Goal: Task Accomplishment & Management: Use online tool/utility

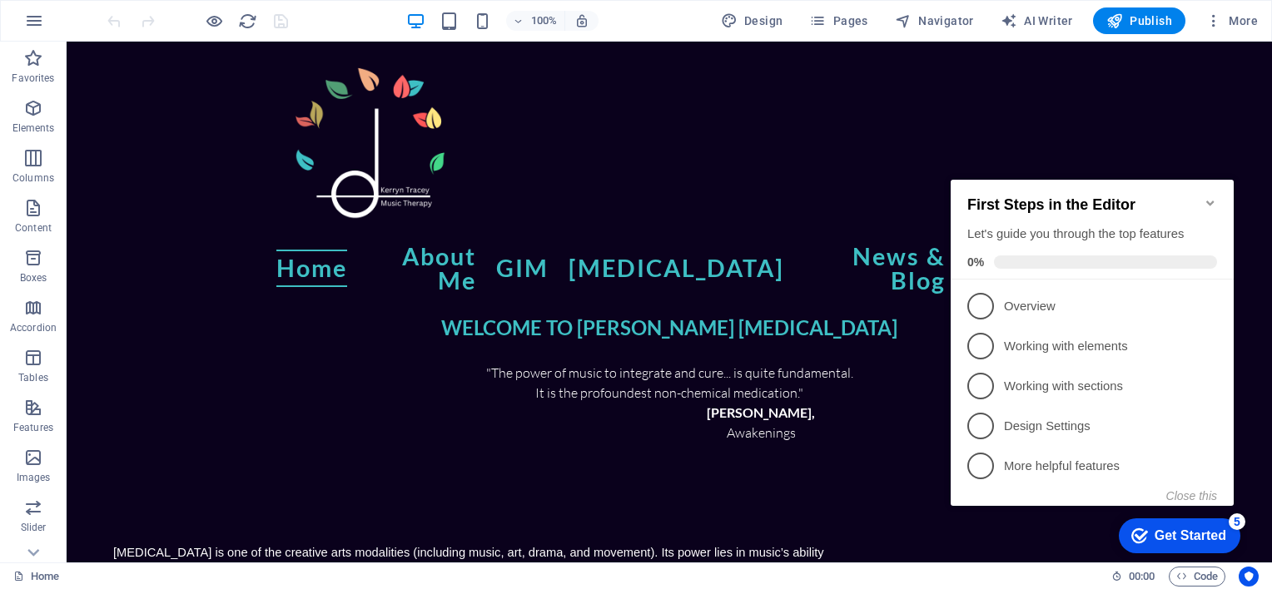
click at [1206, 196] on icon "Minimize checklist" at bounding box center [1209, 202] width 13 height 13
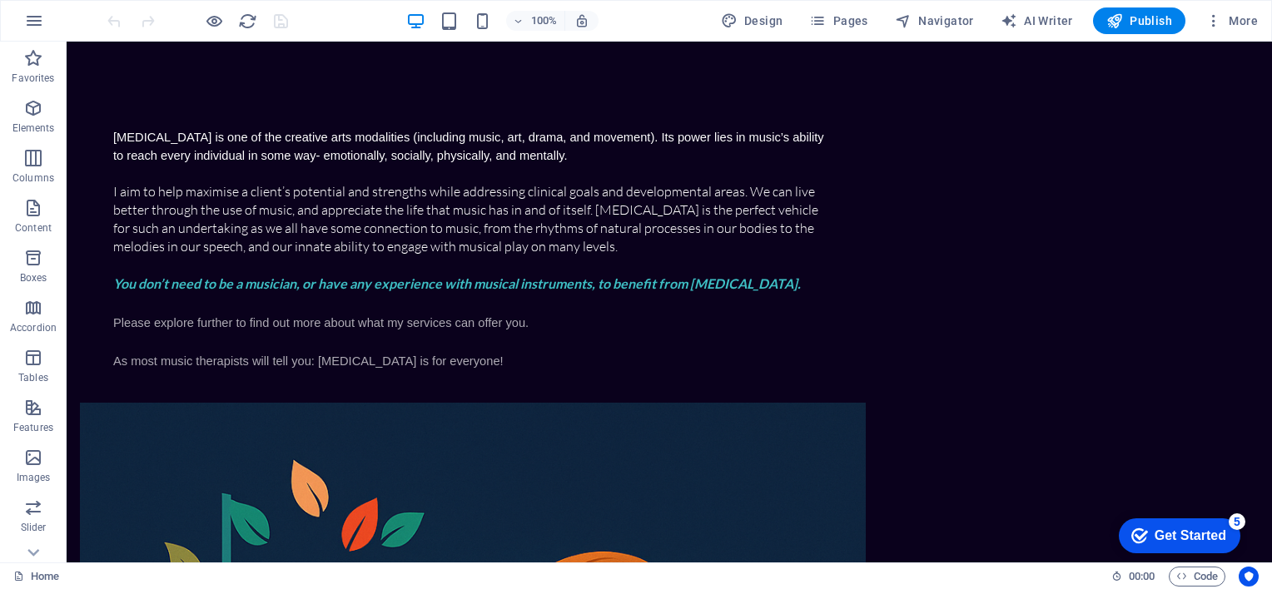
scroll to position [414, 0]
click at [231, 370] on div "Music therapy is one of the creative arts modalities (including music, art, dra…" at bounding box center [669, 564] width 1205 height 1071
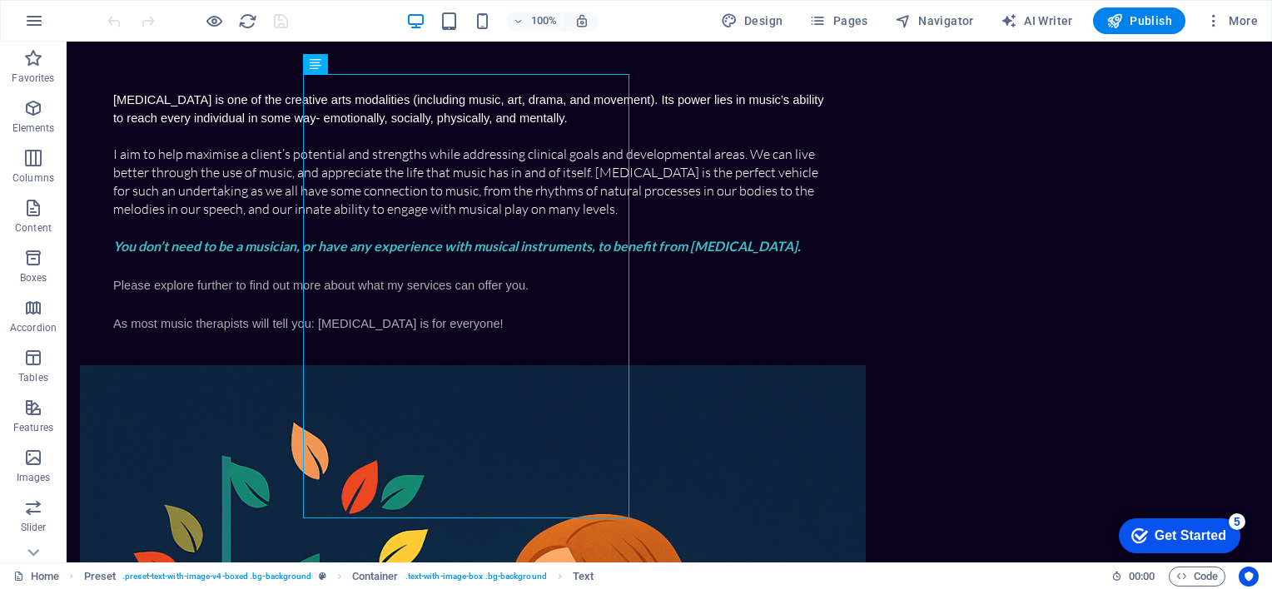
scroll to position [467, 0]
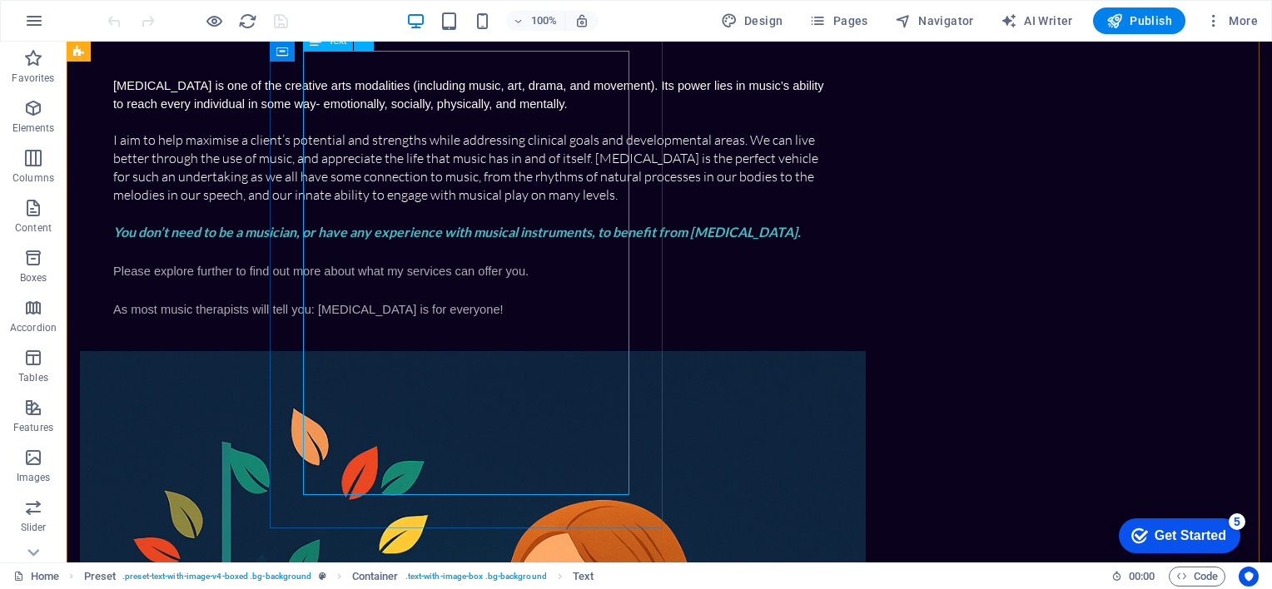
click at [503, 318] on div "Music therapy is one of the creative arts modalities (including music, art, dra…" at bounding box center [472, 197] width 719 height 242
click at [449, 318] on div "Music therapy is one of the creative arts modalities (including music, art, dra…" at bounding box center [472, 197] width 719 height 242
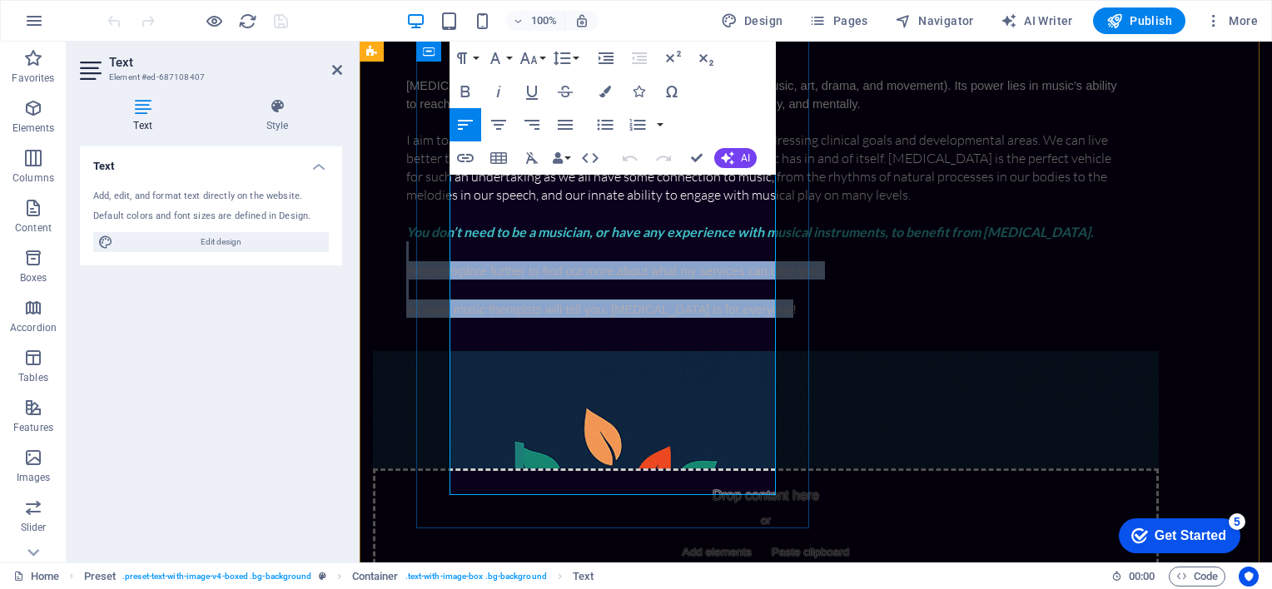
drag, startPoint x: 510, startPoint y: 486, endPoint x: 453, endPoint y: 400, distance: 103.2
click at [453, 318] on div "Music therapy is one of the creative arts modalities (including music, art, dra…" at bounding box center [765, 197] width 719 height 242
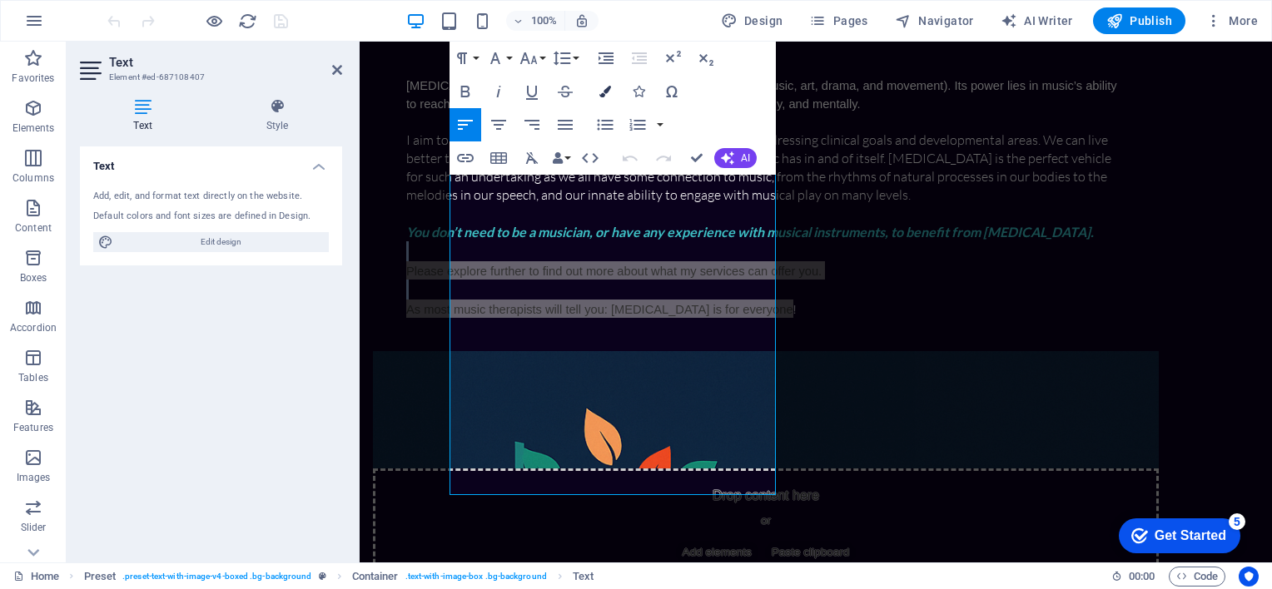
click at [603, 87] on icon "button" at bounding box center [605, 92] width 12 height 12
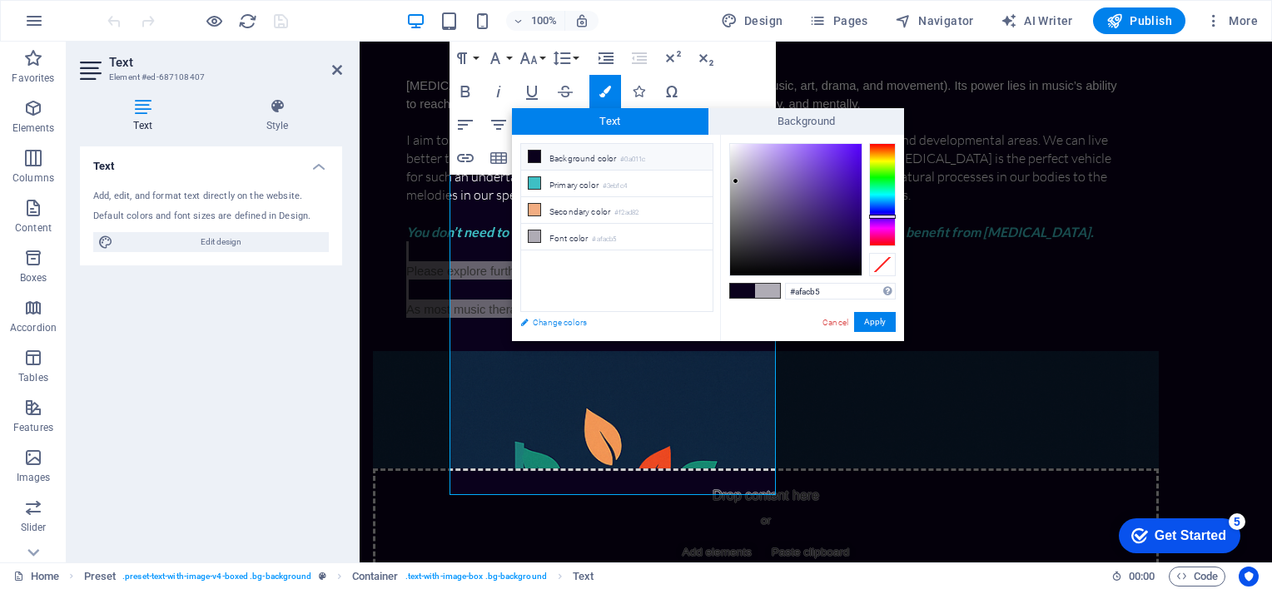
click at [577, 323] on link "Change colors" at bounding box center [608, 322] width 193 height 21
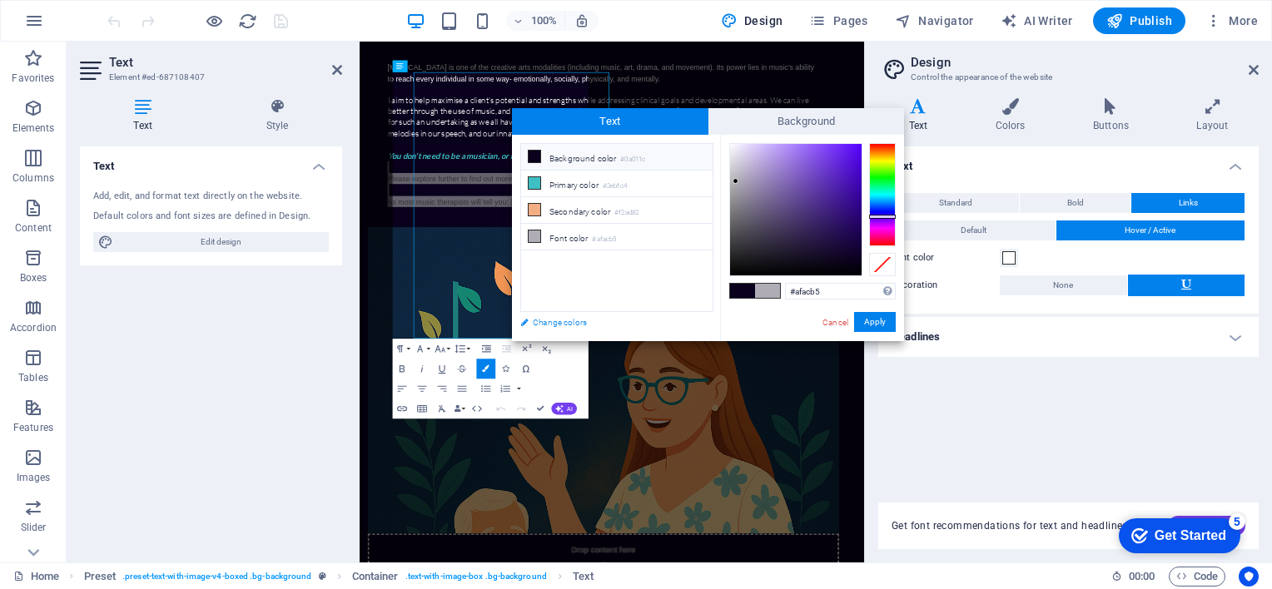
scroll to position [425, 0]
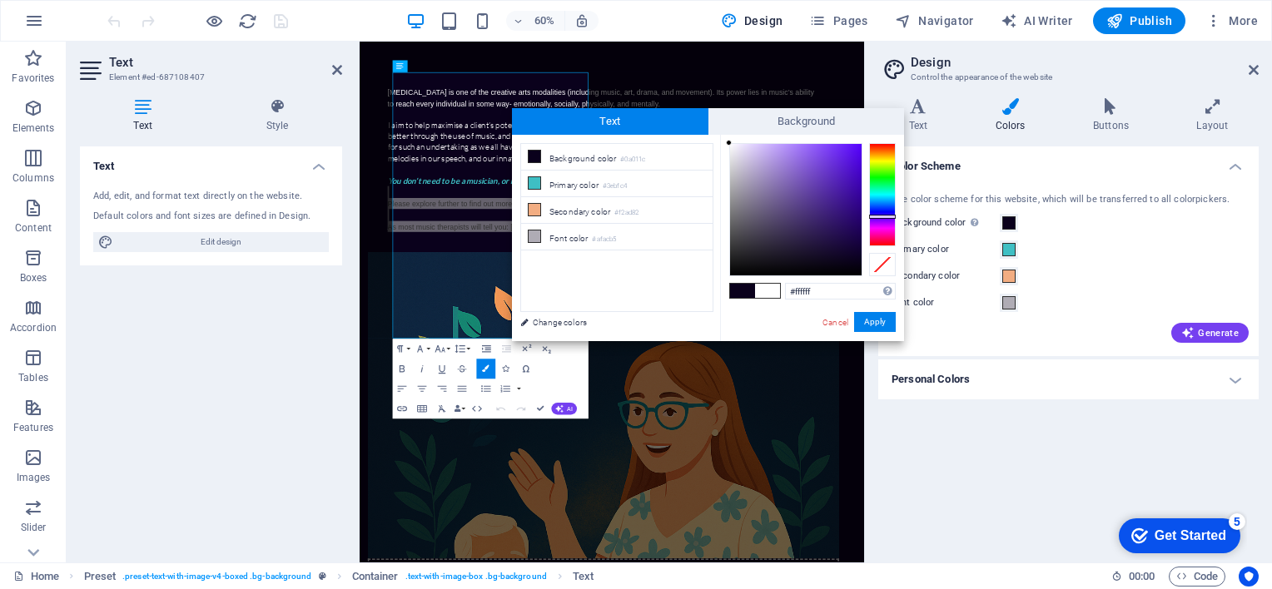
drag, startPoint x: 733, startPoint y: 151, endPoint x: 716, endPoint y: 141, distance: 20.1
click at [716, 141] on div "less Background color #0a011c Primary color #3ebfc4 Secondary color #f2ad82 Fon…" at bounding box center [708, 238] width 392 height 206
type input "#000000"
click at [879, 330] on button "Apply" at bounding box center [875, 322] width 42 height 20
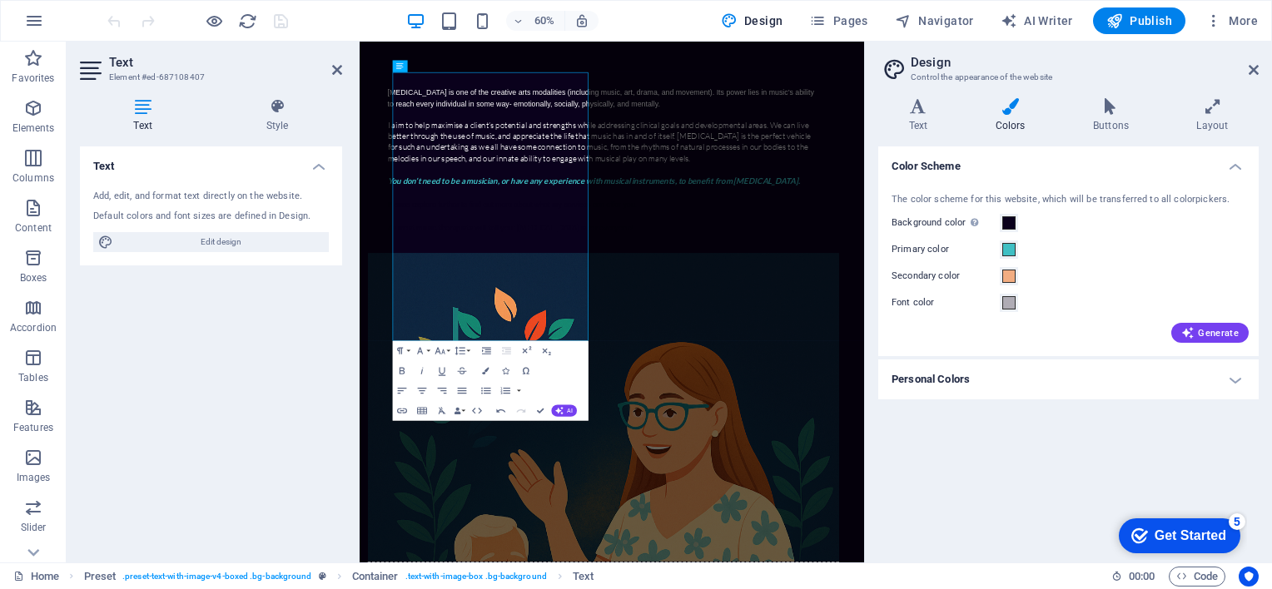
click at [496, 311] on div "Drag here to replace the existing content. Press “Ctrl” if you want to create a…" at bounding box center [612, 302] width 504 height 521
click at [423, 320] on span "Please explore further to find out more about what my services can offer you." at bounding box center [613, 313] width 415 height 13
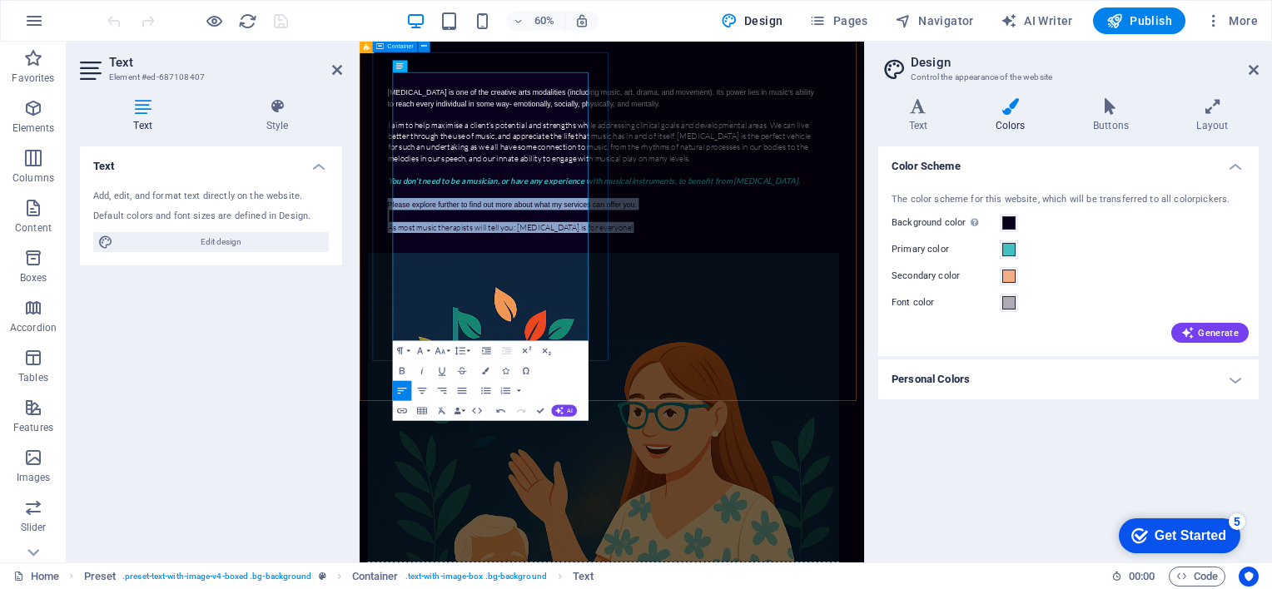
drag, startPoint x: 423, startPoint y: 452, endPoint x: 730, endPoint y: 543, distance: 320.4
click at [730, 394] on div "Music therapy is one of the creative arts modalities (including music, art, dra…" at bounding box center [766, 239] width 786 height 310
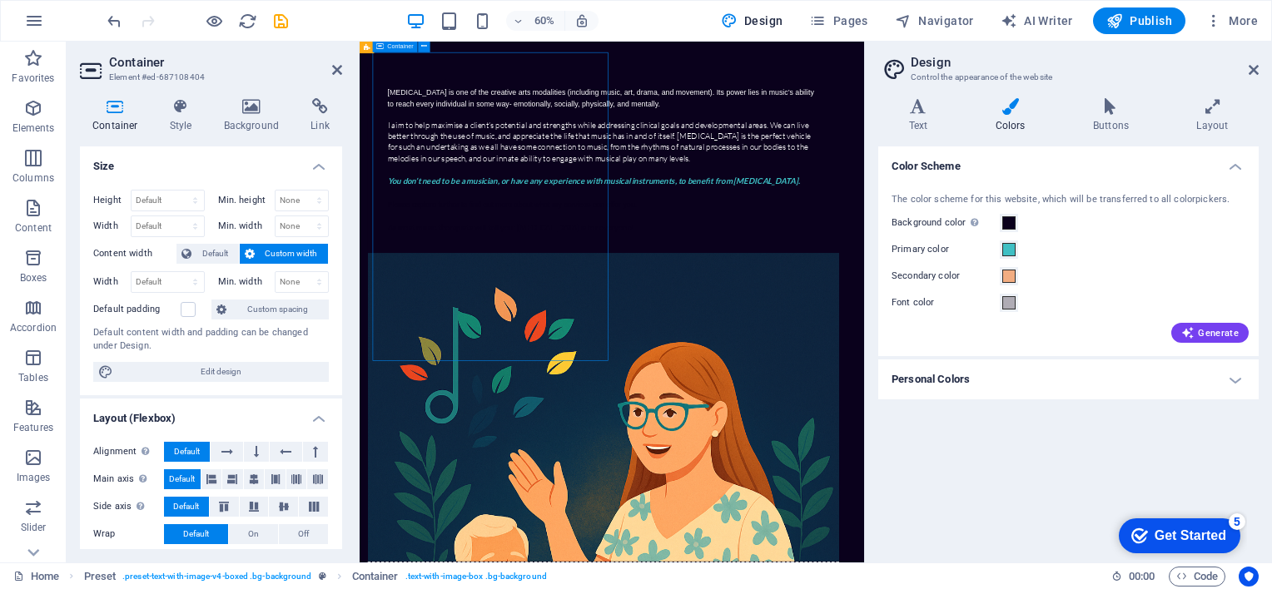
drag, startPoint x: 753, startPoint y: 554, endPoint x: 603, endPoint y: 461, distance: 177.1
click at [603, 394] on div "Music therapy is one of the creative arts modalities (including music, art, dra…" at bounding box center [766, 239] width 786 height 310
drag, startPoint x: 400, startPoint y: 431, endPoint x: 554, endPoint y: 498, distance: 168.1
click at [554, 394] on div "Music therapy is one of the creative arts modalities (including music, art, dra…" at bounding box center [766, 239] width 786 height 310
drag, startPoint x: 404, startPoint y: 440, endPoint x: 460, endPoint y: 479, distance: 68.3
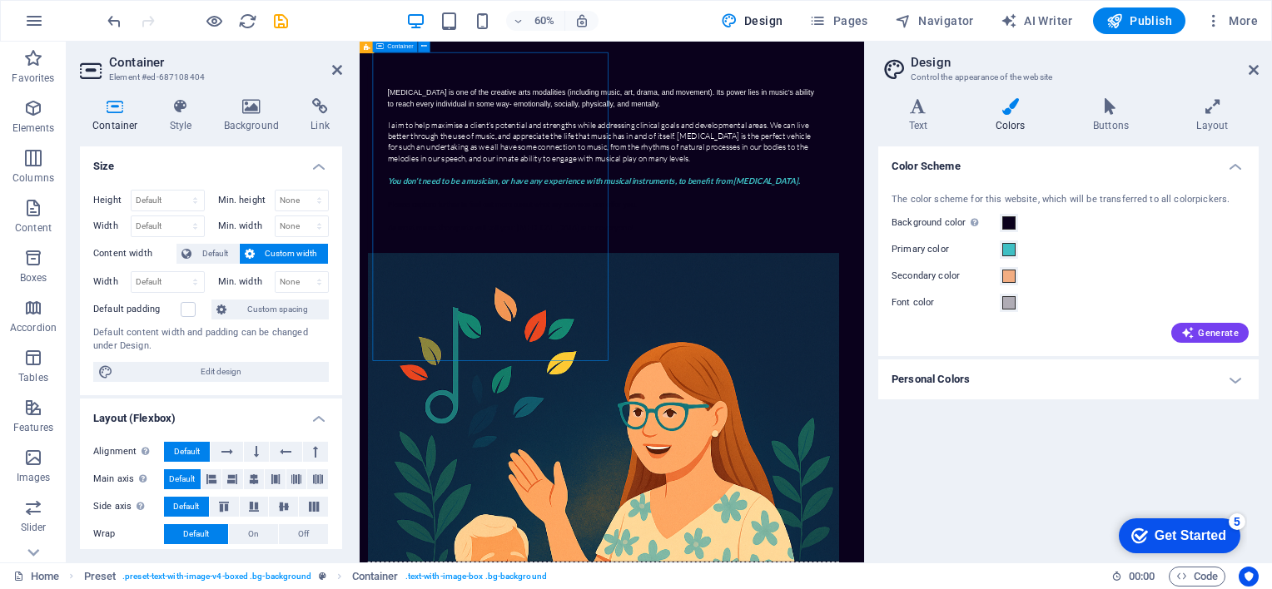
click at [460, 394] on div "Music therapy is one of the creative arts modalities (including music, art, dra…" at bounding box center [766, 239] width 786 height 310
drag, startPoint x: 413, startPoint y: 435, endPoint x: 486, endPoint y: 480, distance: 85.9
click at [486, 394] on div "Music therapy is one of the creative arts modalities (including music, art, dra…" at bounding box center [766, 239] width 786 height 310
click at [433, 361] on div "Music therapy is one of the creative arts modalities (including music, art, dra…" at bounding box center [765, 239] width 719 height 244
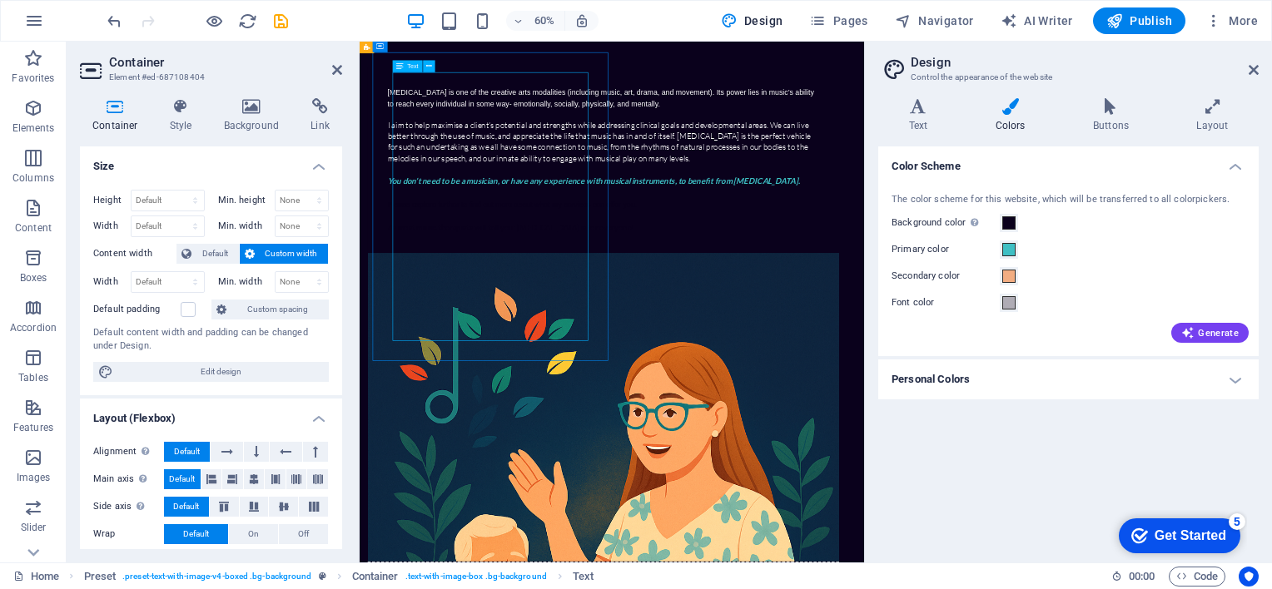
click at [433, 361] on div "Music therapy is one of the creative arts modalities (including music, art, dra…" at bounding box center [765, 239] width 719 height 244
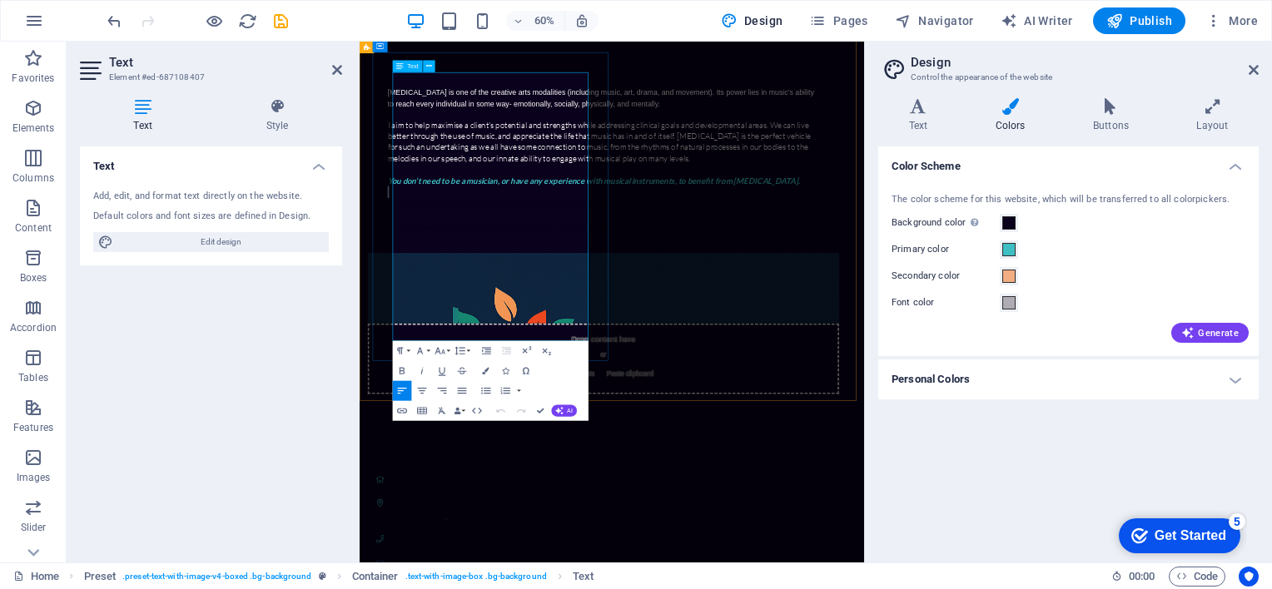
click at [433, 361] on div "Music therapy is one of the creative arts modalities (including music, art, dra…" at bounding box center [765, 239] width 719 height 244
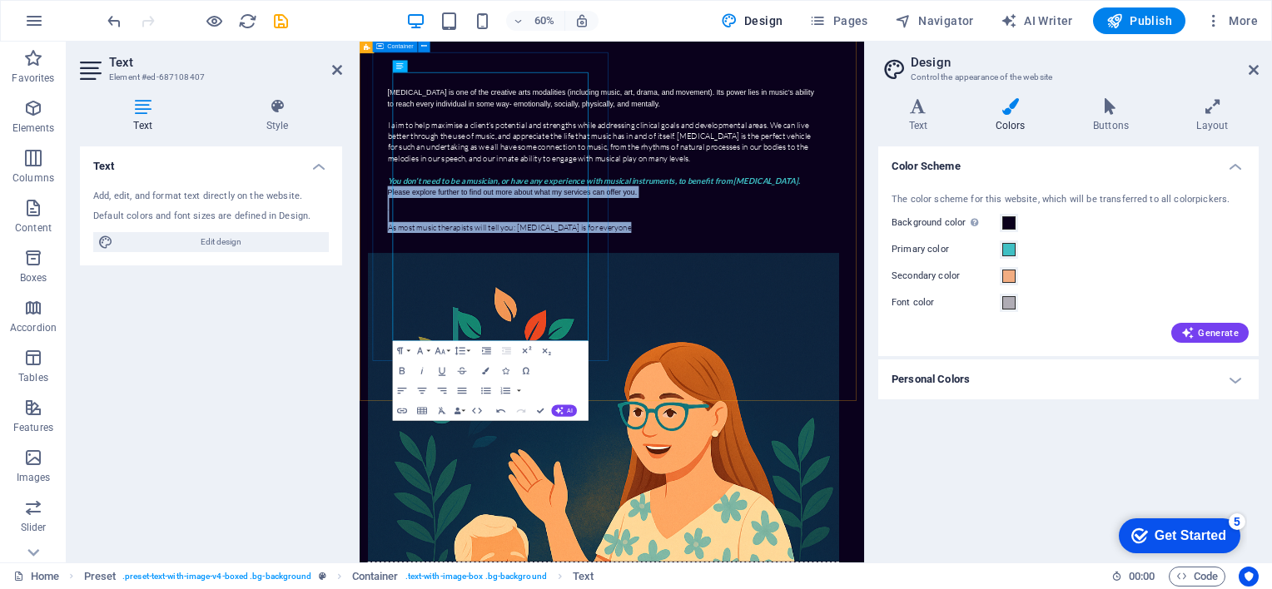
drag, startPoint x: 734, startPoint y: 525, endPoint x: 408, endPoint y: 431, distance: 339.5
click at [408, 394] on div "Music therapy is one of the creative arts modalities (including music, art, dra…" at bounding box center [766, 239] width 786 height 310
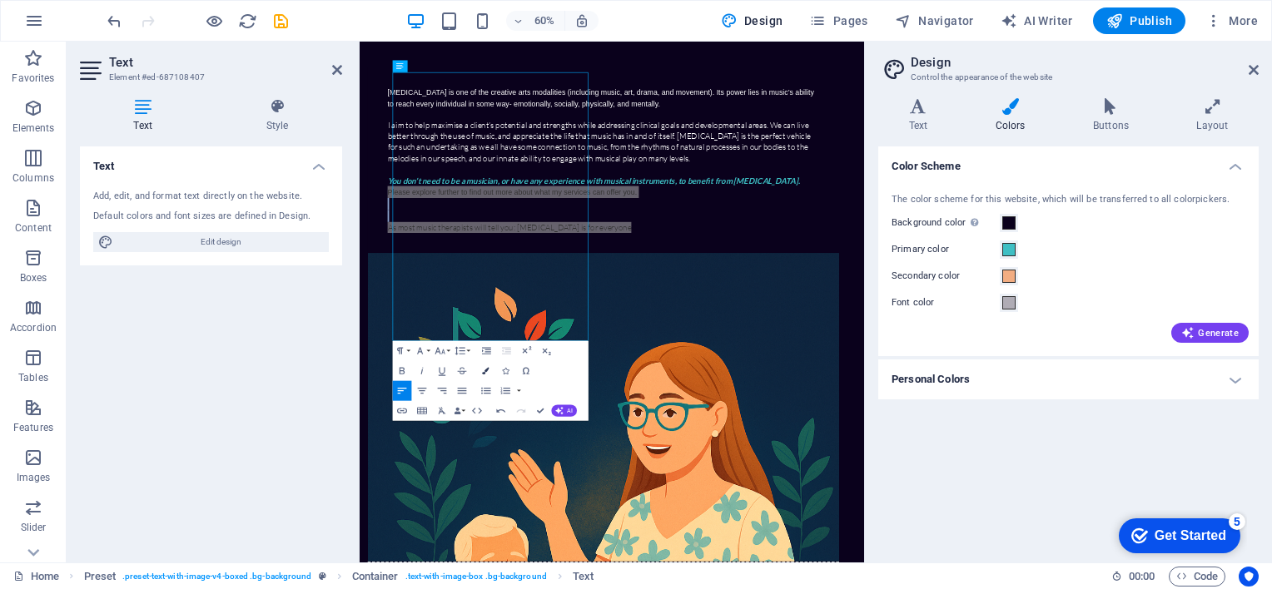
click at [485, 370] on icon "button" at bounding box center [485, 371] width 7 height 7
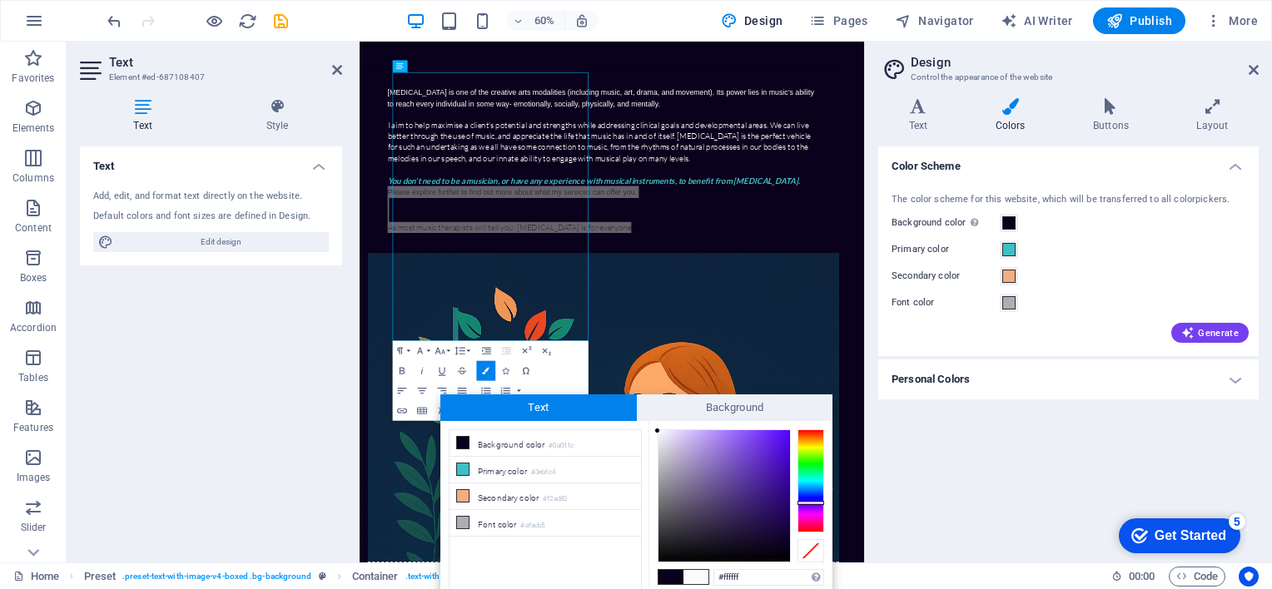
drag, startPoint x: 679, startPoint y: 447, endPoint x: 652, endPoint y: 429, distance: 31.9
click at [498, 521] on li "Font color #afacb5" at bounding box center [544, 523] width 191 height 27
click at [656, 429] on div at bounding box center [657, 429] width 6 height 6
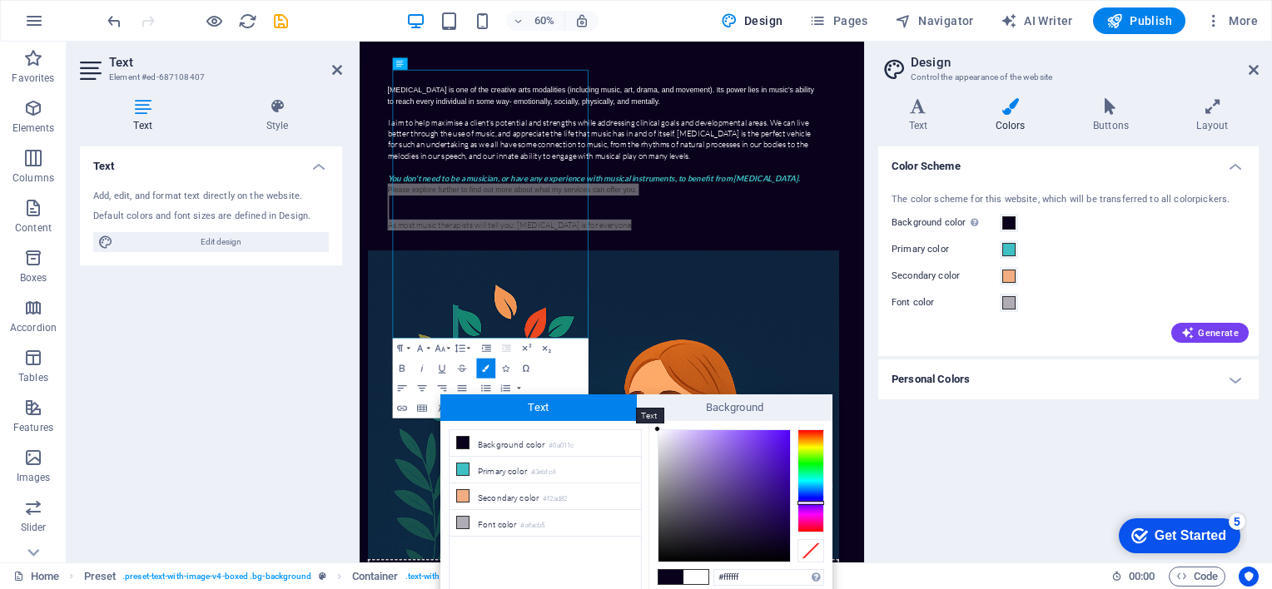
drag, startPoint x: 690, startPoint y: 404, endPoint x: 613, endPoint y: 399, distance: 77.5
click at [613, 399] on div "Text Background" at bounding box center [636, 407] width 392 height 27
drag, startPoint x: 972, startPoint y: 441, endPoint x: 770, endPoint y: 544, distance: 227.0
click at [553, 523] on li "Font color #afacb5" at bounding box center [544, 523] width 191 height 27
type input "#ffffff"
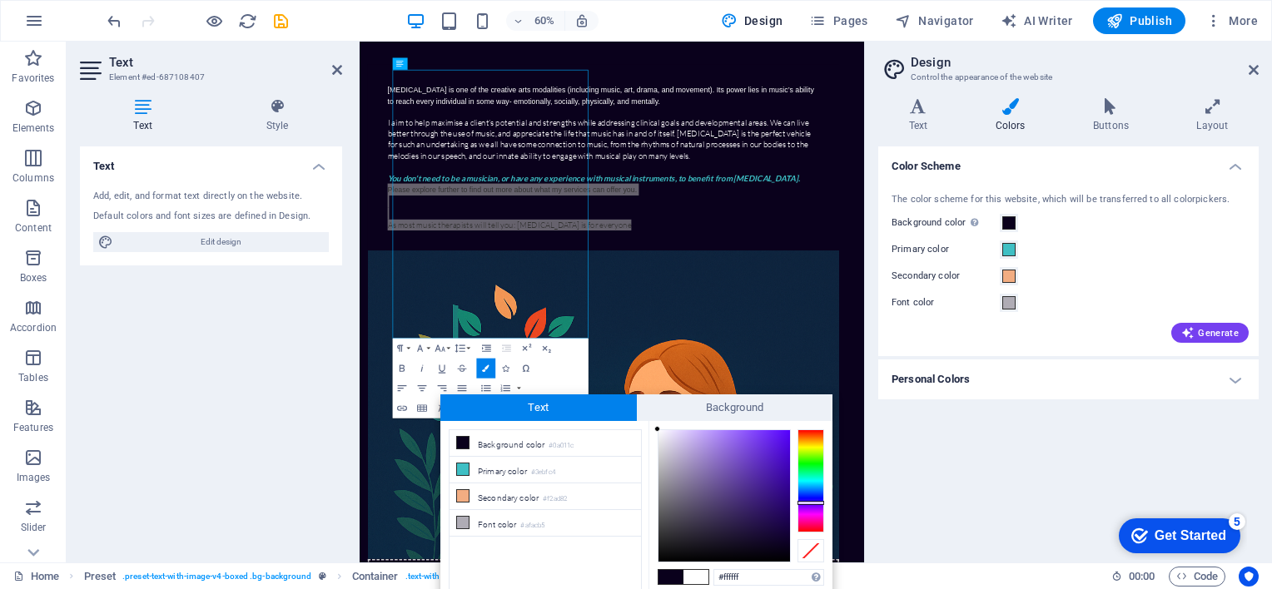
drag, startPoint x: 664, startPoint y: 449, endPoint x: 650, endPoint y: 424, distance: 28.0
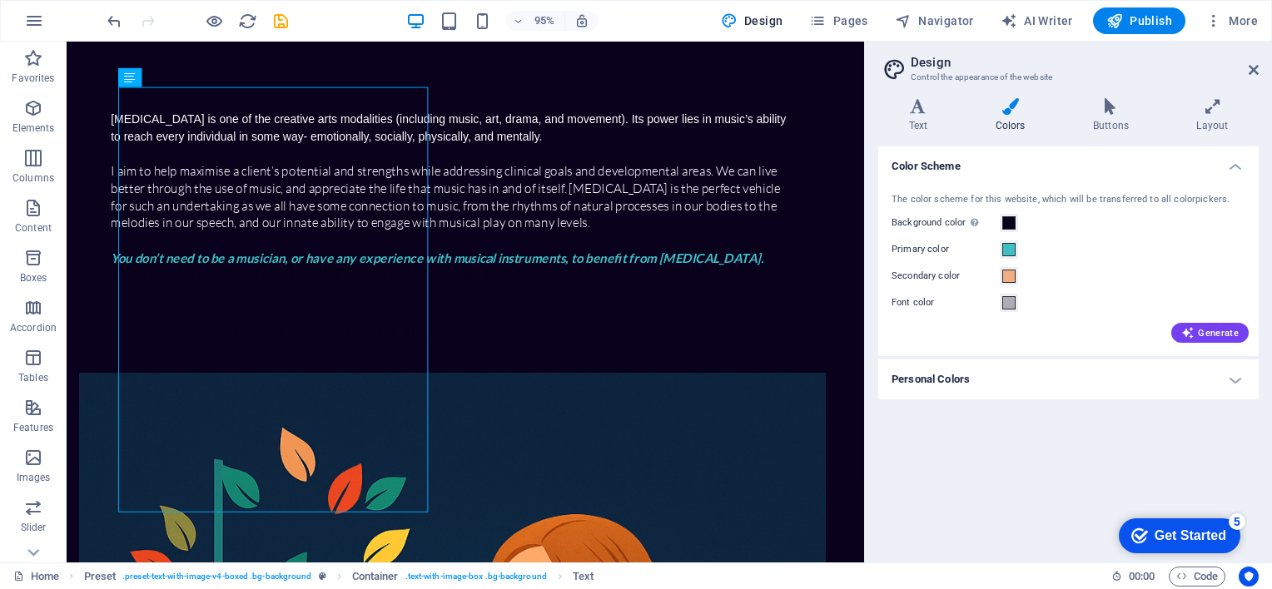
click at [341, 428] on div "Drag here to replace the existing content. Press “Ctrl” if you want to create a…" at bounding box center [465, 302] width 797 height 521
drag, startPoint x: 128, startPoint y: 429, endPoint x: 138, endPoint y: 436, distance: 12.0
click at [138, 357] on div "Music therapy is one of the creative arts modalities (including music, art, dra…" at bounding box center [472, 235] width 719 height 244
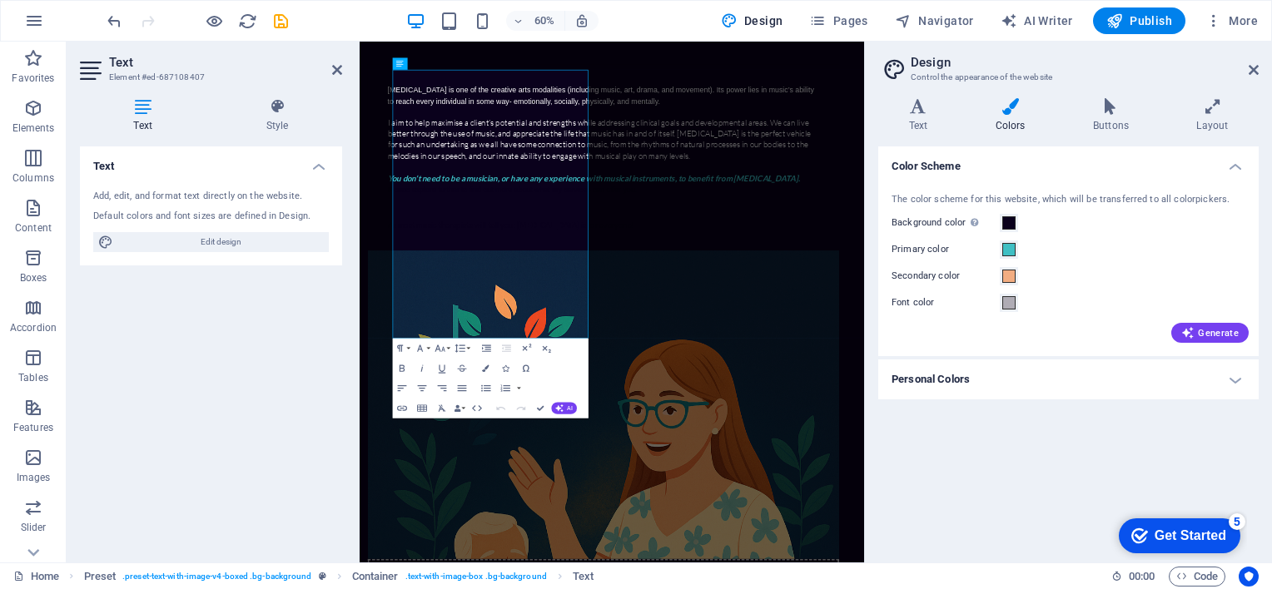
click at [135, 416] on div "Text Add, edit, and format text directly on the website. Default colors and fon…" at bounding box center [211, 347] width 262 height 403
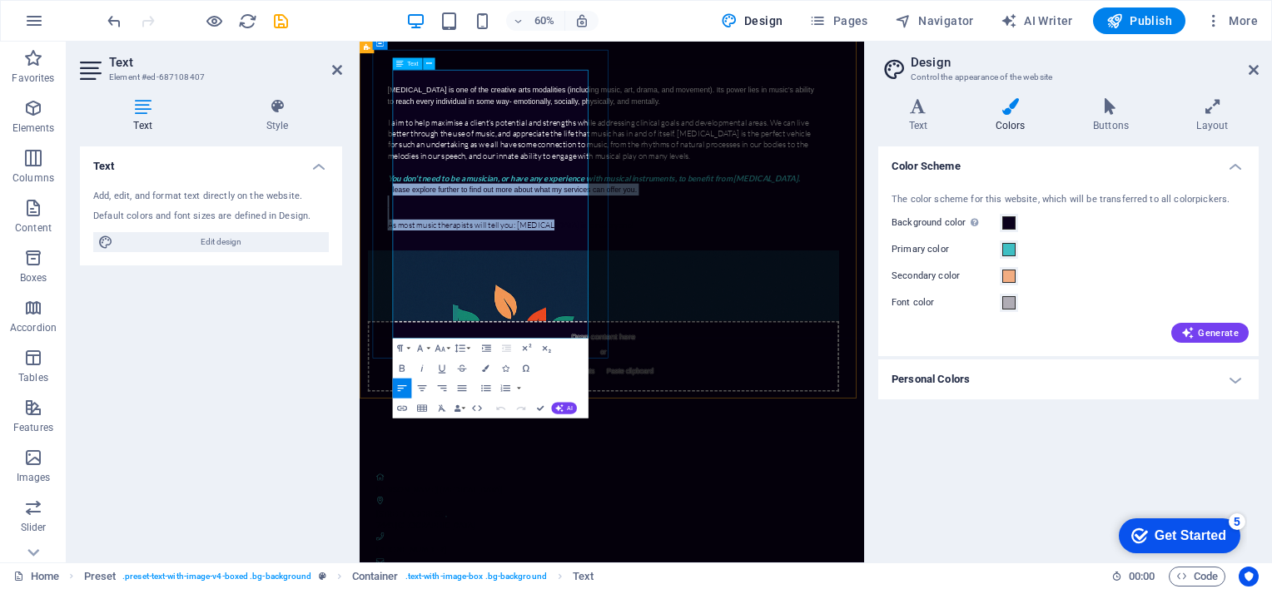
drag, startPoint x: 420, startPoint y: 428, endPoint x: 672, endPoint y: 512, distance: 265.8
click at [672, 357] on div "Music therapy is one of the creative arts modalities (including music, art, dra…" at bounding box center [765, 235] width 719 height 244
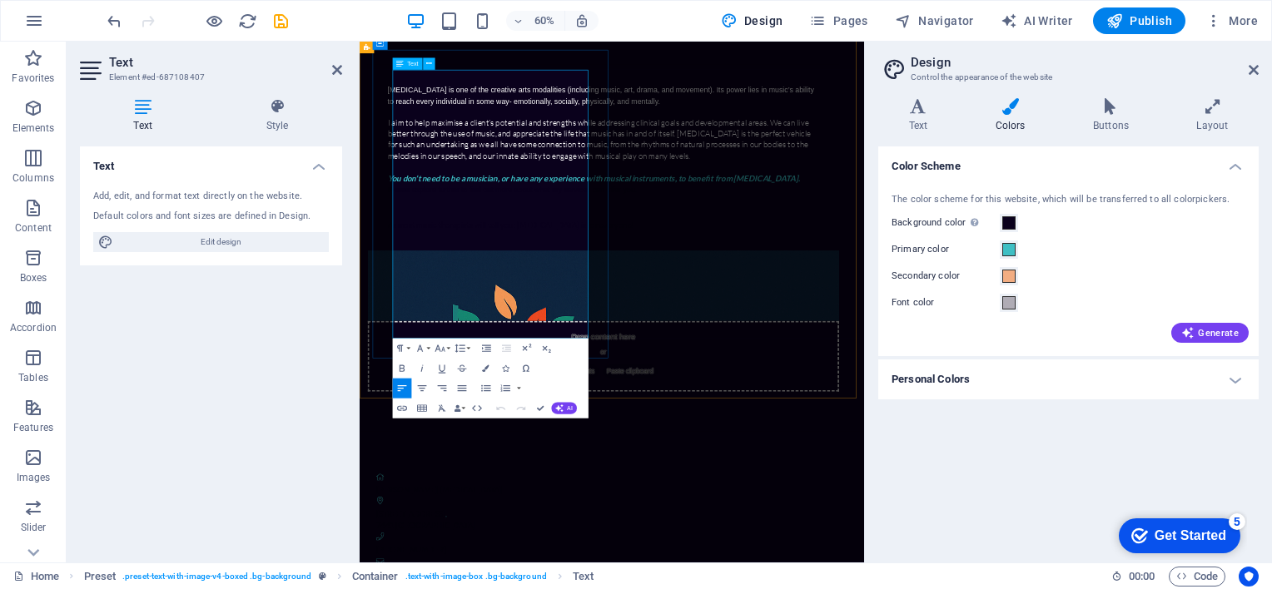
click at [707, 357] on p "As most music therapists will tell you: [MEDICAL_DATA] is for everyone!" at bounding box center [765, 348] width 719 height 18
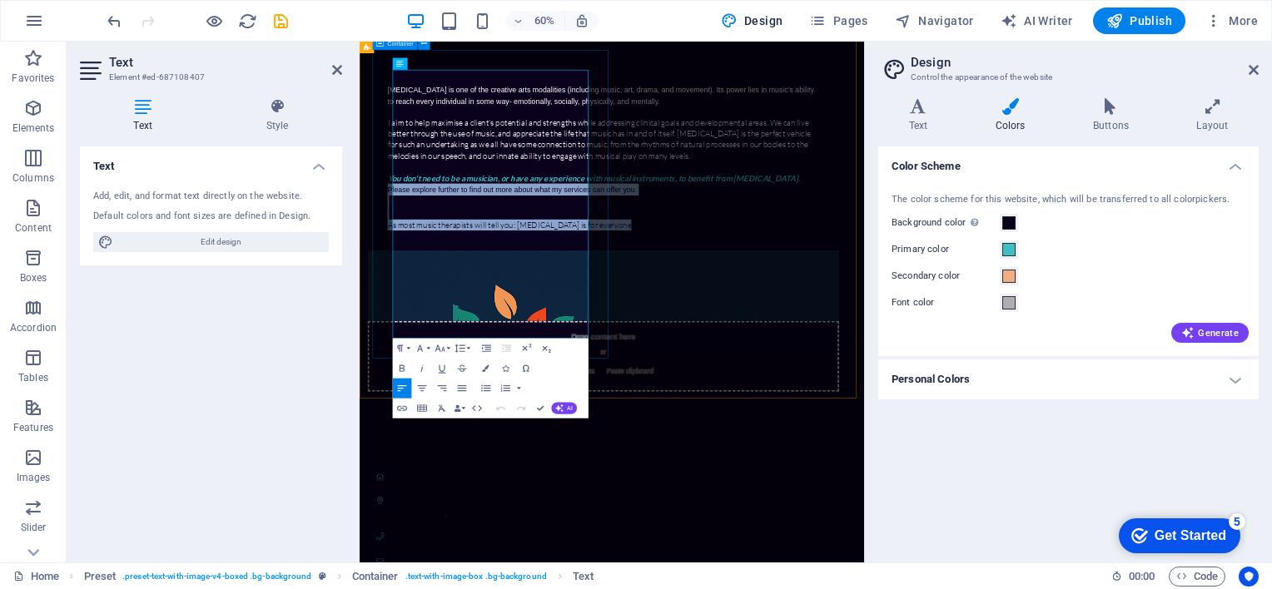
drag, startPoint x: 414, startPoint y: 424, endPoint x: 742, endPoint y: 528, distance: 344.3
click at [742, 390] on div "Music therapy is one of the creative arts modalities (including music, art, dra…" at bounding box center [766, 235] width 786 height 310
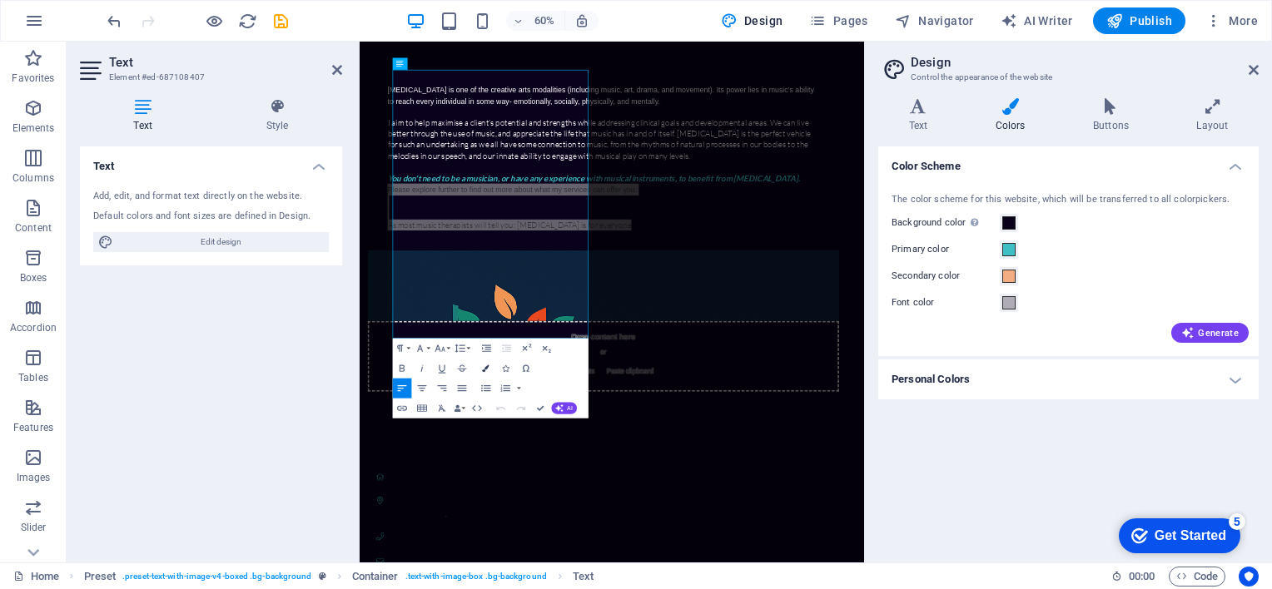
click at [489, 368] on icon "button" at bounding box center [485, 368] width 7 height 7
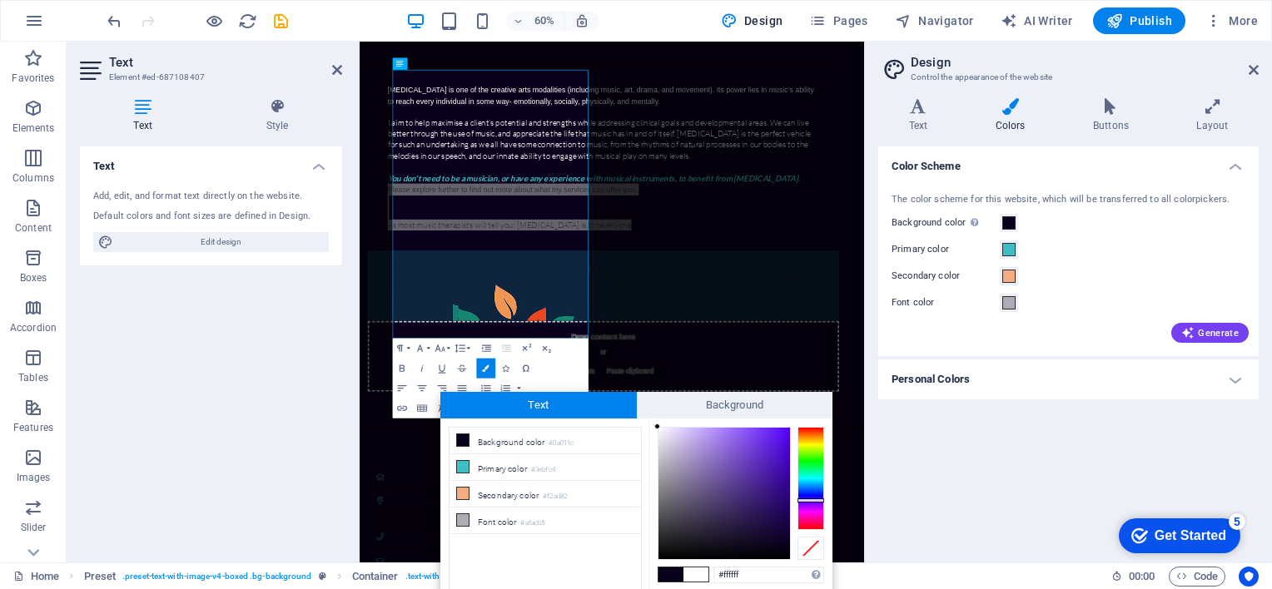
drag, startPoint x: 662, startPoint y: 434, endPoint x: 655, endPoint y: 423, distance: 13.2
click at [598, 403] on span "Text" at bounding box center [538, 405] width 196 height 27
click at [543, 518] on small "#afacb5" at bounding box center [532, 524] width 24 height 12
type input "#ffffff"
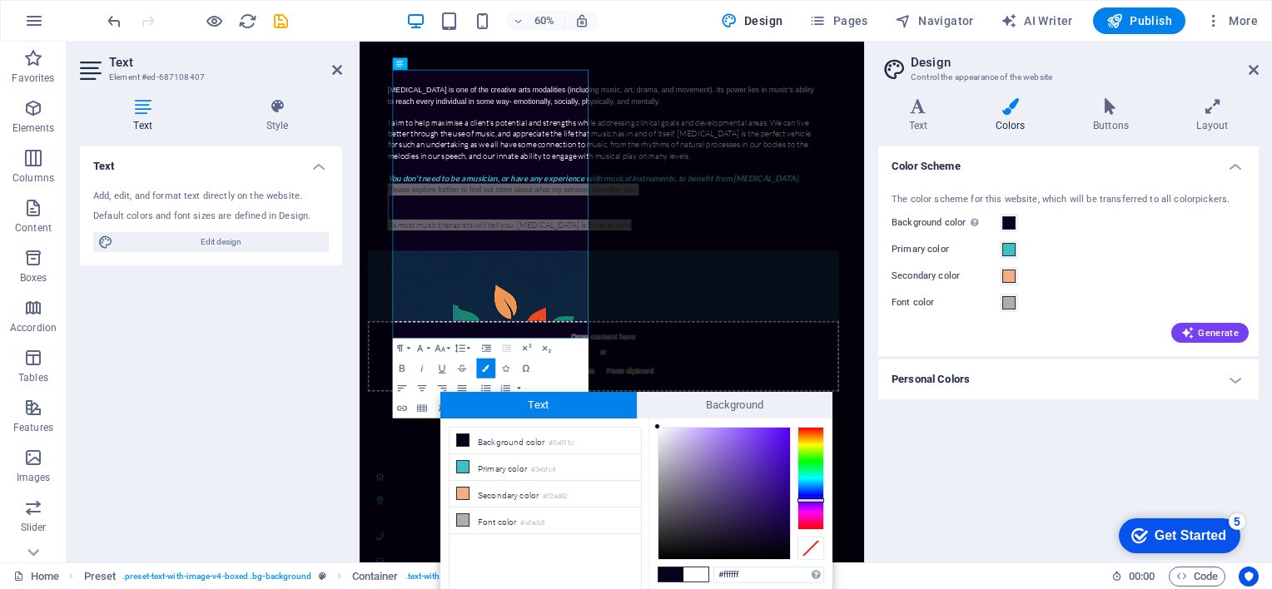
click at [657, 427] on div at bounding box center [657, 427] width 6 height 6
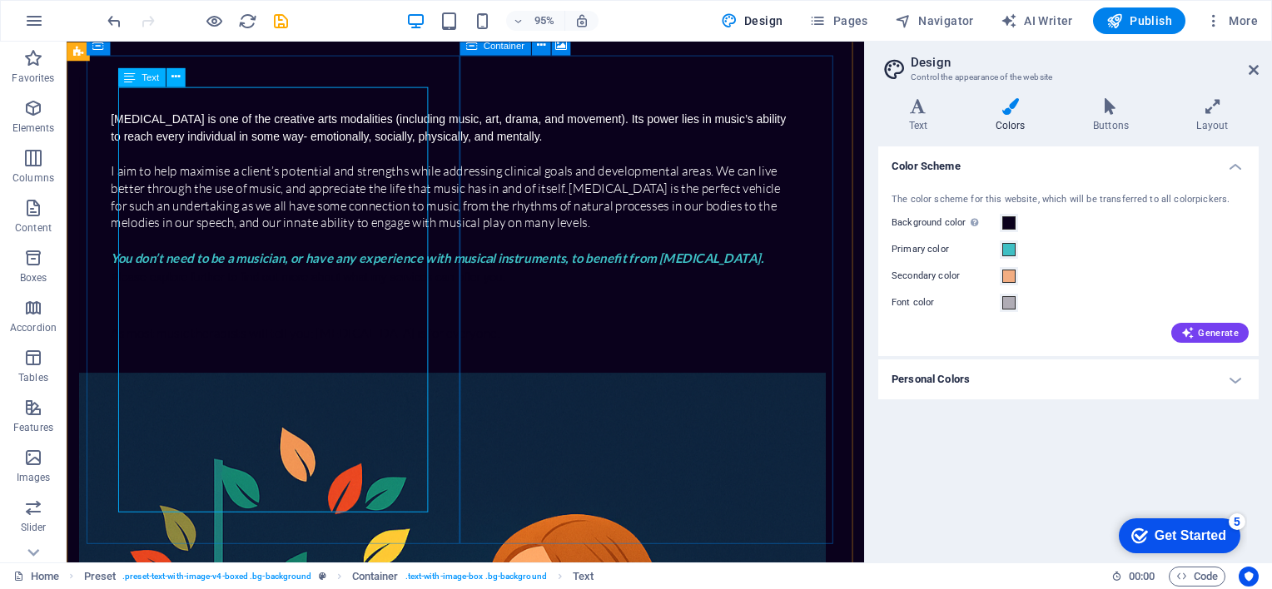
click at [280, 357] on div "Music therapy is one of the creative arts modalities (including music, art, dra…" at bounding box center [472, 235] width 719 height 244
click at [134, 357] on div "Music therapy is one of the creative arts modalities (including music, art, dra…" at bounding box center [472, 235] width 719 height 244
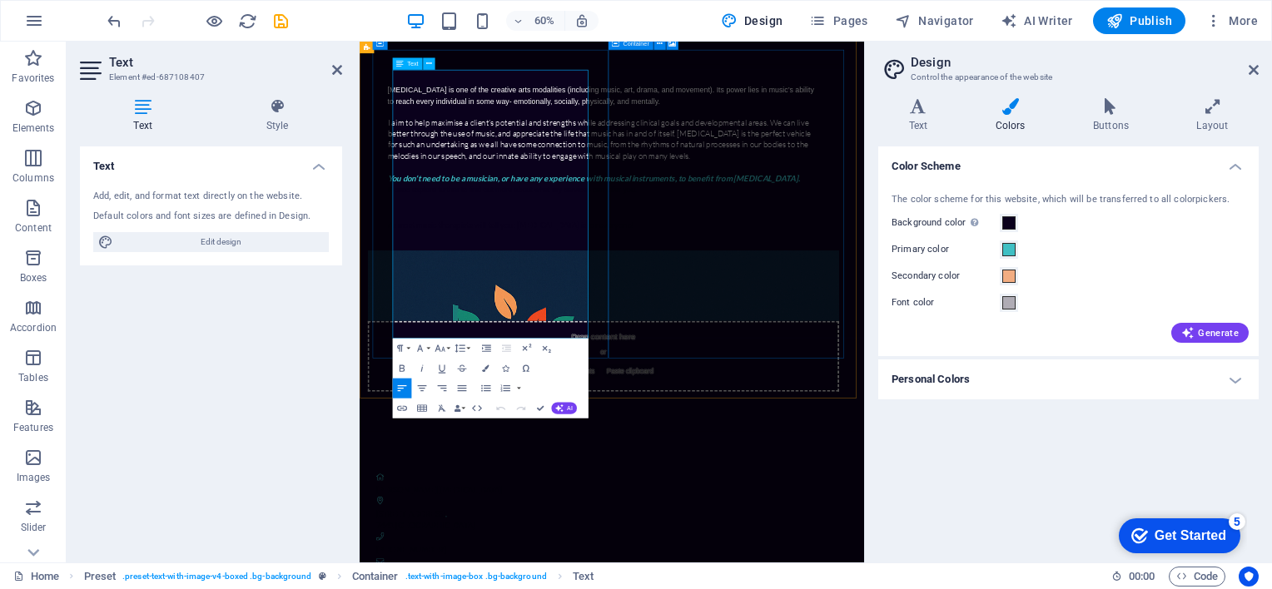
drag, startPoint x: 418, startPoint y: 429, endPoint x: 710, endPoint y: 518, distance: 305.4
click at [710, 357] on div "Music therapy is one of the creative arts modalities (including music, art, dra…" at bounding box center [765, 235] width 719 height 244
click at [710, 357] on p "As most music therapists will tell you: [MEDICAL_DATA] is for everyone!" at bounding box center [765, 348] width 719 height 18
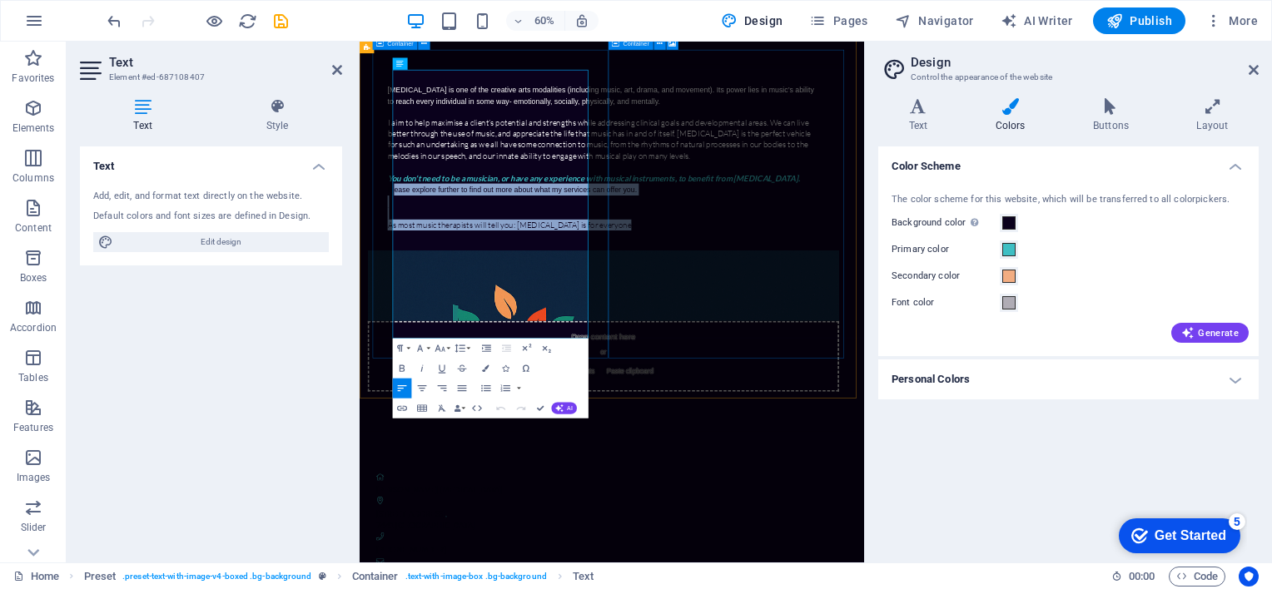
drag, startPoint x: 424, startPoint y: 429, endPoint x: 1049, endPoint y: 598, distance: 646.8
click at [1049, 588] on div "Music therapy is one of the creative arts modalities (including music, art, dra…" at bounding box center [780, 352] width 841 height 679
click at [473, 411] on icon "button" at bounding box center [477, 409] width 12 height 12
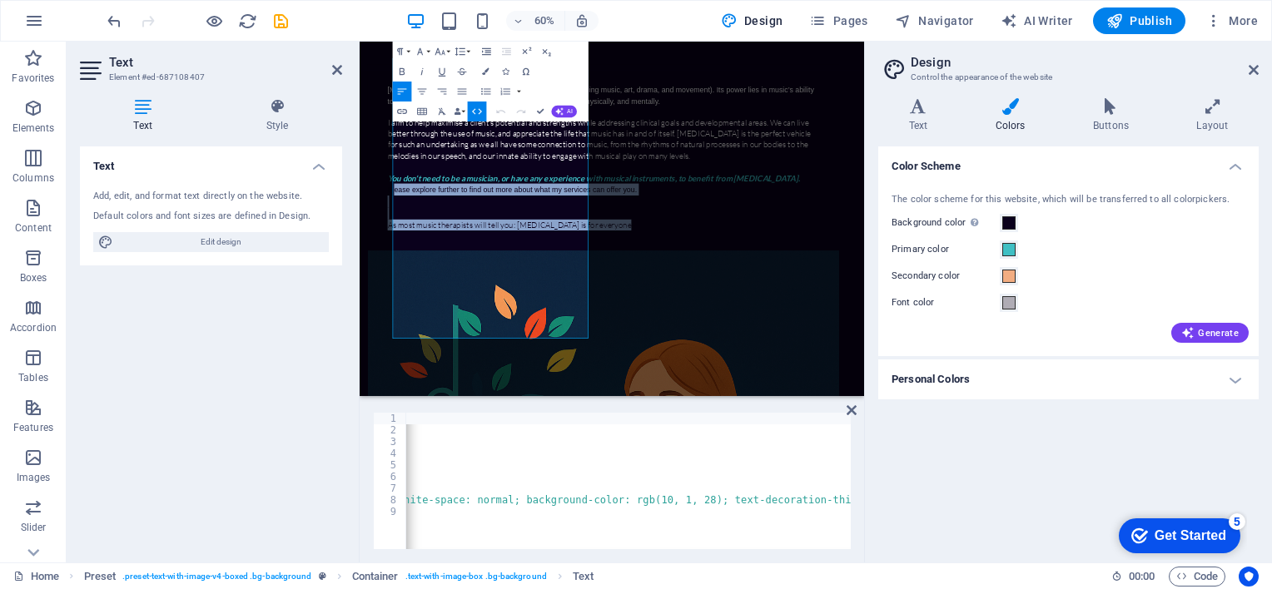
scroll to position [0, 0]
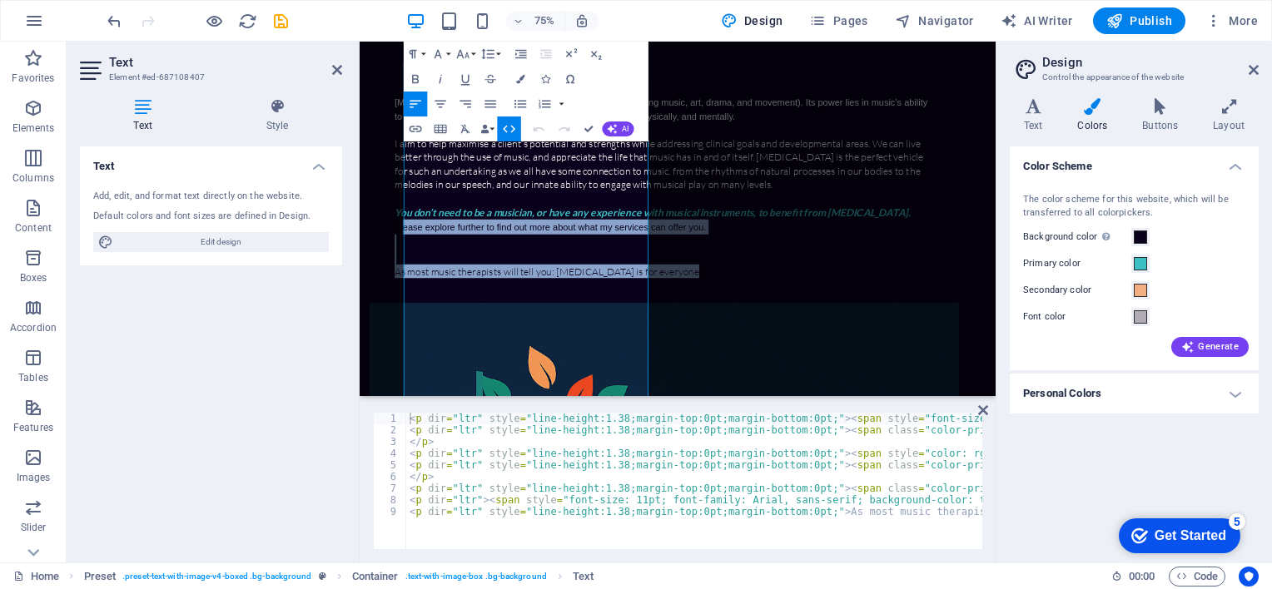
drag, startPoint x: 865, startPoint y: 427, endPoint x: 1089, endPoint y: 427, distance: 223.9
click at [1089, 427] on aside "Design Control the appearance of the website Variants Text Colors Buttons Layou…" at bounding box center [1133, 302] width 276 height 521
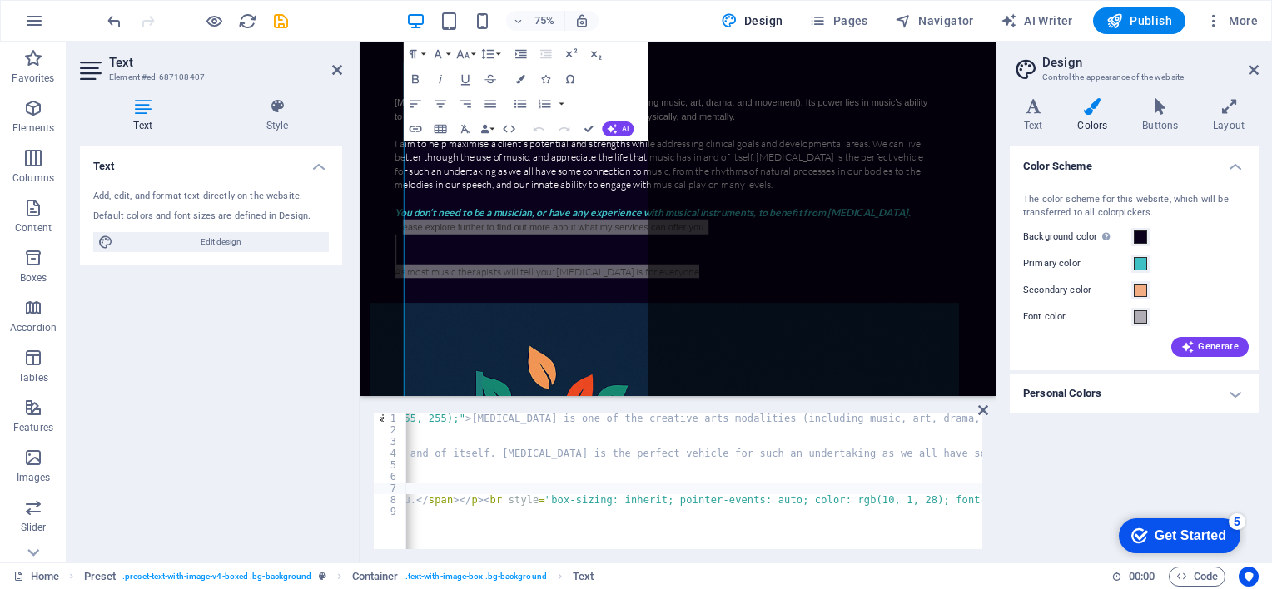
scroll to position [0, 1511]
click at [662, 494] on div "< p dir = "ltr" style = "line-height:1.38;margin-top:0pt;margin-bottom:0pt;" > …" at bounding box center [1291, 491] width 4795 height 156
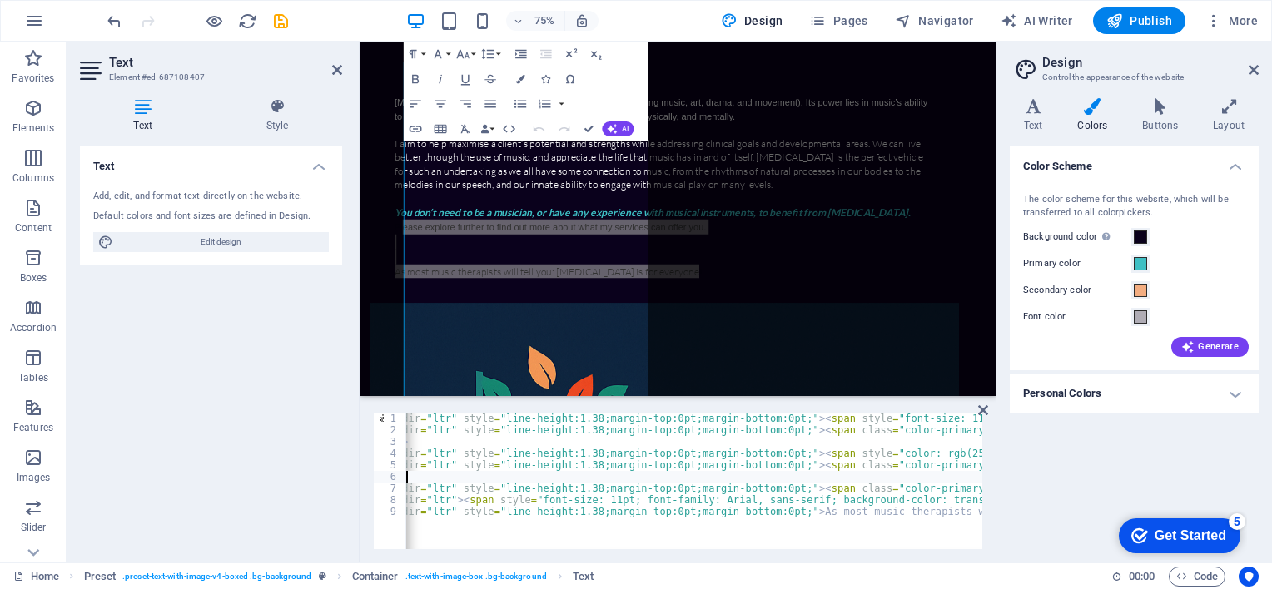
scroll to position [0, 26]
type textarea "<p dir="ltr"><span style="font-size: 11pt; font-family: Arial, sans-serif; back…"
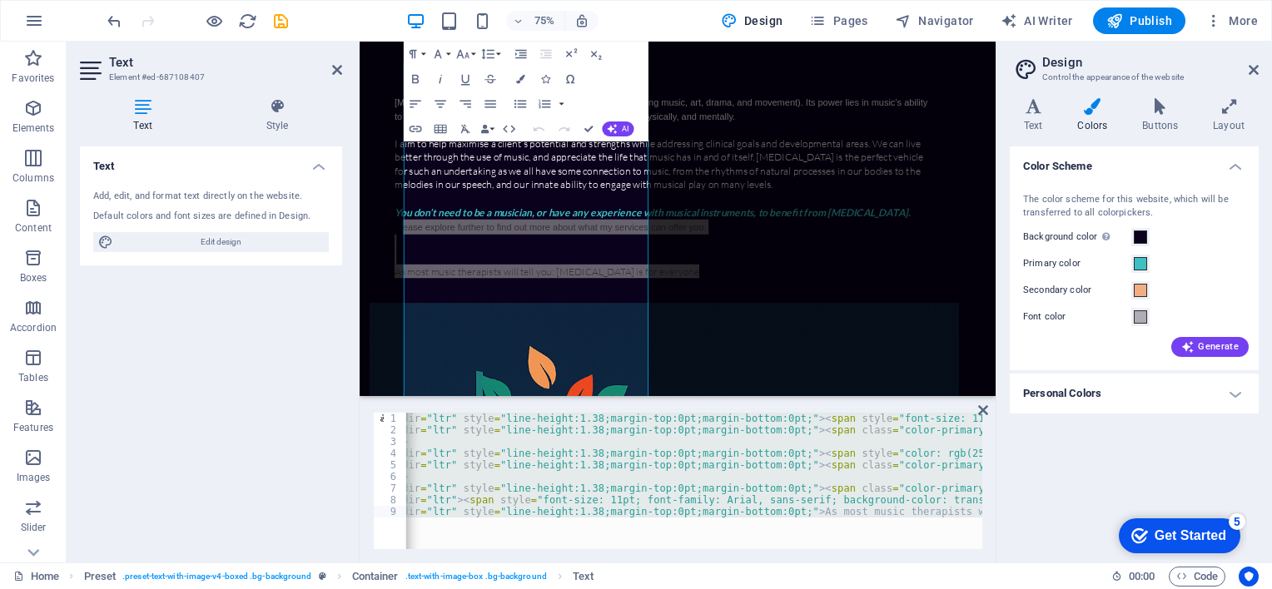
click at [679, 463] on div "< p dir = "ltr" style = "line-height:1.38;margin-top:0pt;margin-bottom:0pt;" > …" at bounding box center [694, 481] width 576 height 136
type textarea "<p dir="ltr" style="line-height:1.38;margin-top:0pt;margin-bottom:0pt;"><span c…"
paste textarea "<p dir="ltr" style="line-height:1.38;margin-top:0pt;margin-bottom:0pt;">As most…"
type textarea "<p dir="ltr" style="line-height:1.38;margin-top:0pt;margin-bottom:0pt;">As most…"
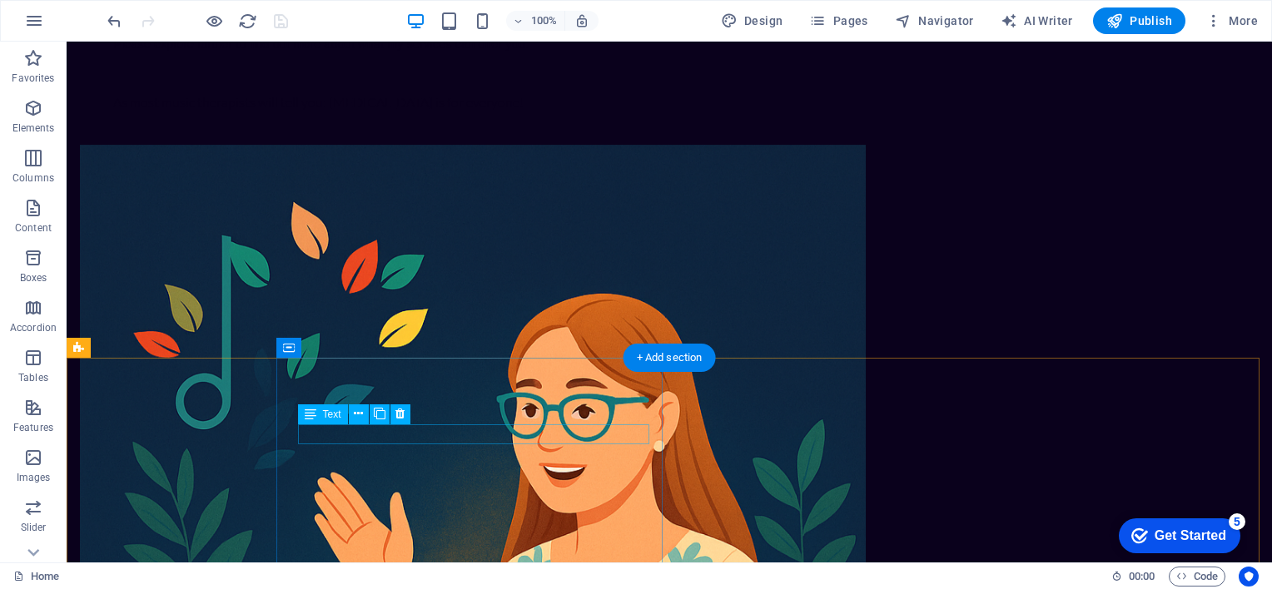
scroll to position [668, 0]
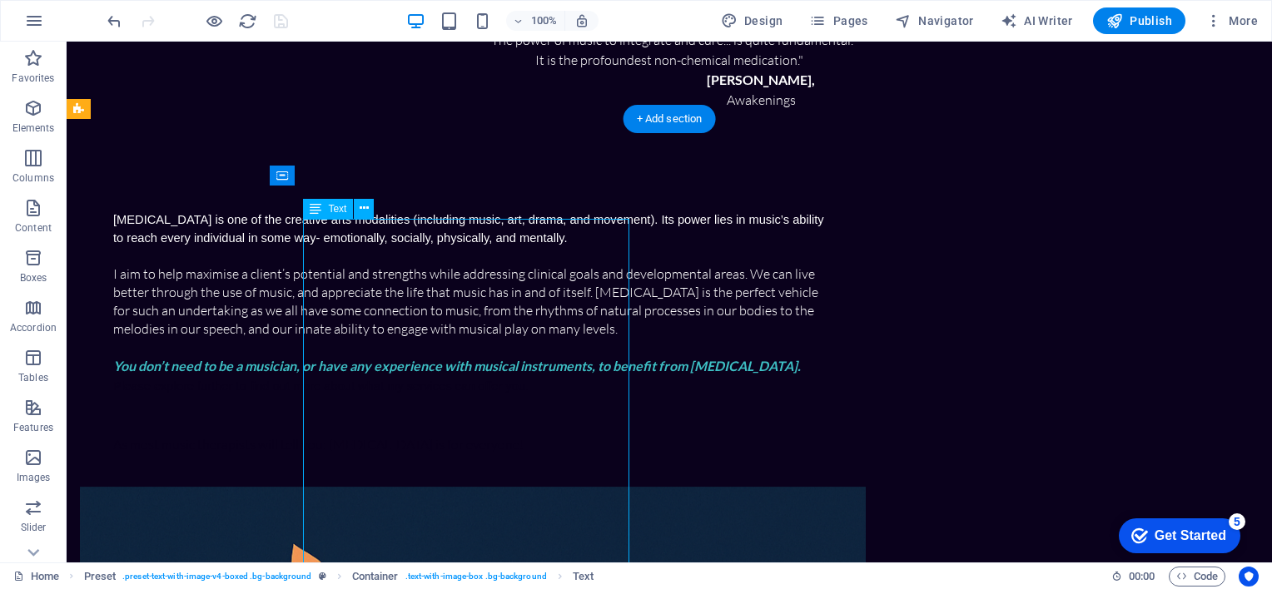
scroll to position [343, 0]
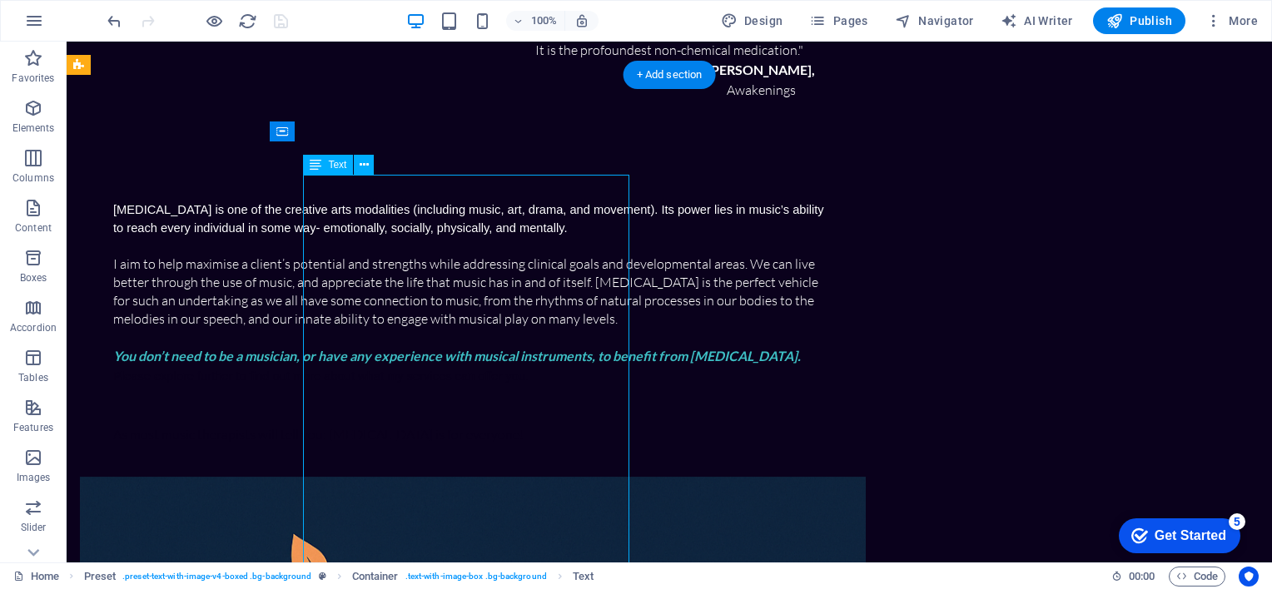
click at [409, 257] on div "Music therapy is one of the creative arts modalities (including music, art, dra…" at bounding box center [472, 322] width 719 height 244
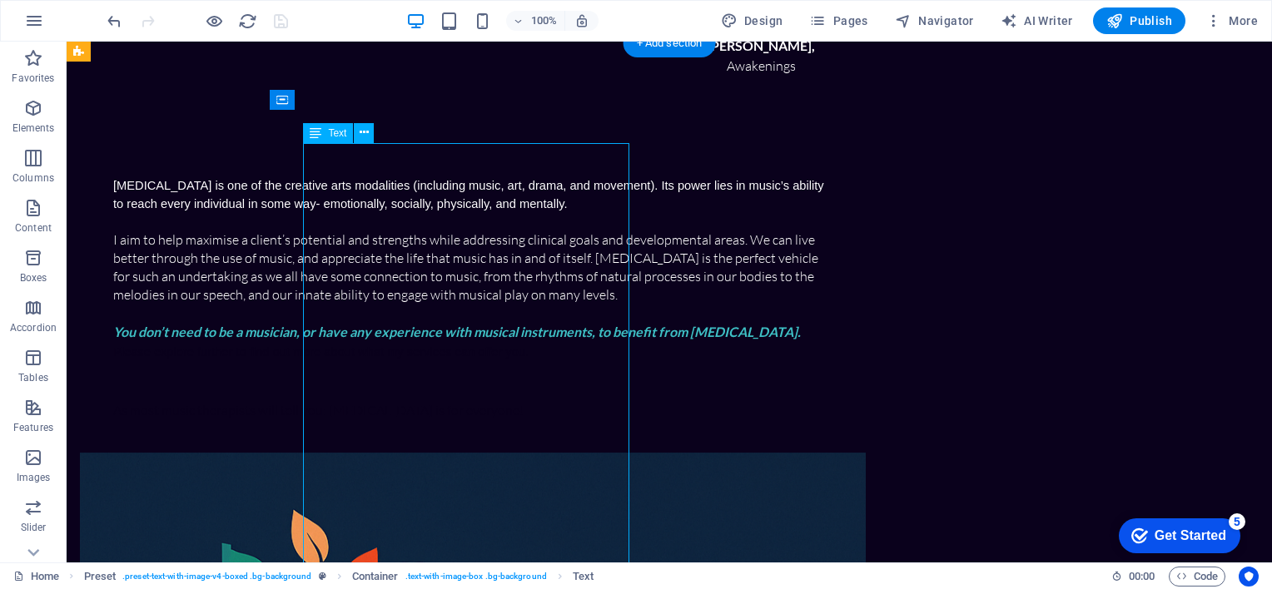
scroll to position [366, 0]
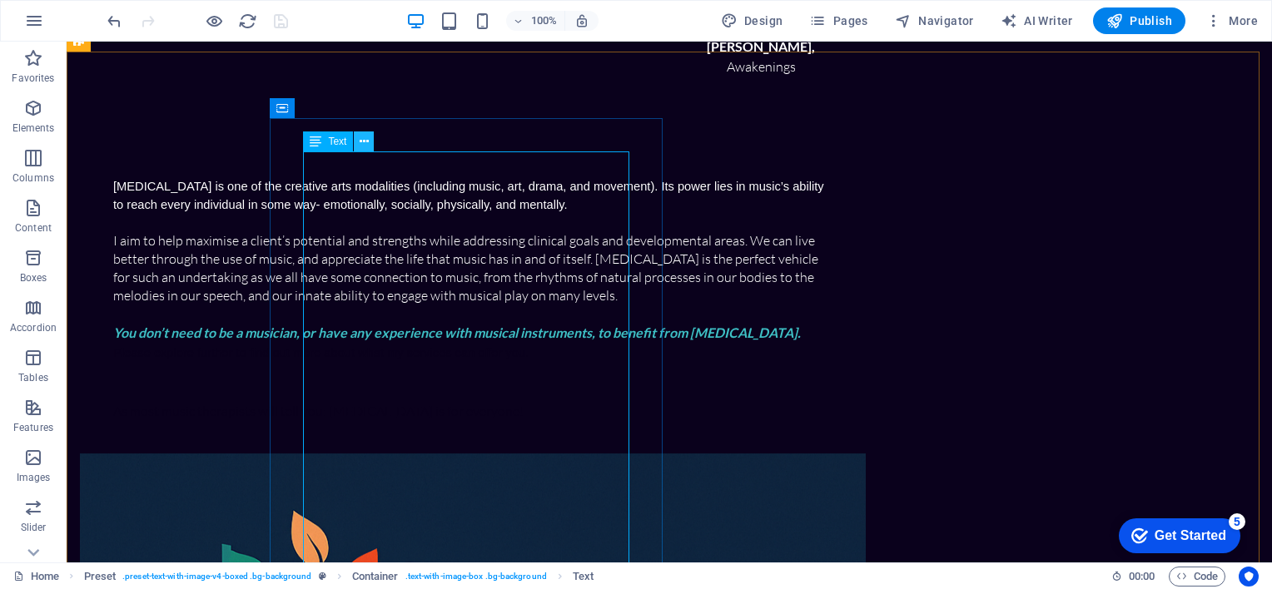
click at [360, 140] on icon at bounding box center [364, 141] width 9 height 17
click at [364, 141] on icon at bounding box center [364, 141] width 9 height 17
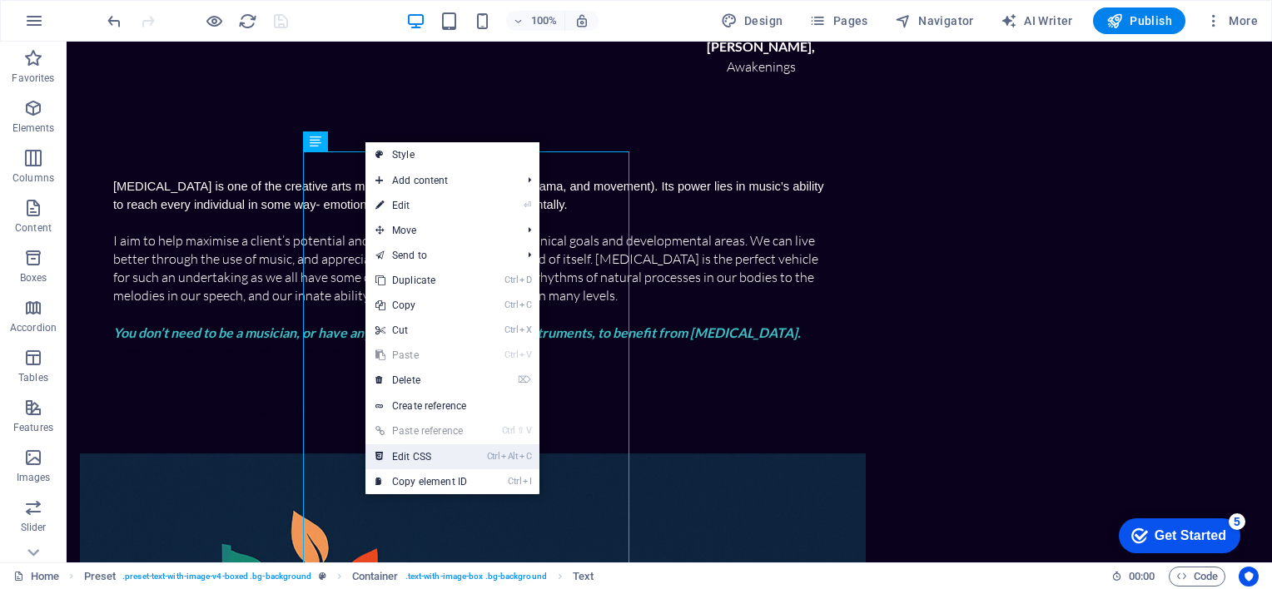
click at [414, 455] on link "Ctrl Alt C Edit CSS" at bounding box center [421, 456] width 112 height 25
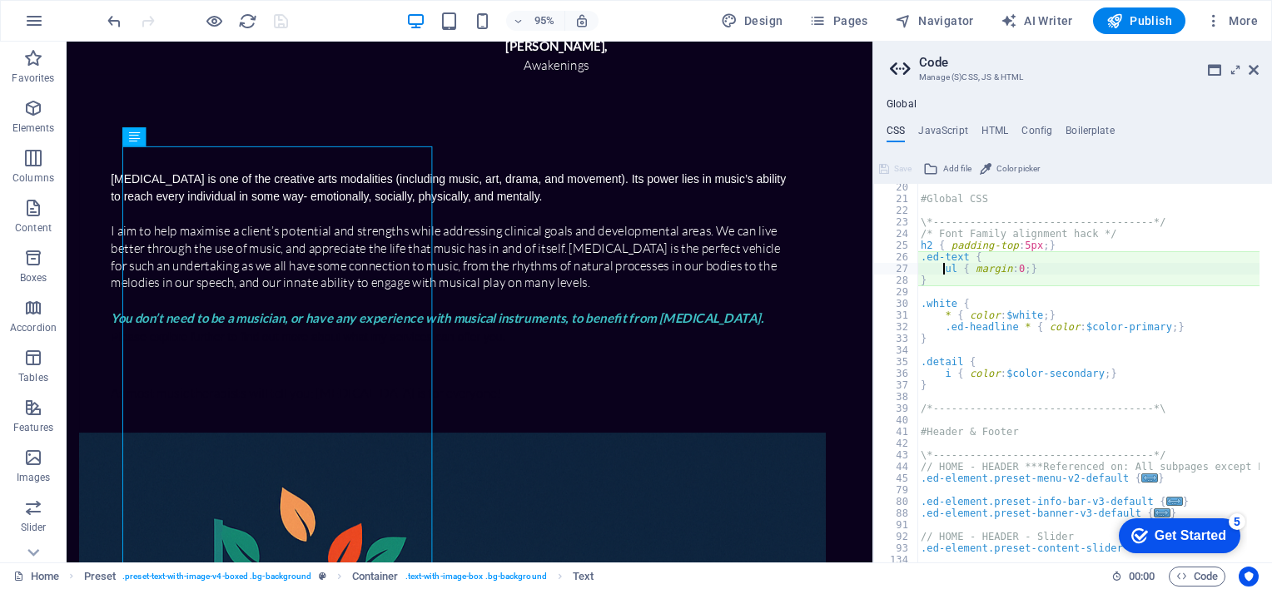
scroll to position [226, 0]
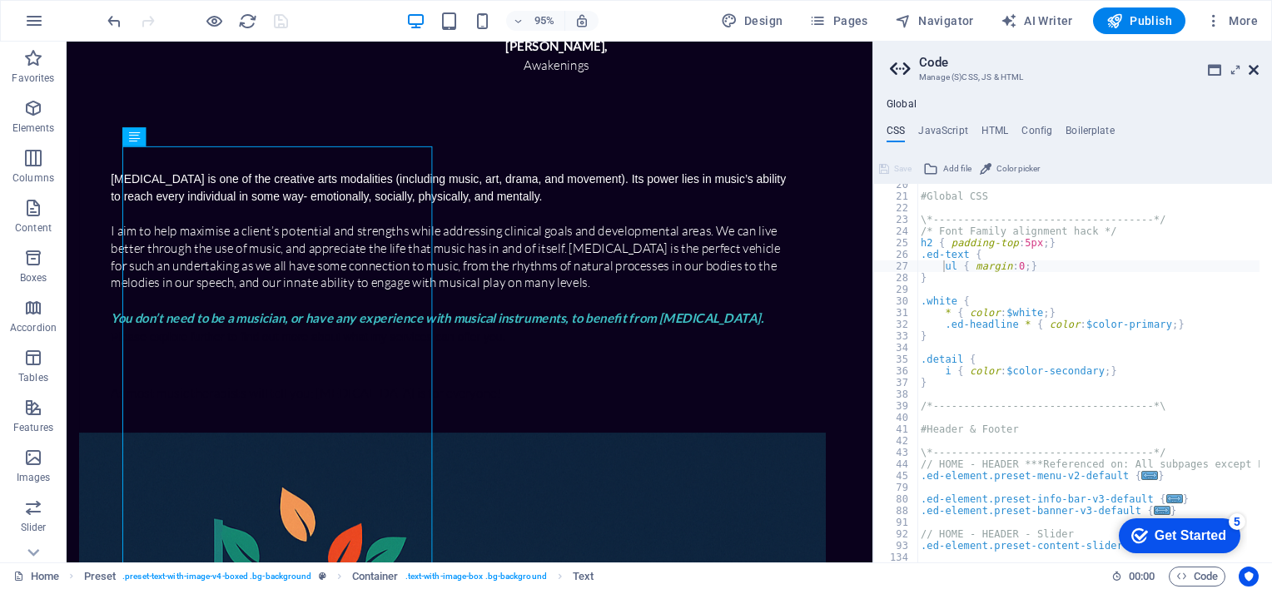
click at [1250, 73] on icon at bounding box center [1253, 69] width 10 height 13
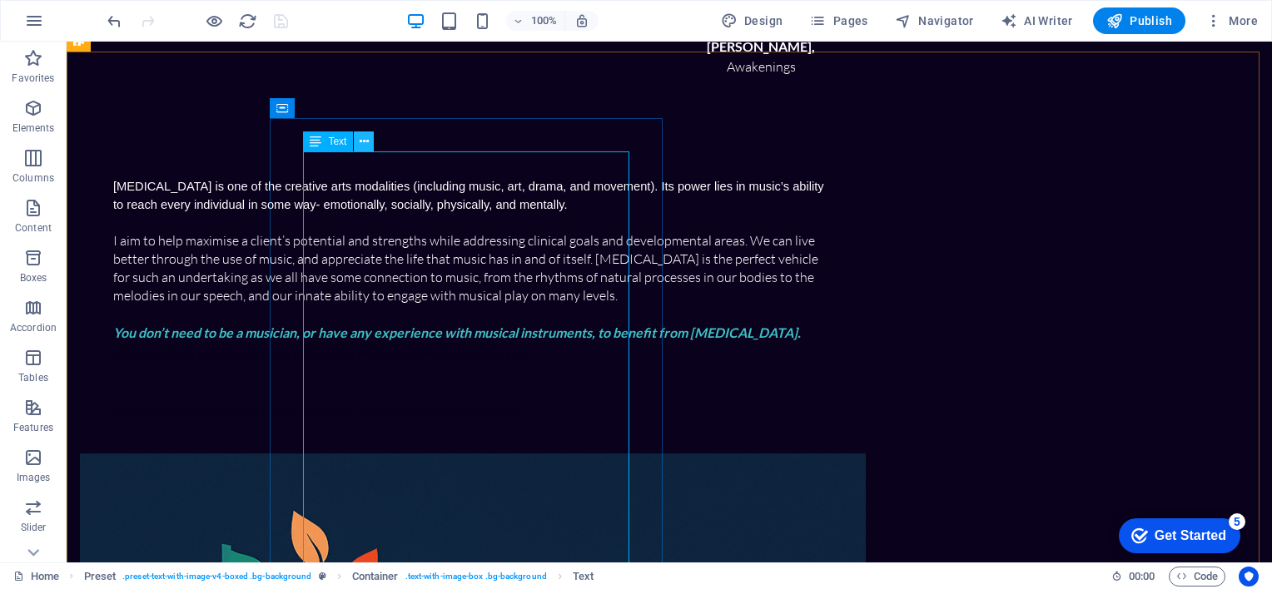
click at [363, 150] on button at bounding box center [364, 141] width 20 height 20
click at [340, 330] on div "Music therapy is one of the creative arts modalities (including music, art, dra…" at bounding box center [472, 298] width 719 height 244
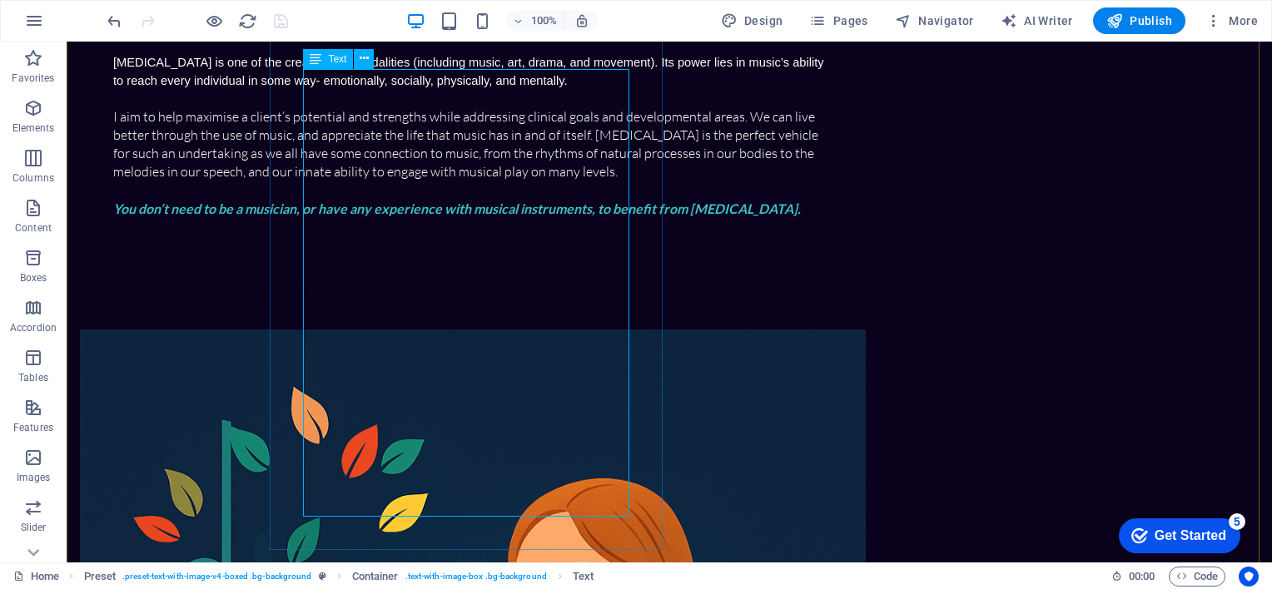
scroll to position [513, 0]
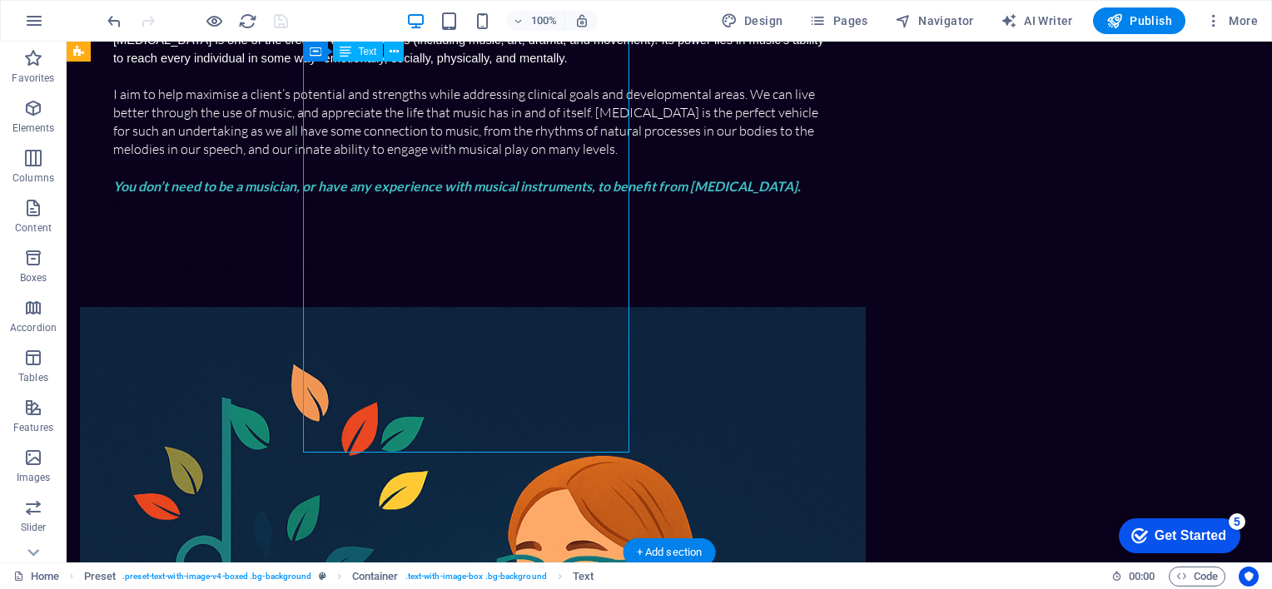
drag, startPoint x: 315, startPoint y: 287, endPoint x: 467, endPoint y: 300, distance: 152.0
click at [467, 274] on div "Music therapy is one of the creative arts modalities (including music, art, dra…" at bounding box center [472, 152] width 719 height 244
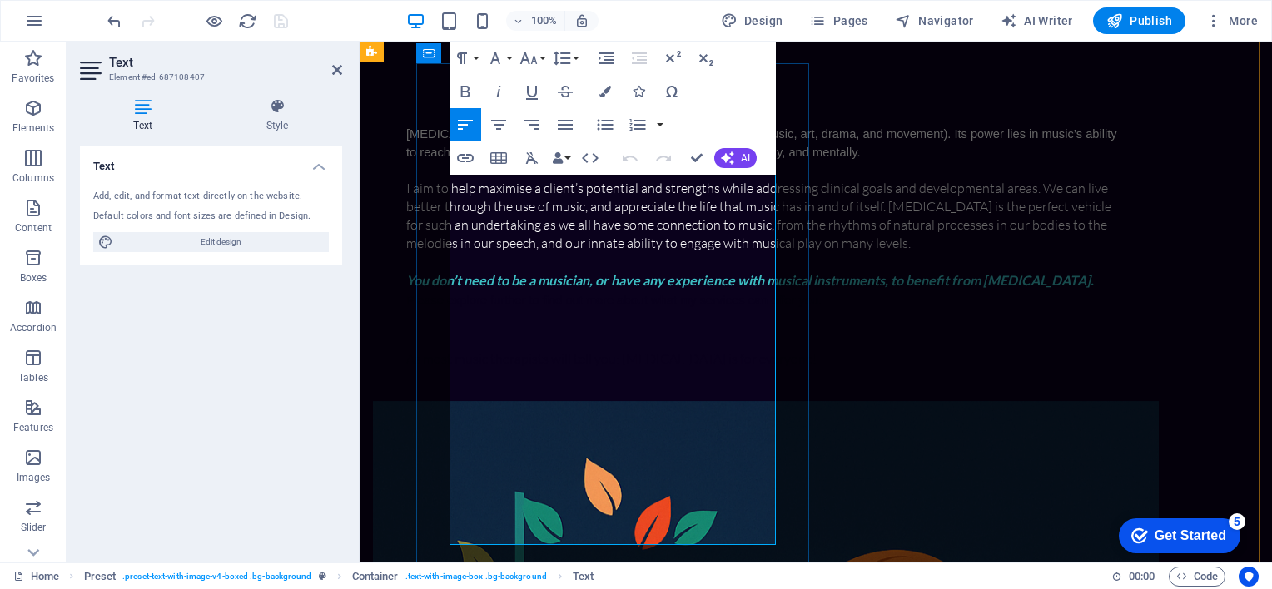
scroll to position [422, 0]
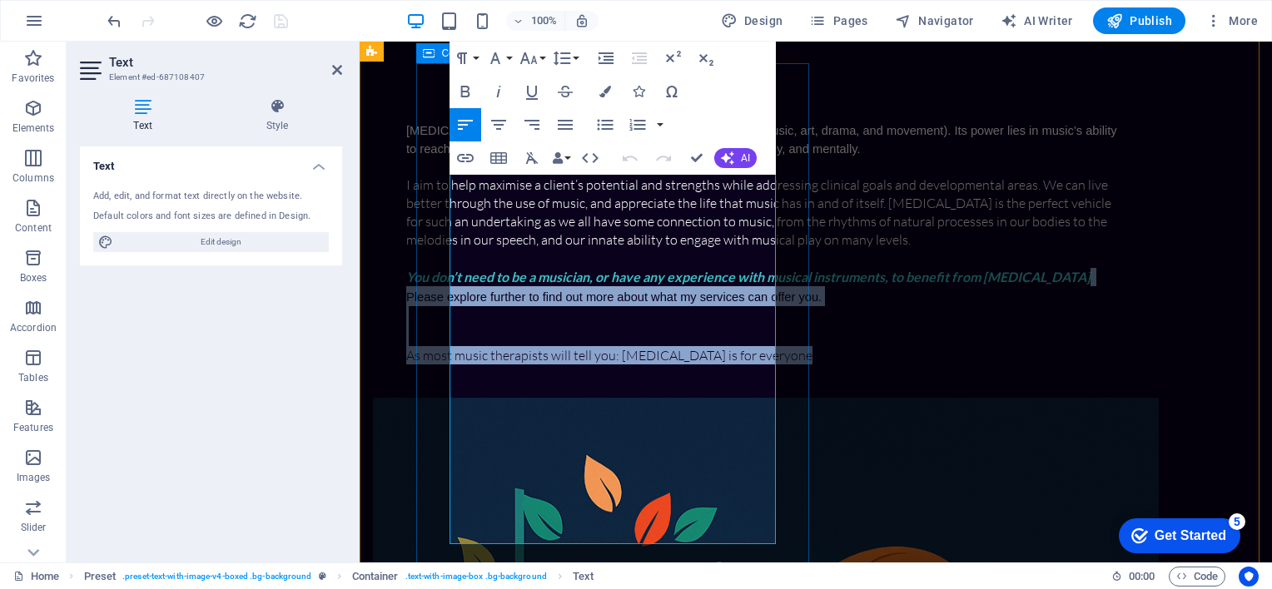
drag, startPoint x: 554, startPoint y: 420, endPoint x: 786, endPoint y: 533, distance: 257.6
click at [786, 398] on div "Music therapy is one of the creative arts modalities (including music, art, dra…" at bounding box center [766, 242] width 786 height 310
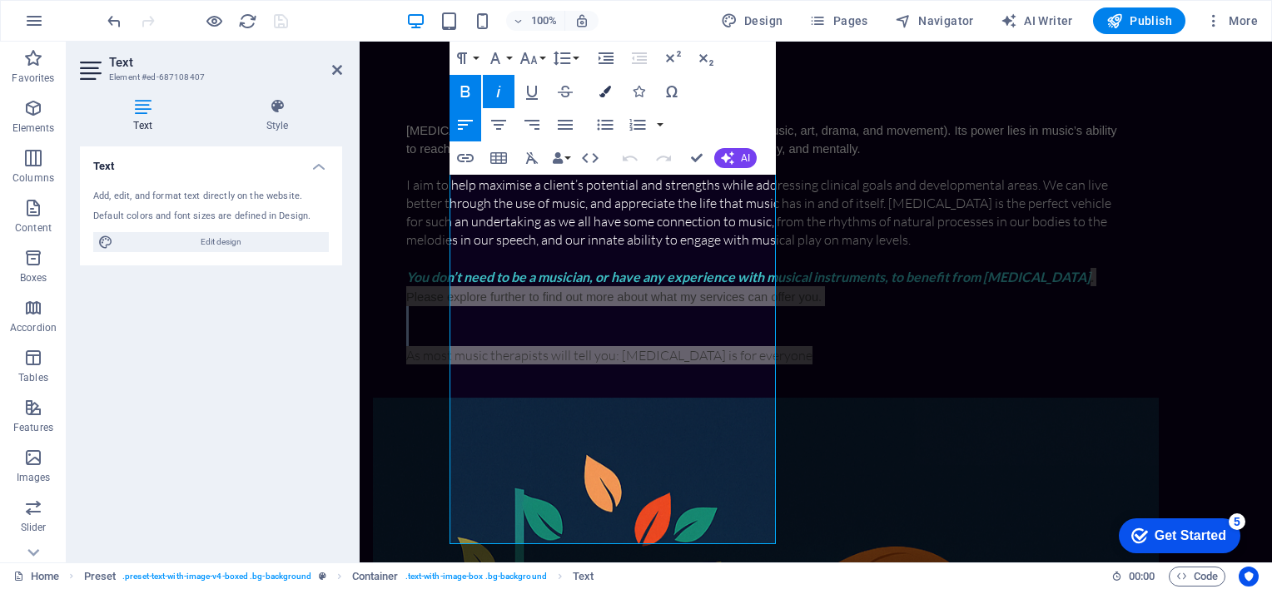
click at [606, 93] on icon "button" at bounding box center [605, 92] width 12 height 12
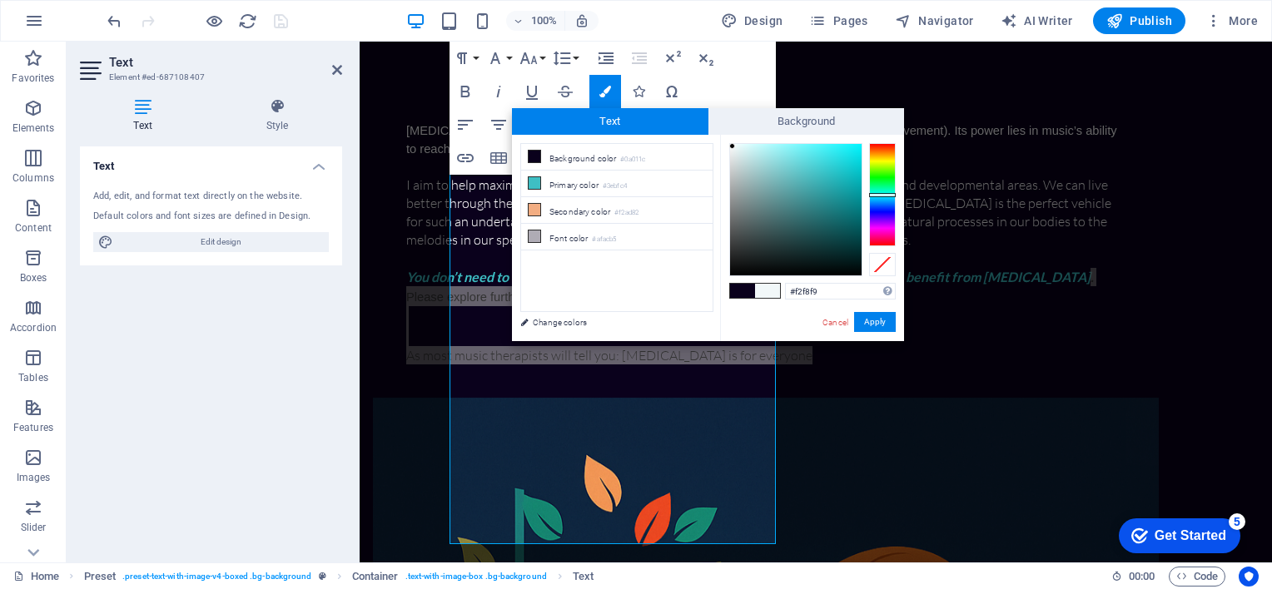
click at [732, 146] on div at bounding box center [795, 209] width 131 height 131
drag, startPoint x: 732, startPoint y: 146, endPoint x: 716, endPoint y: 146, distance: 16.6
click at [716, 146] on div "less Background color #0a011c Primary color #3ebfc4 Secondary color #f2ad82 Fon…" at bounding box center [708, 238] width 392 height 206
type input "#000000"
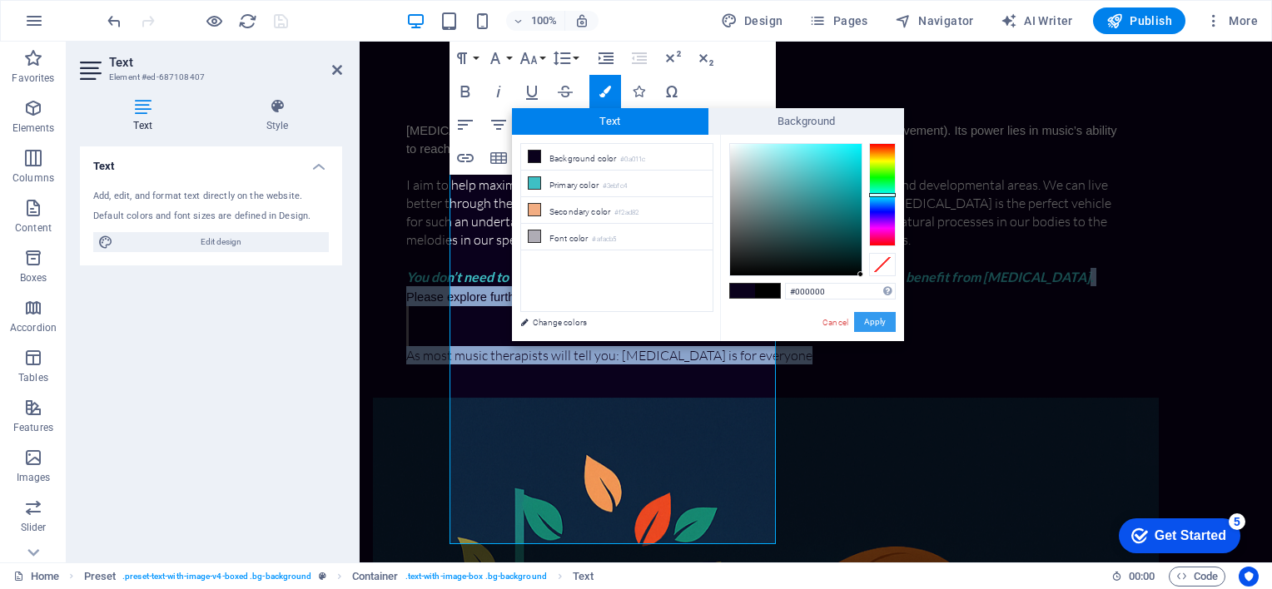
click at [883, 321] on button "Apply" at bounding box center [875, 322] width 42 height 20
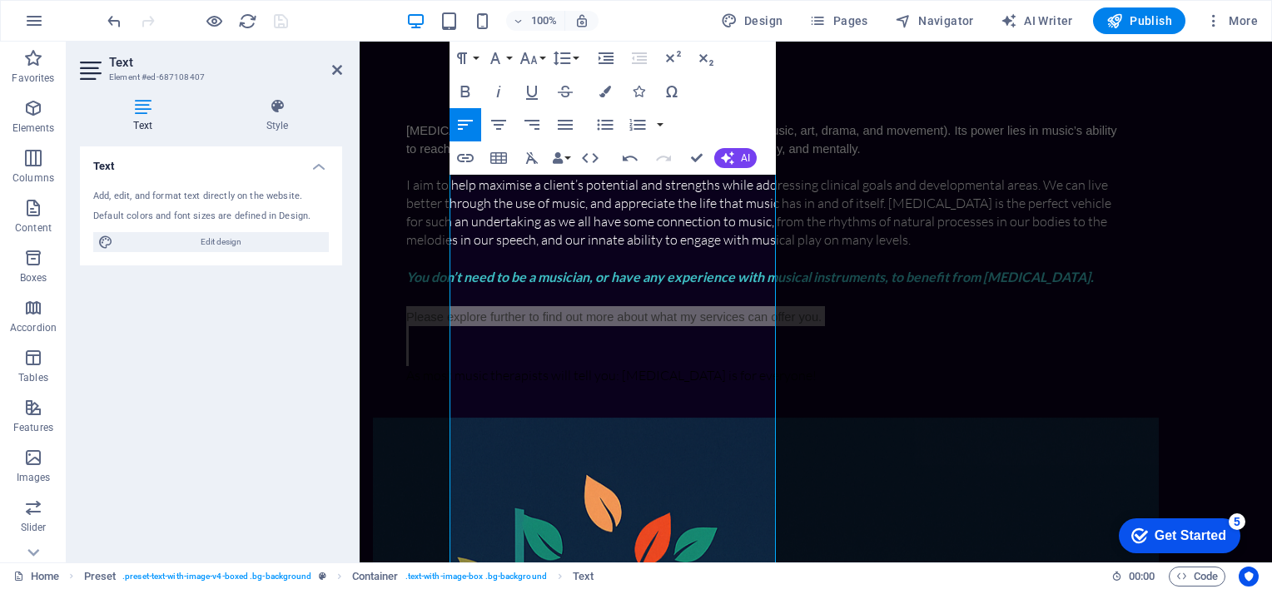
click at [578, 414] on div "Drag here to replace the existing content. Press “Ctrl” if you want to create a…" at bounding box center [816, 302] width 912 height 521
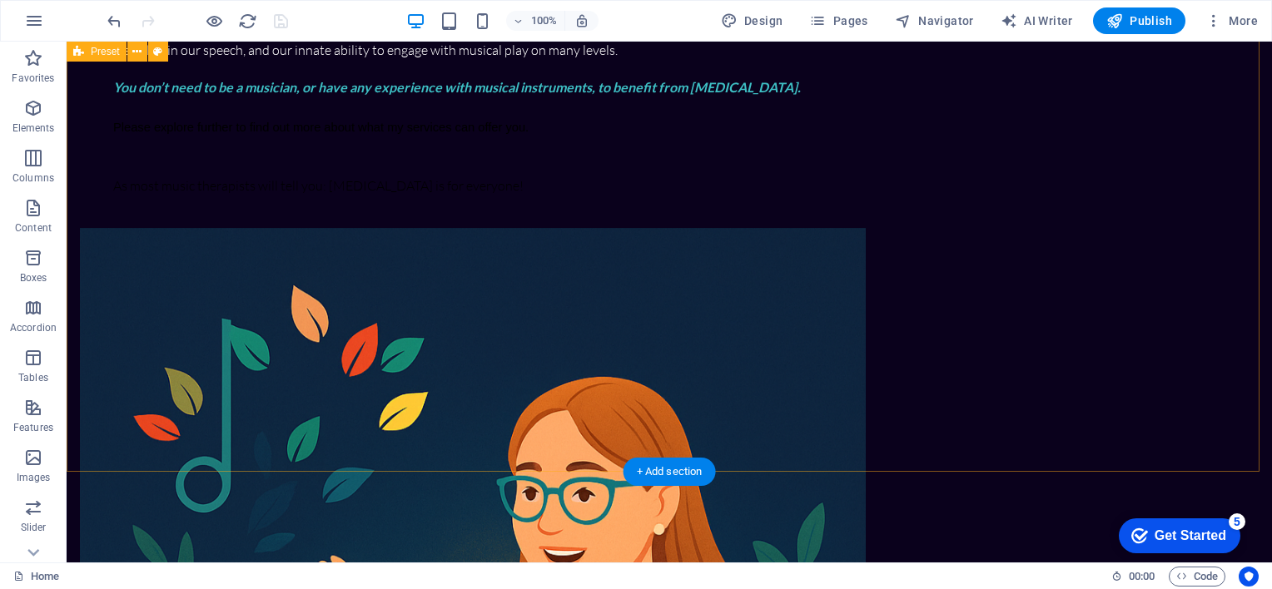
scroll to position [614, 0]
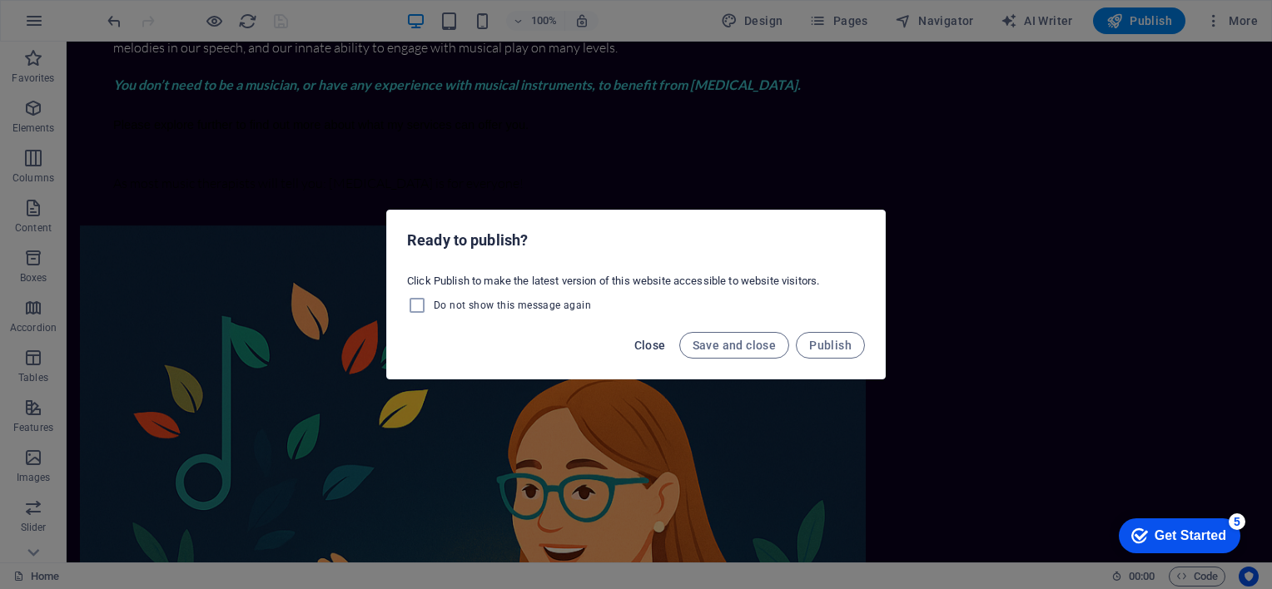
click at [646, 347] on span "Close" at bounding box center [650, 345] width 32 height 13
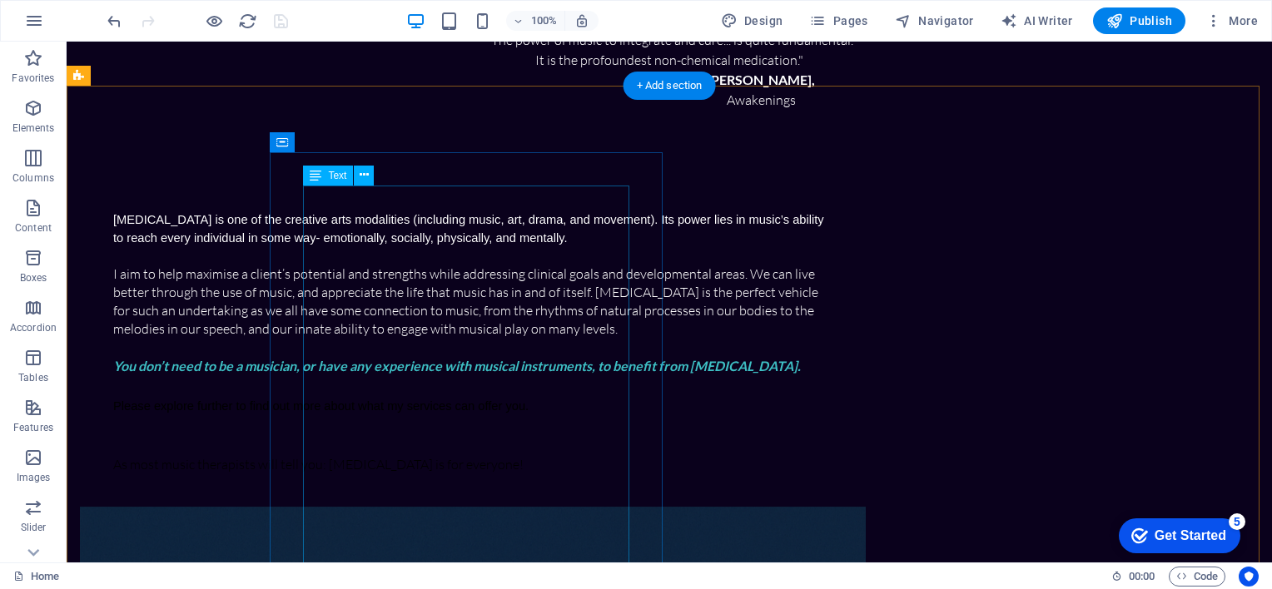
scroll to position [333, 0]
click at [444, 176] on div "Music therapy is one of the creative arts modalities (including music, art, dra…" at bounding box center [473, 341] width 786 height 330
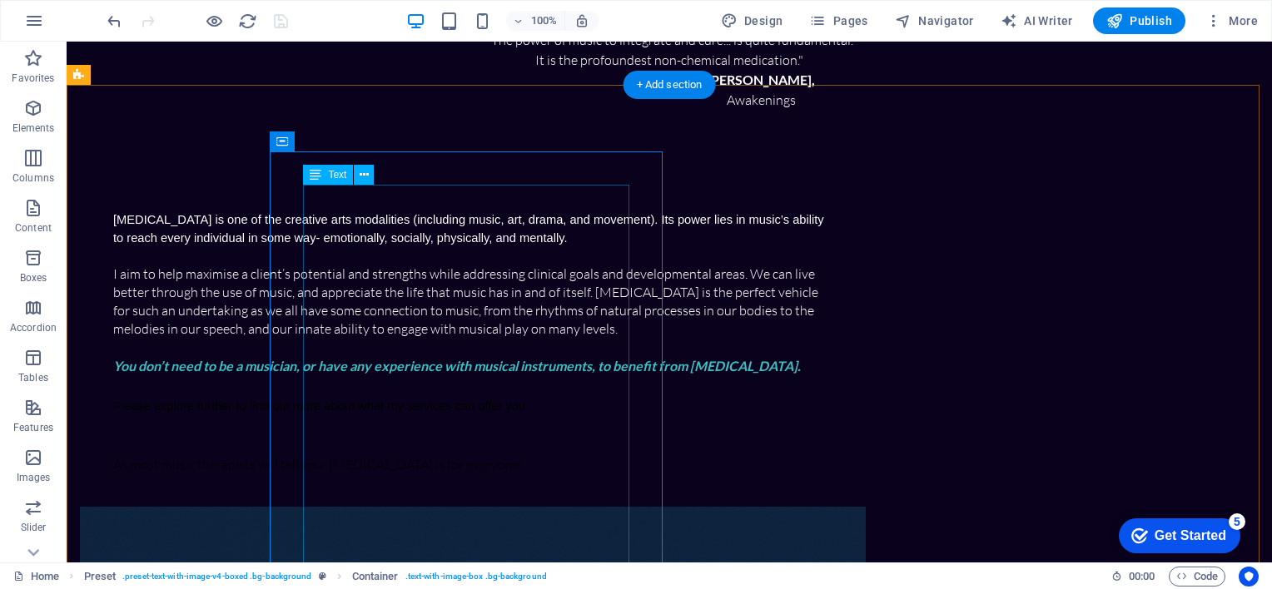
click at [439, 289] on div "Music therapy is one of the creative arts modalities (including music, art, dra…" at bounding box center [472, 342] width 719 height 264
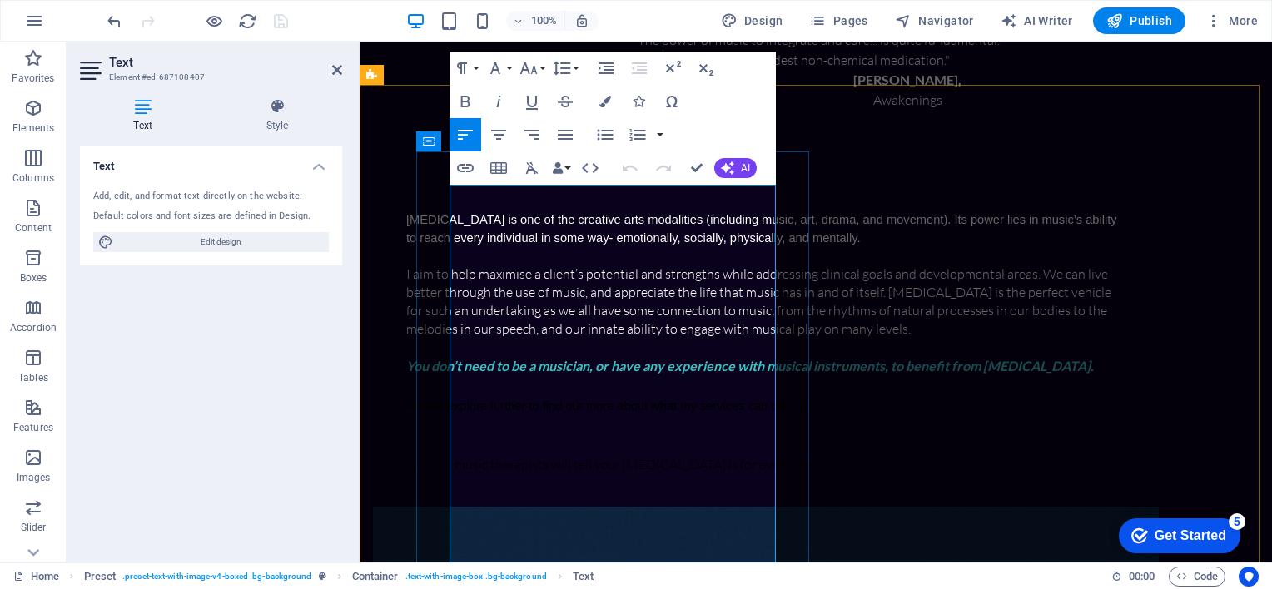
click at [519, 338] on p "I aim to help maximise a client’s potential and strengths while addressing clin…" at bounding box center [765, 301] width 719 height 73
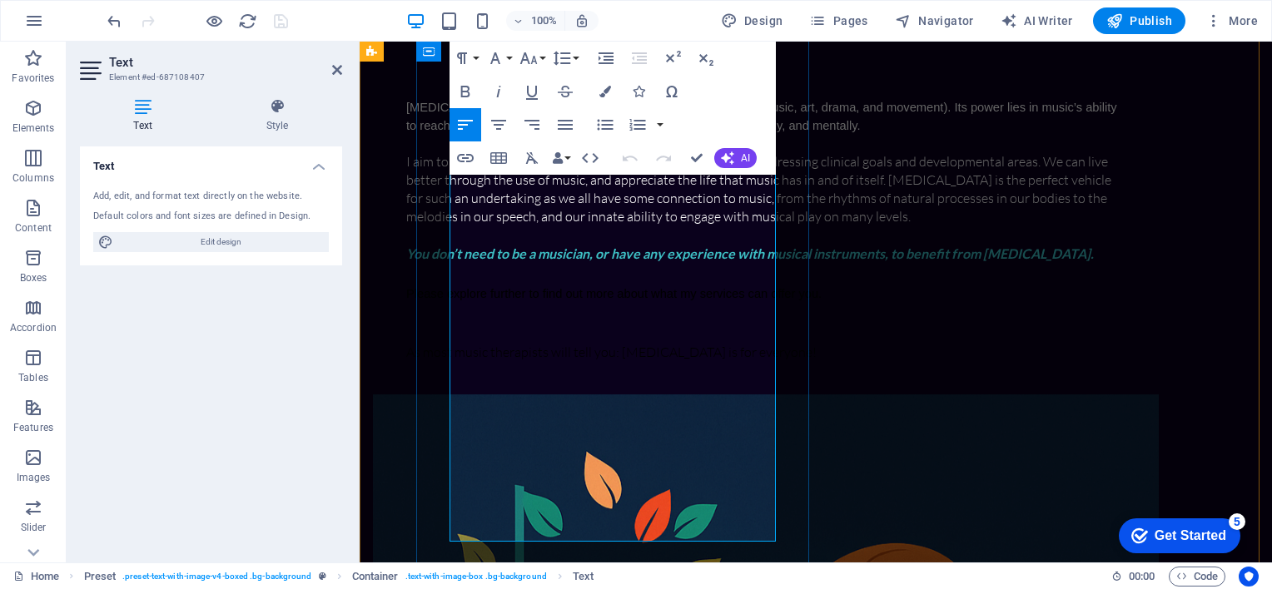
scroll to position [446, 0]
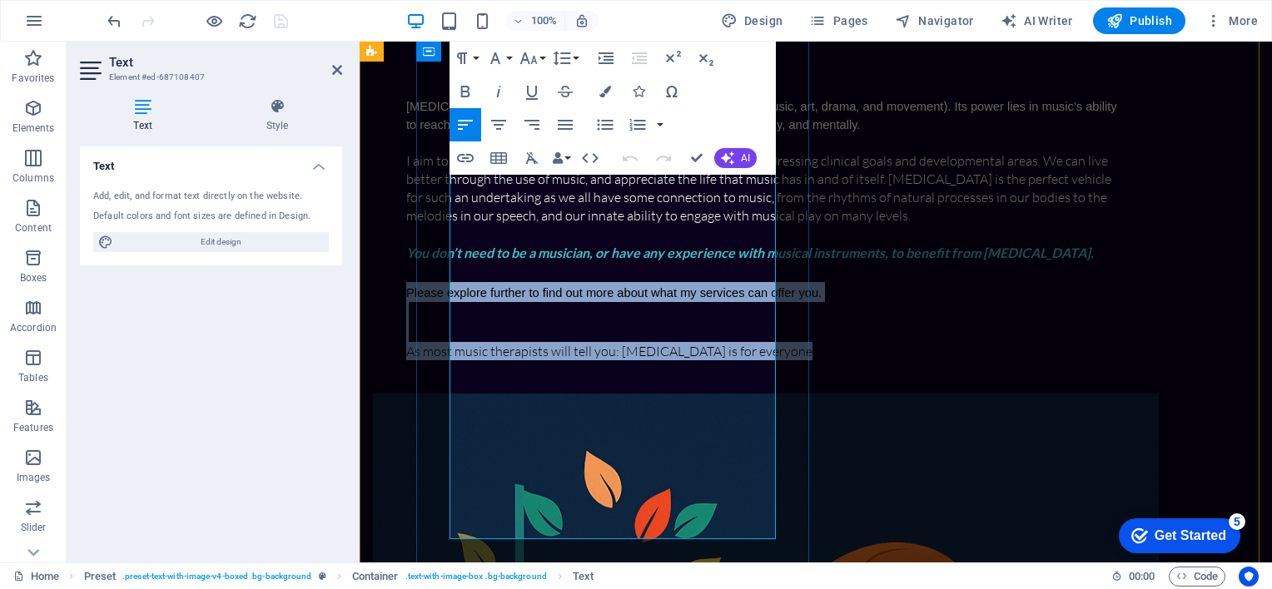
drag, startPoint x: 469, startPoint y: 419, endPoint x: 704, endPoint y: 528, distance: 259.2
click at [704, 360] on div "Music therapy is one of the creative arts modalities (including music, art, dra…" at bounding box center [765, 229] width 719 height 264
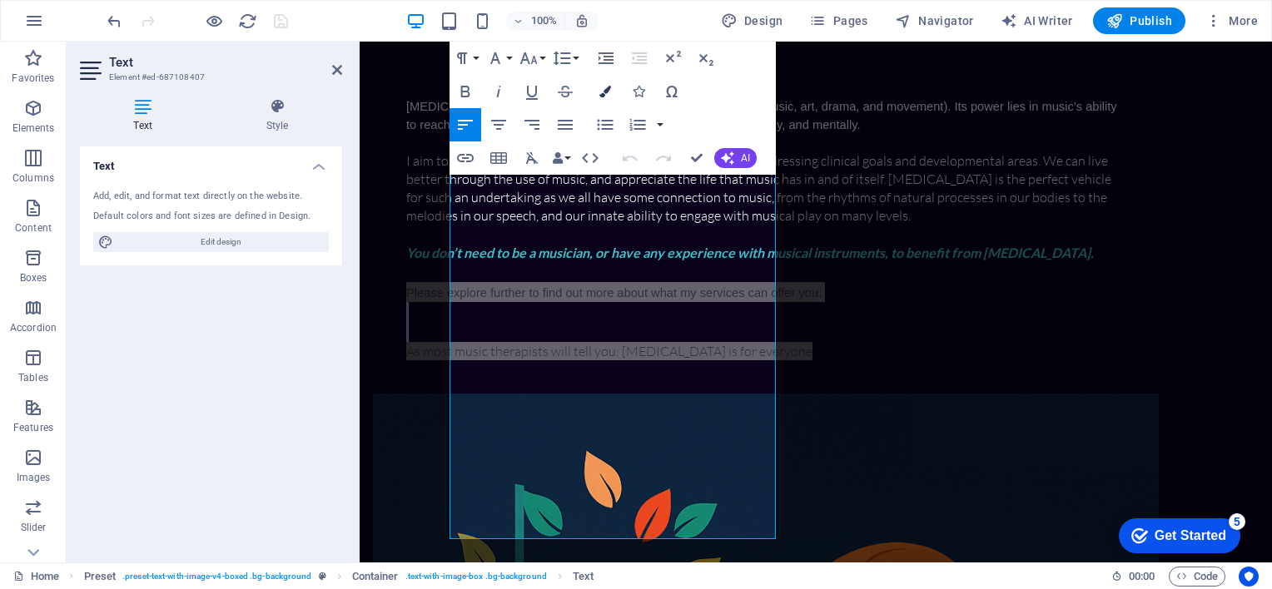
click at [602, 87] on icon "button" at bounding box center [605, 92] width 12 height 12
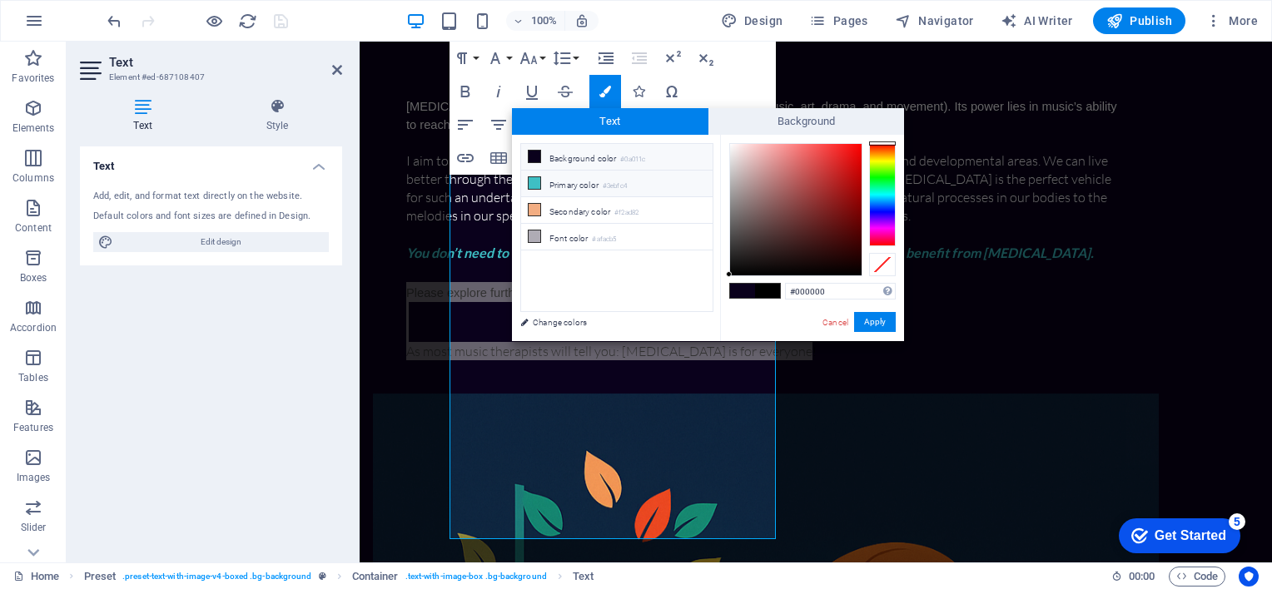
click at [569, 184] on li "Primary color #3ebfc4" at bounding box center [616, 184] width 191 height 27
type input "#3ebfc4"
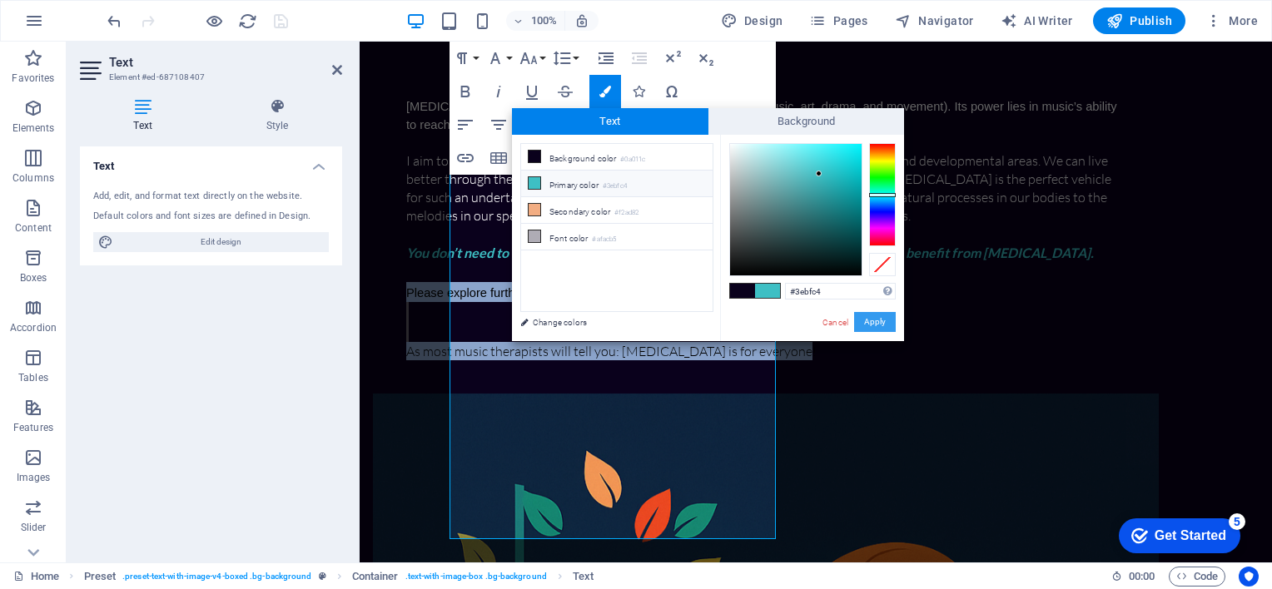
click at [867, 319] on button "Apply" at bounding box center [875, 322] width 42 height 20
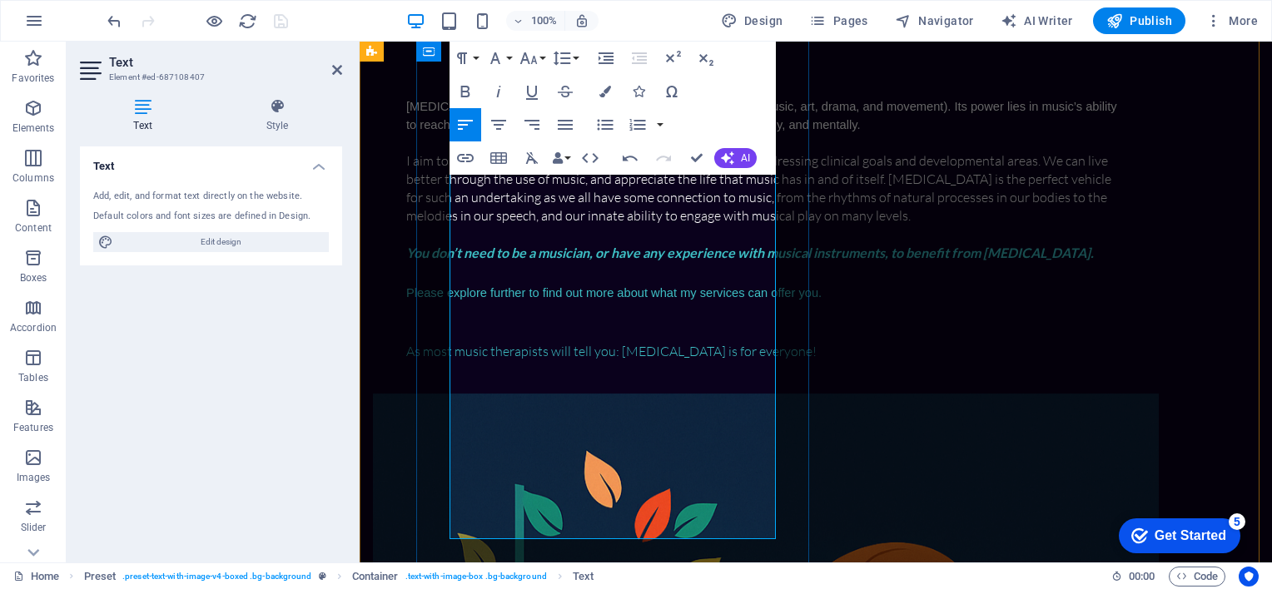
click at [575, 262] on p "You don’t need to be a musician, or have any experience with musical instrument…" at bounding box center [765, 253] width 719 height 18
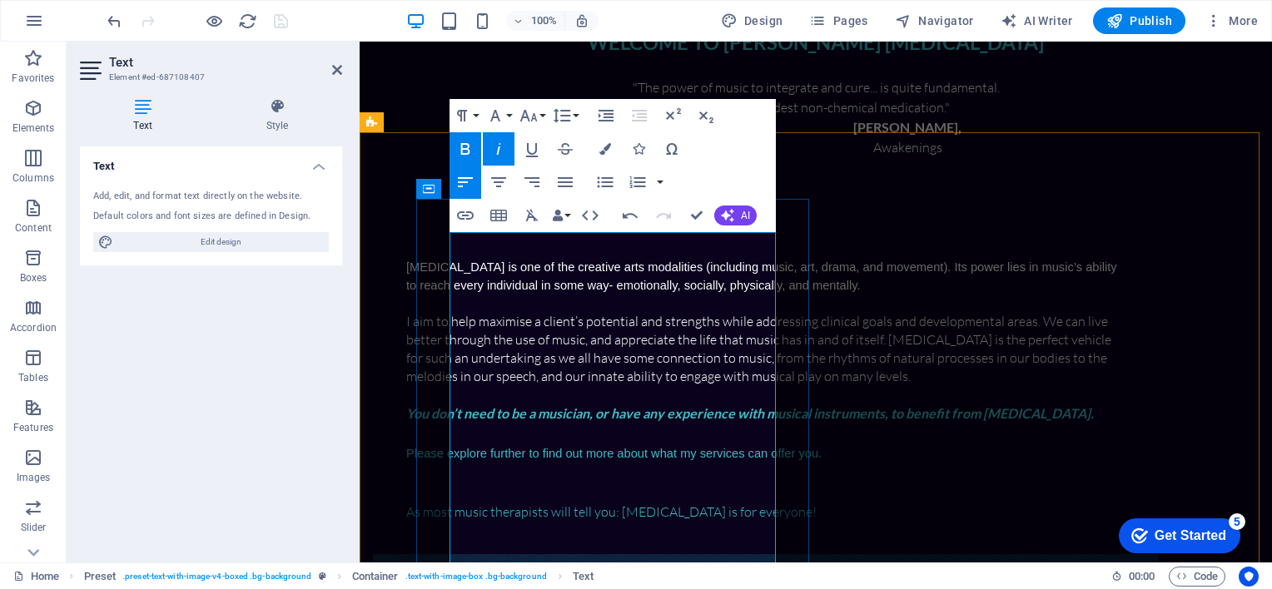
scroll to position [284, 0]
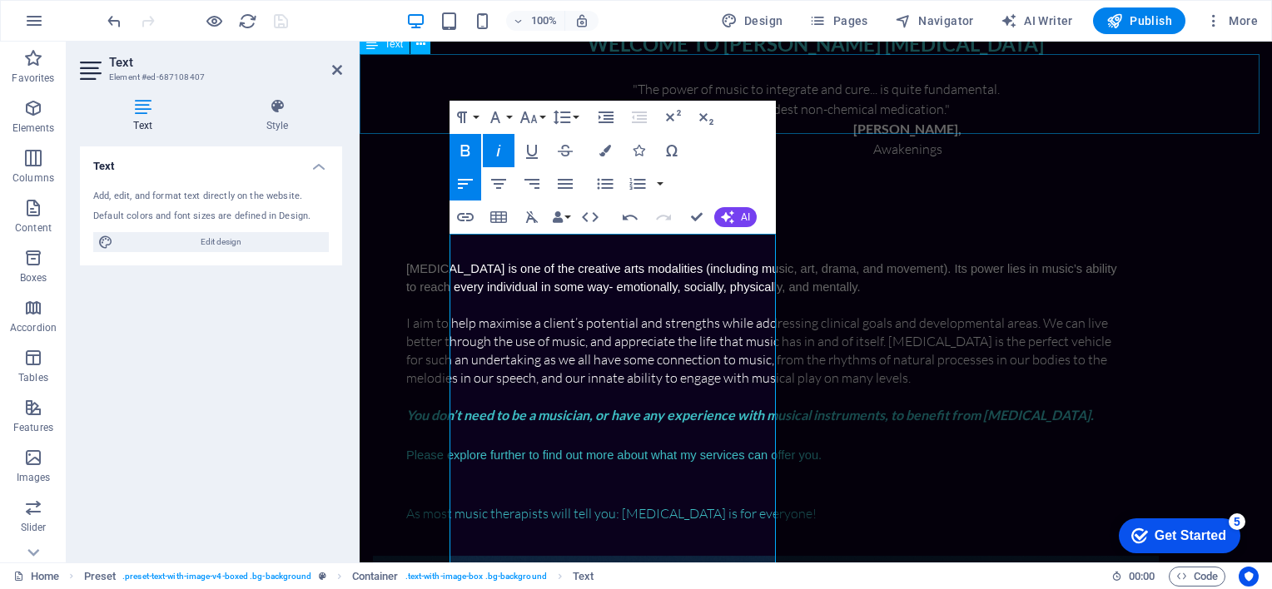
click at [568, 79] on div ""The power of music to integrate and cure... is quite fundamental. It is the pr…" at bounding box center [816, 119] width 912 height 80
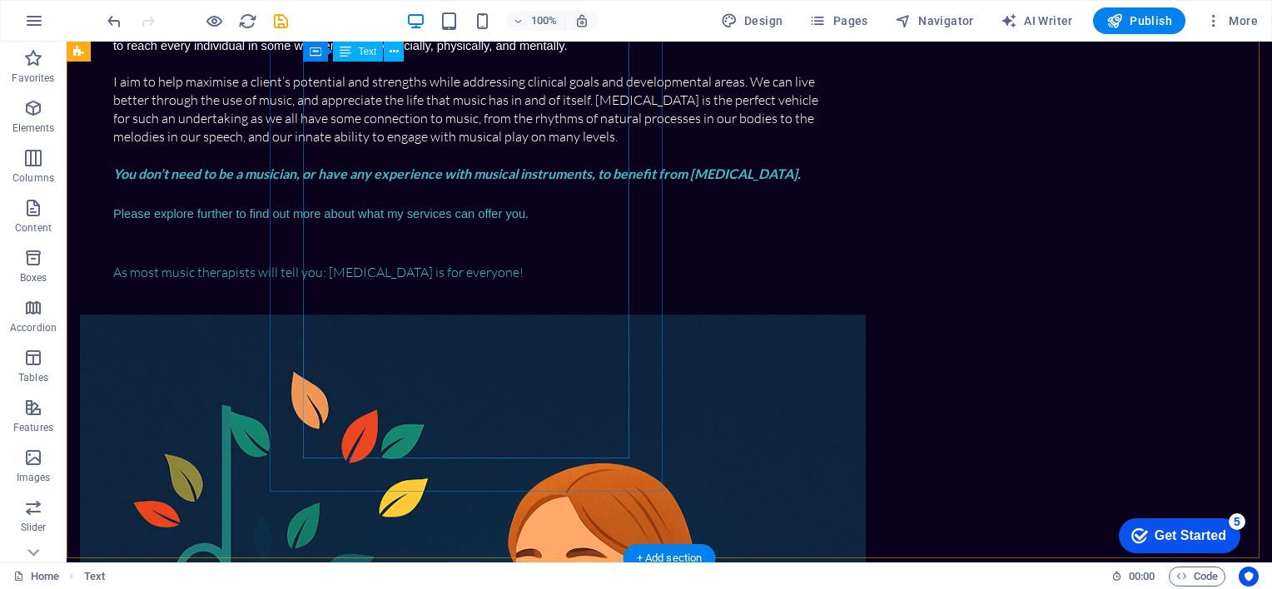
scroll to position [527, 0]
click at [433, 280] on div "Music therapy is one of the creative arts modalities (including music, art, dra…" at bounding box center [472, 148] width 719 height 264
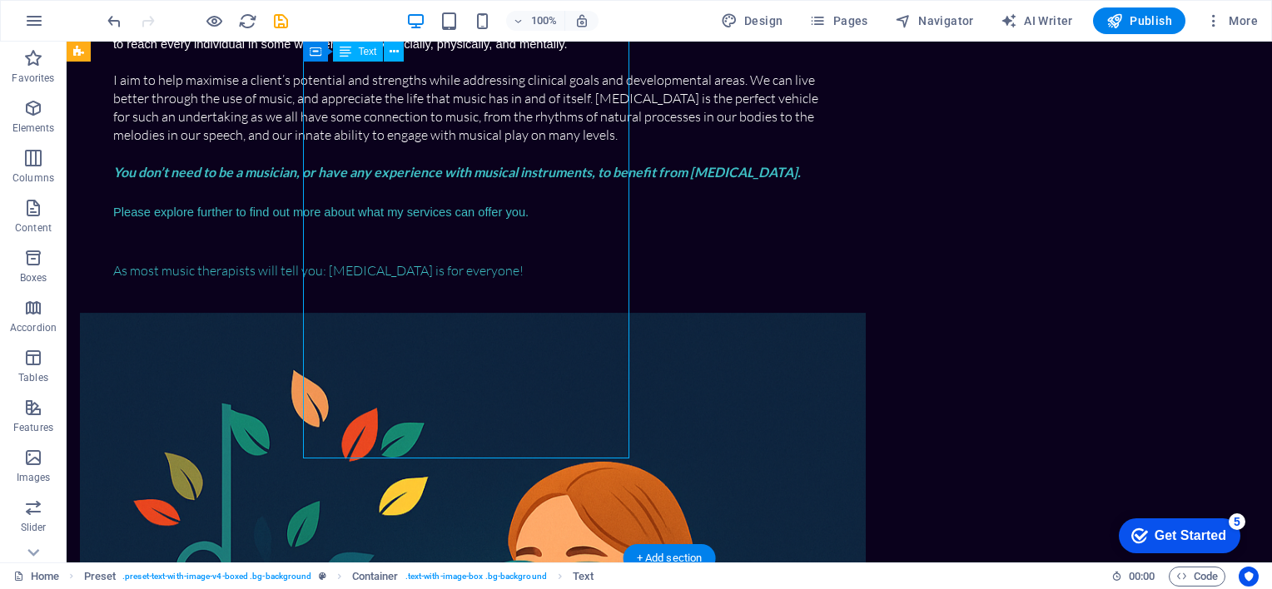
click at [433, 280] on div "Music therapy is one of the creative arts modalities (including music, art, dra…" at bounding box center [472, 148] width 719 height 264
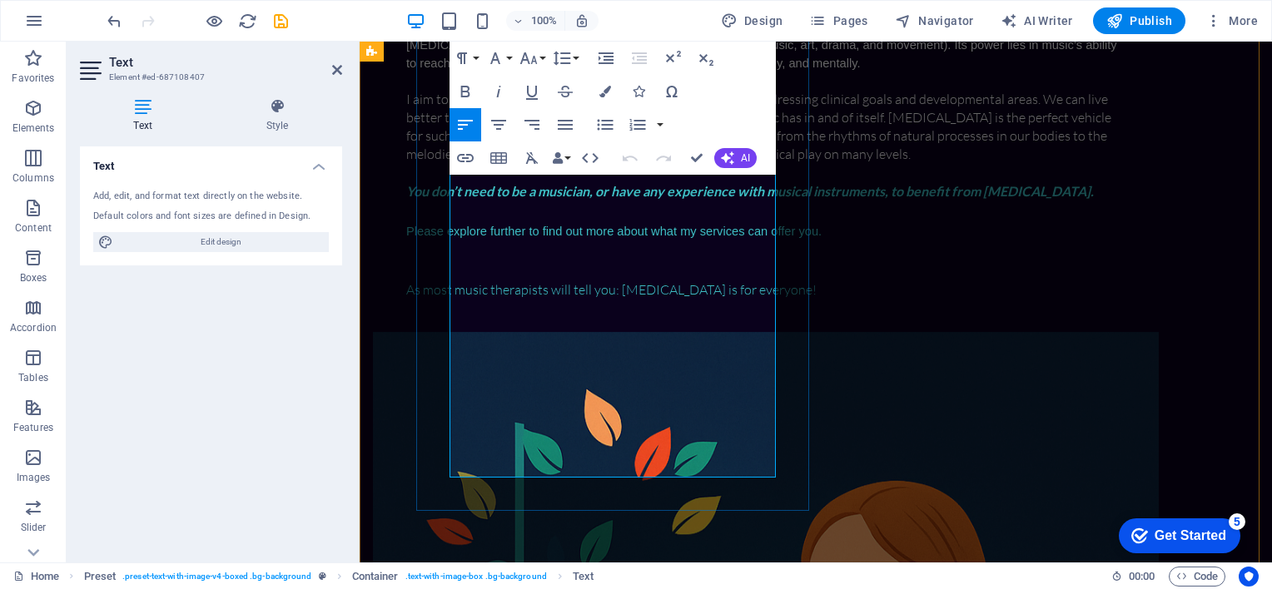
scroll to position [508, 0]
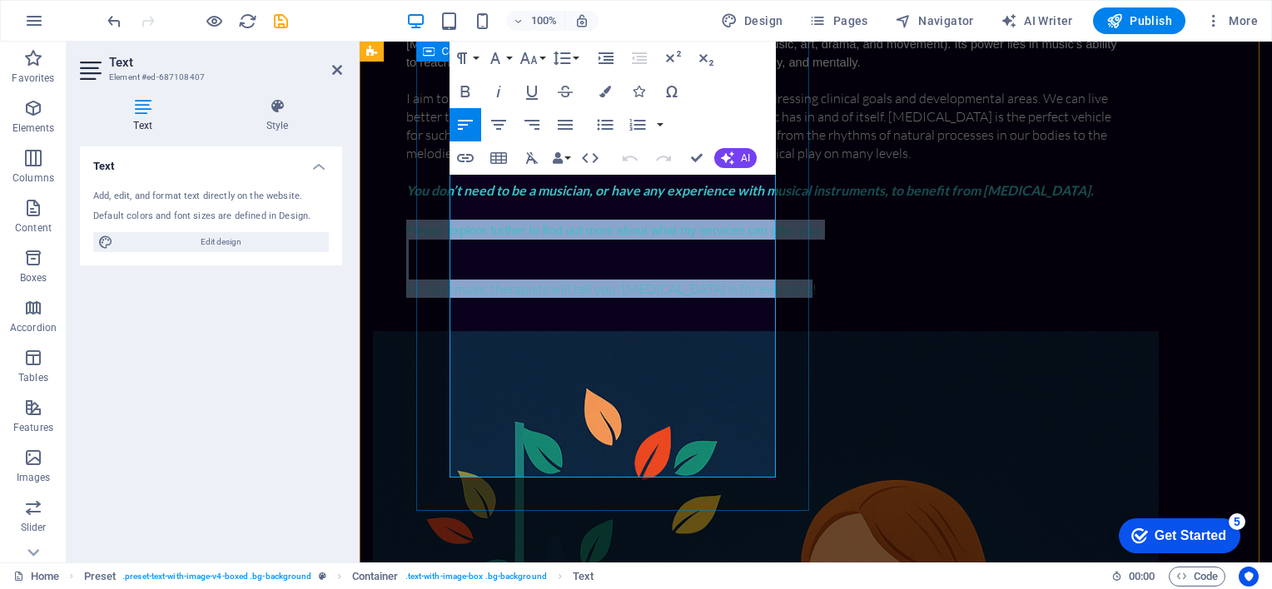
drag, startPoint x: 459, startPoint y: 356, endPoint x: 529, endPoint y: 484, distance: 146.0
click at [529, 331] on div "Music therapy is one of the creative arts modalities (including music, art, dra…" at bounding box center [766, 166] width 786 height 330
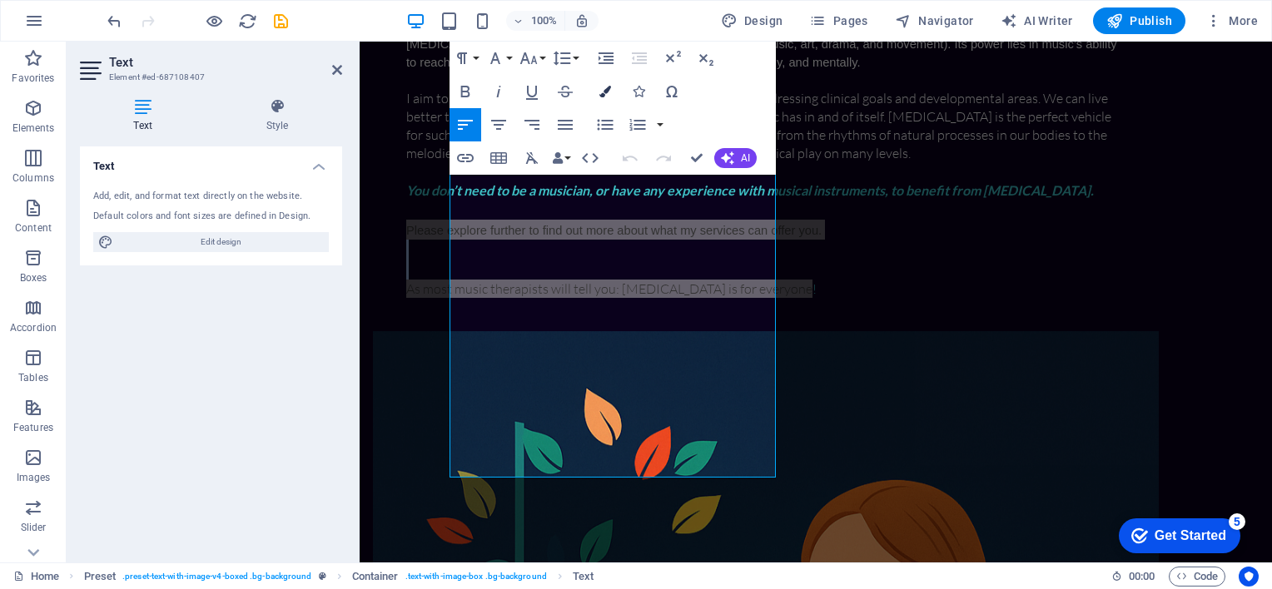
click at [608, 93] on icon "button" at bounding box center [605, 92] width 12 height 12
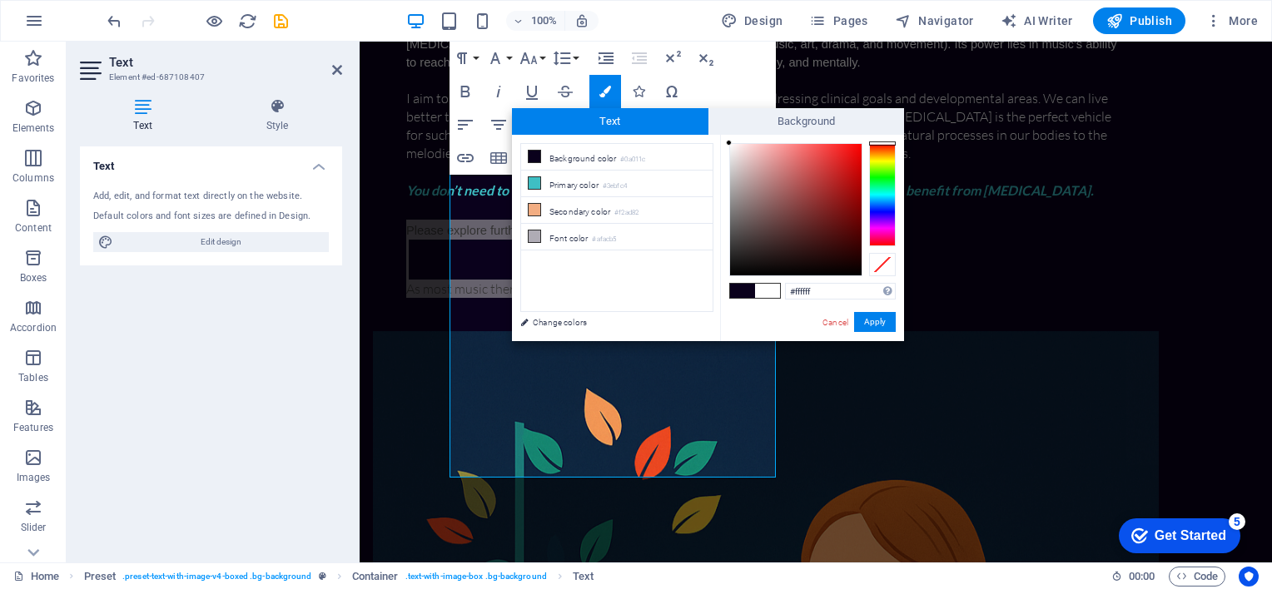
drag, startPoint x: 734, startPoint y: 154, endPoint x: 722, endPoint y: 135, distance: 22.4
click at [722, 135] on div "#ffffff Supported formats #0852ed rgb(8, 82, 237) rgba(8, 82, 237, 90%) hsv(221…" at bounding box center [812, 359] width 184 height 448
click at [828, 292] on input "#000000" at bounding box center [840, 291] width 111 height 17
click at [868, 325] on button "Apply" at bounding box center [875, 322] width 42 height 20
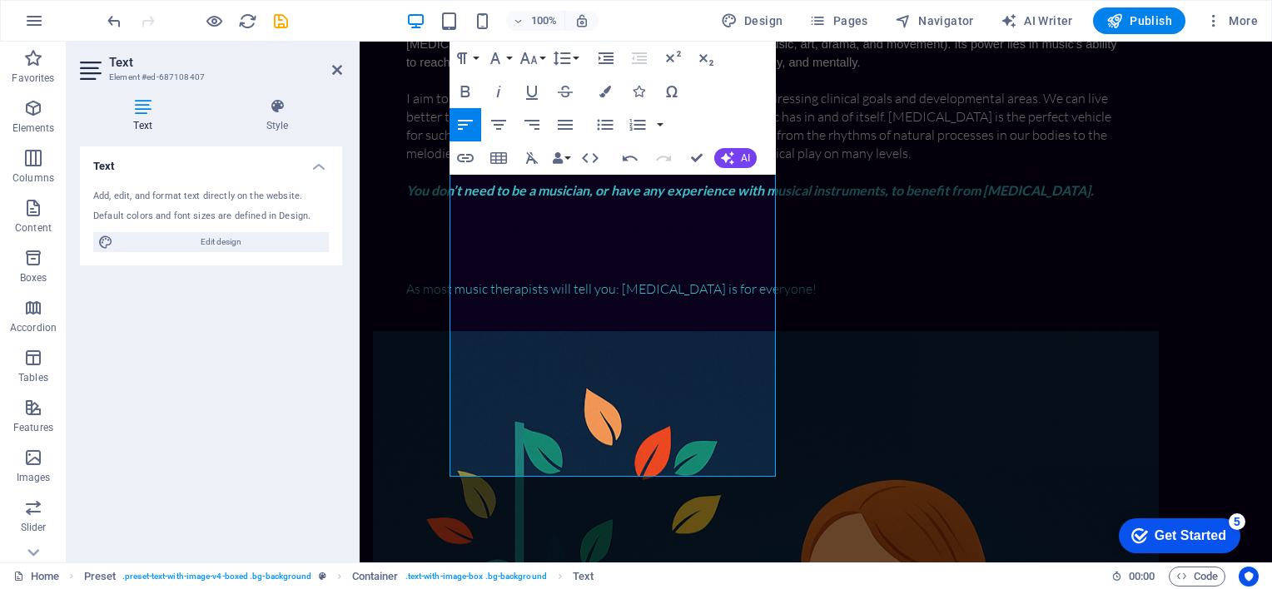
click at [639, 384] on div "Drag here to replace the existing content. Press “Ctrl” if you want to create a…" at bounding box center [816, 302] width 912 height 521
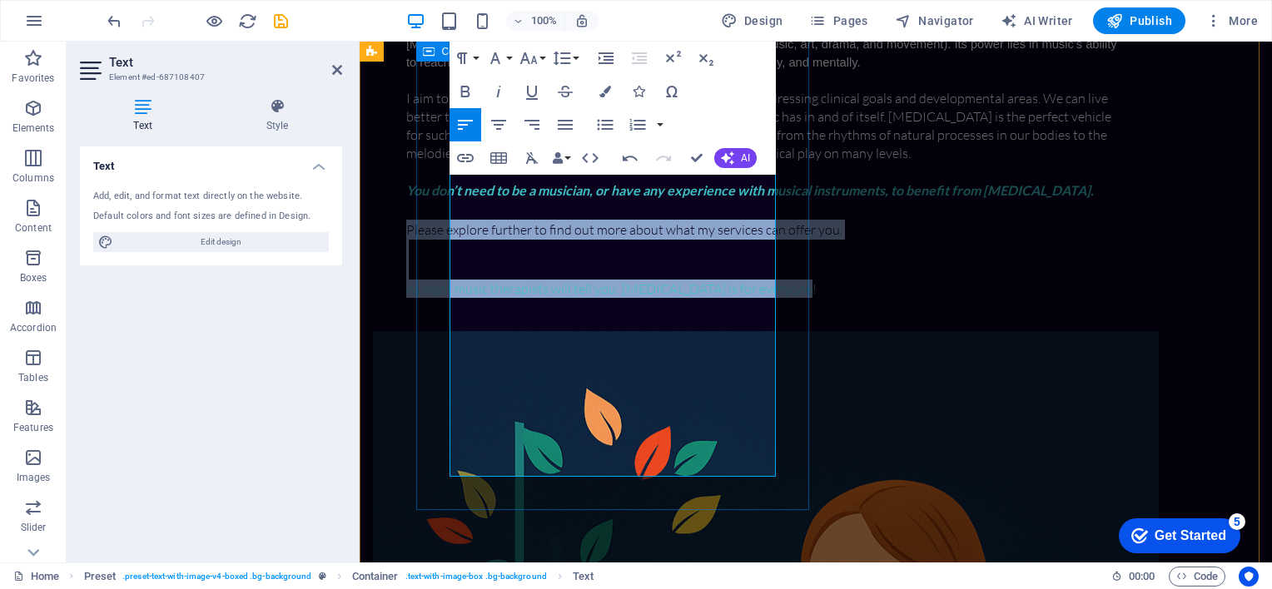
drag, startPoint x: 528, startPoint y: 466, endPoint x: 444, endPoint y: 356, distance: 138.8
click at [444, 331] on div "Music therapy is one of the creative arts modalities (including music, art, dra…" at bounding box center [766, 166] width 786 height 330
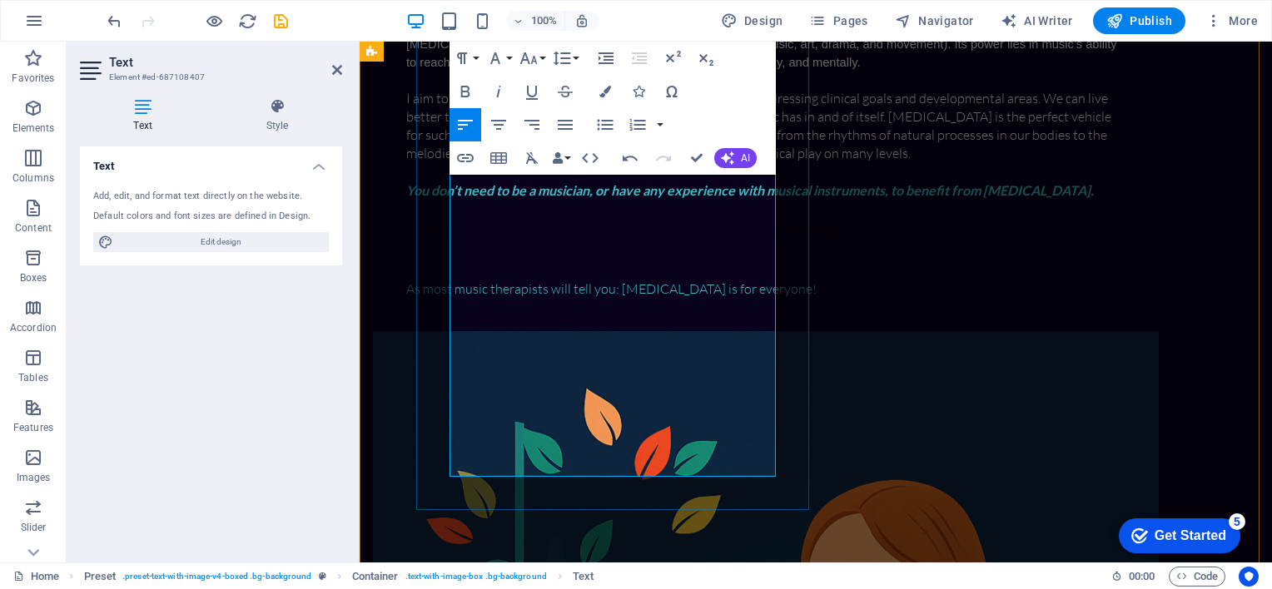
click at [525, 161] on span "I aim to help maximise a client’s potential and strengths while addressing clin…" at bounding box center [758, 126] width 705 height 72
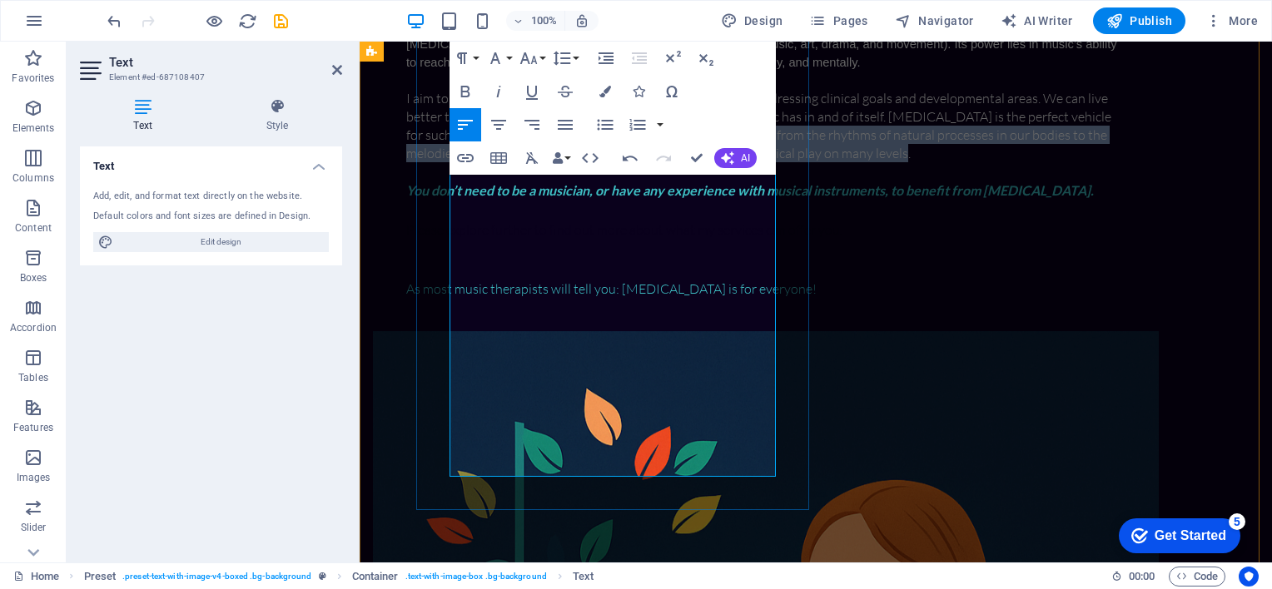
drag, startPoint x: 533, startPoint y: 257, endPoint x: 454, endPoint y: 197, distance: 99.9
click at [454, 161] on span "I aim to help maximise a client’s potential and strengths while addressing clin…" at bounding box center [758, 126] width 705 height 72
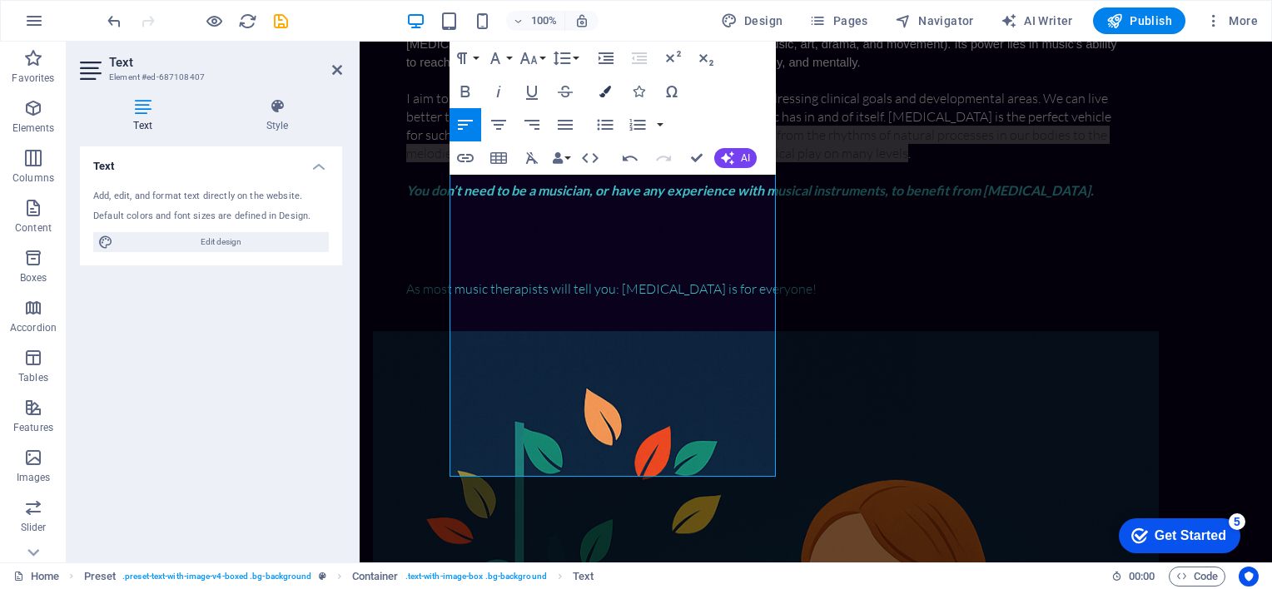
click at [602, 91] on icon "button" at bounding box center [605, 92] width 12 height 12
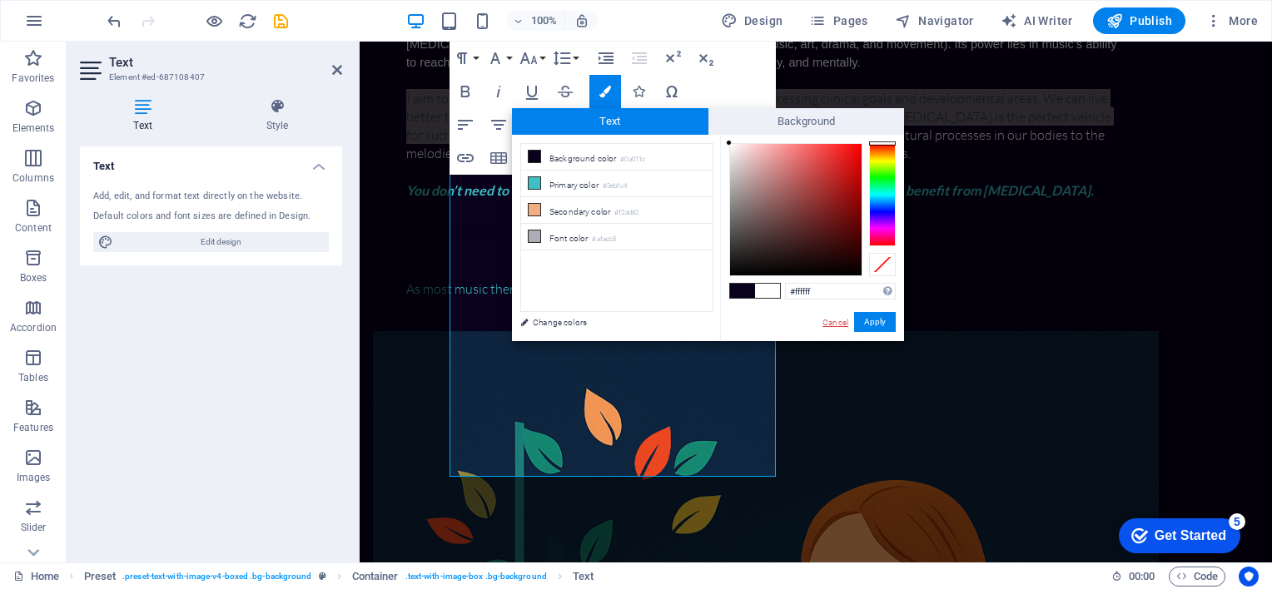
click at [836, 323] on link "Cancel" at bounding box center [835, 322] width 29 height 12
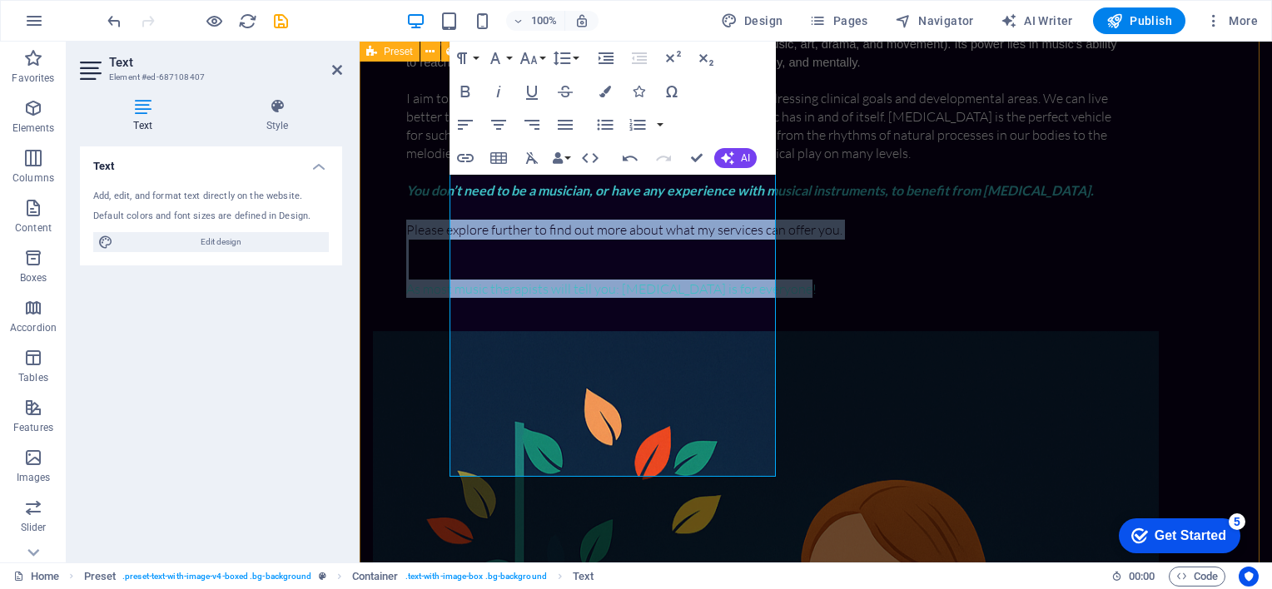
drag, startPoint x: 494, startPoint y: 357, endPoint x: 606, endPoint y: 510, distance: 189.4
click at [606, 510] on div "Music therapy is one of the creative arts modalities (including music, art, dra…" at bounding box center [816, 492] width 912 height 1116
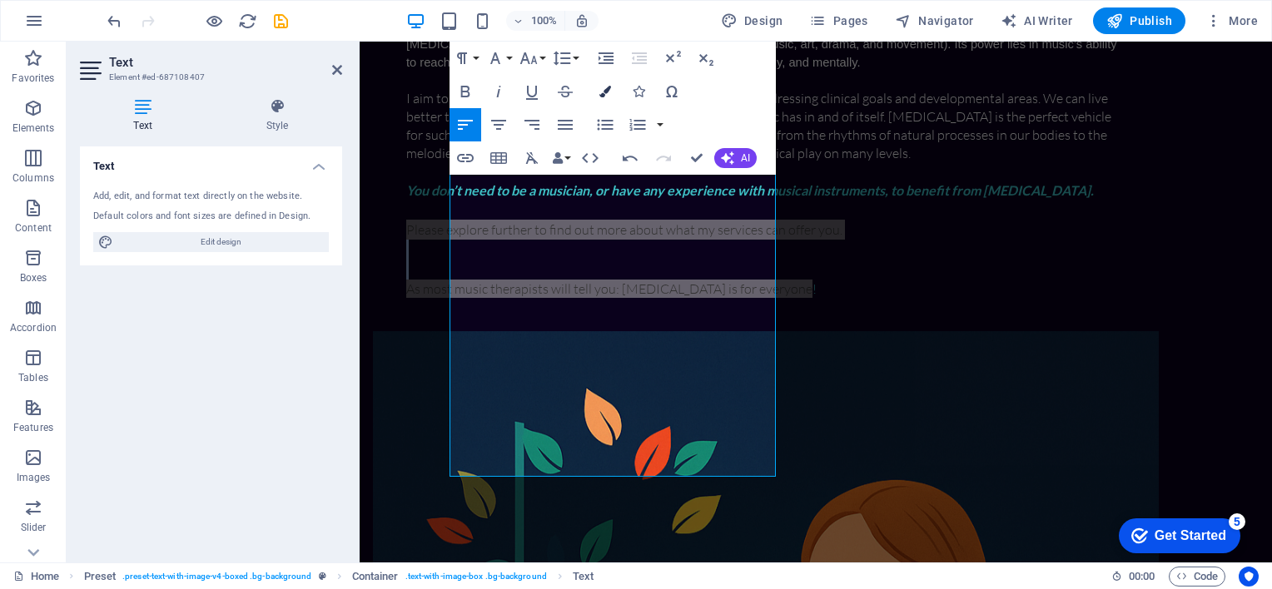
click at [599, 90] on icon "button" at bounding box center [605, 92] width 12 height 12
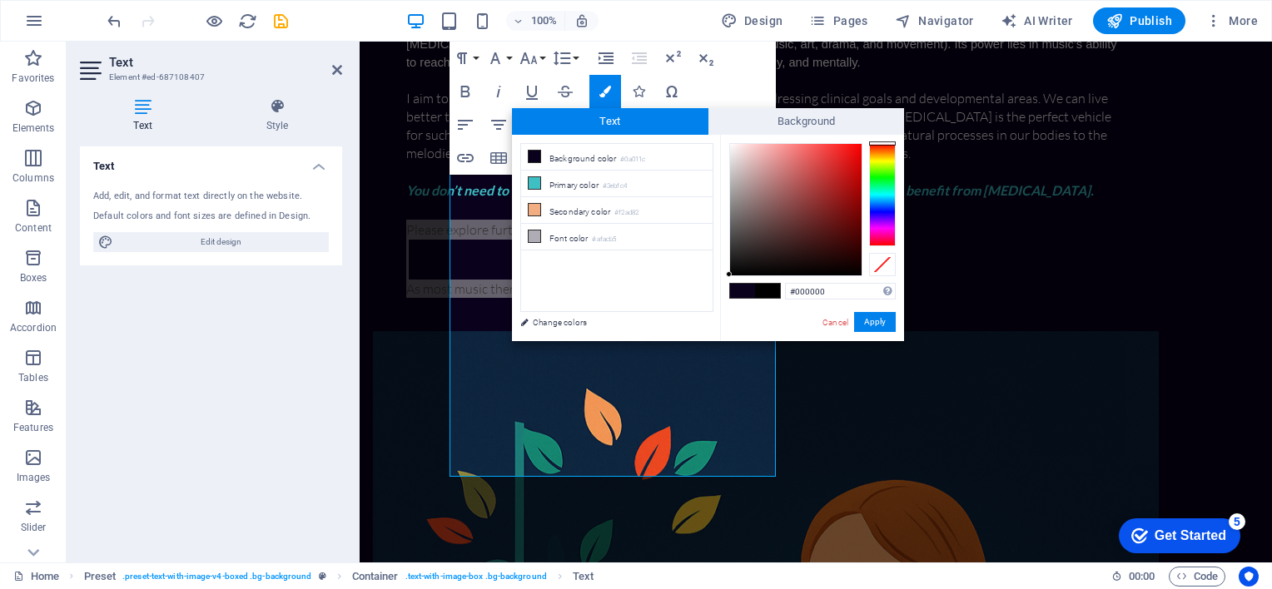
click at [767, 293] on span at bounding box center [767, 291] width 25 height 14
click at [746, 292] on span at bounding box center [742, 291] width 25 height 14
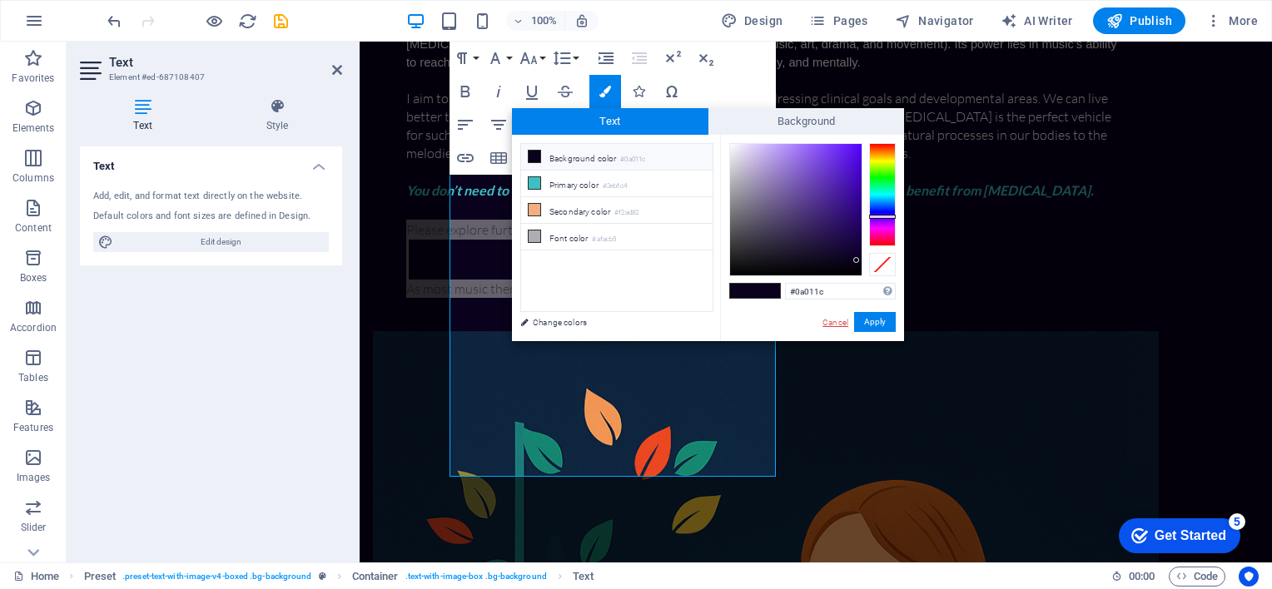
click at [839, 327] on link "Cancel" at bounding box center [835, 322] width 29 height 12
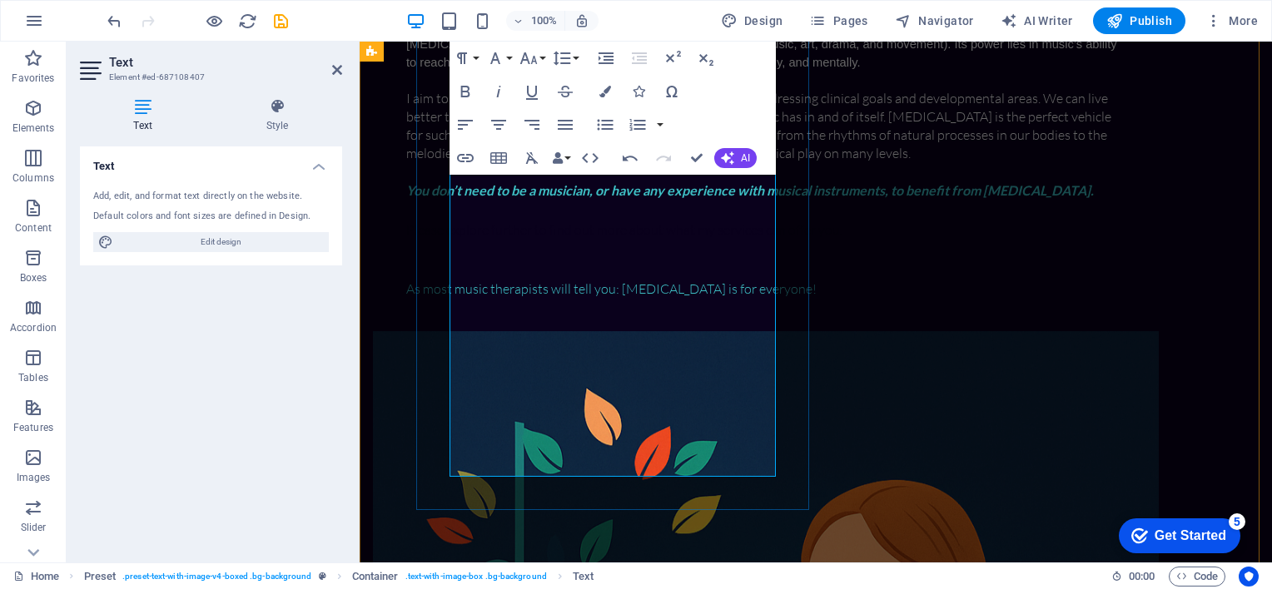
click at [517, 198] on strong "You don’t need to be a musician, or have any experience with musical instrument…" at bounding box center [749, 190] width 687 height 16
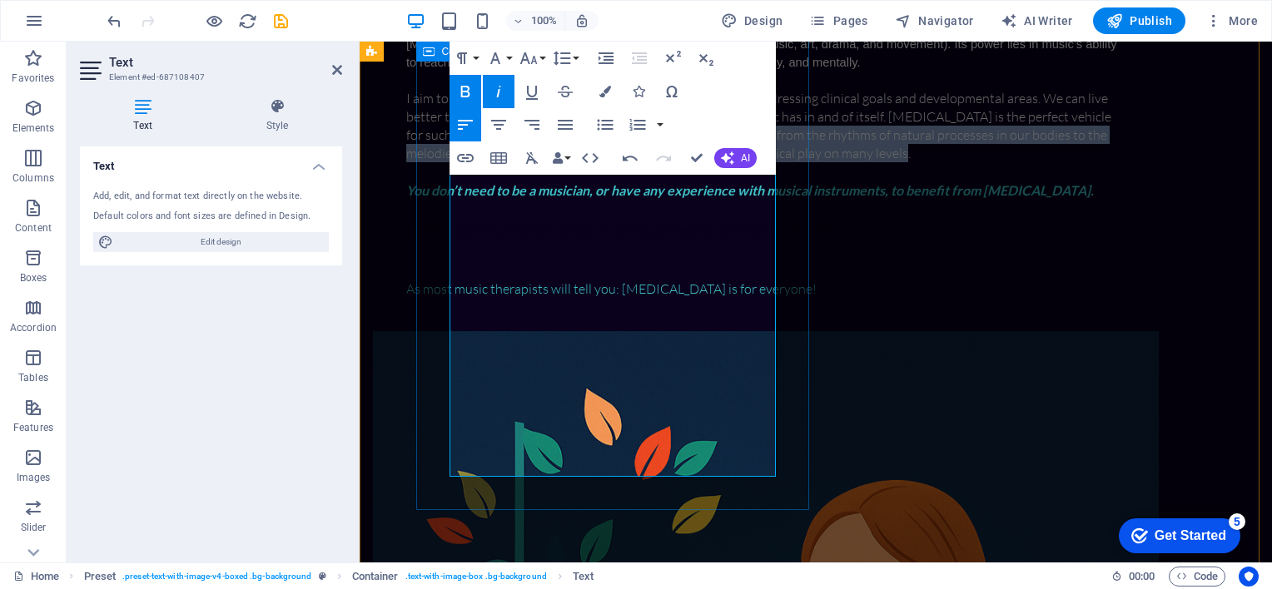
drag, startPoint x: 547, startPoint y: 263, endPoint x: 443, endPoint y: 196, distance: 124.0
click at [443, 196] on div "Music therapy is one of the creative arts modalities (including music, art, dra…" at bounding box center [766, 166] width 786 height 330
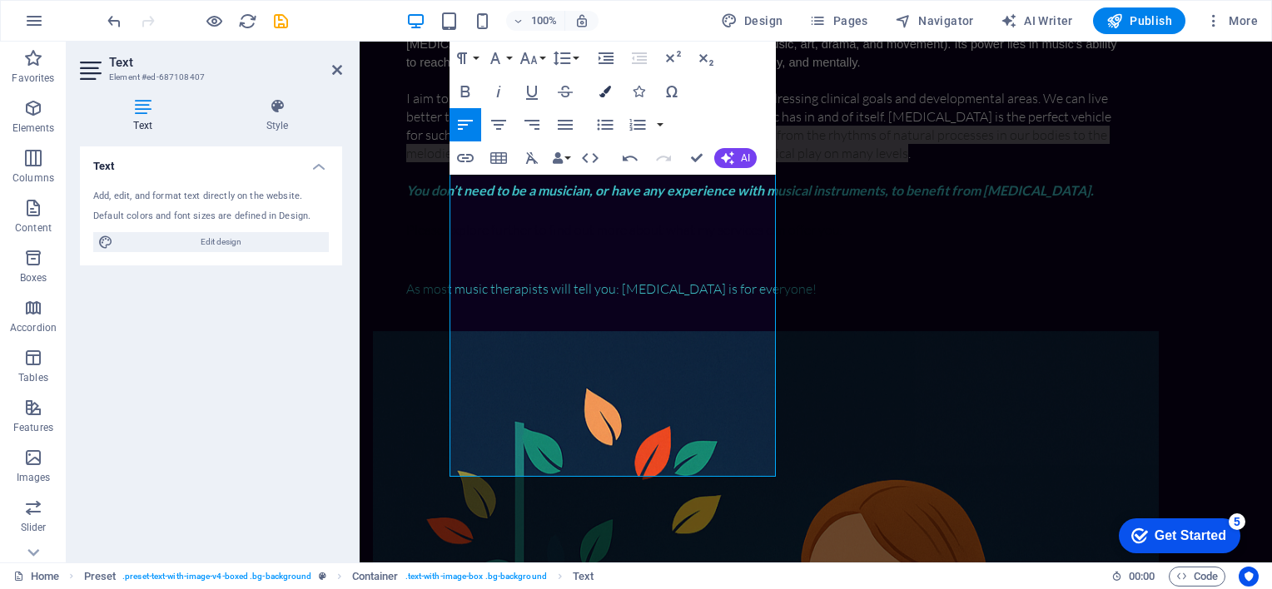
click at [604, 92] on icon "button" at bounding box center [605, 92] width 12 height 12
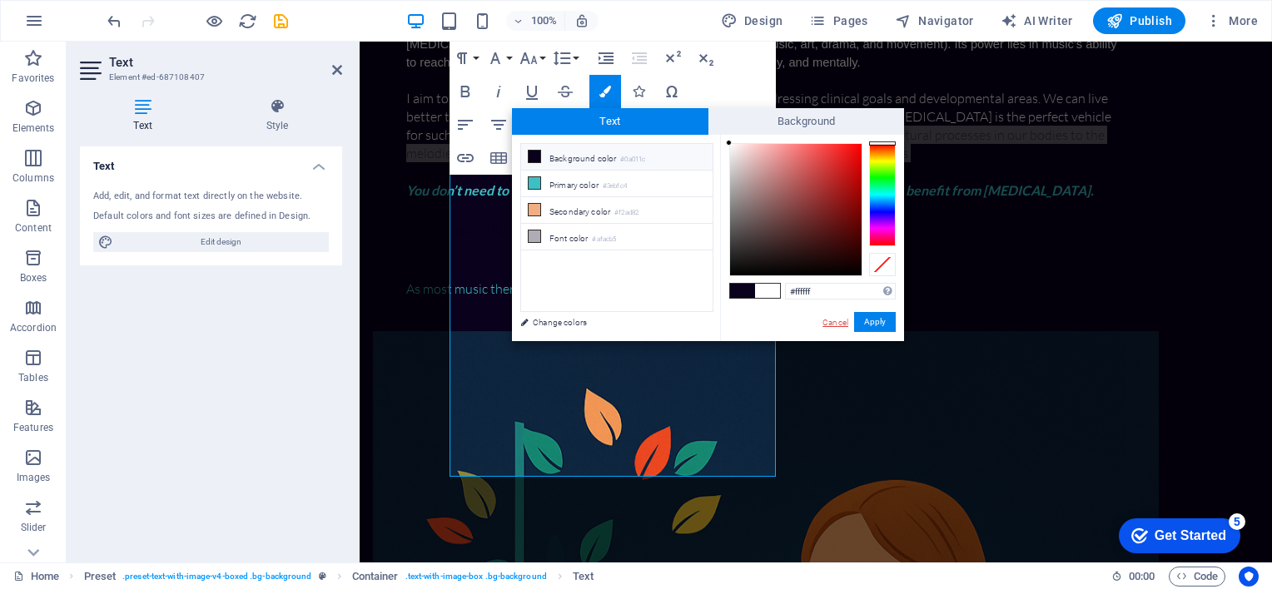
click at [844, 322] on link "Cancel" at bounding box center [835, 322] width 29 height 12
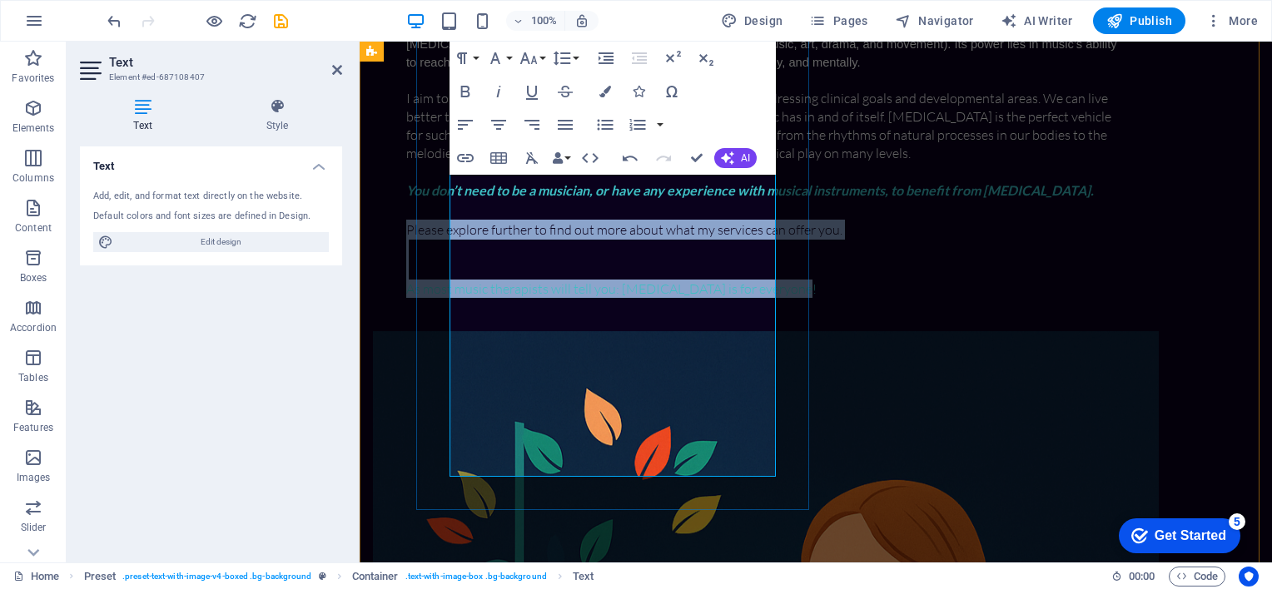
drag, startPoint x: 486, startPoint y: 346, endPoint x: 618, endPoint y: 474, distance: 183.0
click at [618, 298] on div "Music therapy is one of the creative arts modalities (including music, art, dra…" at bounding box center [765, 166] width 719 height 264
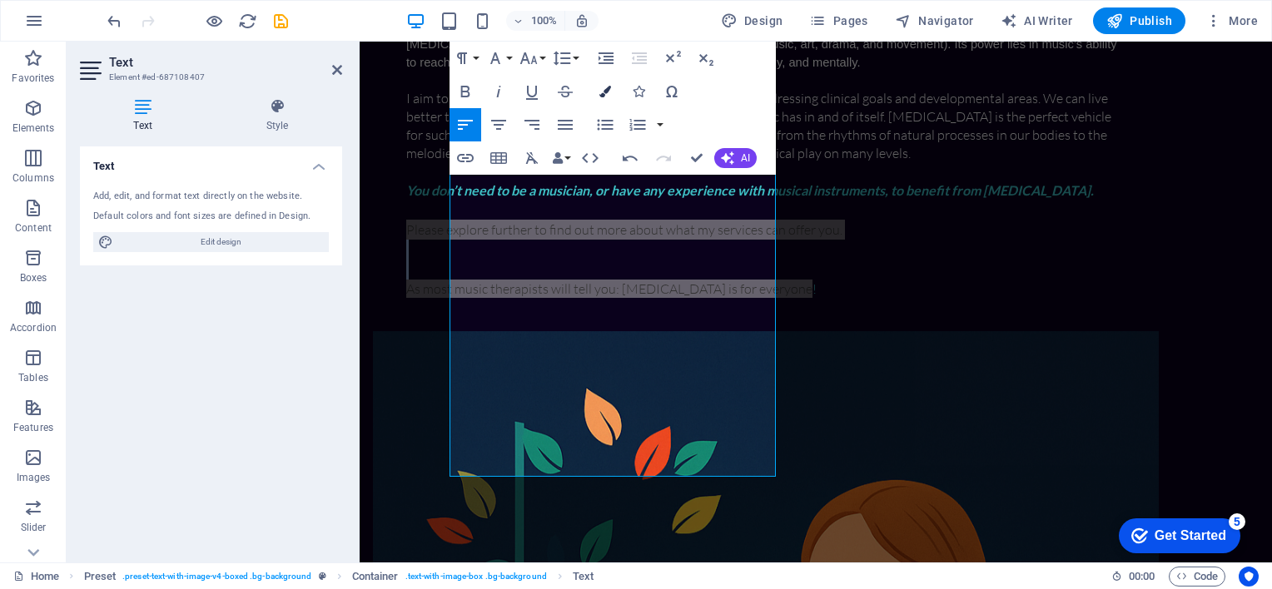
click at [606, 93] on icon "button" at bounding box center [605, 92] width 12 height 12
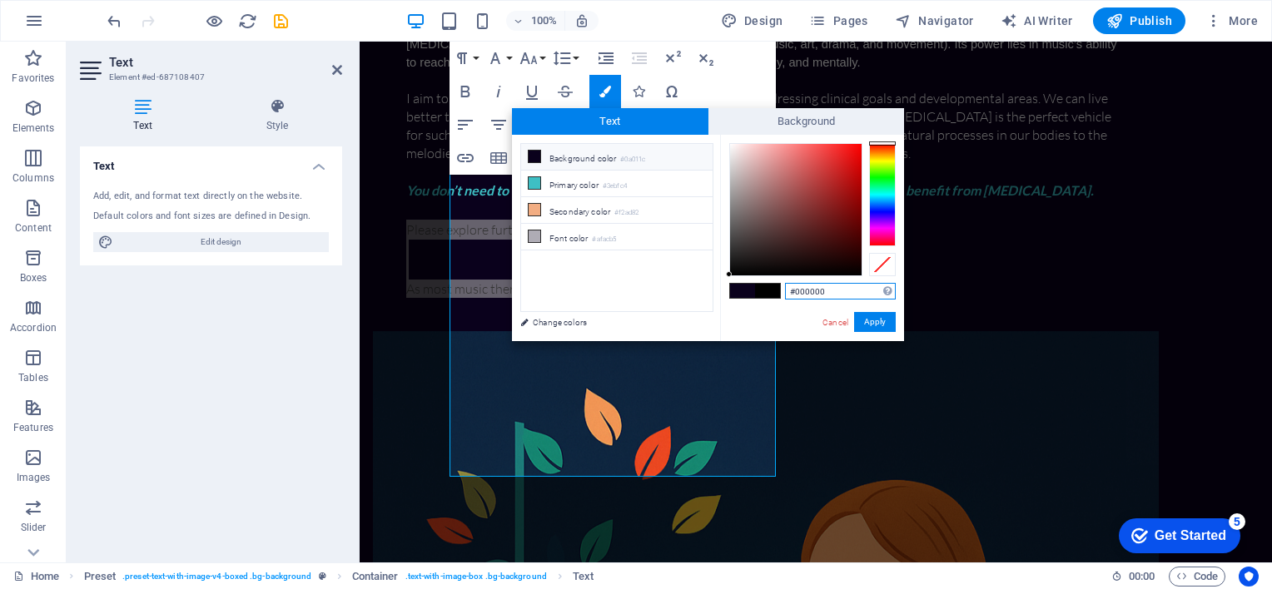
click at [833, 293] on input "#000000" at bounding box center [840, 291] width 111 height 17
click at [761, 336] on div "#ffffff Supported formats #0852ed rgb(8, 82, 237) rgba(8, 82, 237, 90%) hsv(221…" at bounding box center [812, 359] width 184 height 448
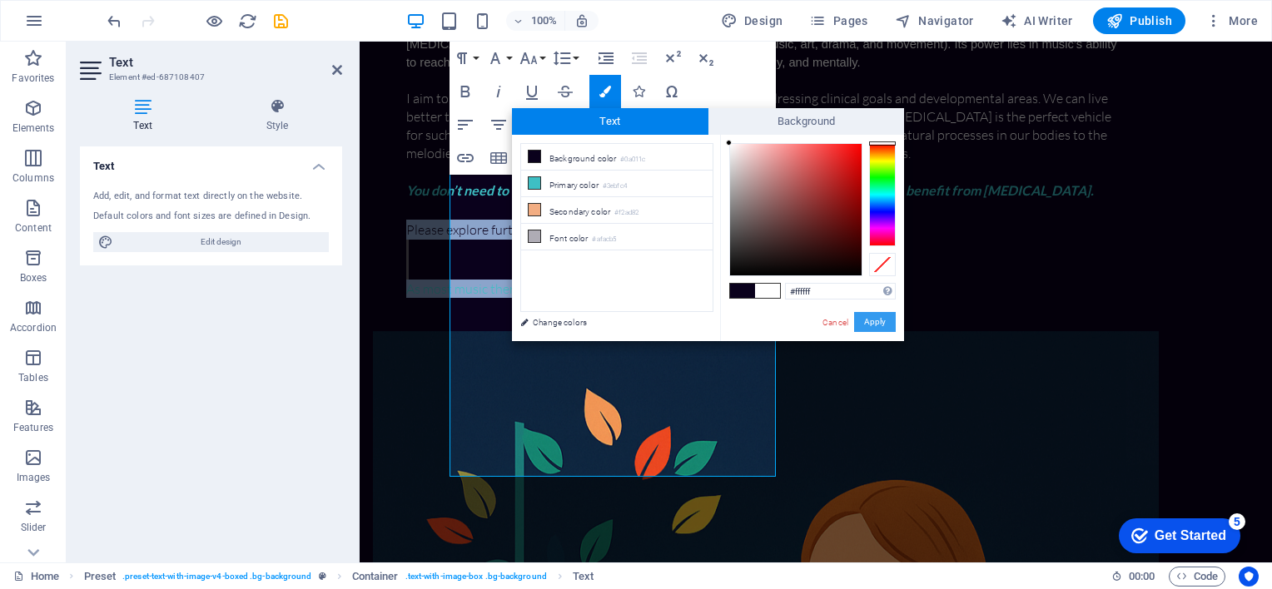
click at [876, 323] on button "Apply" at bounding box center [875, 322] width 42 height 20
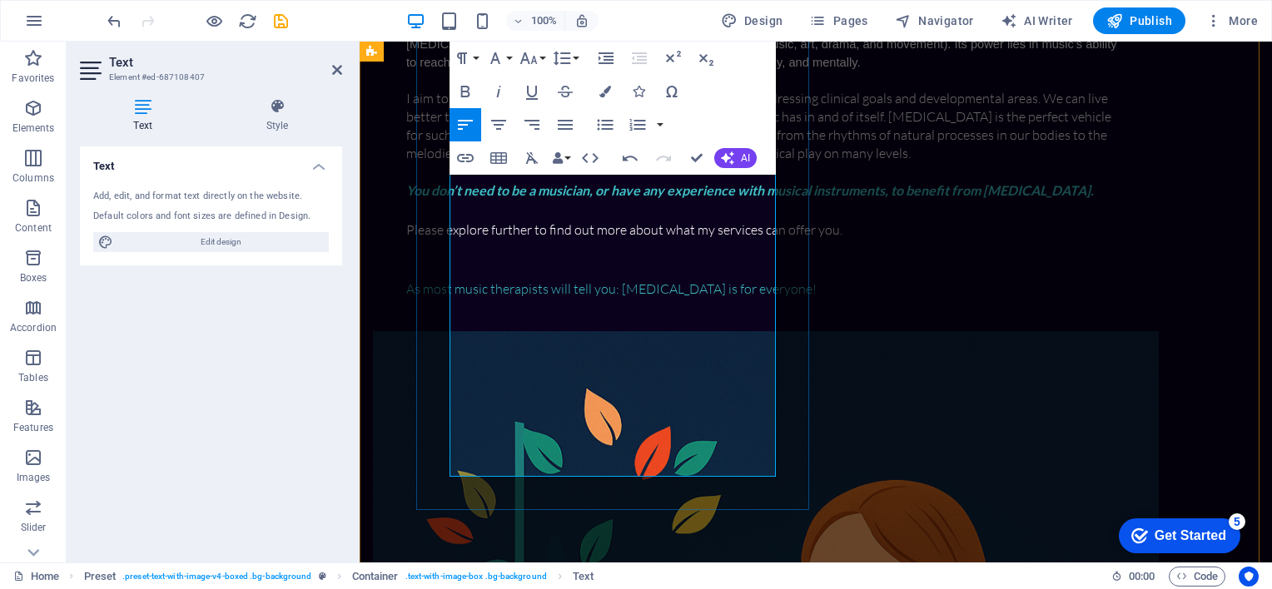
click at [667, 200] on p "You don’t need to be a musician, or have any experience with musical instrument…" at bounding box center [765, 190] width 719 height 18
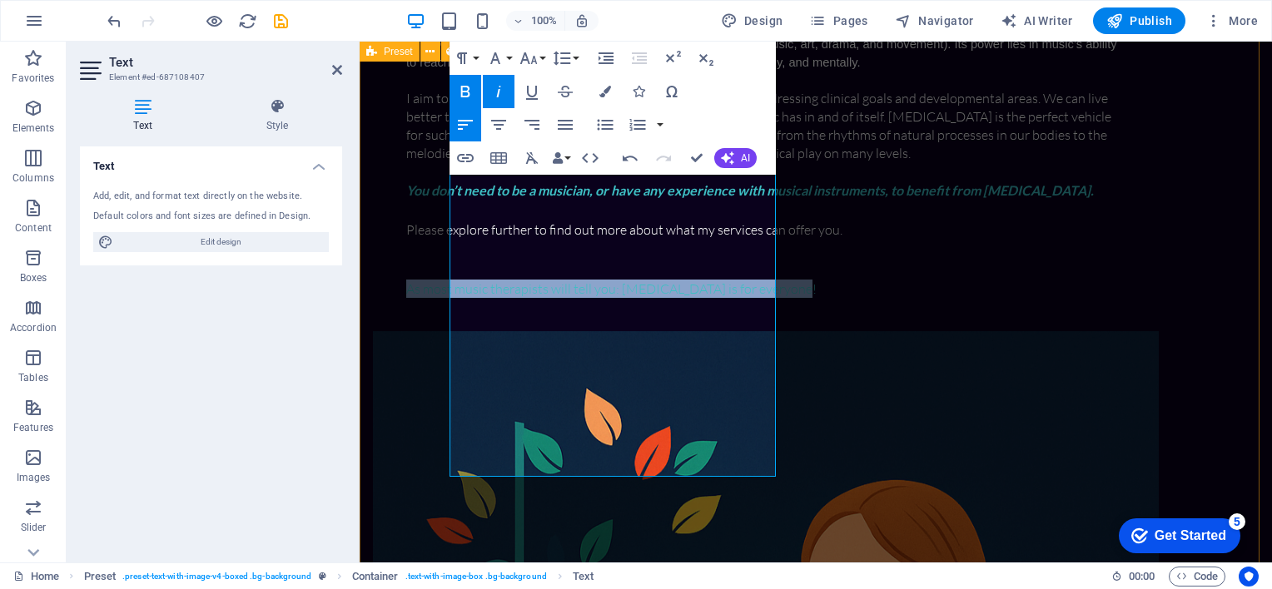
drag, startPoint x: 534, startPoint y: 469, endPoint x: 406, endPoint y: 456, distance: 128.9
click at [406, 456] on div "Music therapy is one of the creative arts modalities (including music, art, dra…" at bounding box center [816, 492] width 912 height 1116
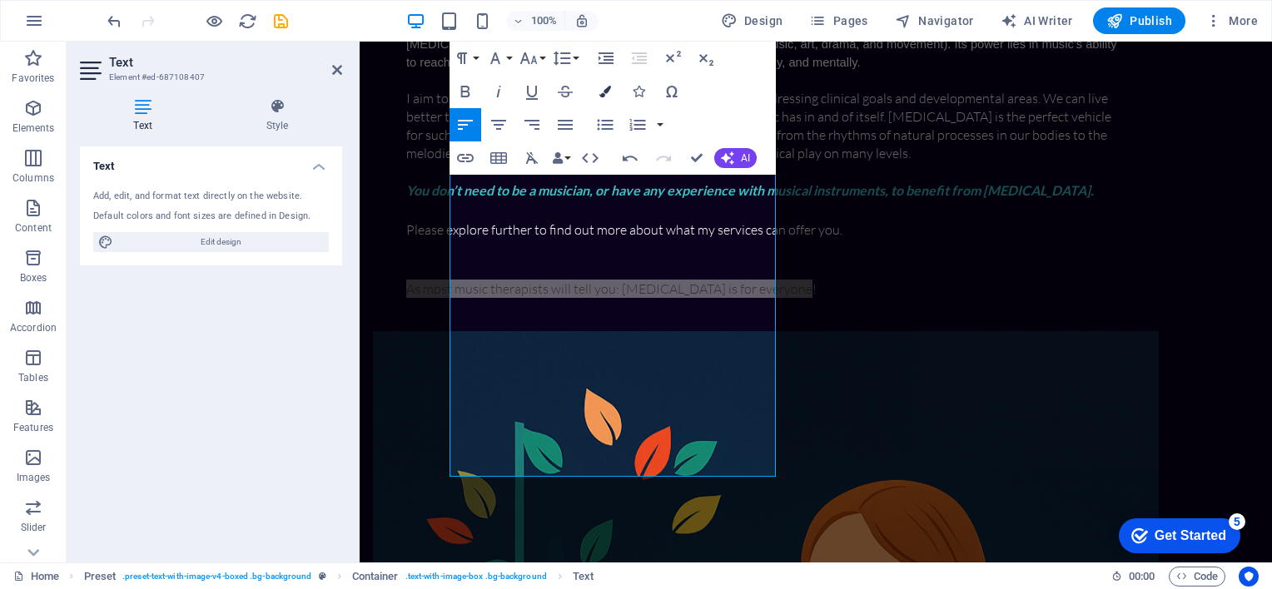
click at [607, 88] on icon "button" at bounding box center [605, 92] width 12 height 12
type input "#3ebfc4"
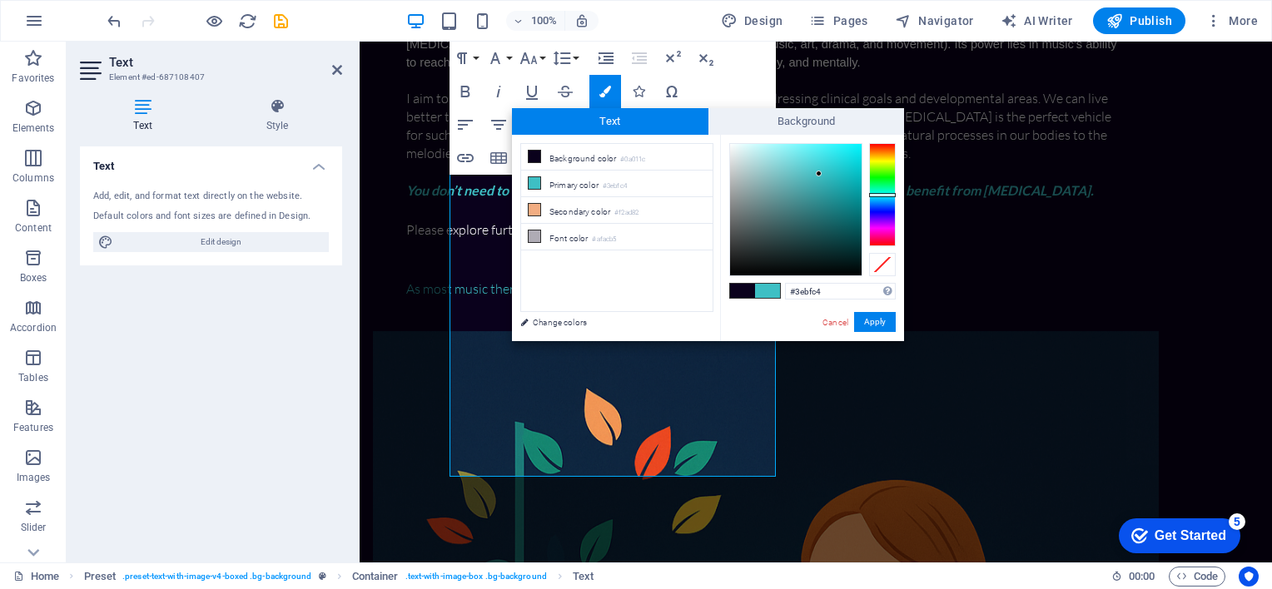
click at [773, 295] on span at bounding box center [767, 291] width 25 height 14
click at [857, 317] on button "Apply" at bounding box center [875, 322] width 42 height 20
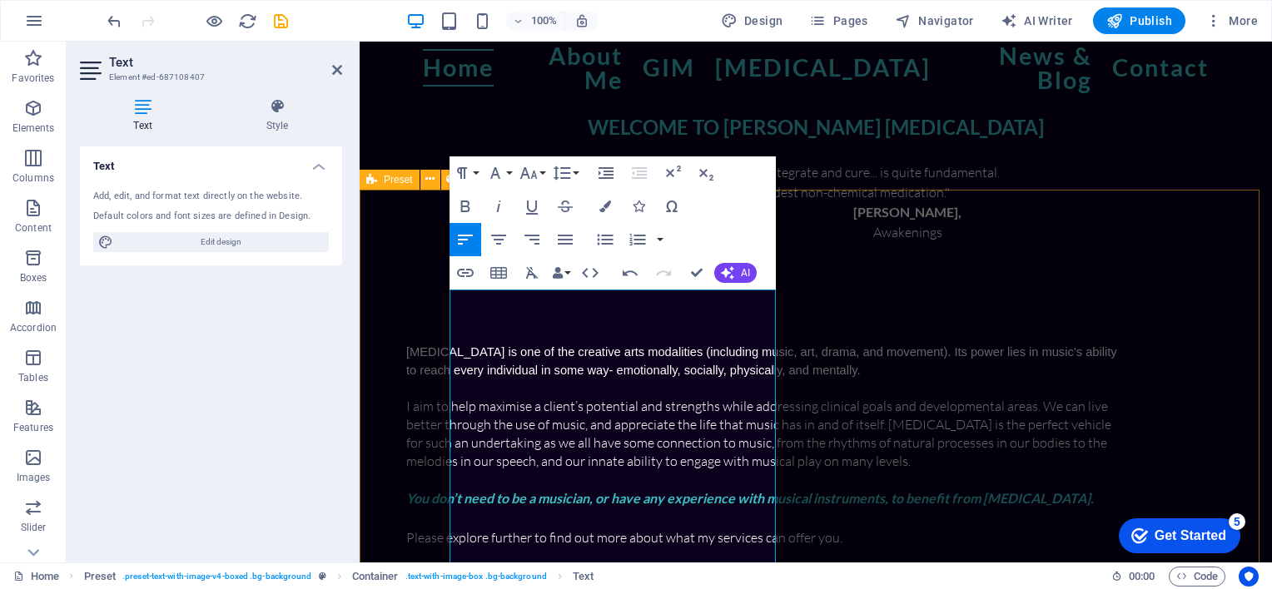
scroll to position [176, 0]
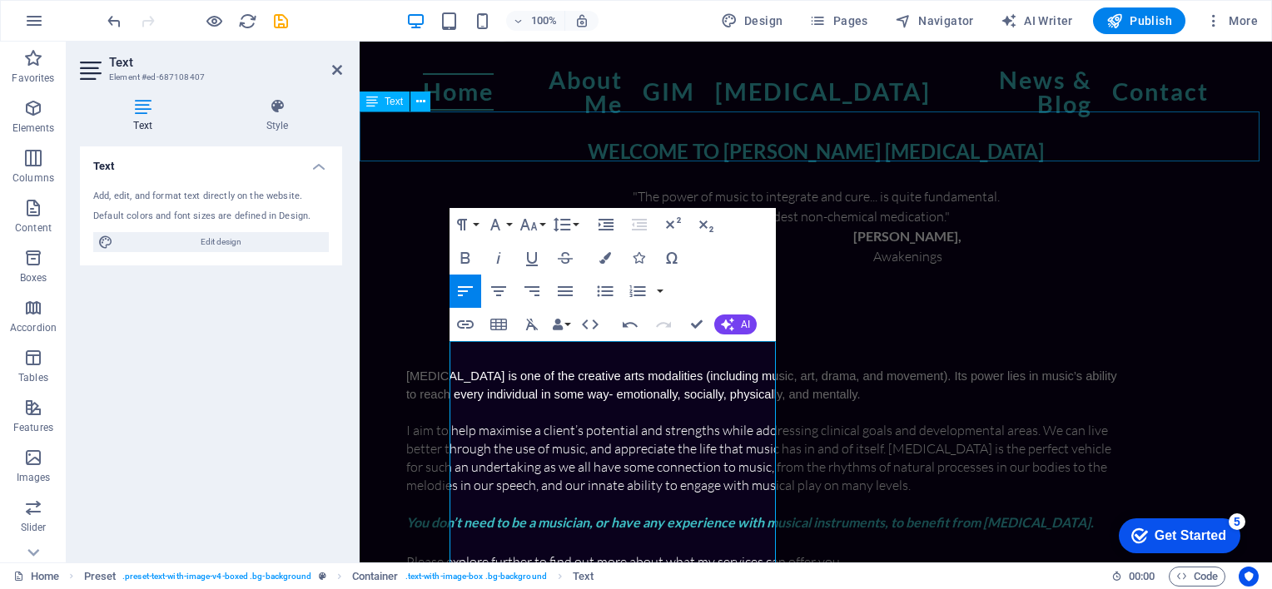
click at [490, 150] on div "WELCOME TO [PERSON_NAME] [MEDICAL_DATA]" at bounding box center [816, 161] width 912 height 50
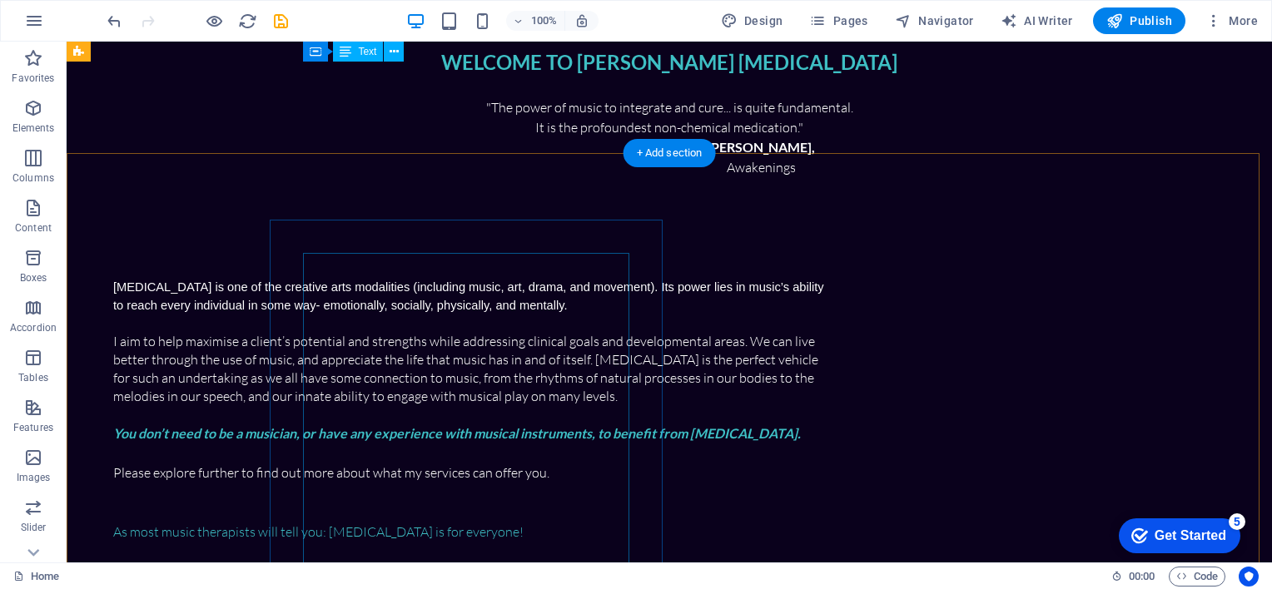
scroll to position [266, 0]
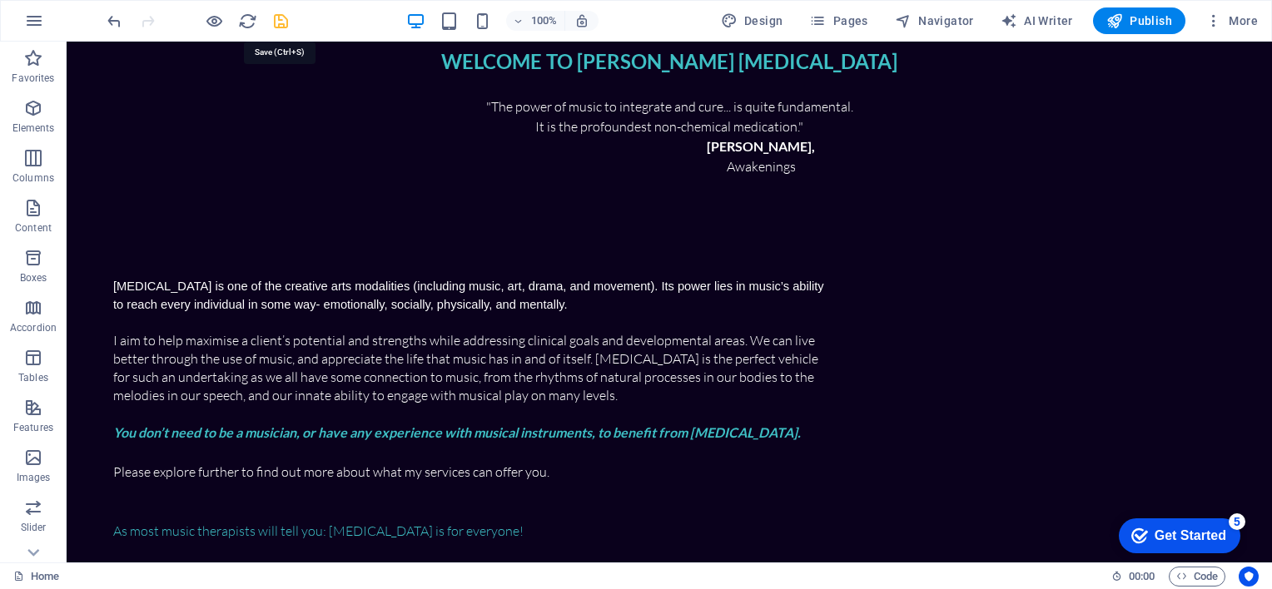
click at [272, 16] on icon "save" at bounding box center [280, 21] width 19 height 19
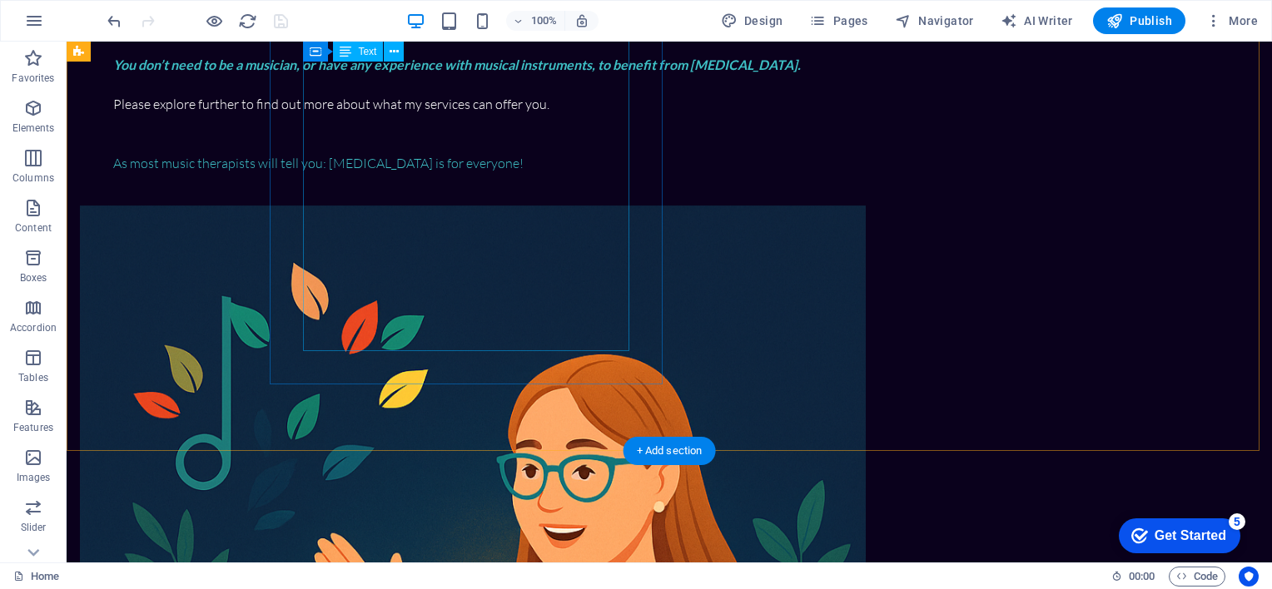
scroll to position [637, 0]
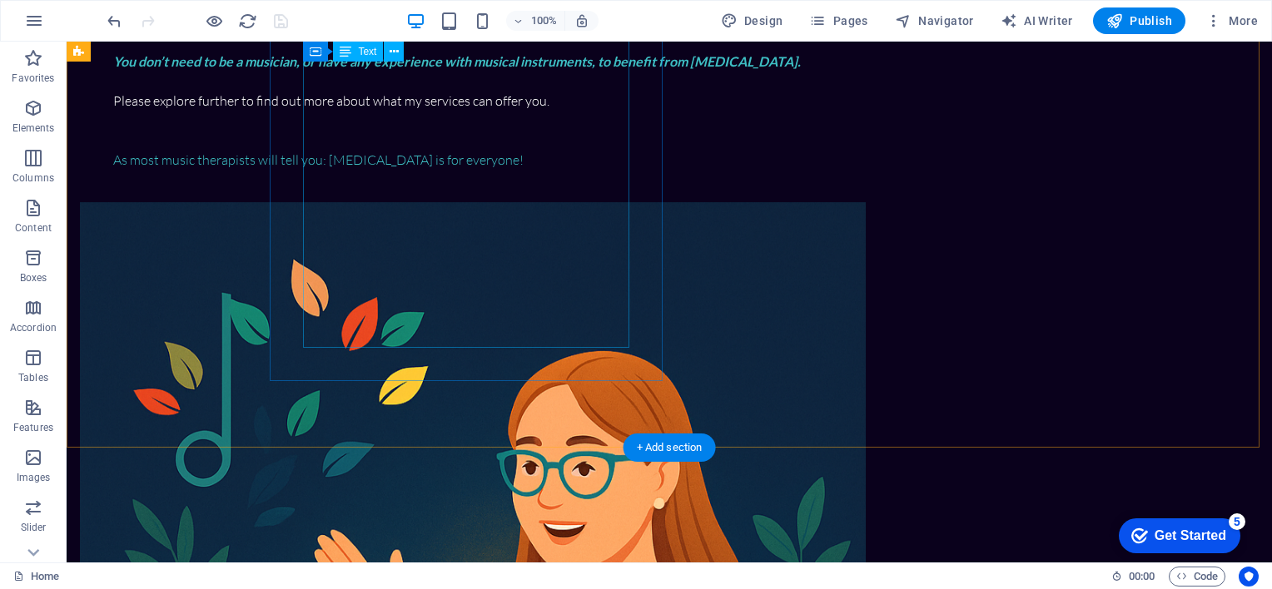
click at [377, 169] on div "Music therapy is one of the creative arts modalities (including music, art, dra…" at bounding box center [472, 37] width 719 height 264
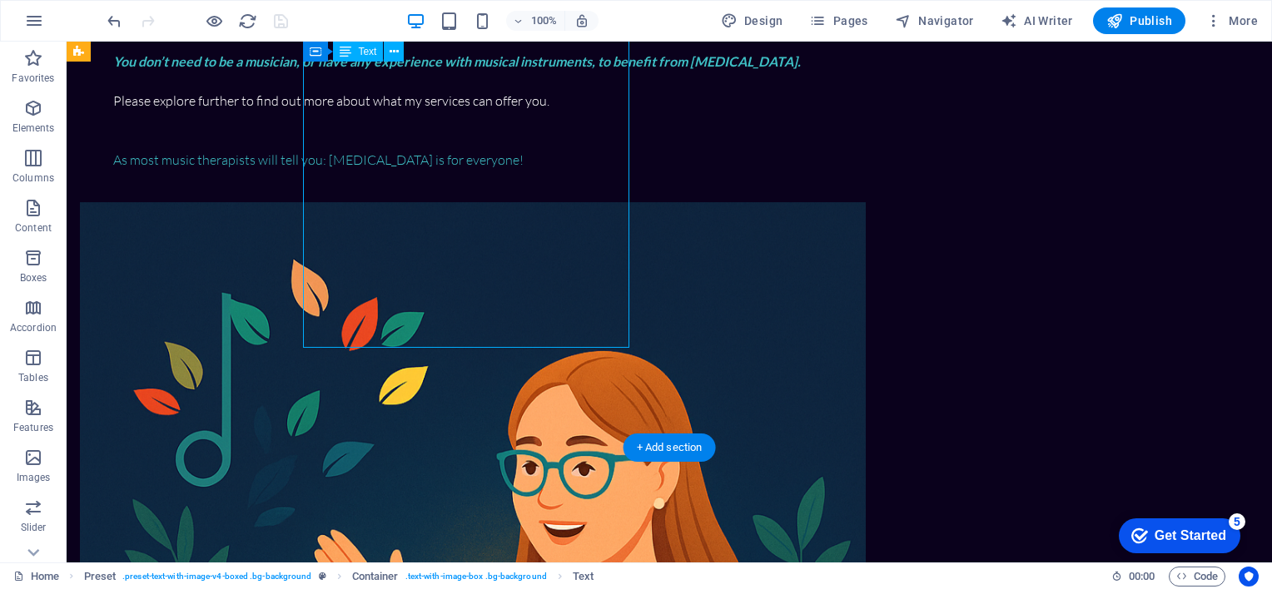
click at [377, 169] on div "Music therapy is one of the creative arts modalities (including music, art, dra…" at bounding box center [472, 37] width 719 height 264
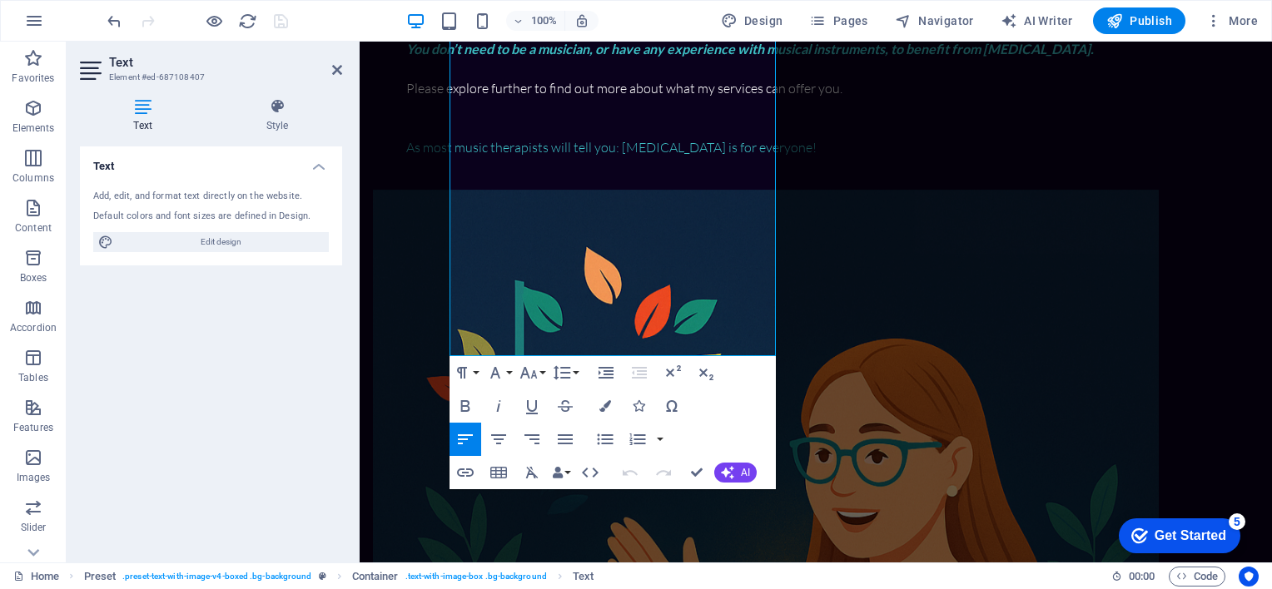
scroll to position [652, 0]
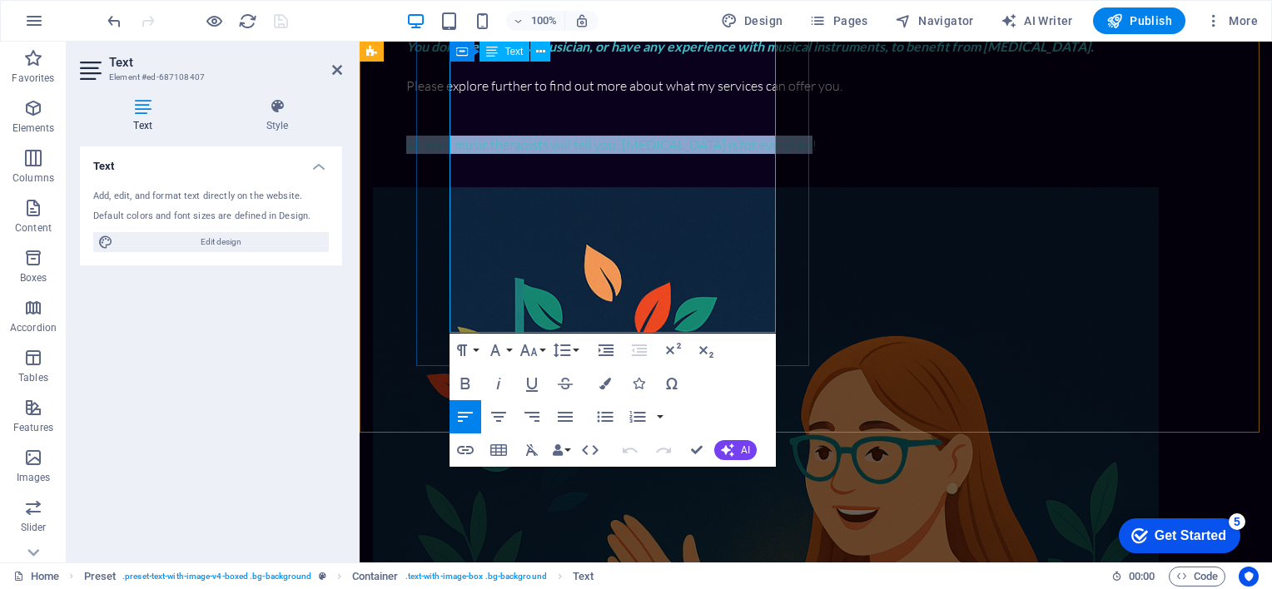
drag, startPoint x: 509, startPoint y: 326, endPoint x: 453, endPoint y: 305, distance: 60.3
click at [453, 154] on p "As most music therapists will tell you: [MEDICAL_DATA] is for everyone!" at bounding box center [765, 145] width 719 height 18
click at [469, 375] on icon "button" at bounding box center [465, 384] width 20 height 20
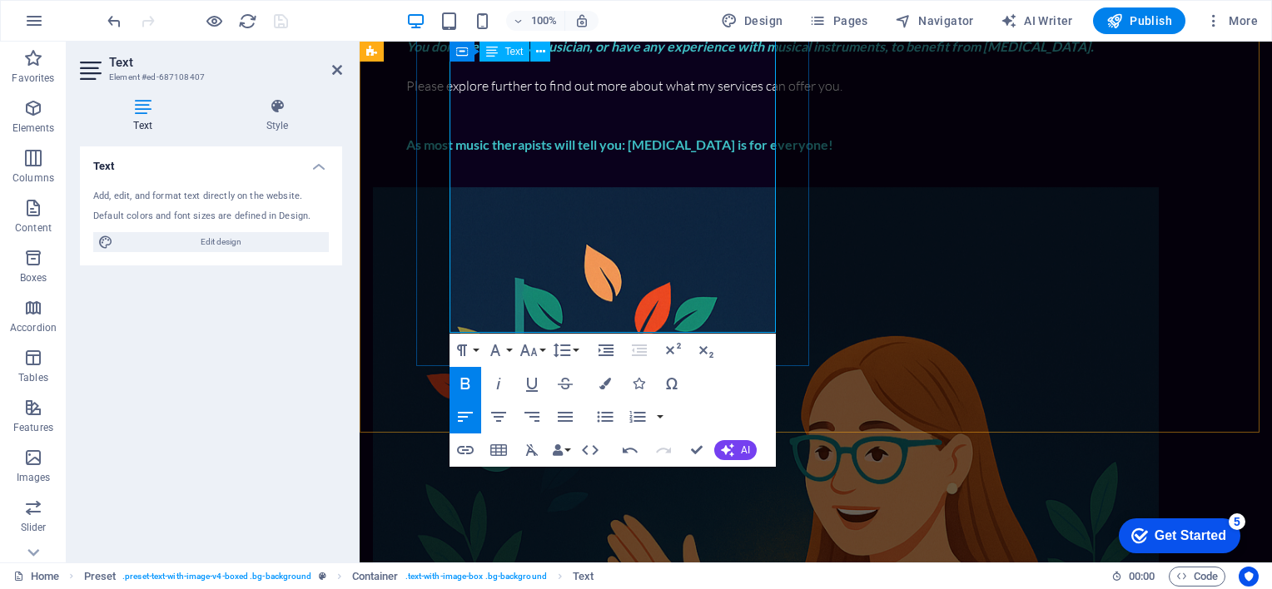
click at [518, 154] on div "Music therapy is one of the creative arts modalities (including music, art, dra…" at bounding box center [765, 22] width 719 height 264
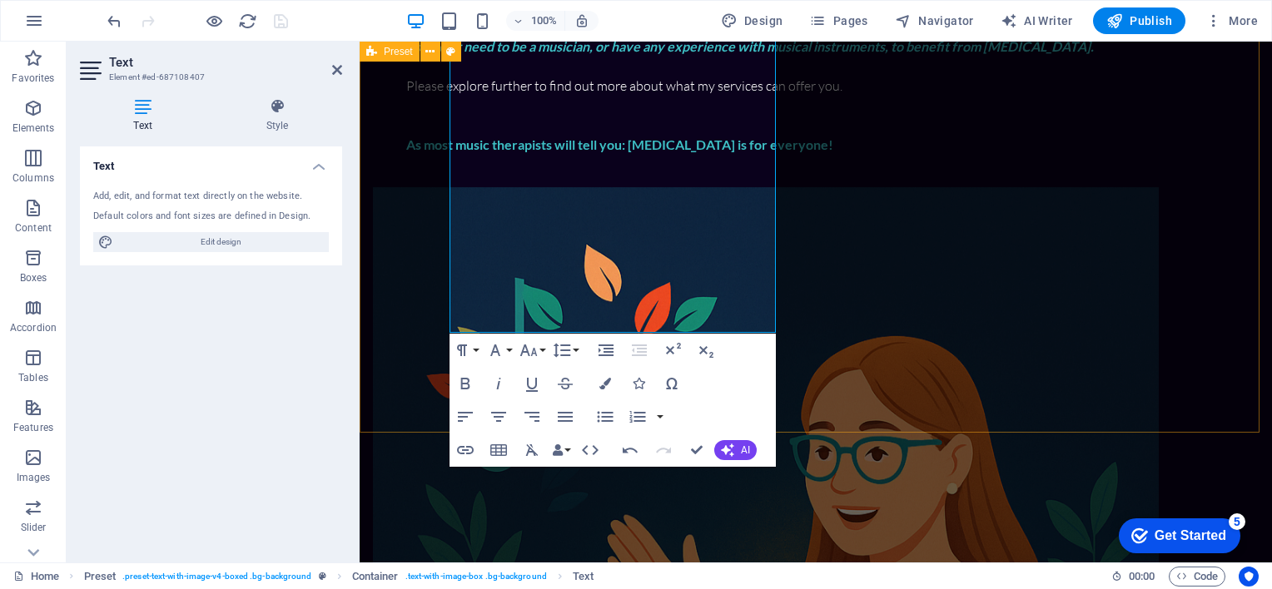
click at [847, 404] on div "Music therapy is one of the creative arts modalities (including music, art, dra…" at bounding box center [816, 348] width 912 height 1116
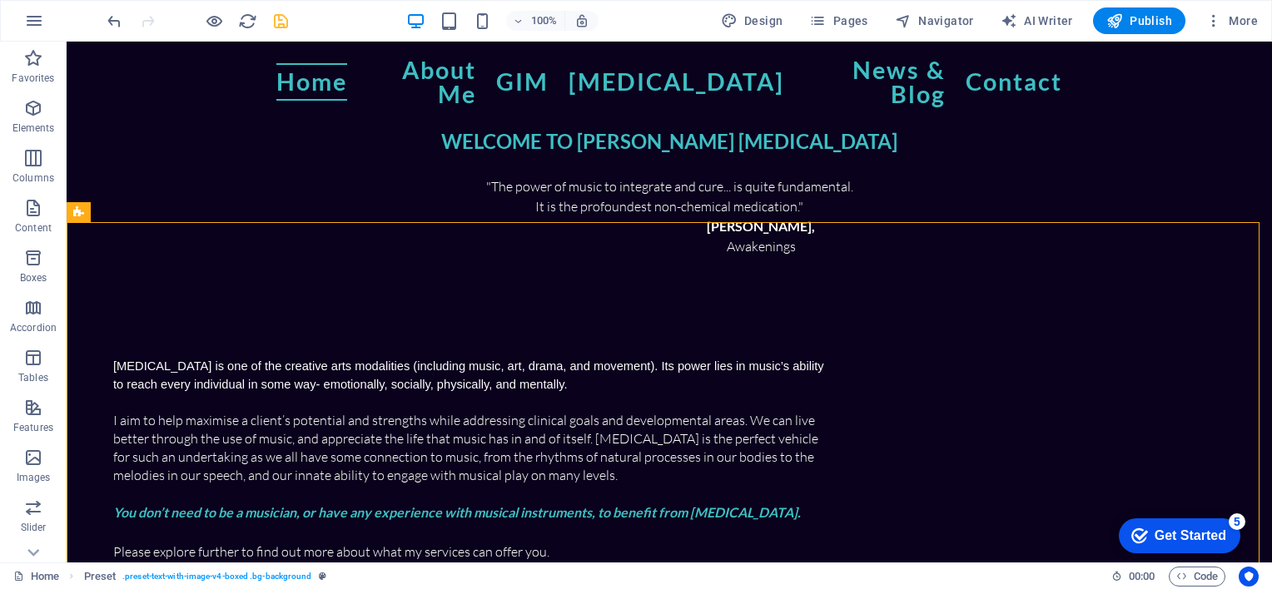
scroll to position [165, 0]
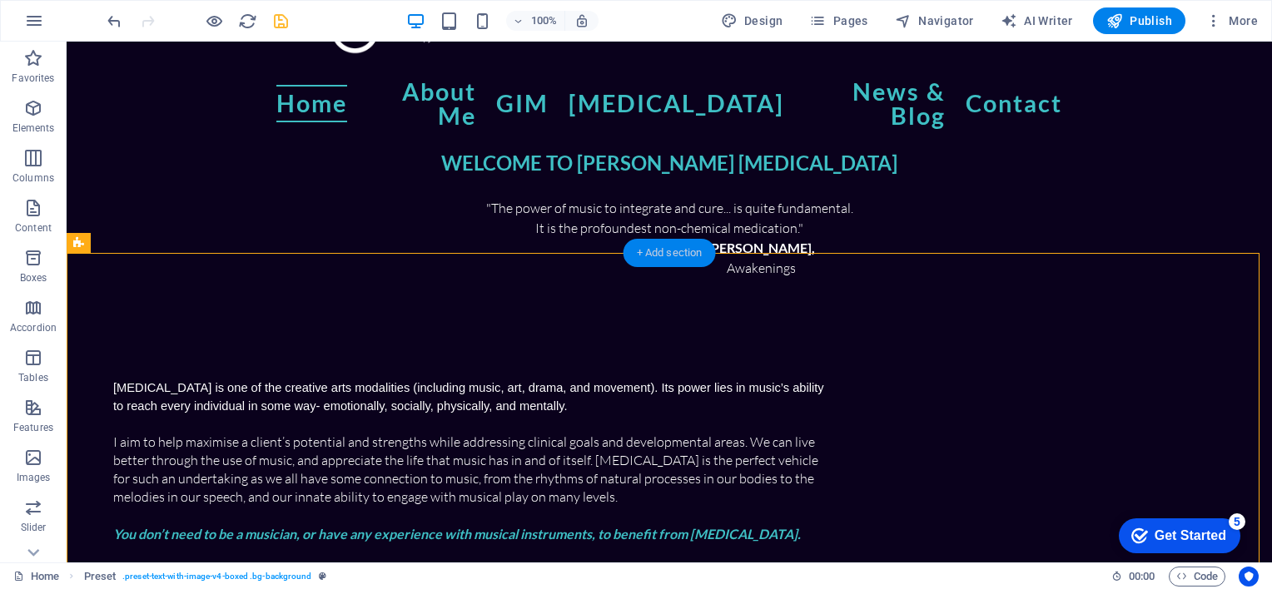
click at [658, 255] on div "+ Add section" at bounding box center [669, 253] width 92 height 28
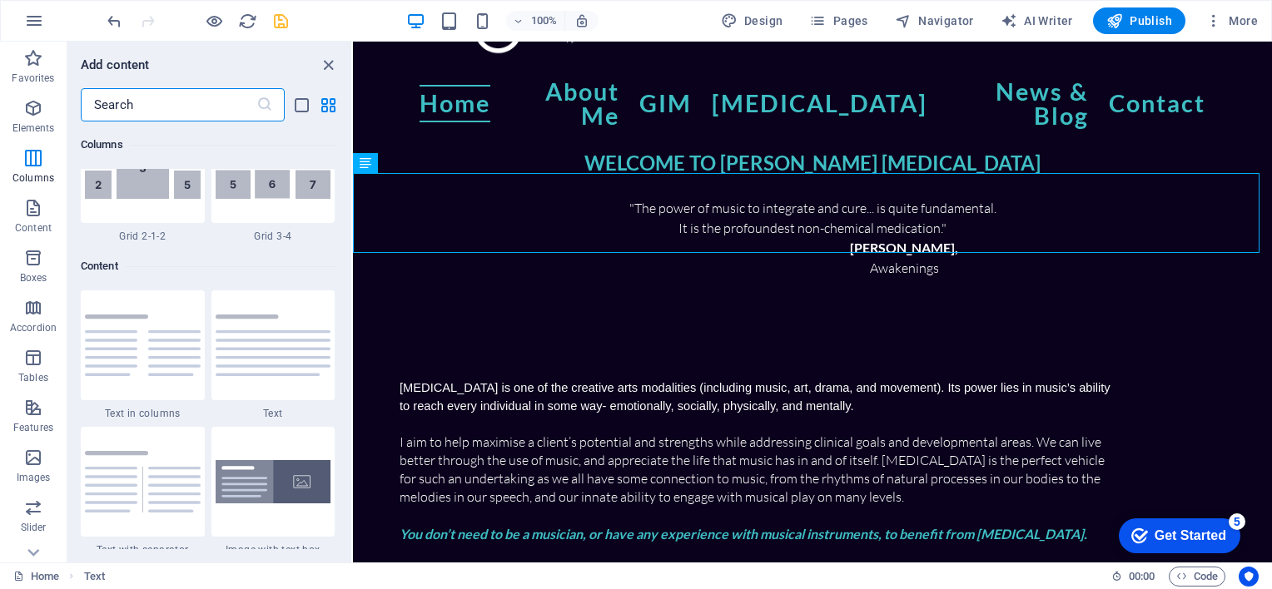
scroll to position [2764, 0]
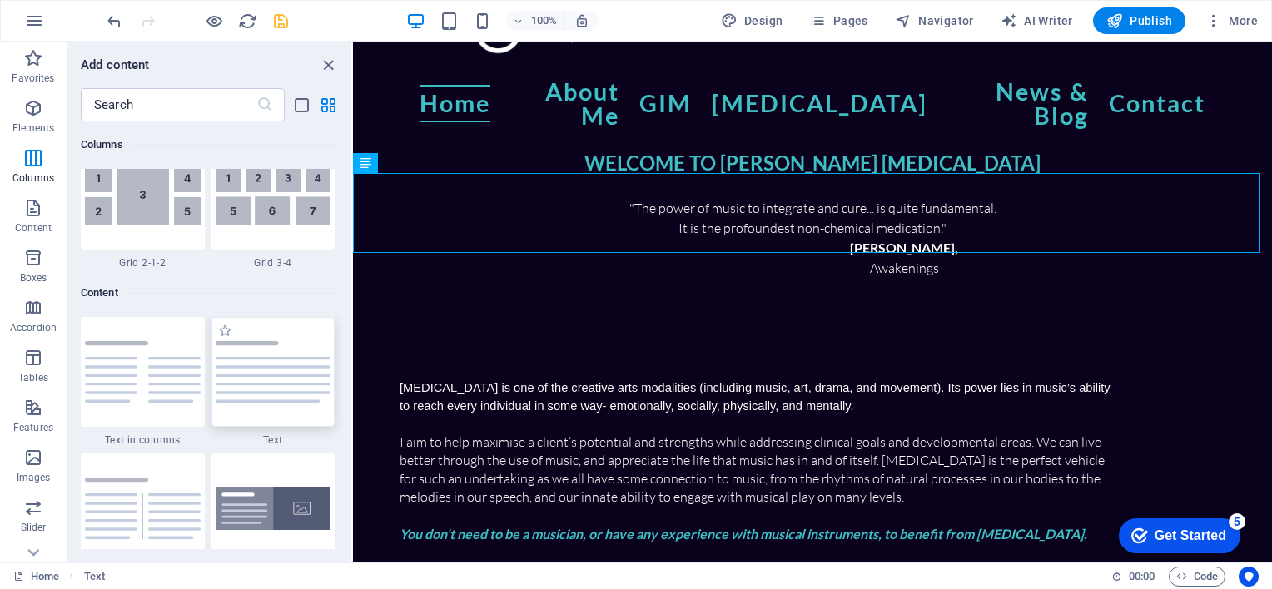
click at [300, 361] on img at bounding box center [274, 372] width 116 height 62
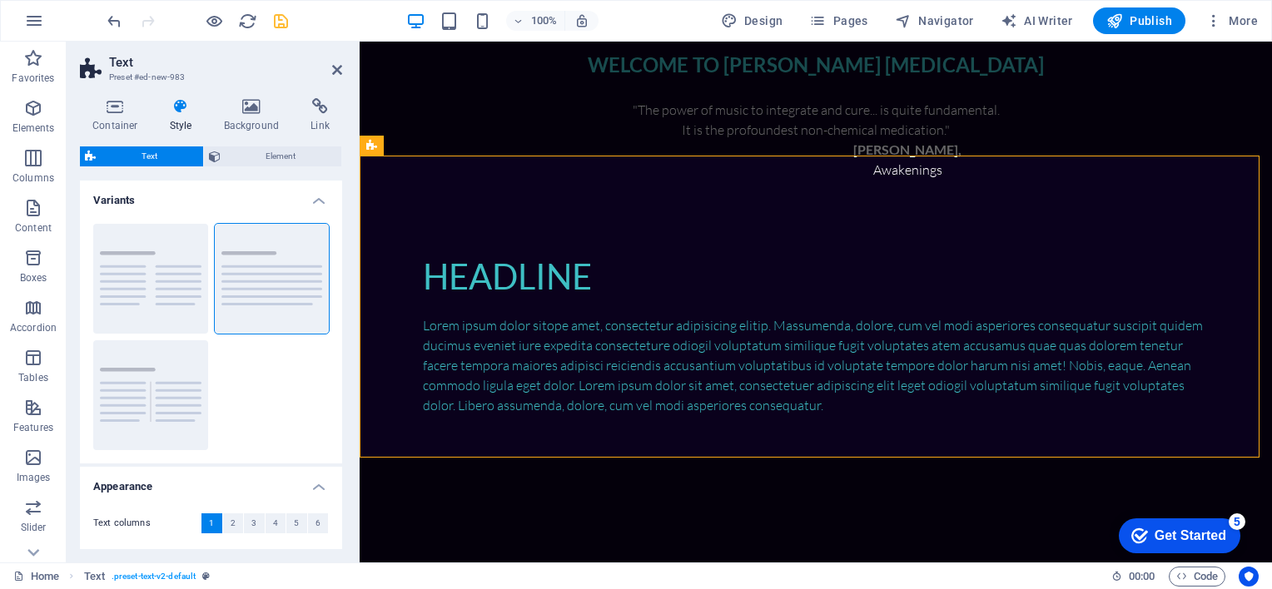
scroll to position [259, 0]
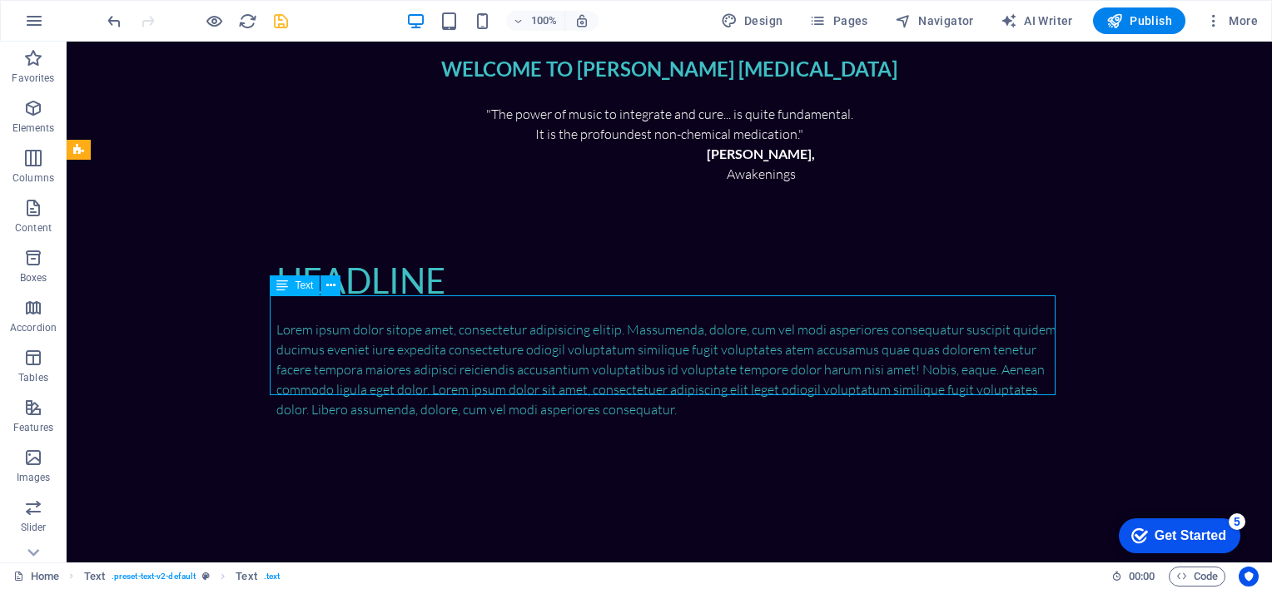
drag, startPoint x: 459, startPoint y: 386, endPoint x: 674, endPoint y: 358, distance: 217.4
click at [674, 358] on div "Lorem ipsum dolor sitope amet, consectetur adipisicing elitip. Massumenda, dolo…" at bounding box center [669, 370] width 786 height 100
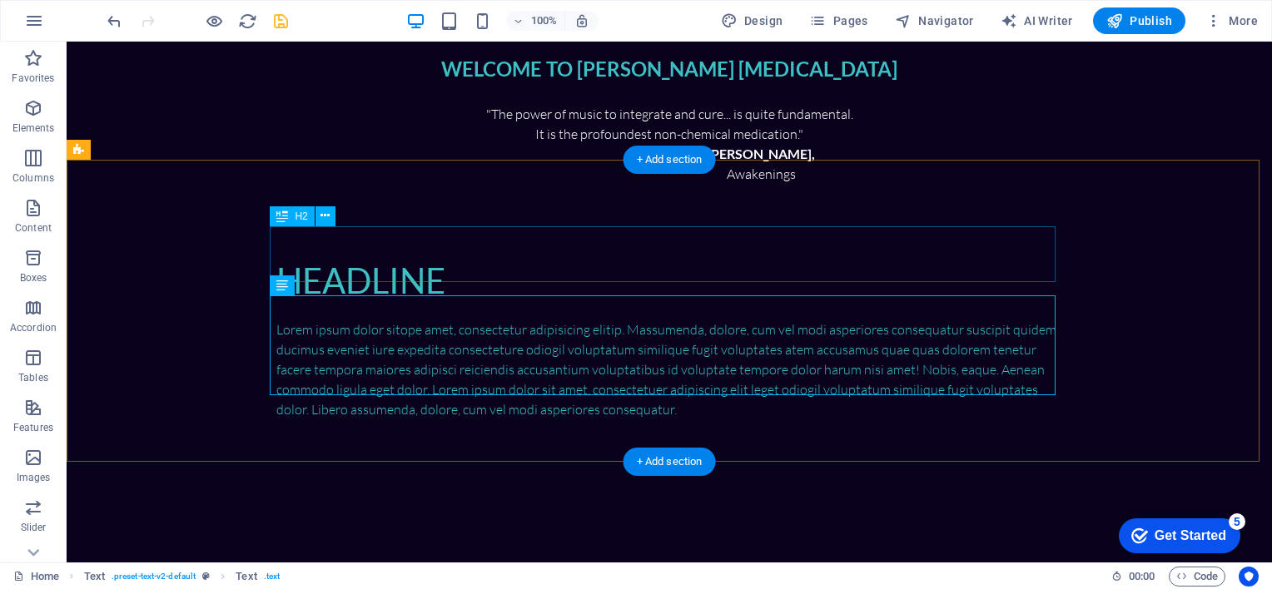
click at [441, 255] on div "Headline" at bounding box center [669, 278] width 786 height 56
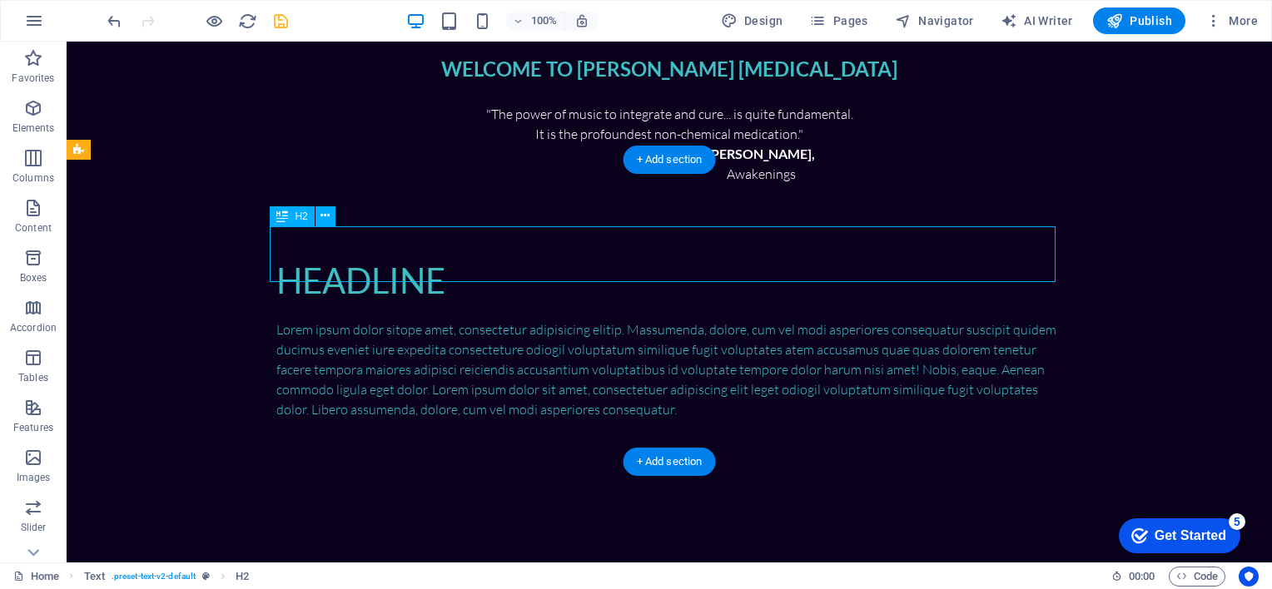
click at [441, 255] on div "Headline" at bounding box center [669, 278] width 786 height 56
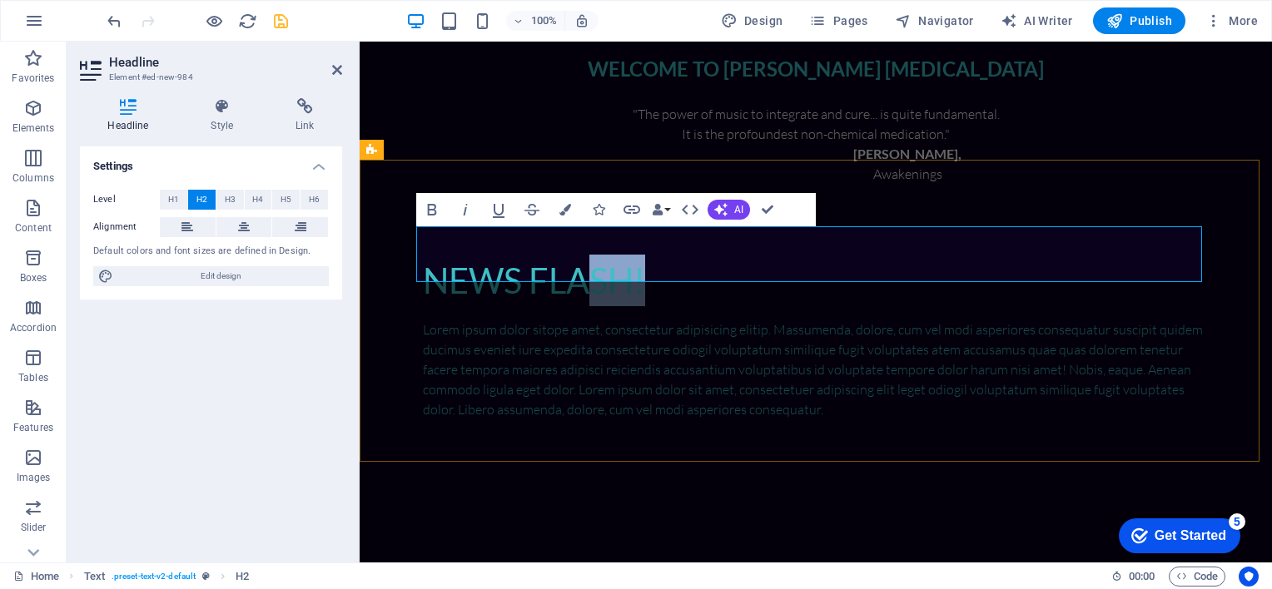
drag, startPoint x: 652, startPoint y: 252, endPoint x: 426, endPoint y: 256, distance: 225.6
click at [426, 256] on h2 "NEWS FLASH!" at bounding box center [816, 278] width 786 height 56
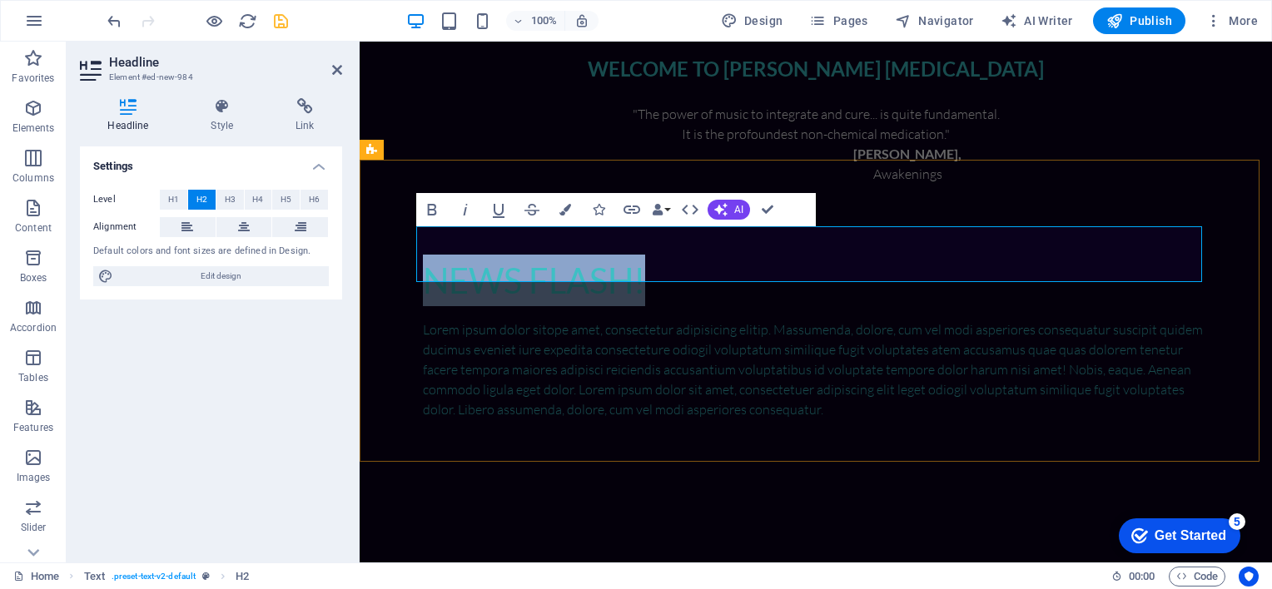
click at [426, 256] on h2 "NEWS FLASH!" at bounding box center [816, 278] width 786 height 56
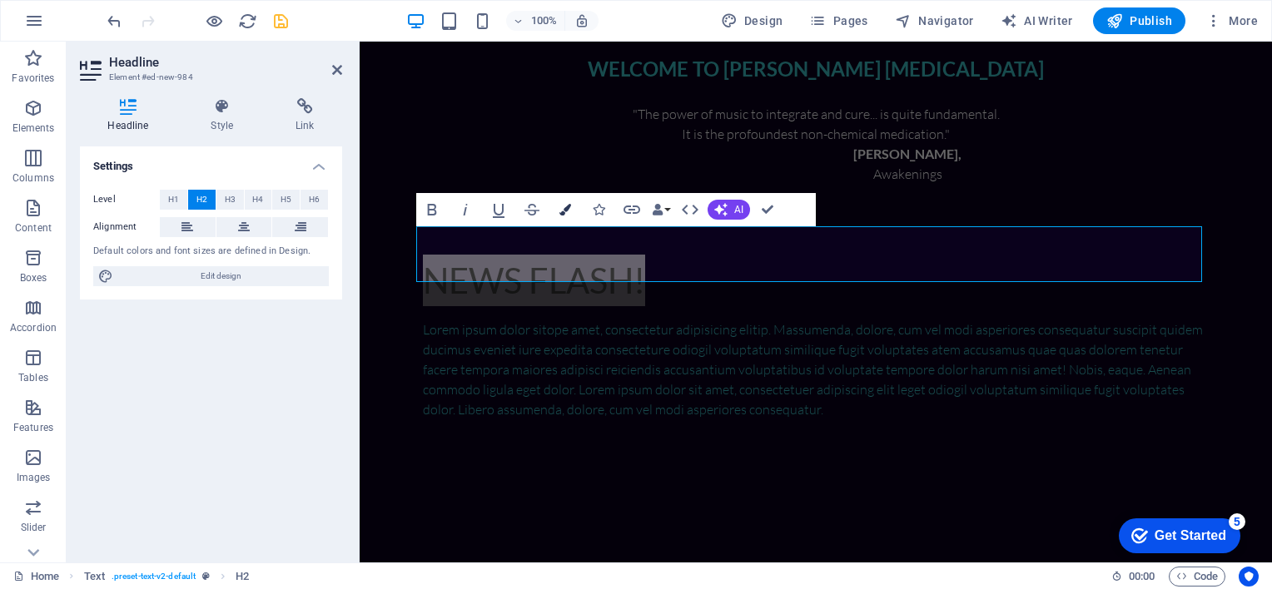
click at [564, 209] on icon "button" at bounding box center [565, 210] width 12 height 12
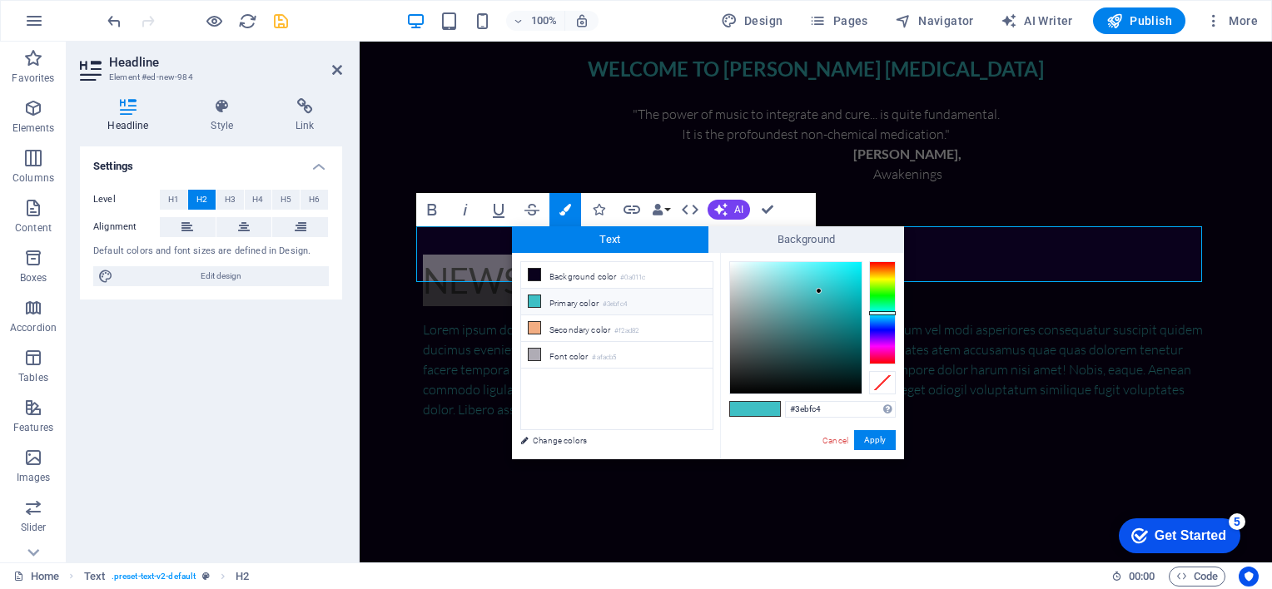
drag, startPoint x: 769, startPoint y: 410, endPoint x: 737, endPoint y: 409, distance: 31.6
click at [737, 409] on span at bounding box center [742, 409] width 25 height 14
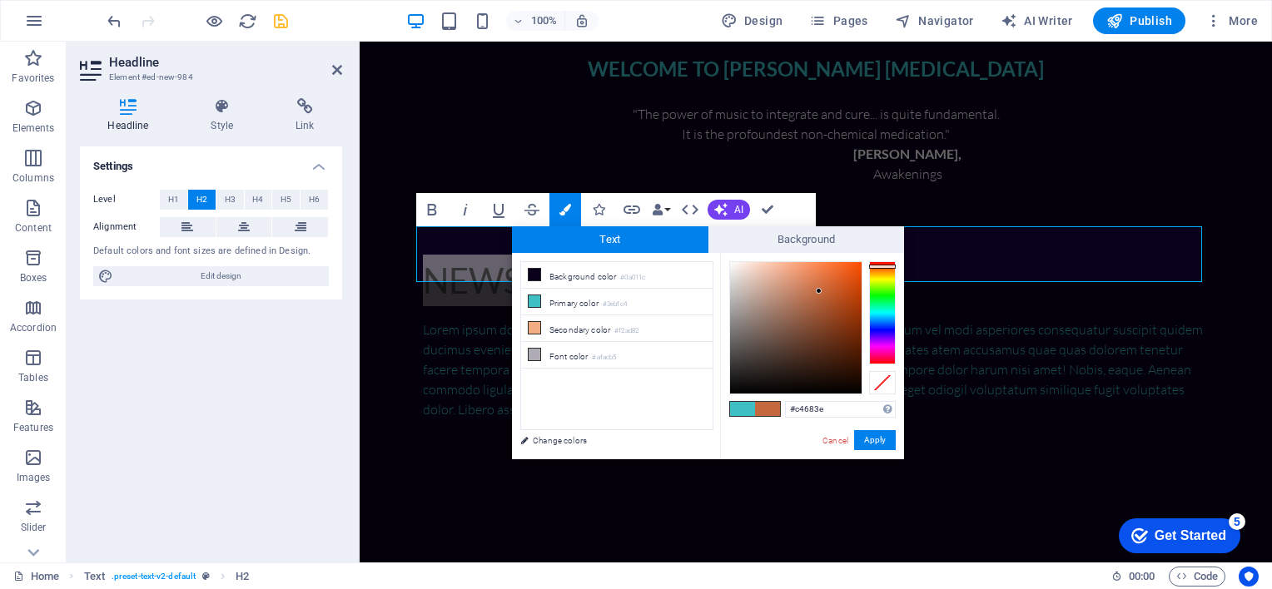
click at [876, 266] on div at bounding box center [882, 312] width 27 height 103
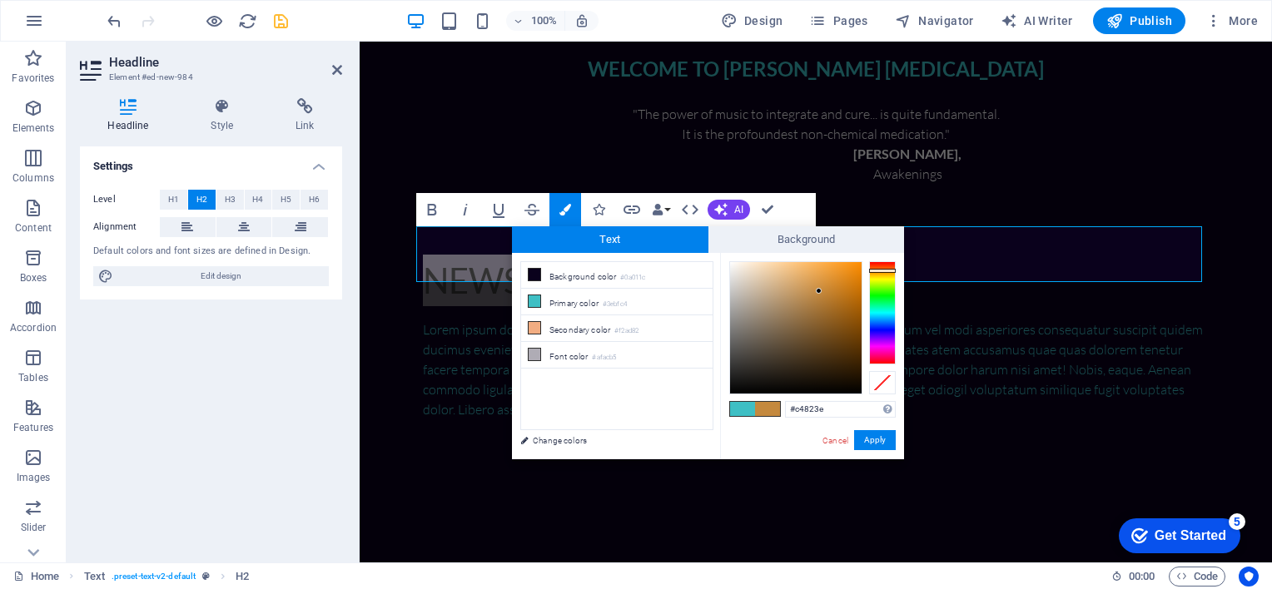
click at [885, 270] on div at bounding box center [882, 312] width 27 height 103
type input "#ff8302"
drag, startPoint x: 858, startPoint y: 270, endPoint x: 860, endPoint y: 259, distance: 10.9
click at [860, 262] on div at bounding box center [795, 327] width 131 height 131
click at [872, 439] on button "Apply" at bounding box center [875, 440] width 42 height 20
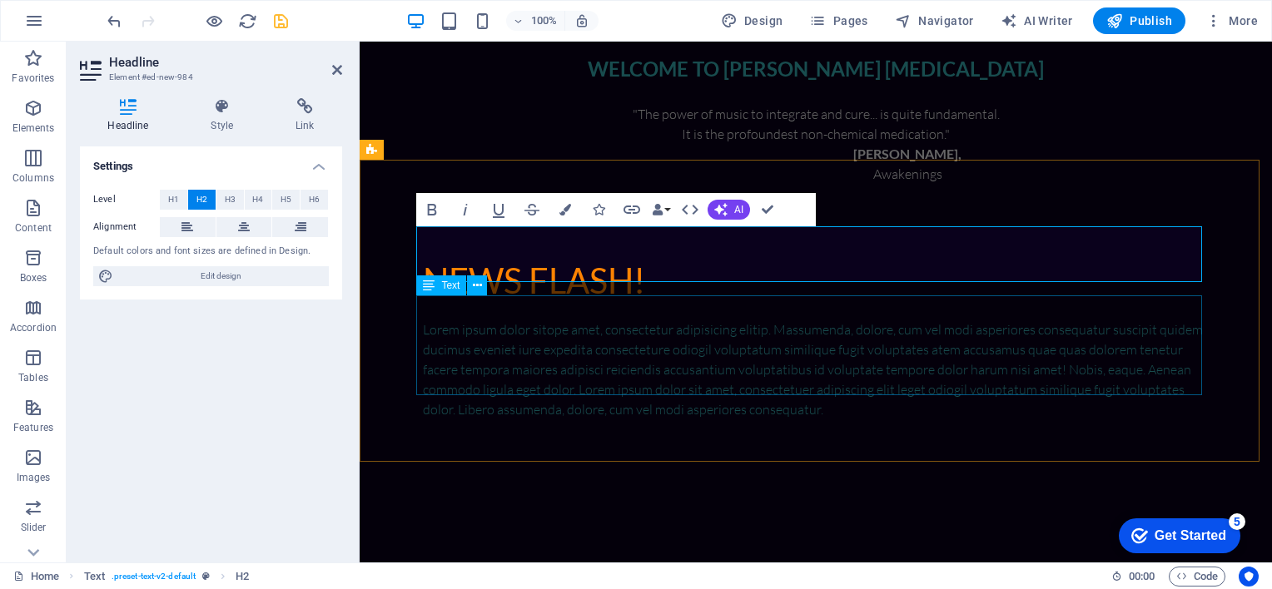
click at [856, 384] on div "Lorem ipsum dolor sitope amet, consectetur adipisicing elitip. Massumenda, dolo…" at bounding box center [816, 370] width 786 height 100
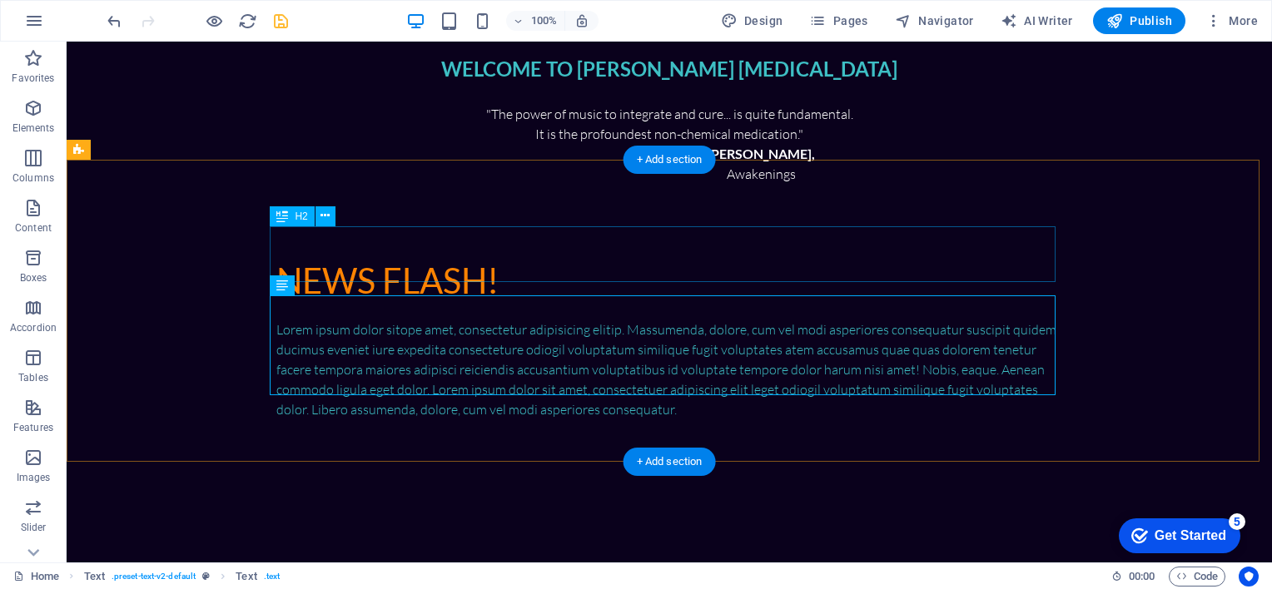
click at [492, 252] on div "NEWS FLASH!" at bounding box center [669, 278] width 786 height 56
click at [599, 385] on div "Lorem ipsum dolor sitope amet, consectetur adipisicing elitip. Massumenda, dolo…" at bounding box center [669, 370] width 786 height 100
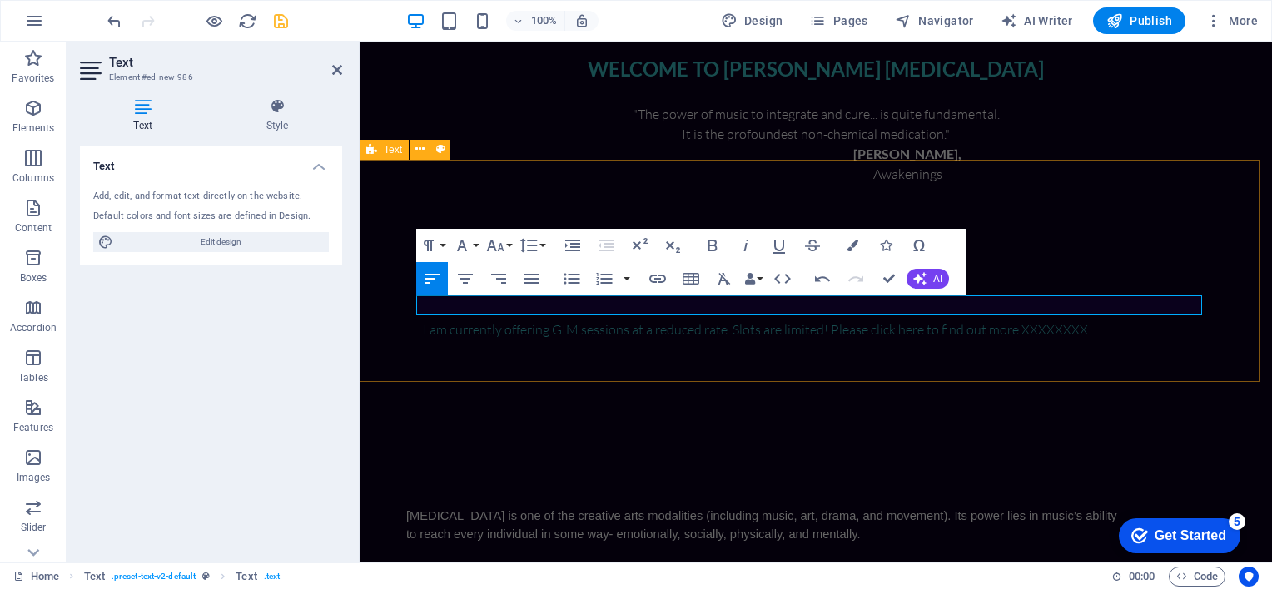
click at [786, 355] on div "NEWS FLASH! I am currently offering GIM sessions at a reduced rate. Slots are l…" at bounding box center [816, 295] width 912 height 222
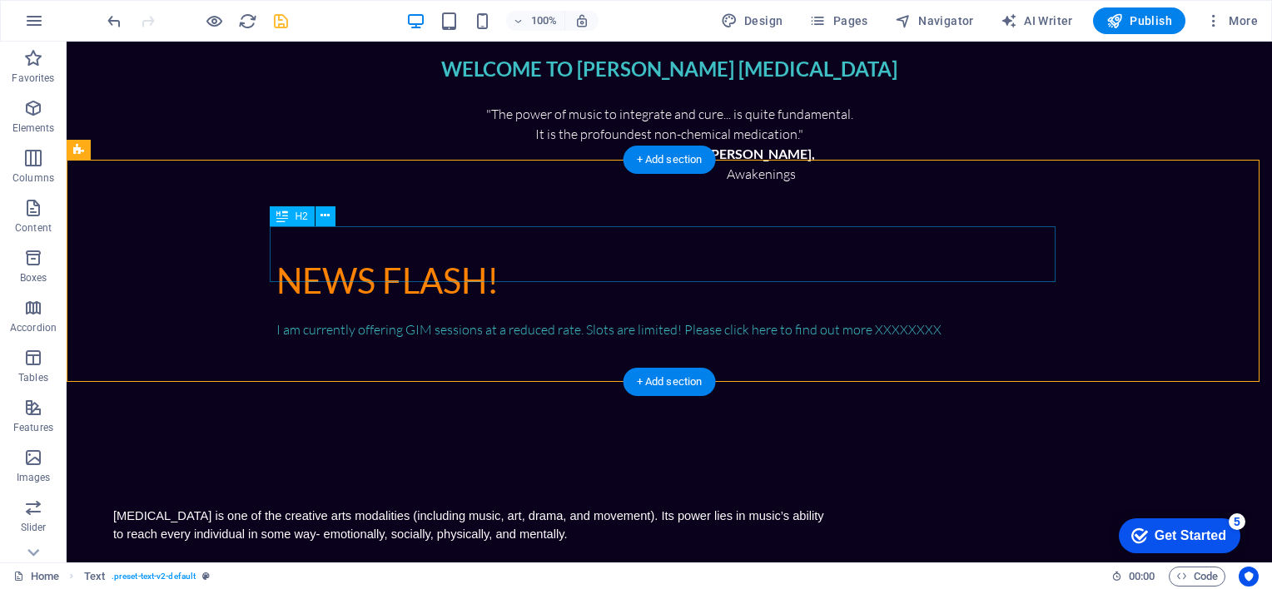
click at [622, 261] on div "NEWS FLASH!" at bounding box center [669, 278] width 786 height 56
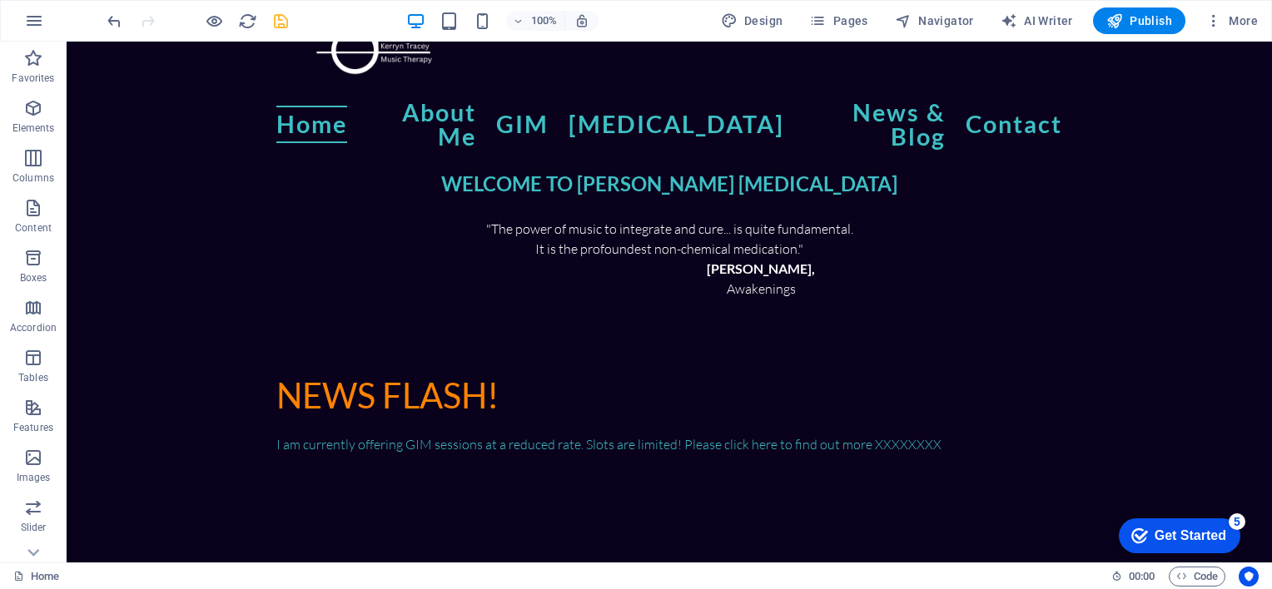
scroll to position [136, 0]
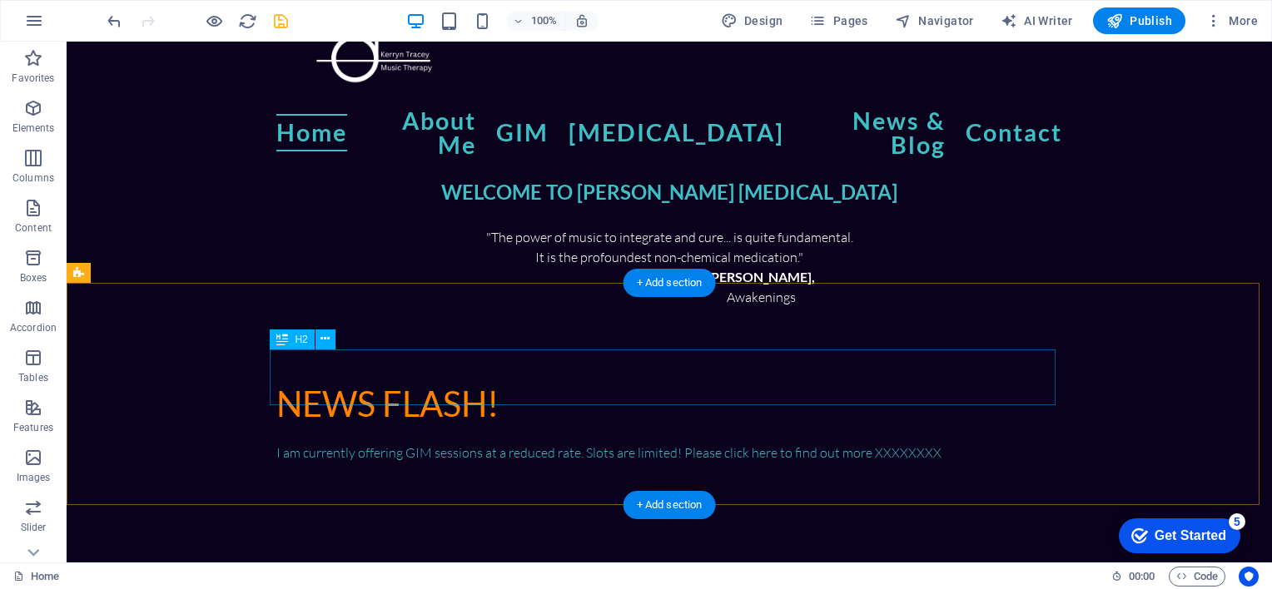
click at [479, 379] on div "NEWS FLASH!" at bounding box center [669, 402] width 786 height 56
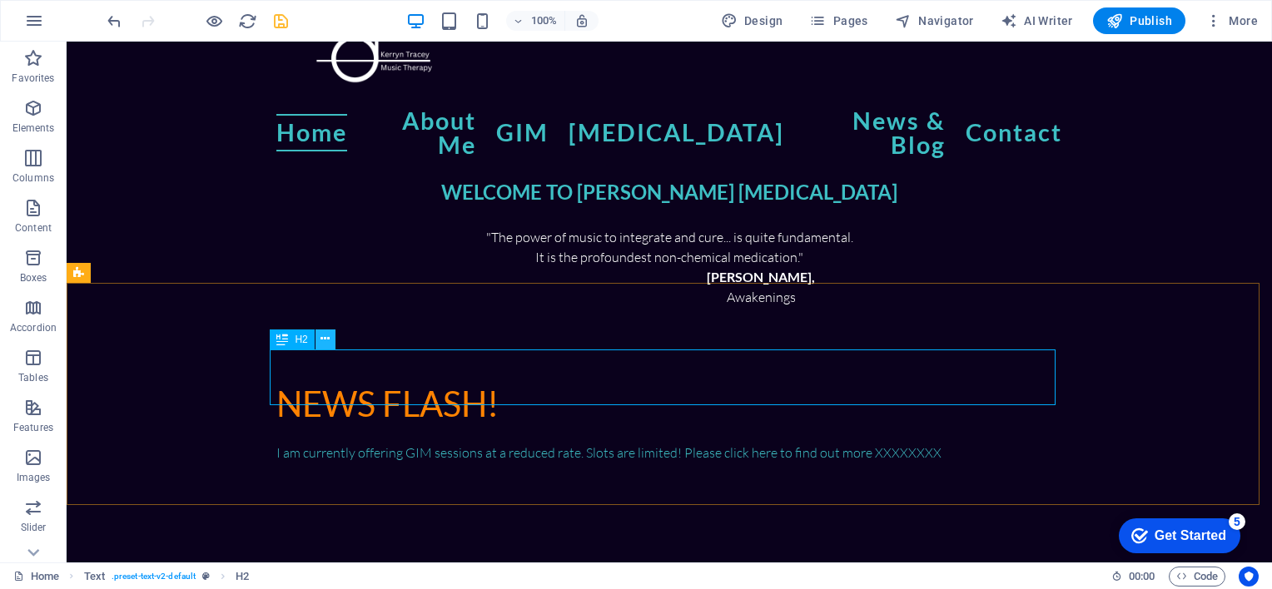
click at [330, 333] on icon at bounding box center [324, 338] width 9 height 17
click at [358, 381] on div "NEWS FLASH!" at bounding box center [669, 402] width 786 height 56
click at [497, 374] on div "NEWS FLASH!" at bounding box center [669, 402] width 786 height 56
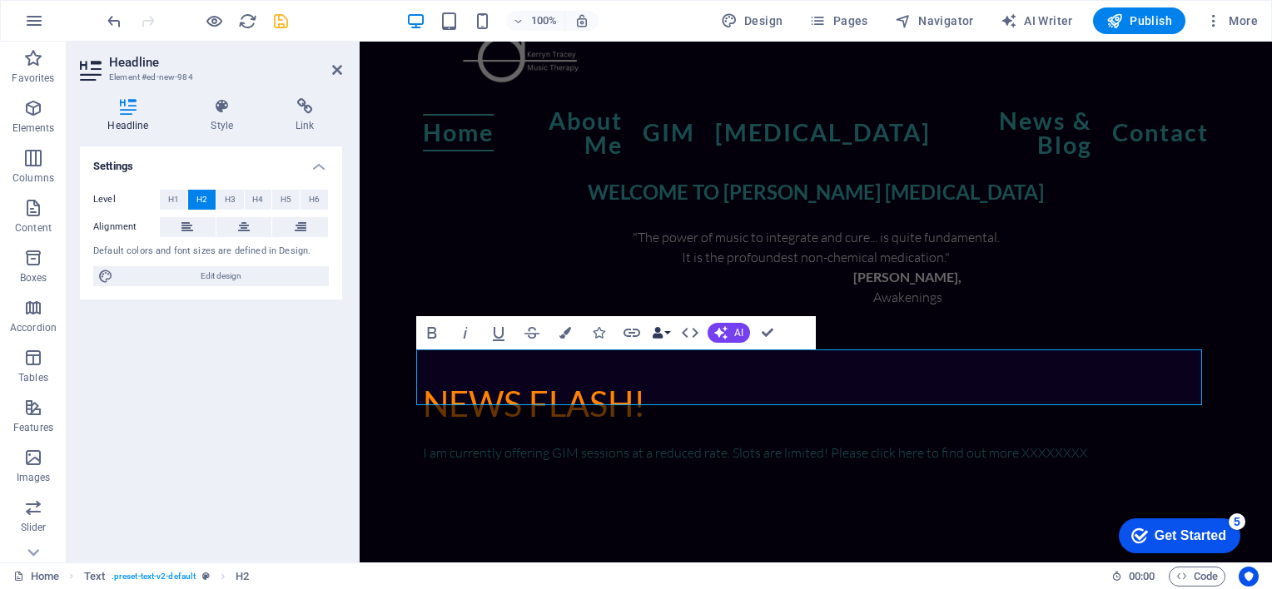
click at [669, 333] on button "Data Bindings" at bounding box center [660, 332] width 23 height 33
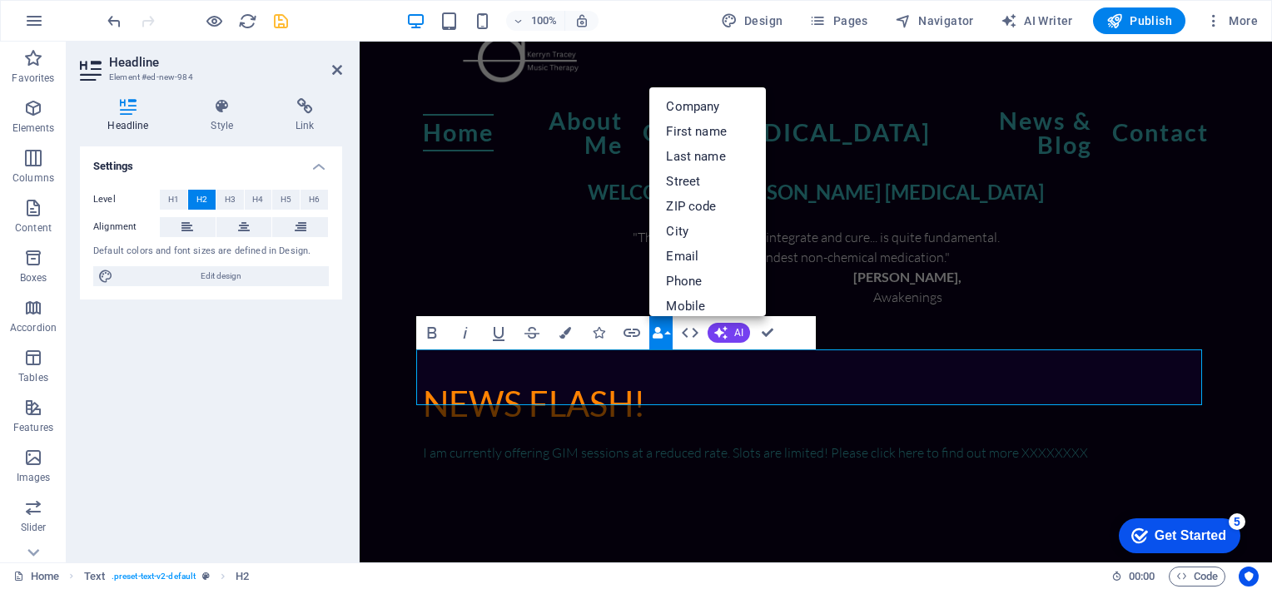
click at [669, 333] on button "Data Bindings" at bounding box center [660, 332] width 23 height 33
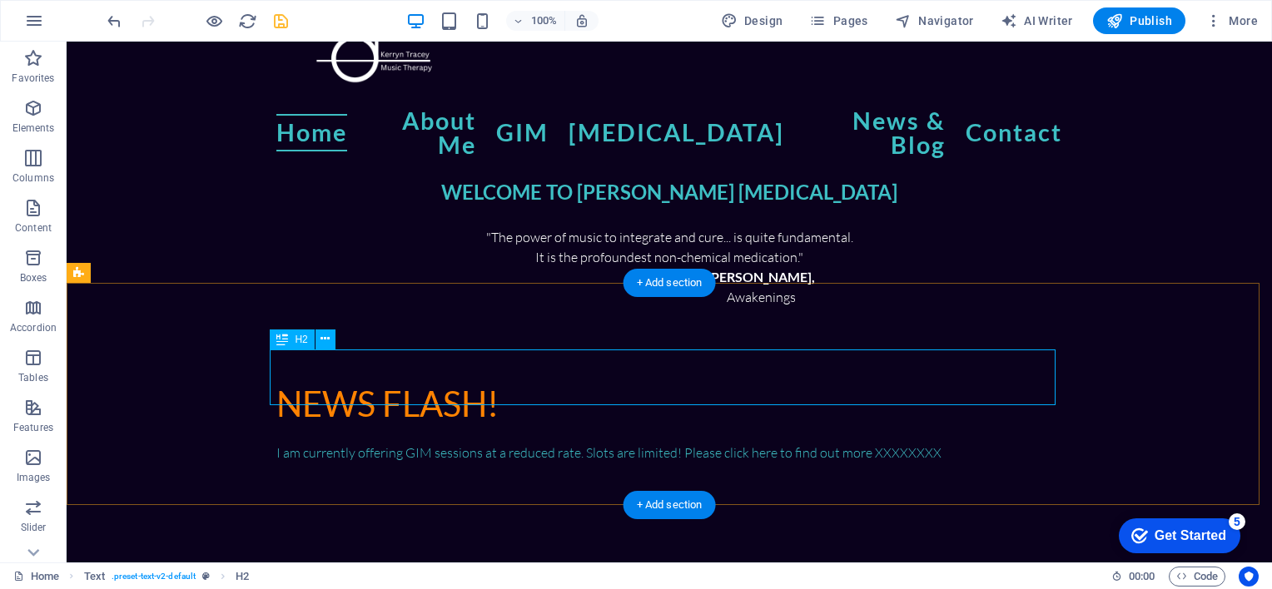
click at [530, 379] on div "NEWS FLASH!" at bounding box center [669, 402] width 786 height 56
click at [482, 379] on div "NEWS FLASH!" at bounding box center [669, 402] width 786 height 56
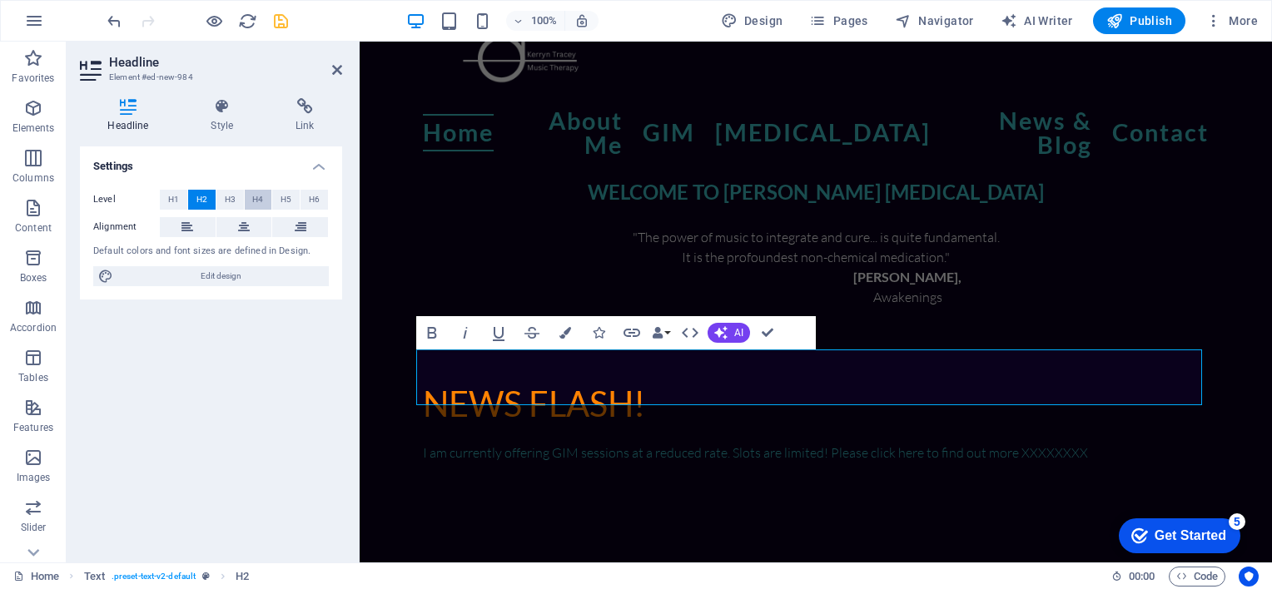
click at [265, 196] on button "H4" at bounding box center [258, 200] width 27 height 20
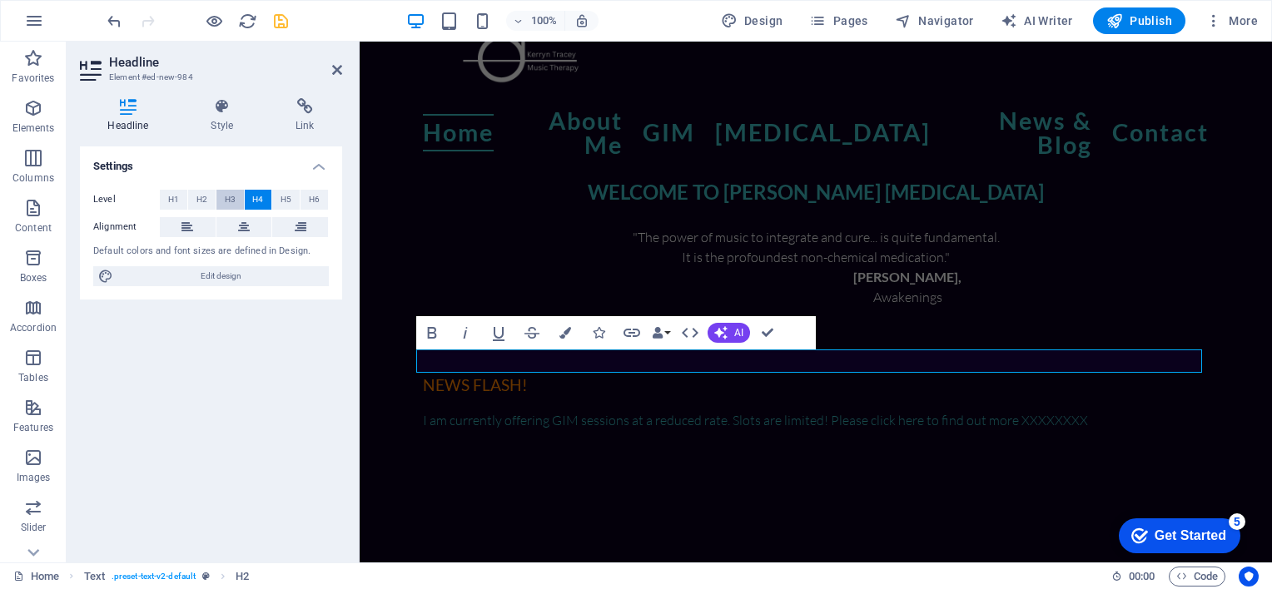
click at [236, 195] on button "H3" at bounding box center [229, 200] width 27 height 20
click at [203, 194] on span "H2" at bounding box center [201, 200] width 11 height 20
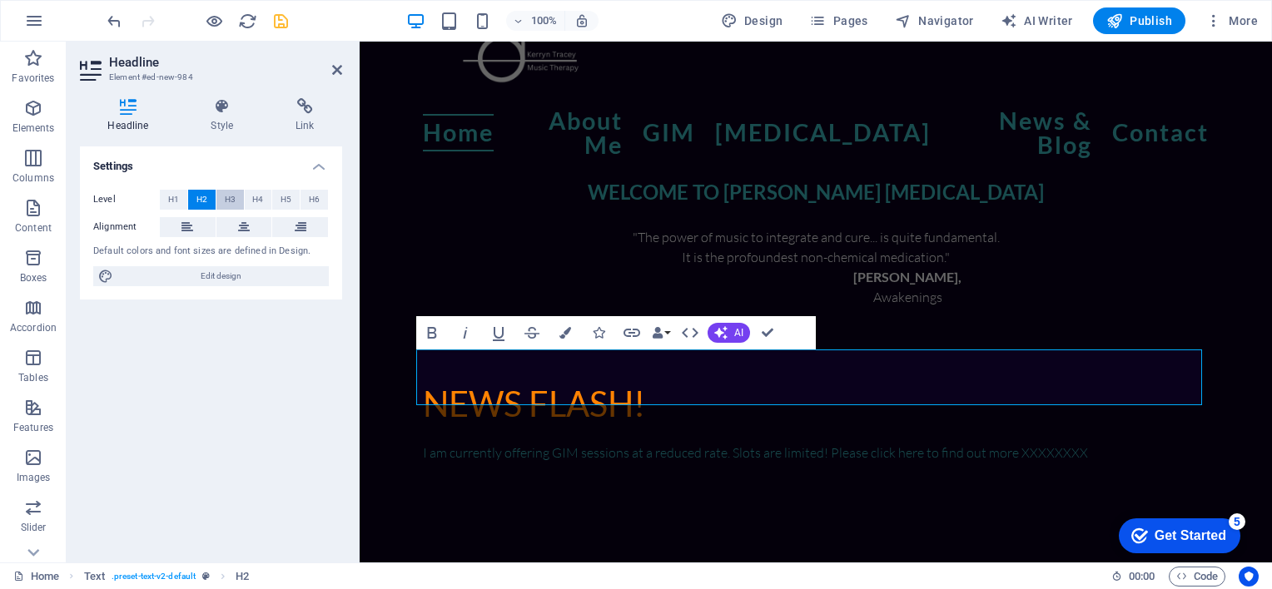
click at [230, 196] on span "H3" at bounding box center [230, 200] width 11 height 20
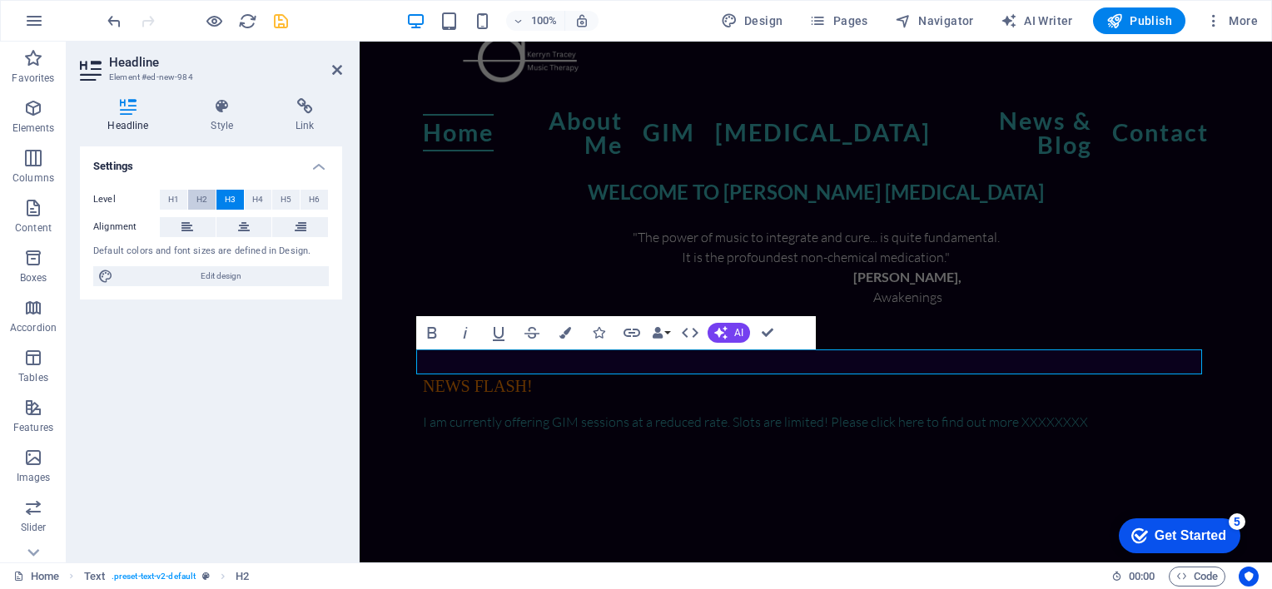
click at [212, 197] on button "H2" at bounding box center [201, 200] width 27 height 20
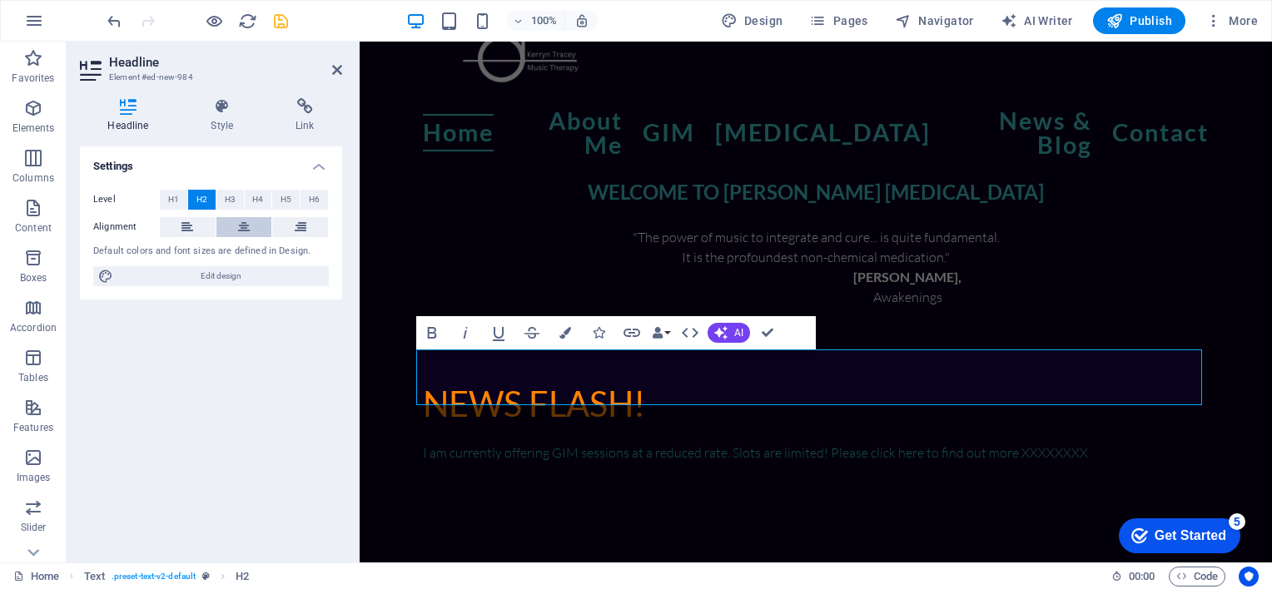
click at [246, 220] on icon at bounding box center [244, 227] width 12 height 20
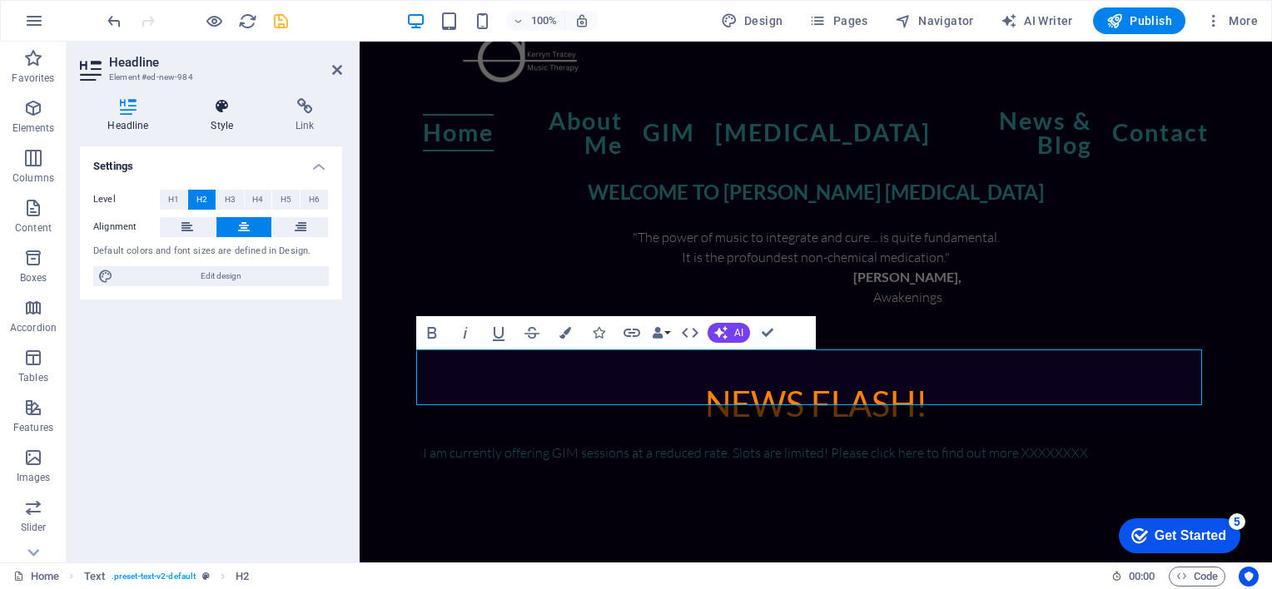
click at [222, 112] on icon at bounding box center [222, 106] width 78 height 17
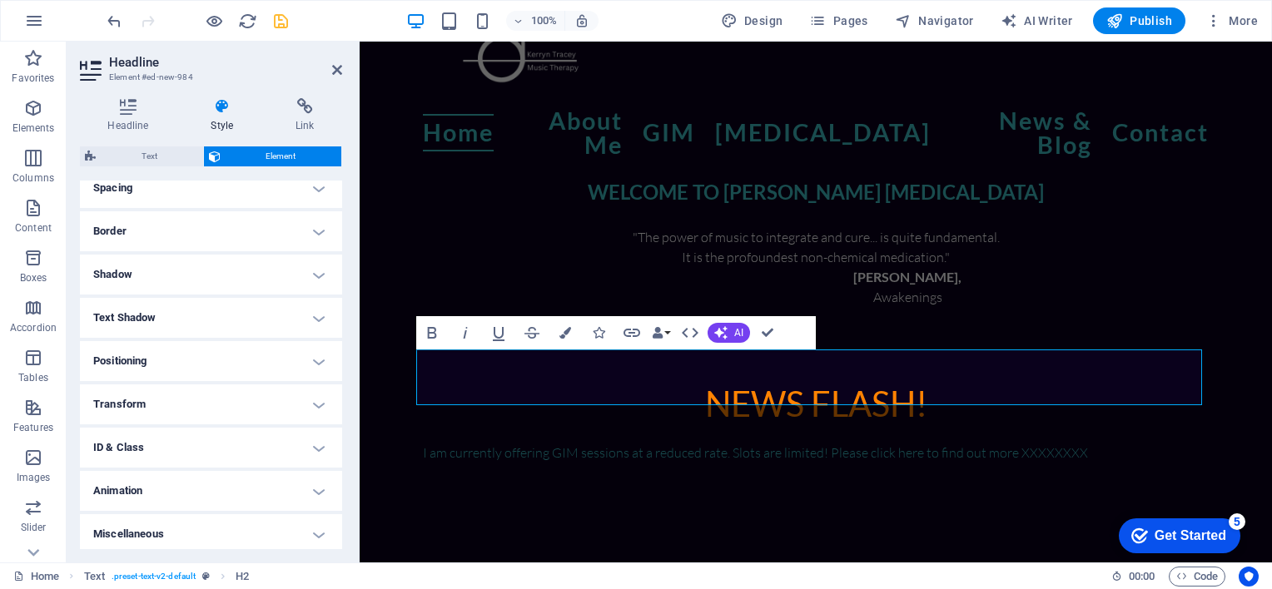
scroll to position [334, 0]
click at [320, 484] on h4 "Animation" at bounding box center [211, 487] width 262 height 40
drag, startPoint x: 336, startPoint y: 393, endPoint x: 340, endPoint y: 474, distance: 80.8
click at [340, 474] on div "Layout How this element expands within the layout (Flexbox). Size Default auto …" at bounding box center [211, 365] width 262 height 369
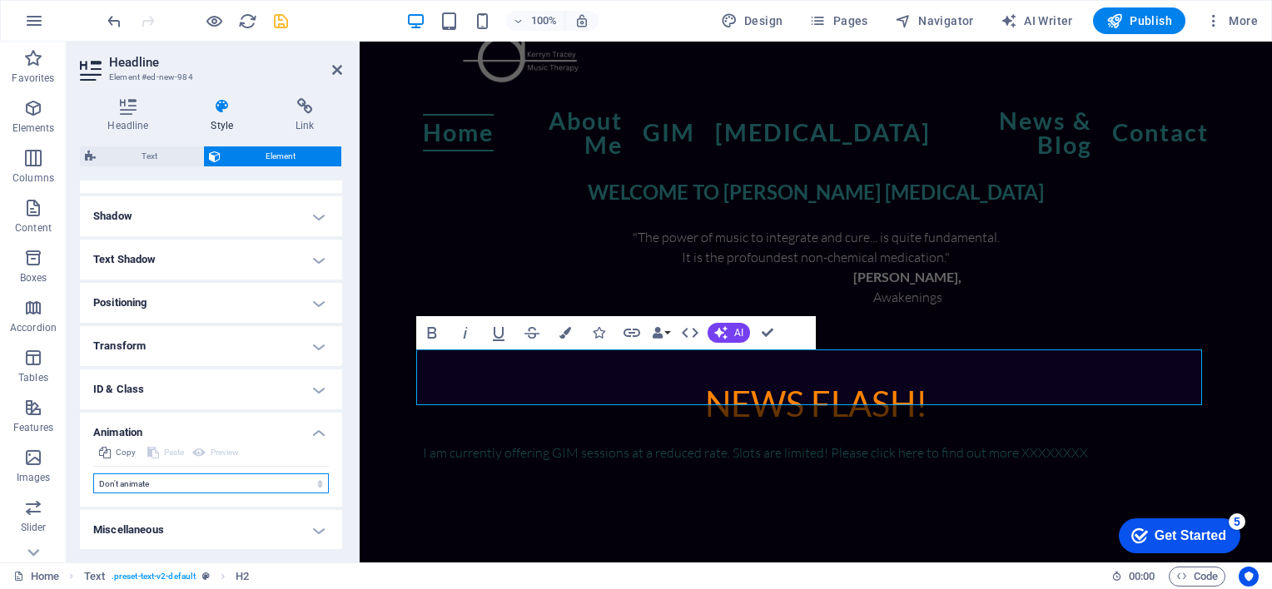
click at [300, 483] on select "Don't animate Show / Hide Slide up/down Zoom in/out Slide left to right Slide r…" at bounding box center [211, 484] width 236 height 20
select select "pulse"
click at [93, 474] on select "Don't animate Show / Hide Slide up/down Zoom in/out Slide left to right Slide r…" at bounding box center [211, 484] width 236 height 20
select select "scroll"
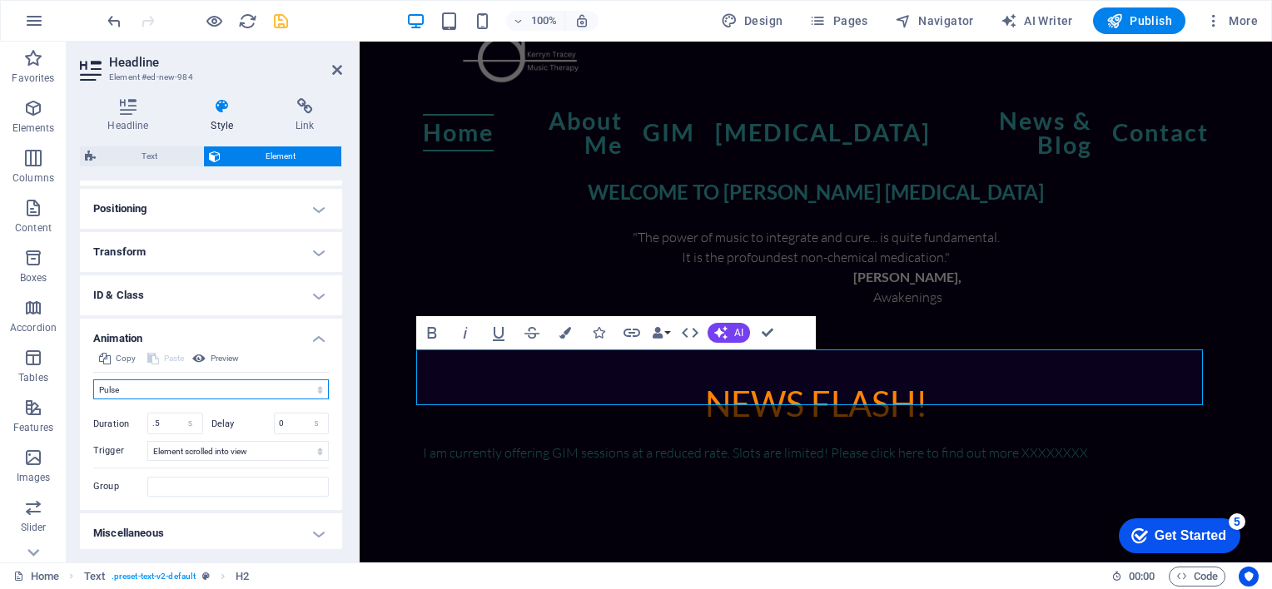
scroll to position [485, 0]
click at [306, 389] on select "Don't animate Show / Hide Slide up/down Zoom in/out Slide left to right Slide r…" at bounding box center [211, 386] width 236 height 20
click at [93, 376] on select "Don't animate Show / Hide Slide up/down Zoom in/out Slide left to right Slide r…" at bounding box center [211, 386] width 236 height 20
click at [302, 387] on select "Don't animate Show / Hide Slide up/down Zoom in/out Slide left to right Slide r…" at bounding box center [211, 386] width 236 height 20
click at [93, 376] on select "Don't animate Show / Hide Slide up/down Zoom in/out Slide left to right Slide r…" at bounding box center [211, 386] width 236 height 20
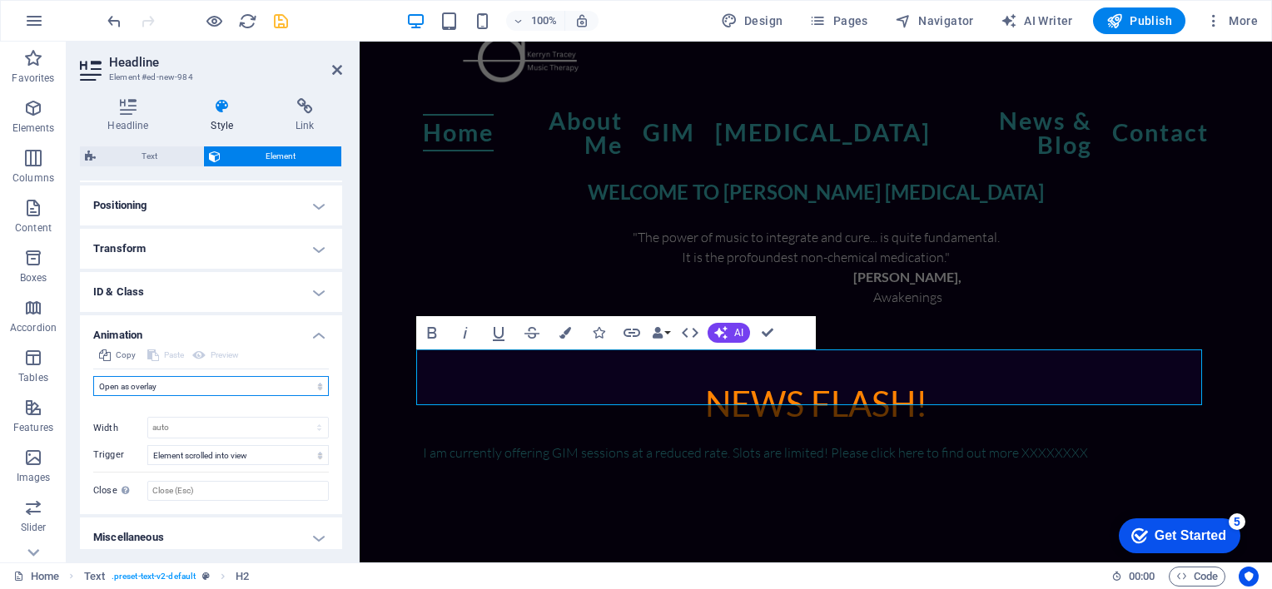
click at [225, 381] on select "Don't animate Show / Hide Slide up/down Zoom in/out Slide left to right Slide r…" at bounding box center [211, 386] width 236 height 20
select select "pulse"
click at [93, 376] on select "Don't animate Show / Hide Slide up/down Zoom in/out Slide left to right Slide r…" at bounding box center [211, 386] width 236 height 20
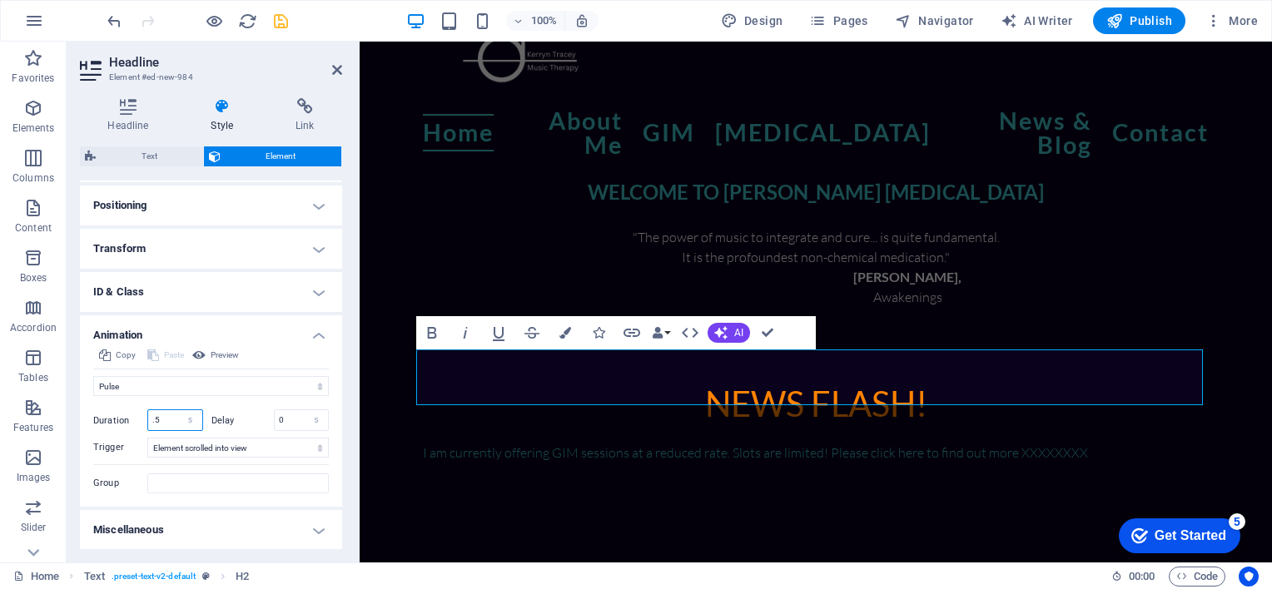
click at [171, 418] on input ".5" at bounding box center [175, 420] width 54 height 20
type input "1"
click at [240, 396] on div "Initial Element hidden Element shown Duration 1 s ms Delay 0 s ms Width auto px…" at bounding box center [211, 444] width 236 height 97
click at [221, 384] on select "Don't animate Show / Hide Slide up/down Zoom in/out Slide left to right Slide r…" at bounding box center [211, 386] width 236 height 20
click at [93, 376] on select "Don't animate Show / Hide Slide up/down Zoom in/out Slide left to right Slide r…" at bounding box center [211, 386] width 236 height 20
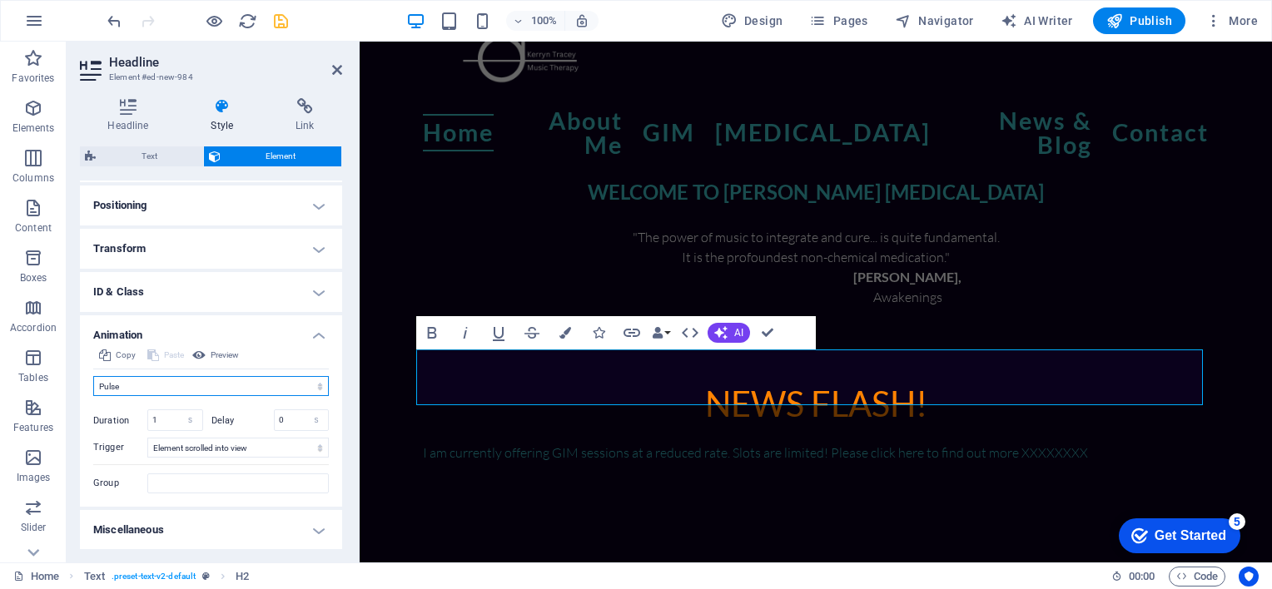
click at [165, 389] on select "Don't animate Show / Hide Slide up/down Zoom in/out Slide left to right Slide r…" at bounding box center [211, 386] width 236 height 20
select select "flash"
click at [93, 376] on select "Don't animate Show / Hide Slide up/down Zoom in/out Slide left to right Slide r…" at bounding box center [211, 386] width 236 height 20
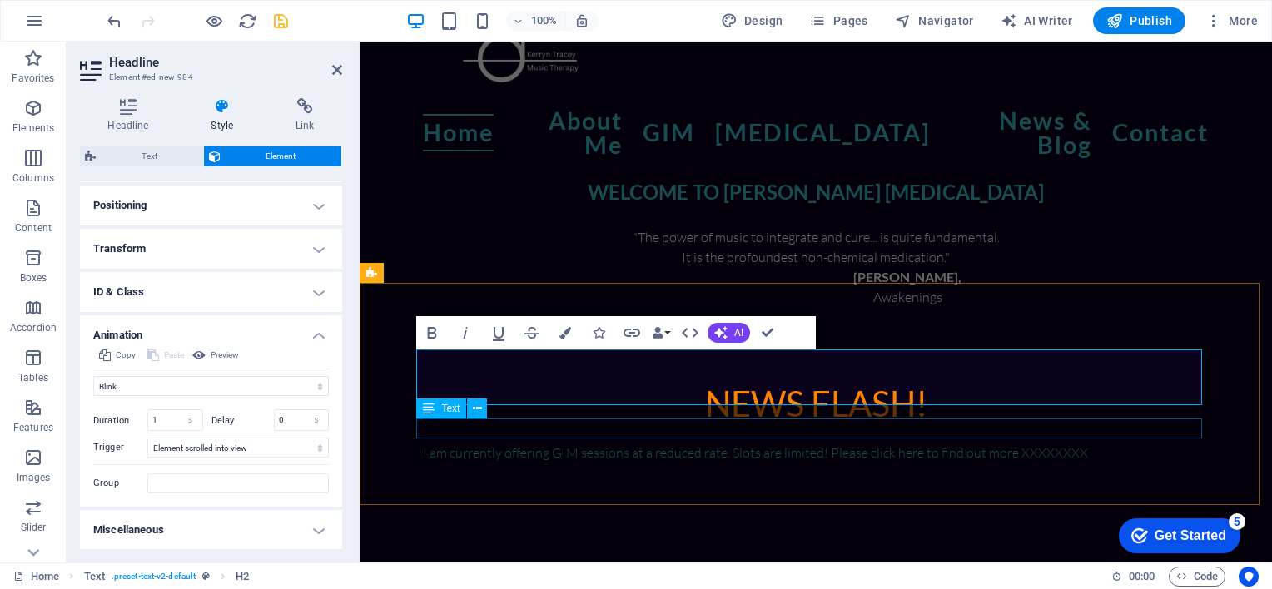
click at [473, 443] on div "I am currently offering GIM sessions at a reduced rate. Slots are limited! Plea…" at bounding box center [816, 453] width 786 height 20
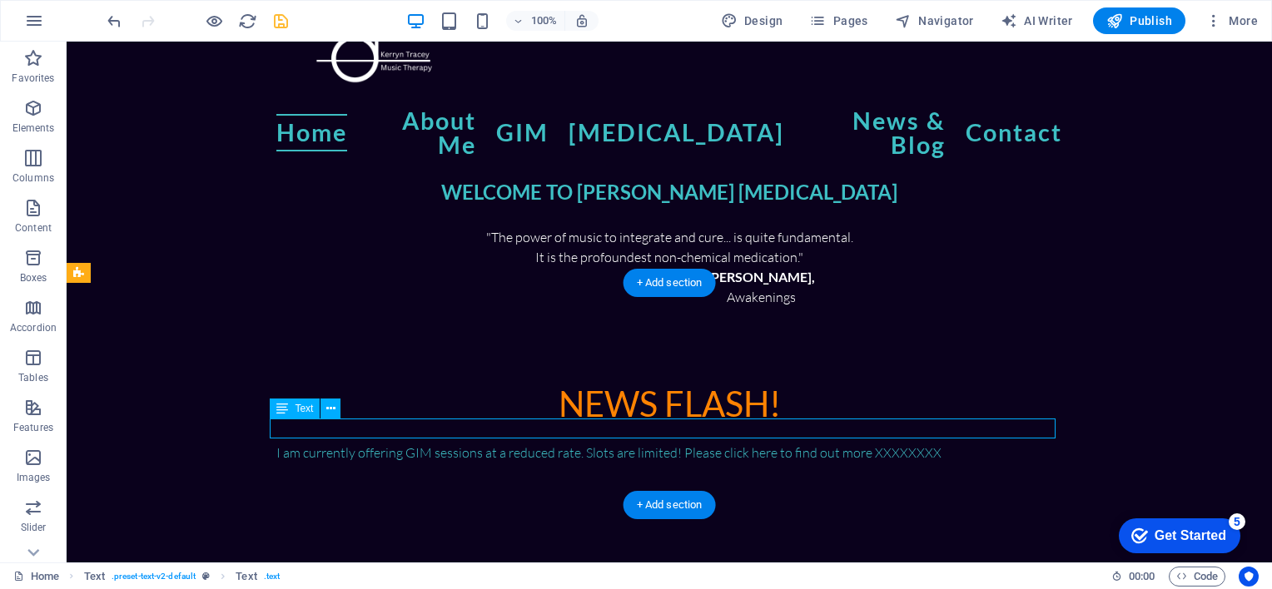
drag, startPoint x: 952, startPoint y: 424, endPoint x: 739, endPoint y: 432, distance: 213.2
click at [739, 443] on div "I am currently offering GIM sessions at a reduced rate. Slots are limited! Plea…" at bounding box center [669, 453] width 786 height 20
click at [928, 443] on div "I am currently offering GIM sessions at a reduced rate. Slots are limited! Plea…" at bounding box center [669, 453] width 786 height 20
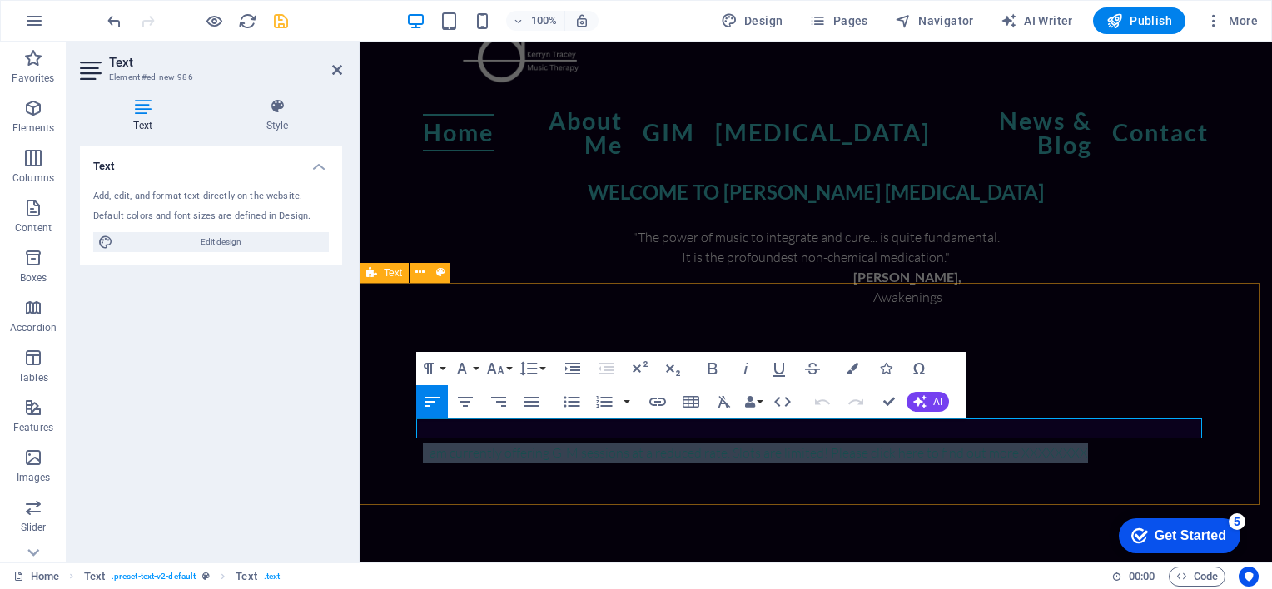
drag, startPoint x: 1080, startPoint y: 426, endPoint x: 410, endPoint y: 419, distance: 670.0
click at [410, 419] on div "NEWS FLASH! I am currently offering GIM sessions at a reduced rate. Slots are l…" at bounding box center [816, 418] width 912 height 222
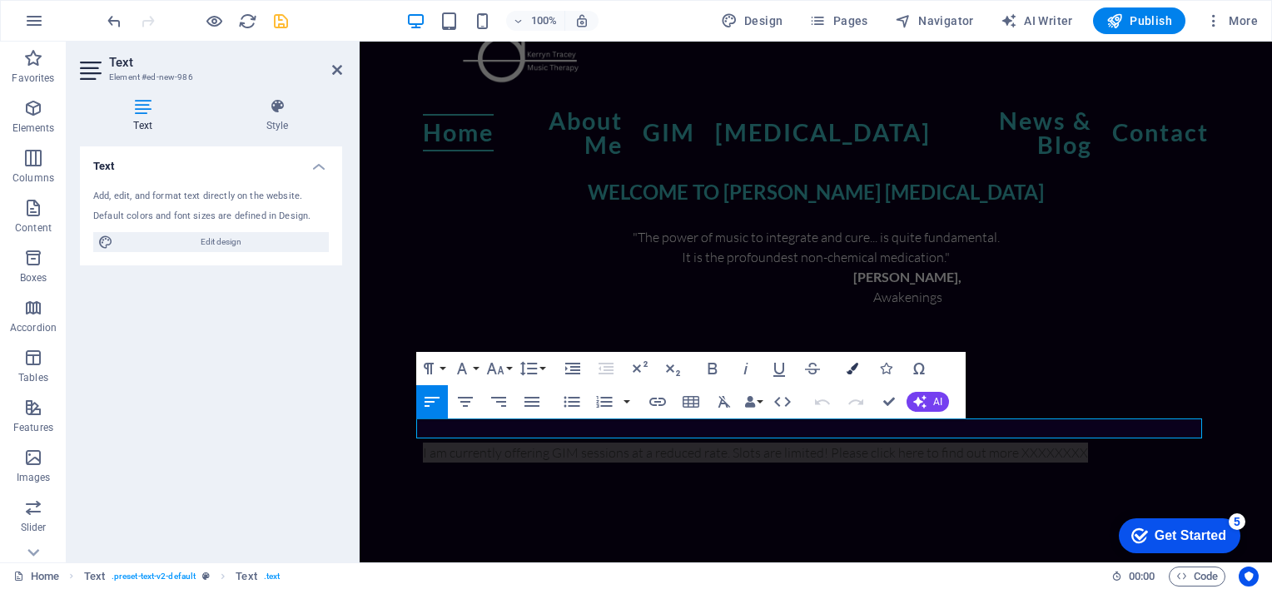
click at [849, 371] on icon "button" at bounding box center [852, 369] width 12 height 12
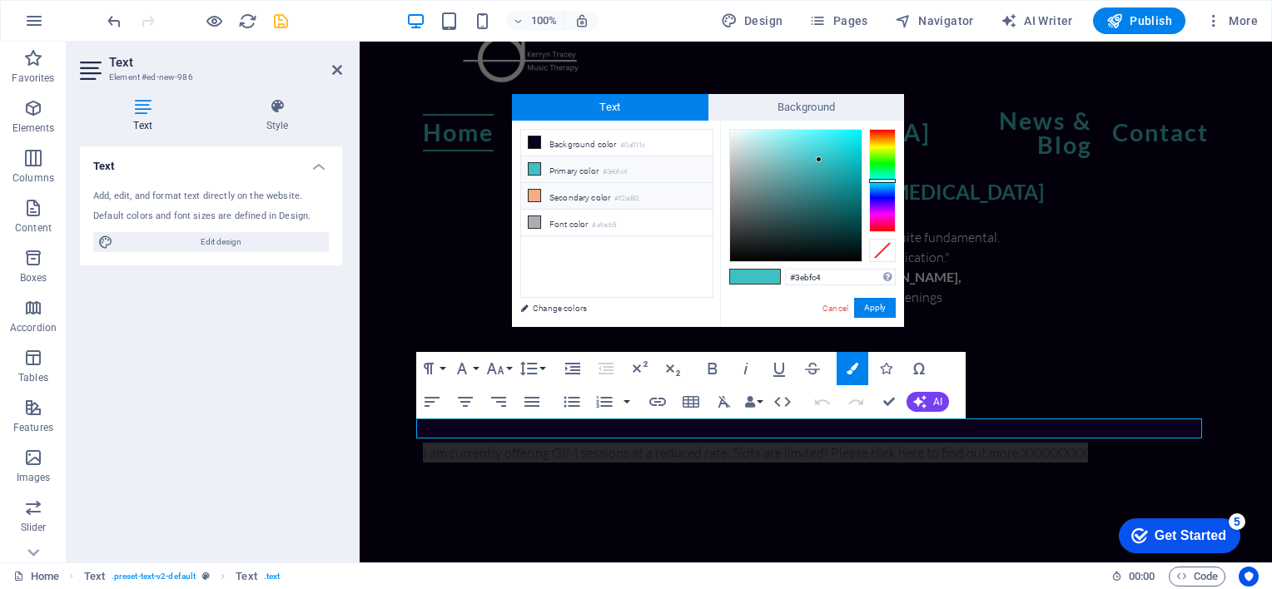
click at [589, 200] on li "Secondary color #f2ad82" at bounding box center [616, 196] width 191 height 27
type input "#f2ad82"
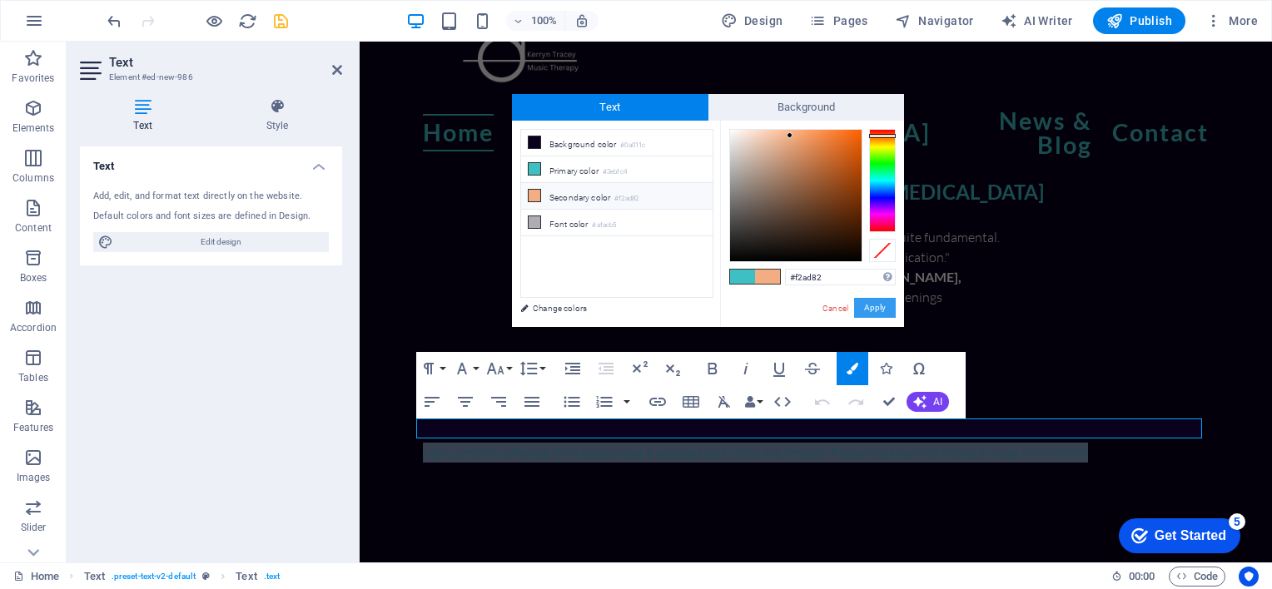
click at [875, 311] on button "Apply" at bounding box center [875, 308] width 42 height 20
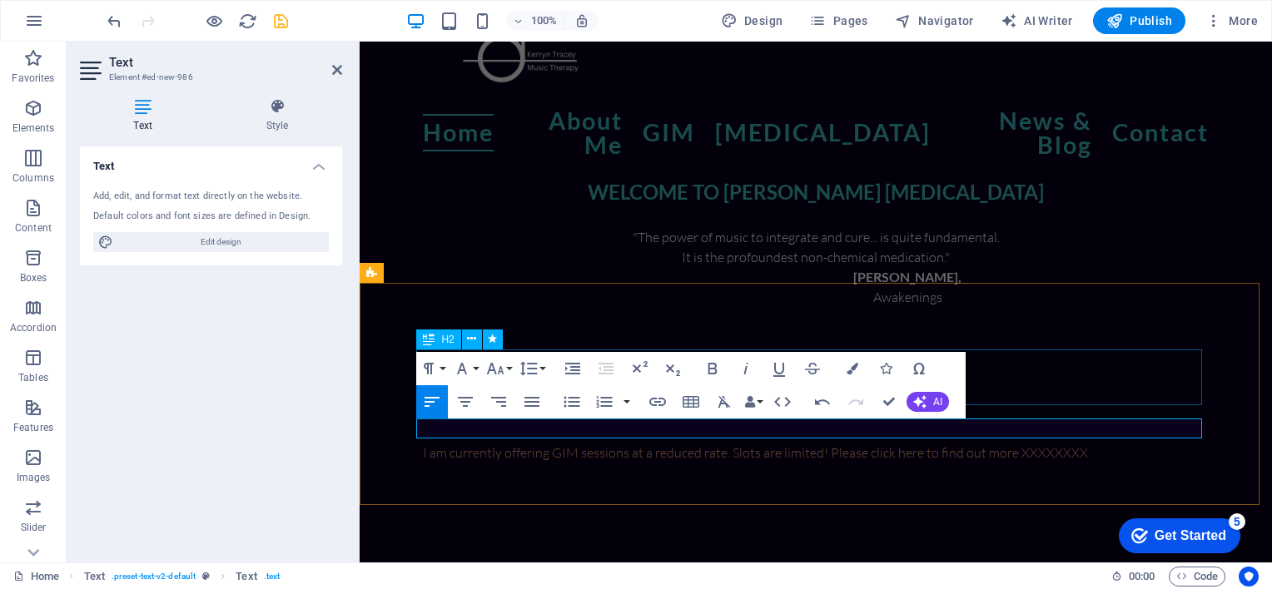
click at [1035, 374] on div "NEWS FLASH!" at bounding box center [816, 402] width 786 height 56
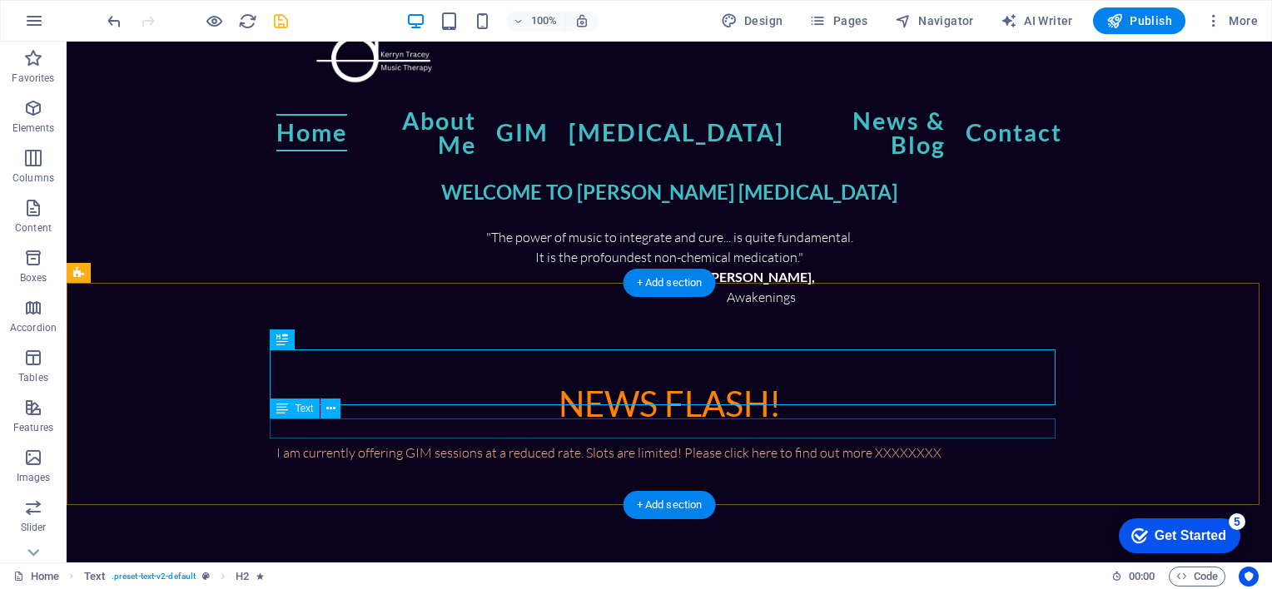
click at [942, 443] on div "I am currently offering GIM sessions at a reduced rate. Slots are limited! Plea…" at bounding box center [669, 453] width 786 height 20
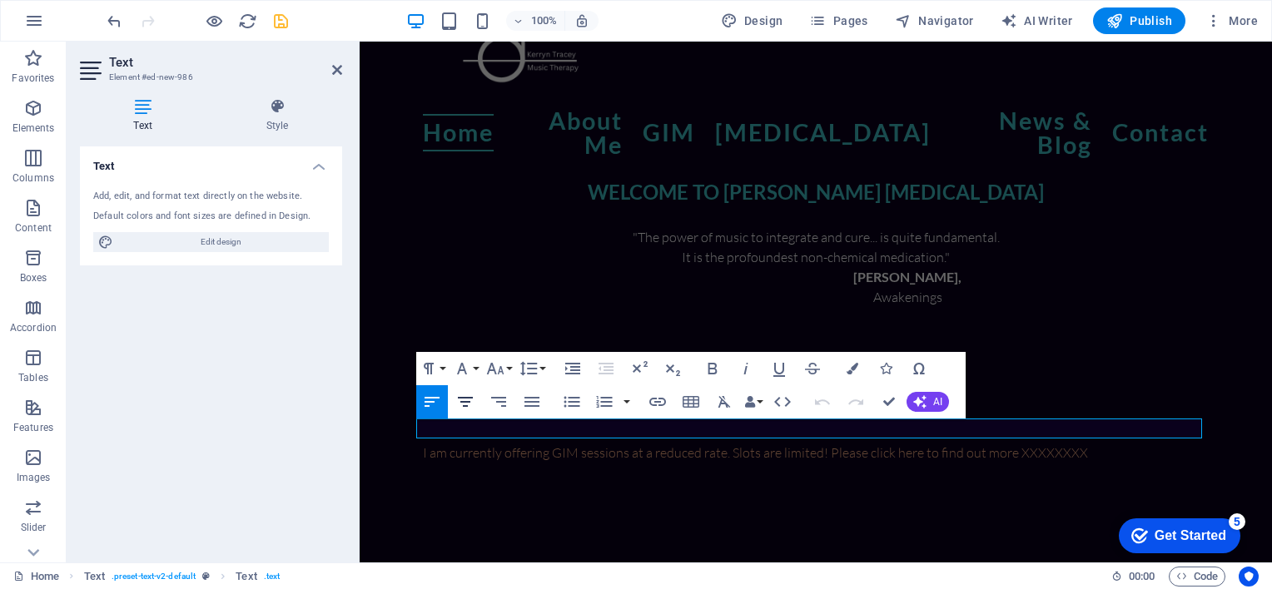
click at [474, 403] on icon "button" at bounding box center [465, 402] width 20 height 20
click at [1085, 374] on div "NEWS FLASH!" at bounding box center [816, 402] width 786 height 56
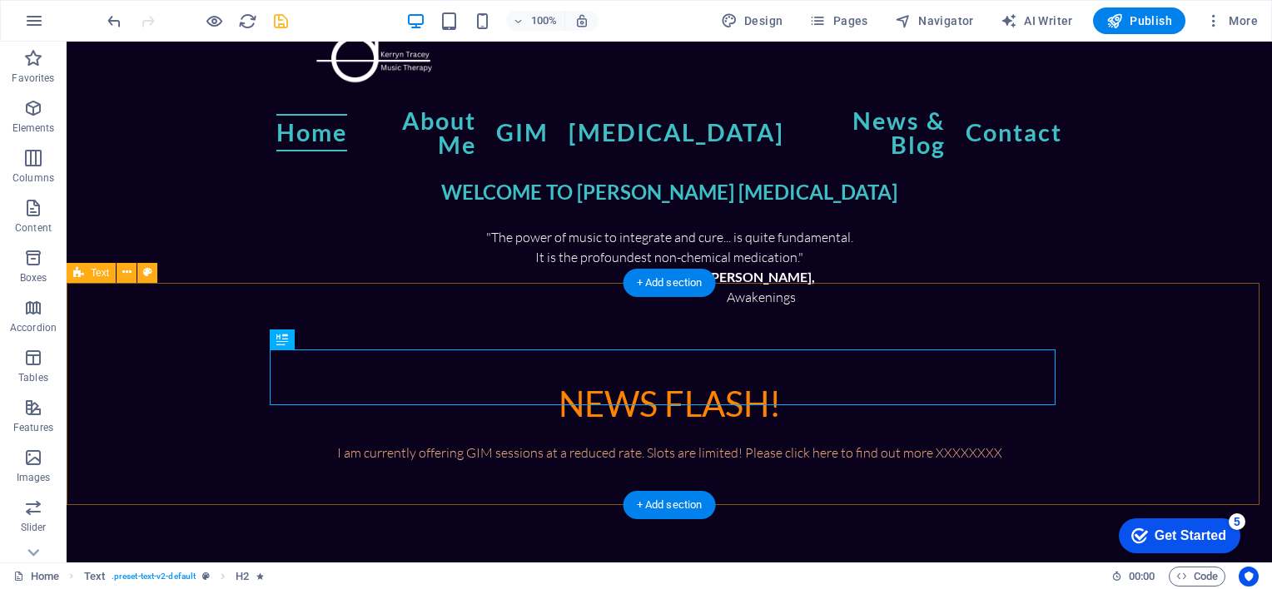
click at [1134, 404] on div "NEWS FLASH! I am currently offering GIM sessions at a reduced rate. Slots are l…" at bounding box center [669, 418] width 1205 height 222
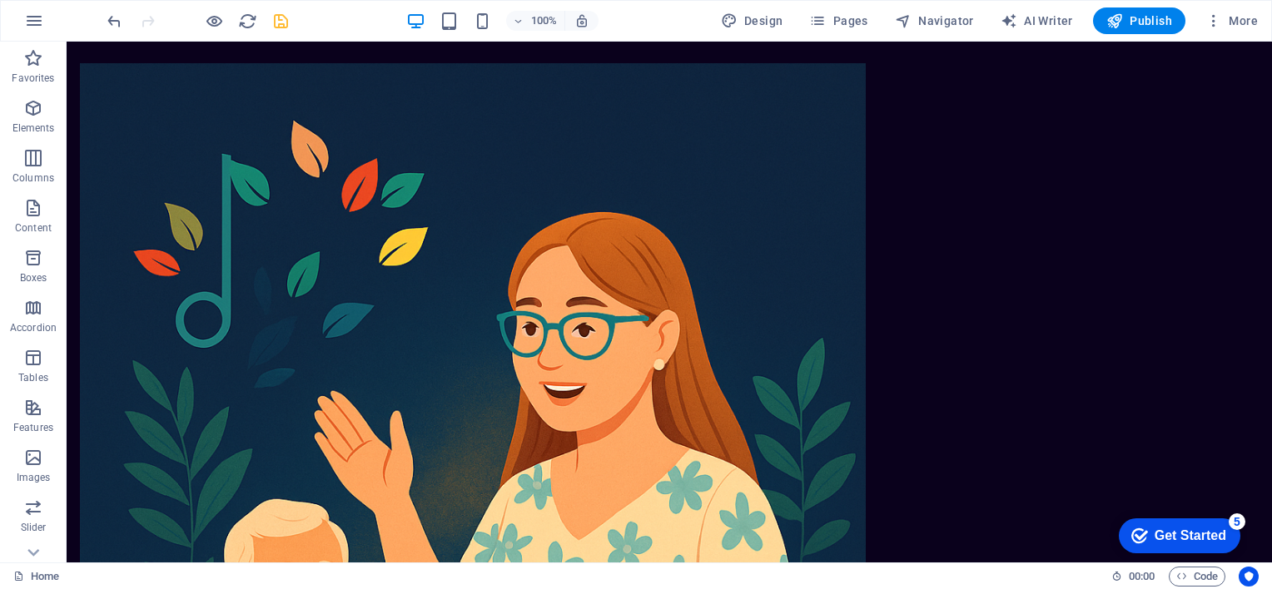
scroll to position [1018, 0]
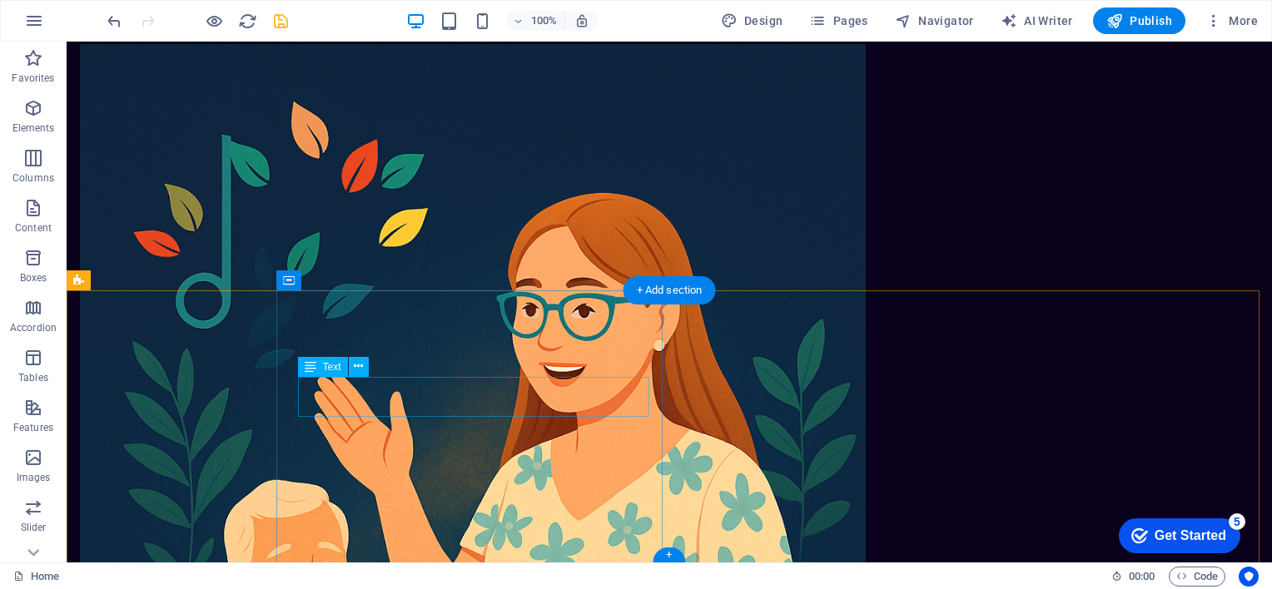
drag, startPoint x: 302, startPoint y: 366, endPoint x: 409, endPoint y: 379, distance: 108.2
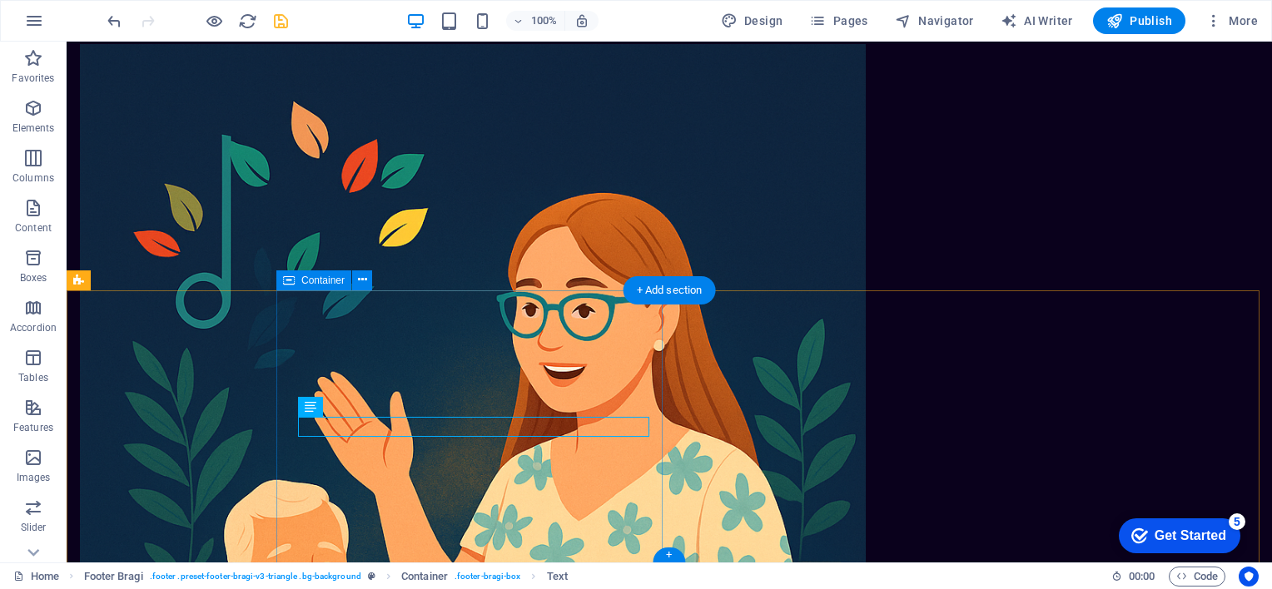
drag, startPoint x: 300, startPoint y: 370, endPoint x: 422, endPoint y: 423, distance: 133.4
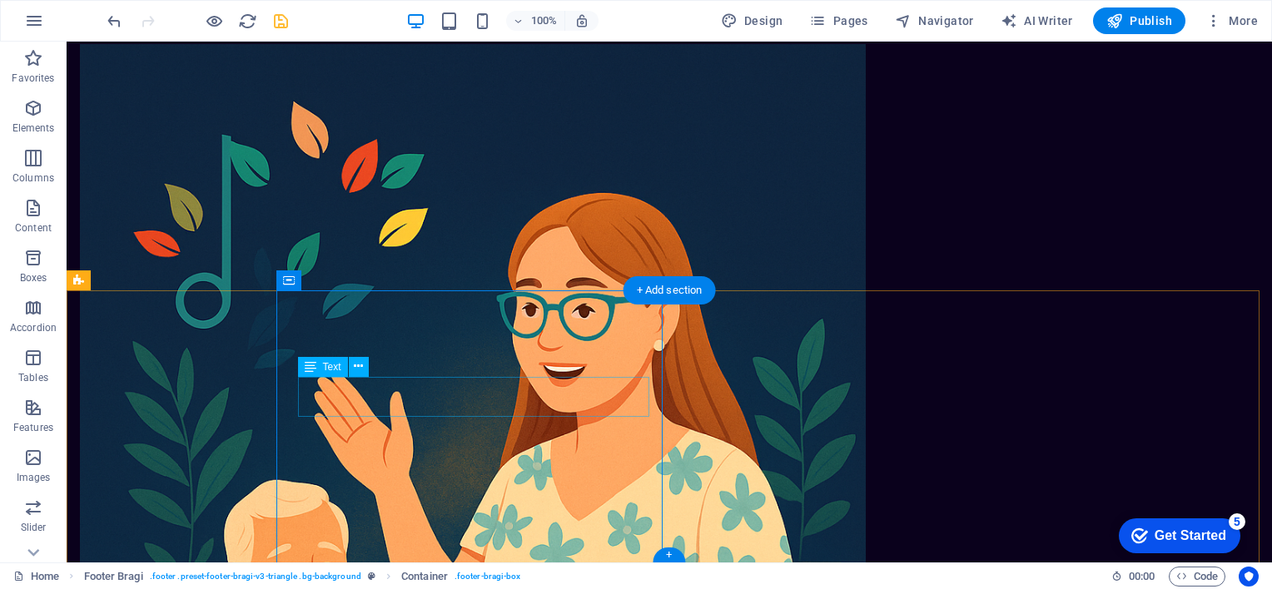
drag, startPoint x: 422, startPoint y: 423, endPoint x: 394, endPoint y: 444, distance: 35.6
drag, startPoint x: 394, startPoint y: 444, endPoint x: 446, endPoint y: 389, distance: 75.9
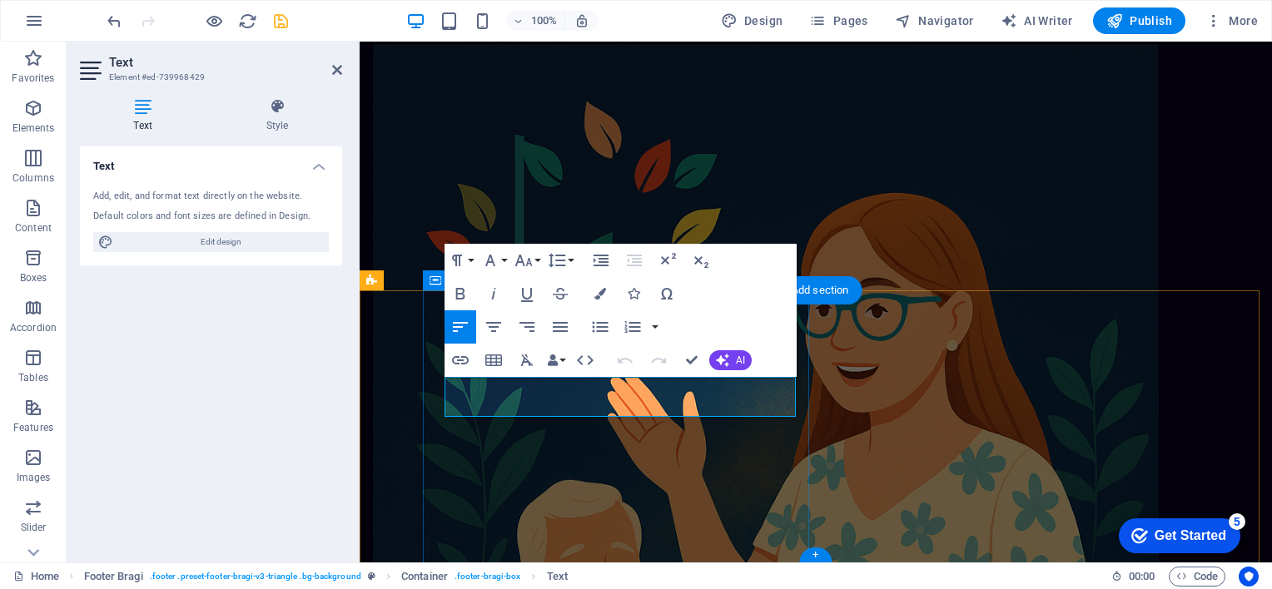
drag, startPoint x: 739, startPoint y: 389, endPoint x: 516, endPoint y: 403, distance: 223.4
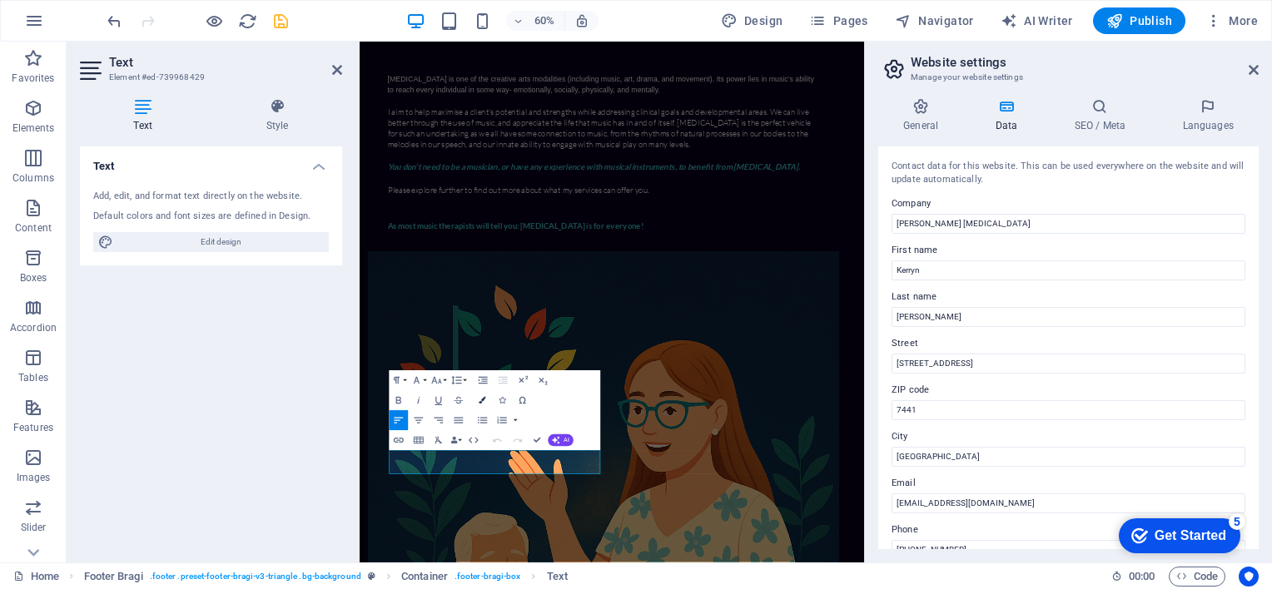
click at [482, 403] on icon "button" at bounding box center [482, 400] width 7 height 7
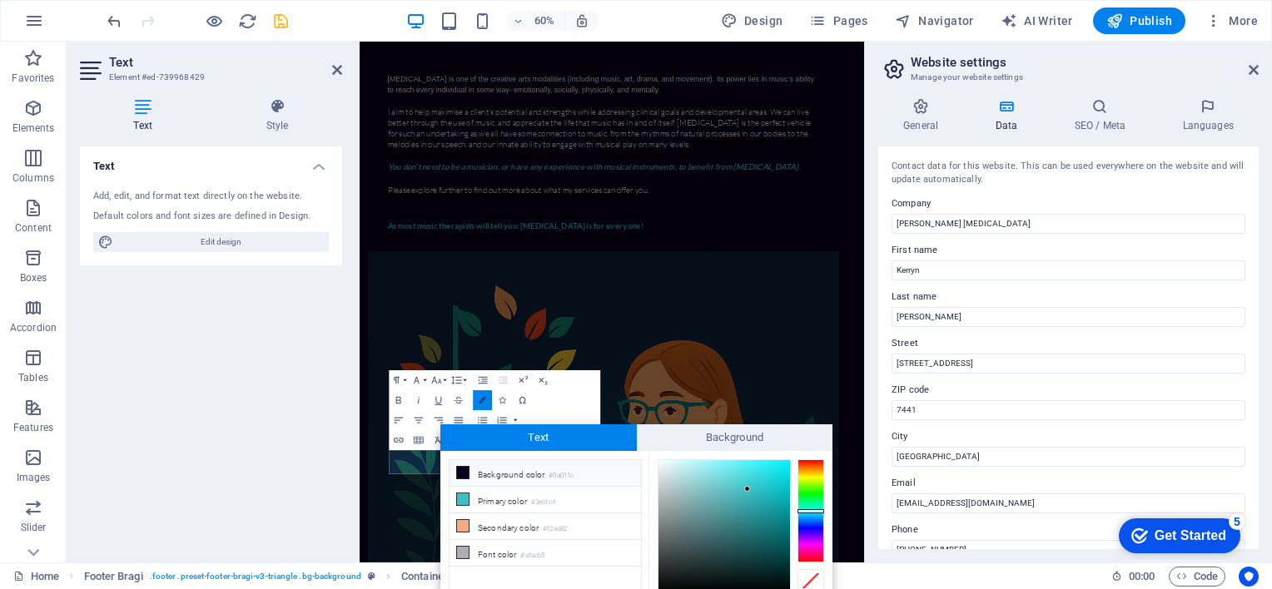
scroll to position [67, 0]
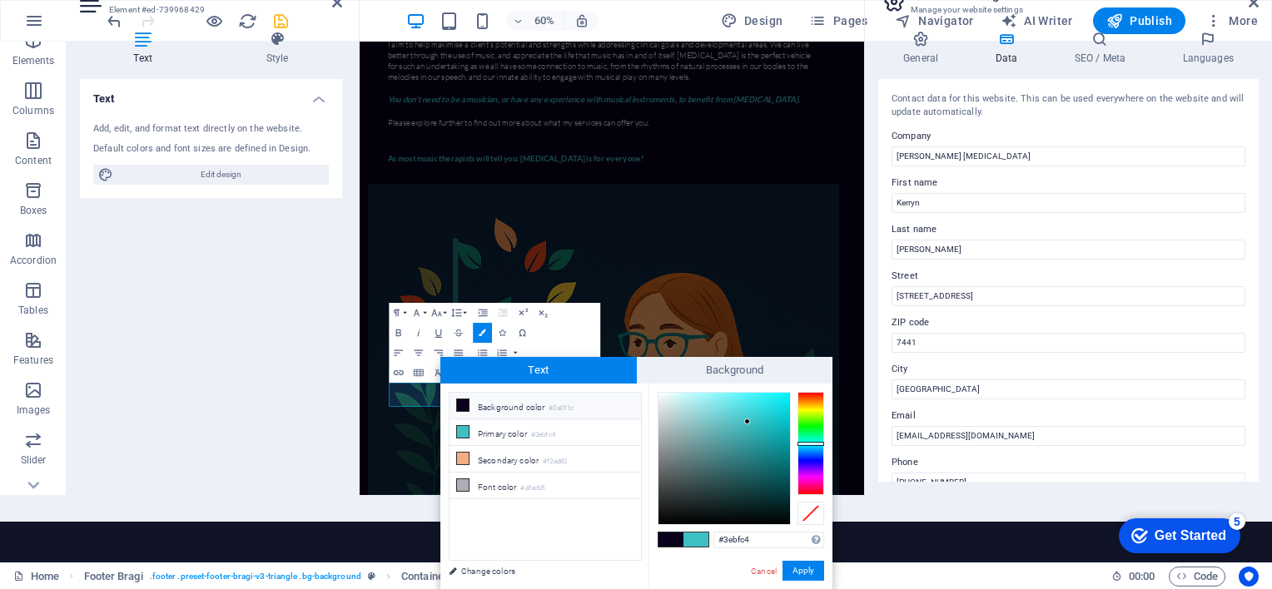
click at [699, 537] on span at bounding box center [695, 540] width 25 height 14
drag, startPoint x: 666, startPoint y: 407, endPoint x: 656, endPoint y: 385, distance: 23.8
type input "#000000"
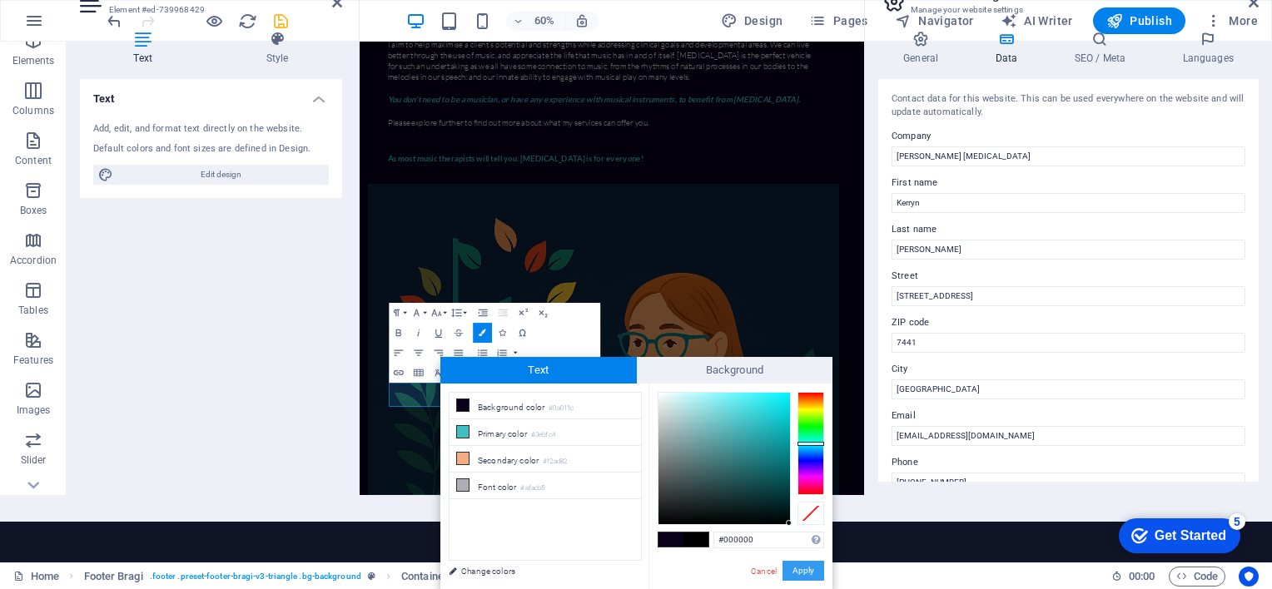
click at [802, 573] on button "Apply" at bounding box center [803, 571] width 42 height 20
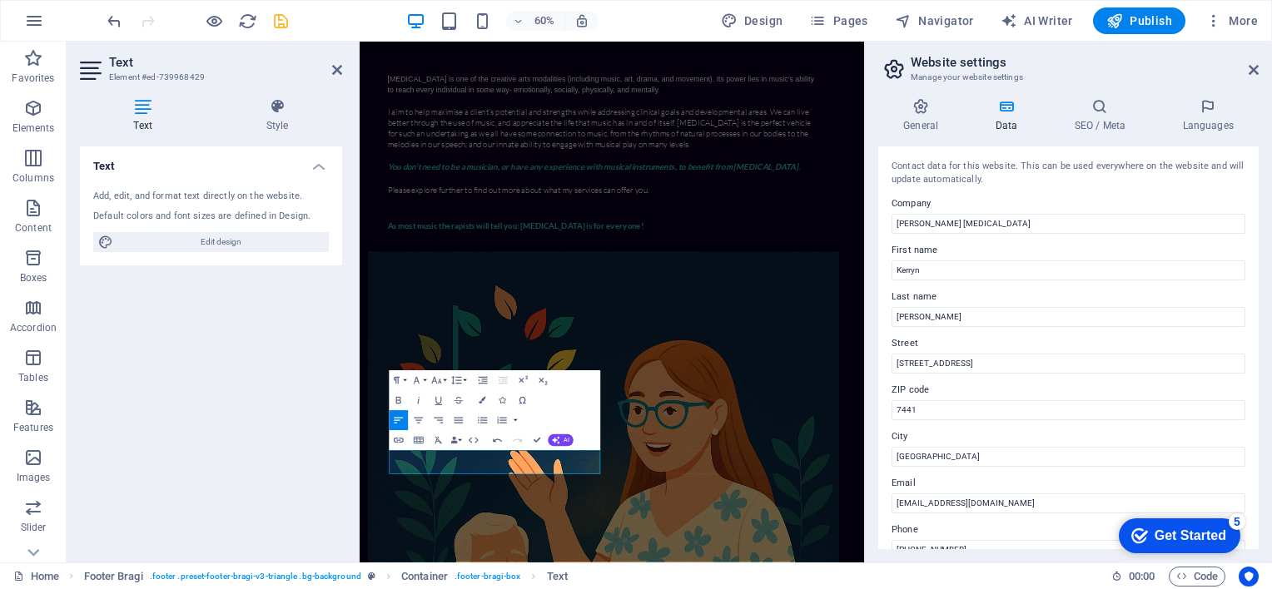
scroll to position [0, 0]
click at [612, 506] on div "Preset Text Text Menu Bar Menu Placeholder Container Container Text Footer Brag…" at bounding box center [612, 302] width 504 height 521
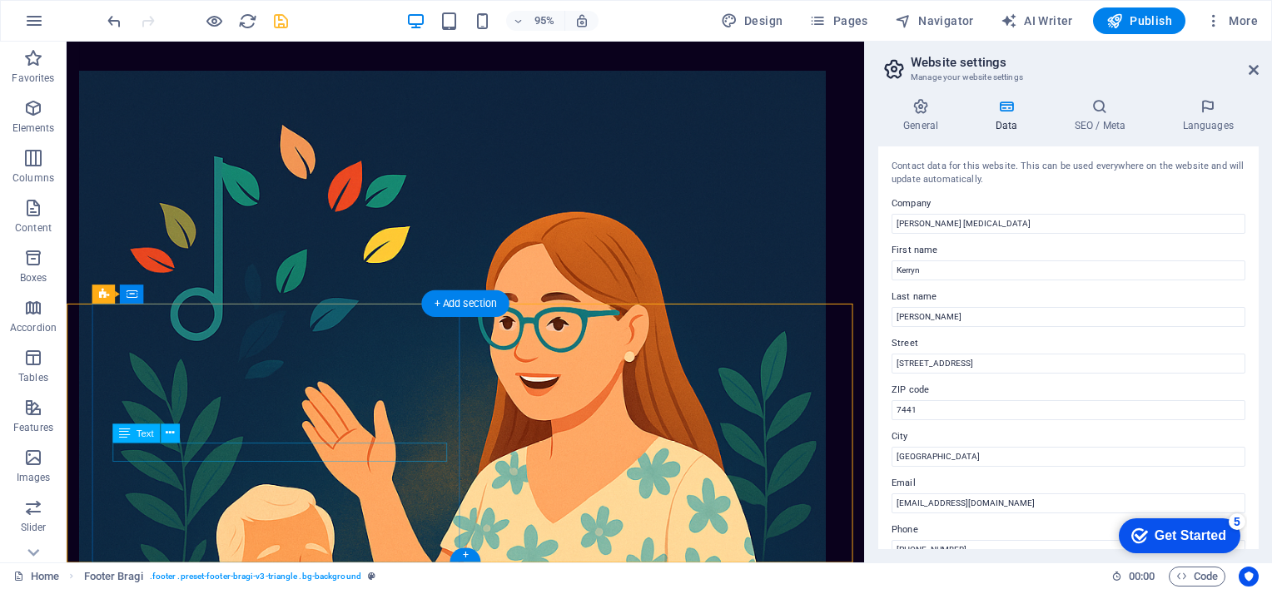
drag, startPoint x: 120, startPoint y: 394, endPoint x: 226, endPoint y: 478, distance: 134.5
drag, startPoint x: 226, startPoint y: 478, endPoint x: 117, endPoint y: 386, distance: 142.4
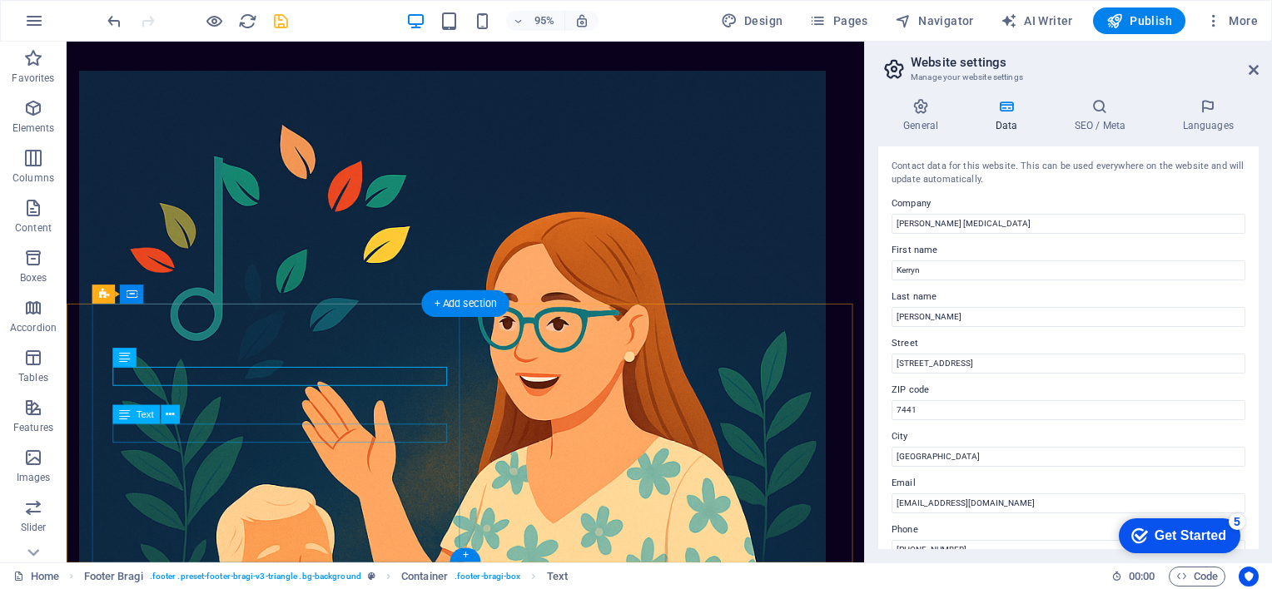
drag, startPoint x: 117, startPoint y: 386, endPoint x: 246, endPoint y: 447, distance: 142.6
drag, startPoint x: 211, startPoint y: 459, endPoint x: 172, endPoint y: 433, distance: 46.9
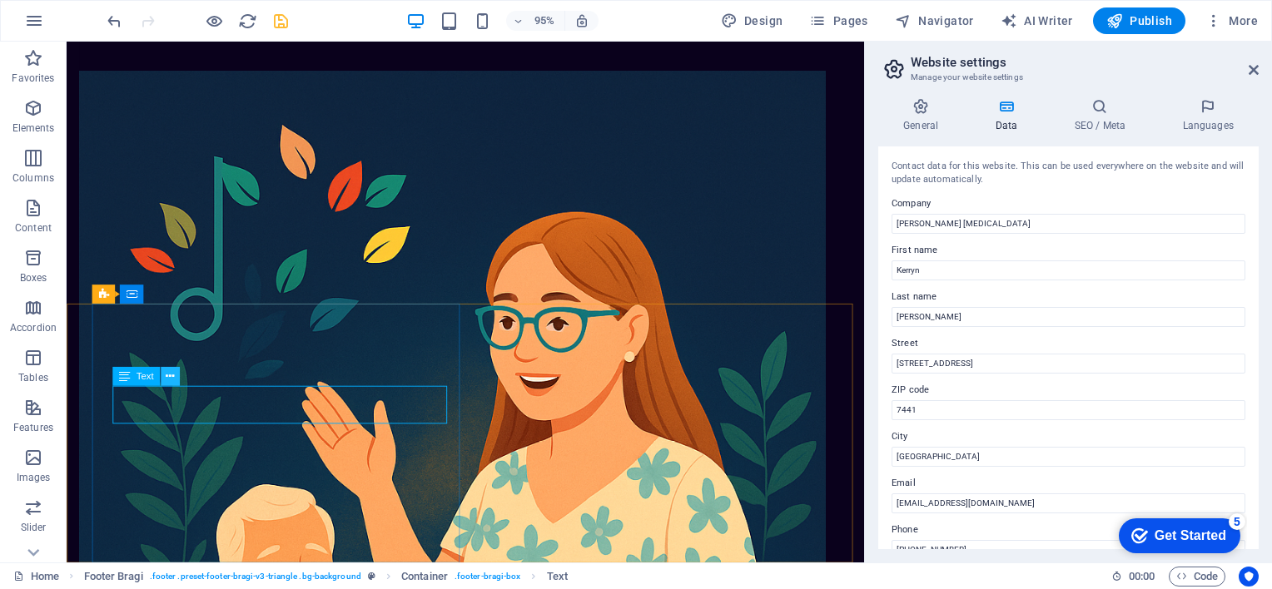
click at [169, 375] on icon at bounding box center [170, 376] width 8 height 17
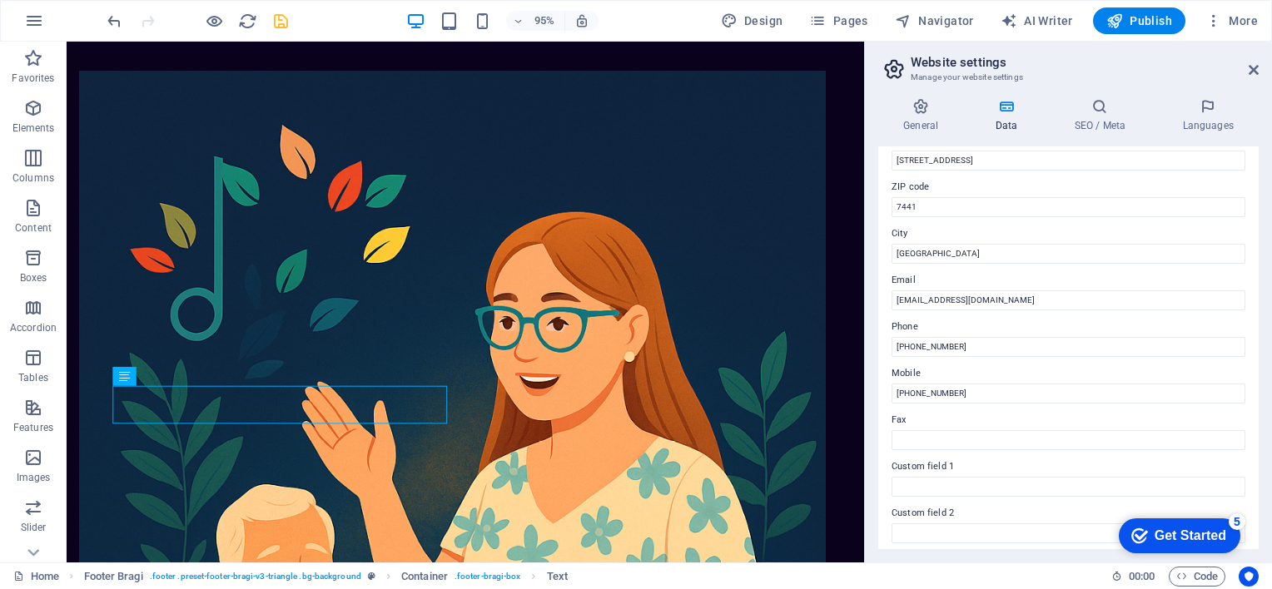
scroll to position [192, 0]
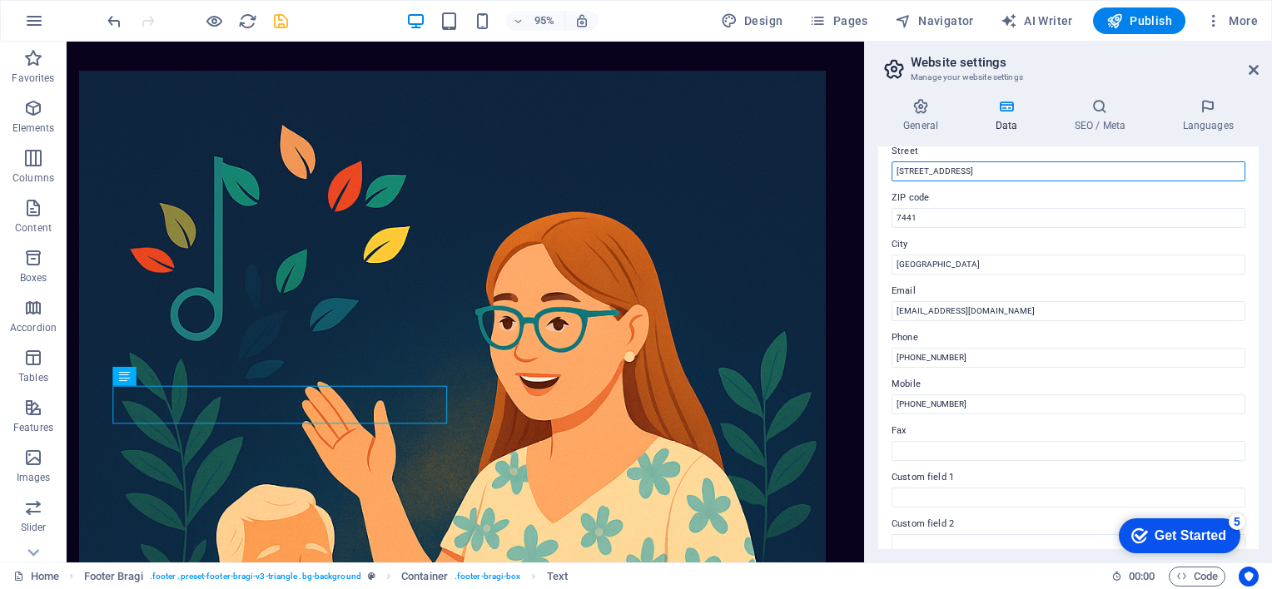
drag, startPoint x: 1079, startPoint y: 174, endPoint x: 1002, endPoint y: 172, distance: 76.6
click at [1002, 172] on input "22 Guildford Road, Parklands Milnerton" at bounding box center [1068, 171] width 354 height 20
type input "[STREET_ADDRESS]"
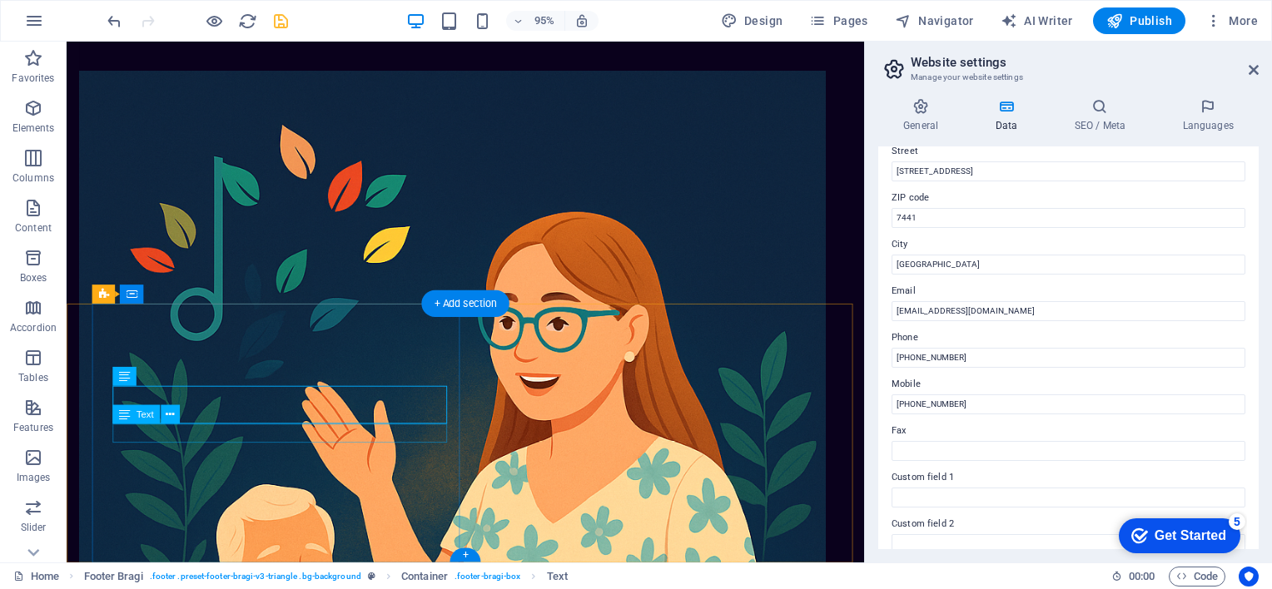
drag, startPoint x: 248, startPoint y: 449, endPoint x: 191, endPoint y: 452, distance: 56.6
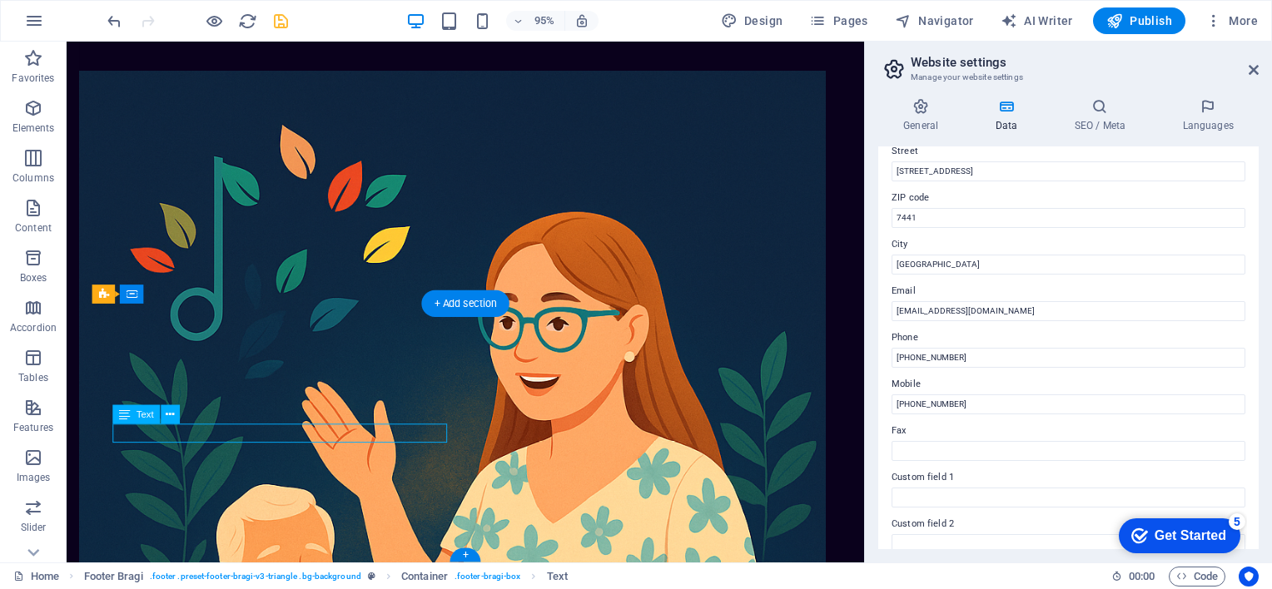
scroll to position [671, 0]
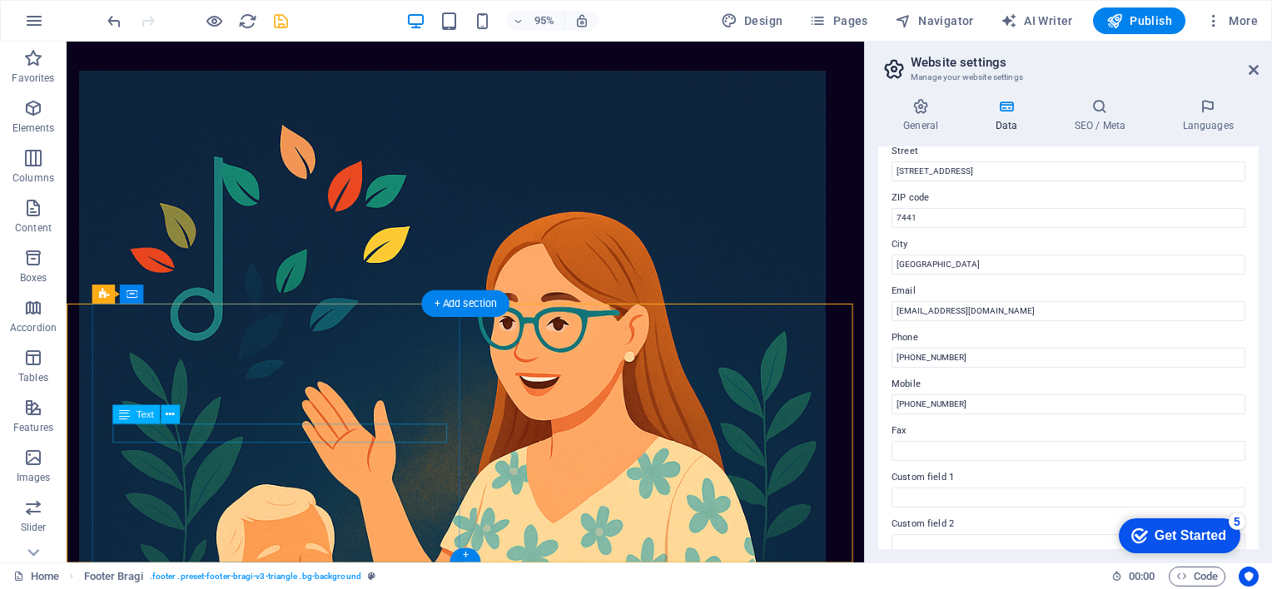
drag, startPoint x: 119, startPoint y: 394, endPoint x: 197, endPoint y: 460, distance: 102.7
drag, startPoint x: 197, startPoint y: 460, endPoint x: 115, endPoint y: 391, distance: 107.5
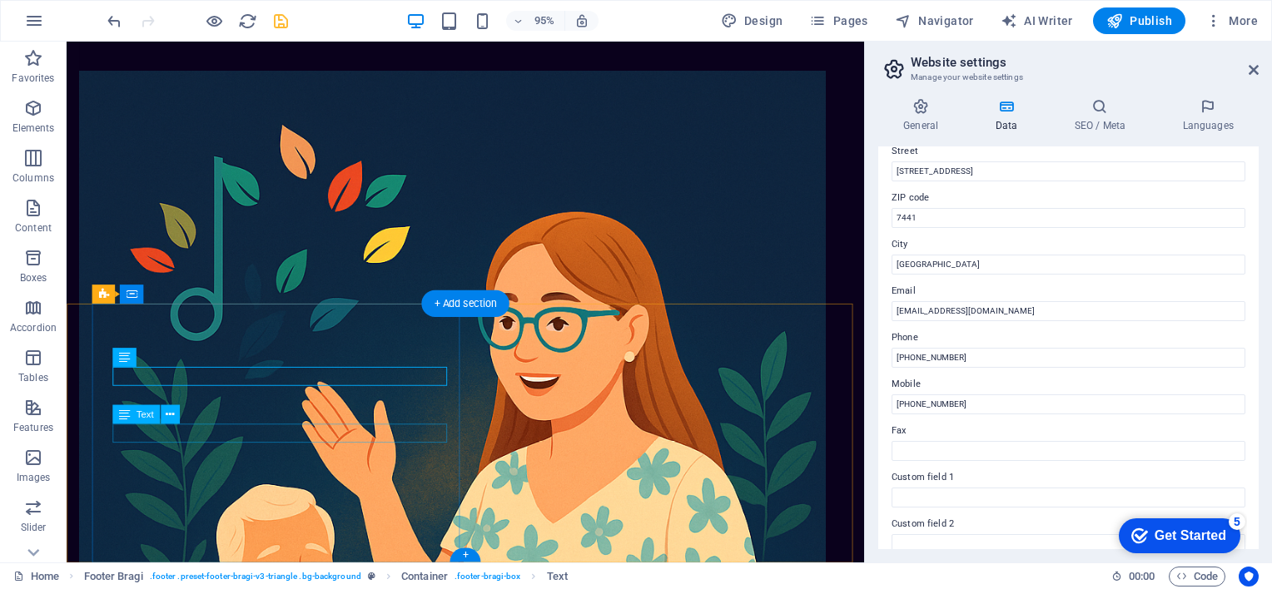
drag, startPoint x: 115, startPoint y: 391, endPoint x: 336, endPoint y: 471, distance: 235.3
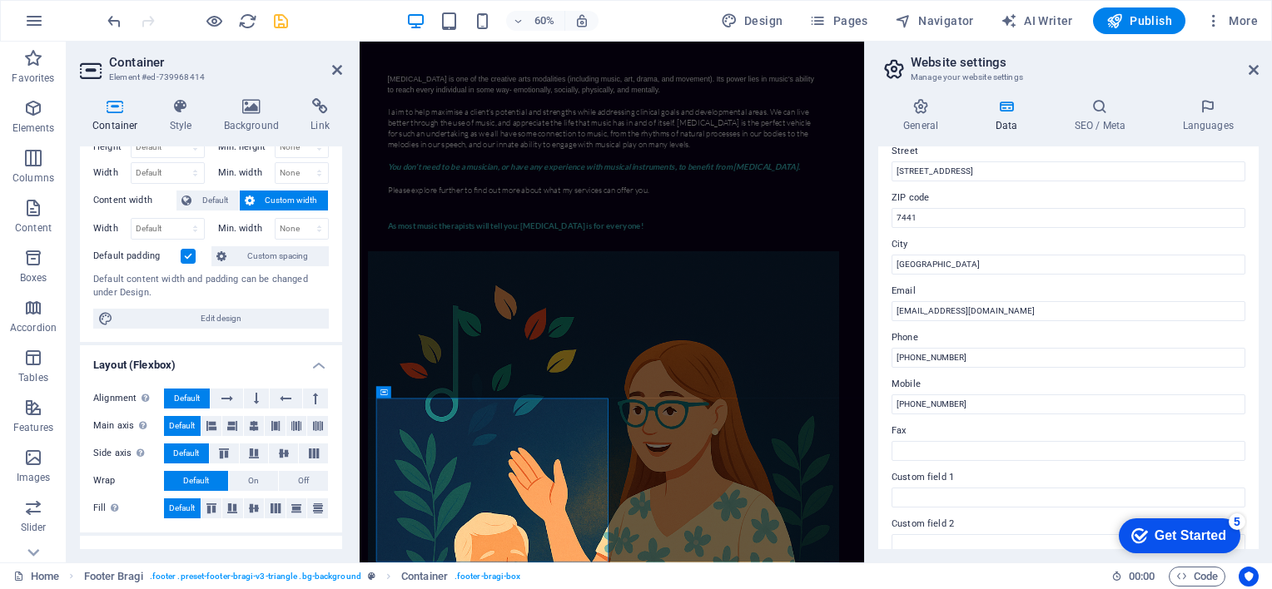
scroll to position [0, 0]
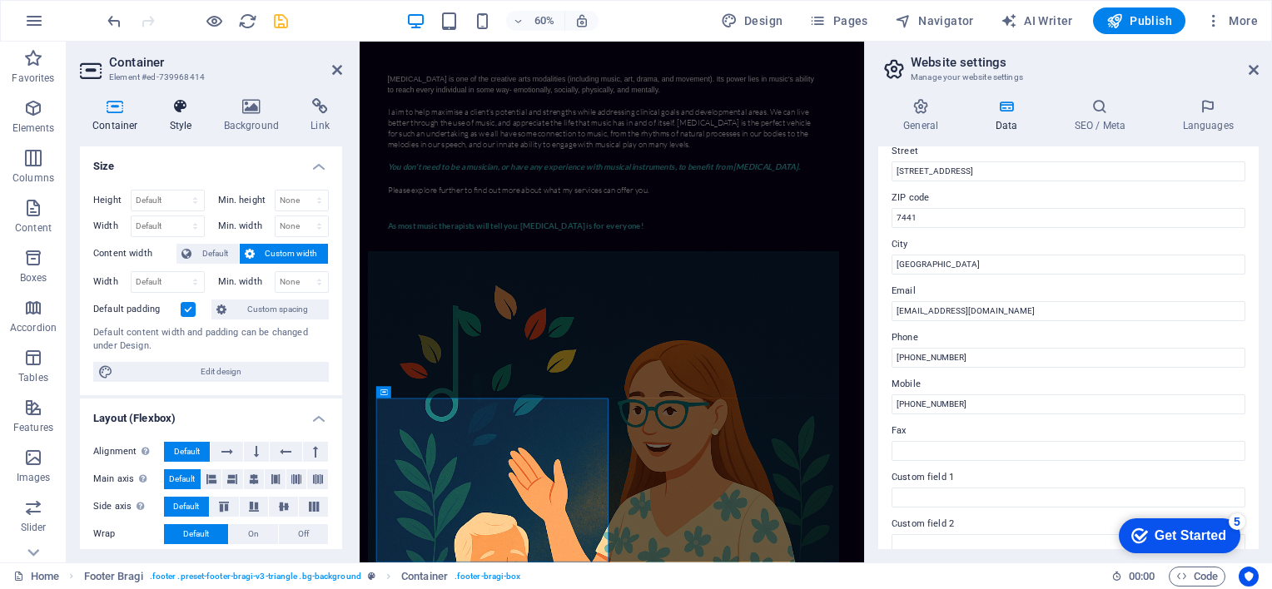
click at [181, 107] on icon at bounding box center [180, 106] width 47 height 17
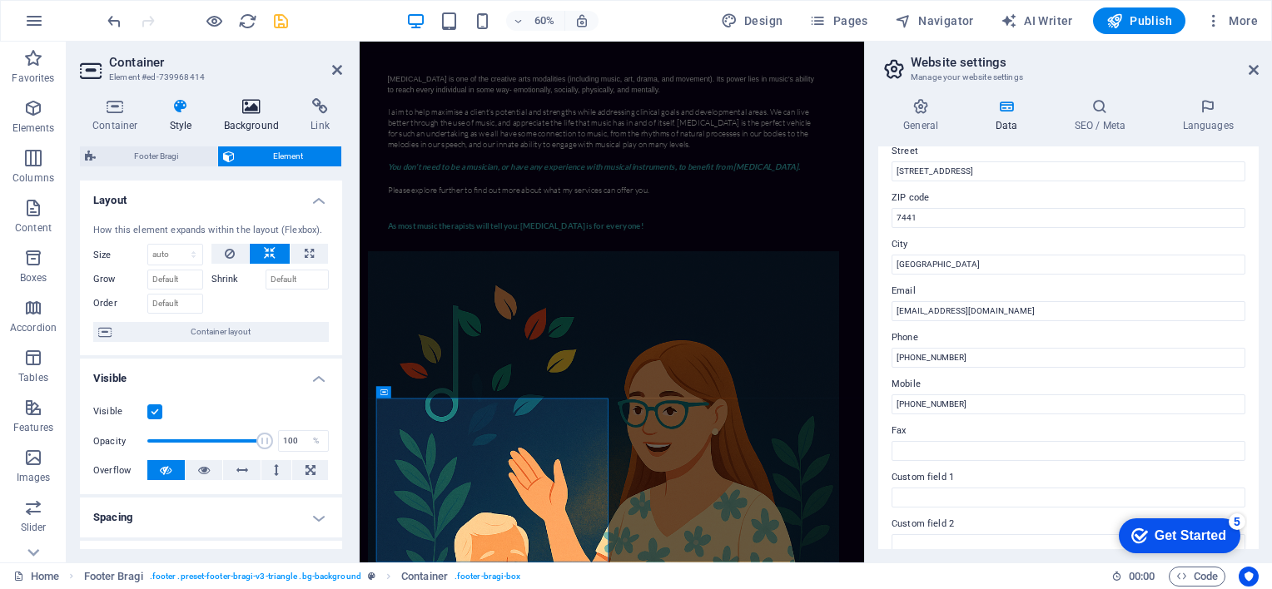
click at [251, 109] on icon at bounding box center [251, 106] width 81 height 17
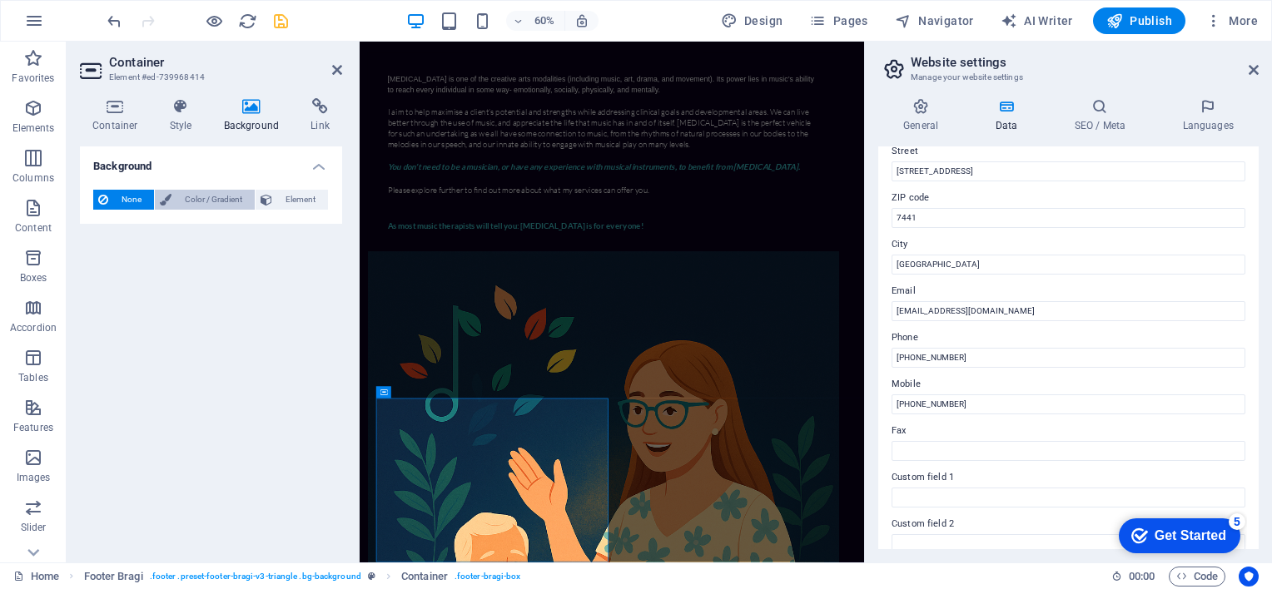
click at [216, 197] on span "Color / Gradient" at bounding box center [212, 200] width 73 height 20
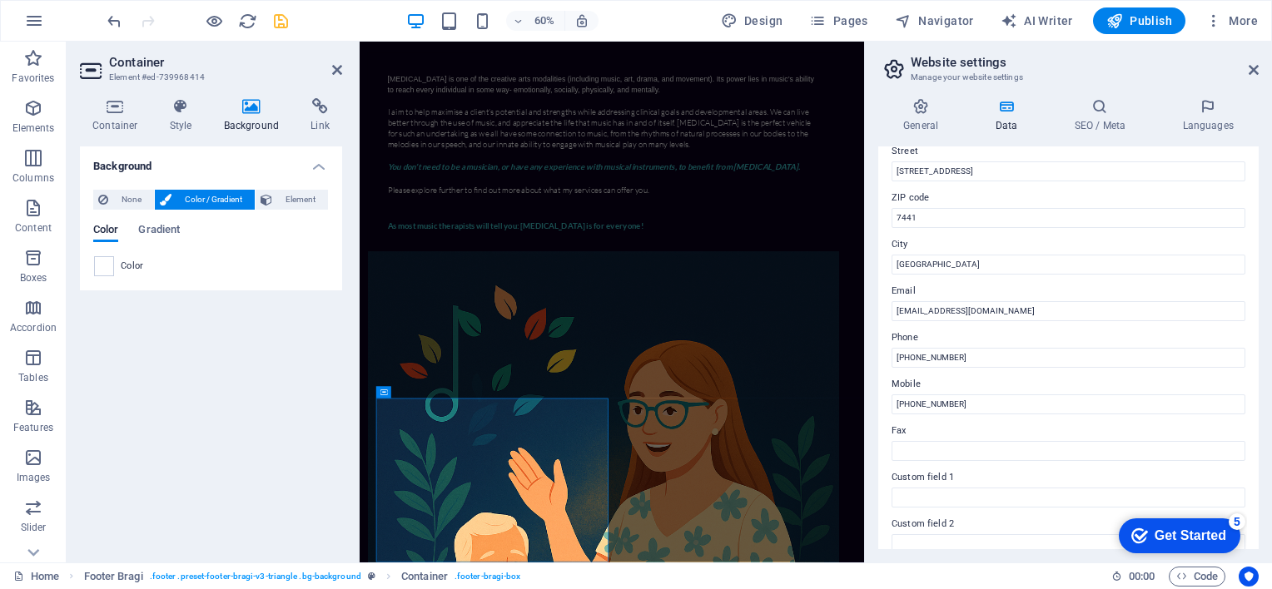
click at [216, 197] on span "Color / Gradient" at bounding box center [212, 200] width 73 height 20
click at [125, 201] on span "None" at bounding box center [131, 200] width 36 height 20
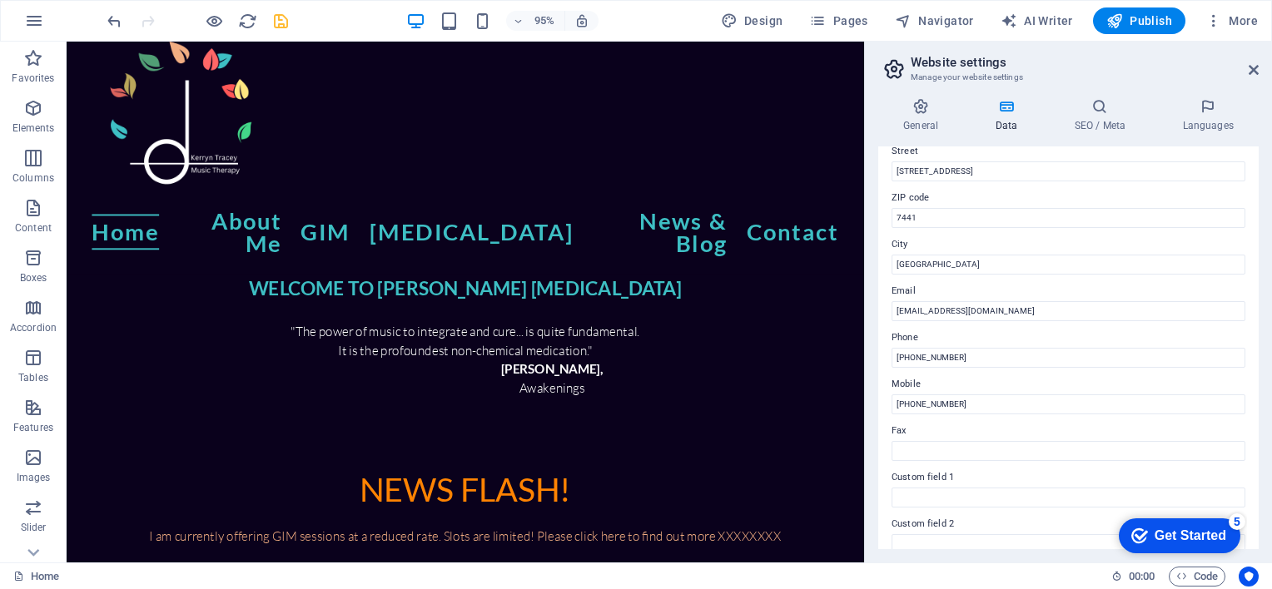
scroll to position [20, 0]
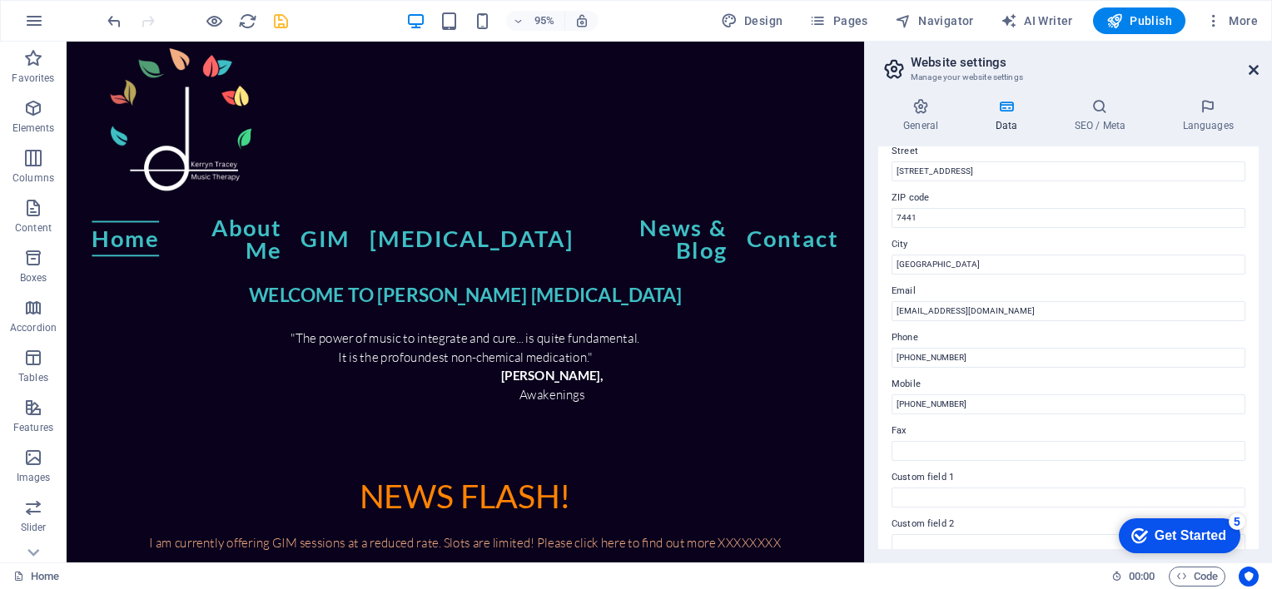
click at [1251, 66] on icon at bounding box center [1253, 69] width 10 height 13
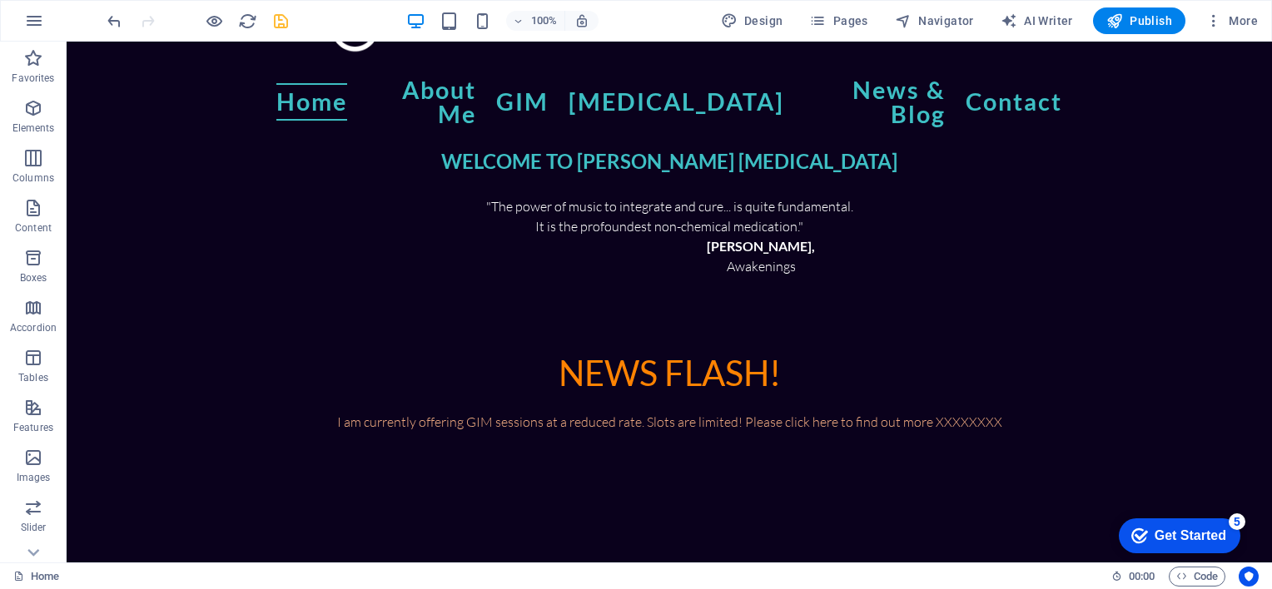
scroll to position [180, 0]
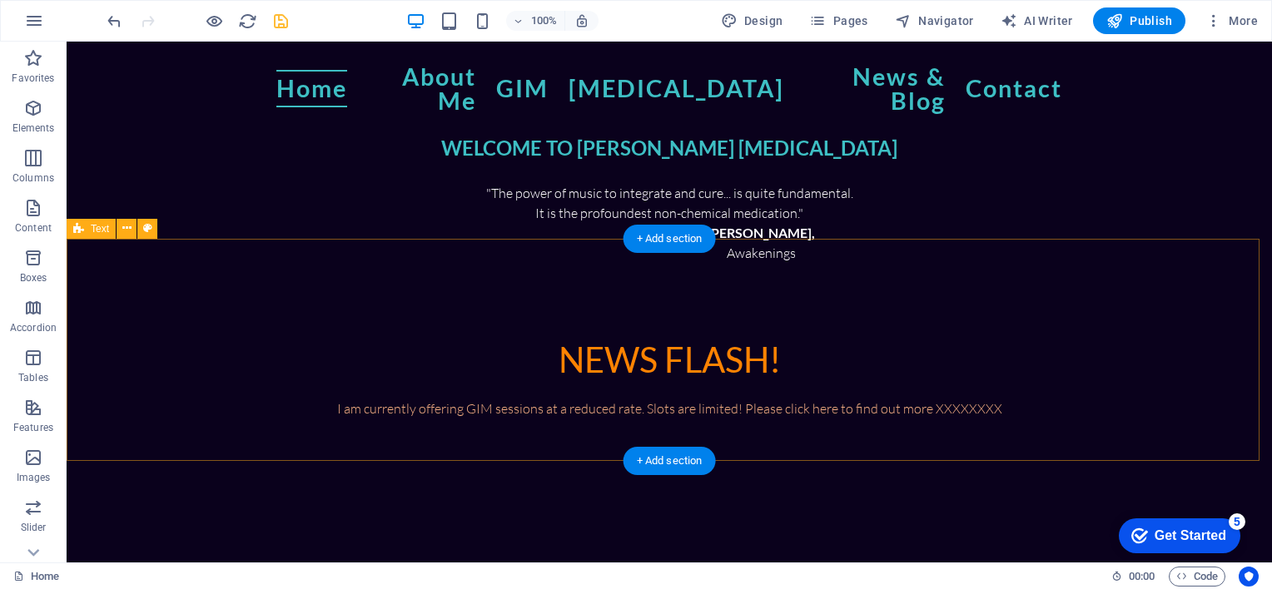
click at [772, 290] on div "NEWS FLASH! I am currently offering GIM sessions at a reduced rate. Slots are l…" at bounding box center [669, 374] width 1205 height 222
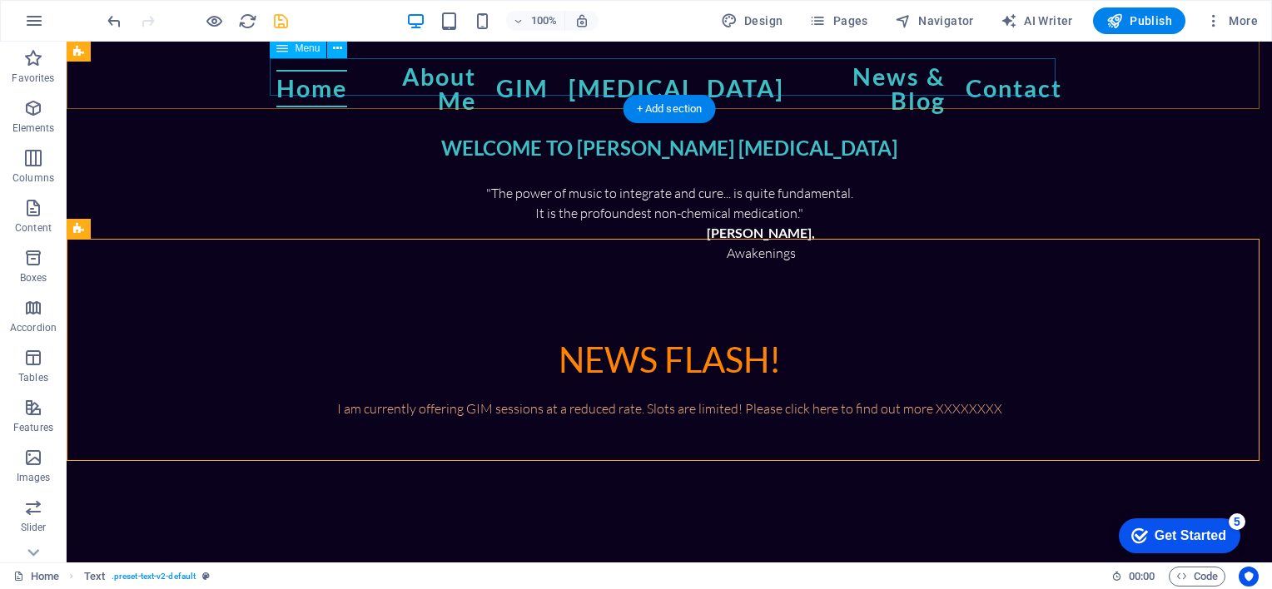
click at [453, 87] on nav "Home About Me GIM Music Therapy News & Blog Contact" at bounding box center [669, 89] width 786 height 62
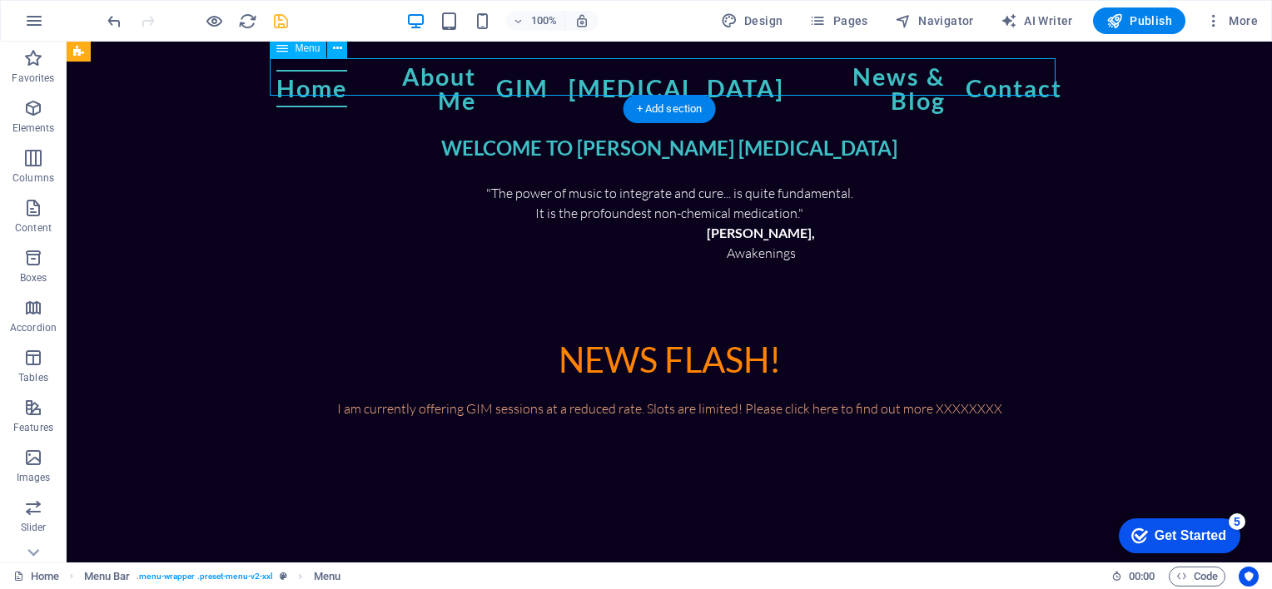
click at [433, 79] on nav "Home About Me GIM Music Therapy News & Blog Contact" at bounding box center [669, 89] width 786 height 62
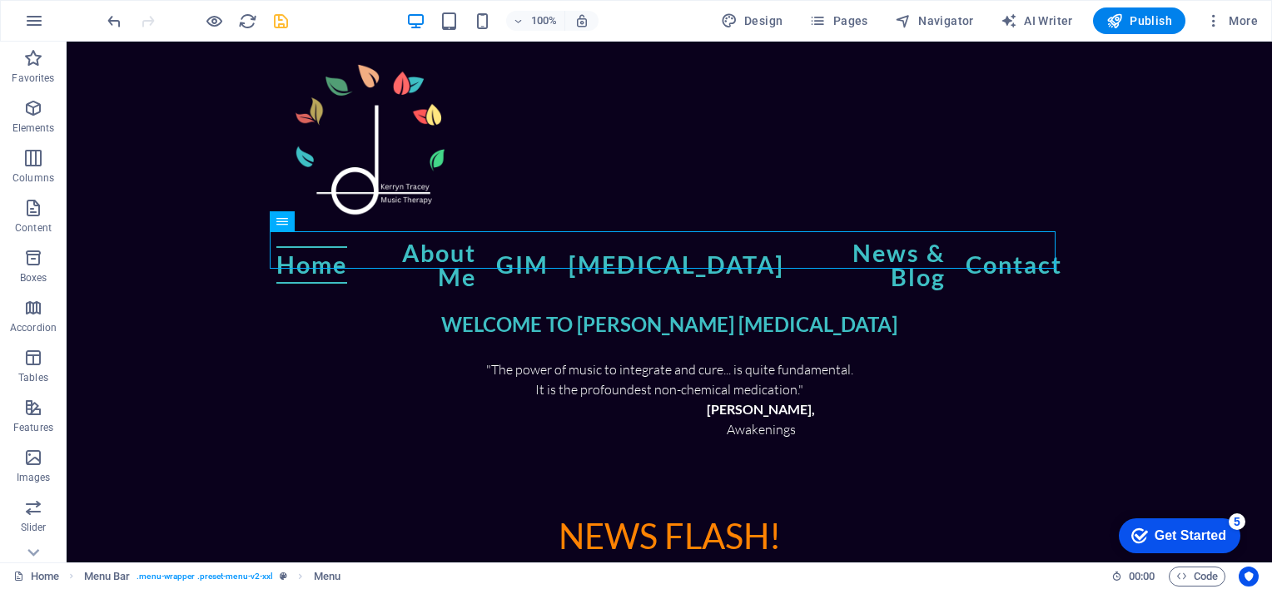
scroll to position [0, 0]
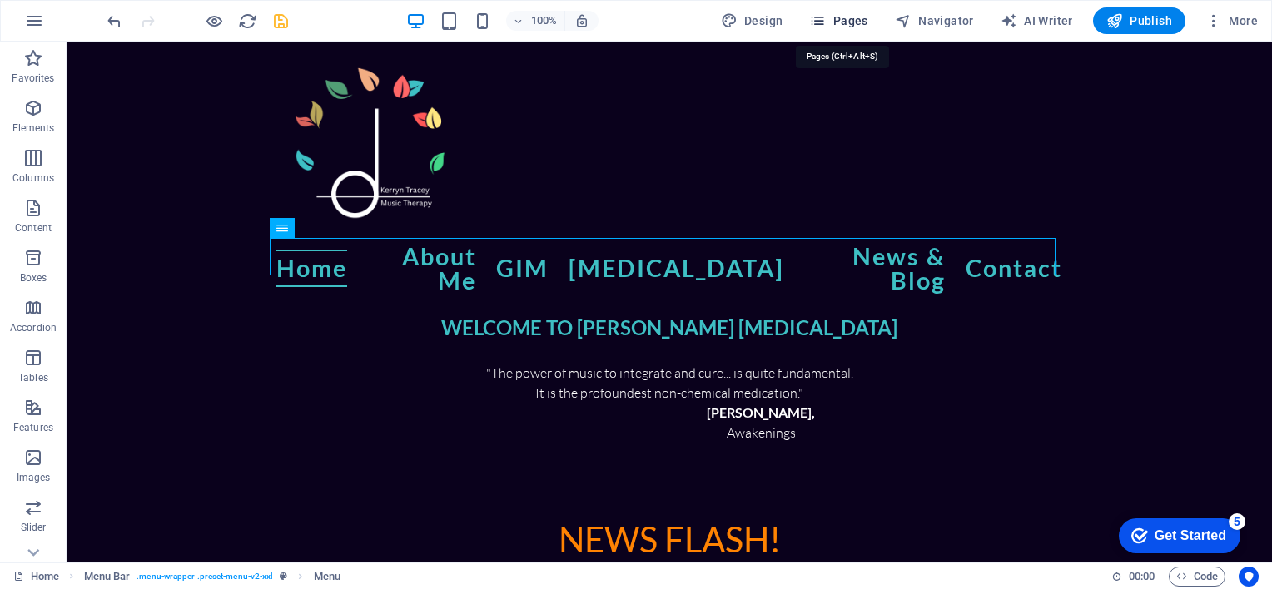
click at [848, 20] on span "Pages" at bounding box center [838, 20] width 58 height 17
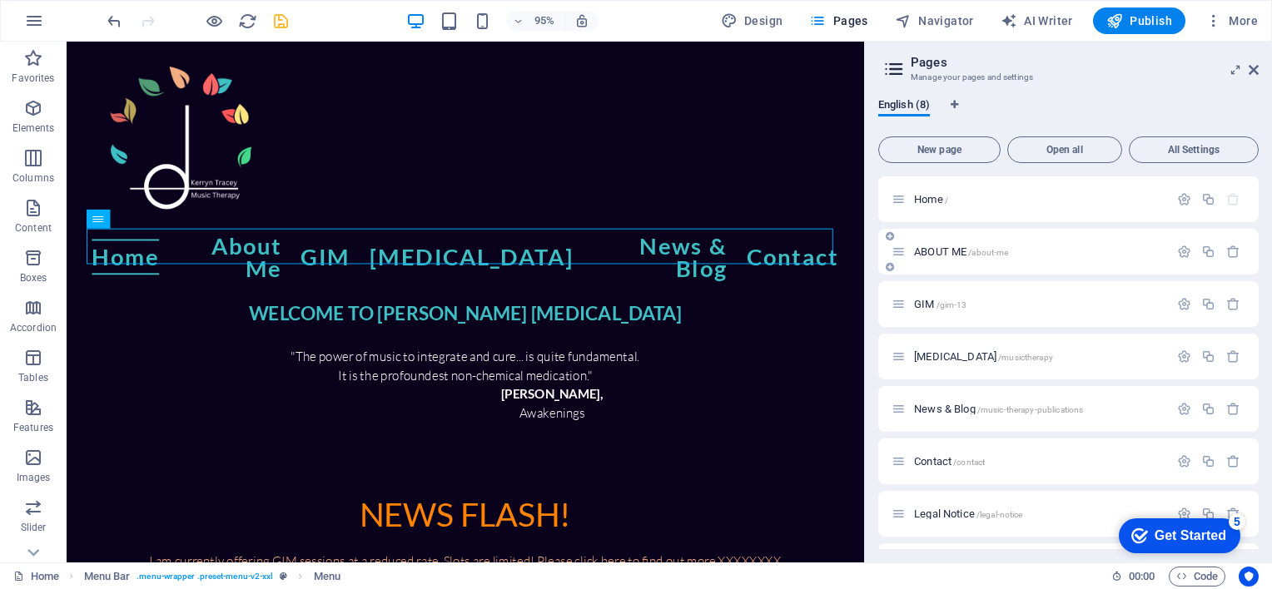
click at [987, 250] on span "/about-me" at bounding box center [988, 252] width 40 height 9
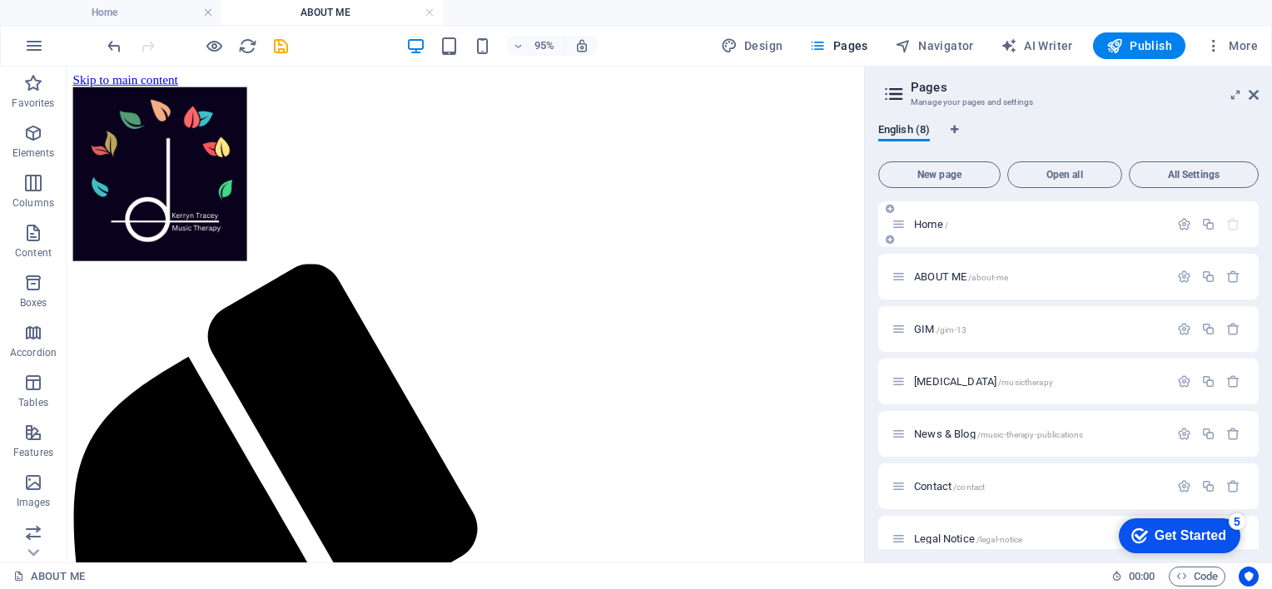
click at [955, 216] on div "Home /" at bounding box center [1029, 224] width 277 height 19
click at [930, 223] on span "Home /" at bounding box center [931, 224] width 34 height 12
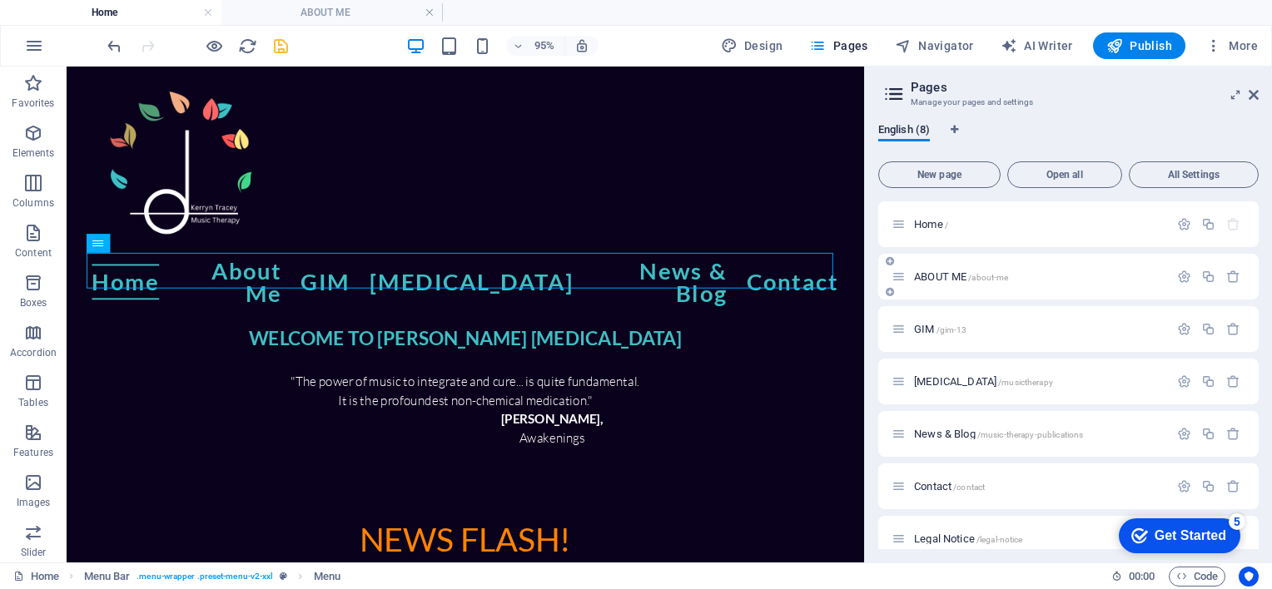
click at [945, 280] on span "ABOUT ME /about-me" at bounding box center [961, 276] width 94 height 12
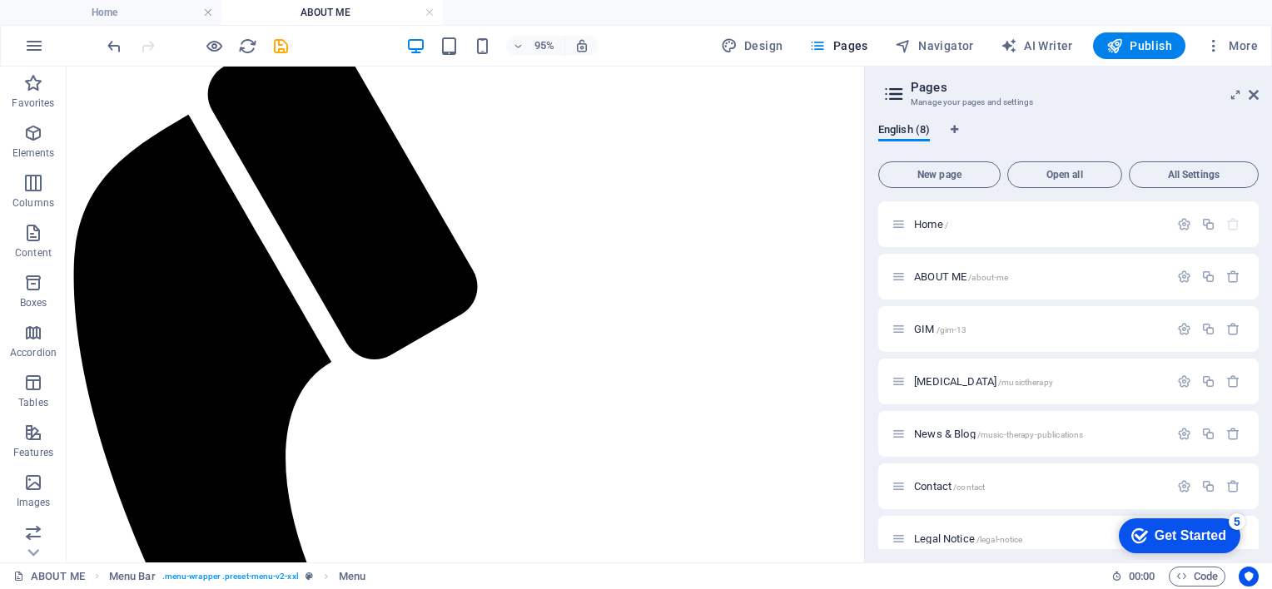
scroll to position [260, 0]
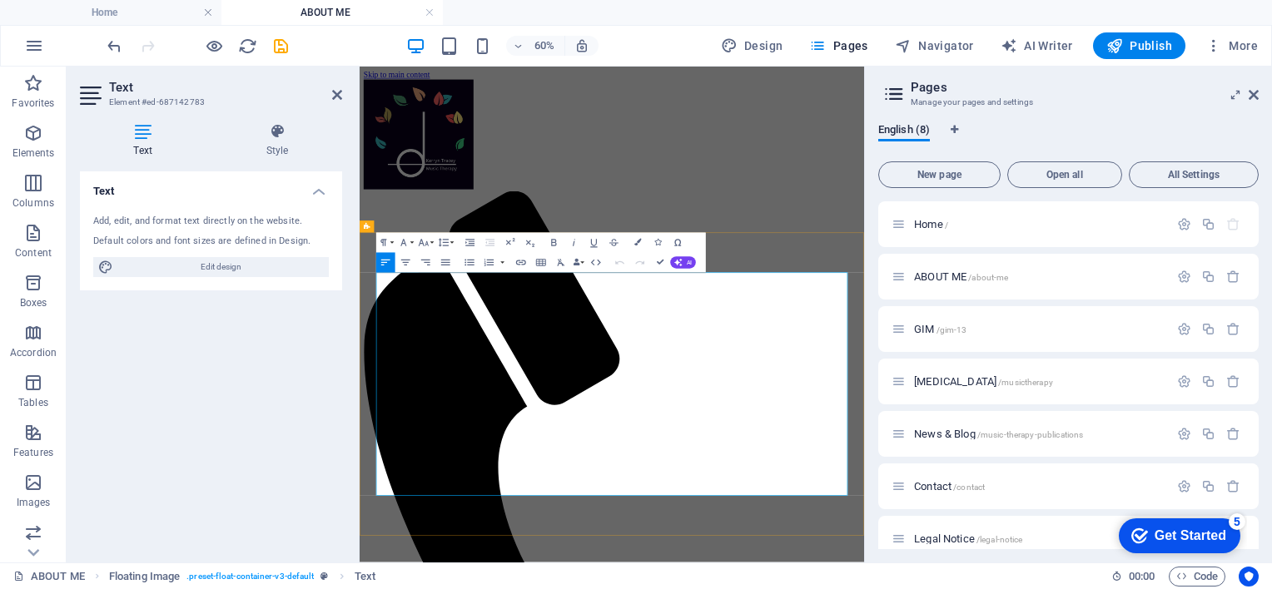
drag, startPoint x: 723, startPoint y: 424, endPoint x: 1085, endPoint y: 721, distance: 467.8
click at [638, 243] on icon "button" at bounding box center [637, 242] width 7 height 7
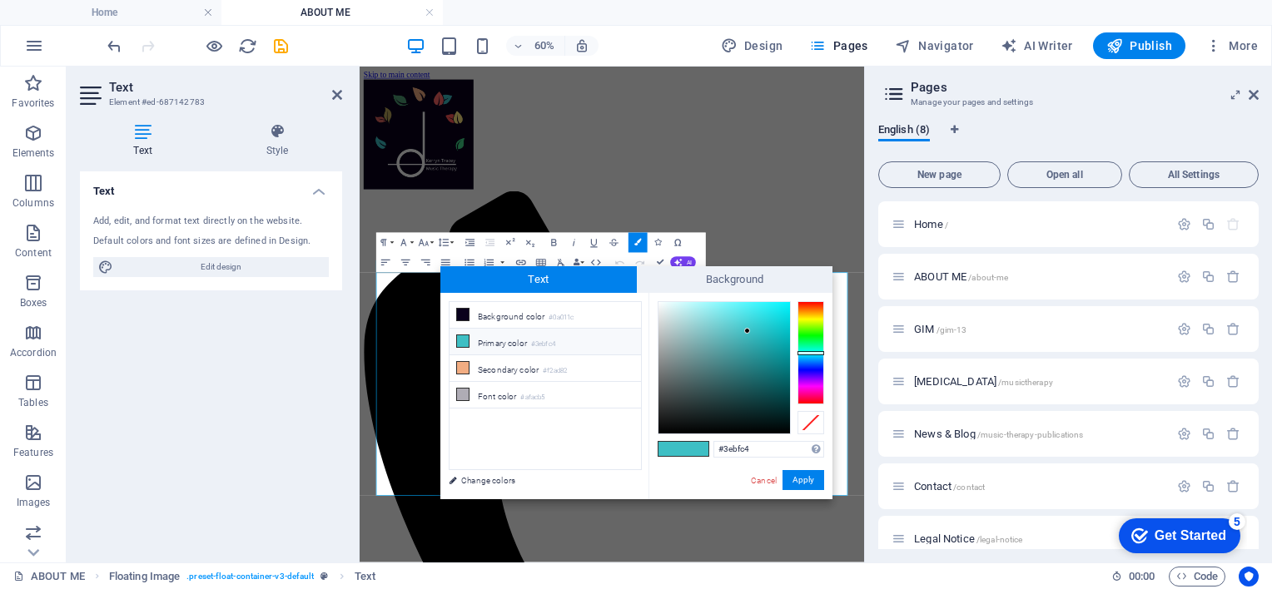
click at [699, 446] on span at bounding box center [695, 449] width 25 height 14
click at [667, 446] on span at bounding box center [670, 449] width 25 height 14
click at [696, 449] on span at bounding box center [695, 449] width 25 height 14
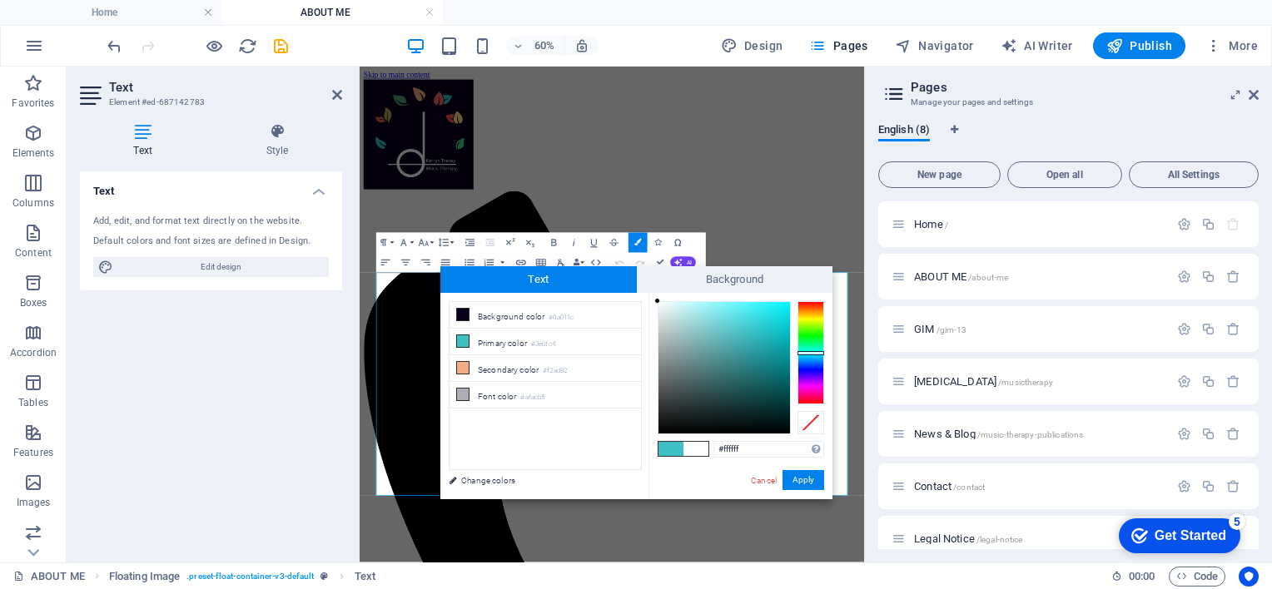
drag, startPoint x: 668, startPoint y: 340, endPoint x: 647, endPoint y: 293, distance: 52.1
click at [647, 293] on div "less Background color #0a011c Primary color #3ebfc4 Secondary color #f2ad82 Fon…" at bounding box center [636, 396] width 392 height 206
type input "#f9fbfb"
click at [658, 303] on div at bounding box center [658, 303] width 6 height 6
click at [806, 479] on button "Apply" at bounding box center [803, 480] width 42 height 20
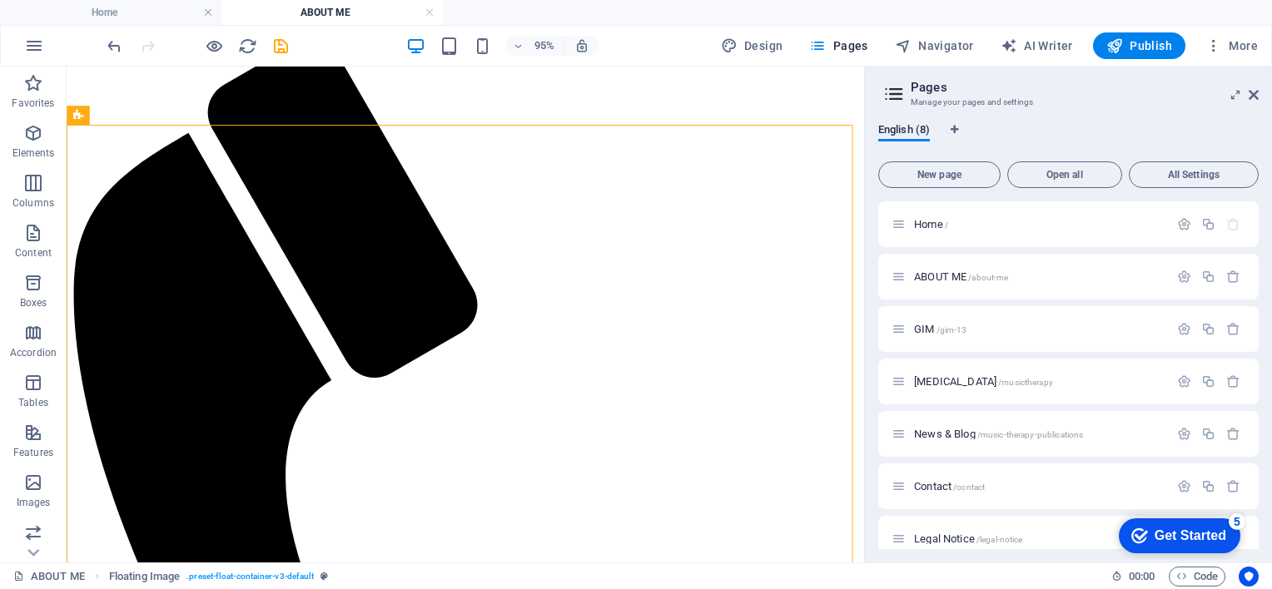
scroll to position [240, 0]
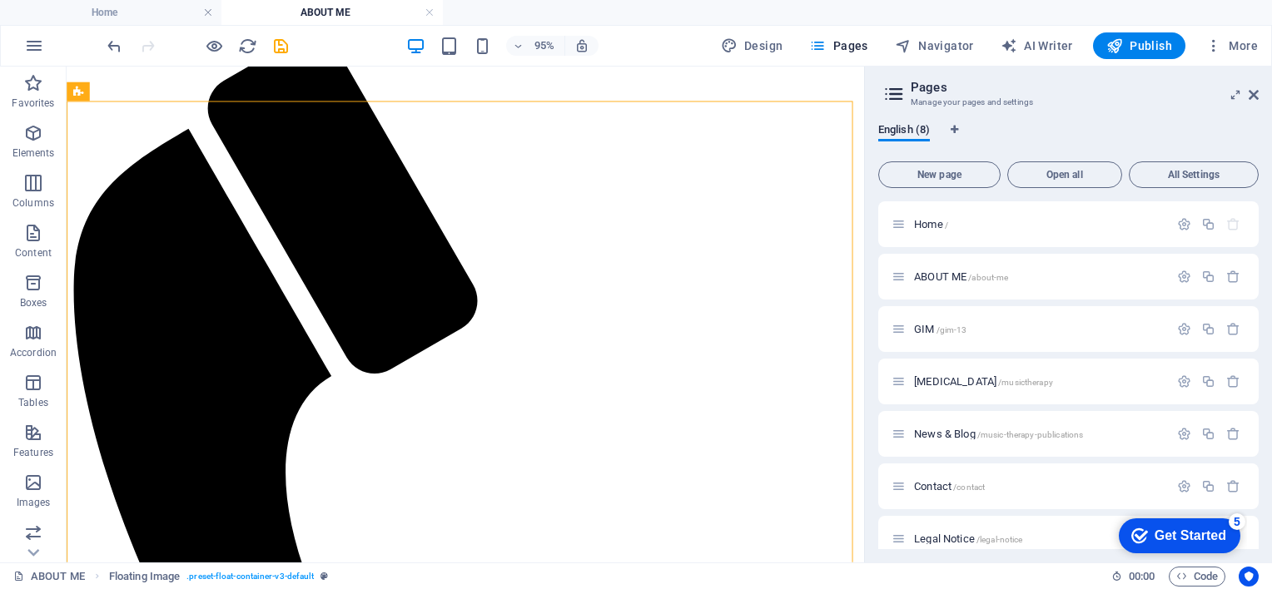
drag, startPoint x: 896, startPoint y: 304, endPoint x: 940, endPoint y: 499, distance: 200.3
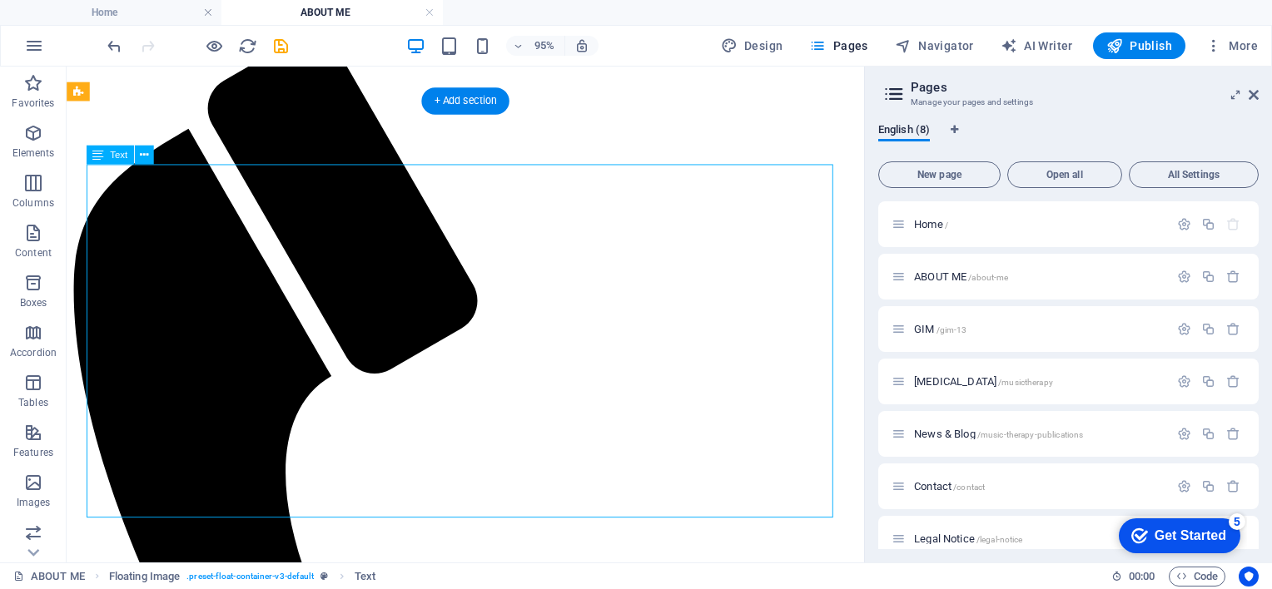
drag, startPoint x: 533, startPoint y: 458, endPoint x: 505, endPoint y: 227, distance: 232.2
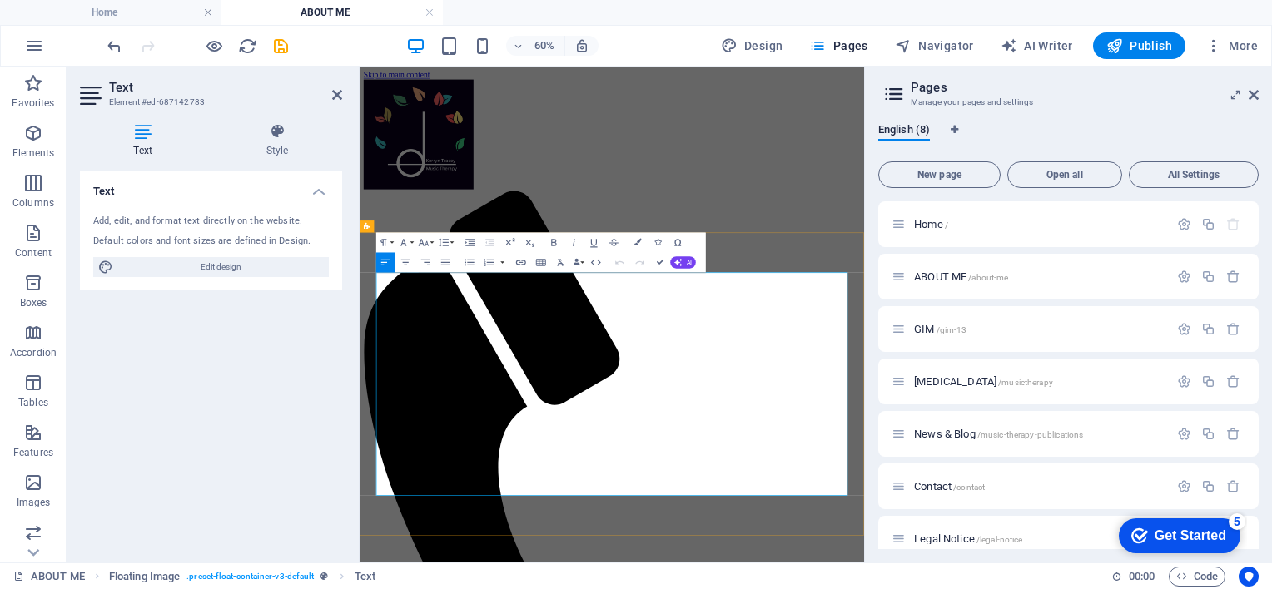
drag, startPoint x: 722, startPoint y: 514, endPoint x: 1069, endPoint y: 711, distance: 398.0
click at [636, 242] on icon "button" at bounding box center [637, 242] width 7 height 7
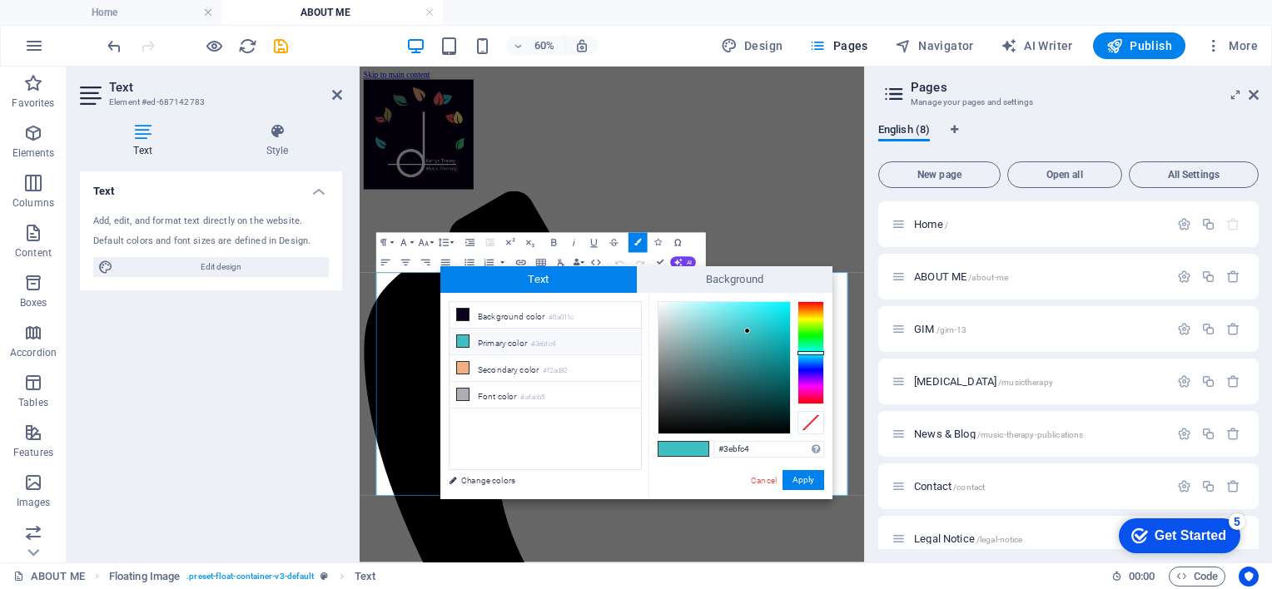
click at [693, 443] on span at bounding box center [695, 449] width 25 height 14
drag, startPoint x: 667, startPoint y: 318, endPoint x: 648, endPoint y: 293, distance: 31.5
click at [648, 293] on div "#ffffff Supported formats #0852ed rgb(8, 82, 237) rgba(8, 82, 237, 90%) hsv(221…" at bounding box center [740, 517] width 184 height 448
click at [644, 294] on div "less Background color #0a011c Primary color #3ebfc4 Secondary color #f2ad82 Fon…" at bounding box center [636, 396] width 392 height 206
click at [657, 300] on div at bounding box center [657, 301] width 6 height 6
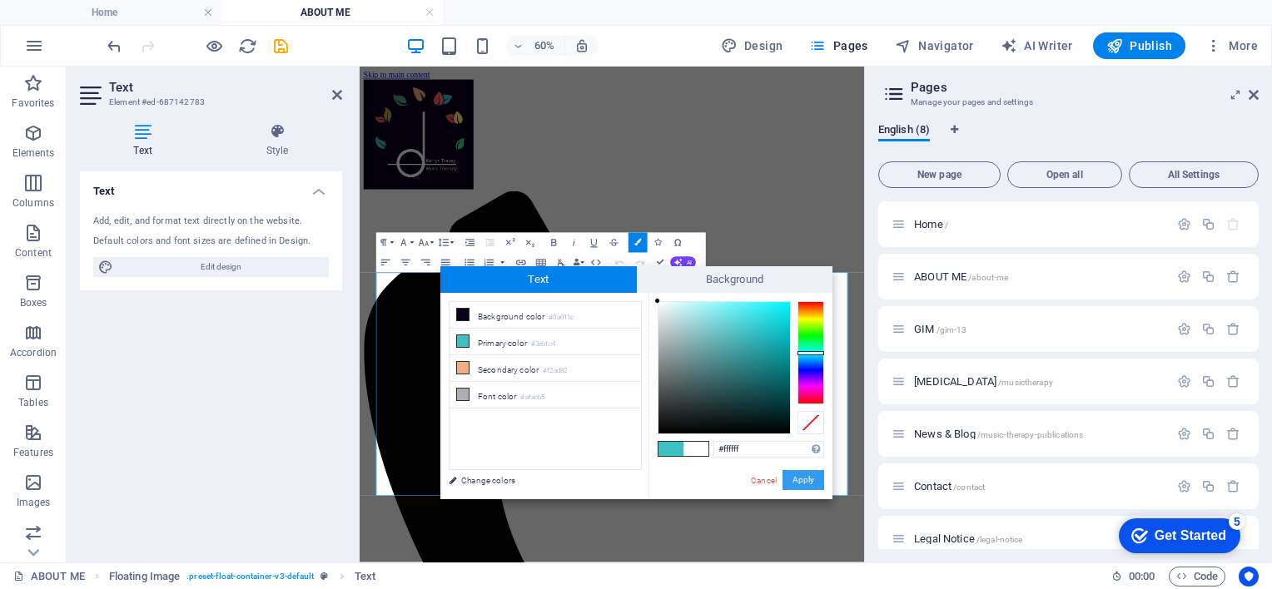
click at [800, 483] on button "Apply" at bounding box center [803, 480] width 42 height 20
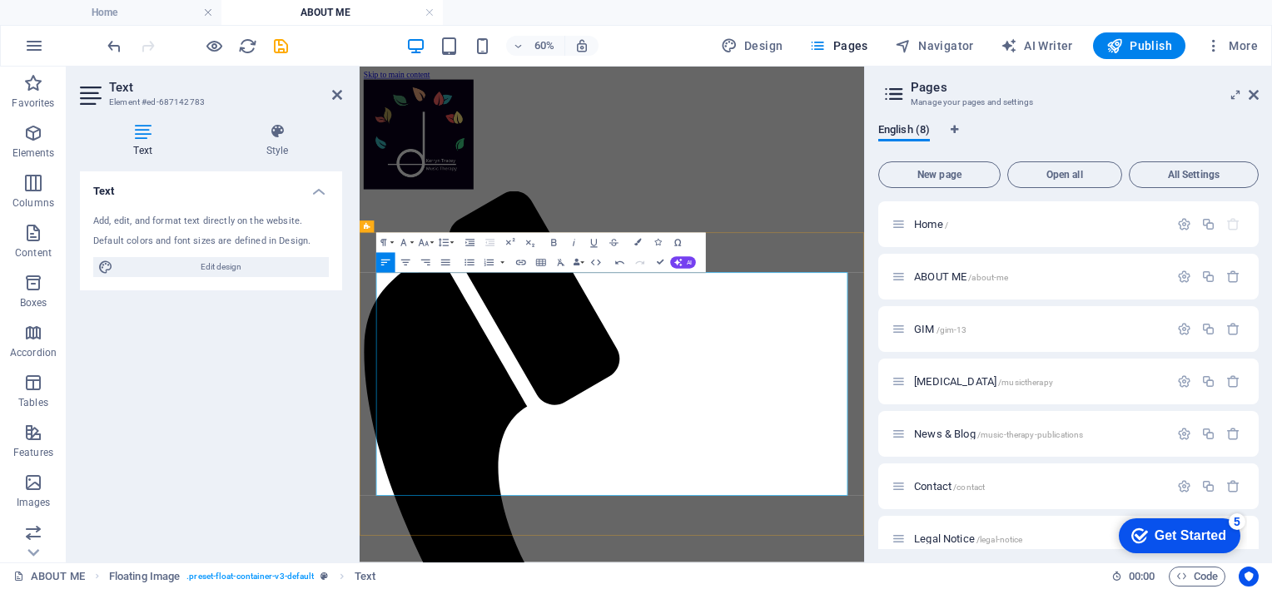
drag, startPoint x: 843, startPoint y: 702, endPoint x: 722, endPoint y: 645, distance: 133.3
click at [635, 242] on icon "button" at bounding box center [637, 242] width 7 height 7
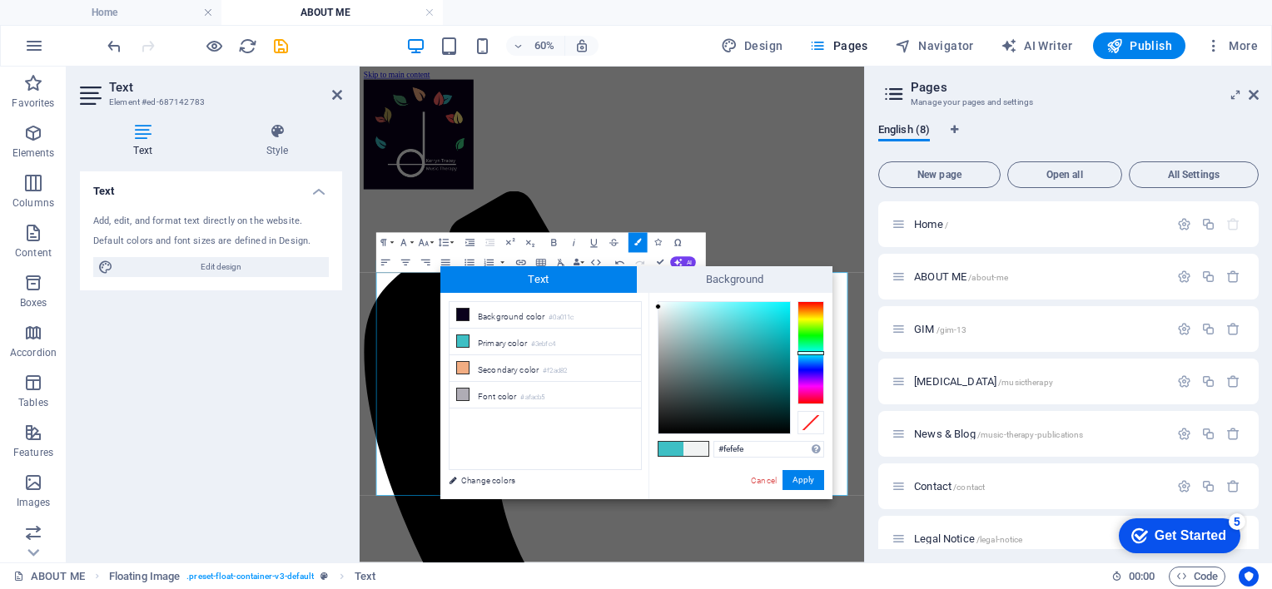
type input "#ffffff"
drag, startPoint x: 665, startPoint y: 318, endPoint x: 655, endPoint y: 297, distance: 23.1
click at [658, 302] on div at bounding box center [723, 367] width 131 height 131
click at [806, 479] on button "Apply" at bounding box center [803, 480] width 42 height 20
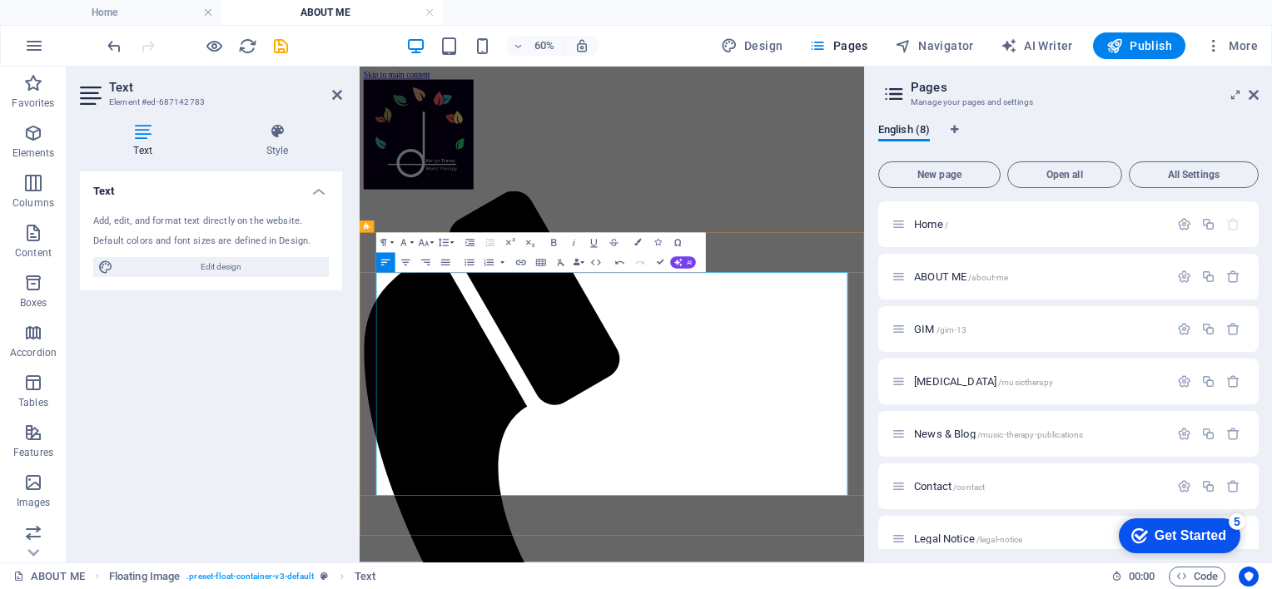
drag, startPoint x: 837, startPoint y: 704, endPoint x: 784, endPoint y: 678, distance: 59.2
click at [637, 240] on icon "button" at bounding box center [637, 242] width 7 height 7
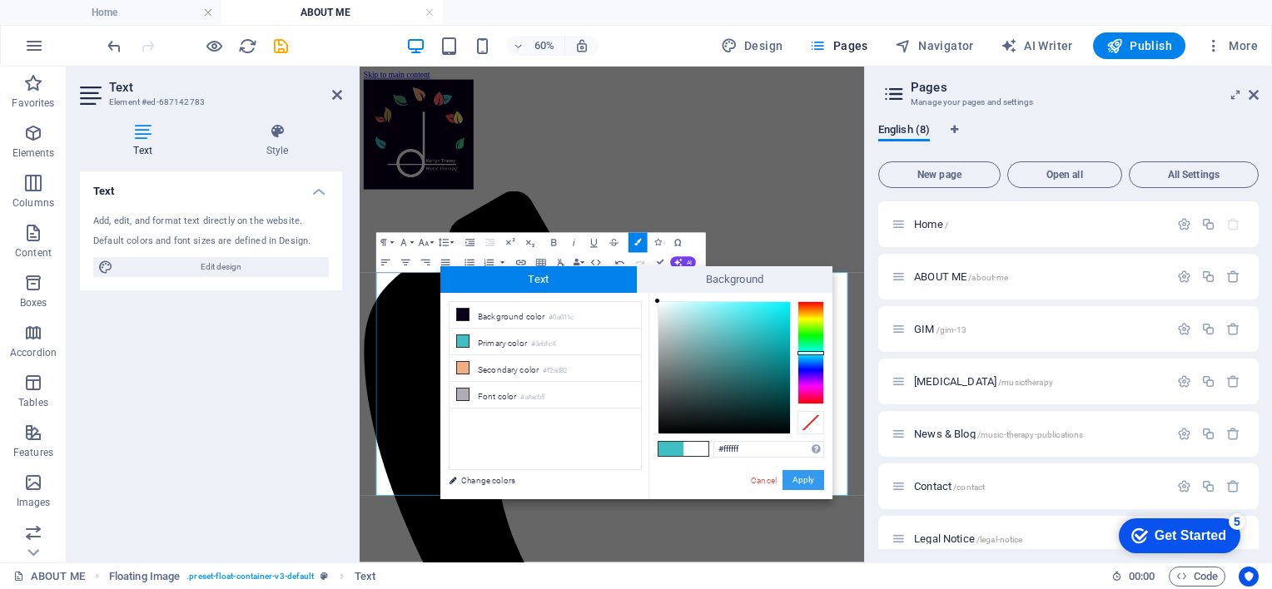
click at [796, 479] on button "Apply" at bounding box center [803, 480] width 42 height 20
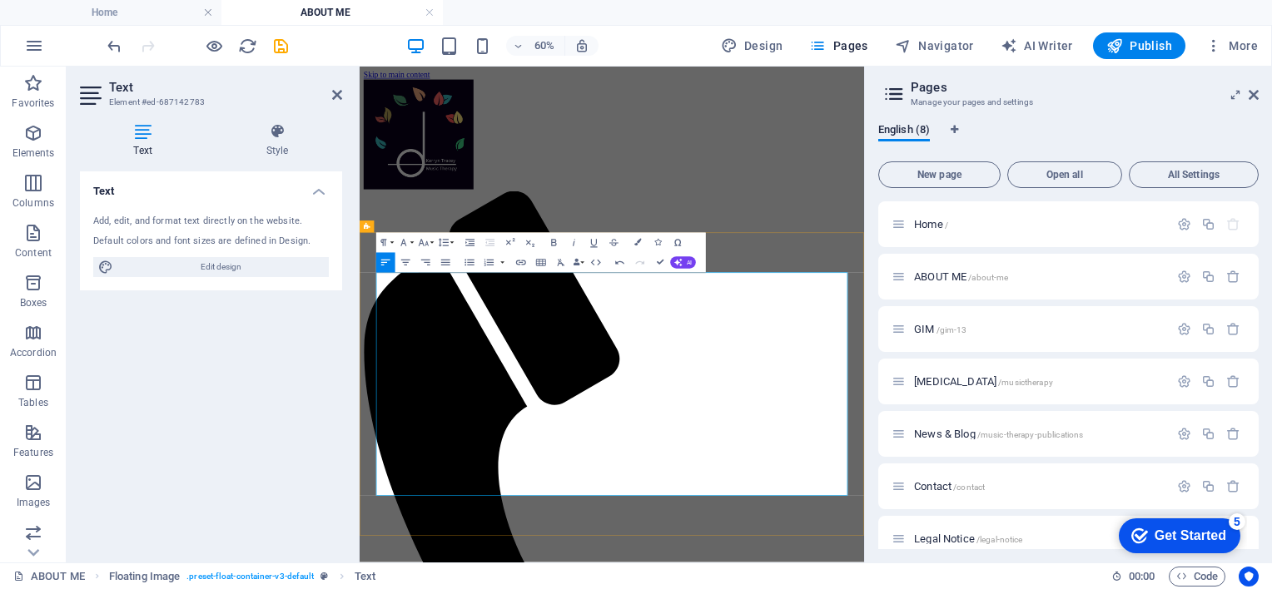
drag, startPoint x: 861, startPoint y: 712, endPoint x: 846, endPoint y: 702, distance: 17.3
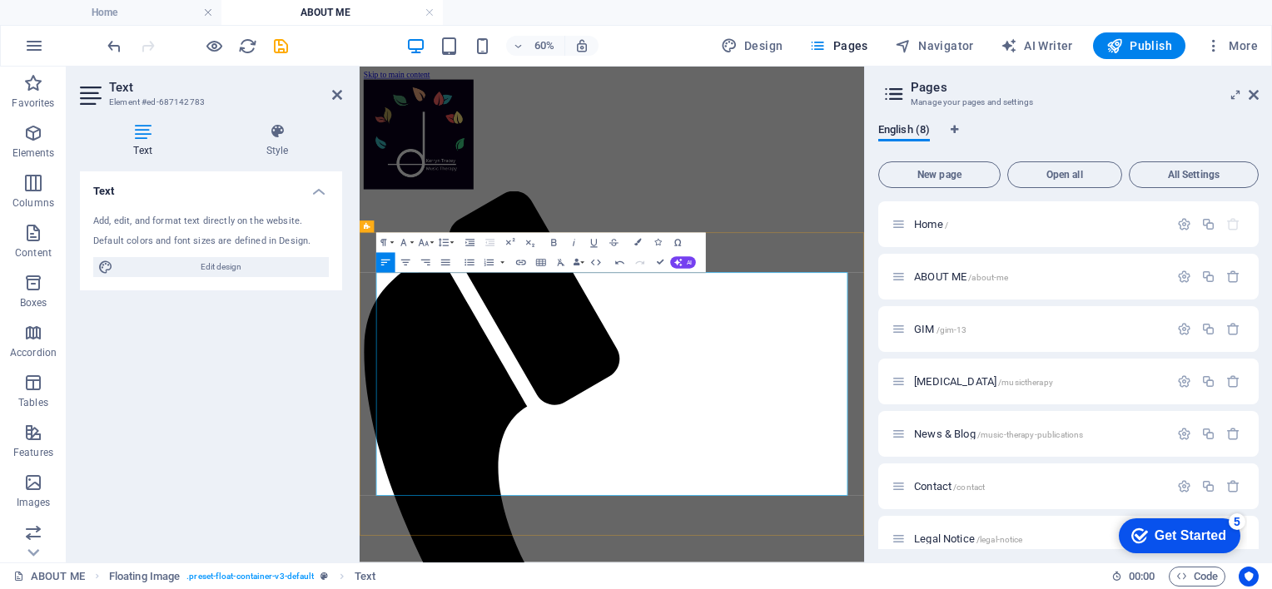
click at [338, 95] on icon at bounding box center [337, 94] width 10 height 13
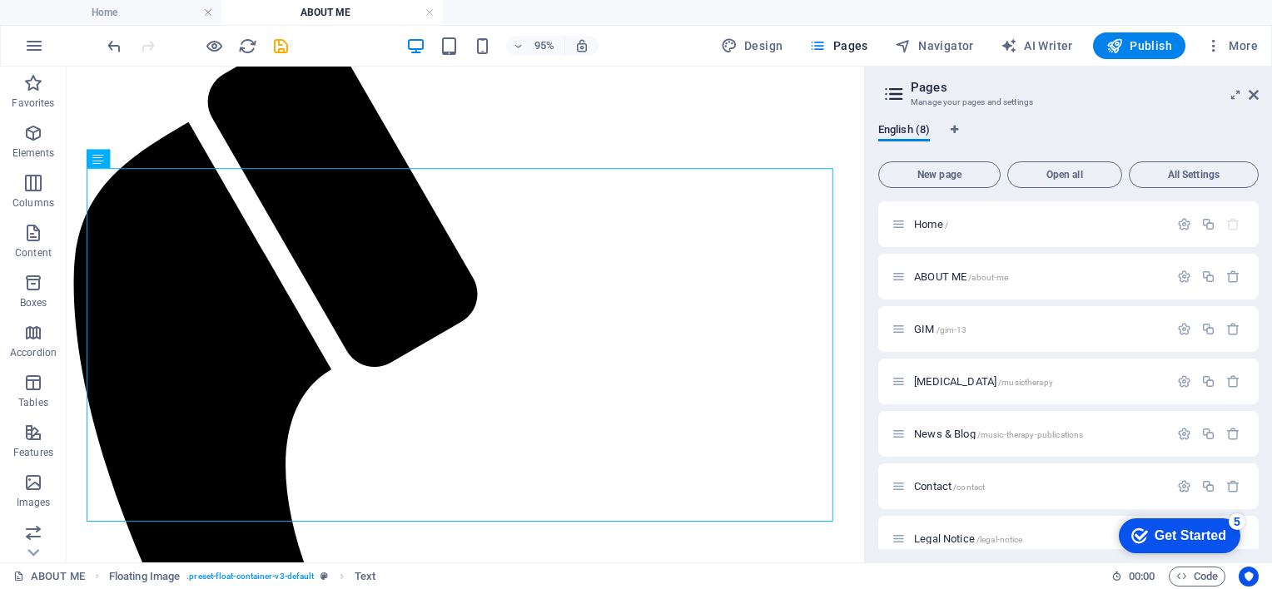
scroll to position [260, 0]
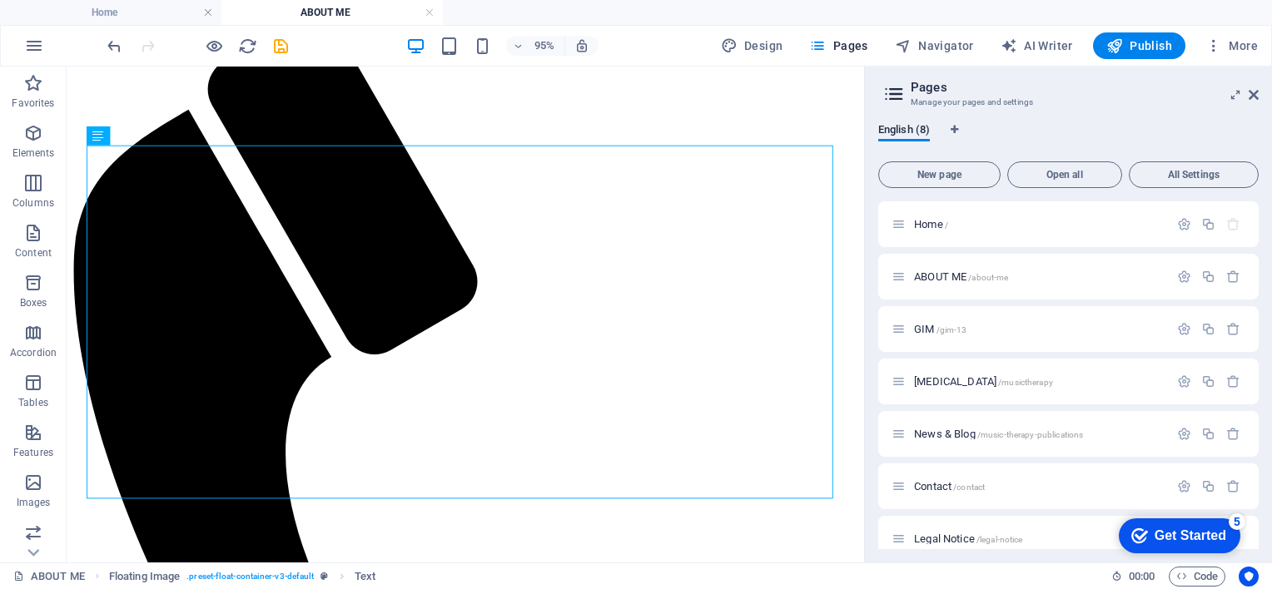
drag, startPoint x: 898, startPoint y: 289, endPoint x: 941, endPoint y: 503, distance: 218.2
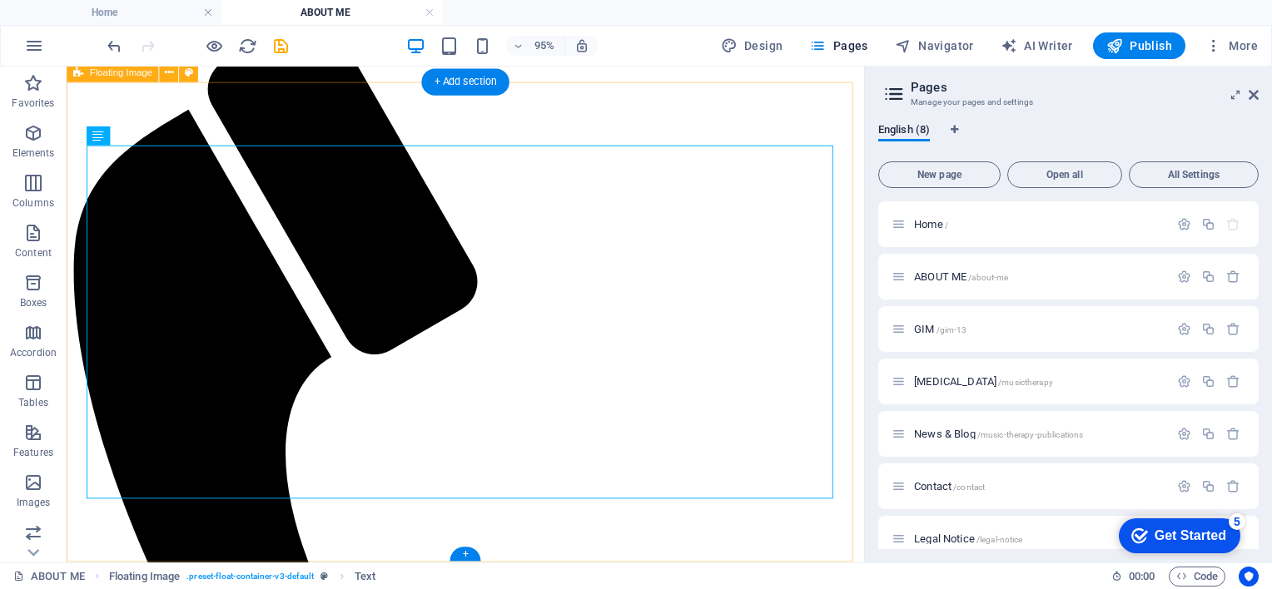
scroll to position [0, 0]
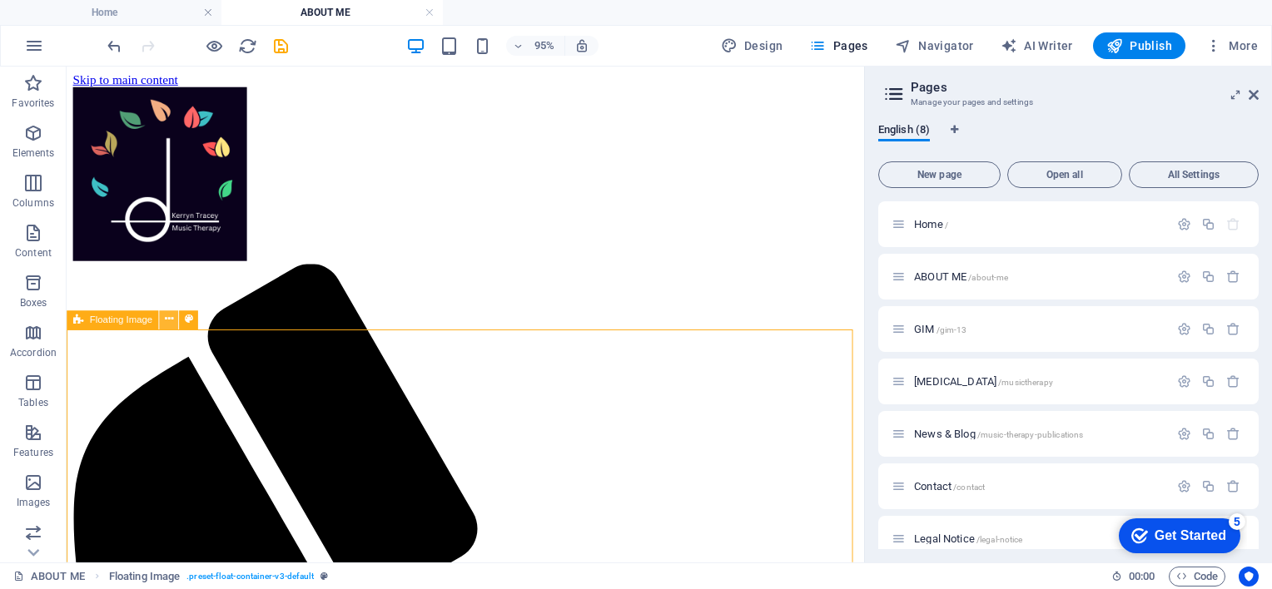
click at [175, 317] on button at bounding box center [169, 319] width 19 height 19
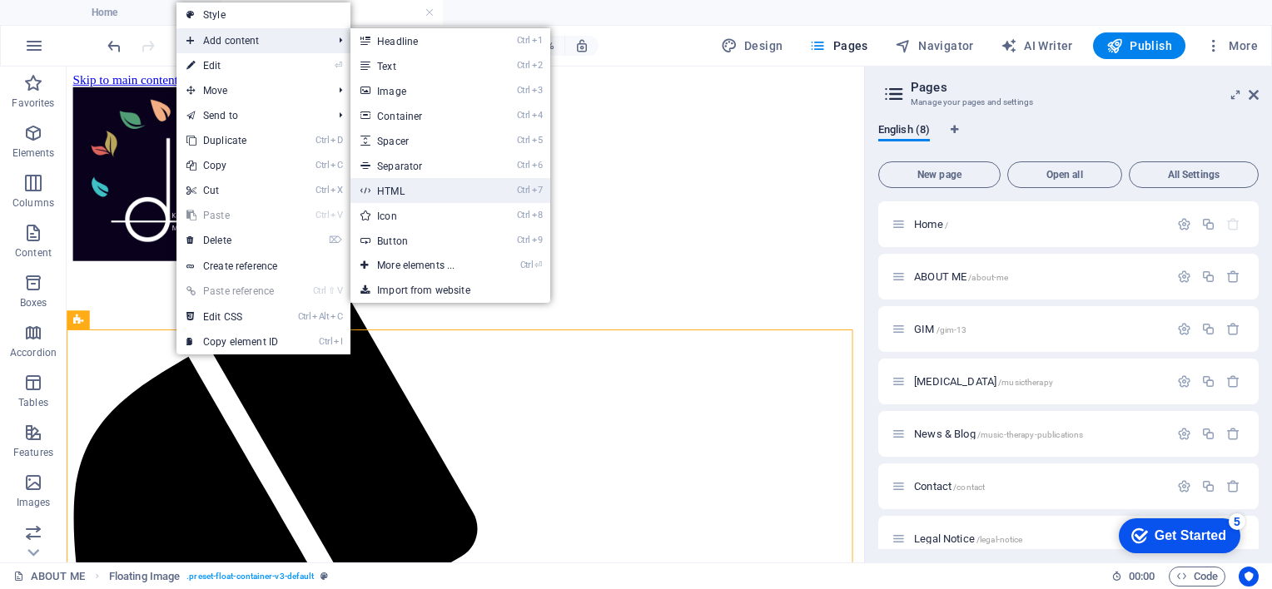
click at [384, 191] on link "Ctrl 7 HTML" at bounding box center [418, 190] width 137 height 25
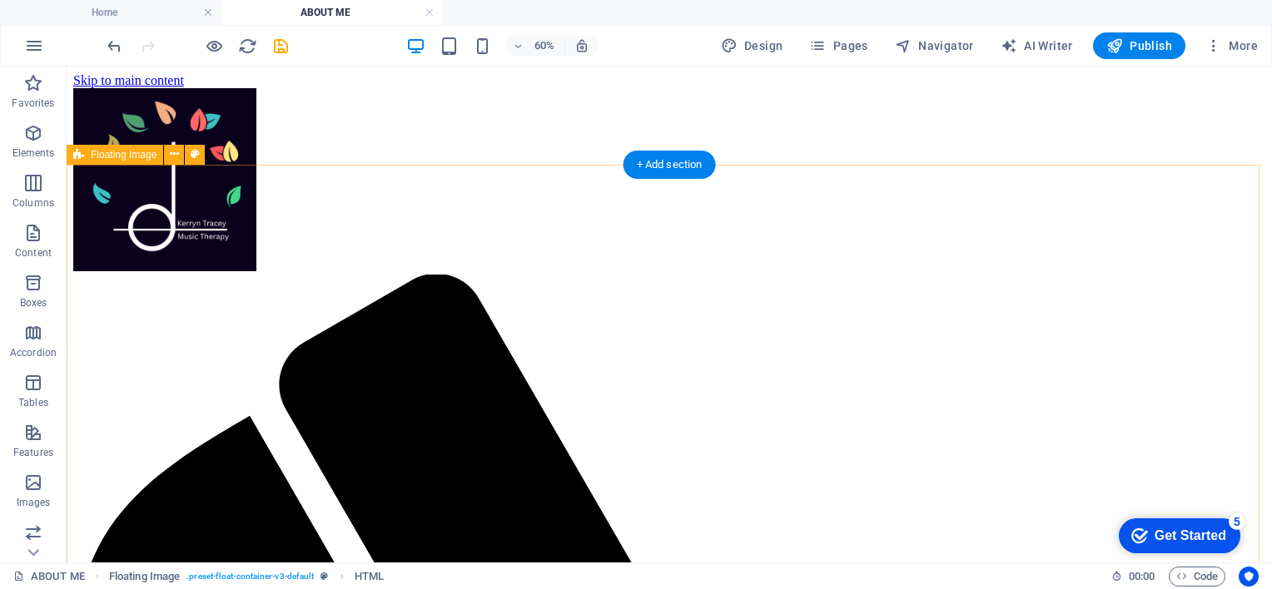
scroll to position [179, 0]
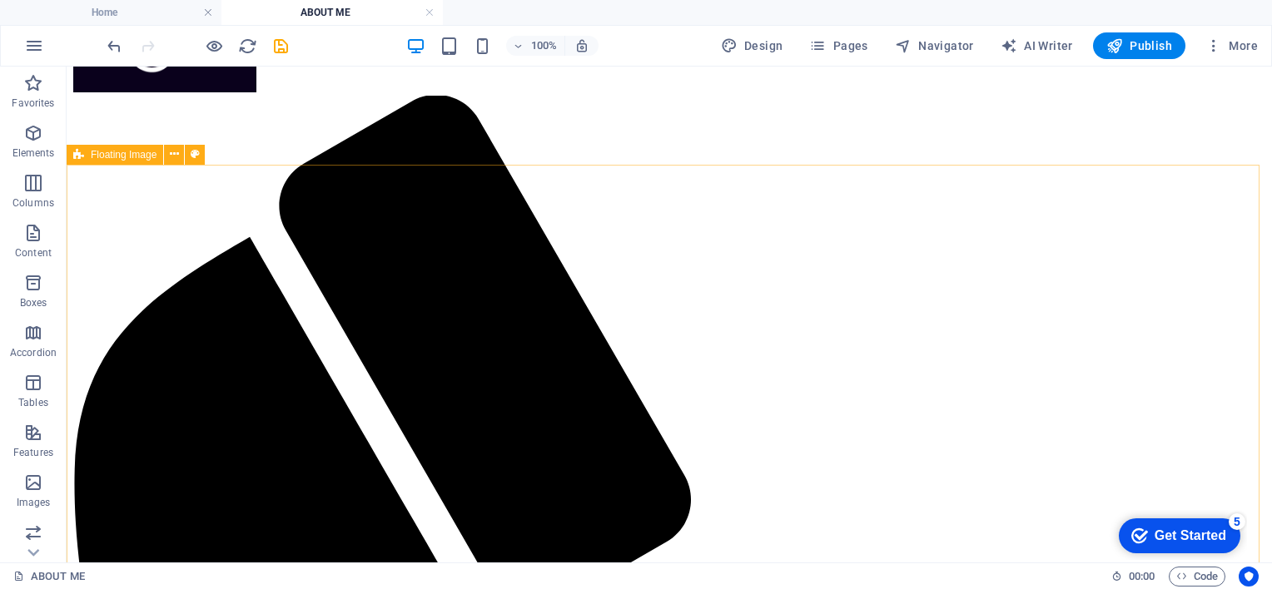
click at [134, 159] on span "Floating Image" at bounding box center [124, 155] width 66 height 10
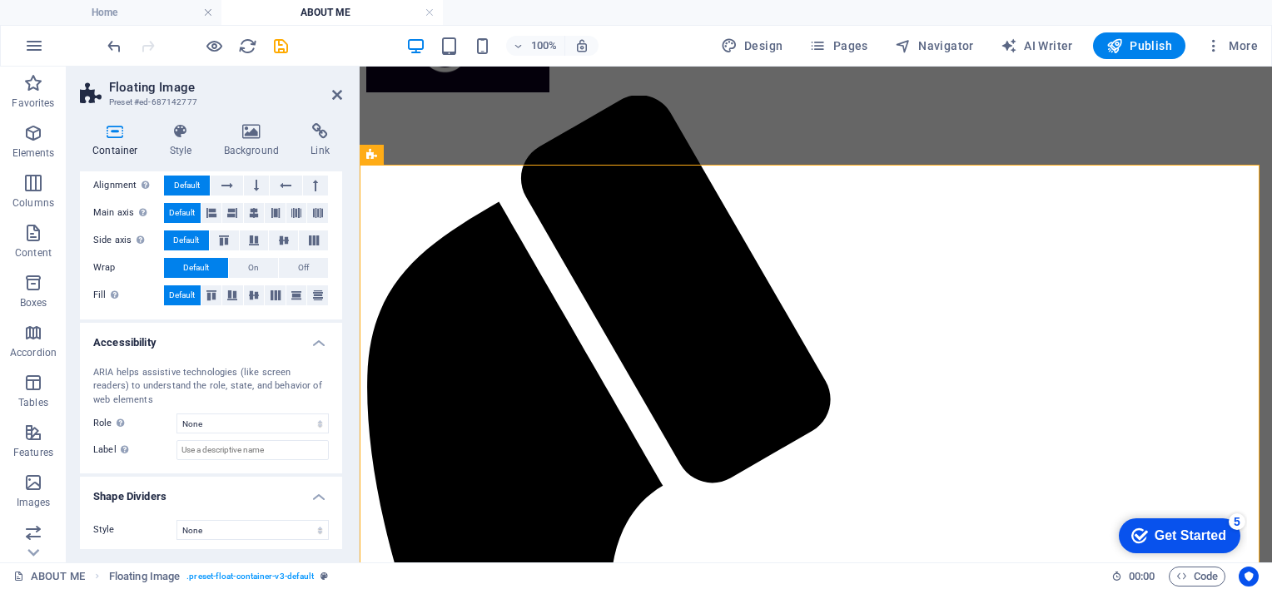
scroll to position [266, 0]
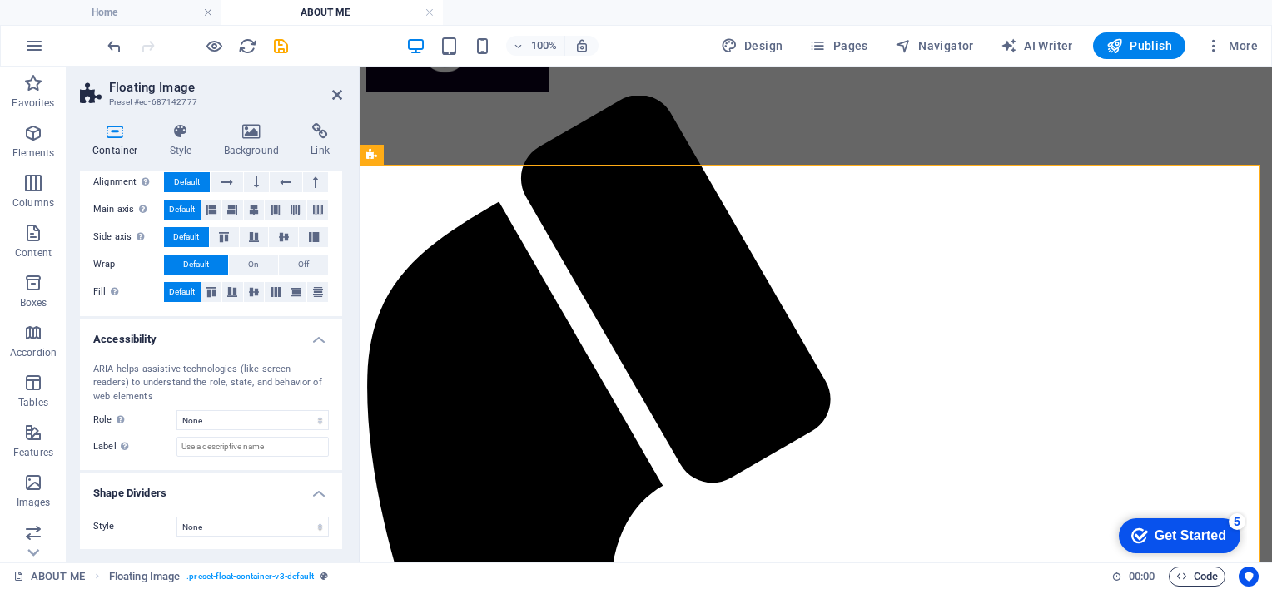
click at [1196, 574] on span "Code" at bounding box center [1197, 577] width 42 height 20
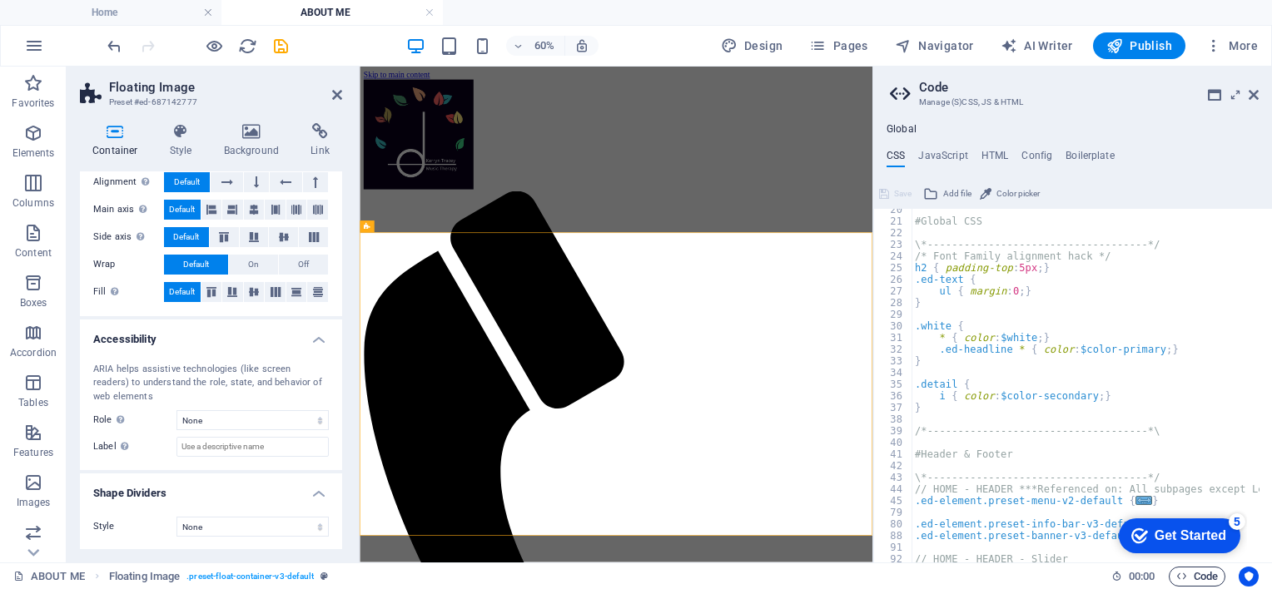
scroll to position [226, 0]
click at [993, 153] on h4 "HTML" at bounding box center [994, 159] width 27 height 18
type textarea "<a href="#main-content" class="wv-link-content button">Skip to main content</a>"
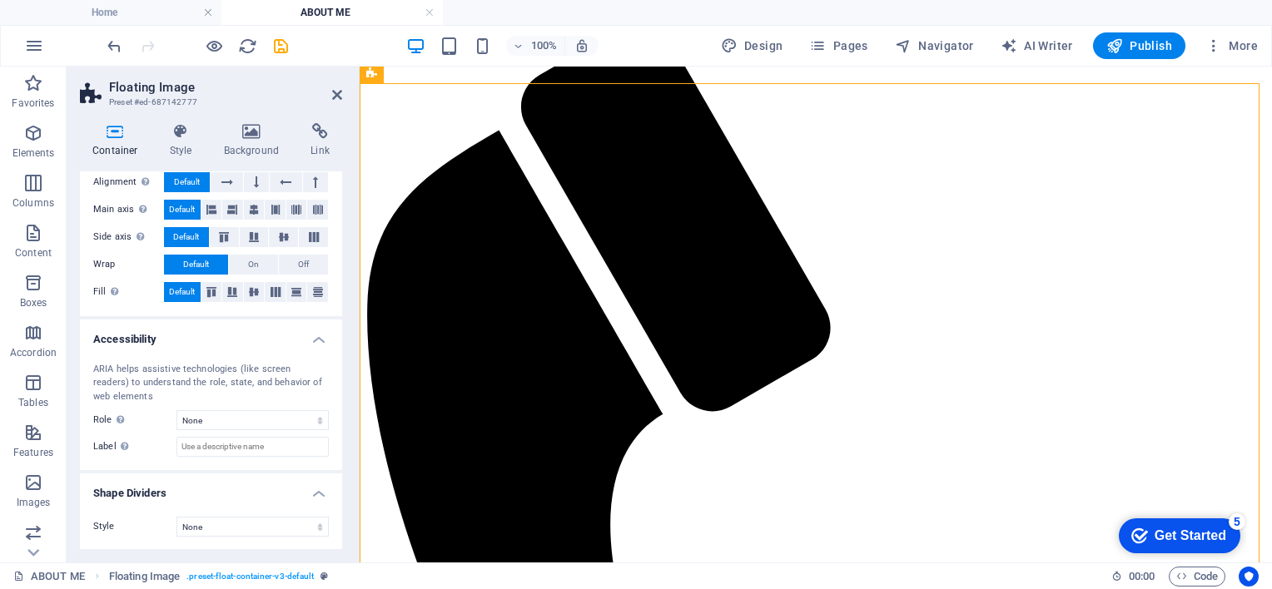
scroll to position [286, 0]
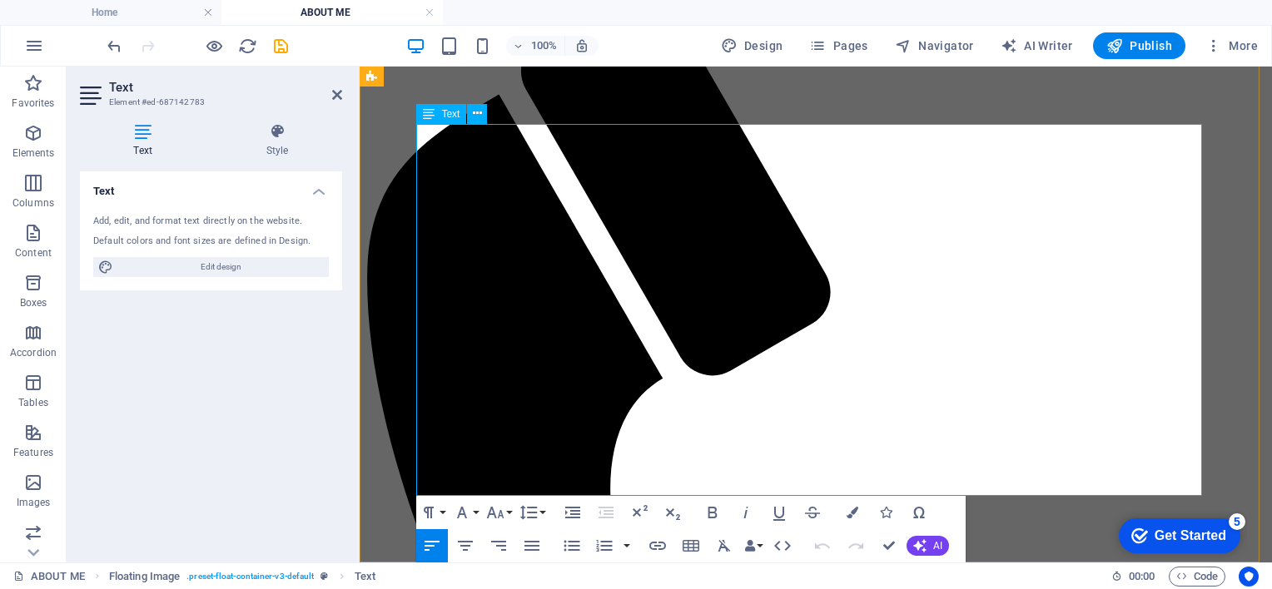
drag, startPoint x: 819, startPoint y: 398, endPoint x: 752, endPoint y: 400, distance: 66.6
drag, startPoint x: 748, startPoint y: 449, endPoint x: 725, endPoint y: 471, distance: 32.4
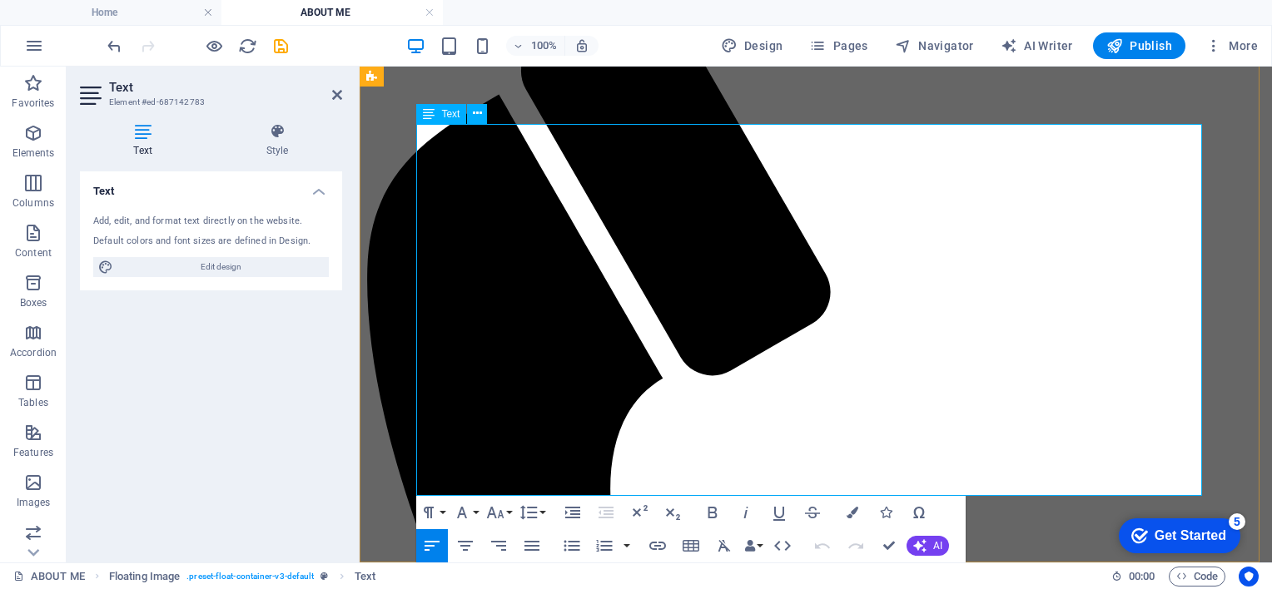
click at [849, 515] on icon "button" at bounding box center [852, 513] width 12 height 12
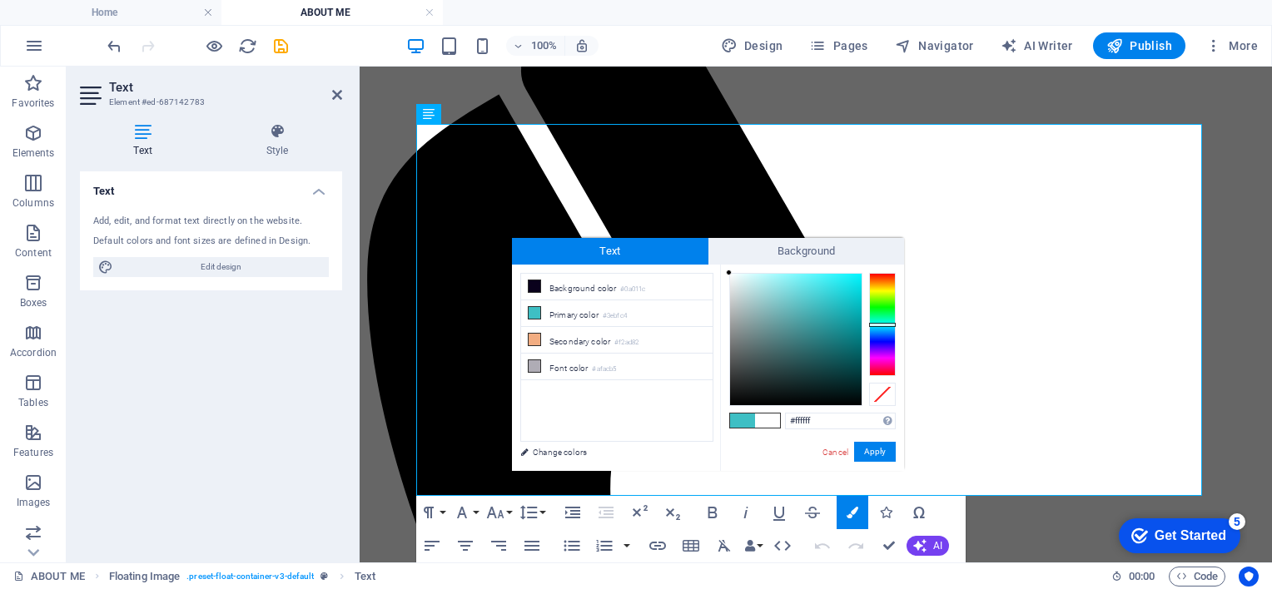
drag, startPoint x: 742, startPoint y: 280, endPoint x: 718, endPoint y: 264, distance: 28.6
click at [718, 265] on div "less Background color #0a011c Primary color #3ebfc4 Secondary color #f2ad82 Fon…" at bounding box center [708, 368] width 392 height 206
click at [728, 270] on div at bounding box center [729, 273] width 6 height 6
click at [879, 456] on button "Apply" at bounding box center [875, 452] width 42 height 20
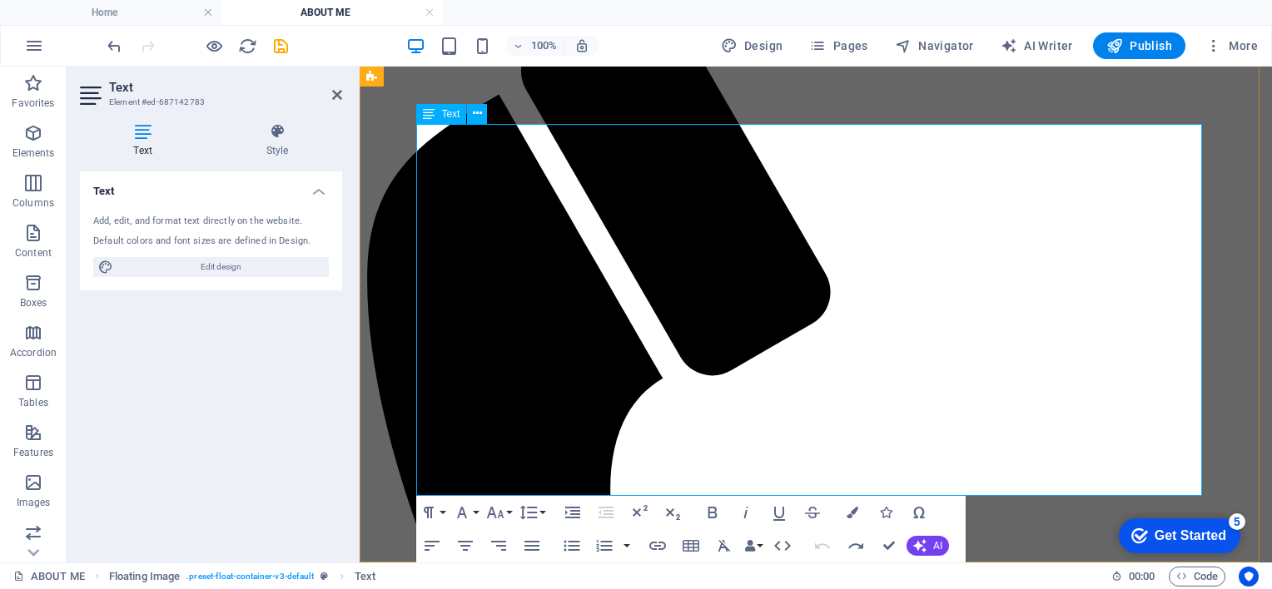
drag, startPoint x: 724, startPoint y: 469, endPoint x: 749, endPoint y: 441, distance: 37.7
click at [849, 509] on icon "button" at bounding box center [852, 513] width 12 height 12
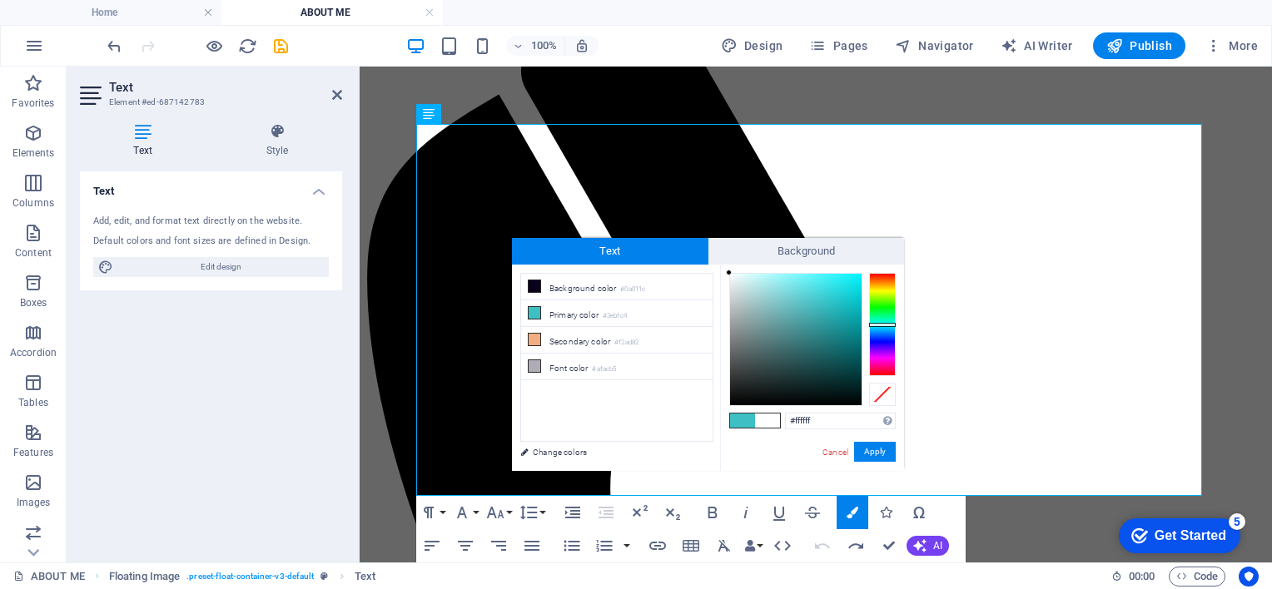
drag, startPoint x: 766, startPoint y: 335, endPoint x: 722, endPoint y: 266, distance: 81.3
click at [722, 266] on div "#ffffff Supported formats #0852ed rgb(8, 82, 237) rgba(8, 82, 237, 90%) hsv(221…" at bounding box center [812, 489] width 184 height 448
drag, startPoint x: 732, startPoint y: 276, endPoint x: 719, endPoint y: 265, distance: 17.7
click at [720, 265] on div "#ffffff Supported formats #0852ed rgb(8, 82, 237) rgba(8, 82, 237, 90%) hsv(221…" at bounding box center [812, 489] width 184 height 448
click at [723, 272] on div "#ffffff Supported formats #0852ed rgb(8, 82, 237) rgba(8, 82, 237, 90%) hsv(221…" at bounding box center [812, 489] width 184 height 448
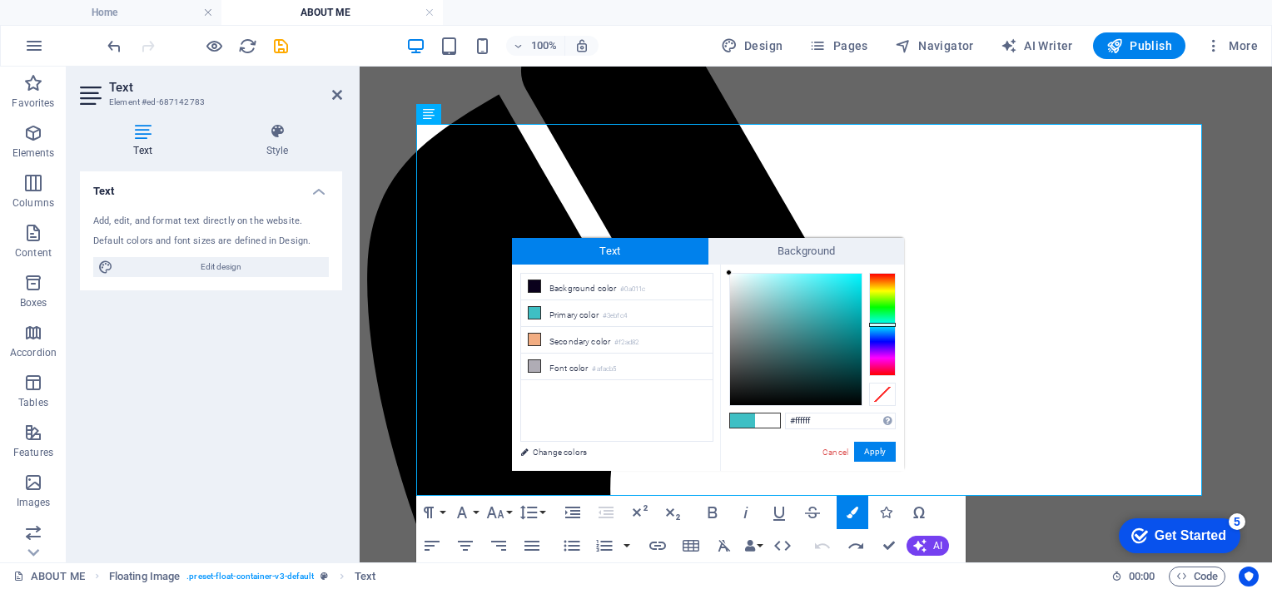
drag, startPoint x: 732, startPoint y: 275, endPoint x: 723, endPoint y: 265, distance: 13.0
click at [723, 265] on div "#ffffff Supported formats #0852ed rgb(8, 82, 237) rgba(8, 82, 237, 90%) hsv(221…" at bounding box center [812, 489] width 184 height 448
drag, startPoint x: 732, startPoint y: 272, endPoint x: 722, endPoint y: 268, distance: 10.8
click at [722, 268] on div "#ffffff Supported formats #0852ed rgb(8, 82, 237) rgba(8, 82, 237, 90%) hsv(221…" at bounding box center [812, 489] width 184 height 448
click at [829, 426] on input "#000000" at bounding box center [840, 421] width 111 height 17
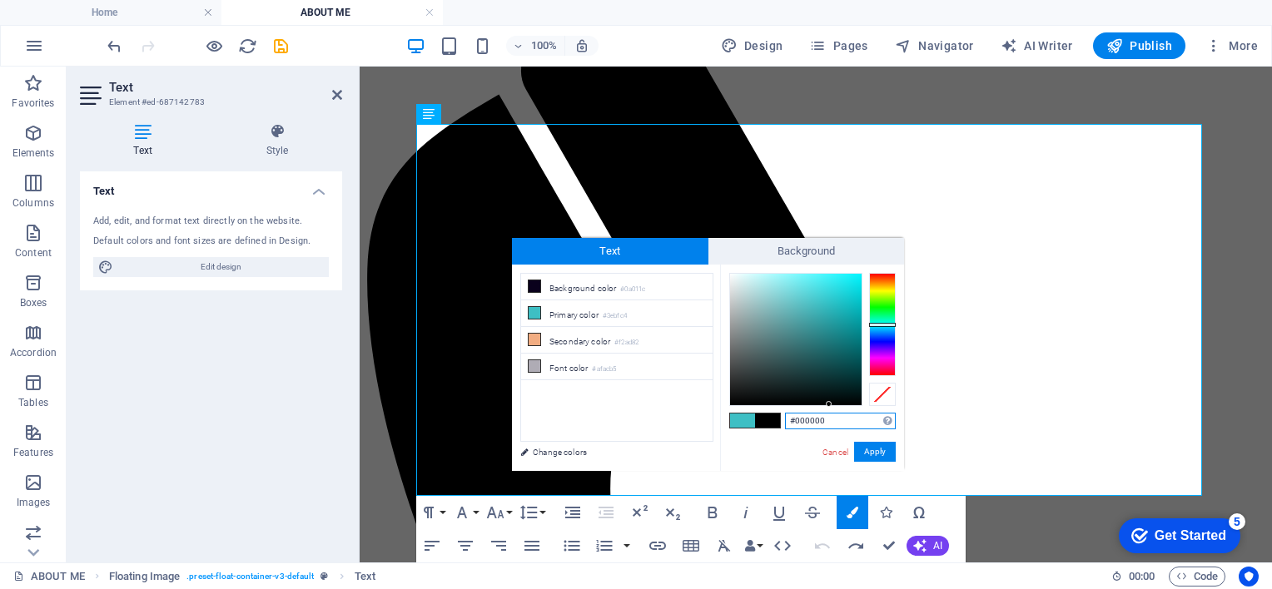
click at [829, 426] on input "#000000" at bounding box center [840, 421] width 111 height 17
click at [831, 424] on input "#000000" at bounding box center [840, 421] width 111 height 17
type input "#fffff"
click at [775, 345] on div at bounding box center [774, 345] width 6 height 6
drag, startPoint x: 826, startPoint y: 426, endPoint x: 796, endPoint y: 426, distance: 30.0
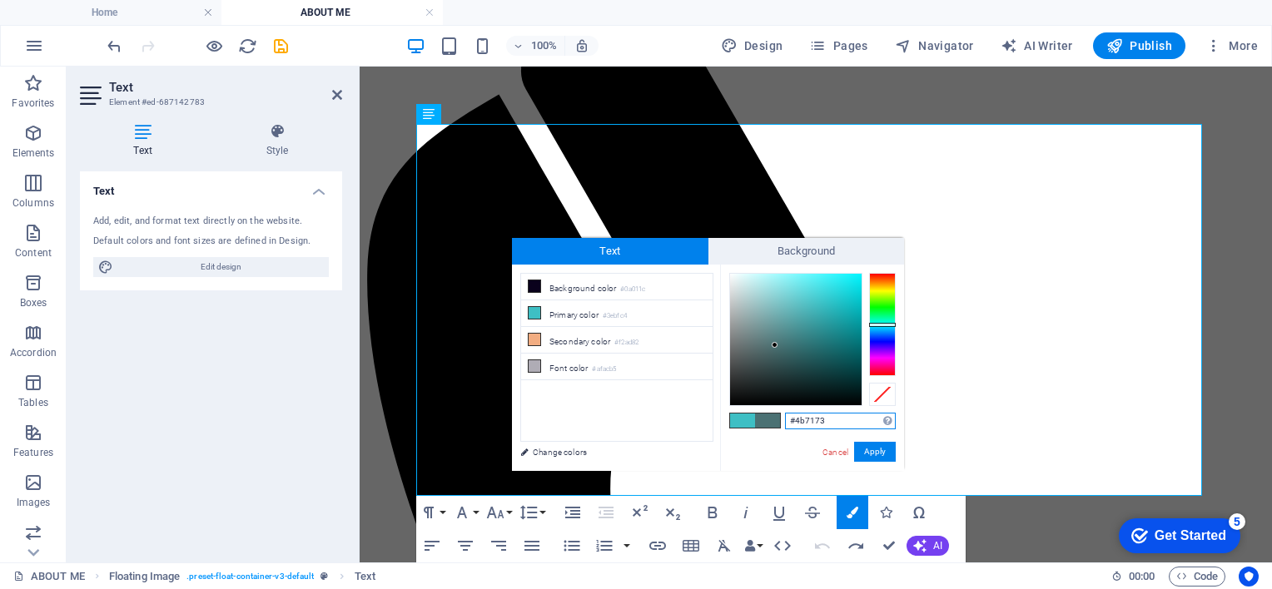
click at [796, 426] on input "#4b7173" at bounding box center [840, 421] width 111 height 17
click at [786, 433] on div "#fffff Supported formats #0852ed rgb(8, 82, 237) rgba(8, 82, 237, 90%) hsv(221,…" at bounding box center [812, 489] width 184 height 448
click at [821, 413] on input "#fffff" at bounding box center [840, 421] width 111 height 17
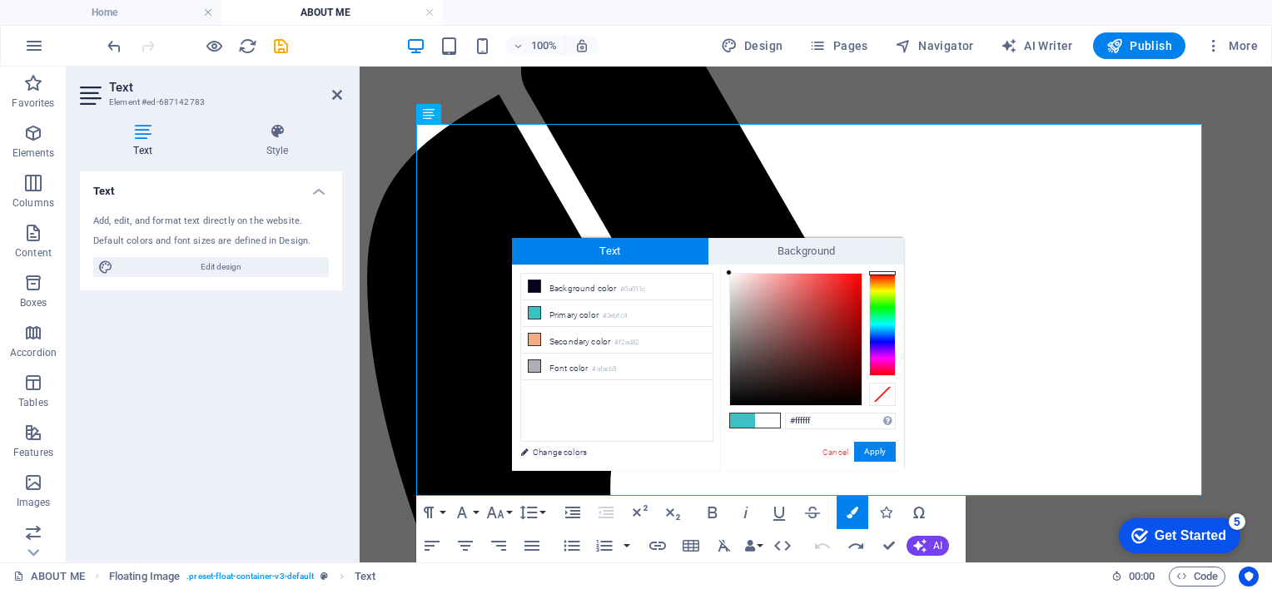
click at [776, 444] on div "#ffffff Supported formats #0852ed rgb(8, 82, 237) rgba(8, 82, 237, 90%) hsv(221…" at bounding box center [812, 489] width 184 height 448
click at [872, 453] on button "Apply" at bounding box center [875, 452] width 42 height 20
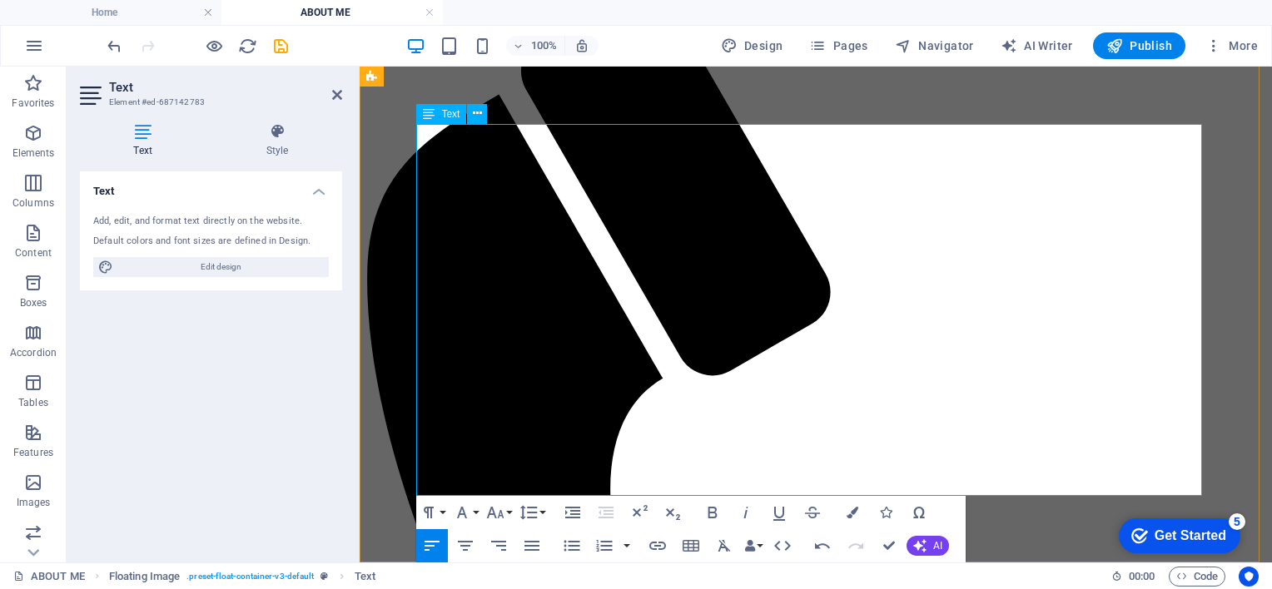
drag, startPoint x: 747, startPoint y: 449, endPoint x: 717, endPoint y: 490, distance: 51.8
click at [853, 509] on icon "button" at bounding box center [852, 513] width 12 height 12
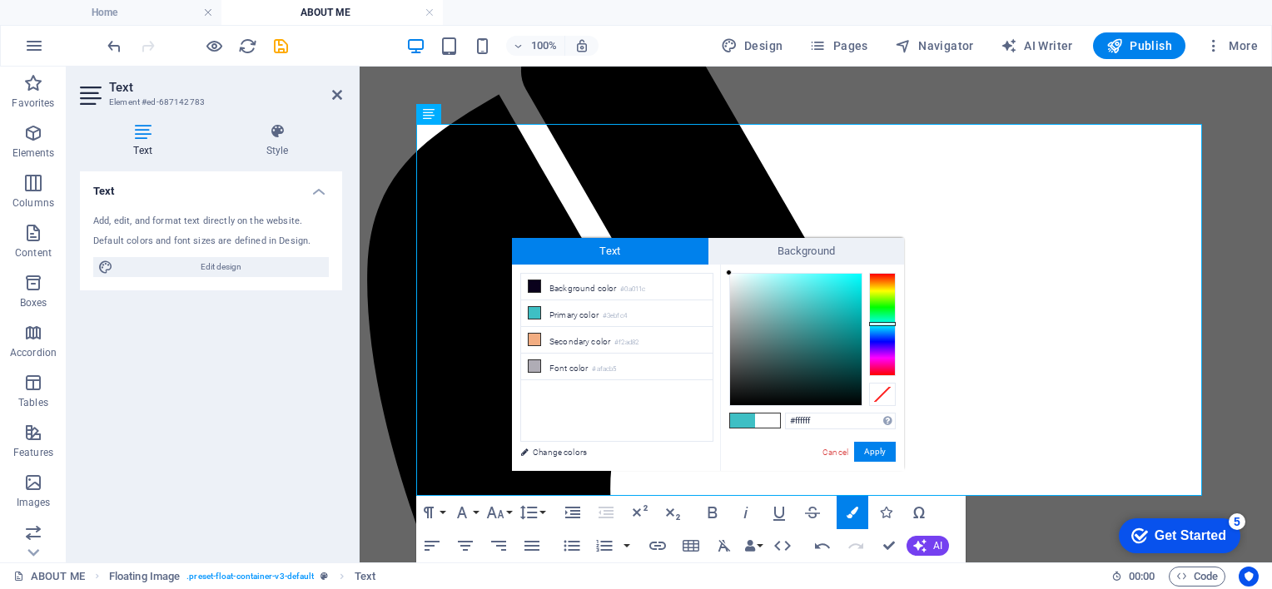
drag, startPoint x: 758, startPoint y: 300, endPoint x: 725, endPoint y: 273, distance: 42.6
click at [725, 273] on div "#ffffff Supported formats #0852ed rgb(8, 82, 237) rgba(8, 82, 237, 90%) hsv(221…" at bounding box center [812, 489] width 184 height 448
click at [729, 273] on div at bounding box center [729, 273] width 6 height 6
click at [835, 418] on input "#feffff" at bounding box center [840, 421] width 111 height 17
type input "#ffffff"
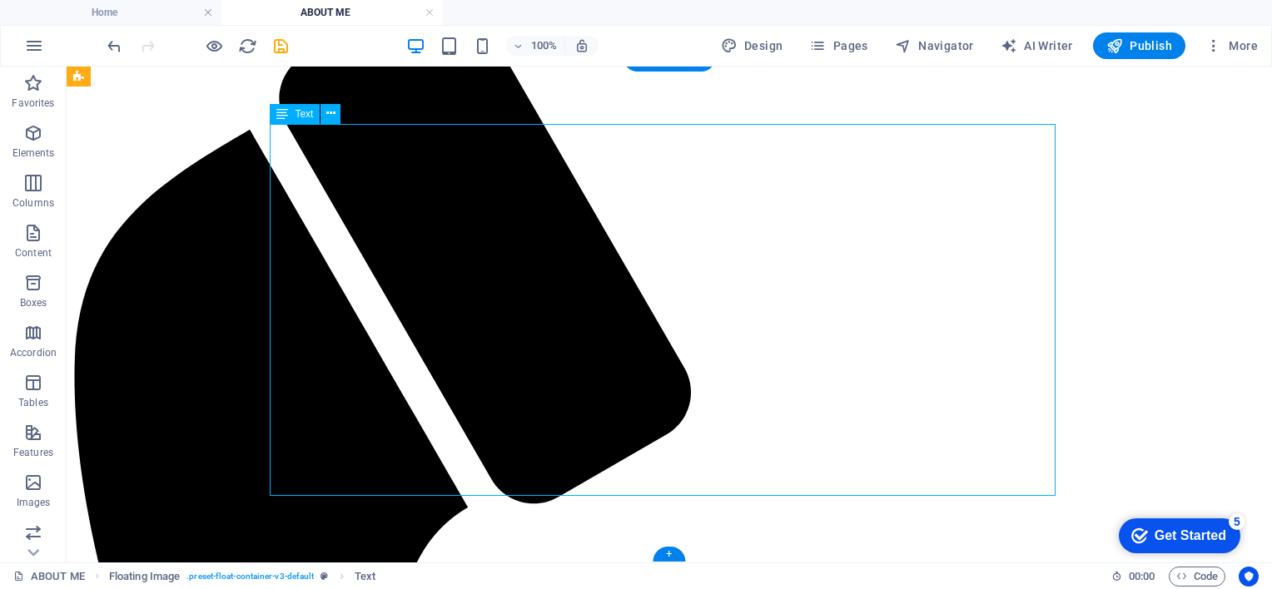
drag, startPoint x: 588, startPoint y: 470, endPoint x: 593, endPoint y: 455, distance: 16.1
drag, startPoint x: 605, startPoint y: 452, endPoint x: 632, endPoint y: 460, distance: 28.7
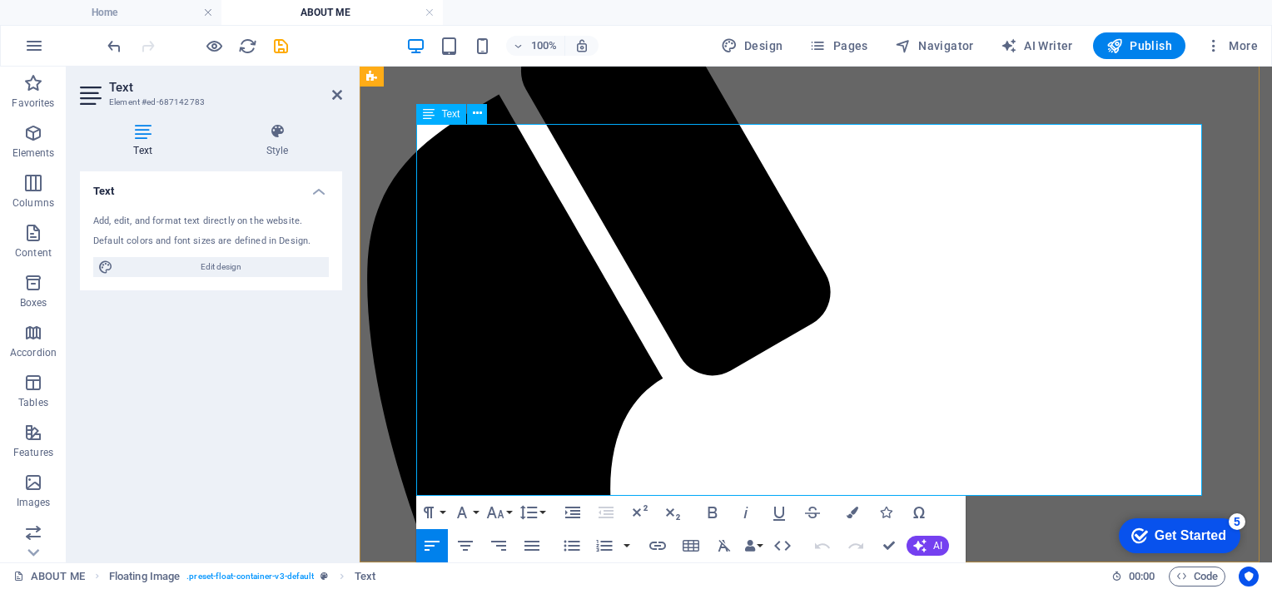
drag, startPoint x: 746, startPoint y: 449, endPoint x: 730, endPoint y: 463, distance: 21.3
drag, startPoint x: 748, startPoint y: 451, endPoint x: 732, endPoint y: 468, distance: 23.5
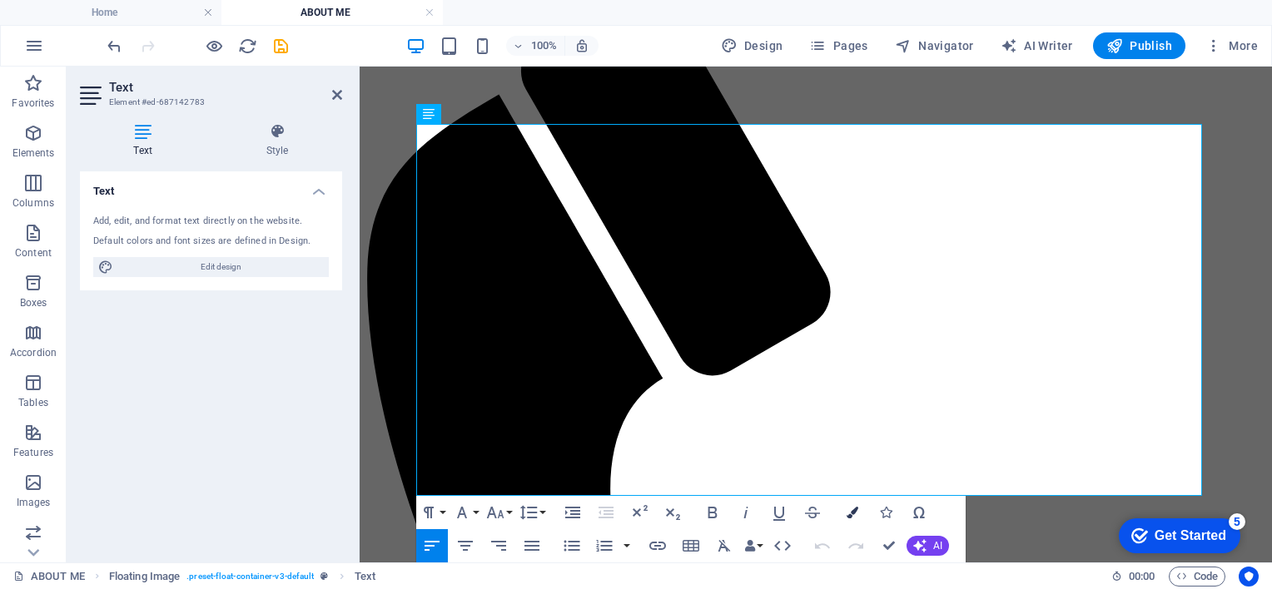
click at [856, 511] on icon "button" at bounding box center [852, 513] width 12 height 12
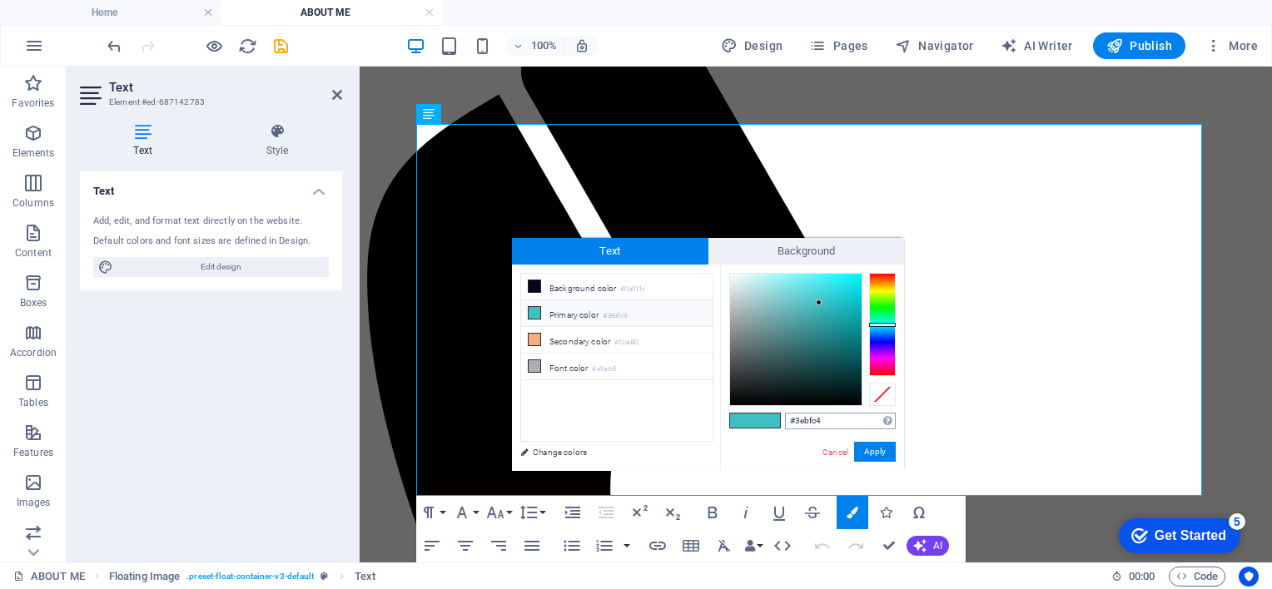
click at [823, 427] on input "#3ebfc4" at bounding box center [840, 421] width 111 height 17
type input "#ffffff"
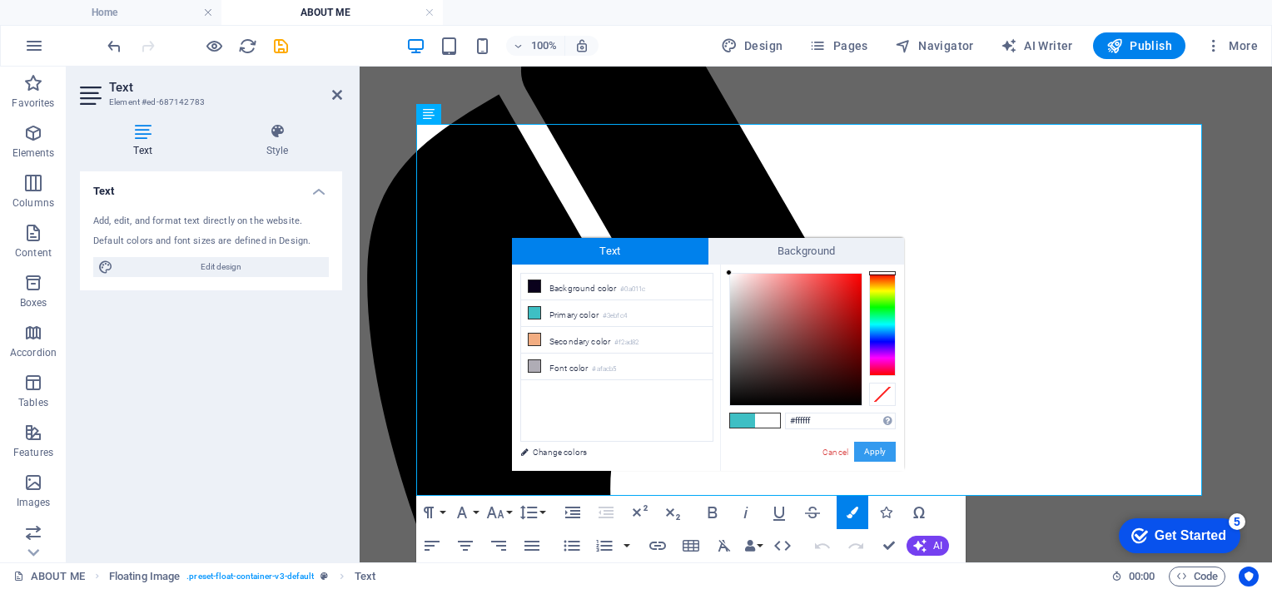
click at [867, 449] on button "Apply" at bounding box center [875, 452] width 42 height 20
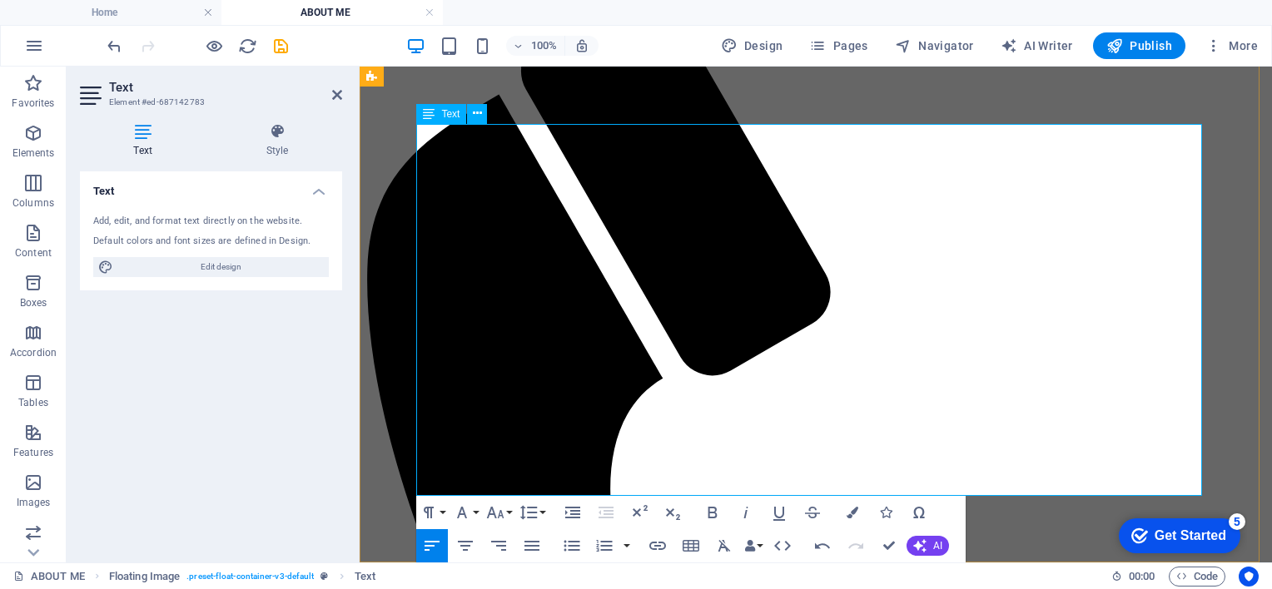
drag, startPoint x: 810, startPoint y: 394, endPoint x: 731, endPoint y: 469, distance: 108.9
click at [716, 516] on icon "button" at bounding box center [712, 513] width 9 height 12
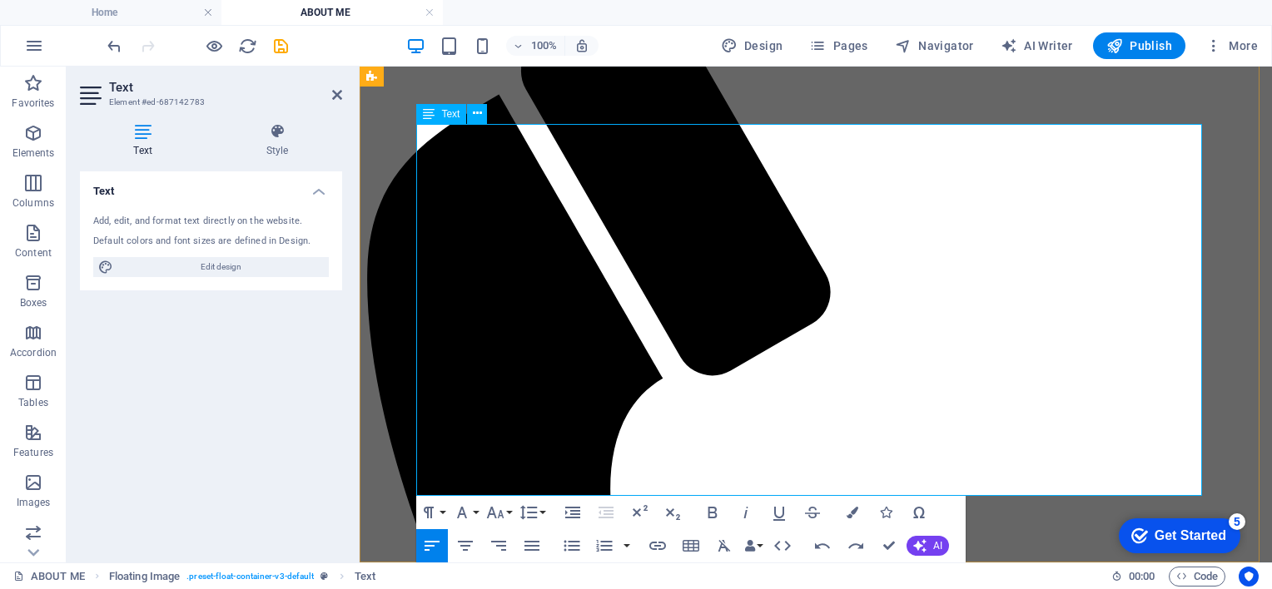
drag, startPoint x: 1076, startPoint y: 363, endPoint x: 845, endPoint y: 259, distance: 253.7
click at [474, 509] on button "Font Family" at bounding box center [465, 512] width 32 height 33
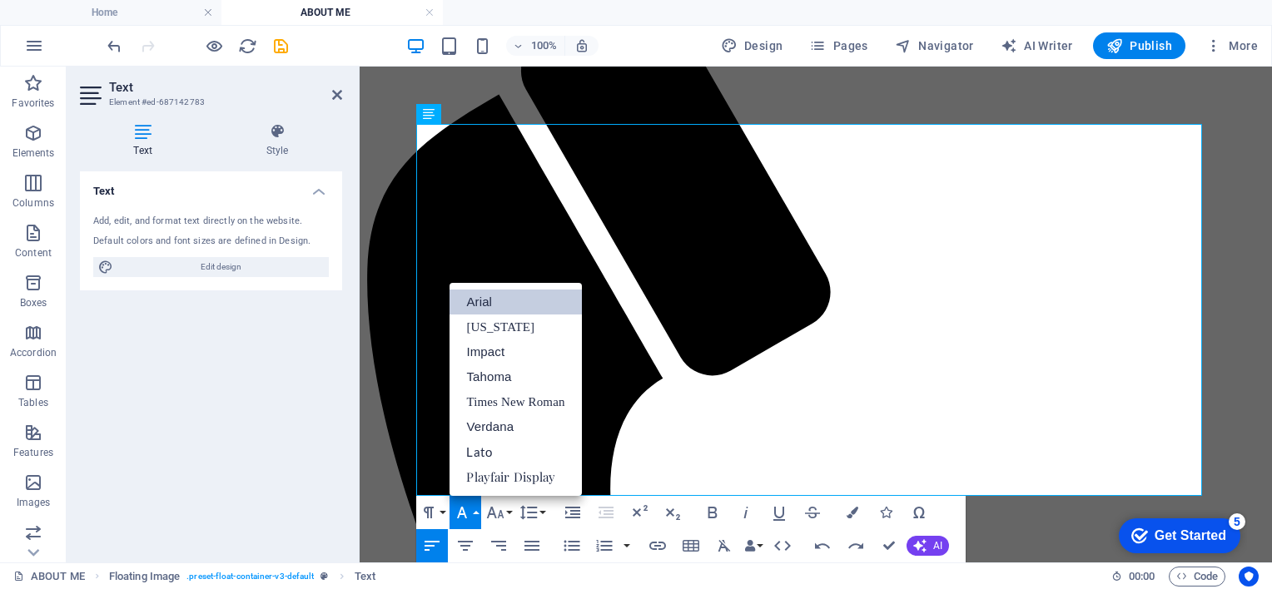
scroll to position [0, 0]
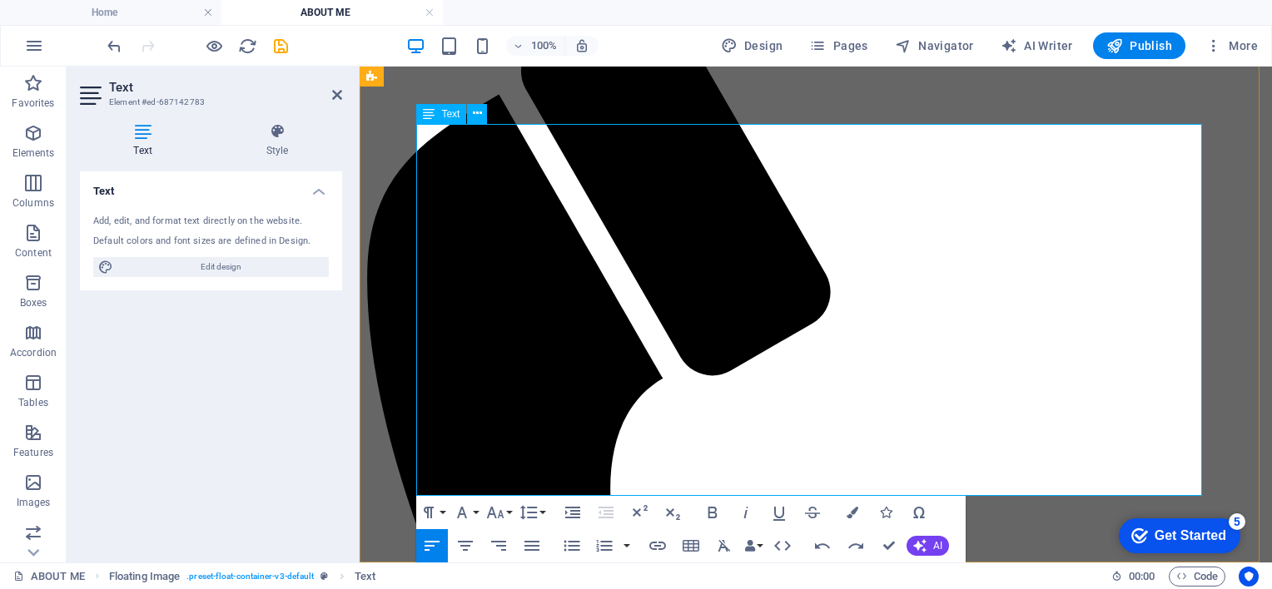
drag, startPoint x: 750, startPoint y: 356, endPoint x: 729, endPoint y: 474, distance: 120.0
click at [475, 503] on button "Font Family" at bounding box center [465, 512] width 32 height 33
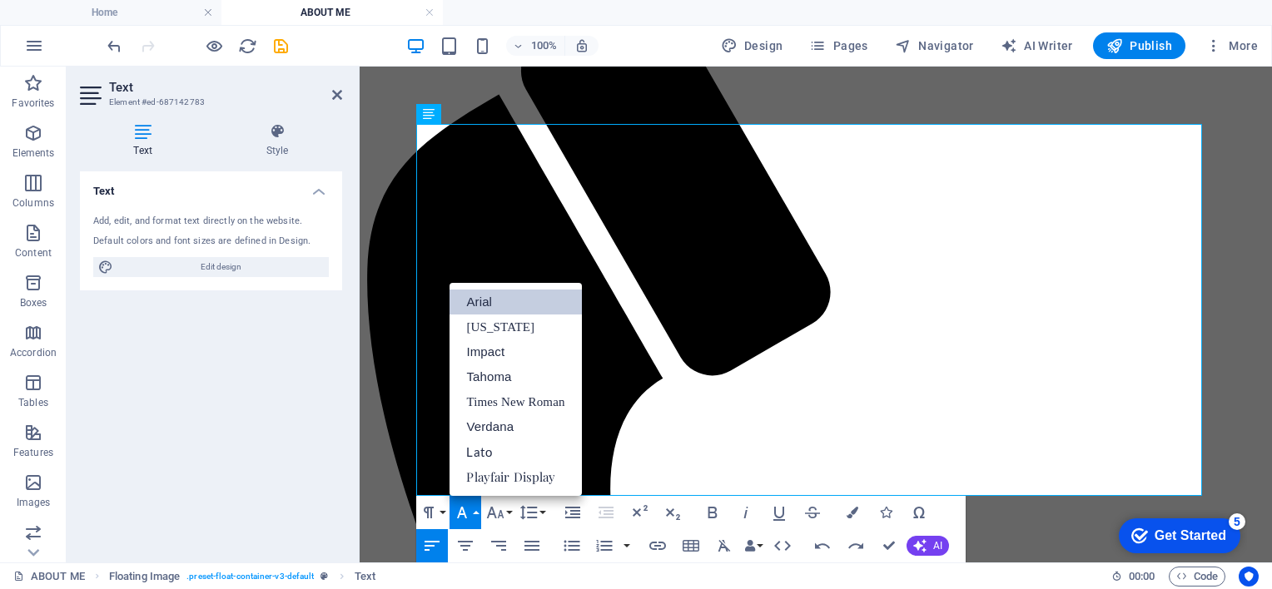
click at [493, 300] on link "Arial" at bounding box center [514, 302] width 131 height 25
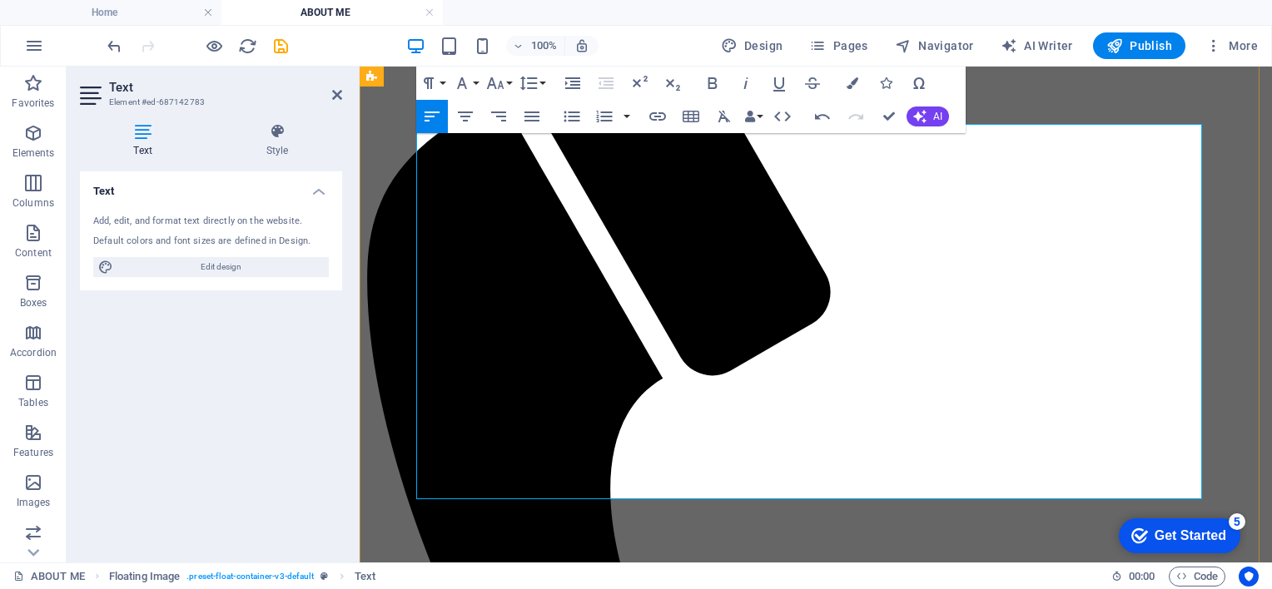
drag, startPoint x: 816, startPoint y: 396, endPoint x: 752, endPoint y: 389, distance: 64.4
click at [663, 113] on icon "button" at bounding box center [657, 116] width 17 height 8
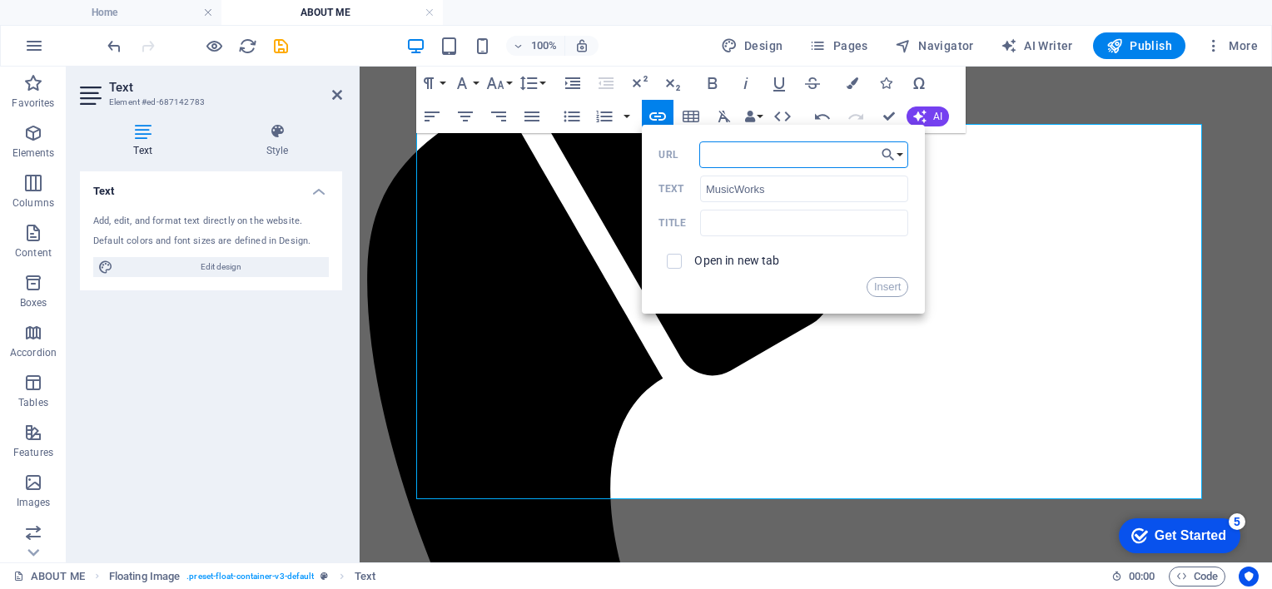
paste input "https://musicworks.org.za/wpmusicworks/"
type input "https://musicworks.org.za/wpmusicworks/"
click at [878, 286] on button "Insert" at bounding box center [887, 287] width 42 height 20
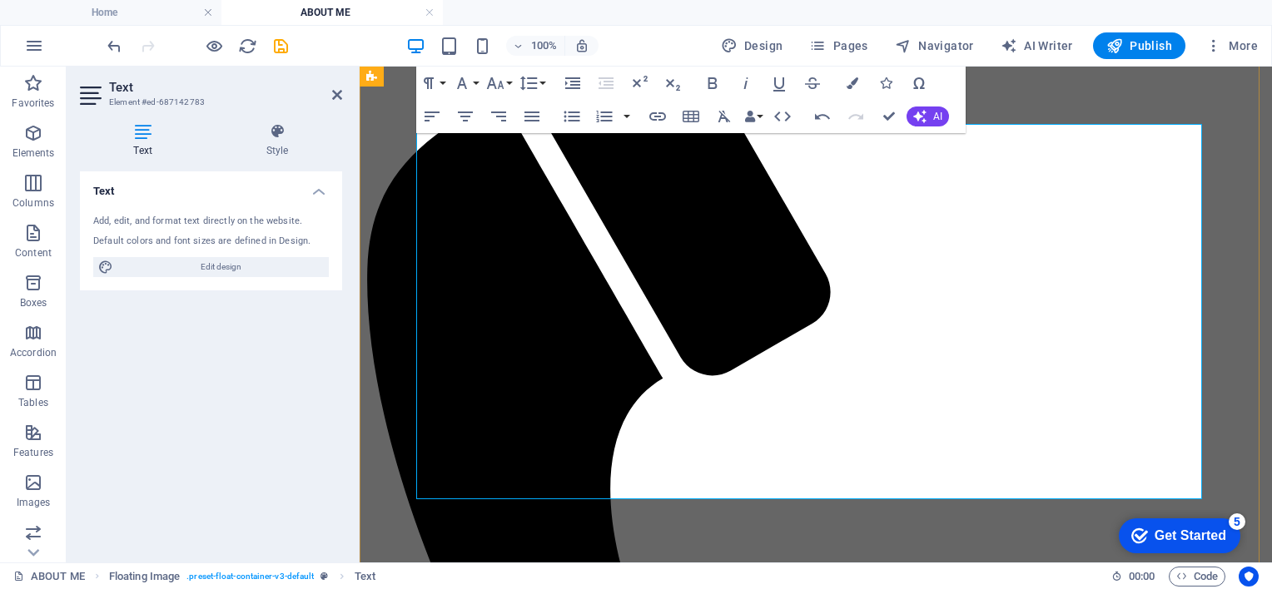
scroll to position [0, 0]
drag, startPoint x: 780, startPoint y: 471, endPoint x: 777, endPoint y: 484, distance: 12.7
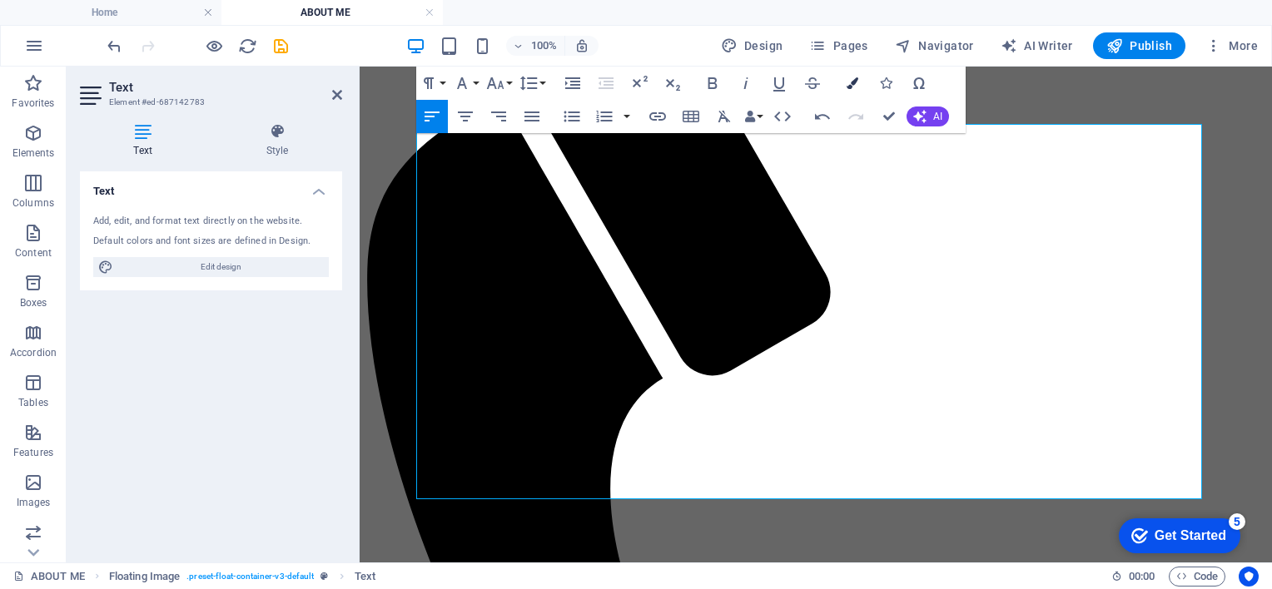
click at [849, 87] on icon "button" at bounding box center [852, 83] width 12 height 12
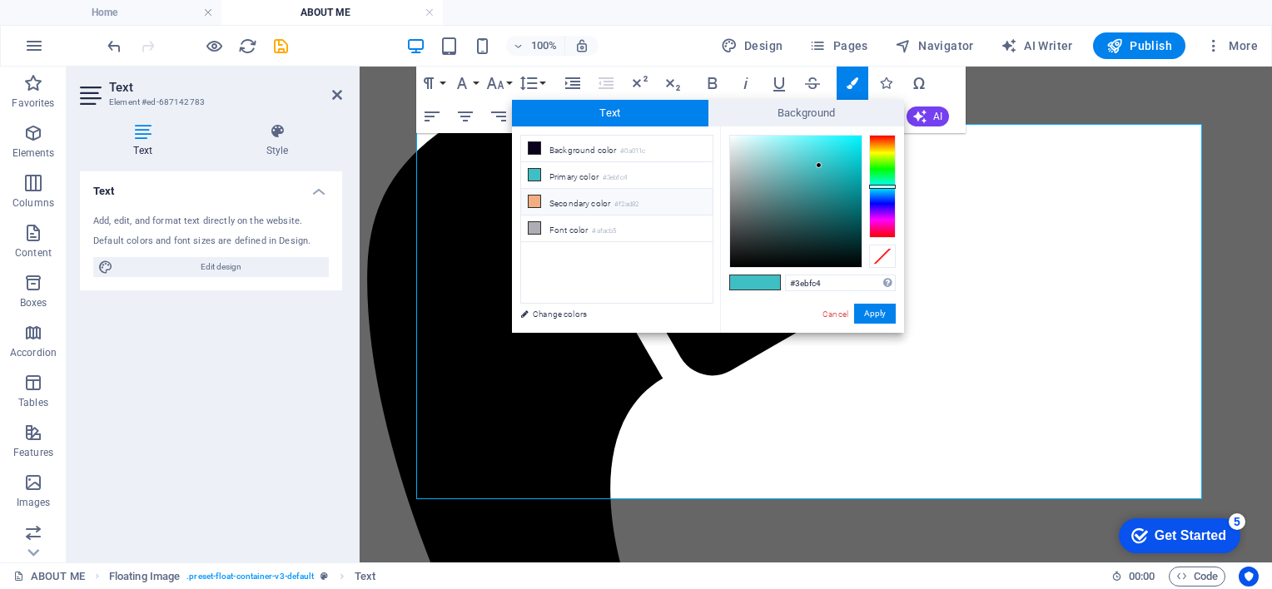
click at [598, 199] on li "Secondary color #f2ad82" at bounding box center [616, 202] width 191 height 27
type input "#f2ad82"
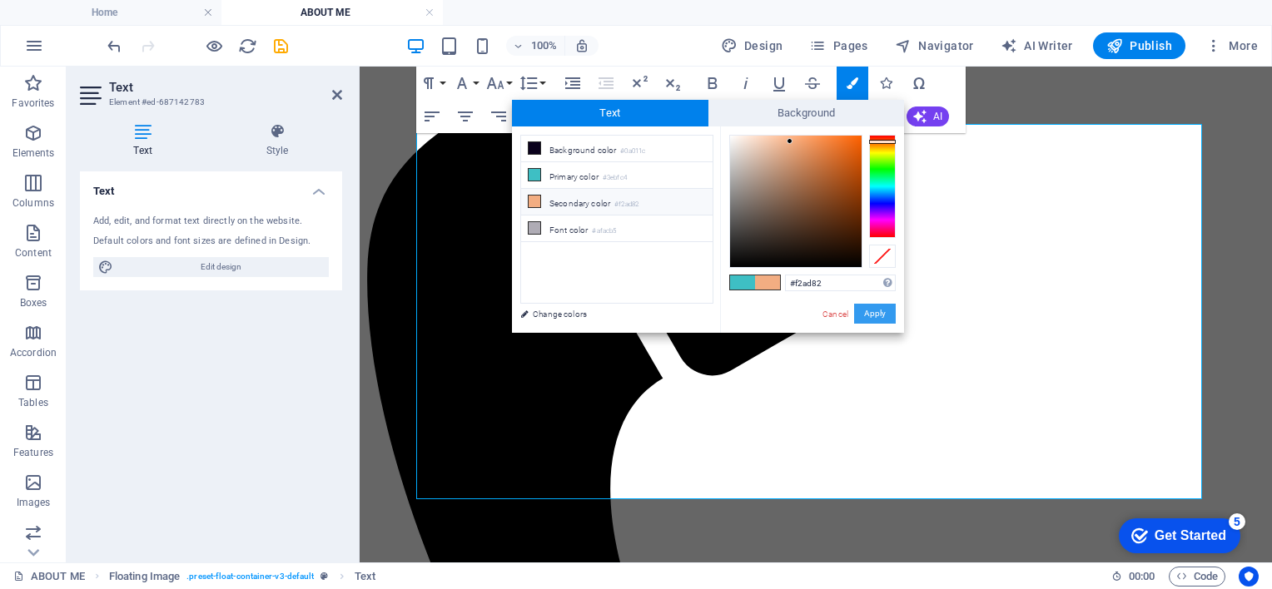
click at [879, 307] on button "Apply" at bounding box center [875, 314] width 42 height 20
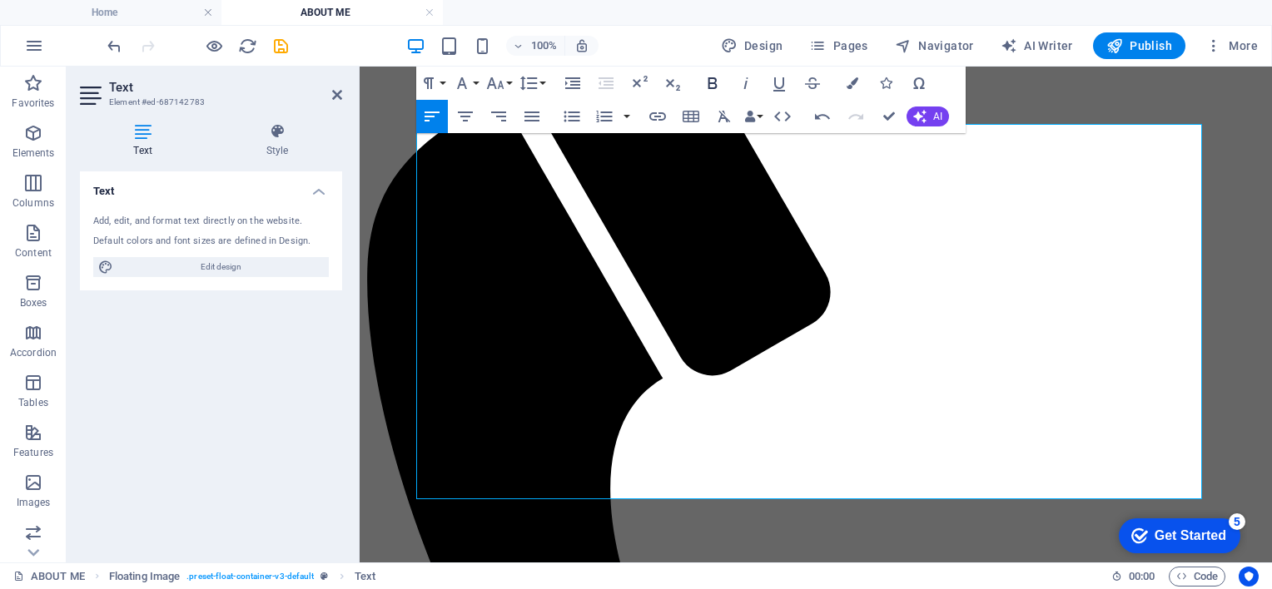
click at [708, 84] on icon "button" at bounding box center [712, 83] width 9 height 12
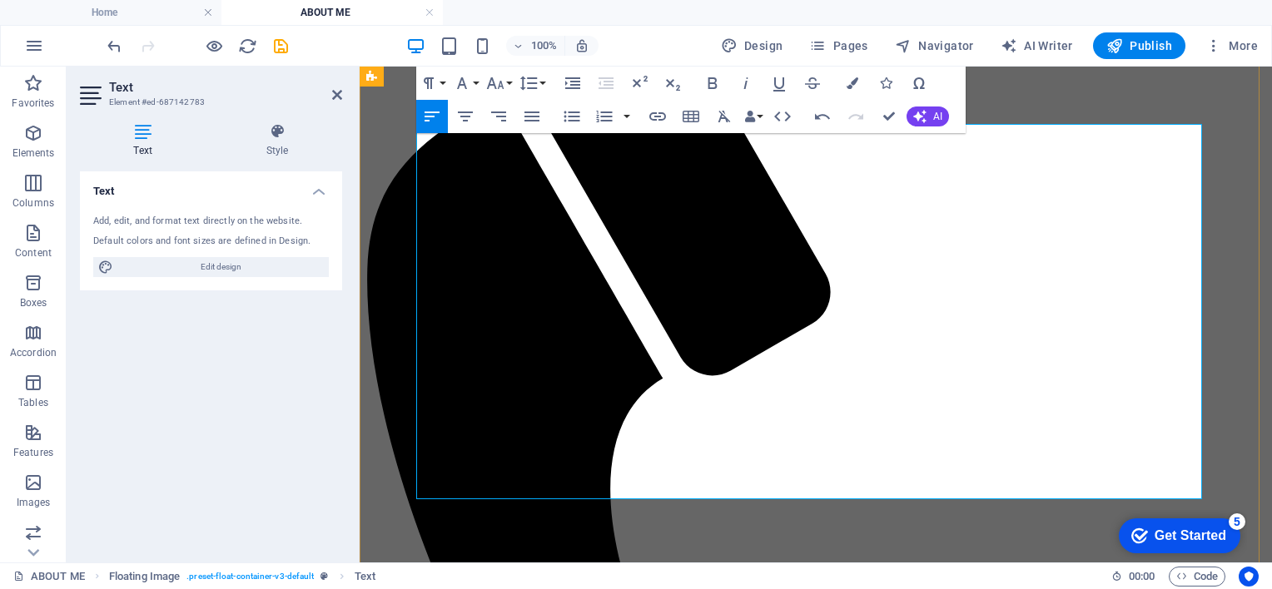
click at [512, 81] on button "Font Size" at bounding box center [499, 83] width 32 height 33
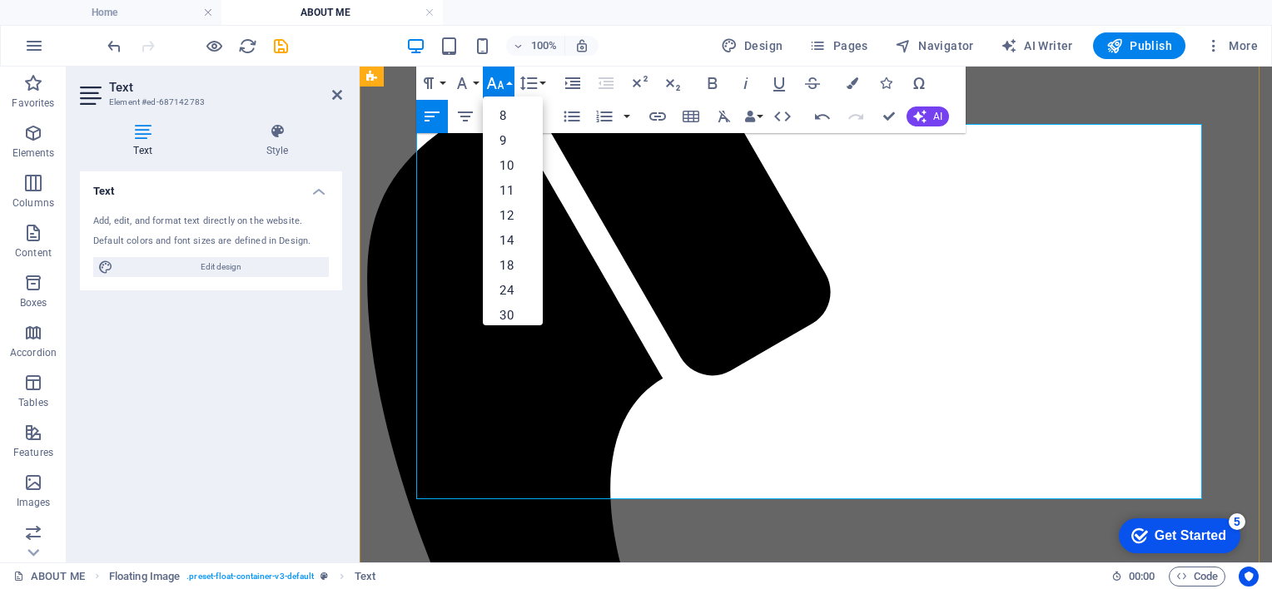
drag, startPoint x: 915, startPoint y: 437, endPoint x: 898, endPoint y: 433, distance: 18.0
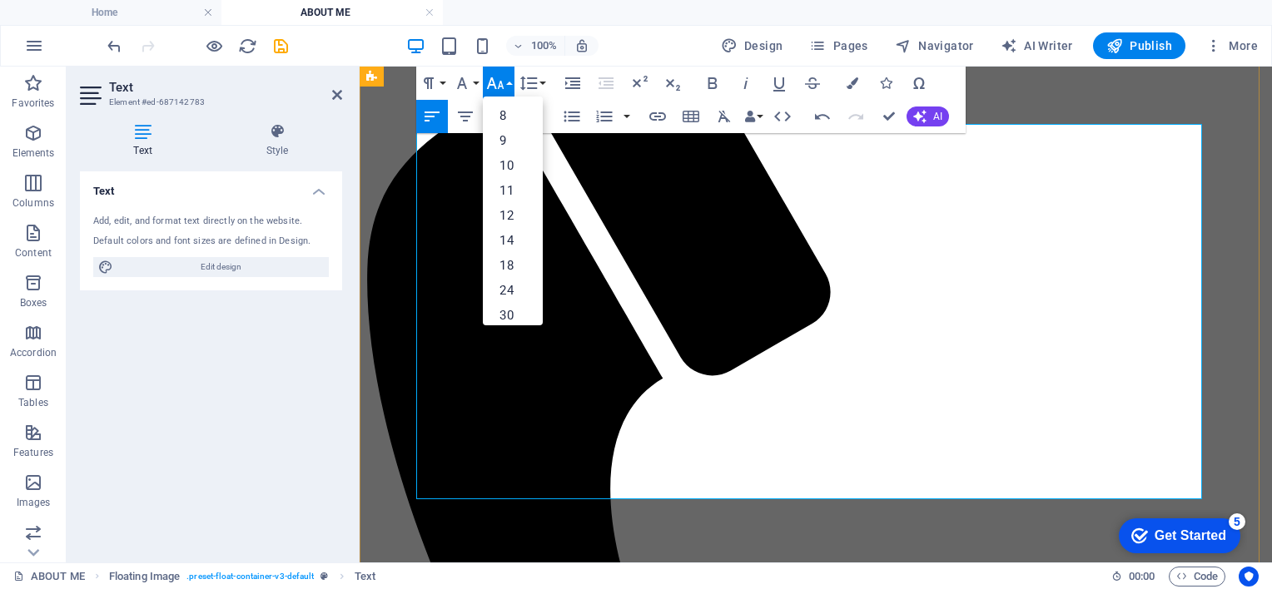
drag, startPoint x: 898, startPoint y: 433, endPoint x: 828, endPoint y: 416, distance: 71.9
drag, startPoint x: 856, startPoint y: 425, endPoint x: 829, endPoint y: 413, distance: 29.4
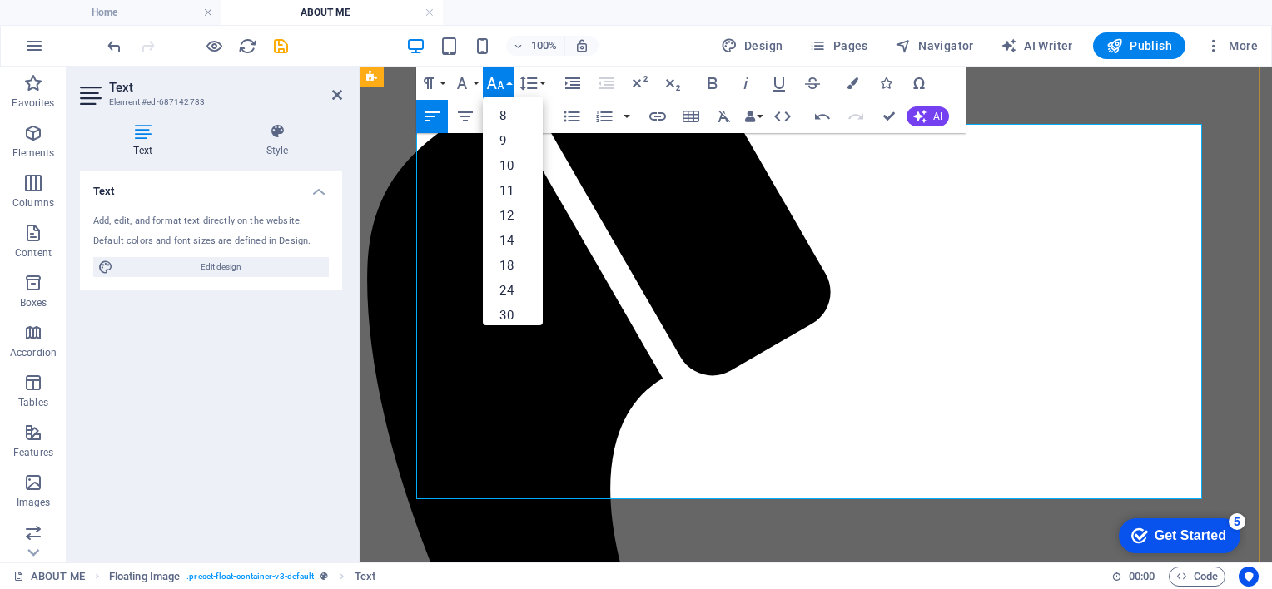
drag, startPoint x: 829, startPoint y: 413, endPoint x: 875, endPoint y: 430, distance: 49.0
drag, startPoint x: 756, startPoint y: 373, endPoint x: 1052, endPoint y: 392, distance: 296.9
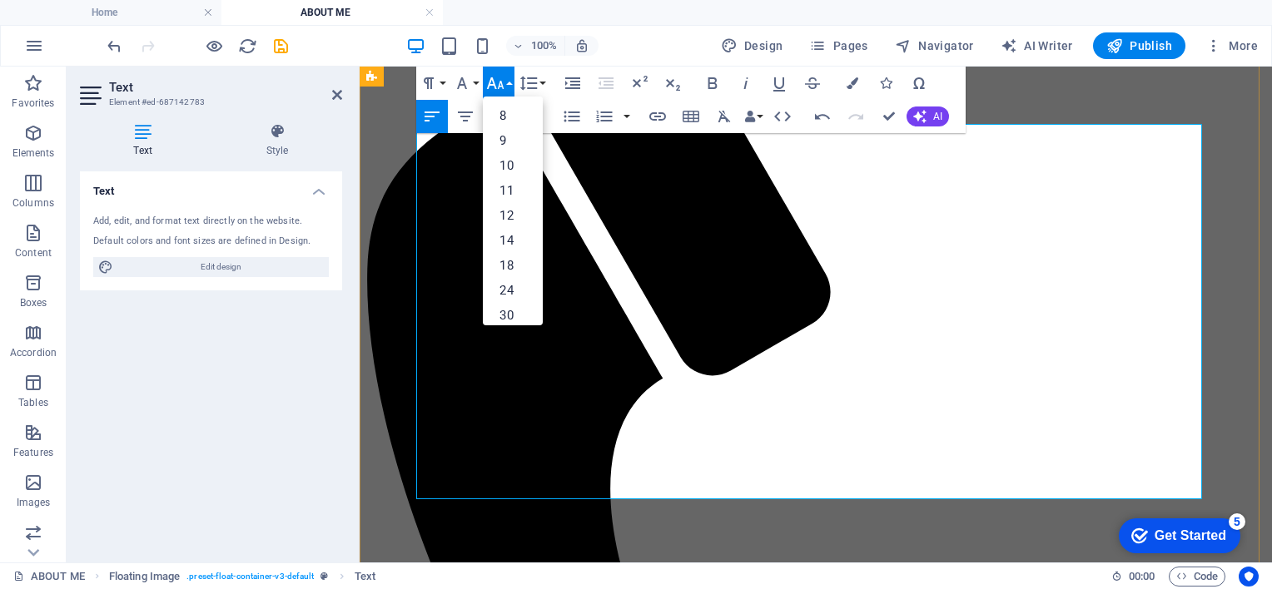
drag, startPoint x: 861, startPoint y: 434, endPoint x: 825, endPoint y: 414, distance: 40.6
click at [712, 83] on icon "button" at bounding box center [712, 83] width 9 height 12
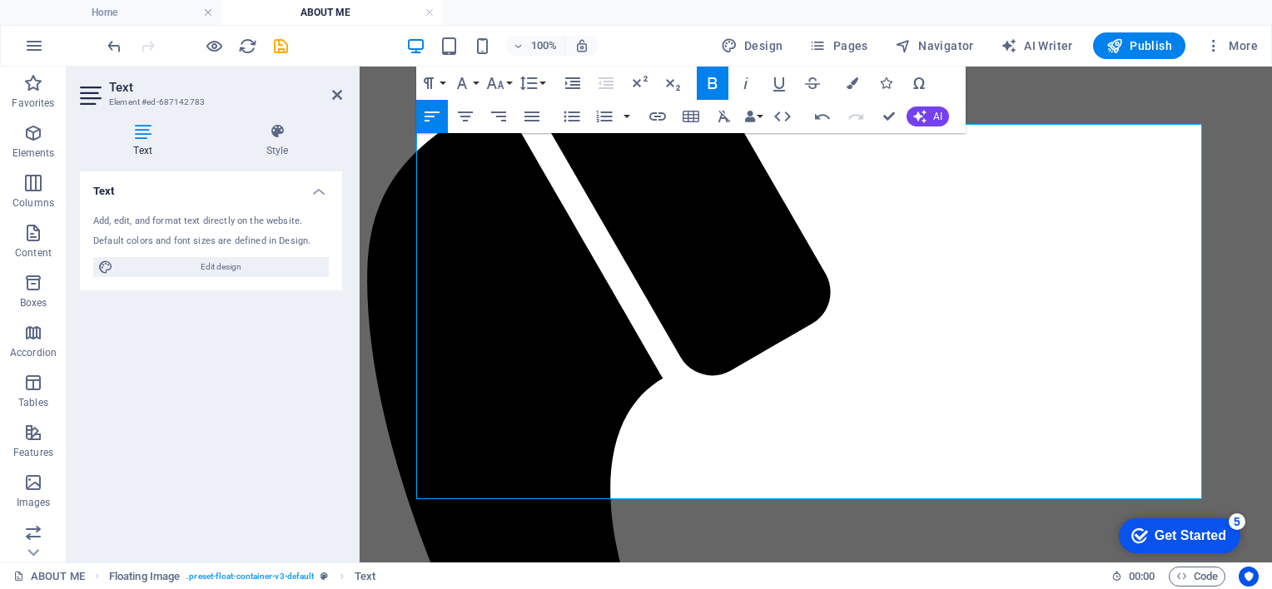
click at [712, 83] on icon "button" at bounding box center [712, 83] width 9 height 12
drag, startPoint x: 886, startPoint y: 432, endPoint x: 823, endPoint y: 417, distance: 65.0
click at [508, 84] on button "Font Size" at bounding box center [499, 83] width 32 height 33
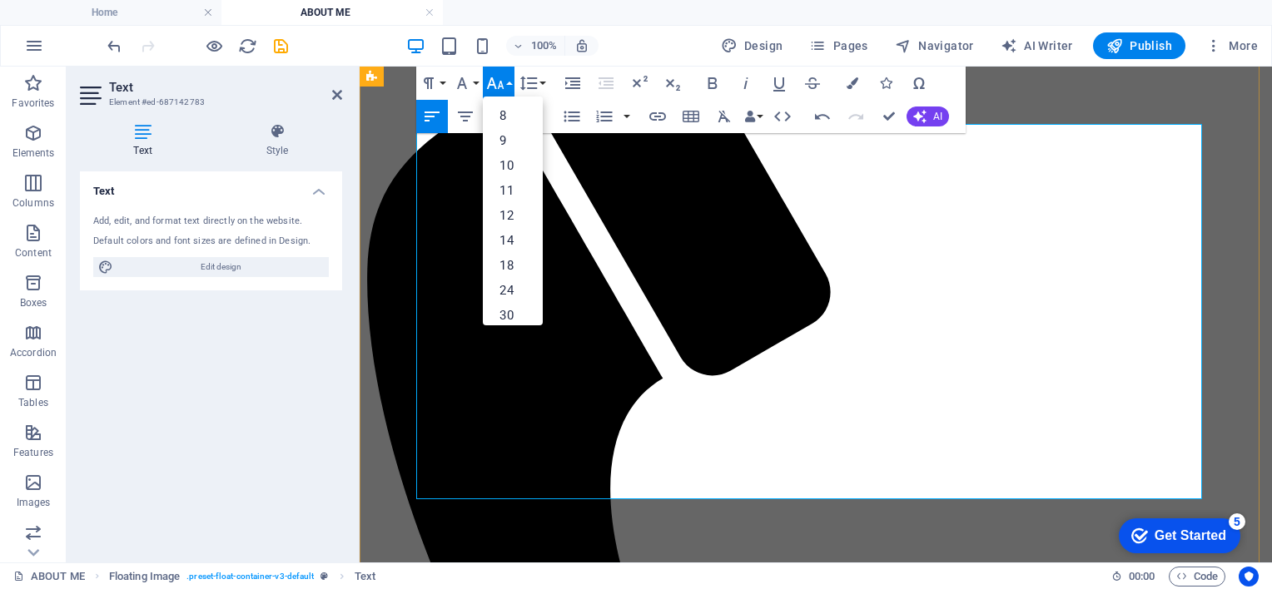
drag, startPoint x: 869, startPoint y: 433, endPoint x: 826, endPoint y: 415, distance: 46.7
click at [516, 163] on link "10" at bounding box center [513, 165] width 60 height 25
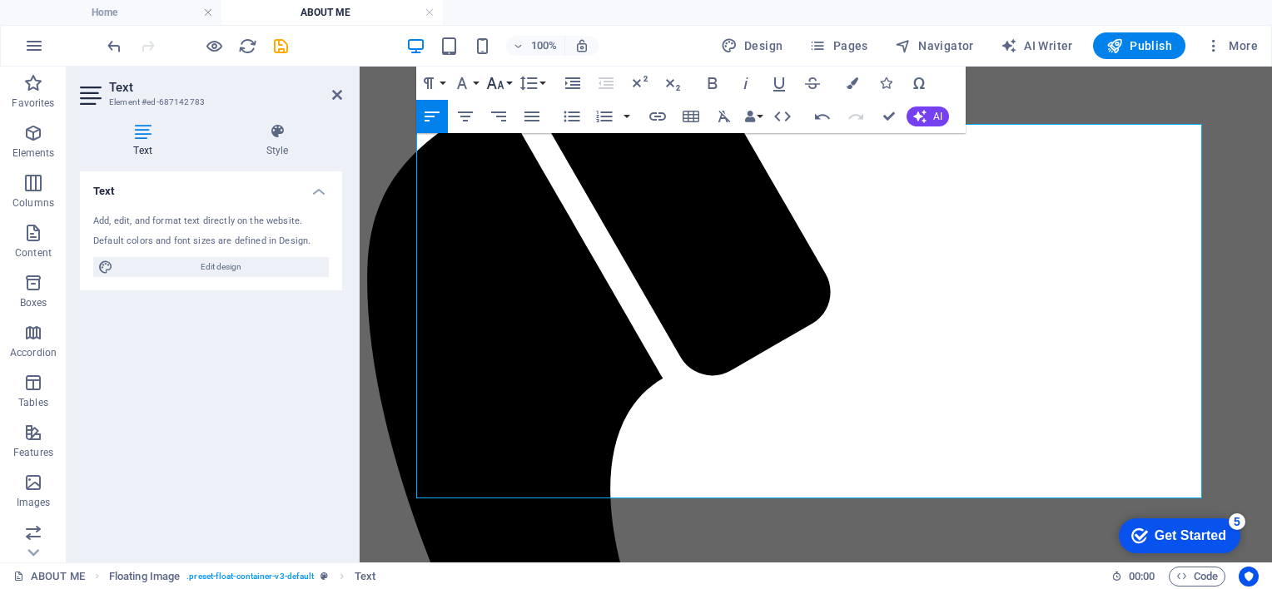
click at [508, 90] on button "Font Size" at bounding box center [499, 83] width 32 height 33
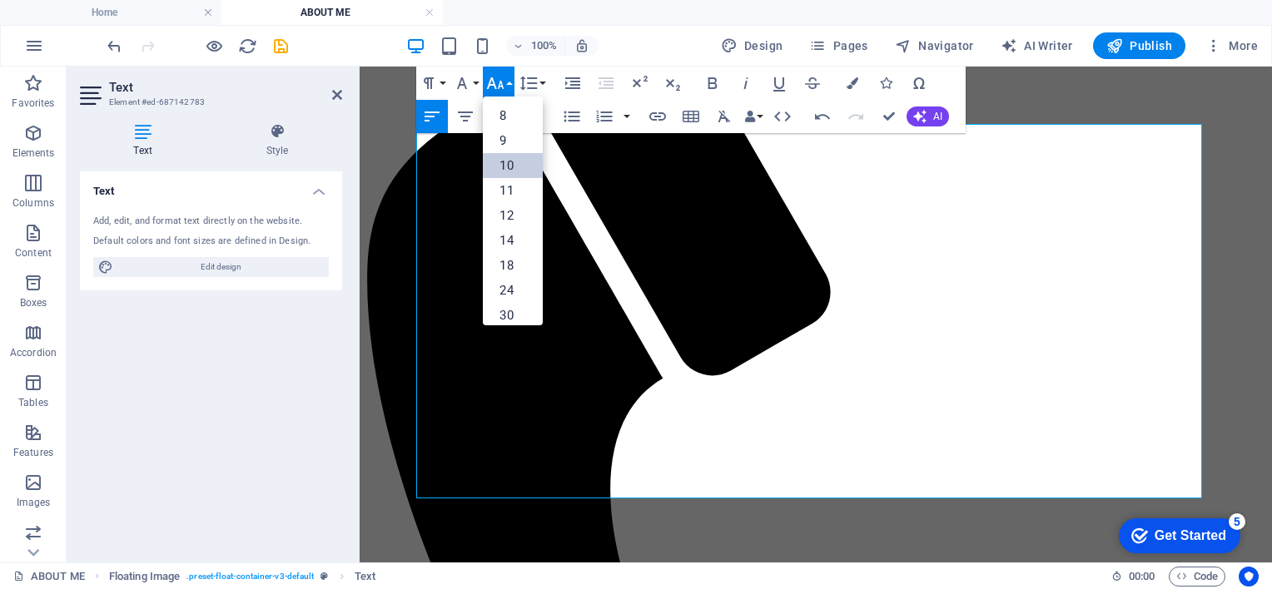
scroll to position [69, 0]
click at [513, 127] on link "11" at bounding box center [513, 121] width 60 height 25
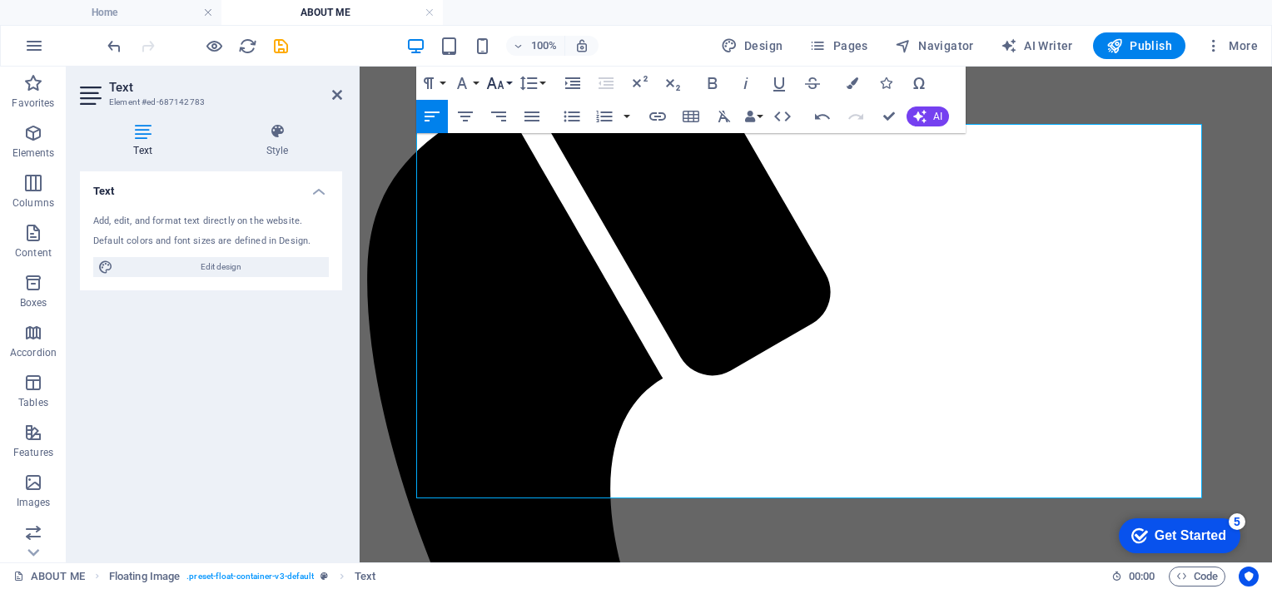
click at [509, 82] on button "Font Size" at bounding box center [499, 83] width 32 height 33
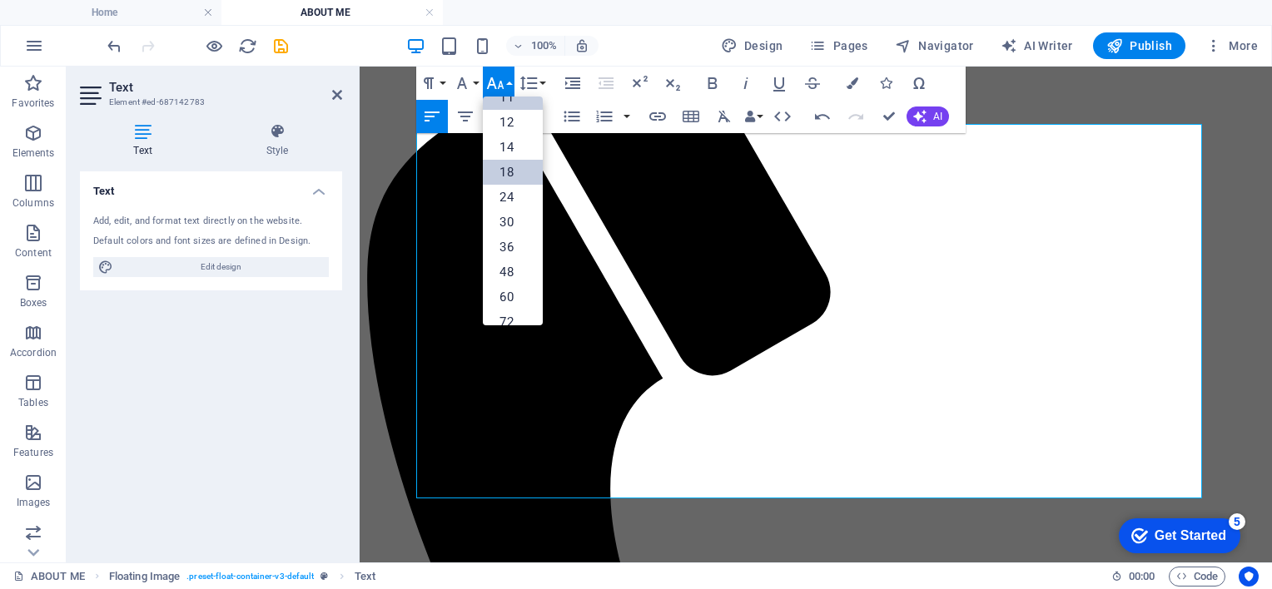
click at [514, 162] on link "18" at bounding box center [513, 172] width 60 height 25
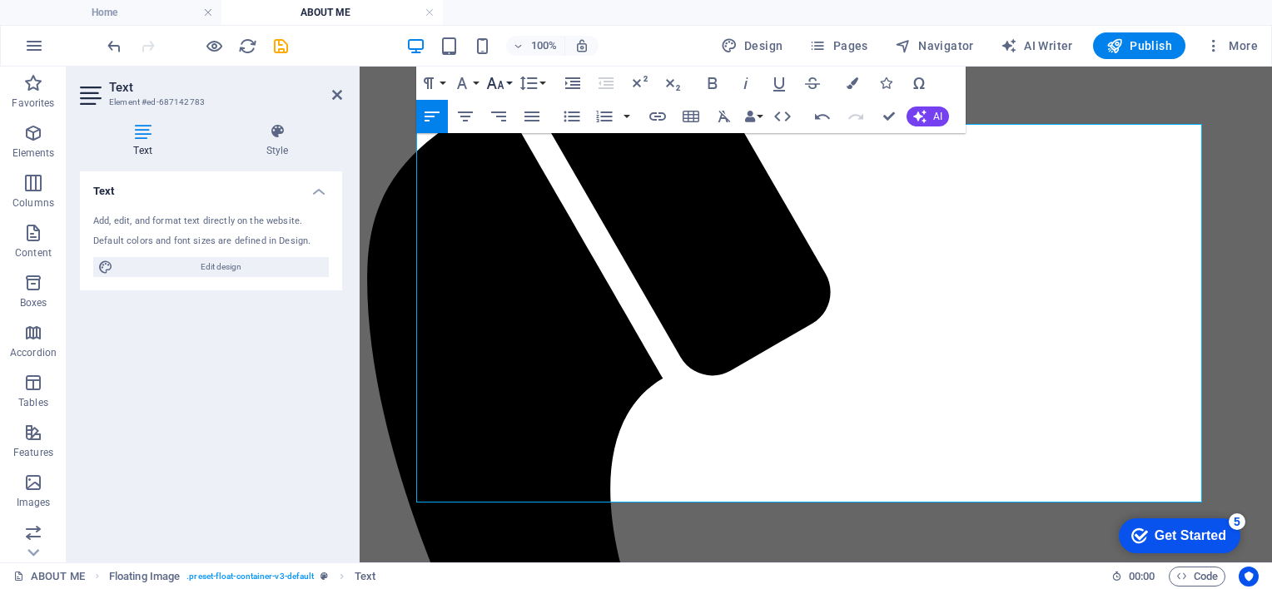
click at [508, 88] on button "Font Size" at bounding box center [499, 83] width 32 height 33
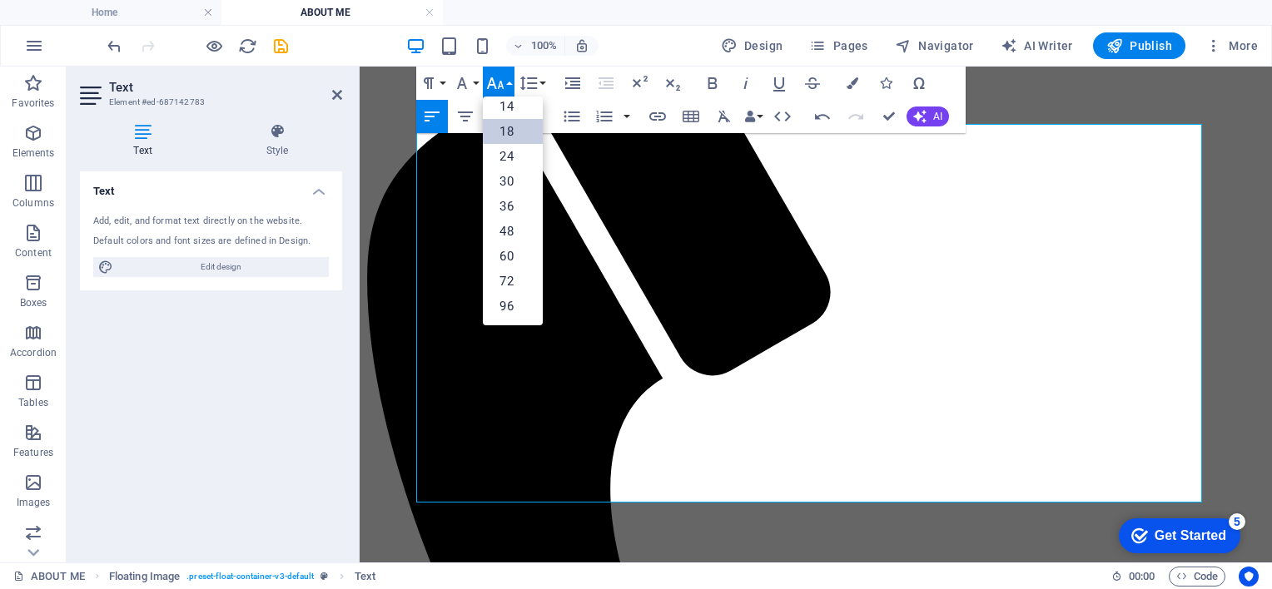
scroll to position [133, 0]
click at [516, 112] on link "14" at bounding box center [513, 107] width 60 height 25
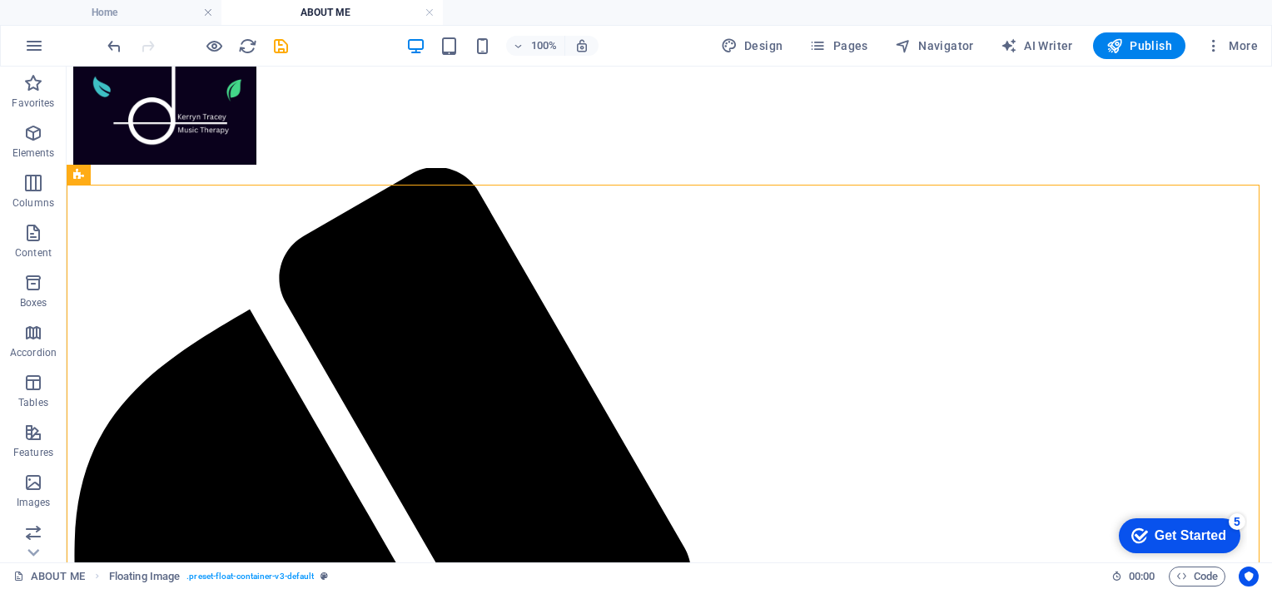
scroll to position [92, 0]
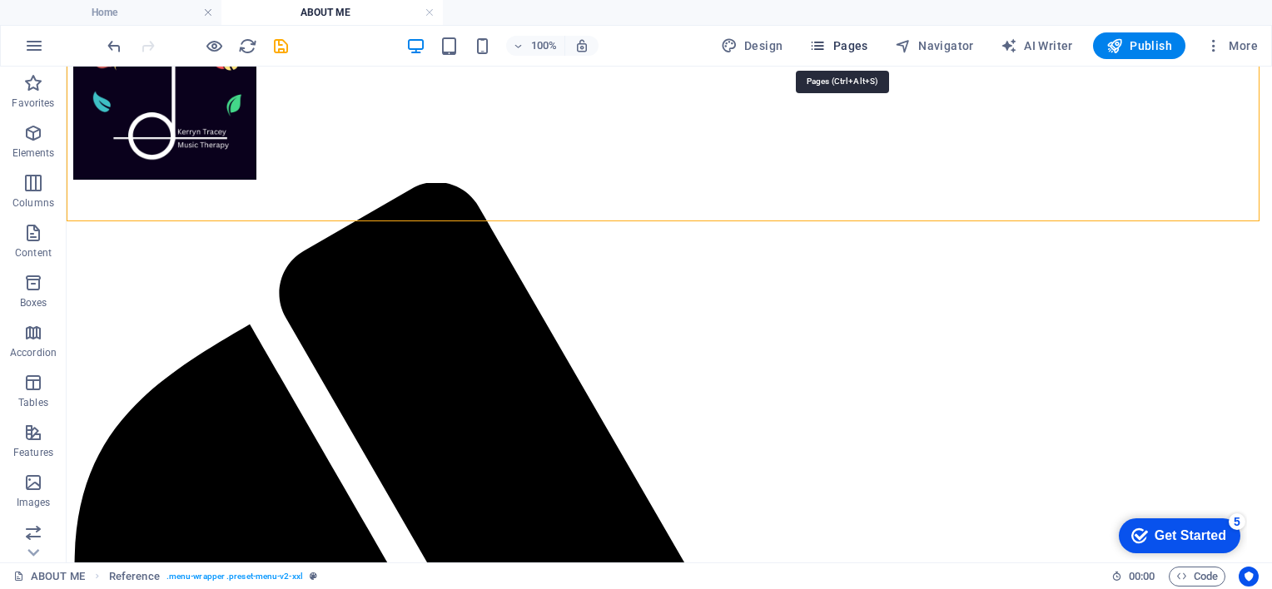
click at [850, 49] on span "Pages" at bounding box center [838, 45] width 58 height 17
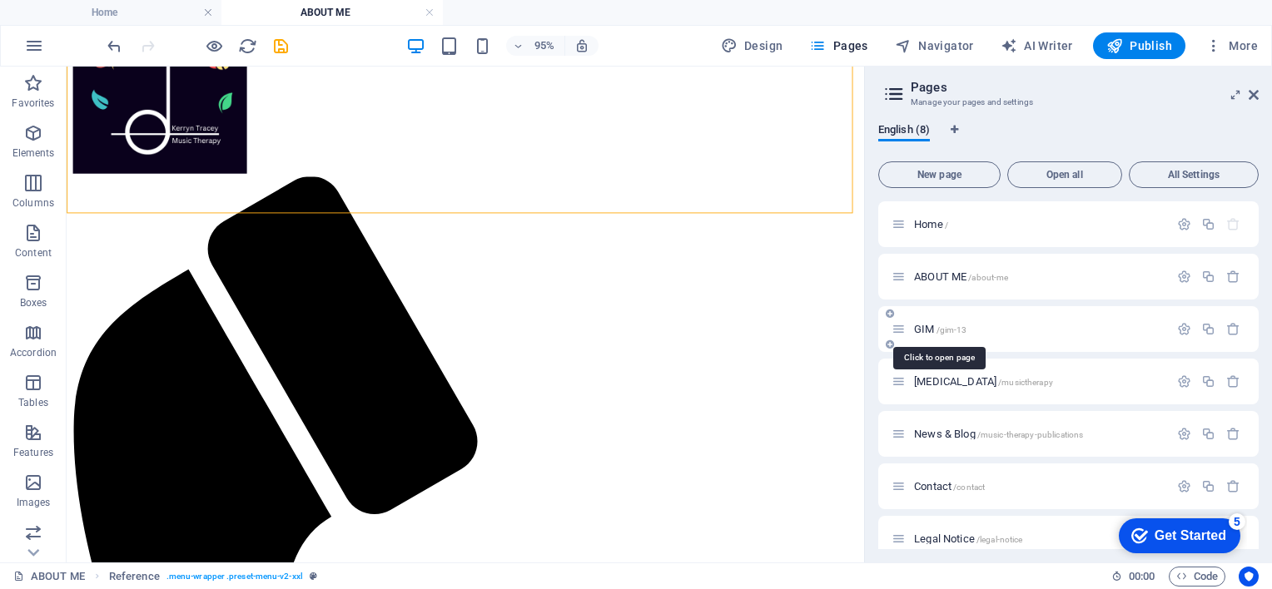
click at [941, 329] on span "/gim-13" at bounding box center [951, 329] width 31 height 9
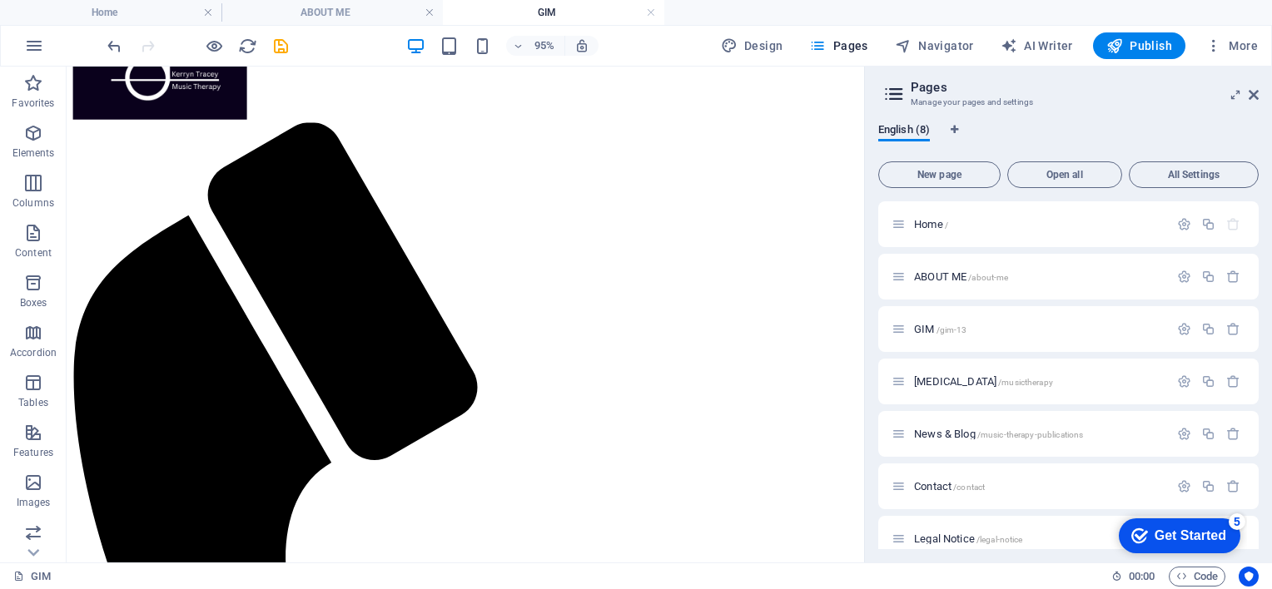
scroll to position [132, 0]
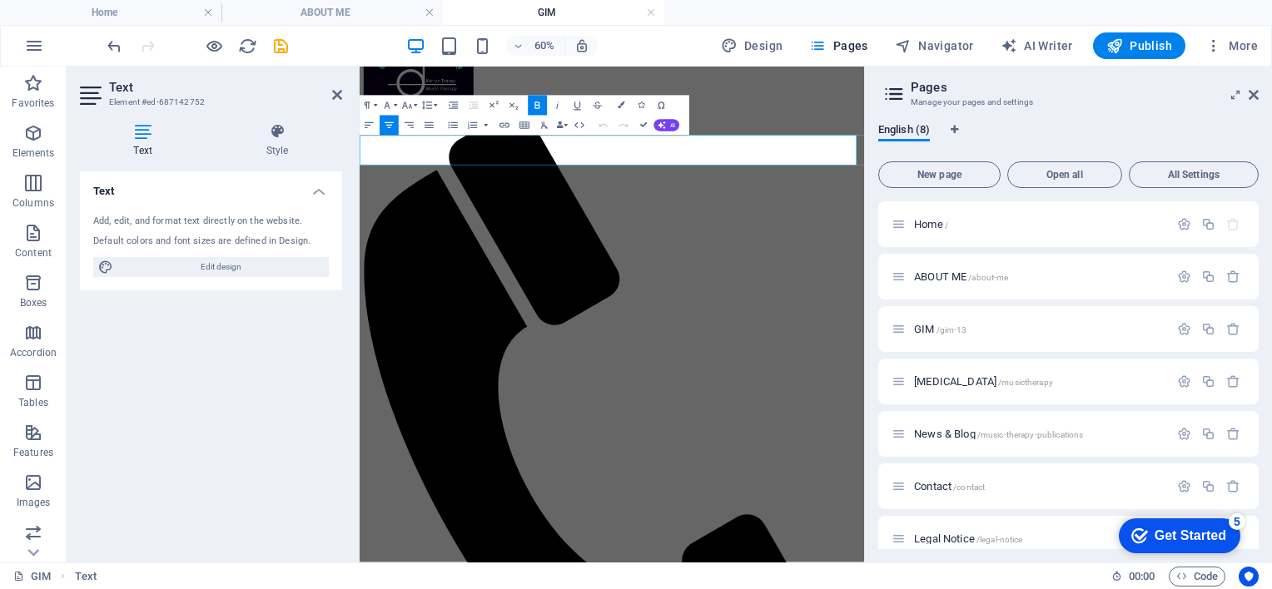
drag, startPoint x: 866, startPoint y: 198, endPoint x: 694, endPoint y: 197, distance: 171.4
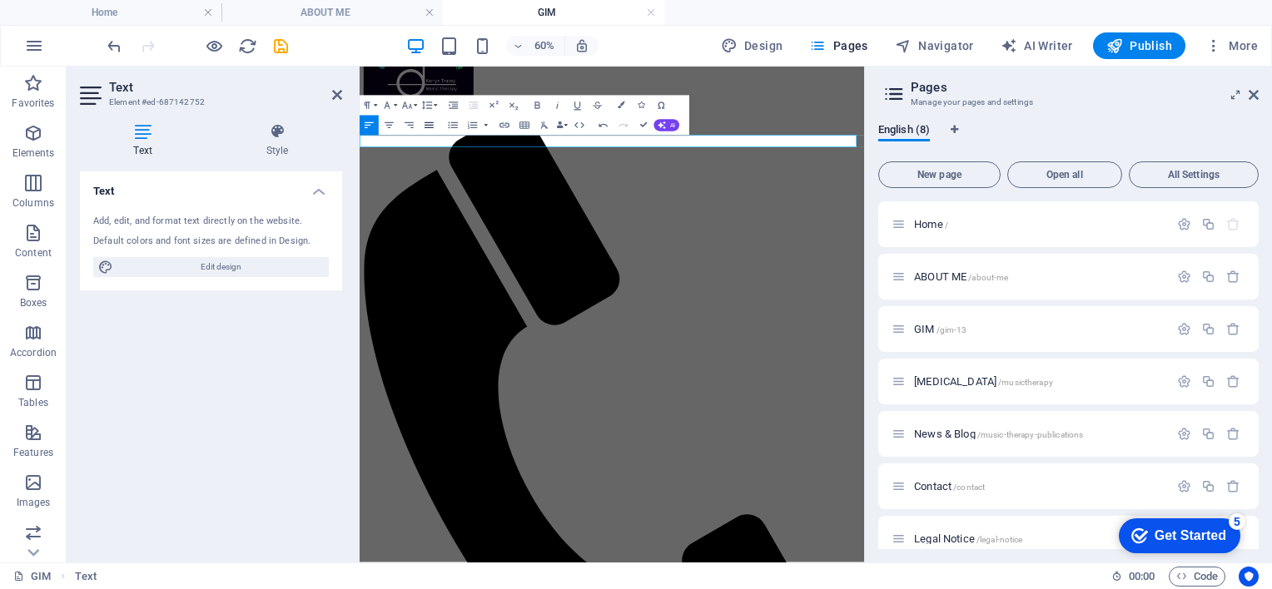
click at [427, 123] on icon "button" at bounding box center [428, 125] width 9 height 6
drag, startPoint x: 570, startPoint y: 185, endPoint x: 363, endPoint y: 187, distance: 207.2
click at [430, 123] on icon "button" at bounding box center [428, 125] width 9 height 6
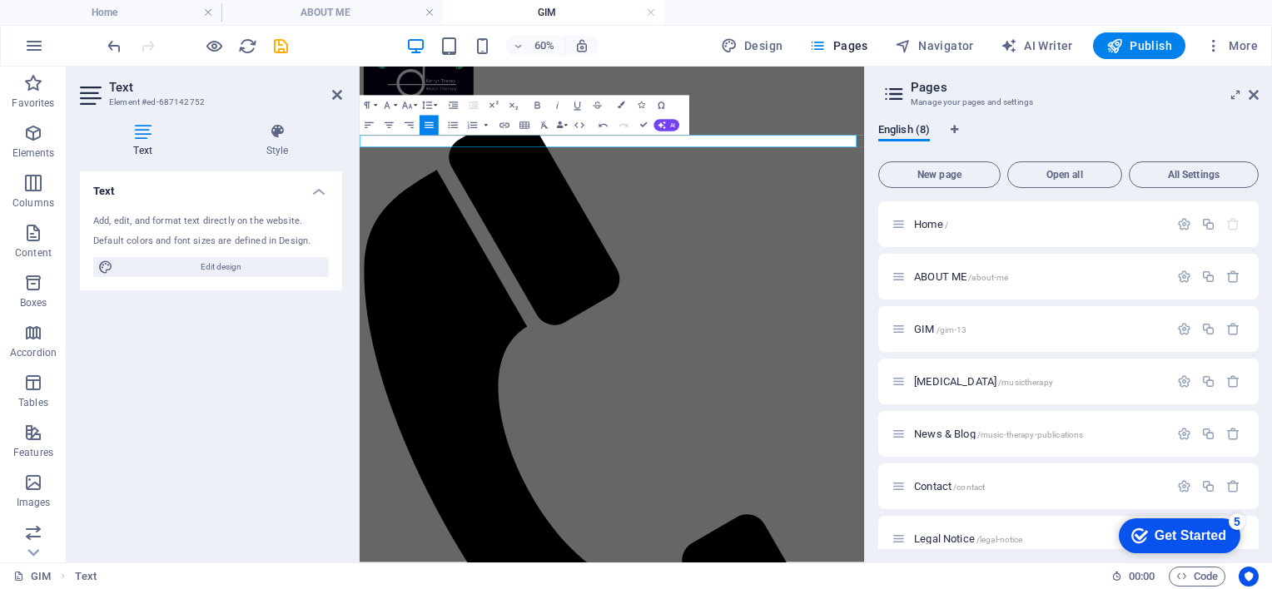
click at [430, 123] on icon "button" at bounding box center [428, 125] width 9 height 6
click at [389, 123] on icon "button" at bounding box center [388, 125] width 9 height 6
click at [412, 105] on icon "button" at bounding box center [407, 105] width 12 height 12
click at [406, 208] on link "18" at bounding box center [402, 214] width 36 height 15
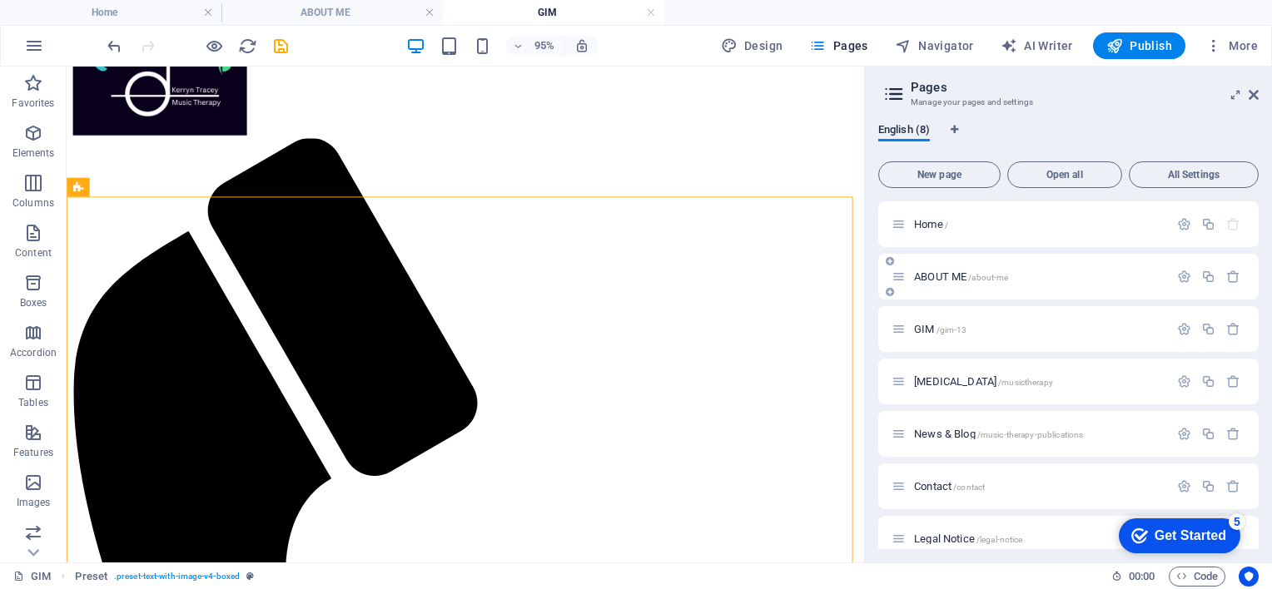
click at [940, 269] on div "ABOUT ME /about-me" at bounding box center [1029, 276] width 277 height 19
click at [943, 275] on span "ABOUT ME /about-me" at bounding box center [961, 276] width 94 height 12
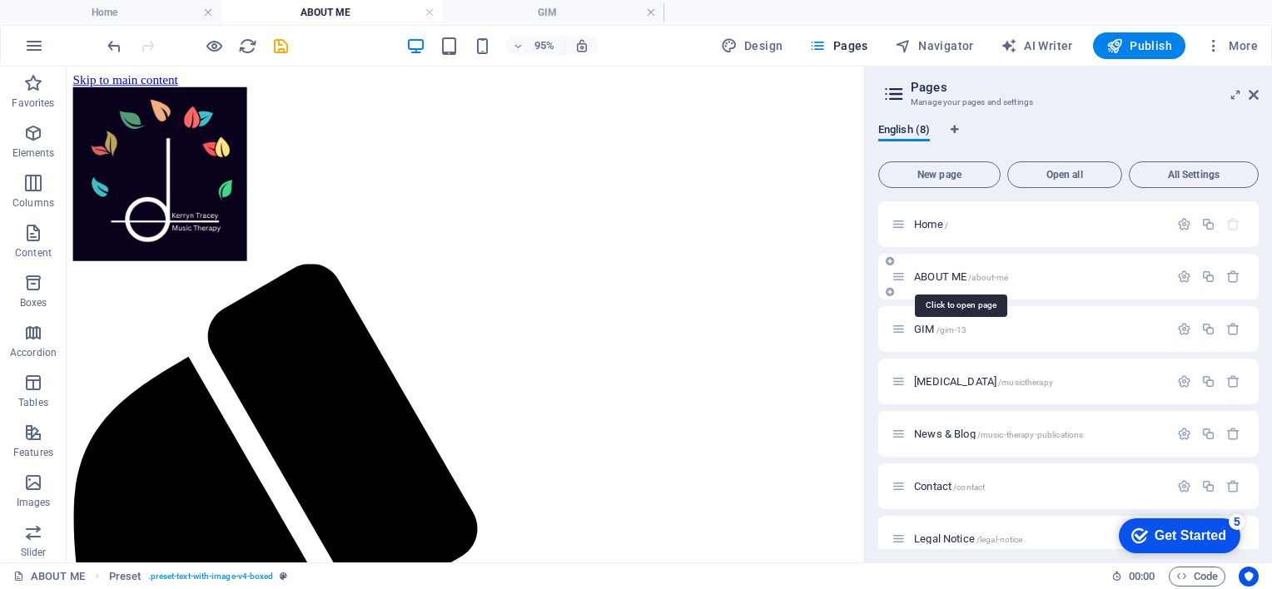
scroll to position [0, 0]
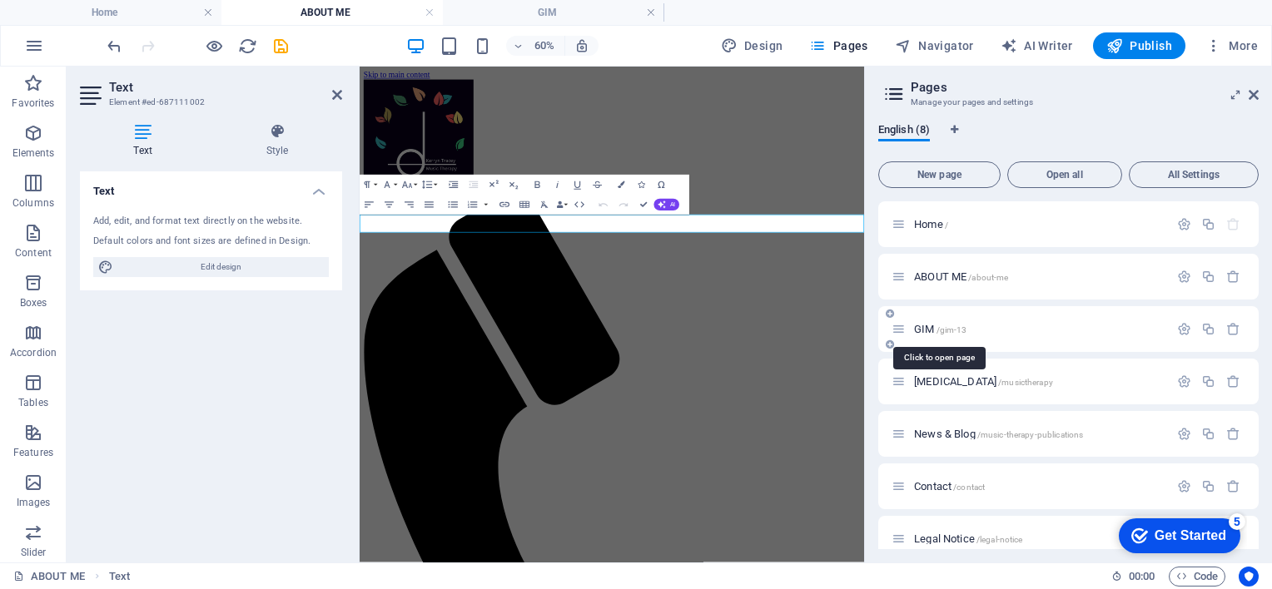
click at [932, 329] on span "GIM /gim-13" at bounding box center [940, 329] width 52 height 12
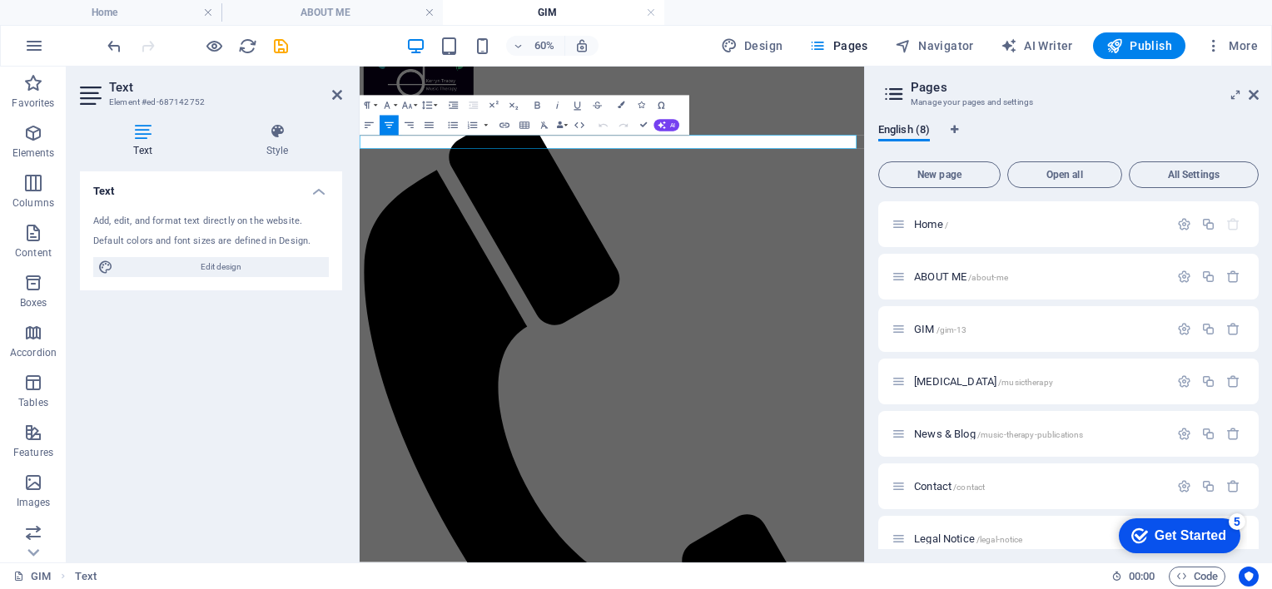
drag, startPoint x: 892, startPoint y: 197, endPoint x: 663, endPoint y: 201, distance: 228.9
click at [543, 103] on button "Bold" at bounding box center [537, 106] width 19 height 20
click at [412, 108] on icon "button" at bounding box center [407, 105] width 10 height 7
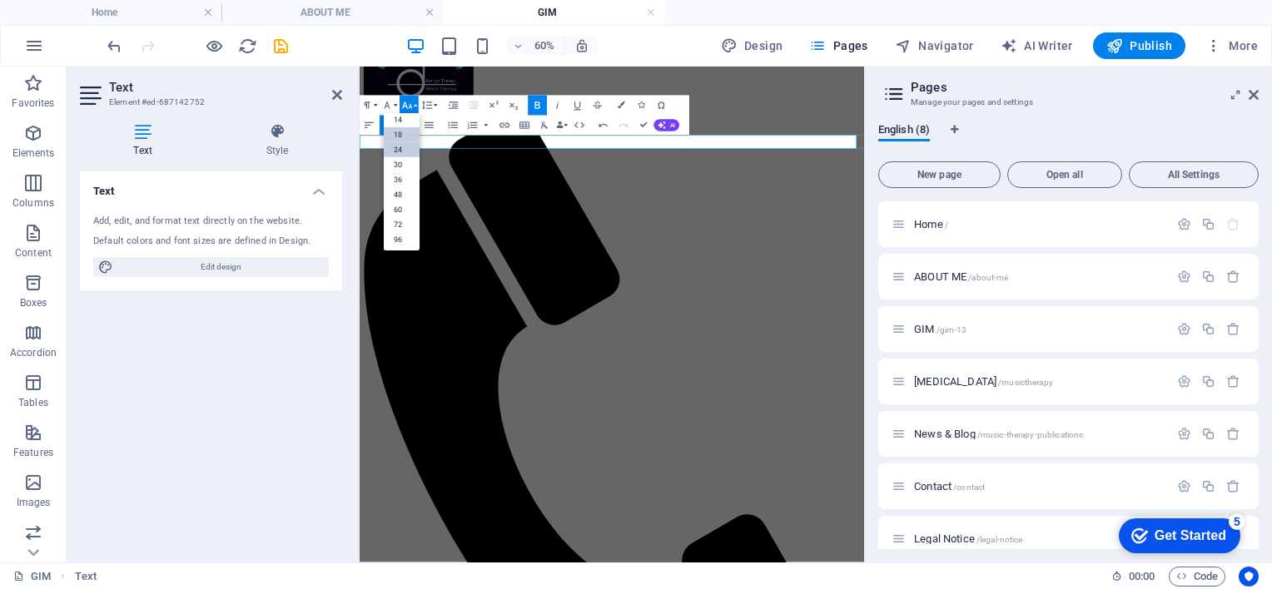
click at [409, 145] on link "24" at bounding box center [402, 149] width 36 height 15
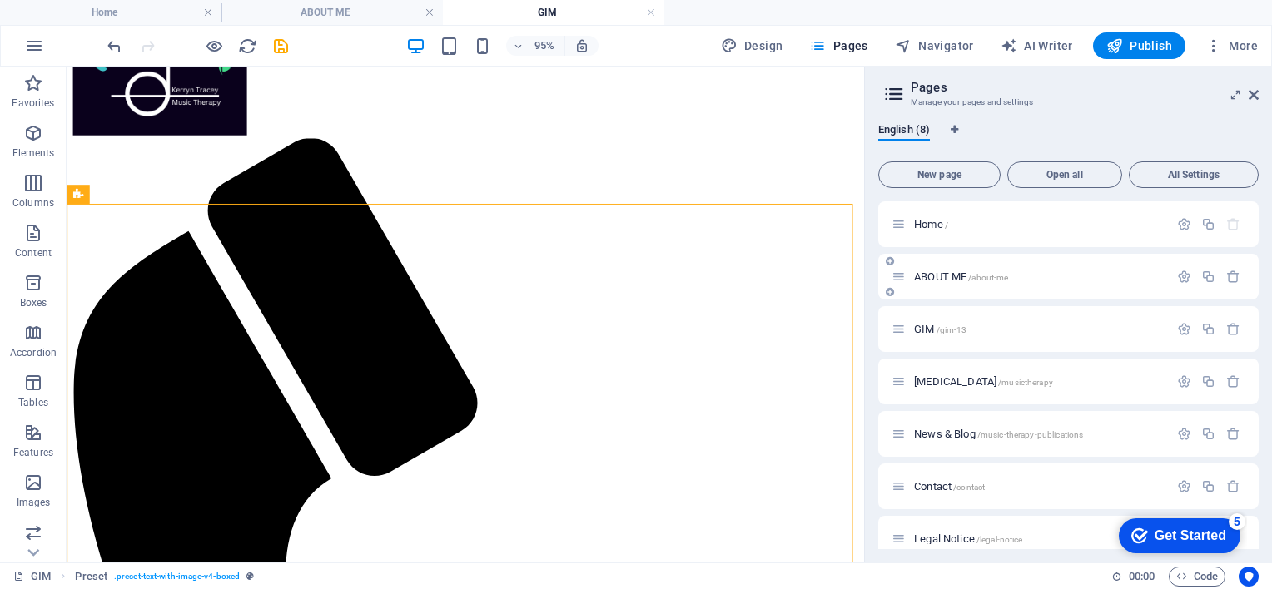
click at [960, 274] on span "ABOUT ME /about-me" at bounding box center [961, 276] width 94 height 12
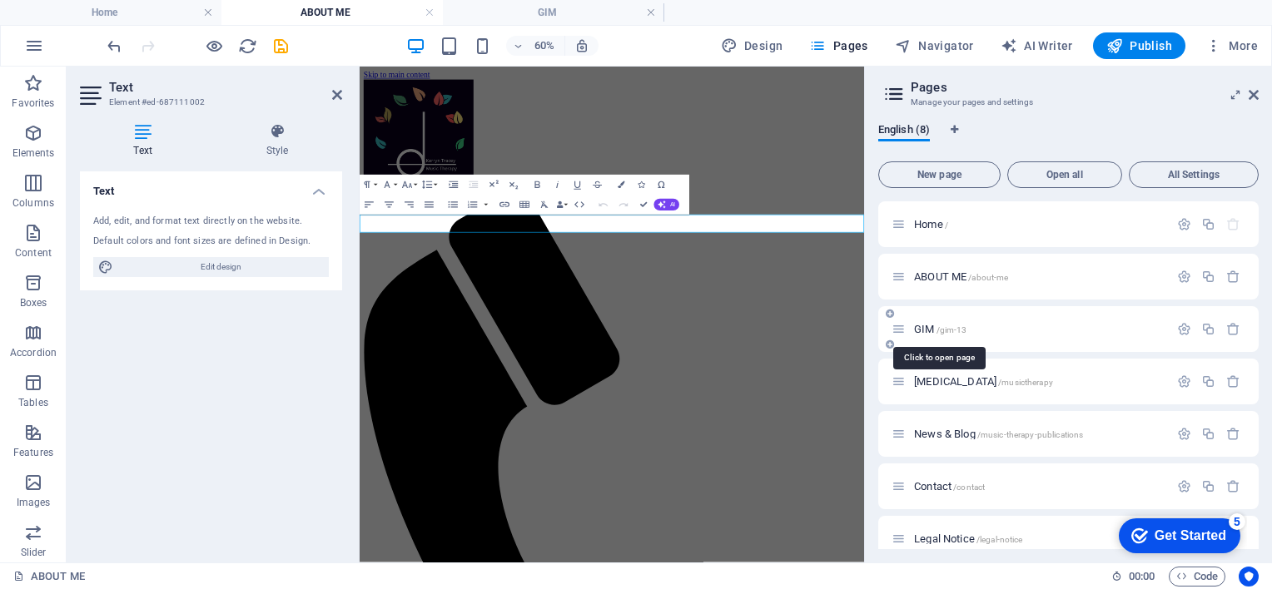
click at [943, 330] on span "/gim-13" at bounding box center [951, 329] width 31 height 9
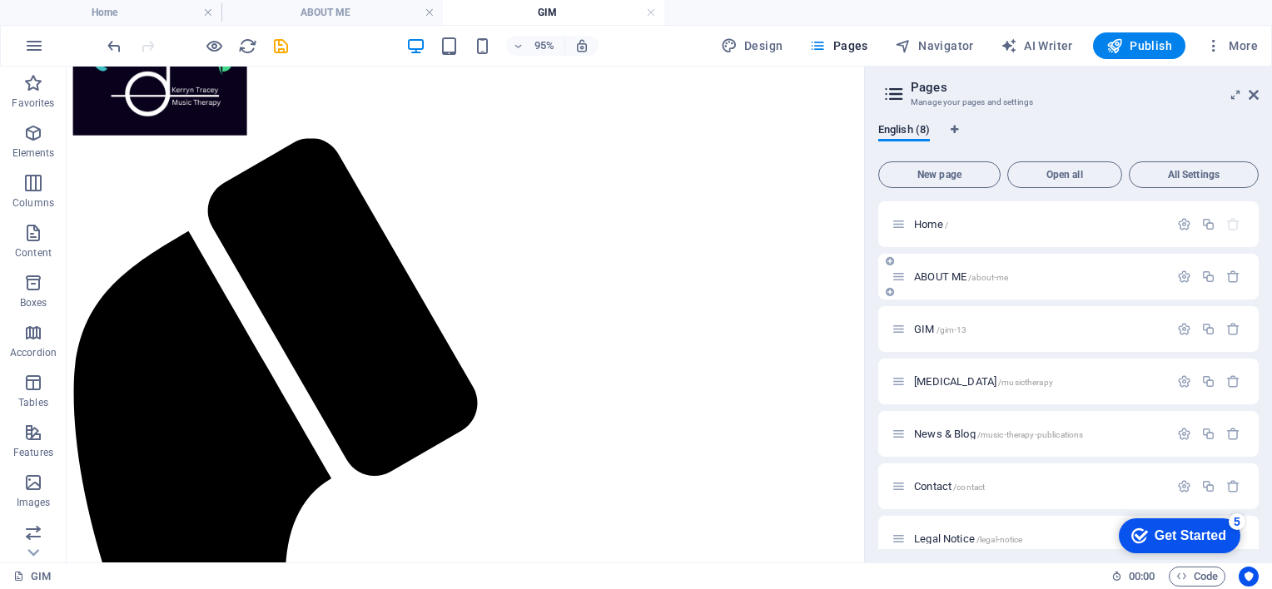
click at [957, 280] on span "ABOUT ME /about-me" at bounding box center [961, 276] width 94 height 12
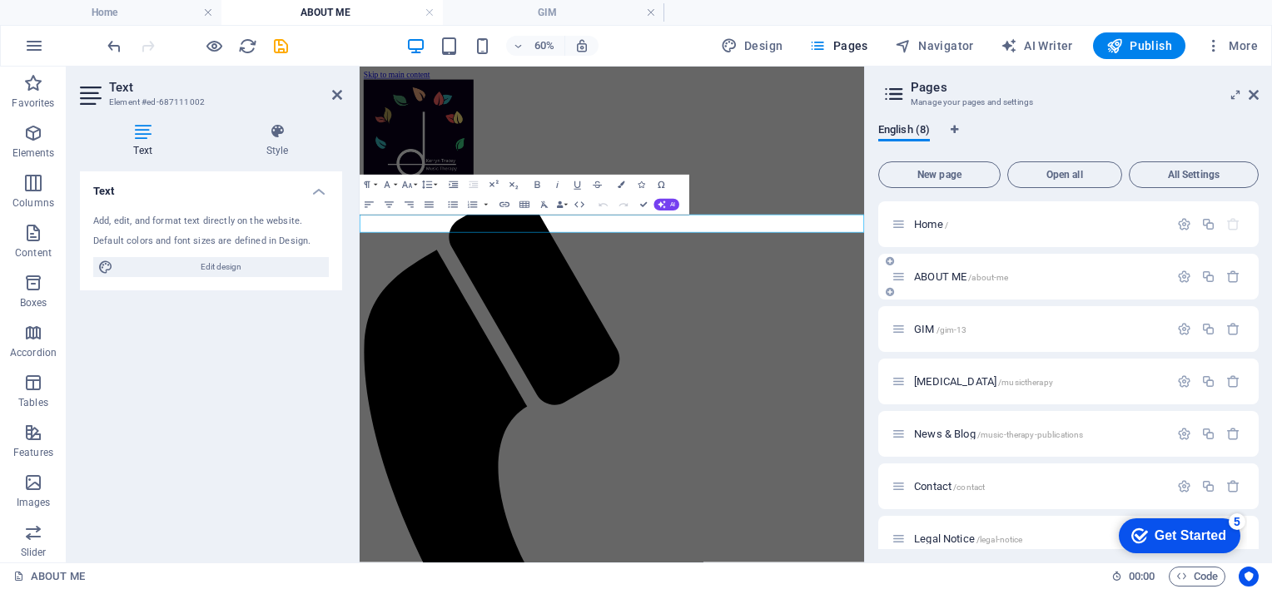
scroll to position [0, 0]
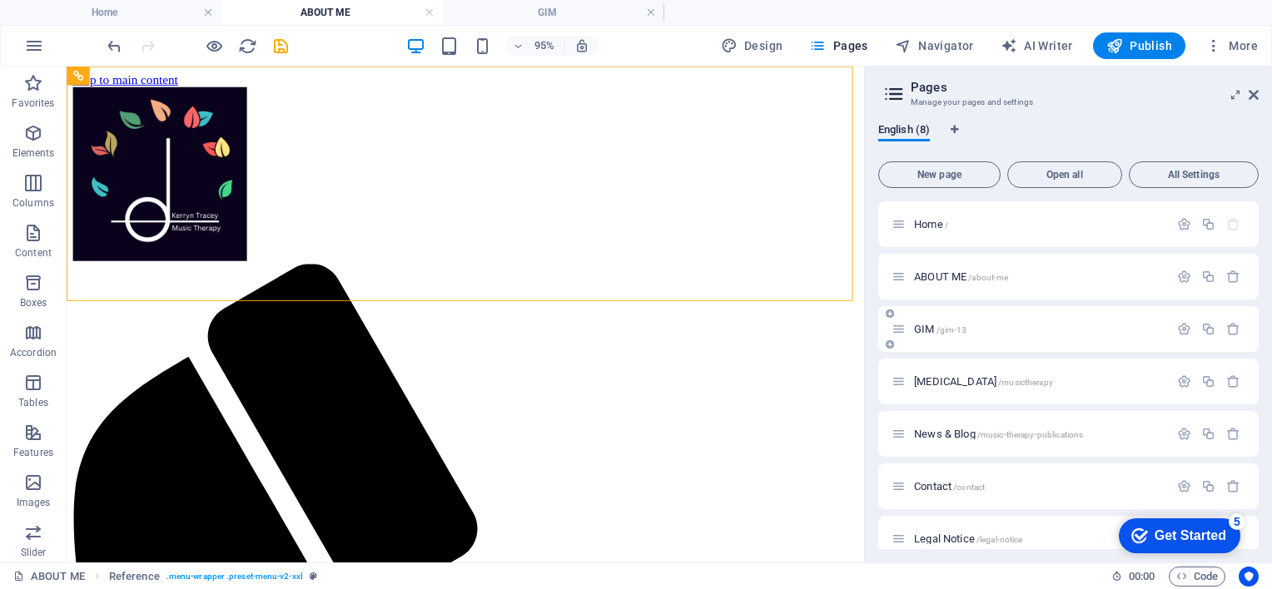
click at [940, 332] on span "/gim-13" at bounding box center [951, 329] width 31 height 9
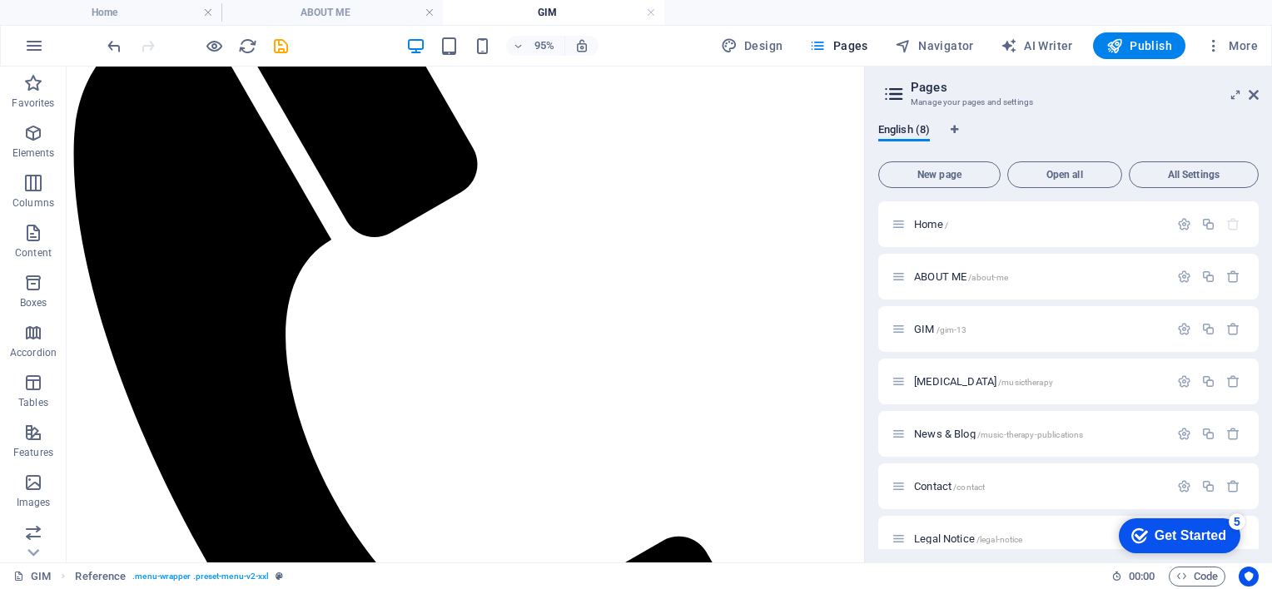
scroll to position [386, 0]
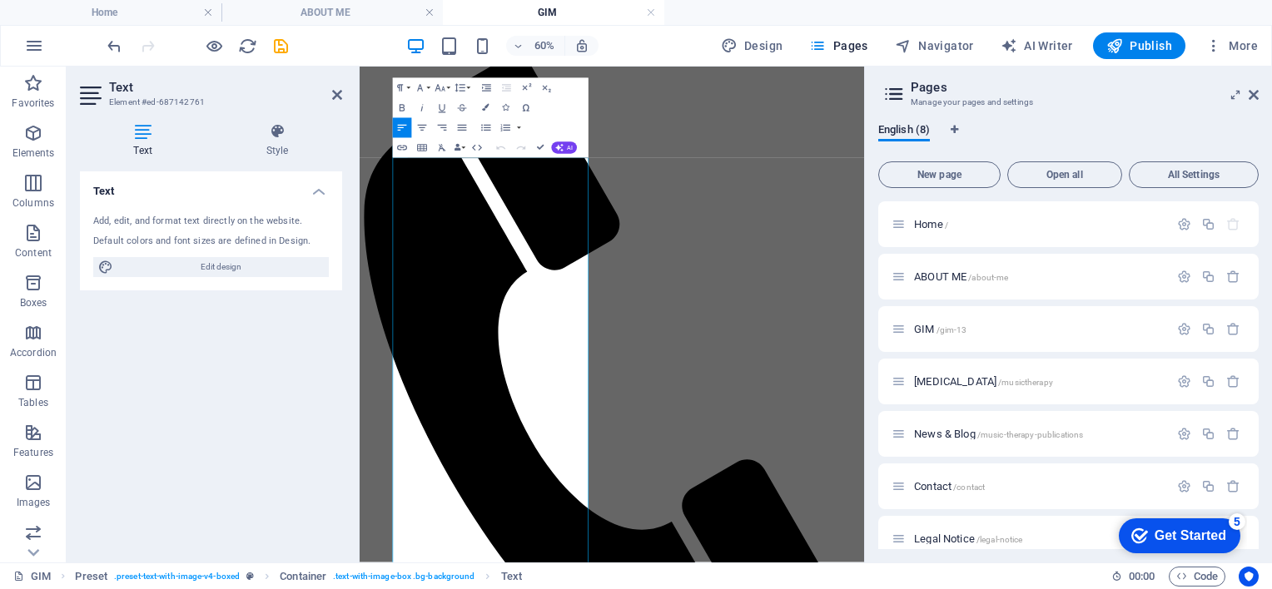
scroll to position [220, 0]
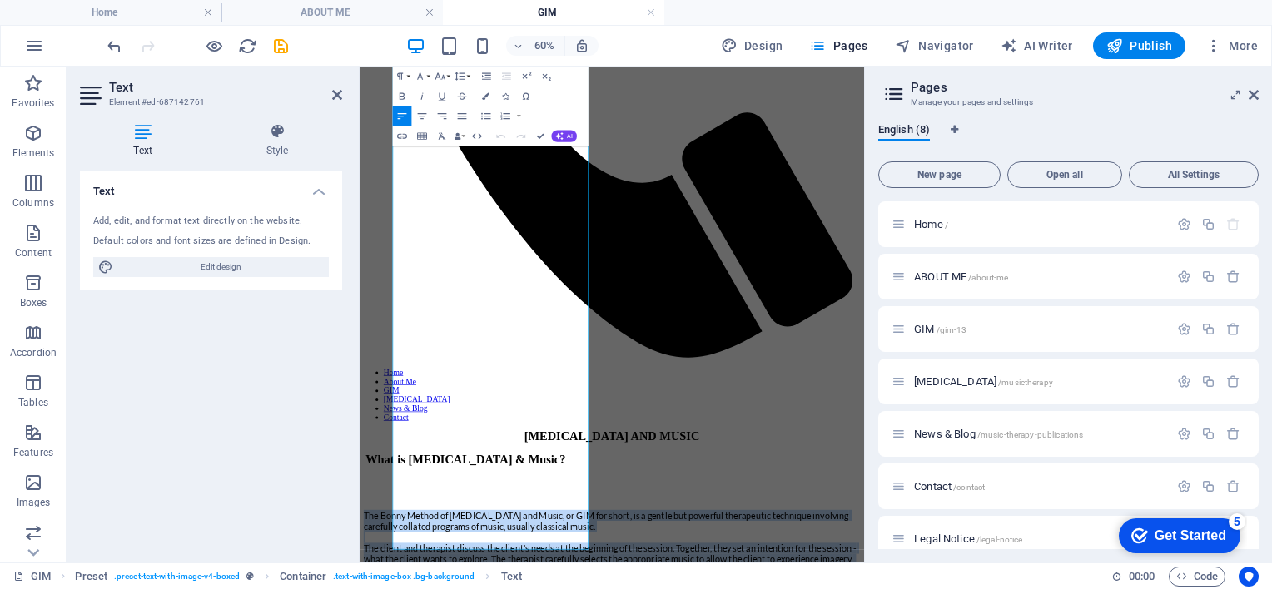
scroll to position [909, 0]
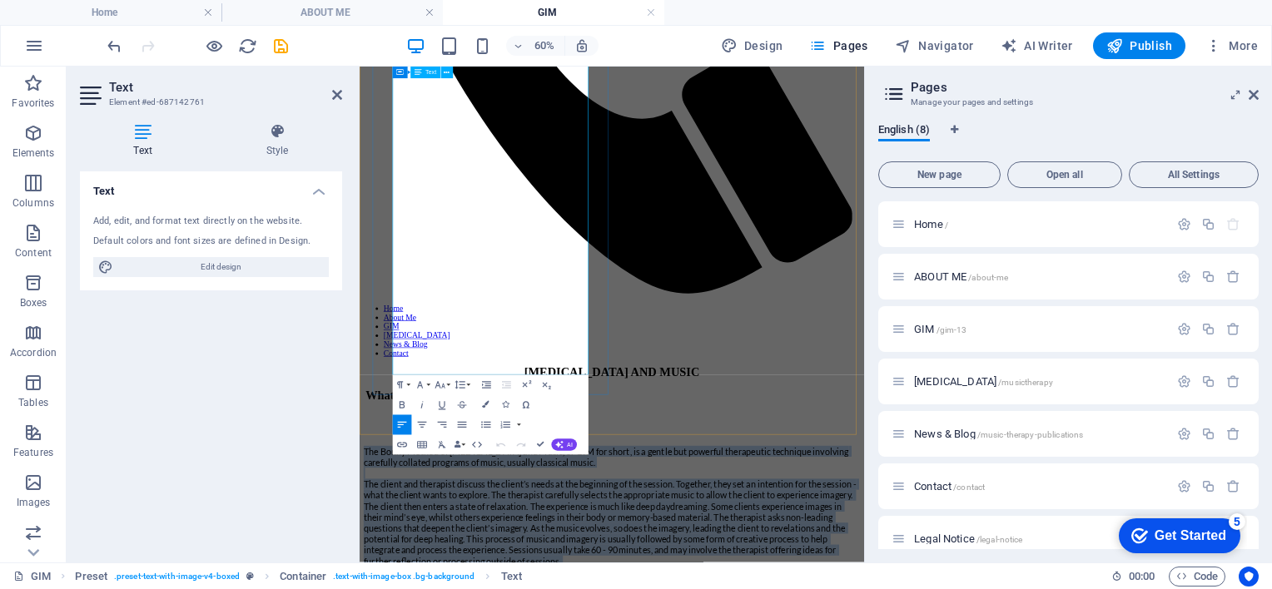
drag, startPoint x: 416, startPoint y: 295, endPoint x: 687, endPoint y: 491, distance: 333.8
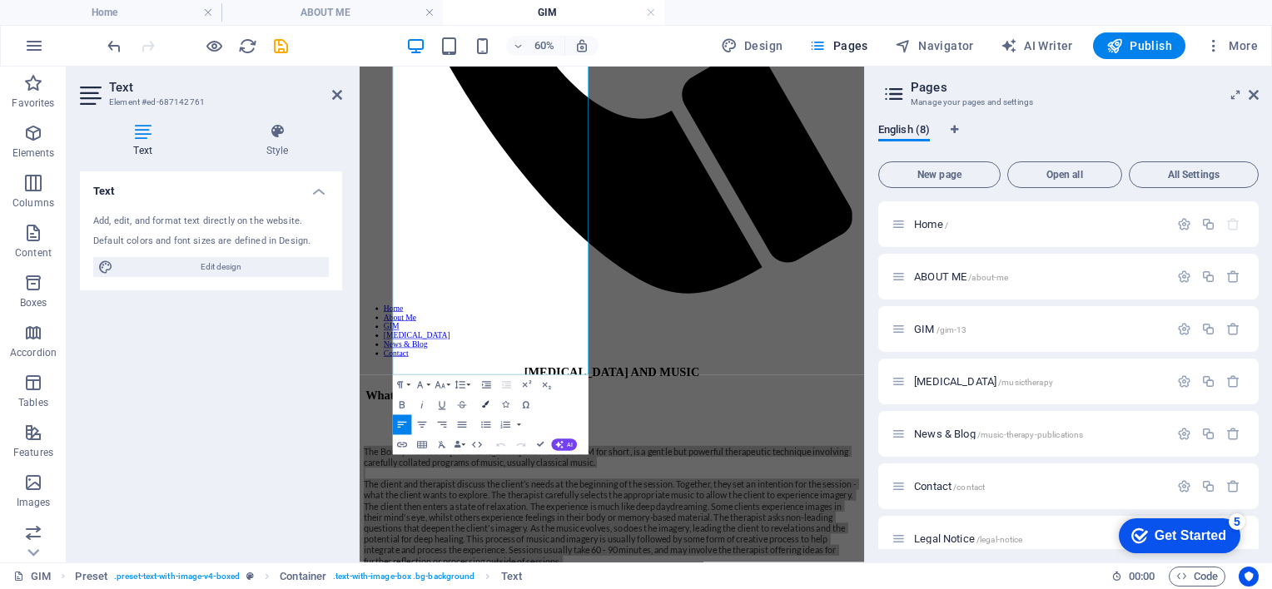
click at [488, 403] on icon "button" at bounding box center [485, 404] width 7 height 7
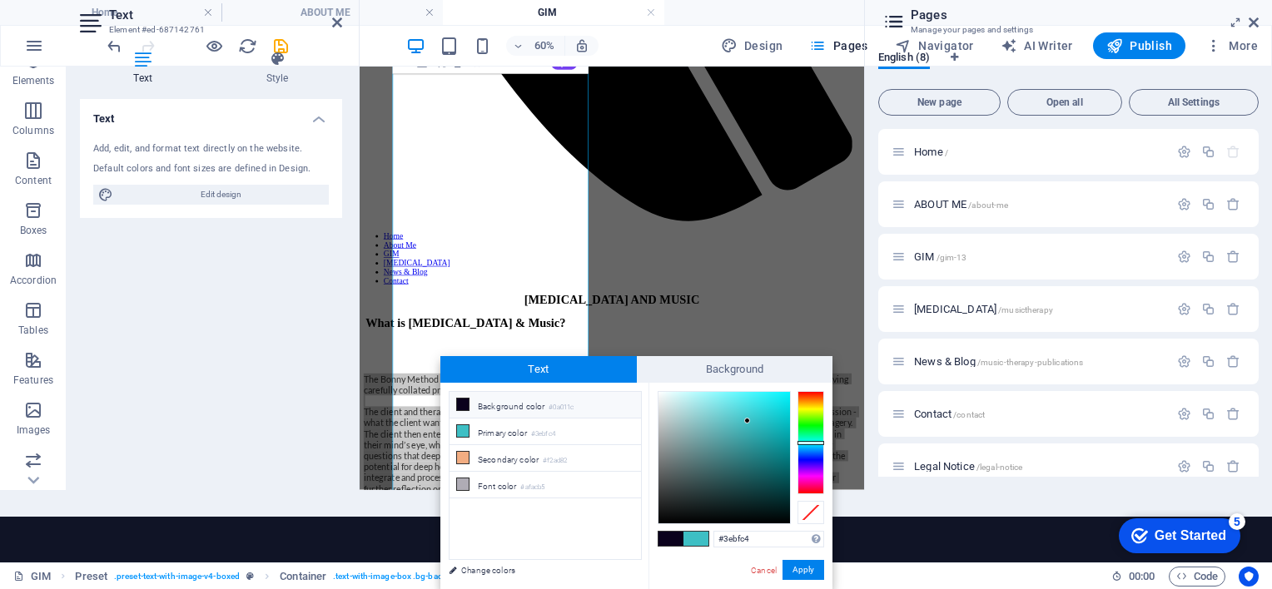
scroll to position [513, 0]
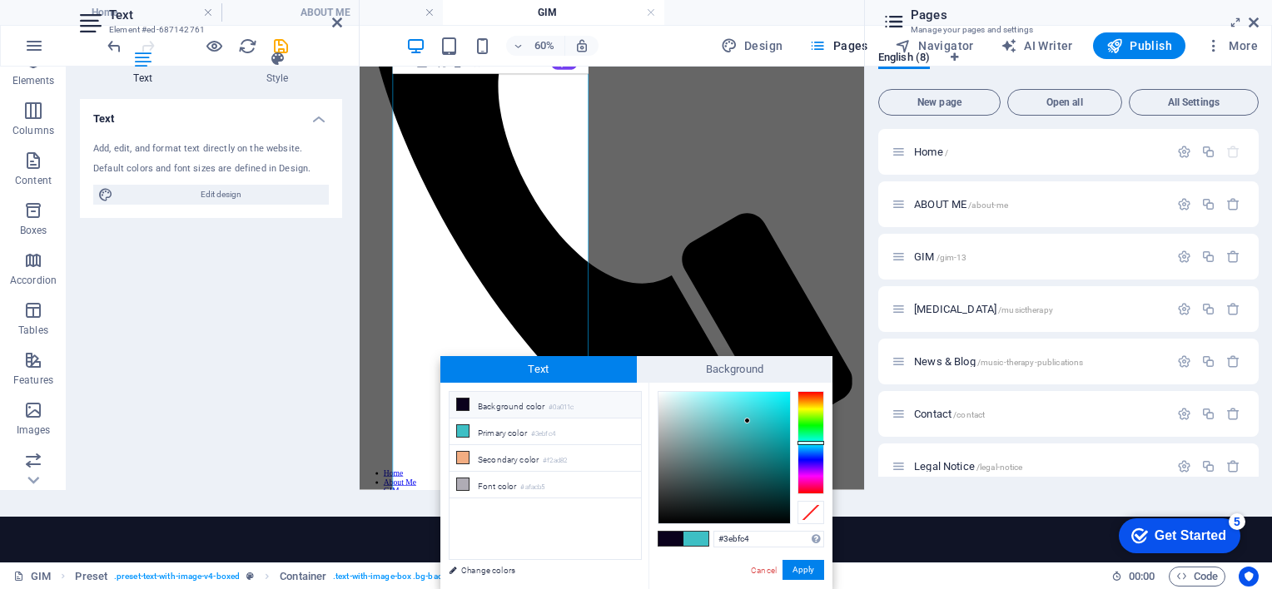
click at [691, 536] on span at bounding box center [695, 539] width 25 height 14
drag, startPoint x: 659, startPoint y: 404, endPoint x: 657, endPoint y: 372, distance: 32.5
click at [657, 372] on div "Text Background less Background color #0a011c Primary color #3ebfc4 Secondary c…" at bounding box center [636, 472] width 392 height 233
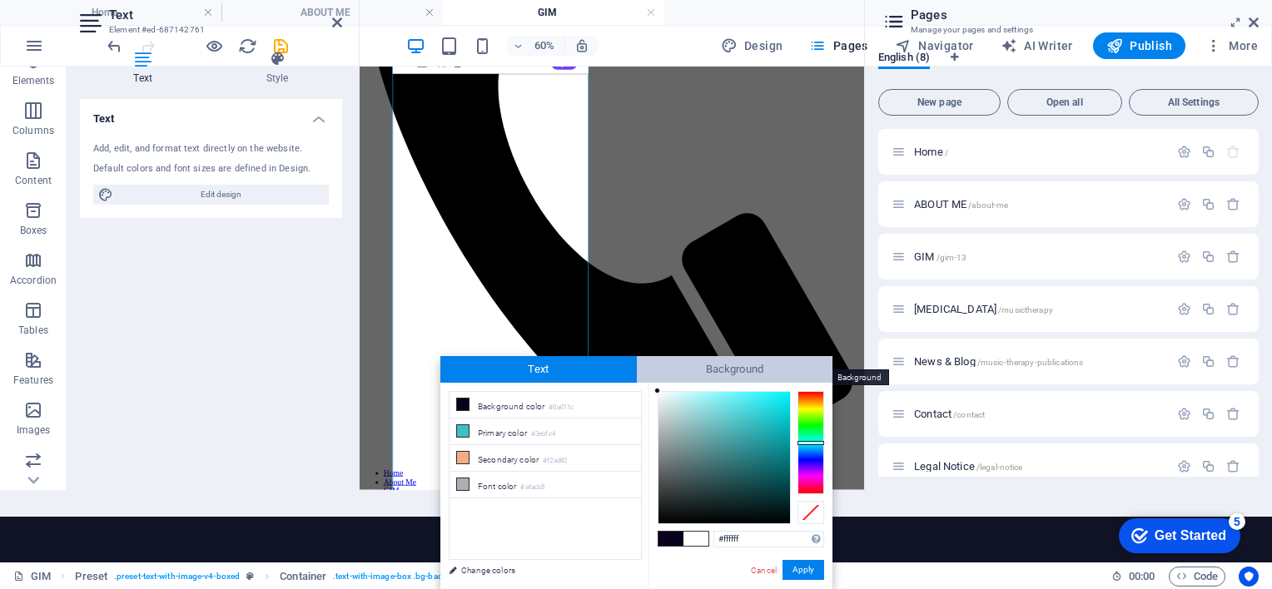
click at [656, 368] on span "Background" at bounding box center [735, 369] width 196 height 27
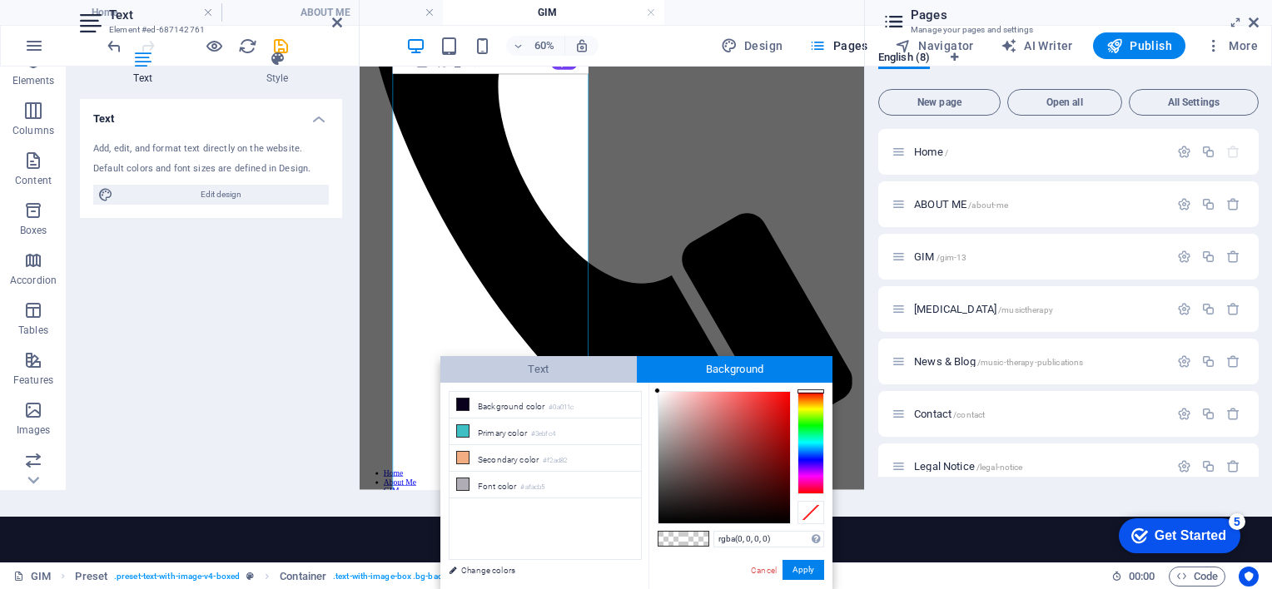
click at [606, 364] on span "Text" at bounding box center [538, 369] width 196 height 27
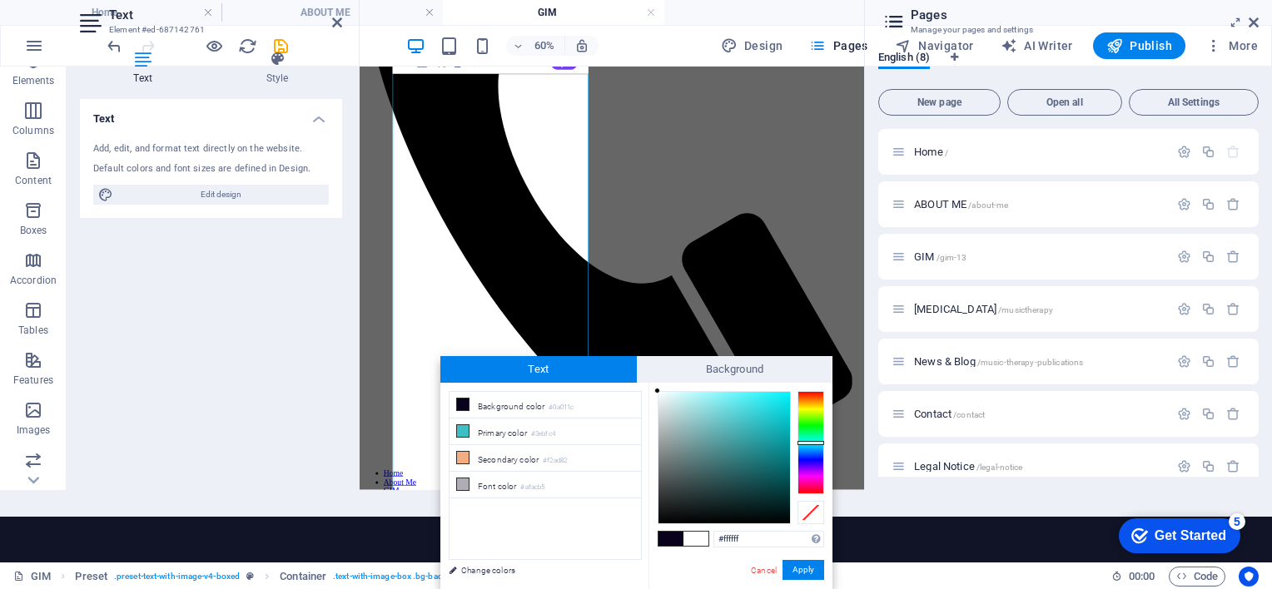
click at [657, 393] on div at bounding box center [657, 393] width 6 height 6
type input "#ffffff"
click at [655, 388] on div at bounding box center [657, 391] width 6 height 6
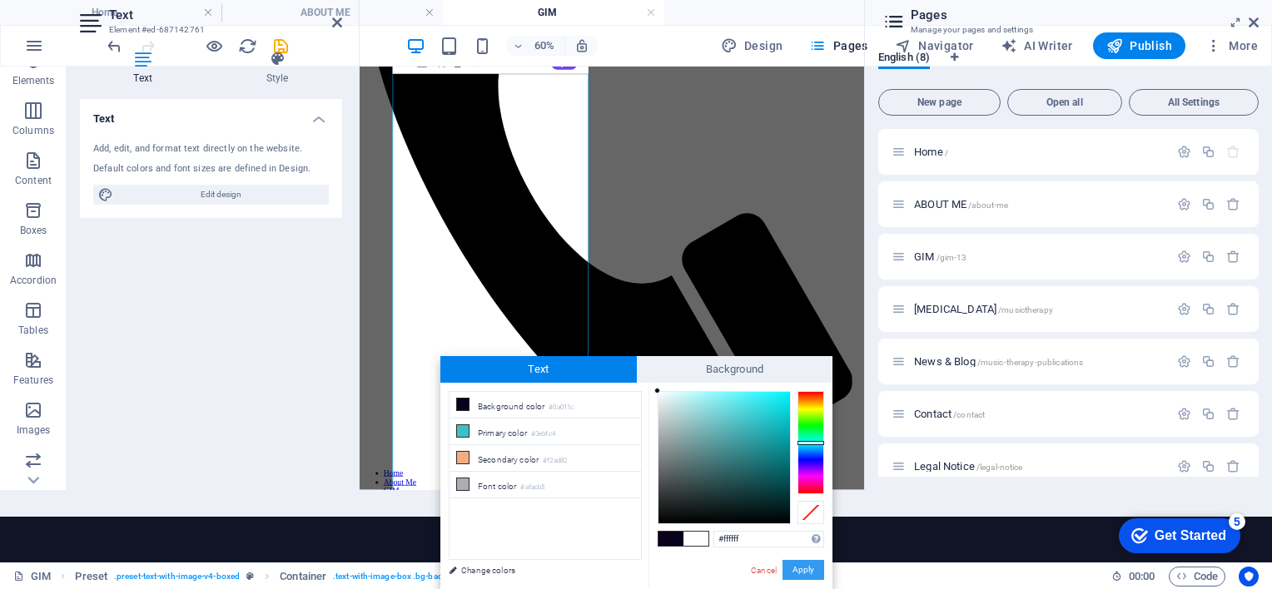
click at [802, 568] on button "Apply" at bounding box center [803, 570] width 42 height 20
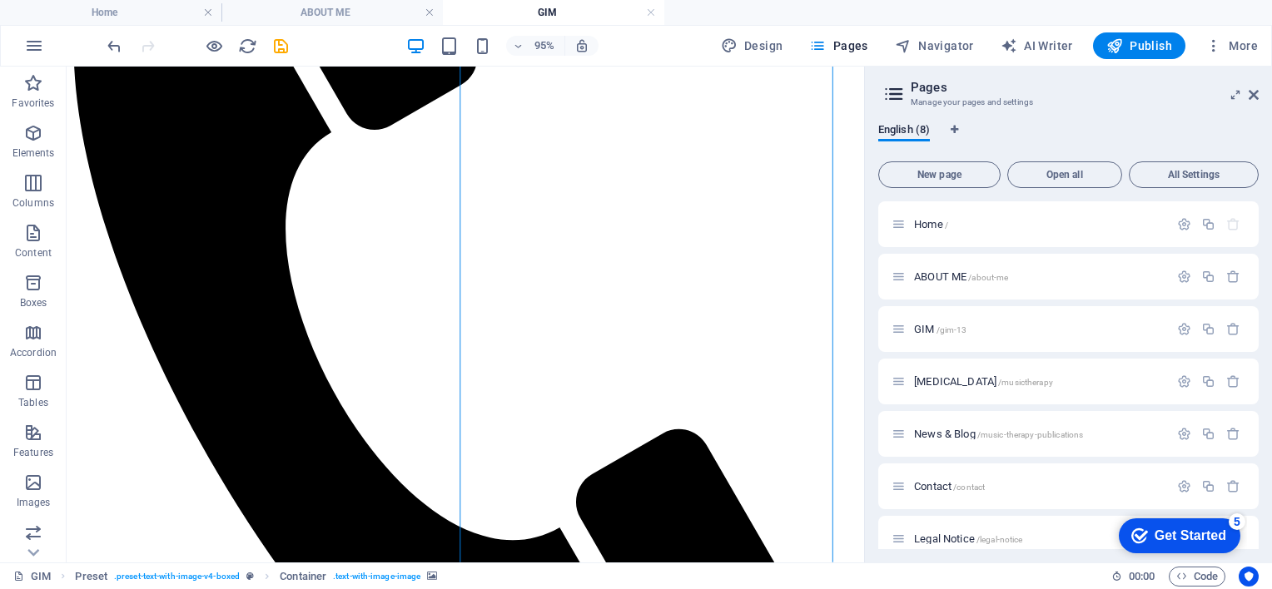
scroll to position [499, 0]
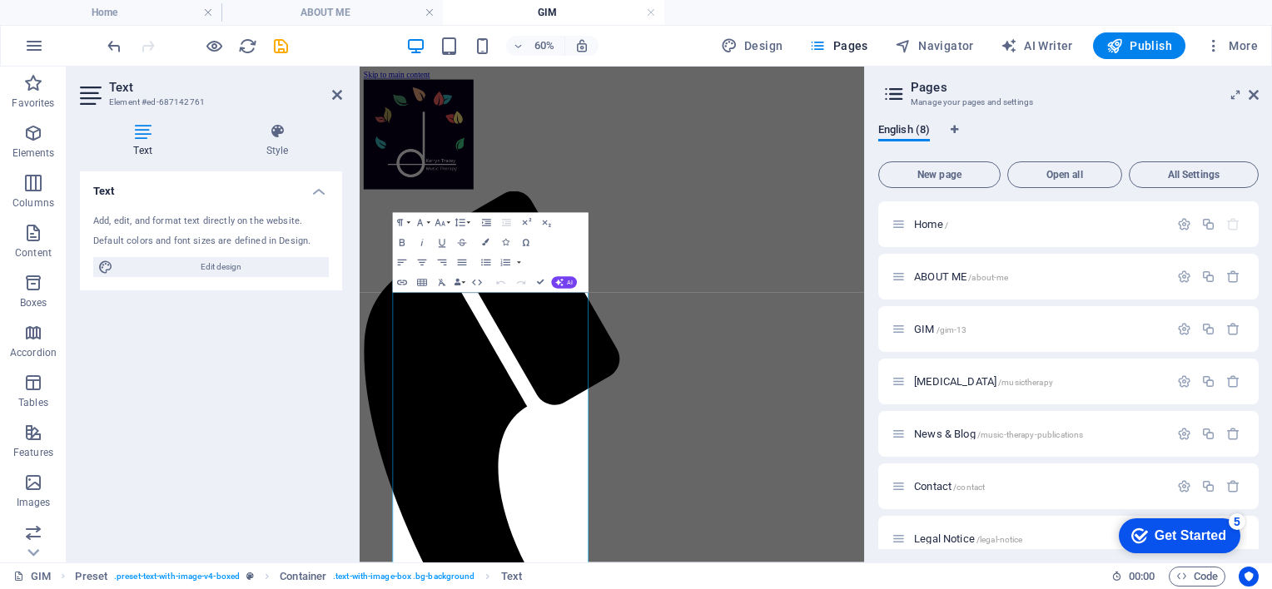
click at [122, 126] on icon at bounding box center [143, 131] width 126 height 17
drag, startPoint x: 421, startPoint y: 627, endPoint x: 477, endPoint y: 655, distance: 62.2
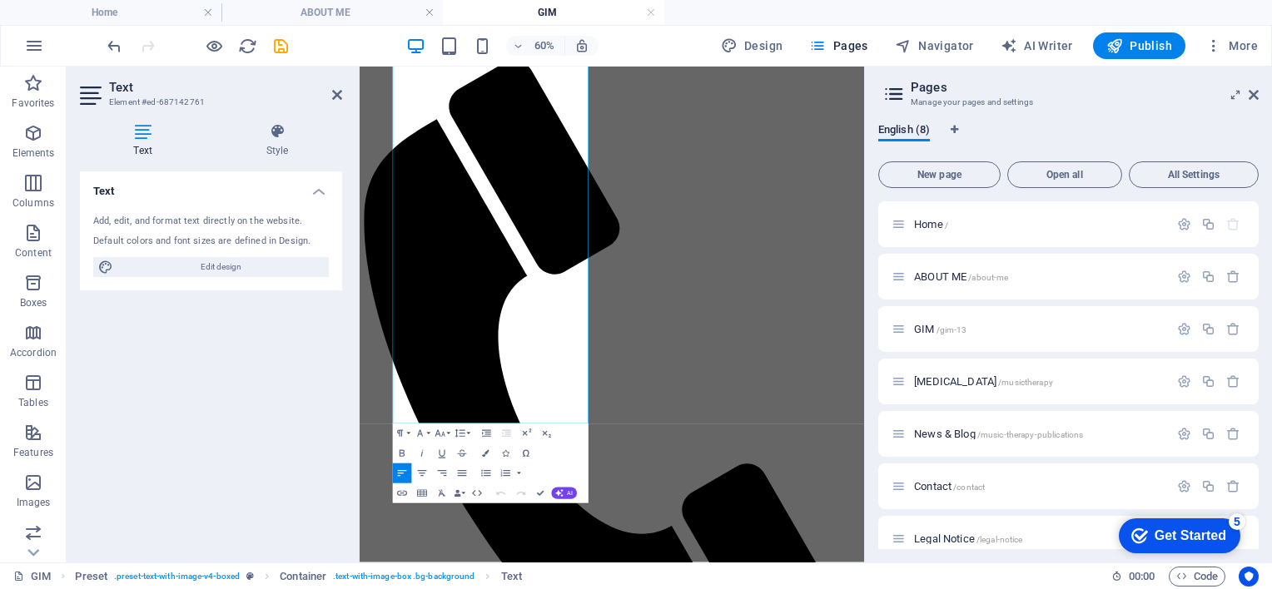
scroll to position [1059, 0]
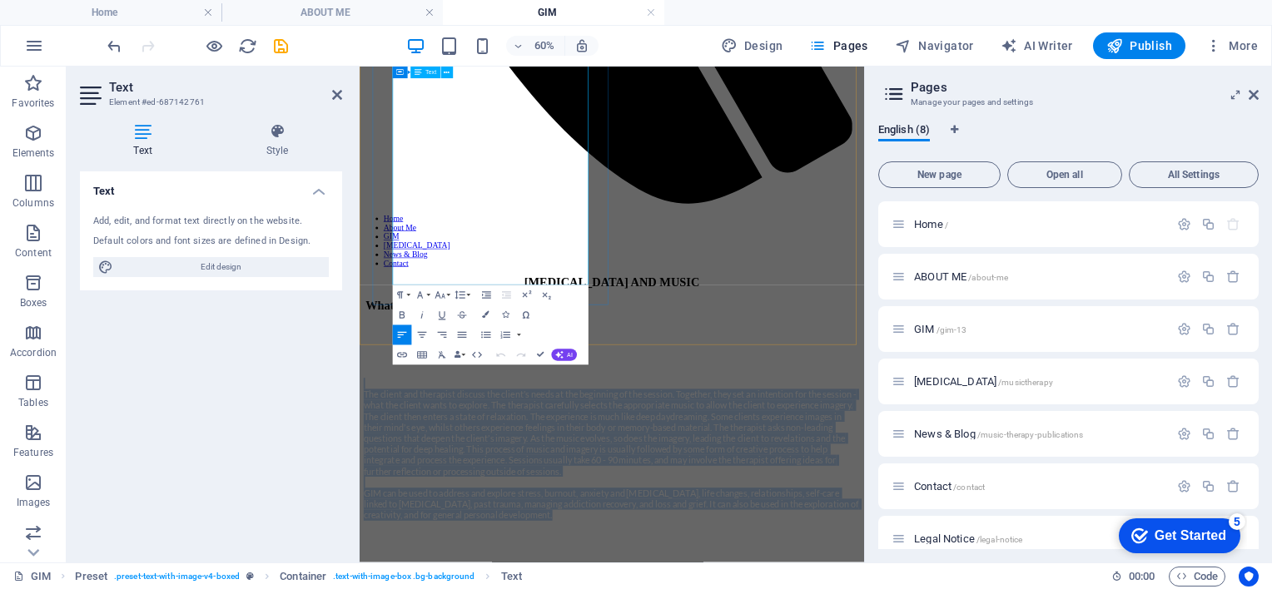
drag, startPoint x: 419, startPoint y: 621, endPoint x: 677, endPoint y: 196, distance: 497.4
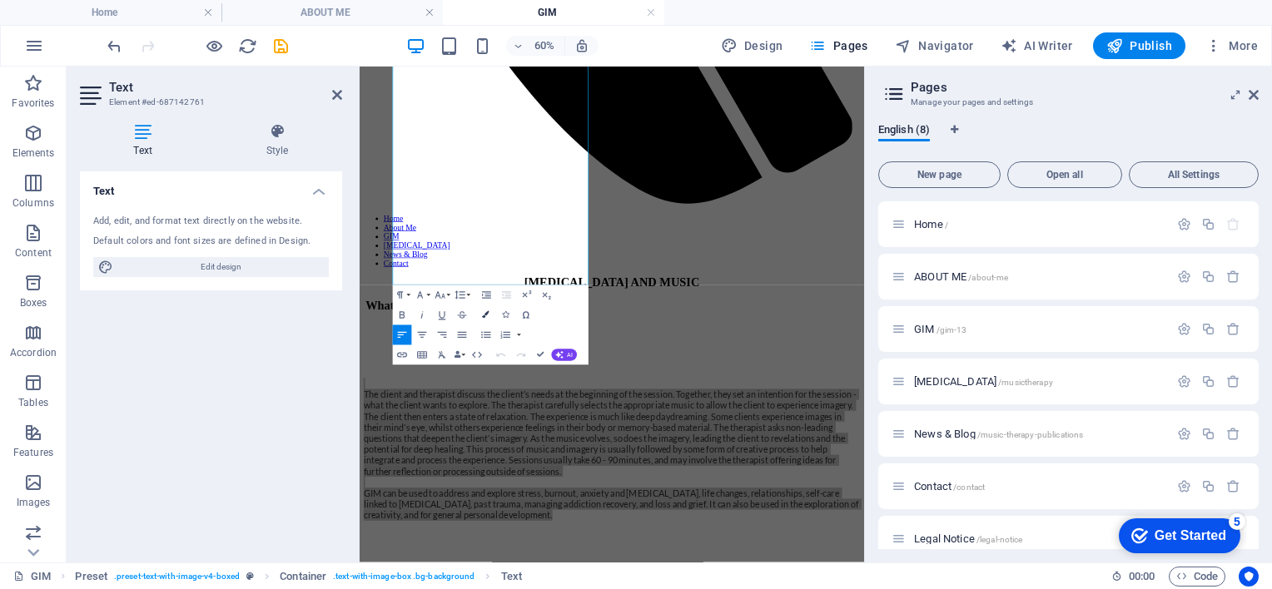
click at [486, 317] on icon "button" at bounding box center [485, 314] width 7 height 7
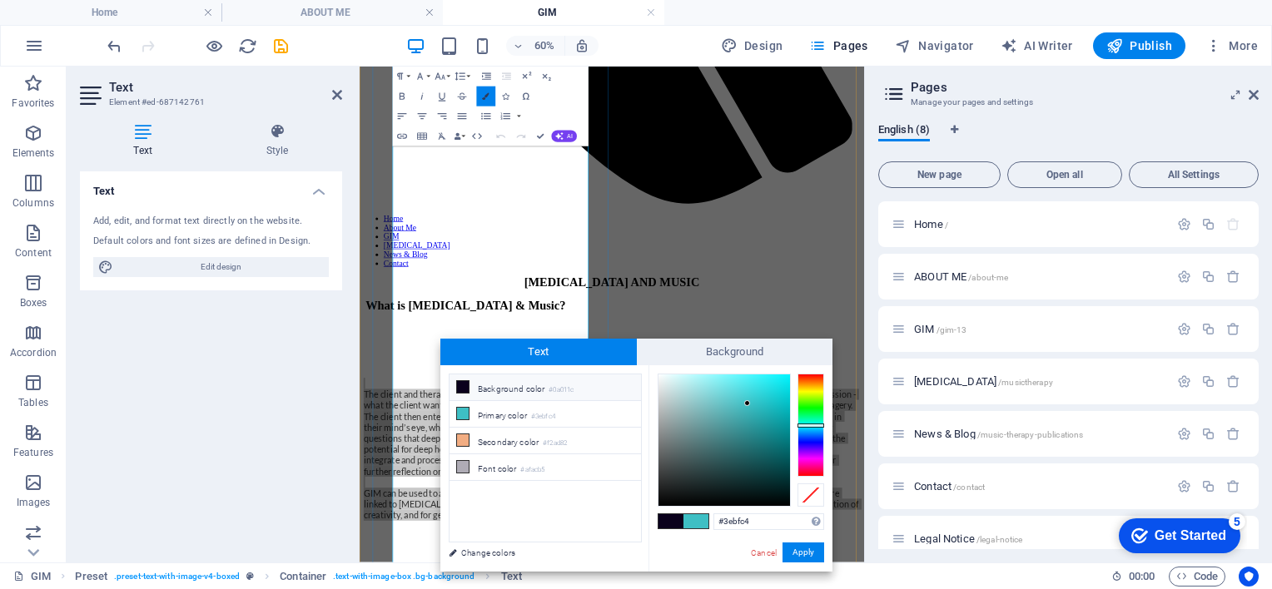
scroll to position [533, 0]
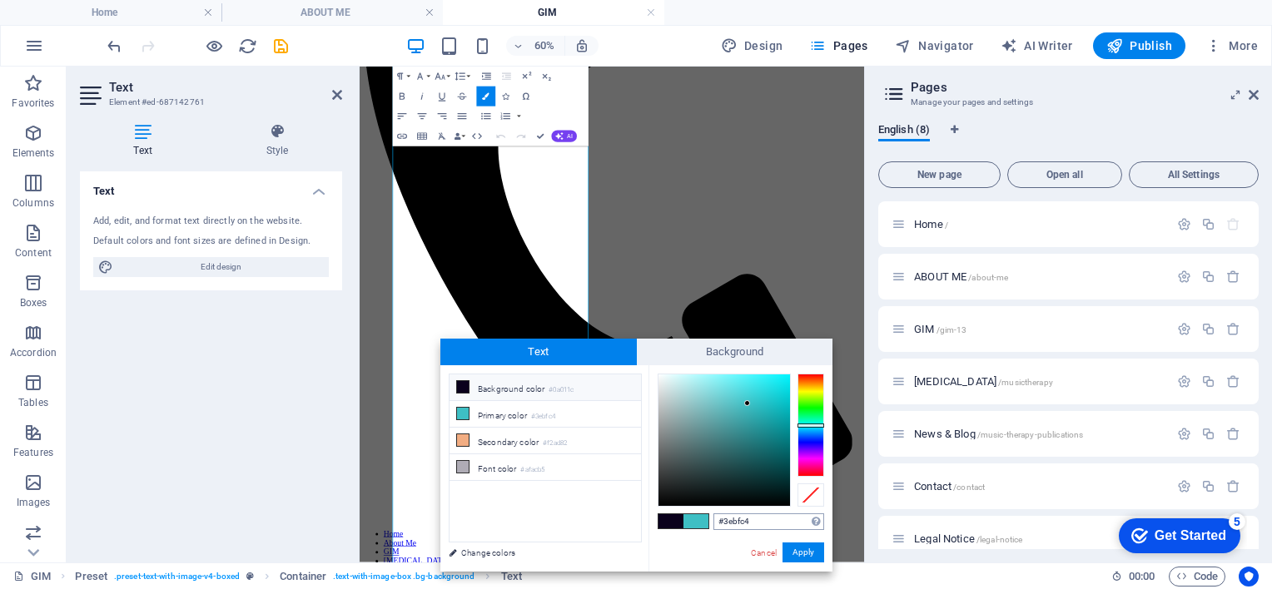
click at [759, 518] on input "#3ebfc4" at bounding box center [768, 521] width 111 height 17
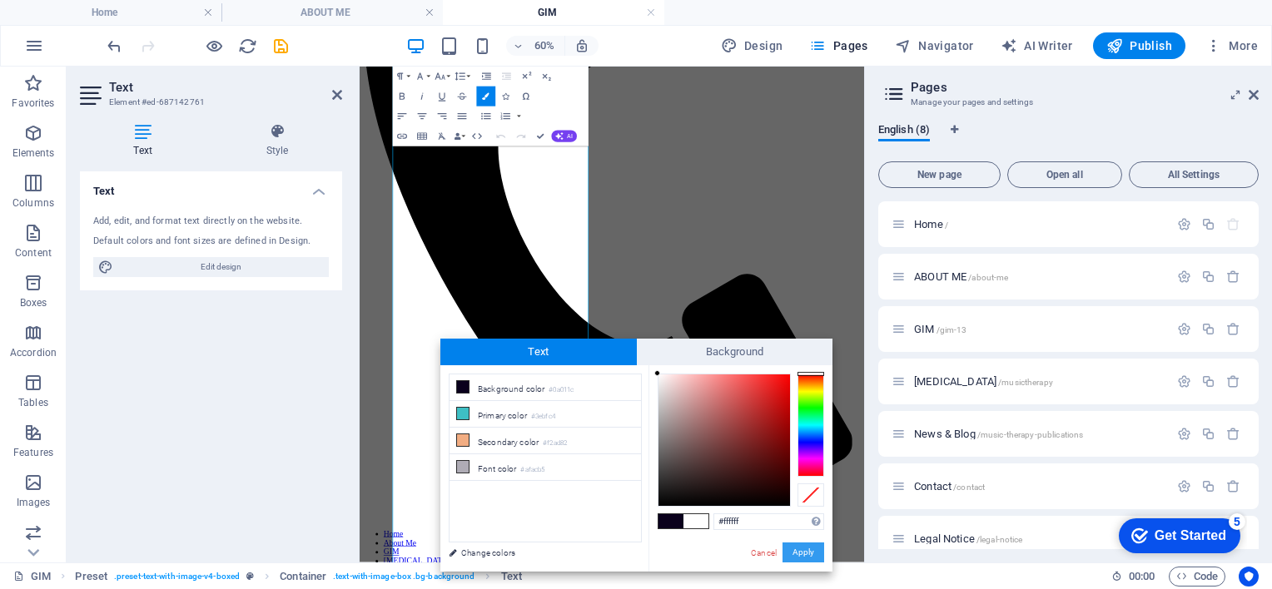
click at [799, 553] on button "Apply" at bounding box center [803, 553] width 42 height 20
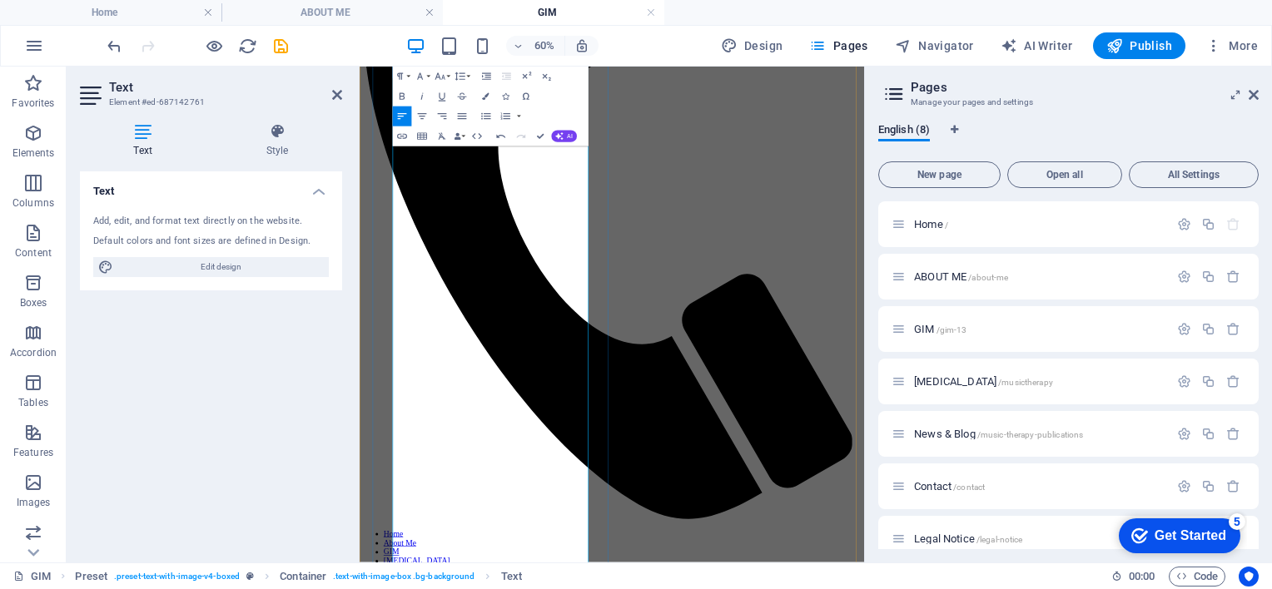
drag, startPoint x: 616, startPoint y: 707, endPoint x: 423, endPoint y: 205, distance: 537.7
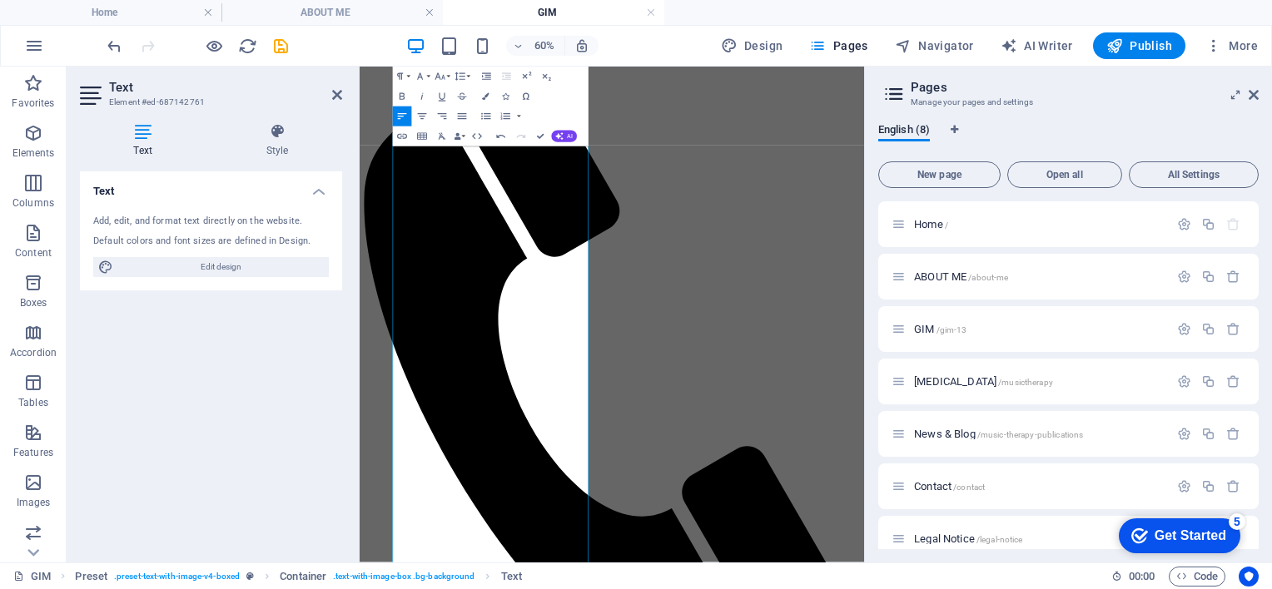
scroll to position [175, 0]
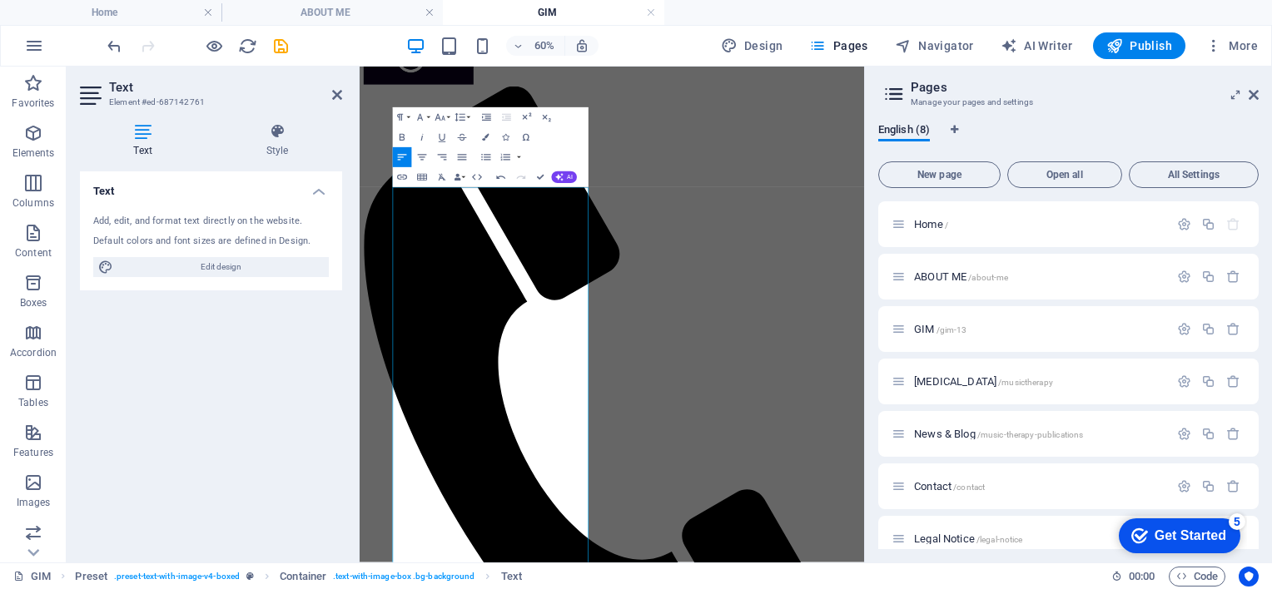
drag, startPoint x: 1196, startPoint y: 355, endPoint x: 1225, endPoint y: 216, distance: 141.2
drag, startPoint x: 417, startPoint y: 454, endPoint x: 696, endPoint y: 878, distance: 507.8
click at [489, 140] on icon "button" at bounding box center [485, 137] width 7 height 7
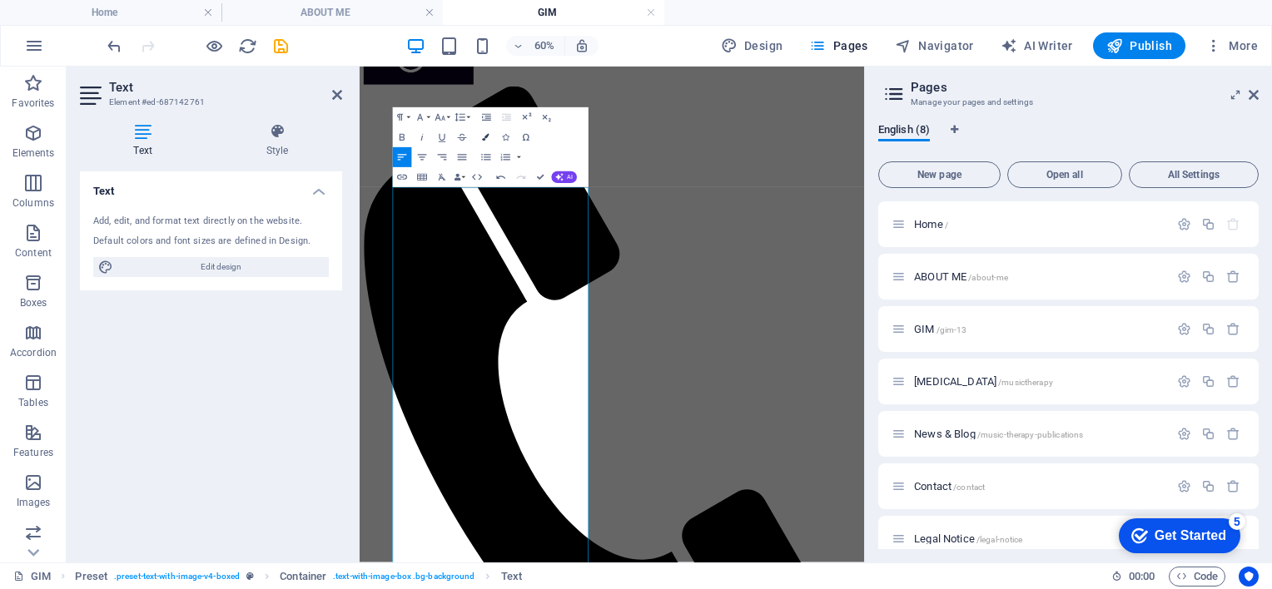
scroll to position [179, 0]
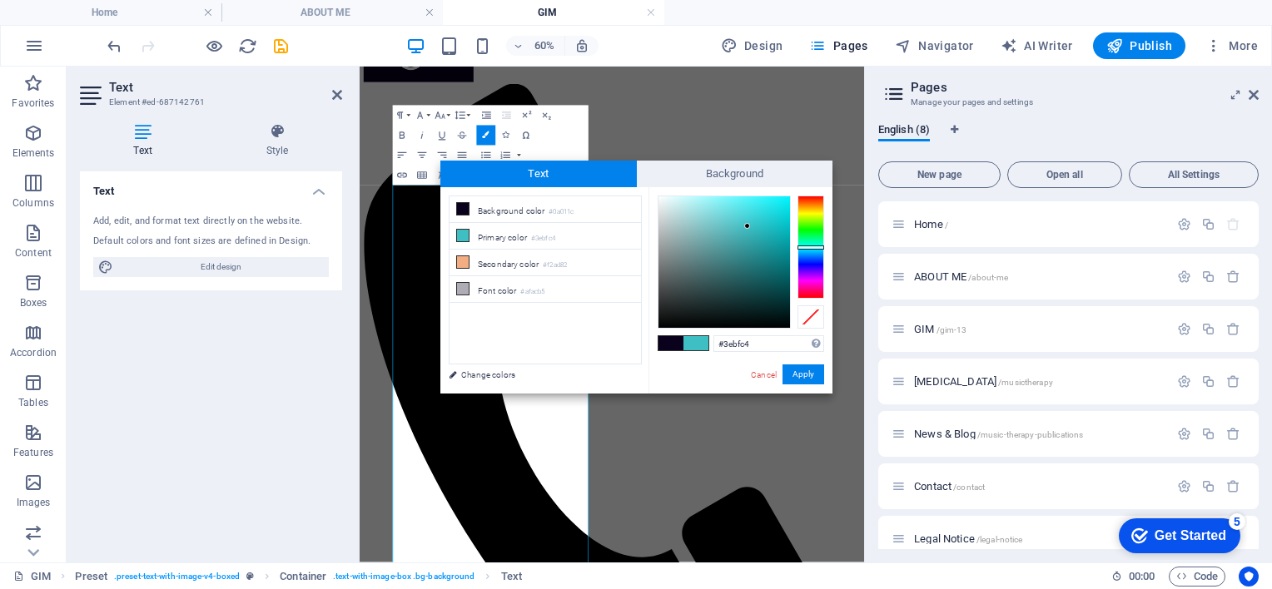
click at [697, 345] on span at bounding box center [695, 343] width 25 height 14
type input "#ffffff"
drag, startPoint x: 668, startPoint y: 216, endPoint x: 656, endPoint y: 196, distance: 24.3
click at [658, 196] on div at bounding box center [723, 261] width 131 height 131
click at [808, 379] on button "Apply" at bounding box center [803, 375] width 42 height 20
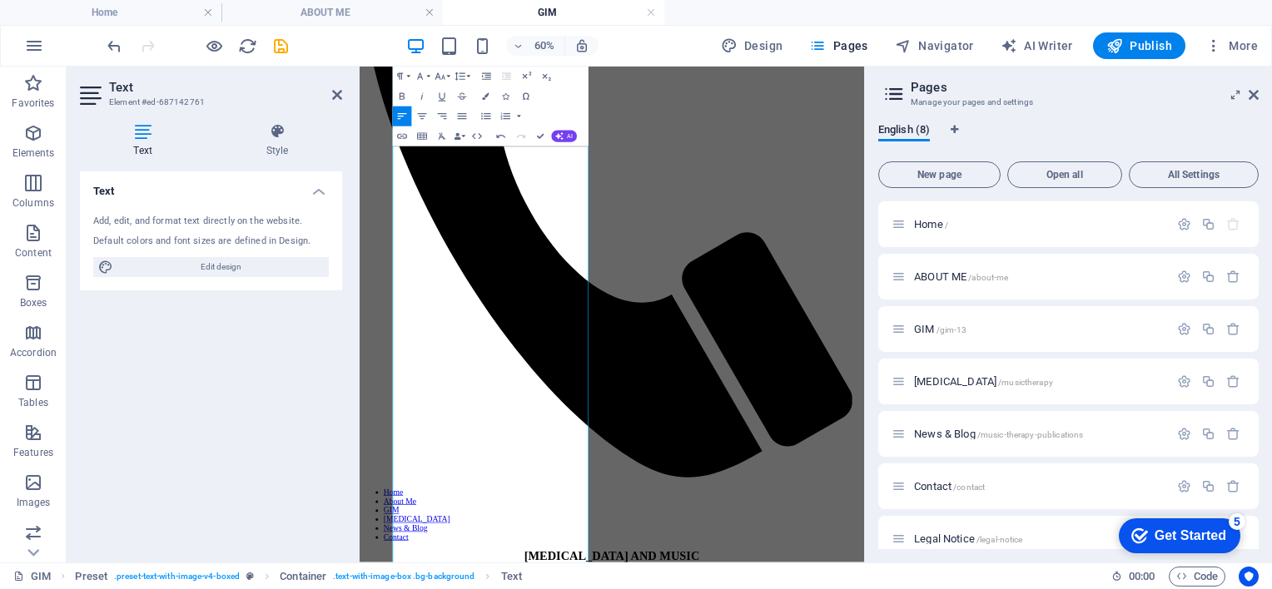
scroll to position [656, 0]
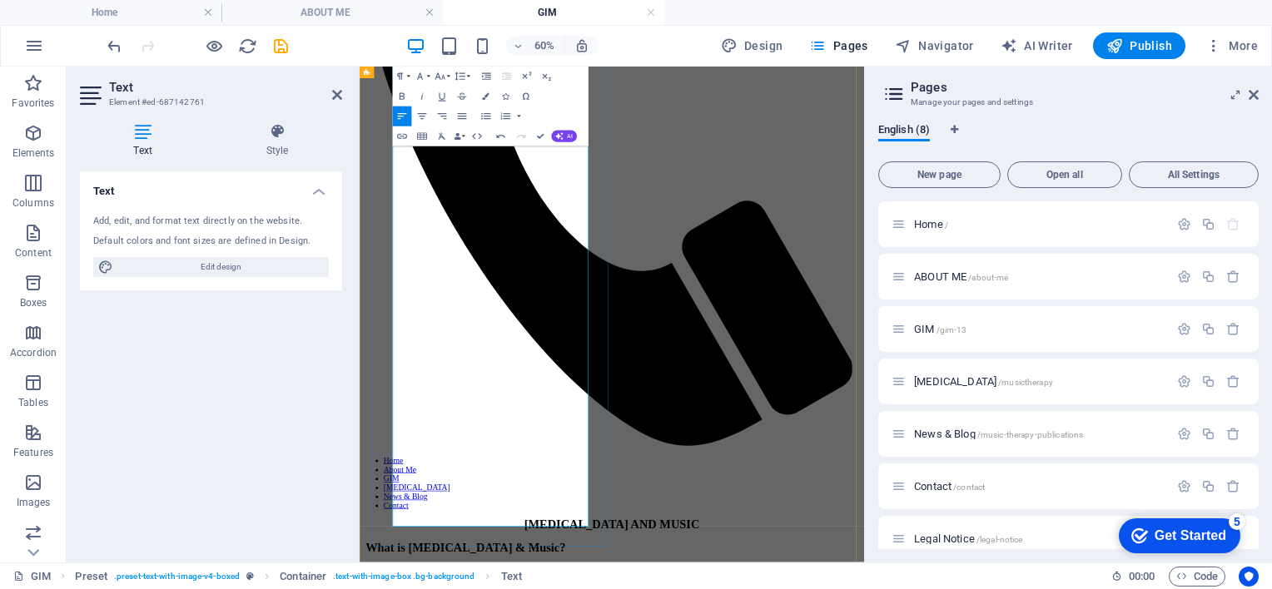
click at [506, 96] on icon "button" at bounding box center [505, 96] width 7 height 7
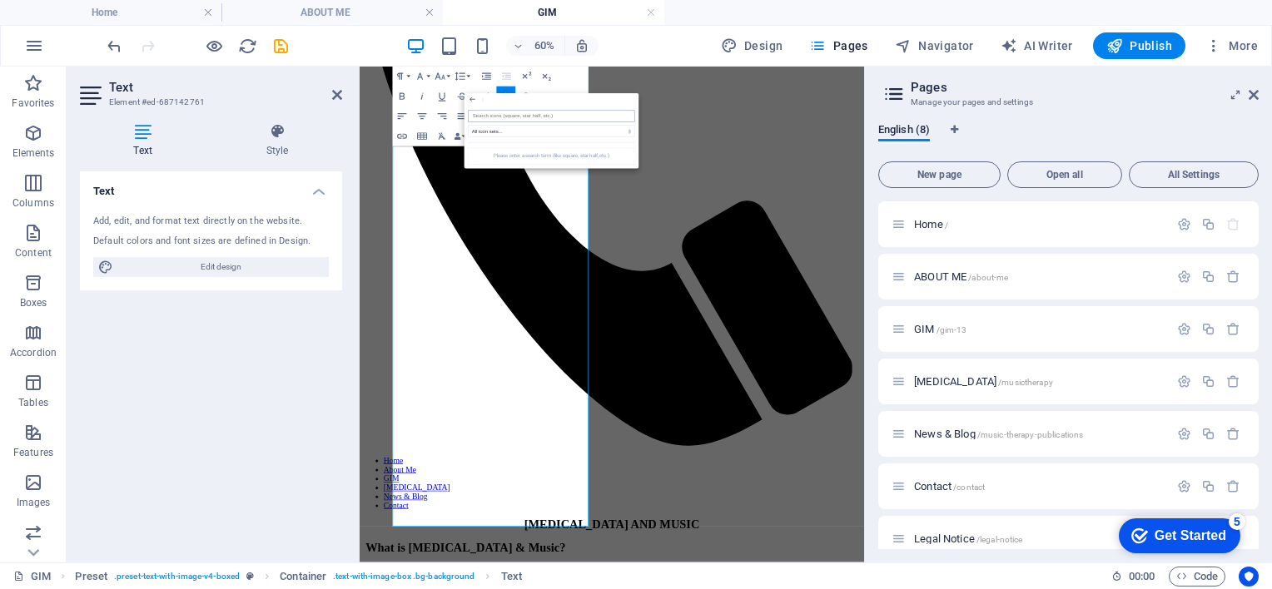
click at [567, 114] on input "search" at bounding box center [551, 117] width 166 height 12
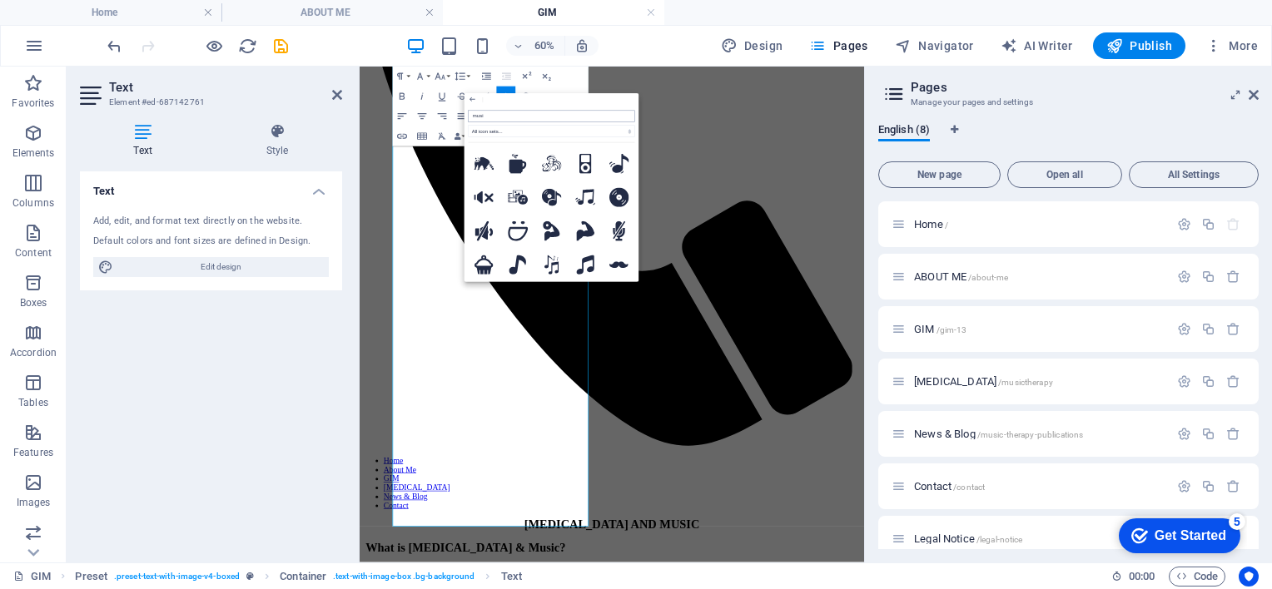
type input "music"
click at [580, 191] on icon at bounding box center [585, 198] width 11 height 20
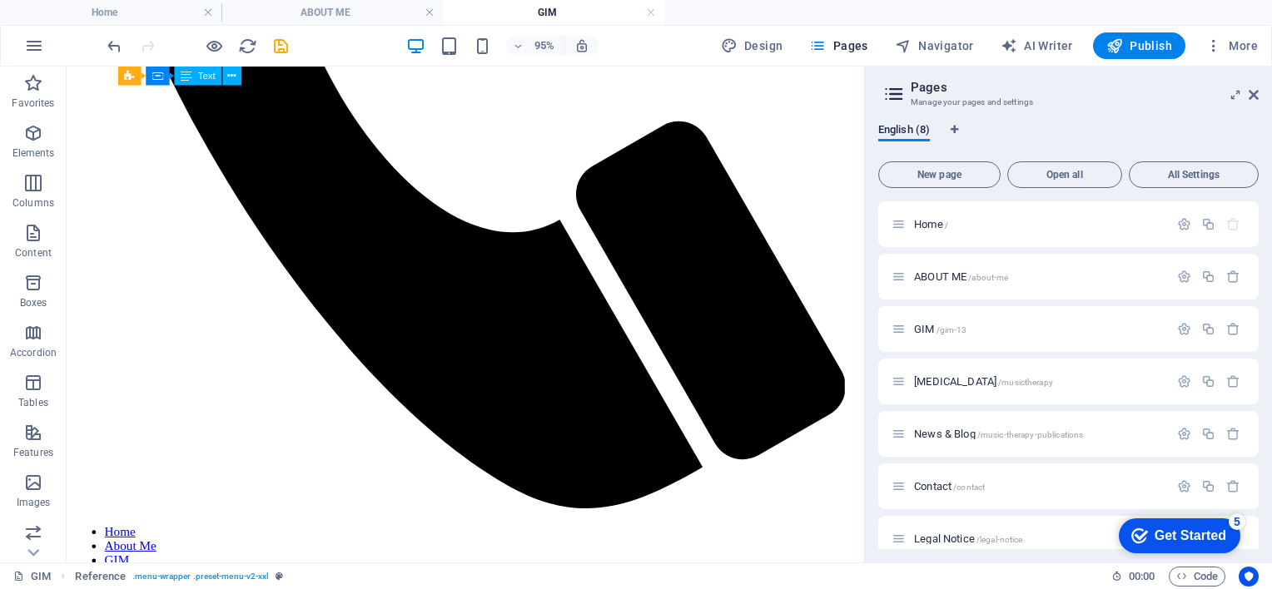
scroll to position [812, 0]
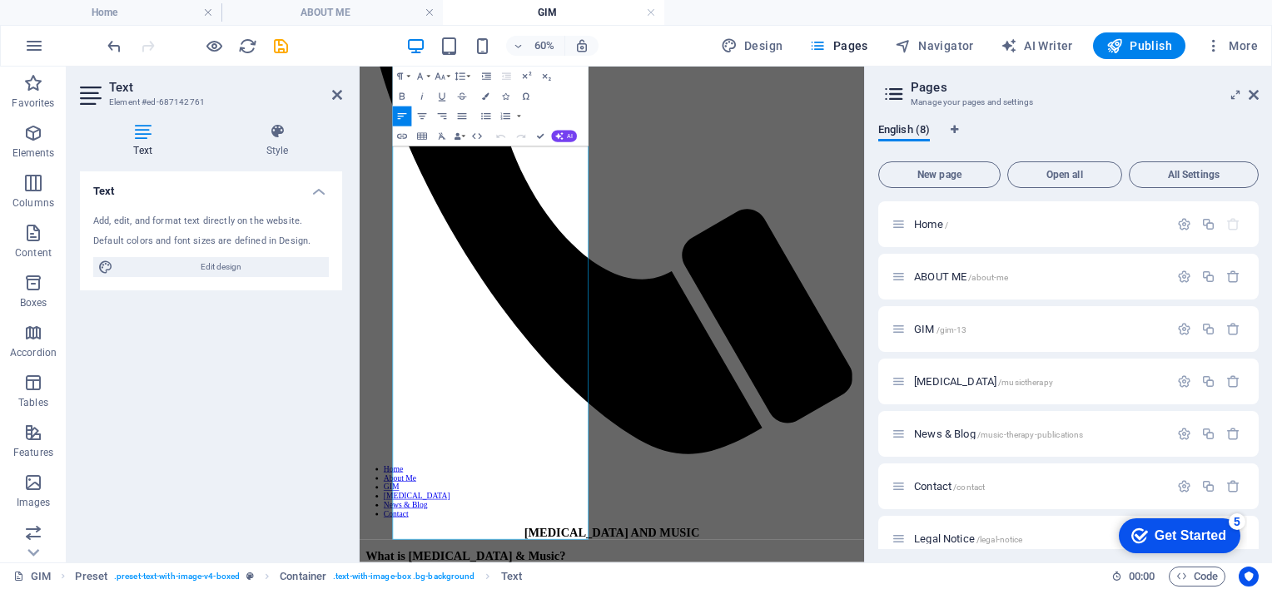
scroll to position [649, 0]
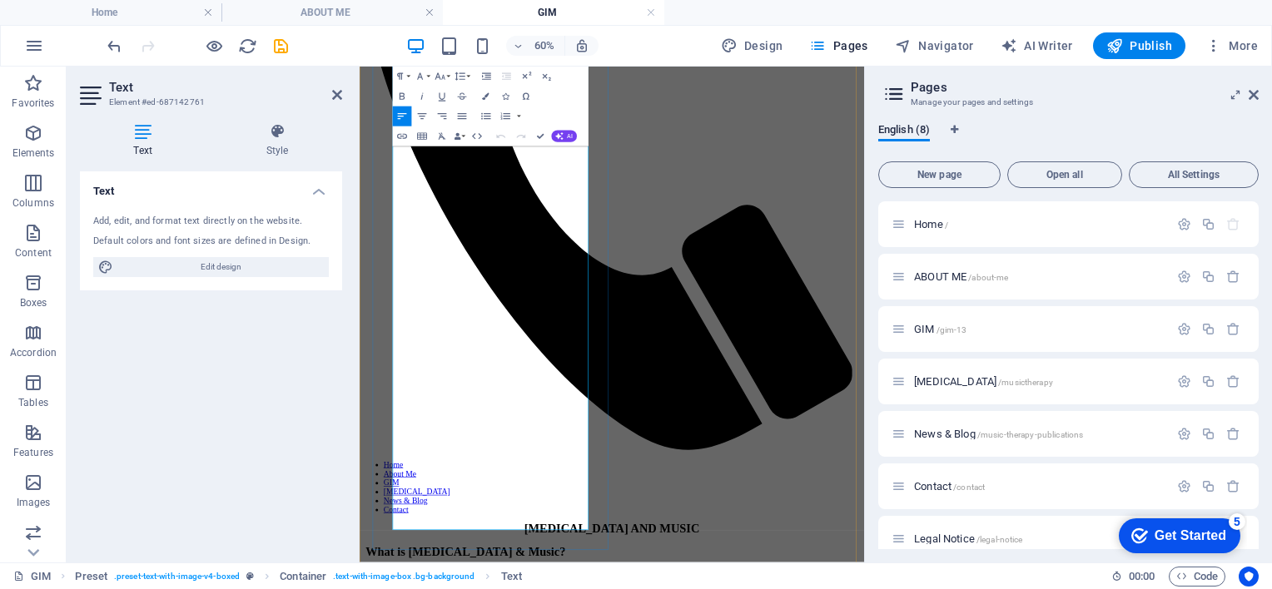
click at [485, 77] on icon "button" at bounding box center [486, 77] width 12 height 12
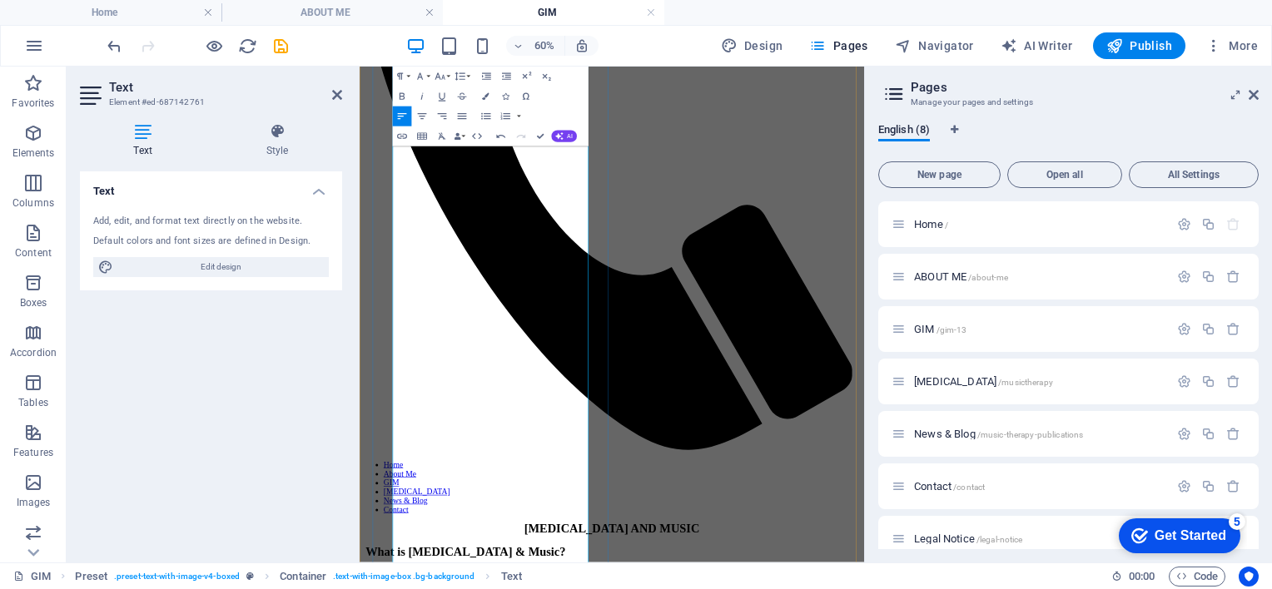
copy icon
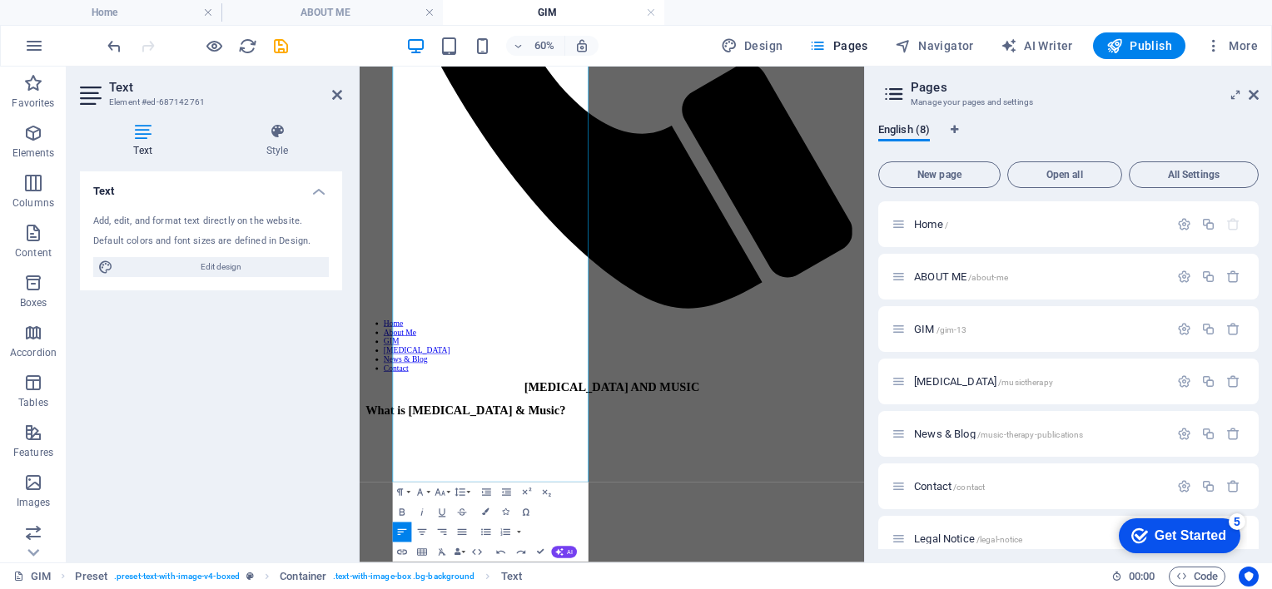
scroll to position [877, 0]
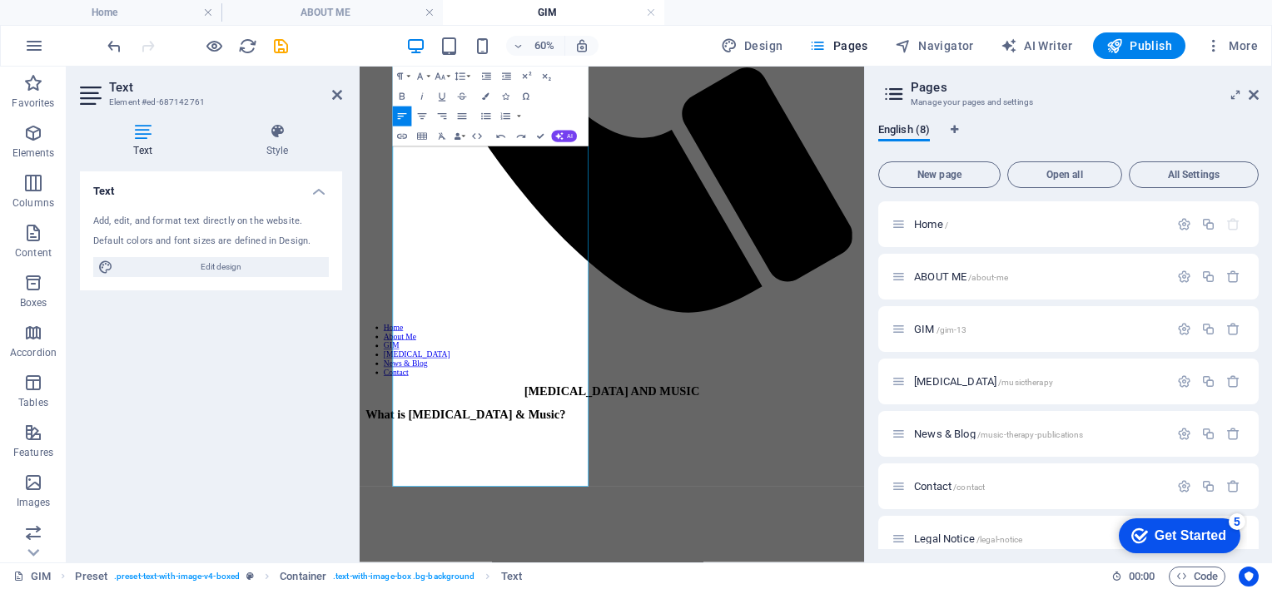
drag, startPoint x: 1197, startPoint y: 564, endPoint x: 1223, endPoint y: 407, distance: 159.5
click at [504, 98] on icon "button" at bounding box center [505, 96] width 7 height 7
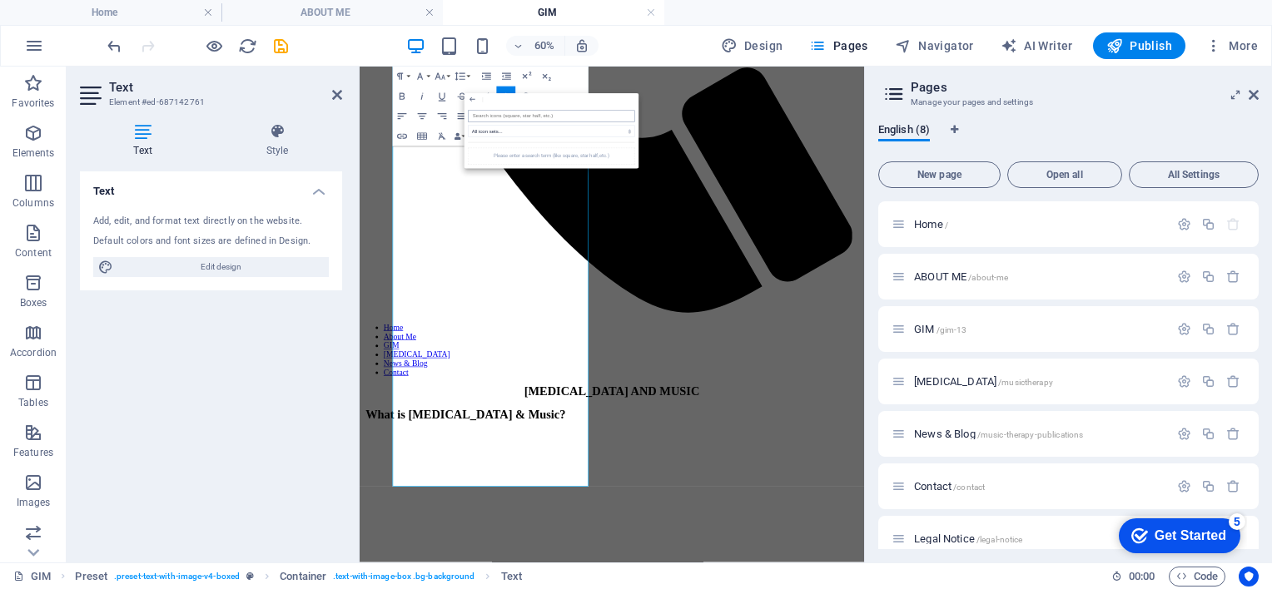
click at [503, 112] on input "search" at bounding box center [551, 117] width 166 height 12
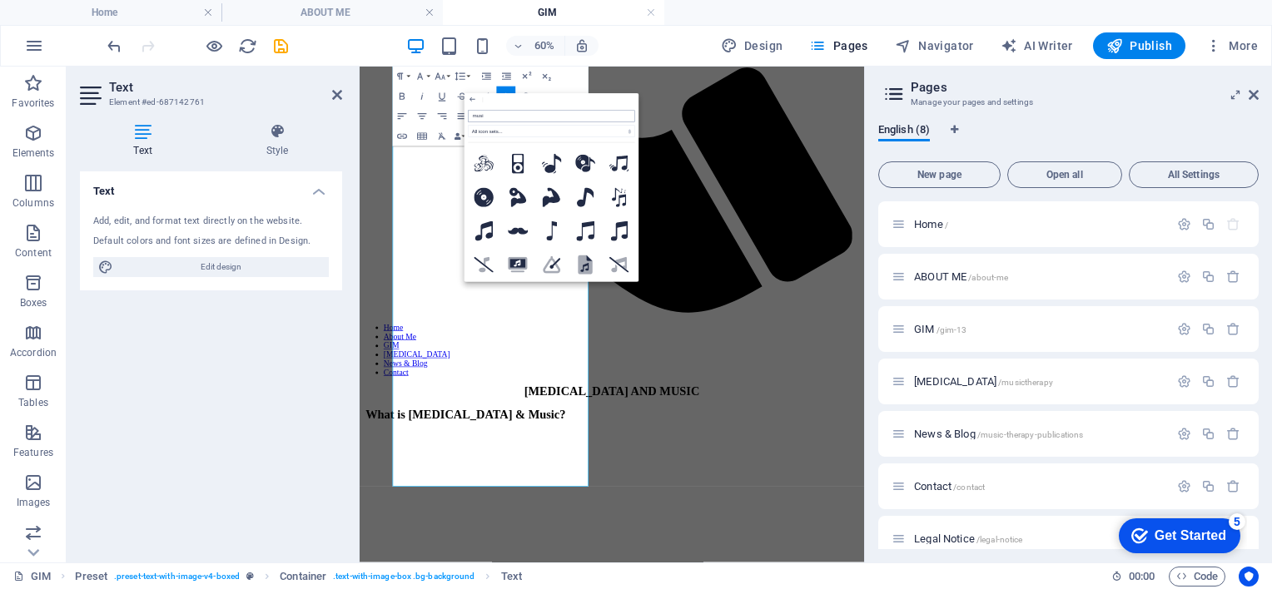
type input "music"
click at [580, 196] on icon at bounding box center [585, 198] width 11 height 20
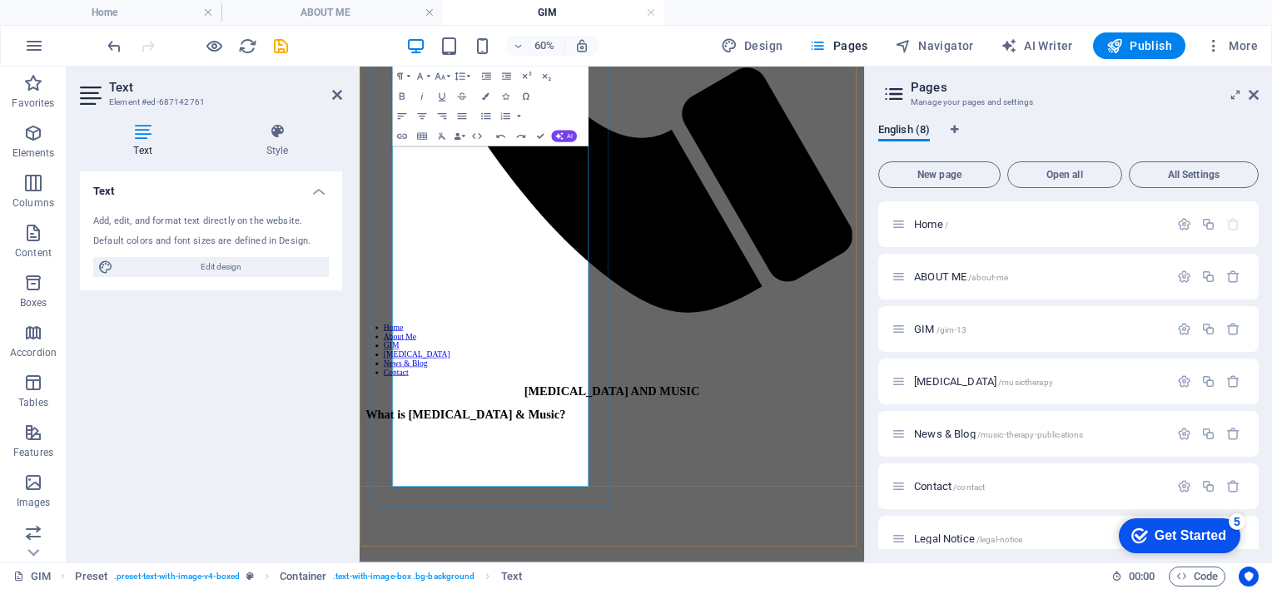
click at [504, 92] on button "Icons" at bounding box center [505, 97] width 19 height 20
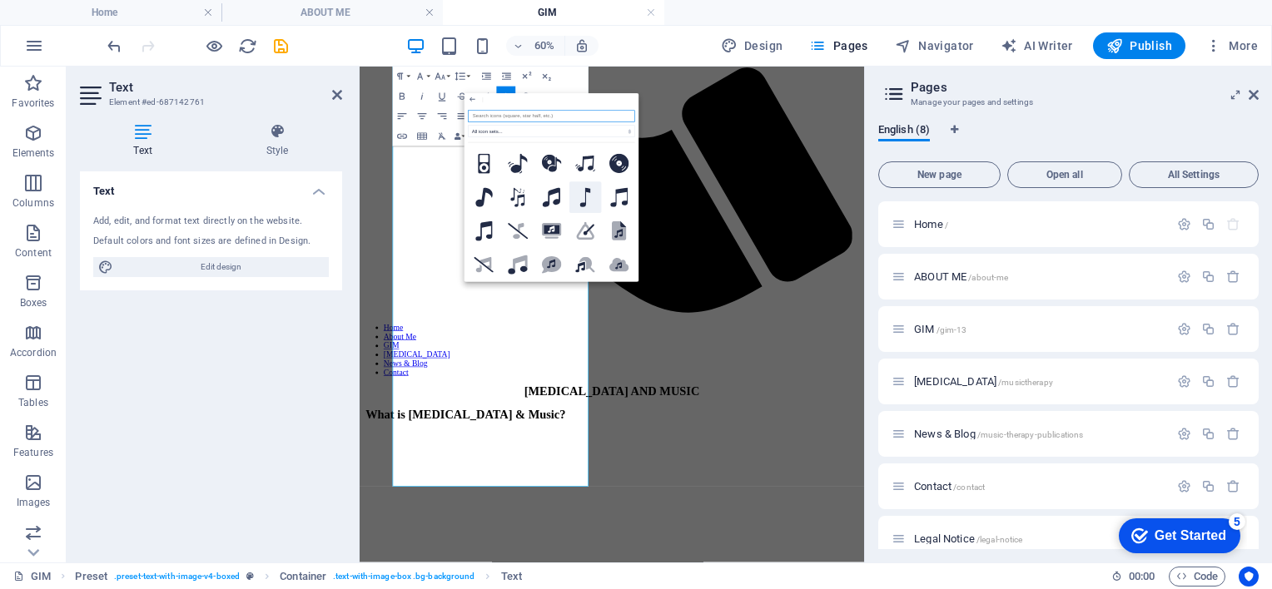
click at [580, 194] on icon at bounding box center [585, 198] width 11 height 20
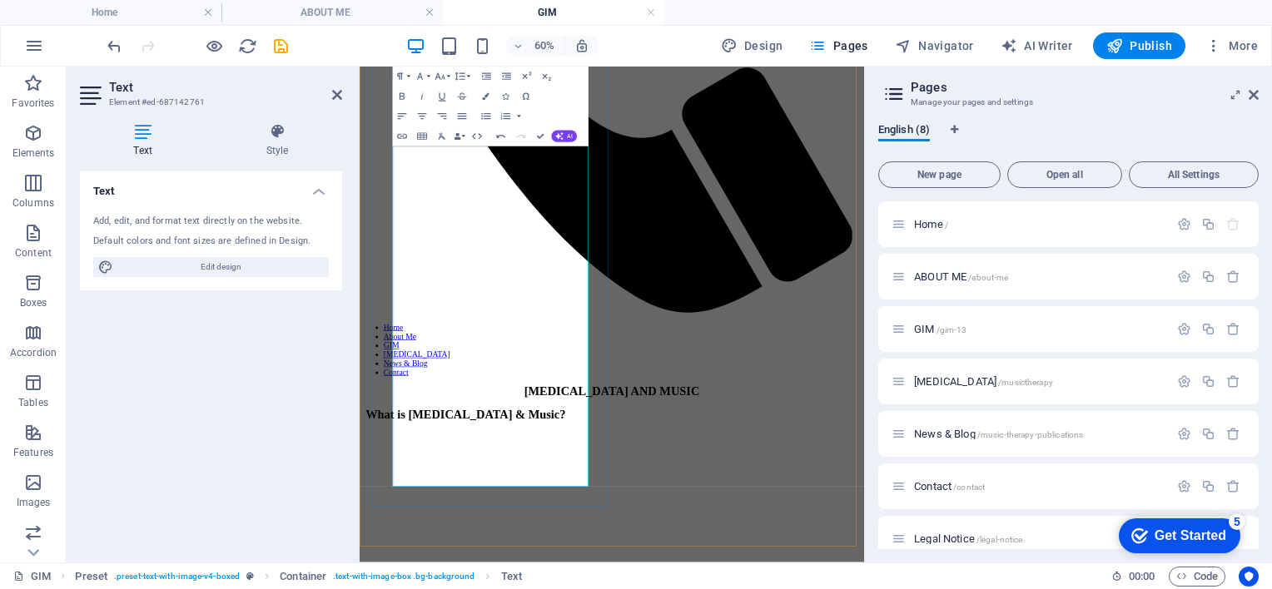
click at [507, 97] on icon "button" at bounding box center [505, 96] width 7 height 7
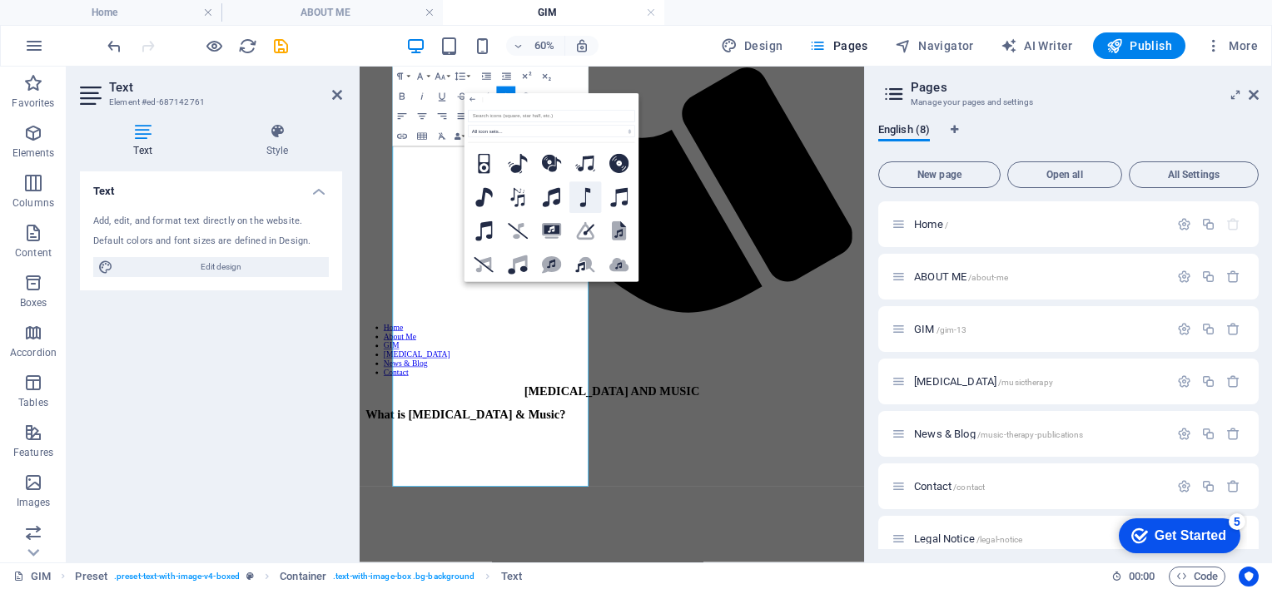
click at [591, 194] on button at bounding box center [585, 197] width 32 height 32
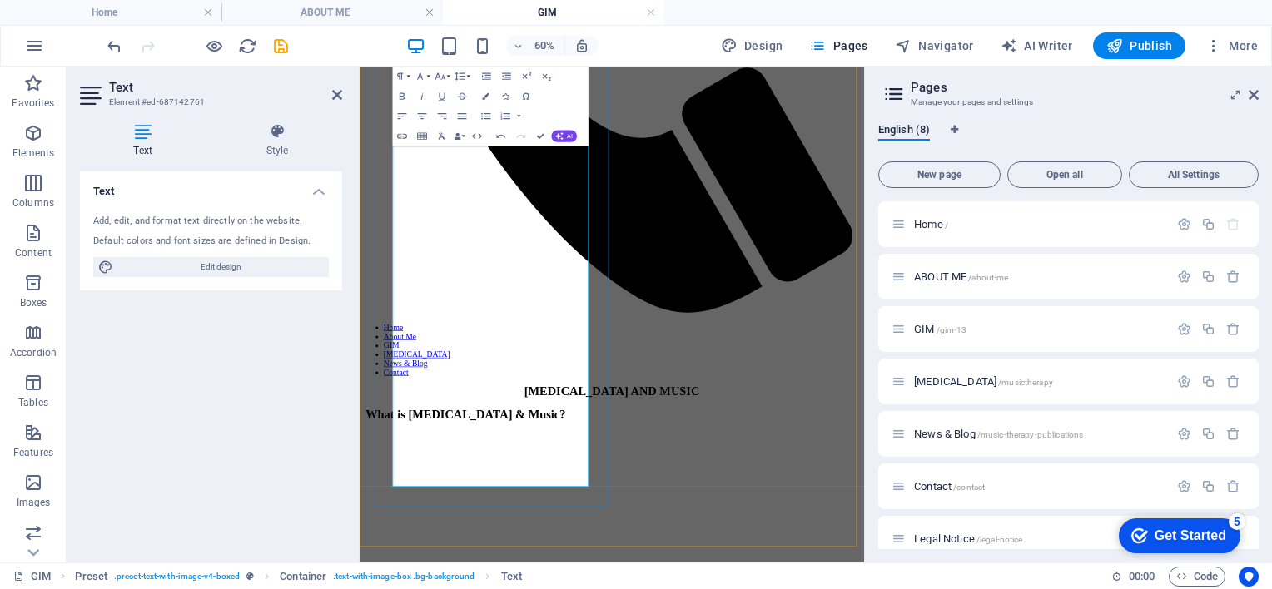
click at [503, 97] on icon "button" at bounding box center [505, 96] width 7 height 7
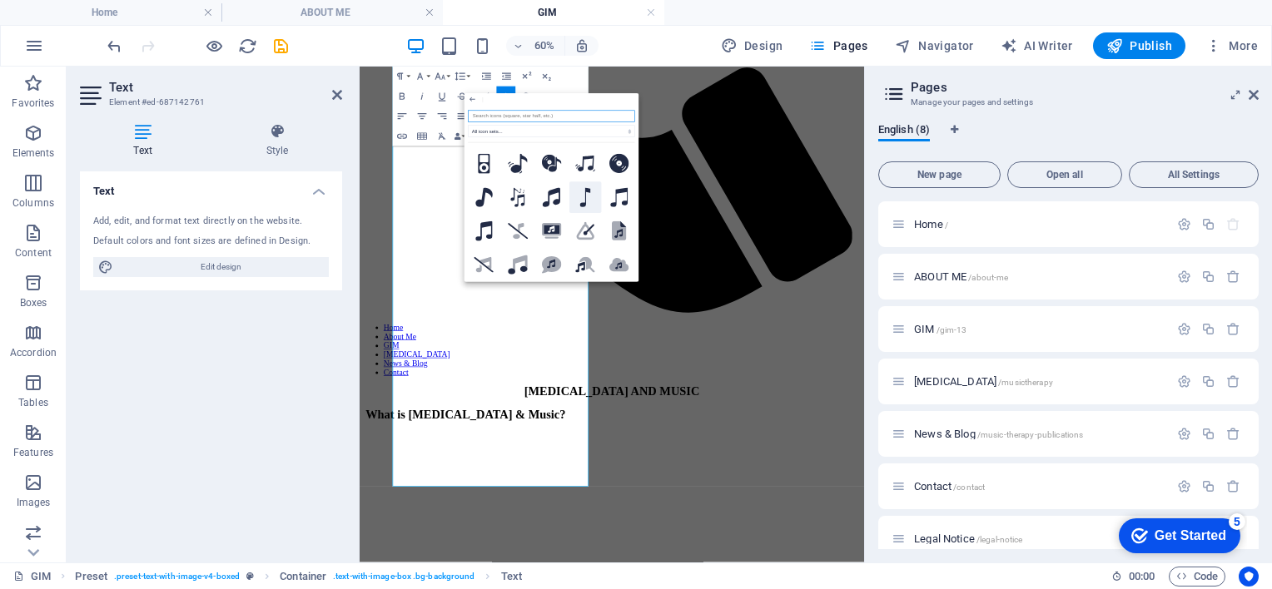
click at [581, 188] on icon at bounding box center [585, 198] width 11 height 20
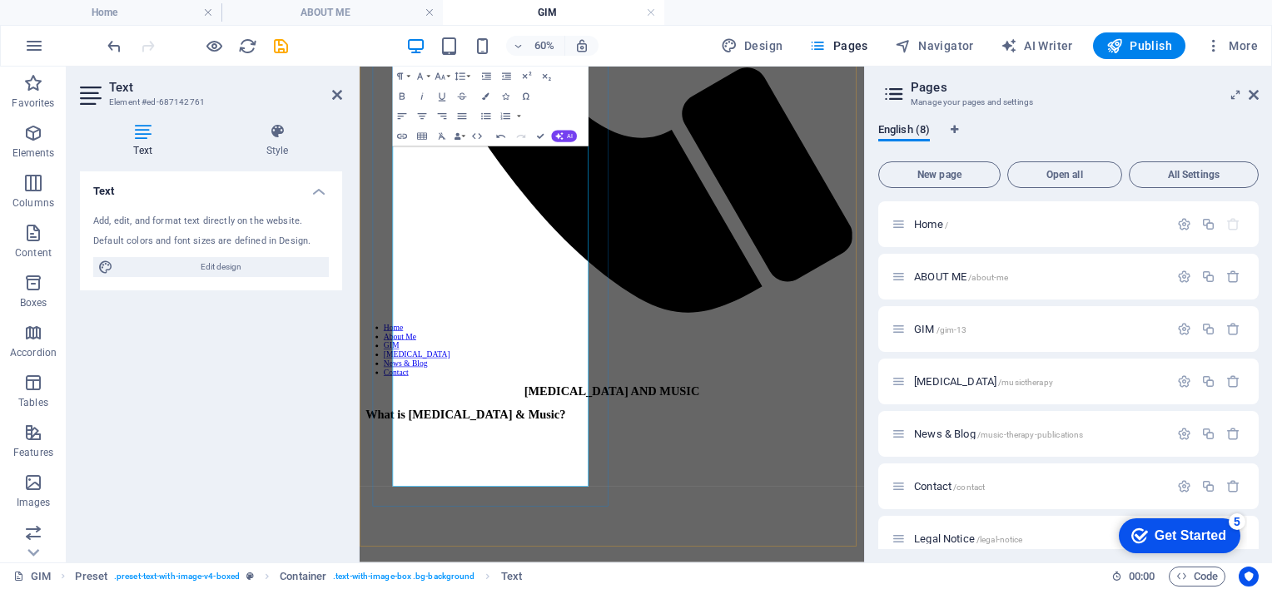
click at [499, 100] on button "Icons" at bounding box center [505, 97] width 19 height 20
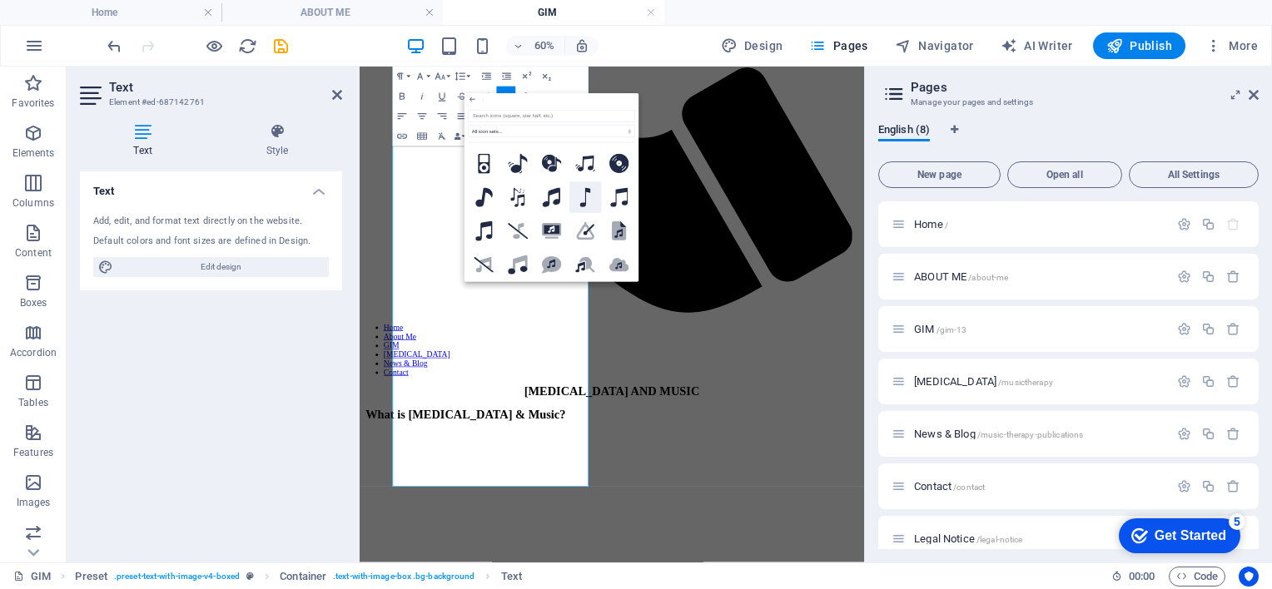
click at [578, 192] on button at bounding box center [585, 197] width 32 height 32
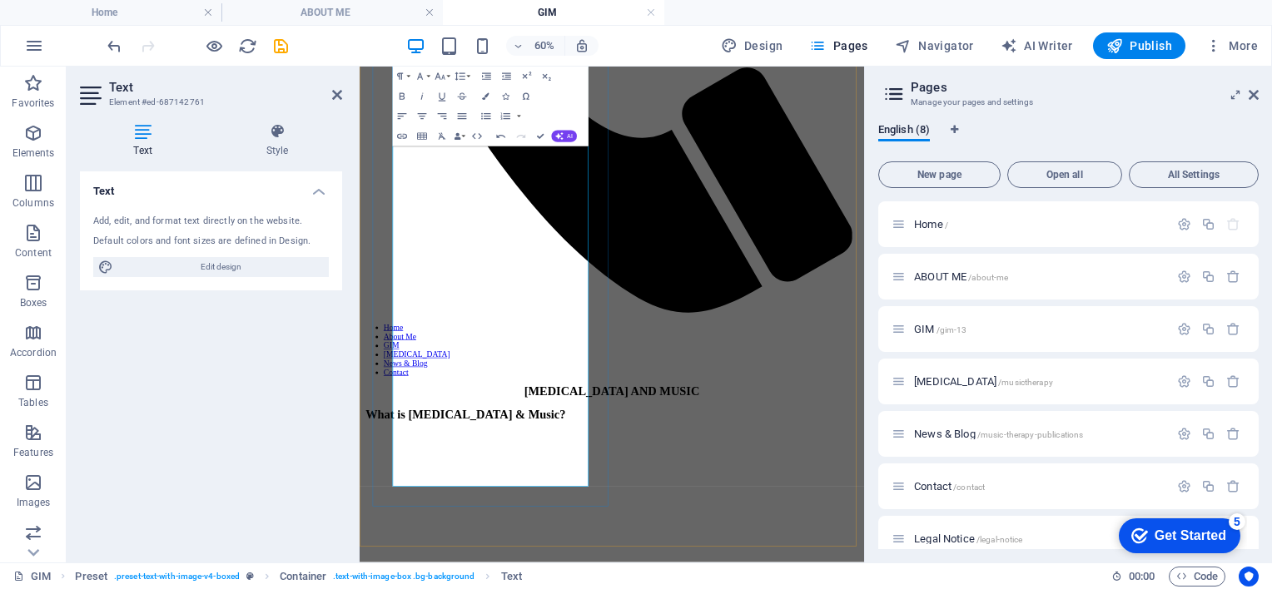
click at [504, 101] on button "Icons" at bounding box center [505, 97] width 19 height 20
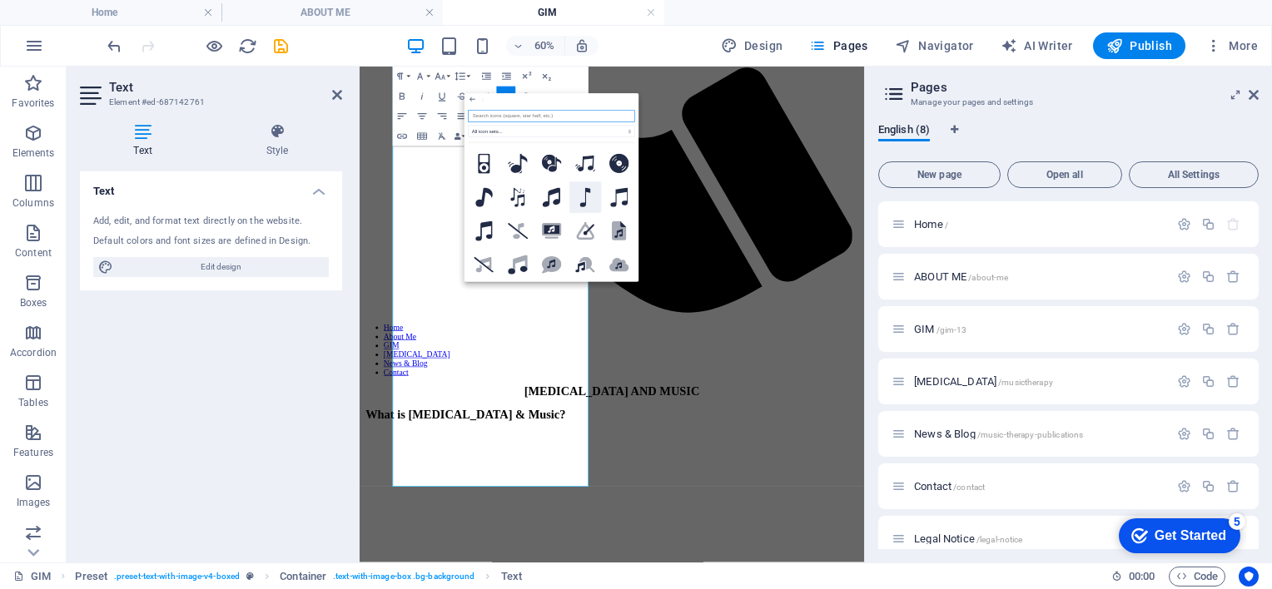
click at [588, 203] on icon at bounding box center [585, 198] width 11 height 20
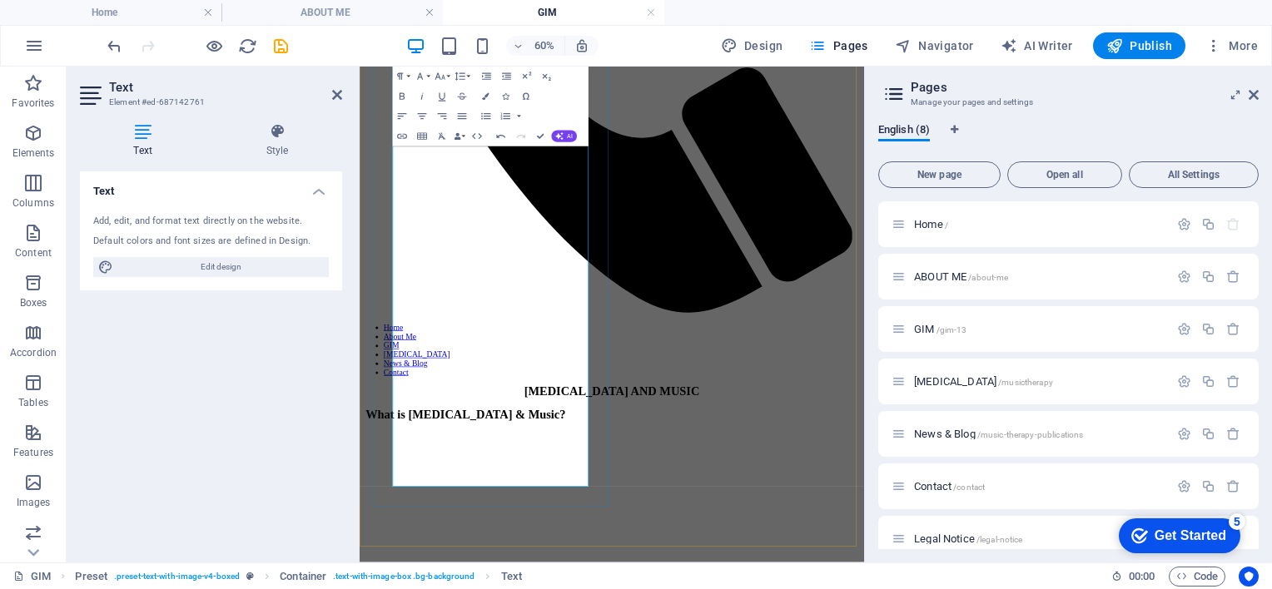
click at [507, 98] on icon "button" at bounding box center [505, 96] width 7 height 7
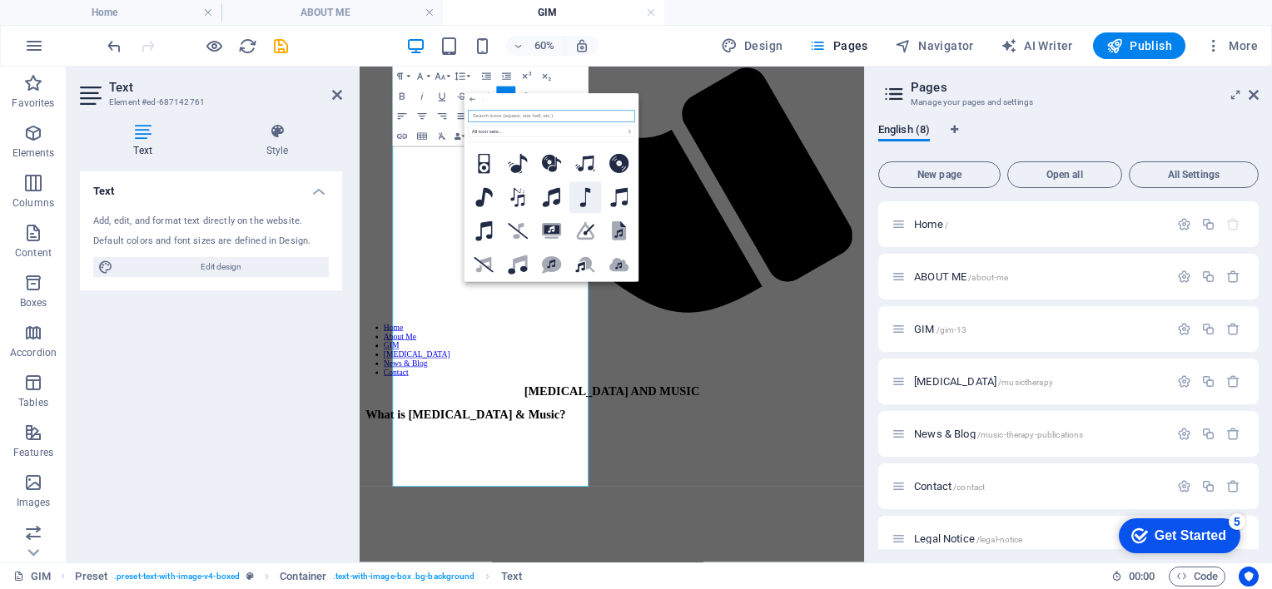
click at [581, 195] on icon at bounding box center [585, 198] width 11 height 20
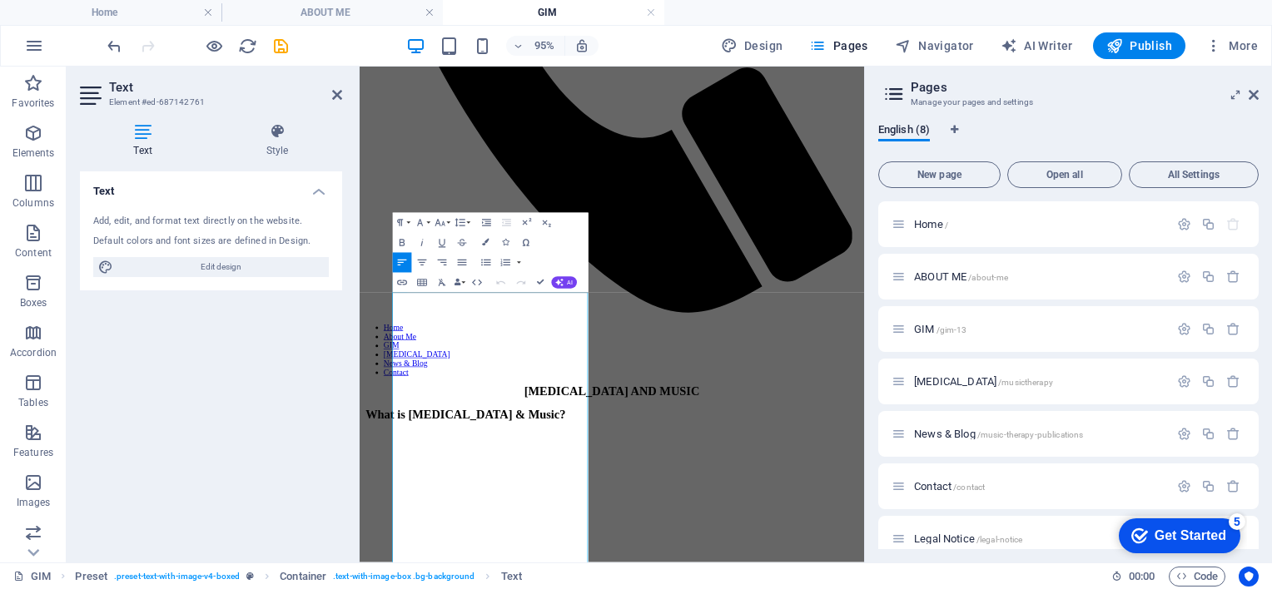
scroll to position [0, 0]
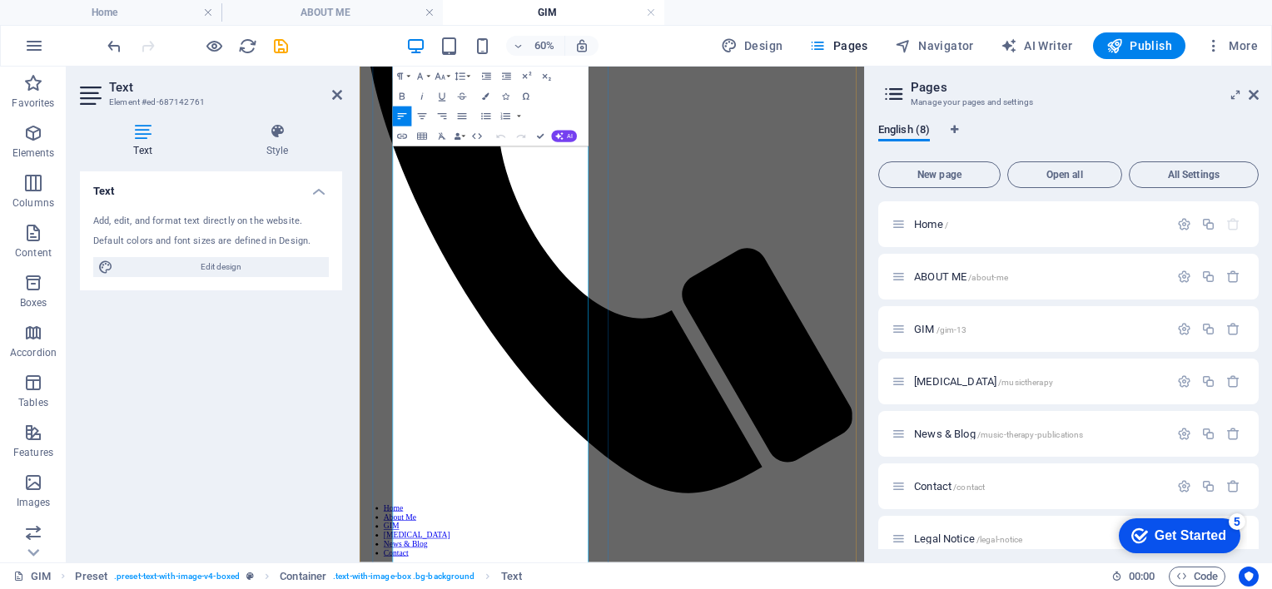
scroll to position [621, 0]
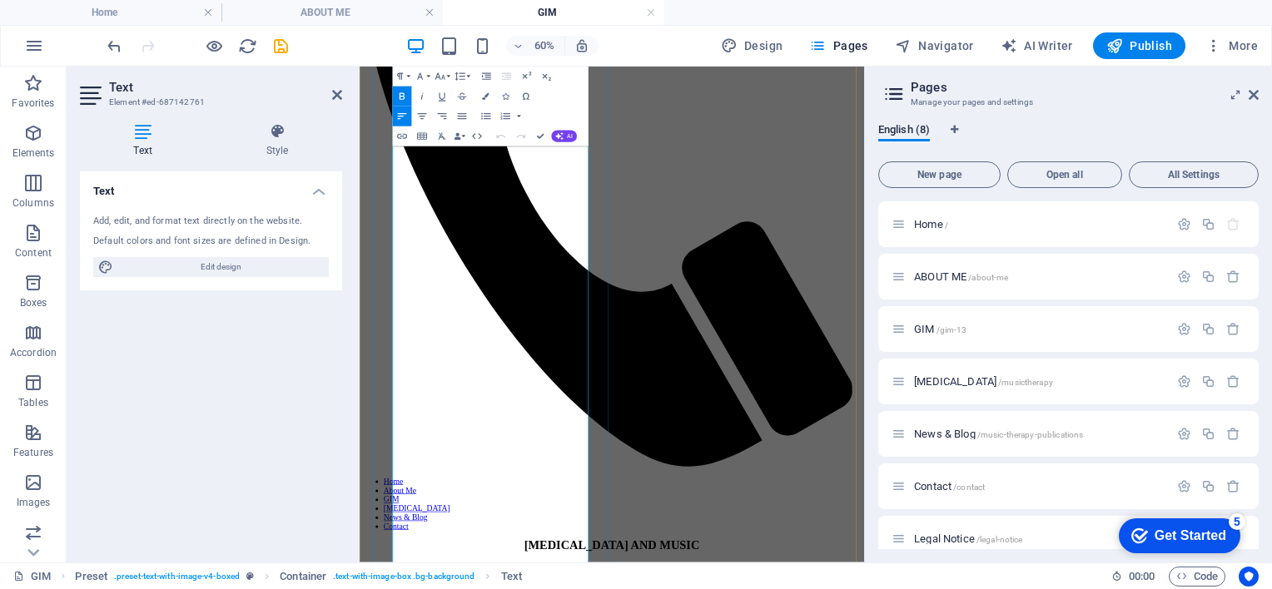
click at [506, 100] on icon "button" at bounding box center [505, 96] width 7 height 7
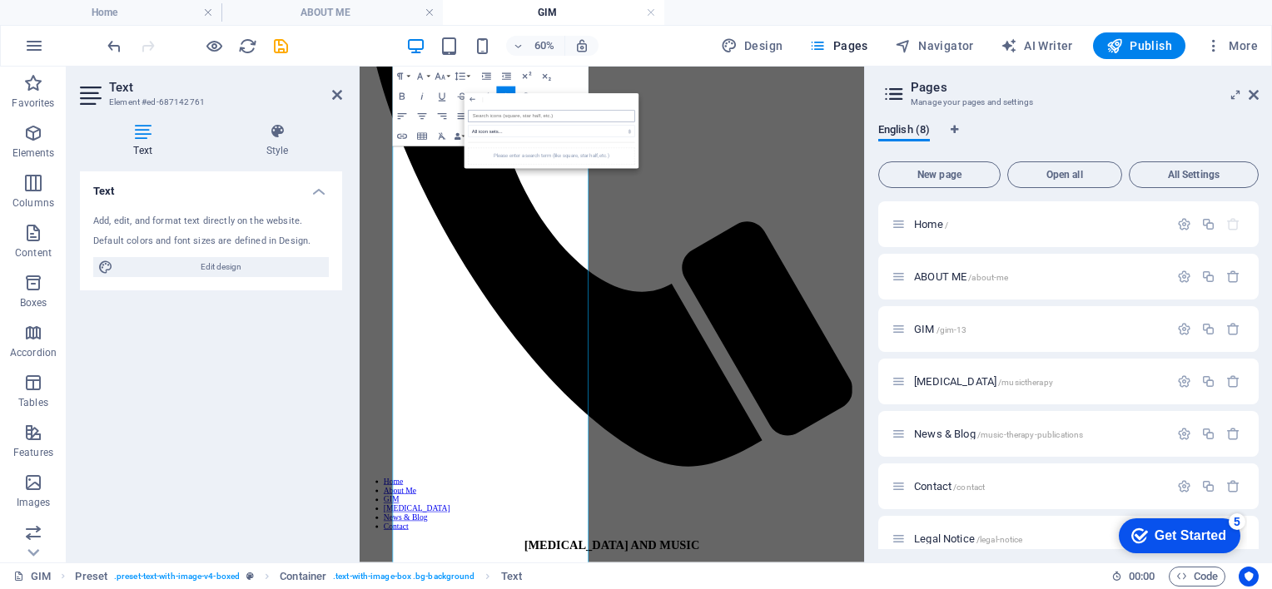
click at [517, 113] on input "search" at bounding box center [551, 117] width 166 height 12
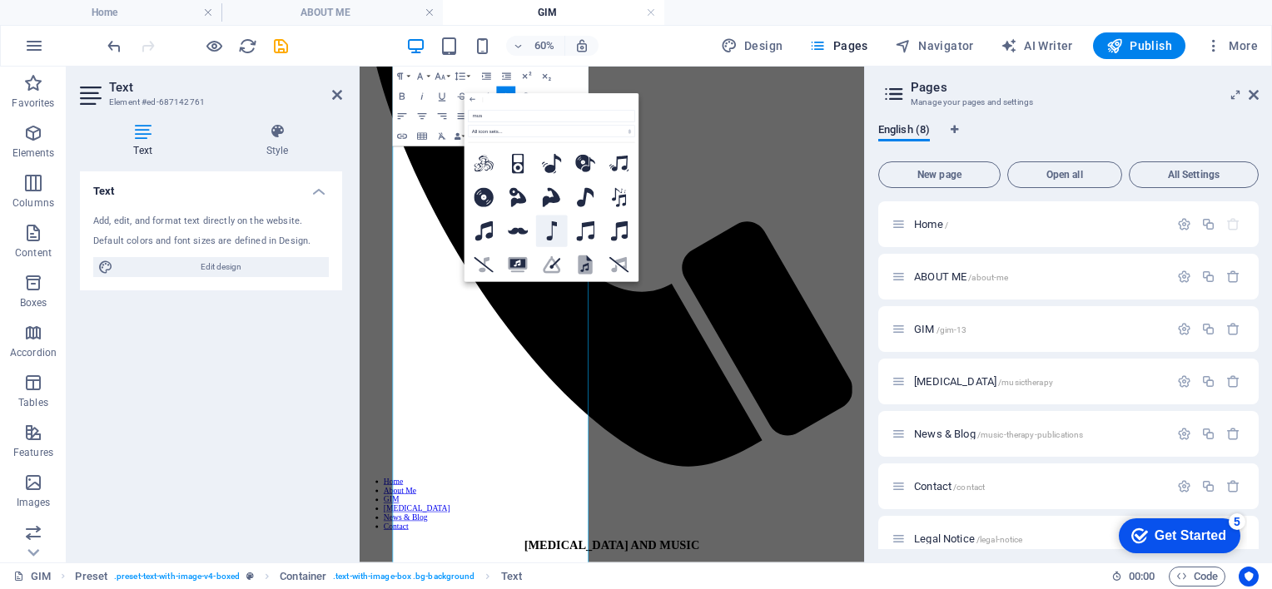
type input "mus"
click at [561, 226] on button at bounding box center [552, 232] width 32 height 32
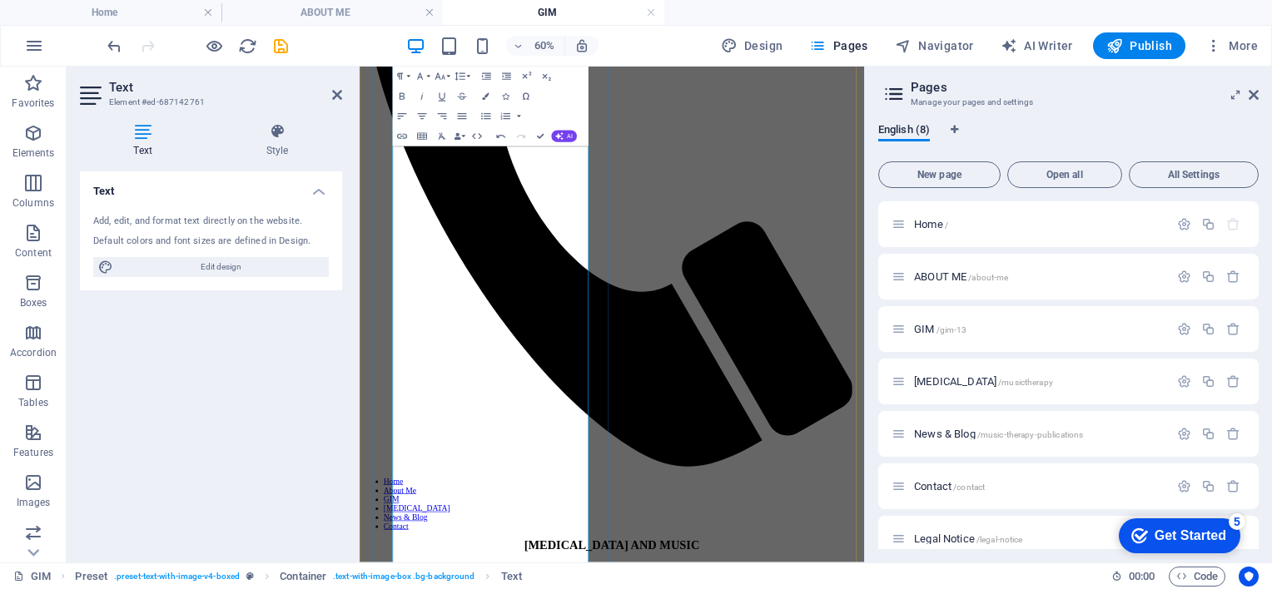
click at [508, 77] on icon "button" at bounding box center [506, 77] width 12 height 12
click at [490, 77] on icon "button" at bounding box center [486, 76] width 9 height 7
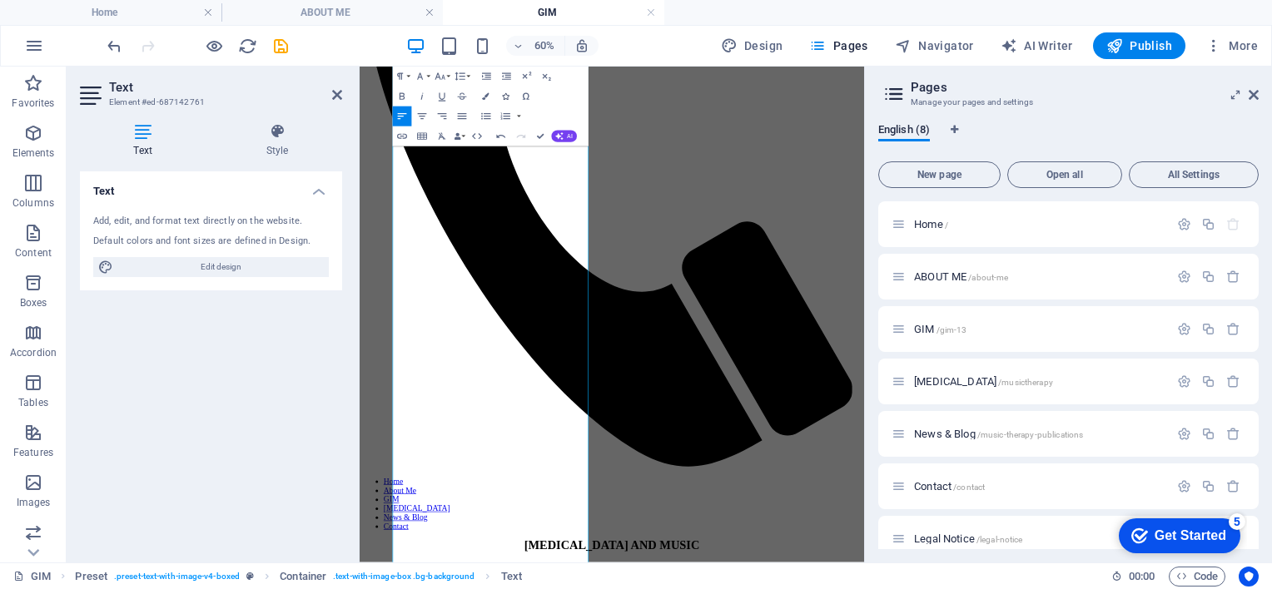
click at [503, 95] on icon "button" at bounding box center [505, 96] width 7 height 7
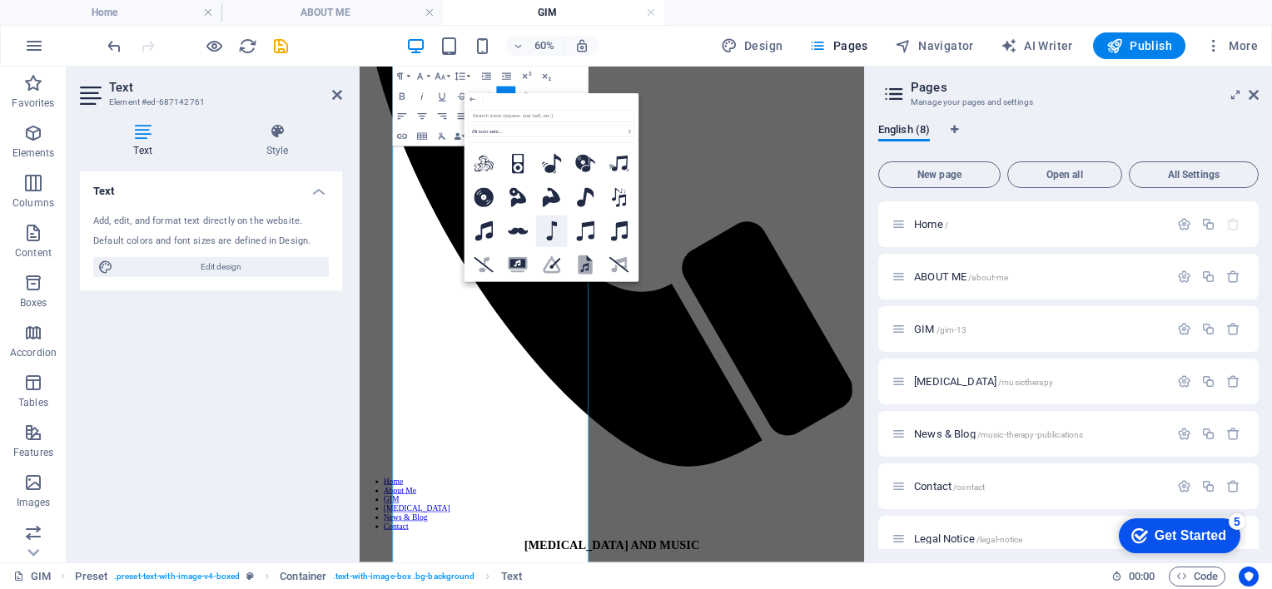
click at [548, 230] on icon at bounding box center [551, 231] width 11 height 20
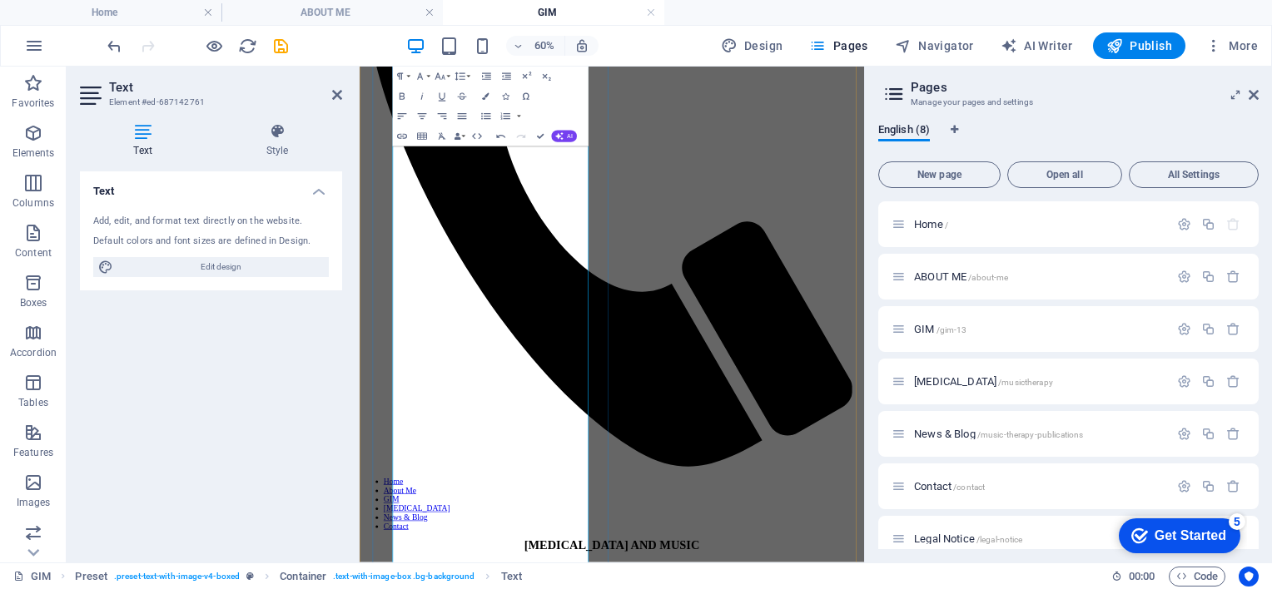
click at [508, 95] on icon "button" at bounding box center [505, 96] width 7 height 7
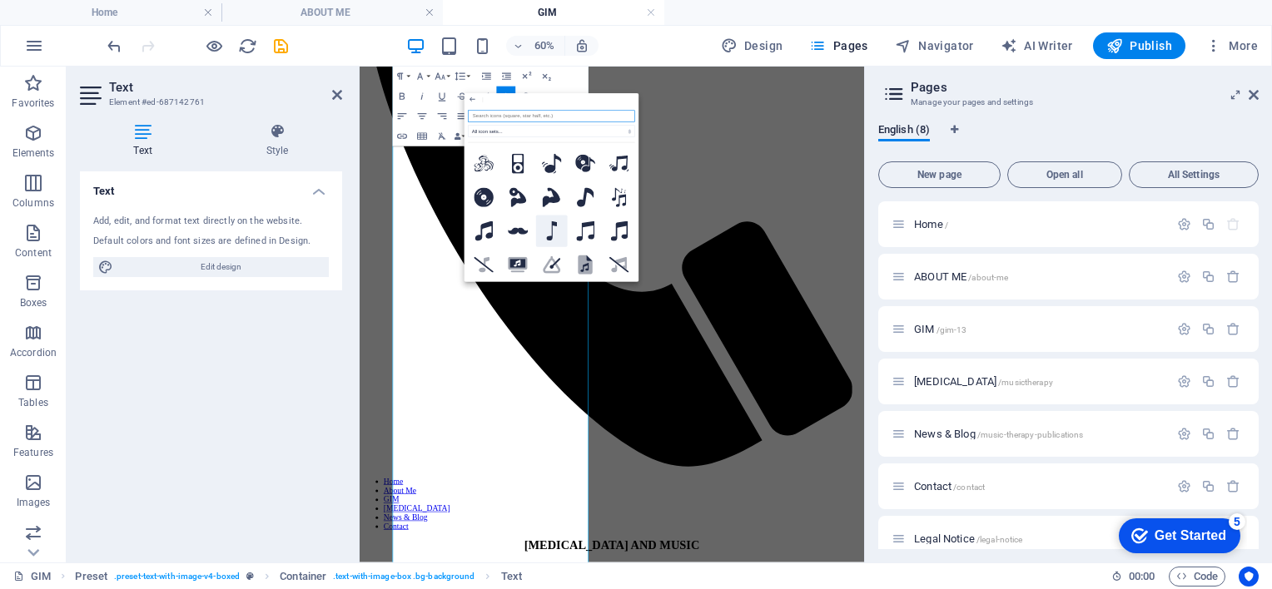
click at [553, 232] on icon at bounding box center [551, 231] width 11 height 20
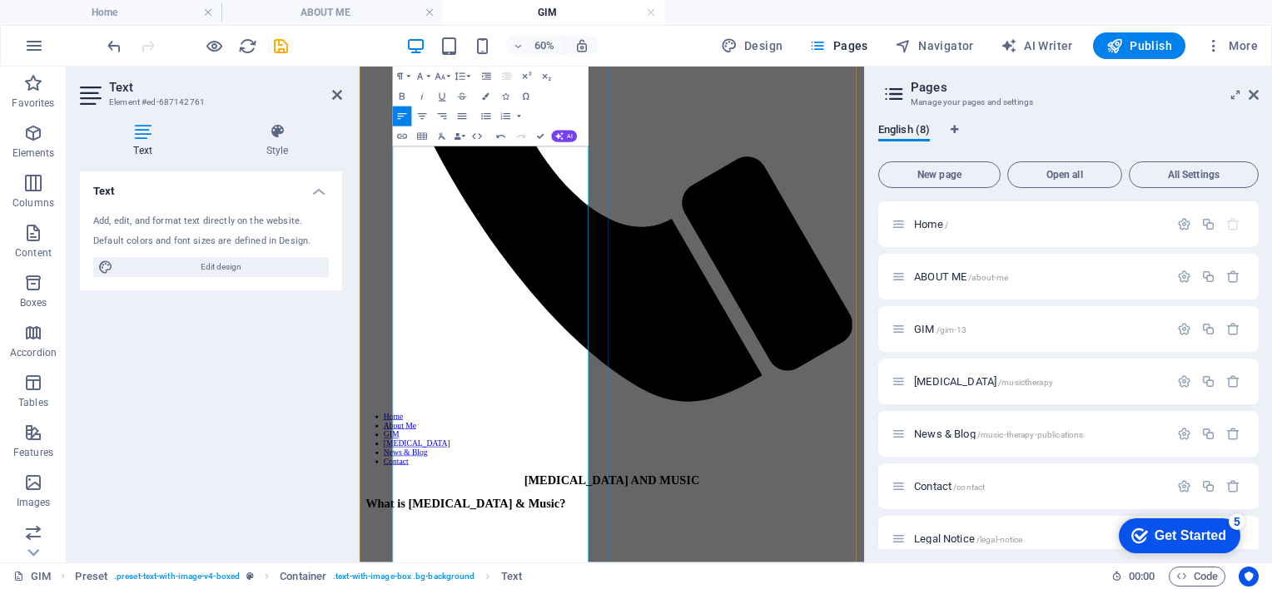
scroll to position [749, 0]
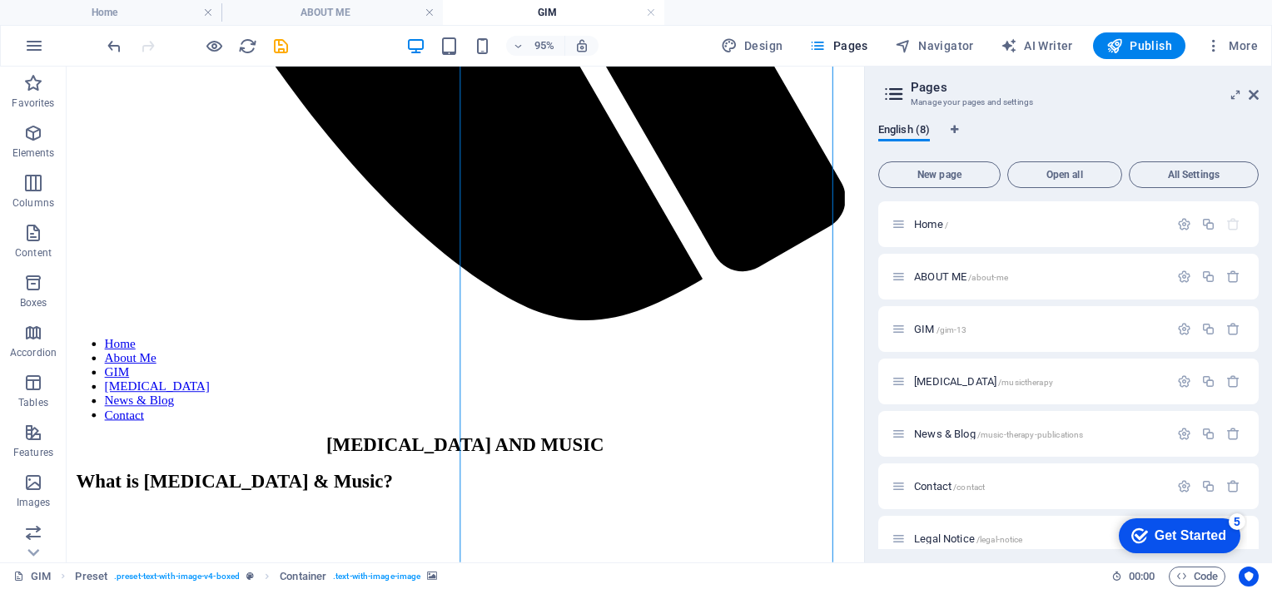
scroll to position [1015, 0]
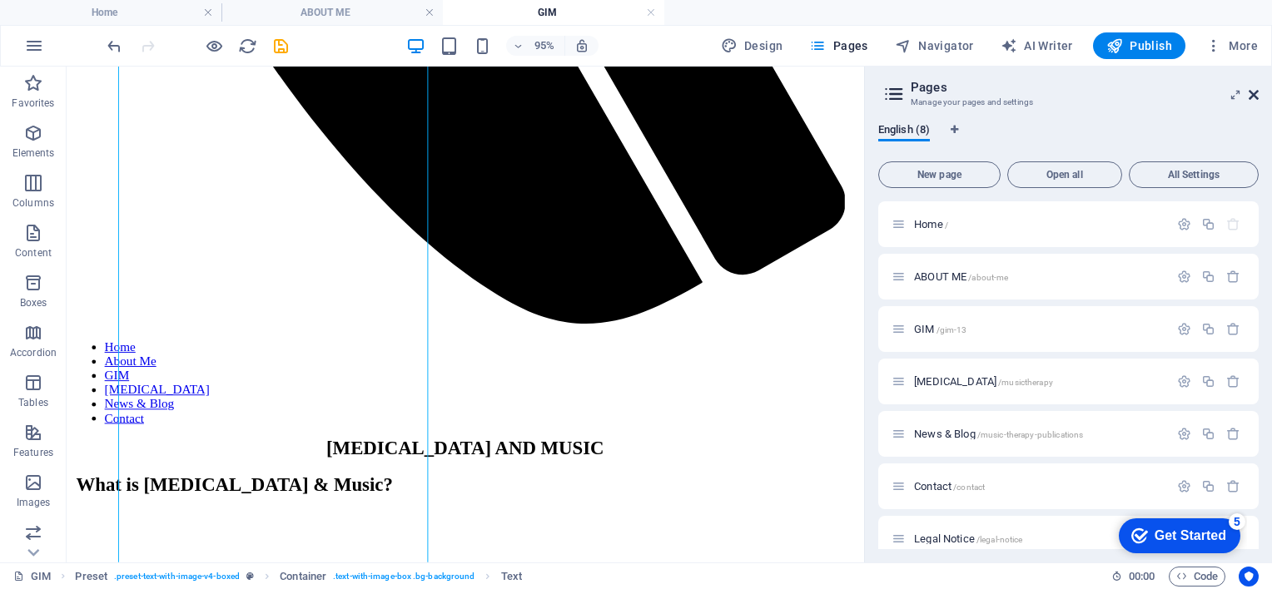
click at [1250, 95] on icon at bounding box center [1253, 94] width 10 height 13
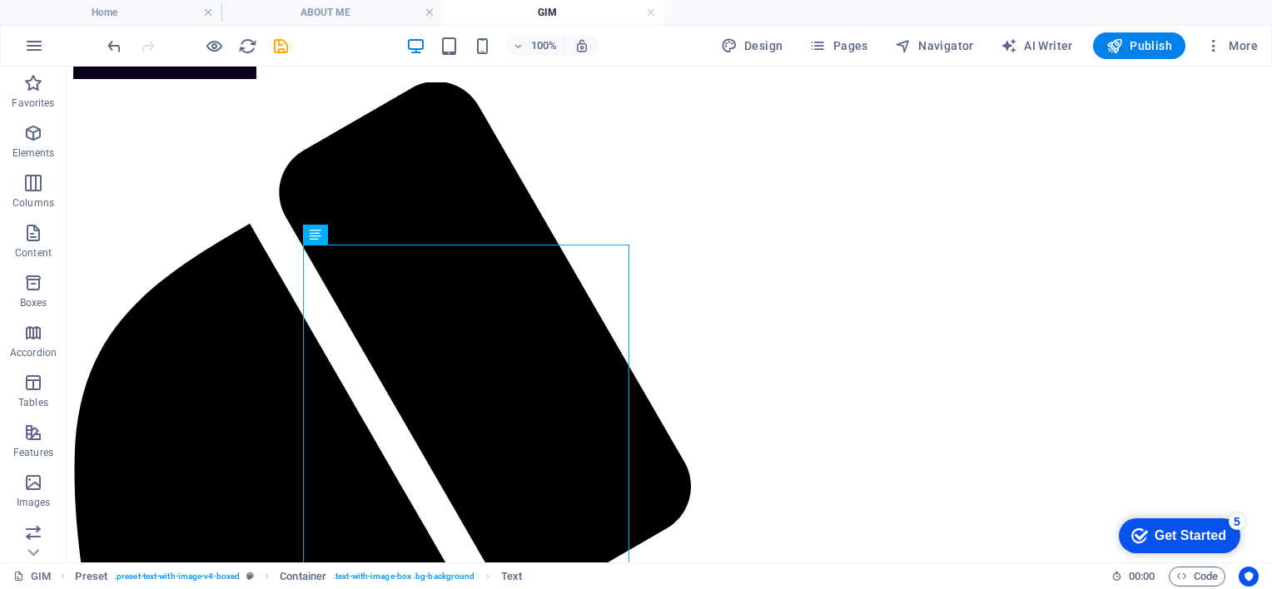
scroll to position [190, 0]
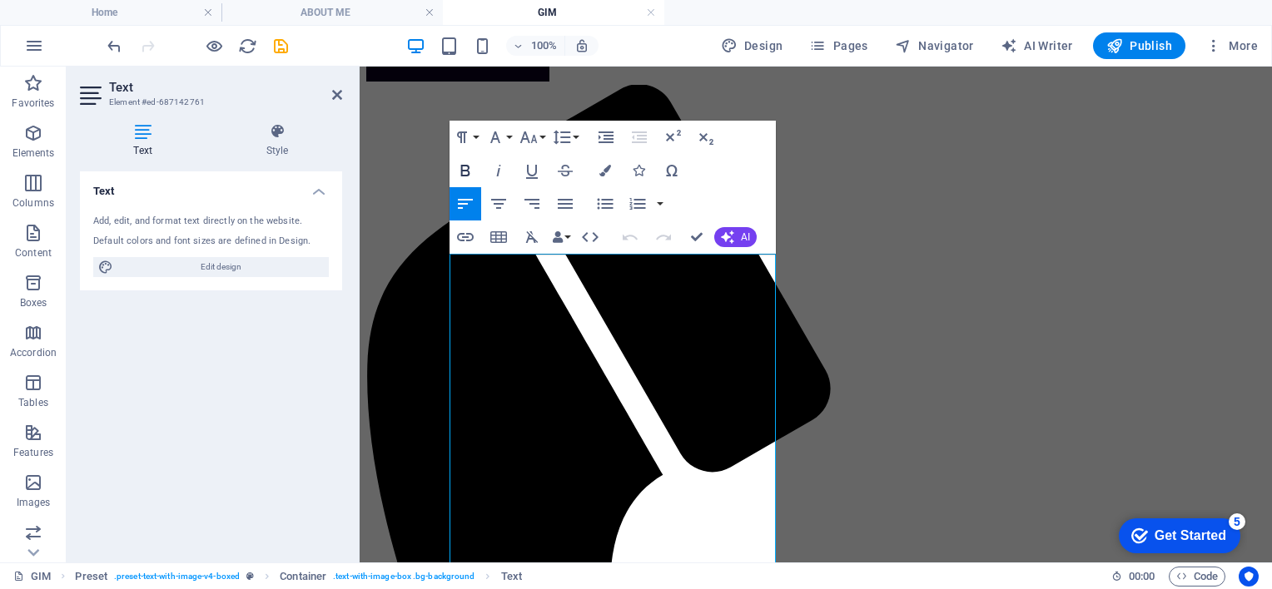
click at [469, 166] on icon "button" at bounding box center [465, 171] width 20 height 20
drag, startPoint x: 498, startPoint y: 330, endPoint x: 548, endPoint y: 330, distance: 49.9
click at [465, 166] on icon "button" at bounding box center [465, 171] width 20 height 20
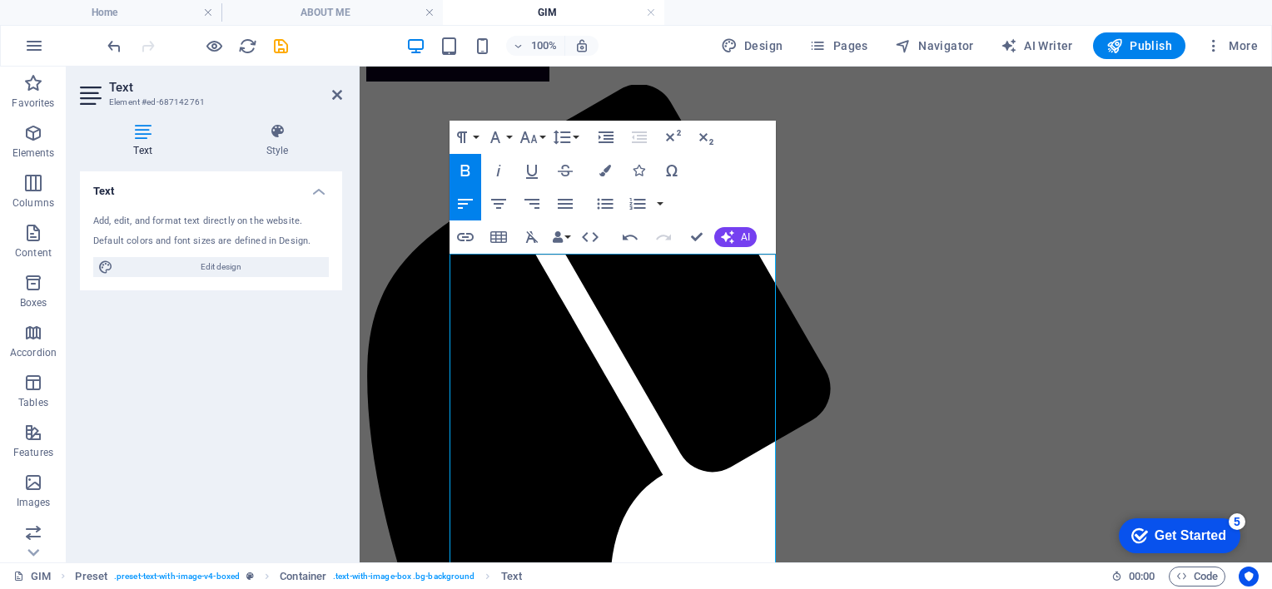
click at [465, 166] on icon "button" at bounding box center [465, 171] width 20 height 20
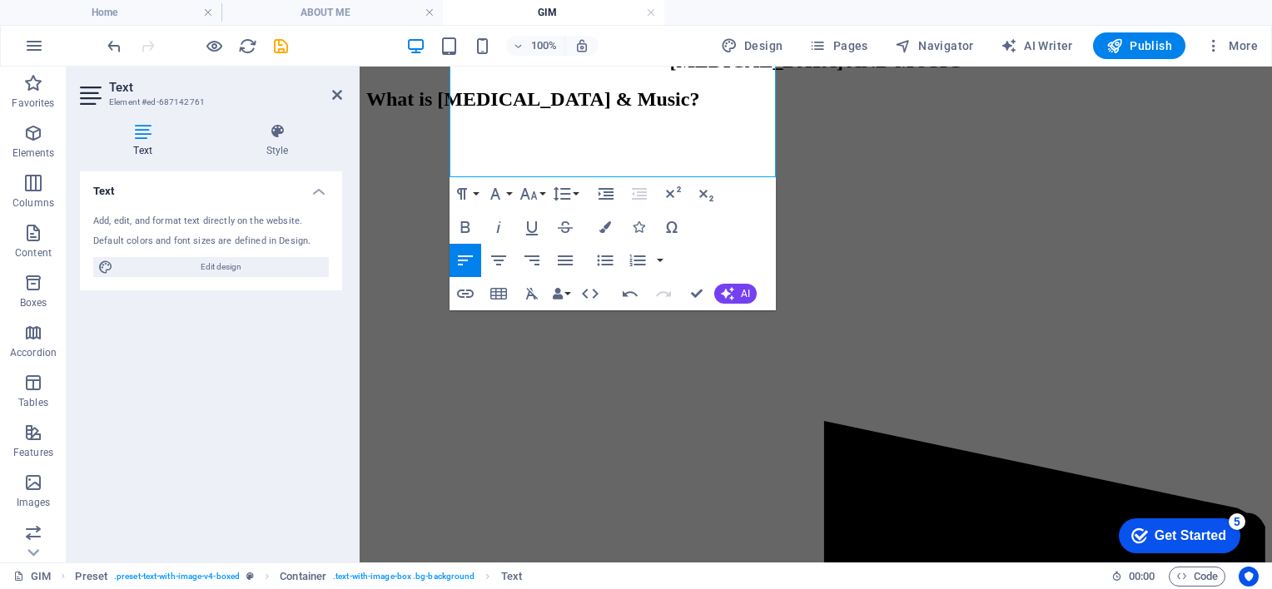
scroll to position [1545, 0]
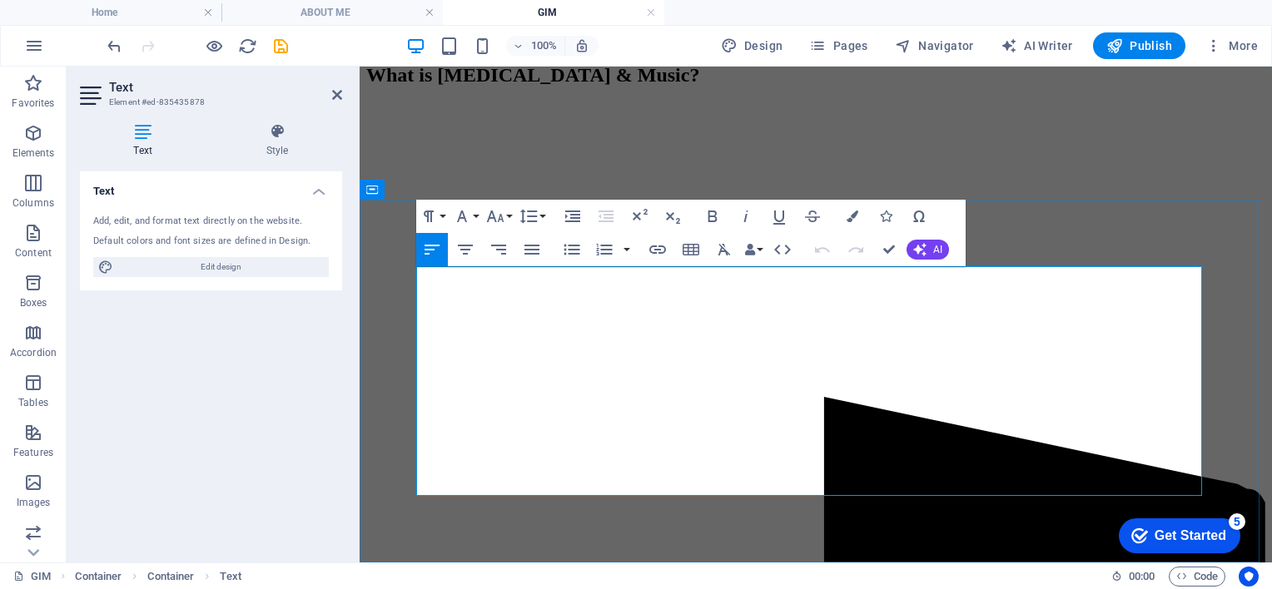
drag, startPoint x: 471, startPoint y: 377, endPoint x: 419, endPoint y: 280, distance: 110.2
click at [853, 226] on button "Colors" at bounding box center [852, 216] width 32 height 33
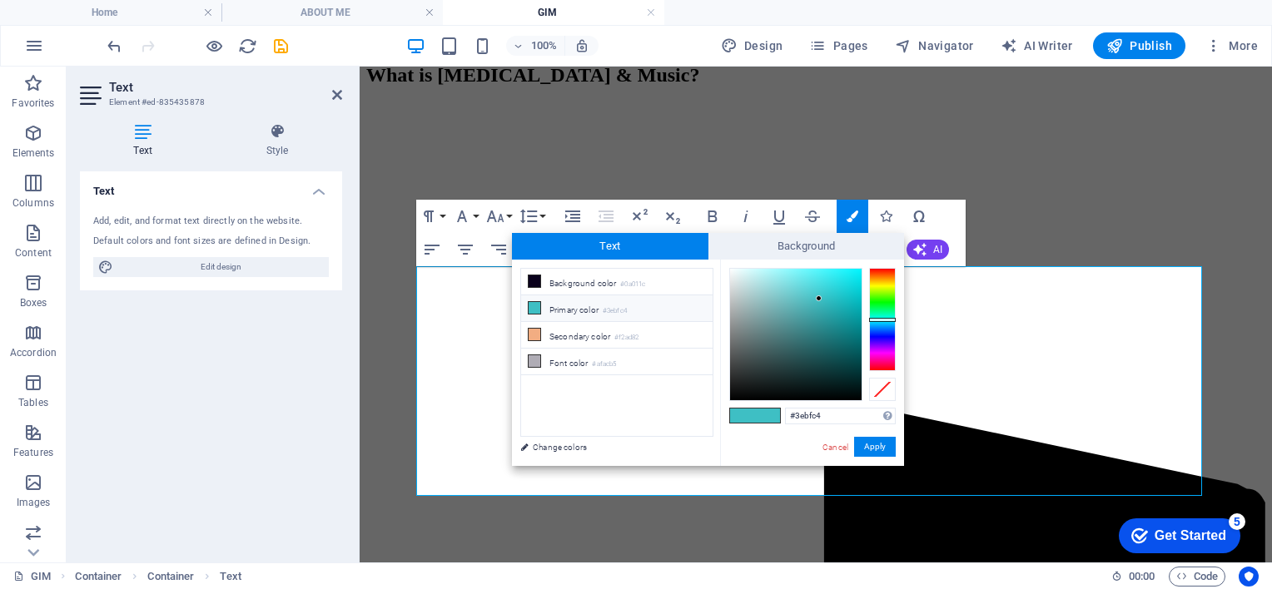
click at [772, 417] on span at bounding box center [767, 416] width 25 height 14
type input "#fdffff"
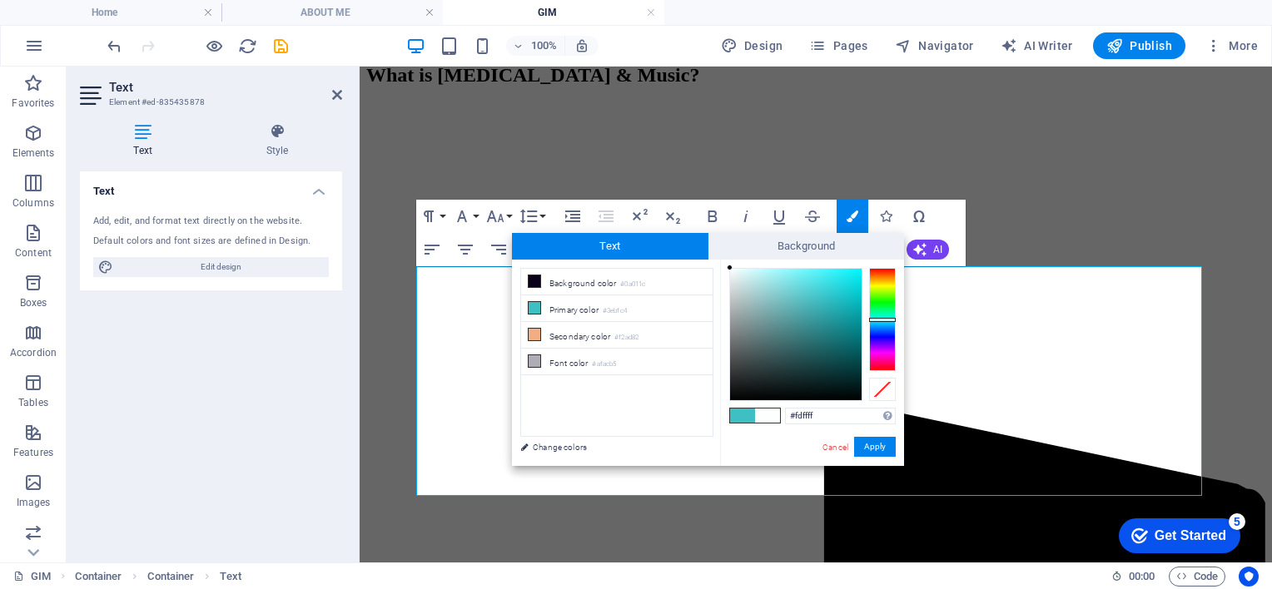
drag, startPoint x: 752, startPoint y: 296, endPoint x: 730, endPoint y: 267, distance: 36.8
click at [730, 269] on div at bounding box center [795, 334] width 131 height 131
click at [880, 444] on button "Apply" at bounding box center [875, 447] width 42 height 20
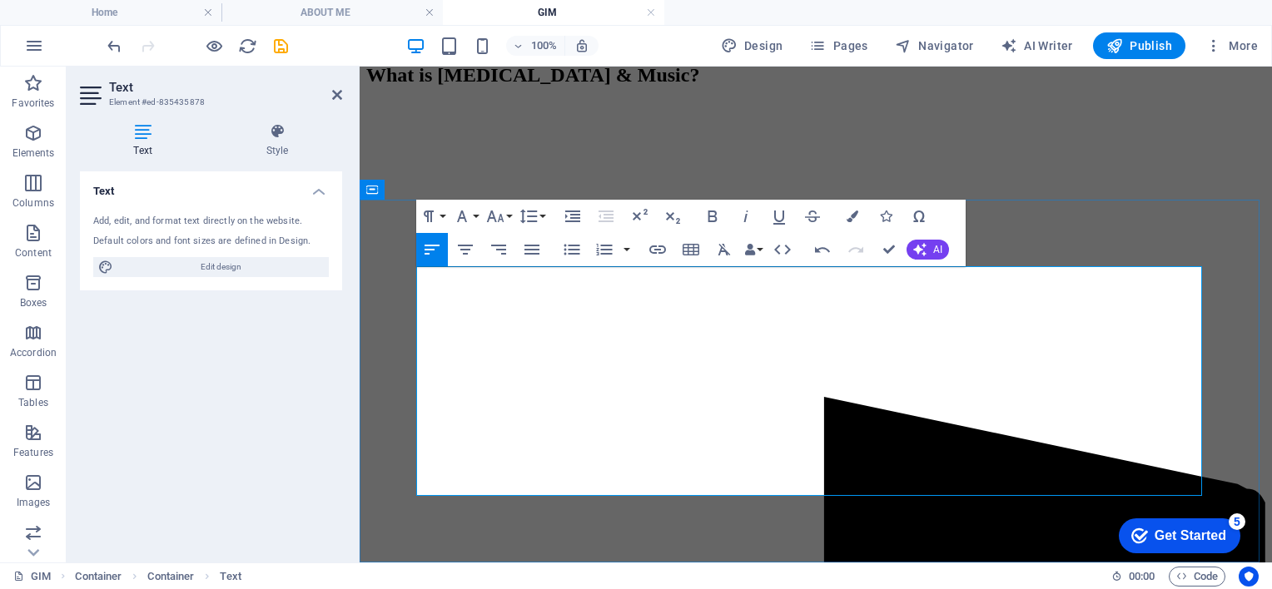
drag, startPoint x: 801, startPoint y: 483, endPoint x: 707, endPoint y: 479, distance: 94.1
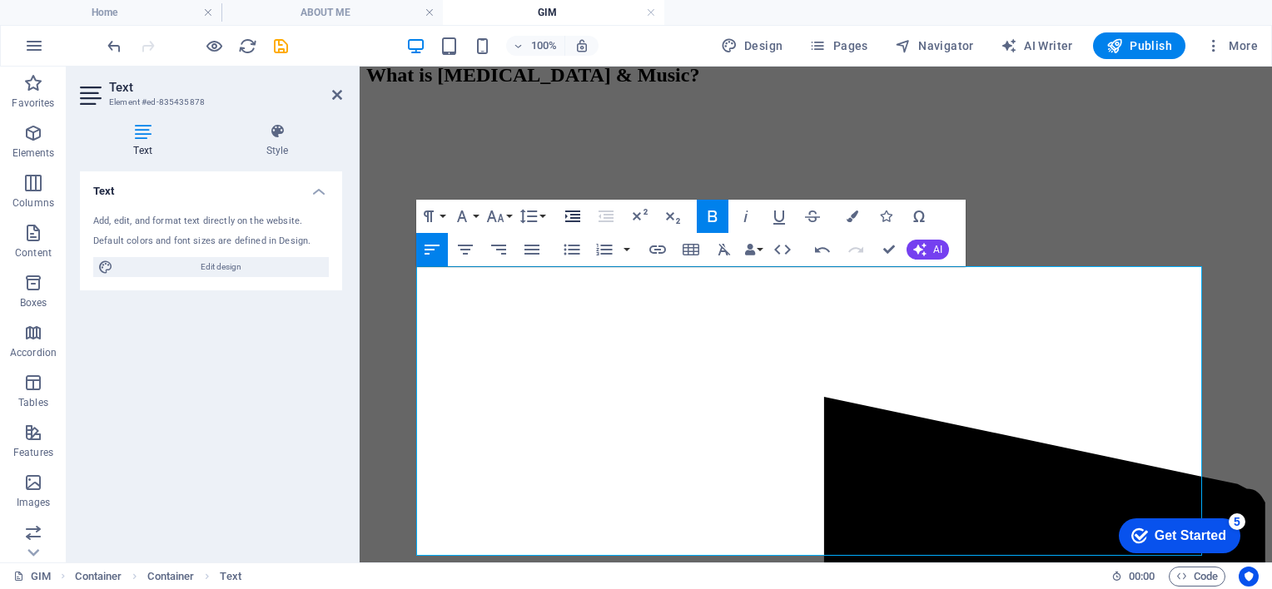
click at [570, 213] on icon "button" at bounding box center [573, 216] width 20 height 20
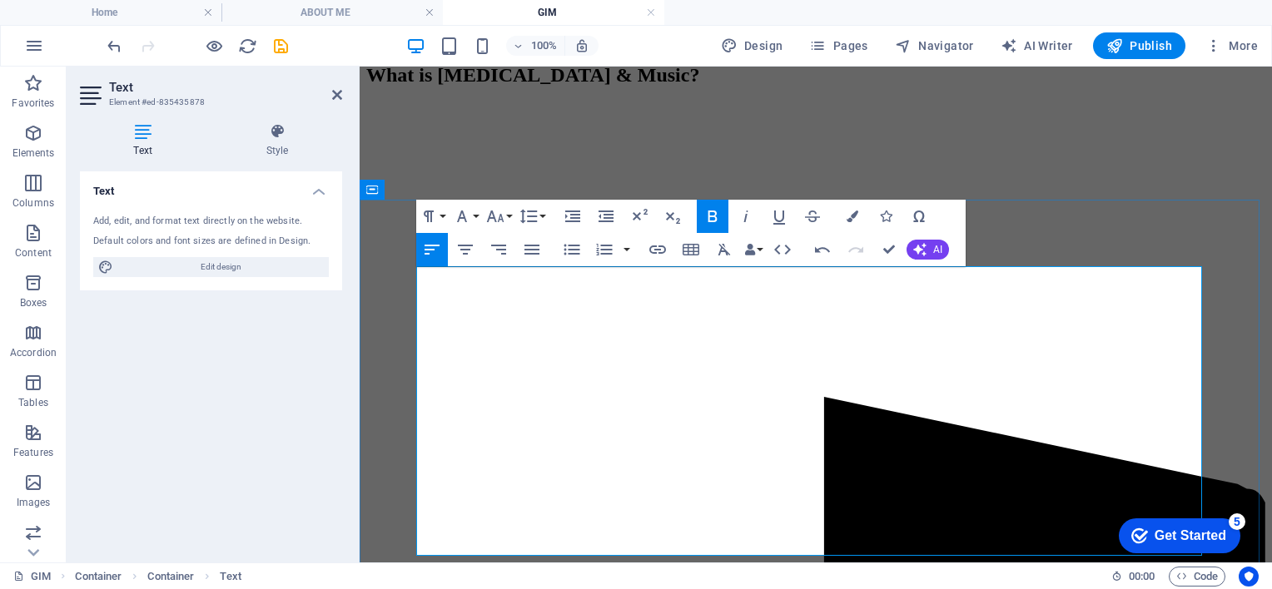
drag, startPoint x: 704, startPoint y: 539, endPoint x: 629, endPoint y: 544, distance: 75.1
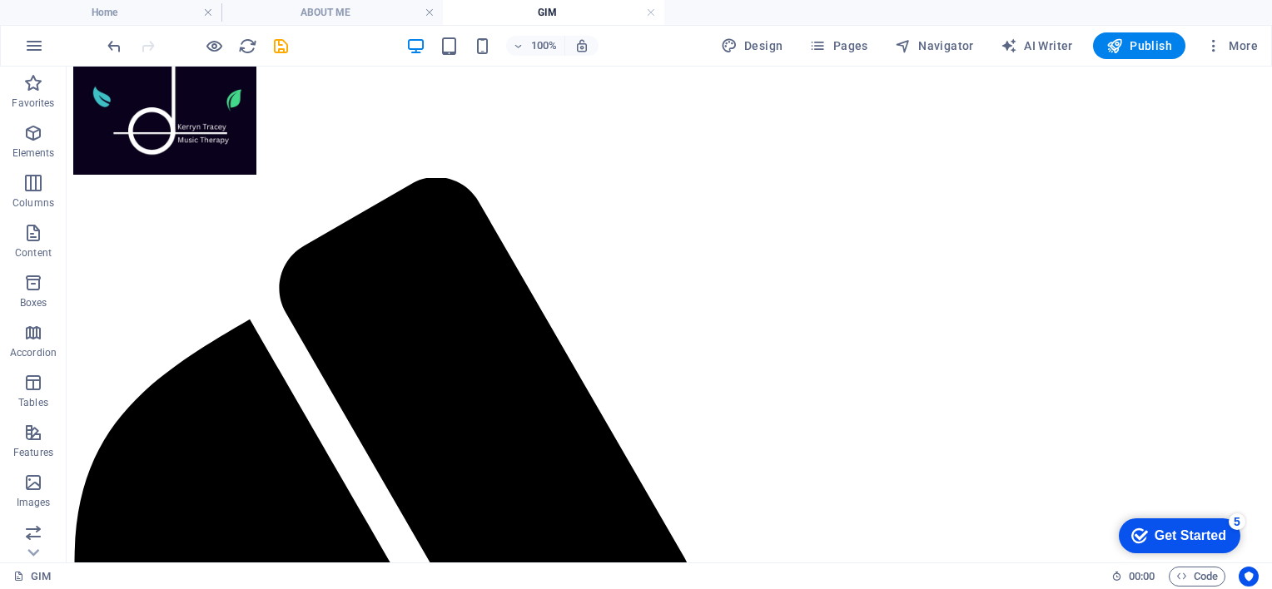
scroll to position [0, 0]
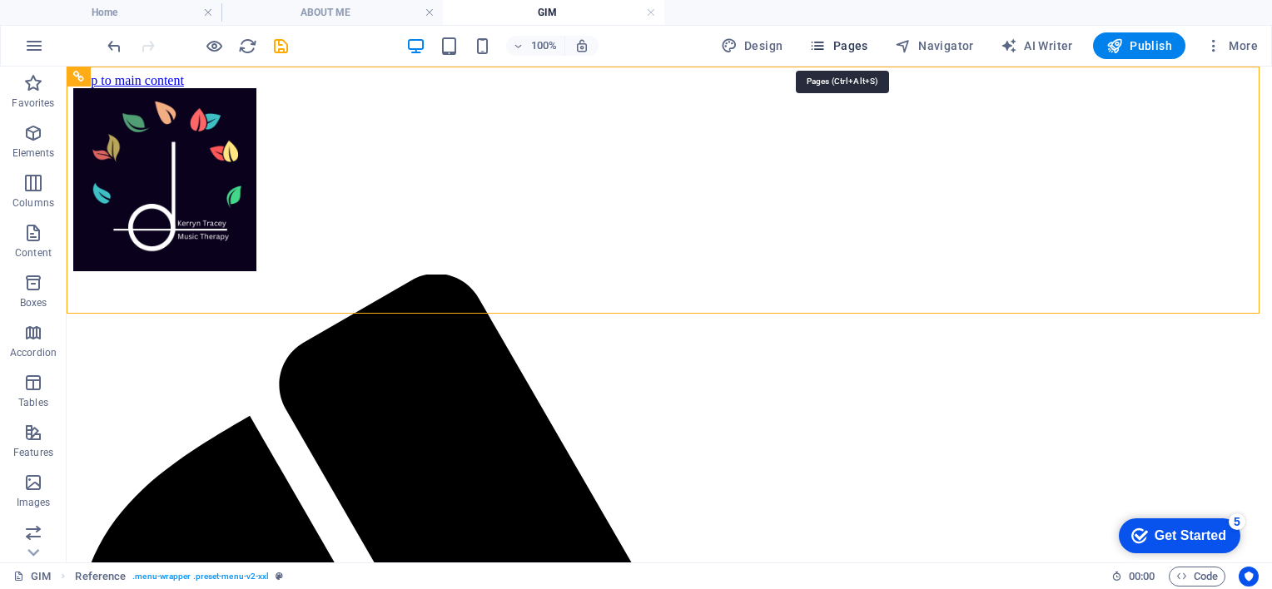
click at [864, 47] on span "Pages" at bounding box center [838, 45] width 58 height 17
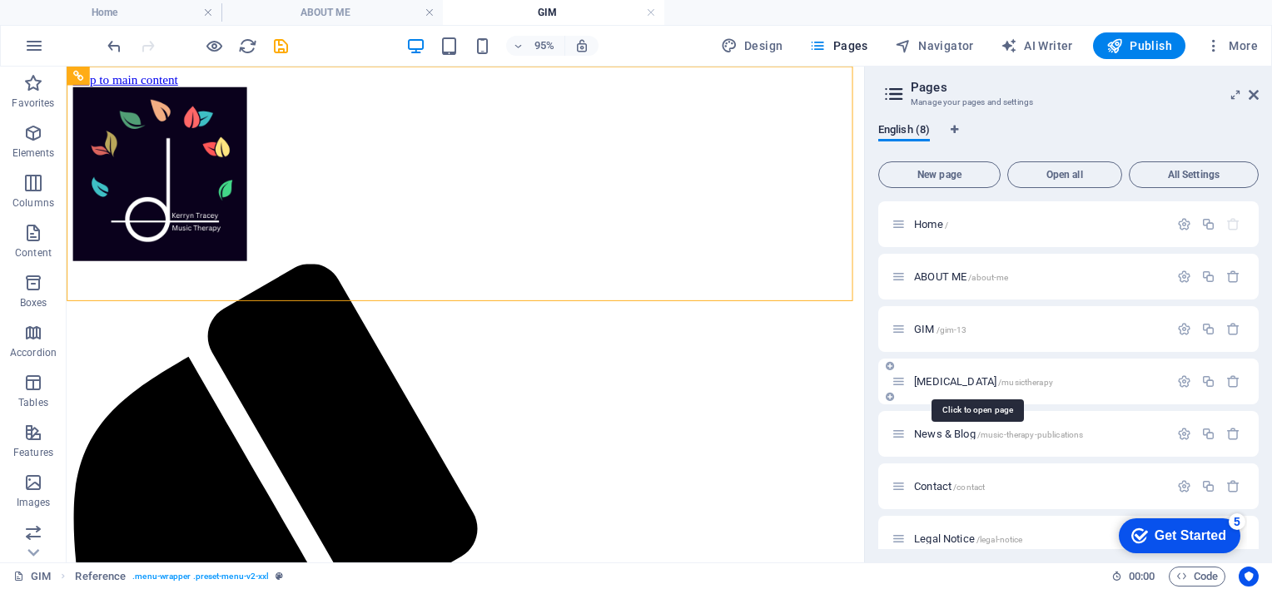
click at [956, 377] on span "Music Therapy /musictherapy" at bounding box center [983, 381] width 139 height 12
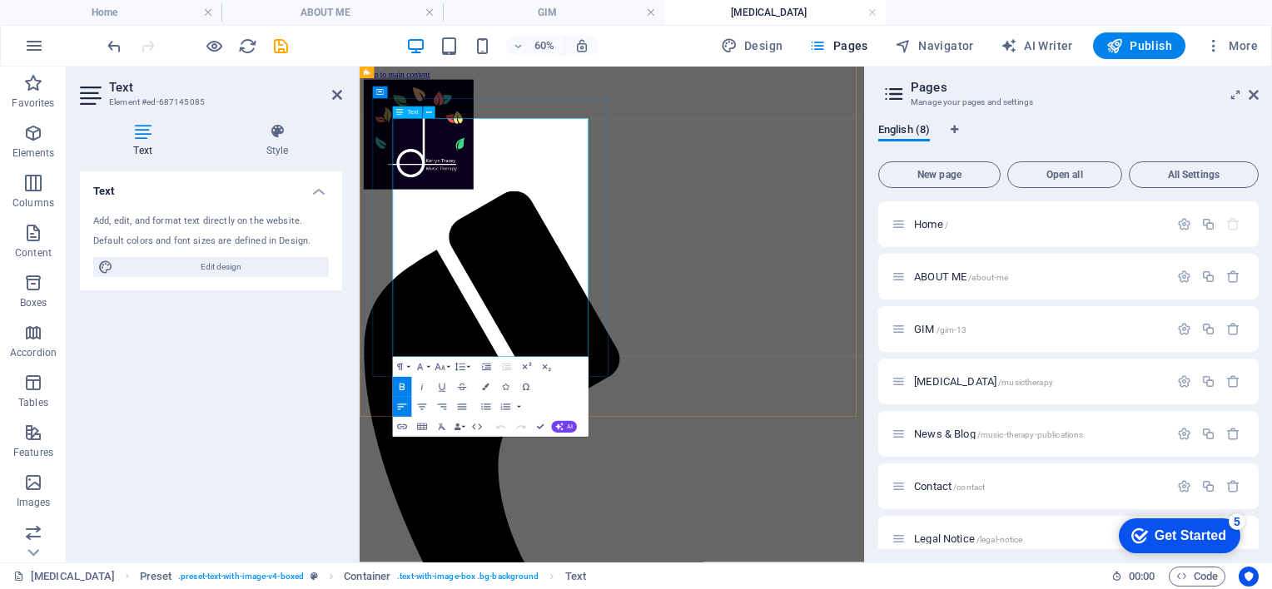
scroll to position [310, 0]
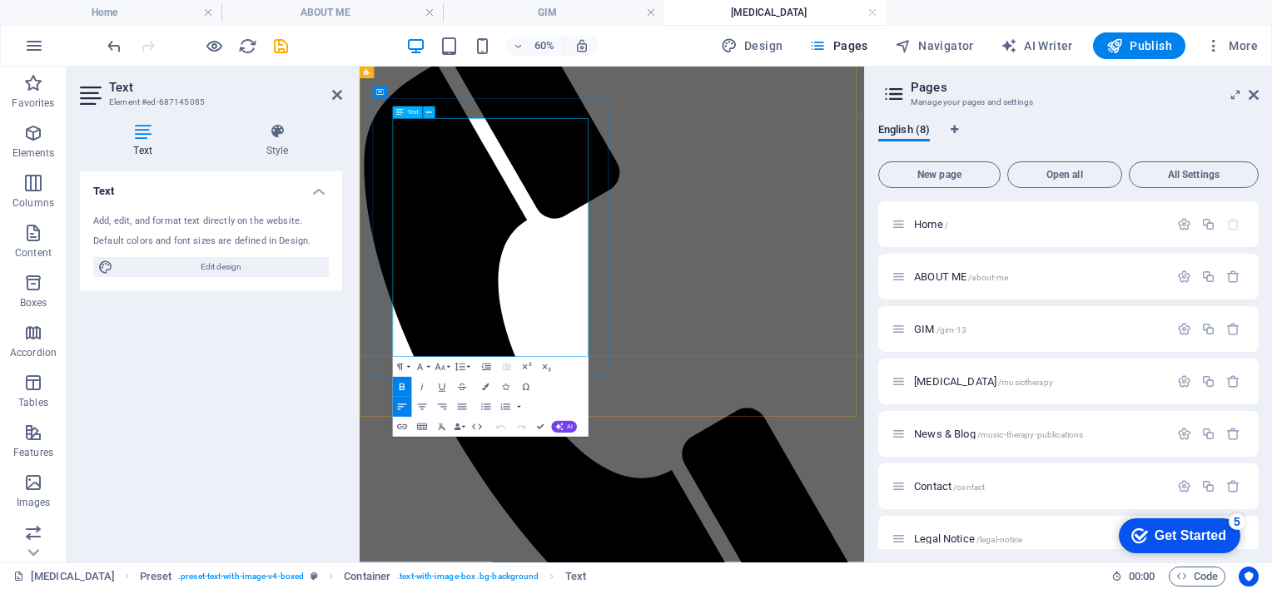
click at [486, 385] on icon "button" at bounding box center [485, 387] width 7 height 7
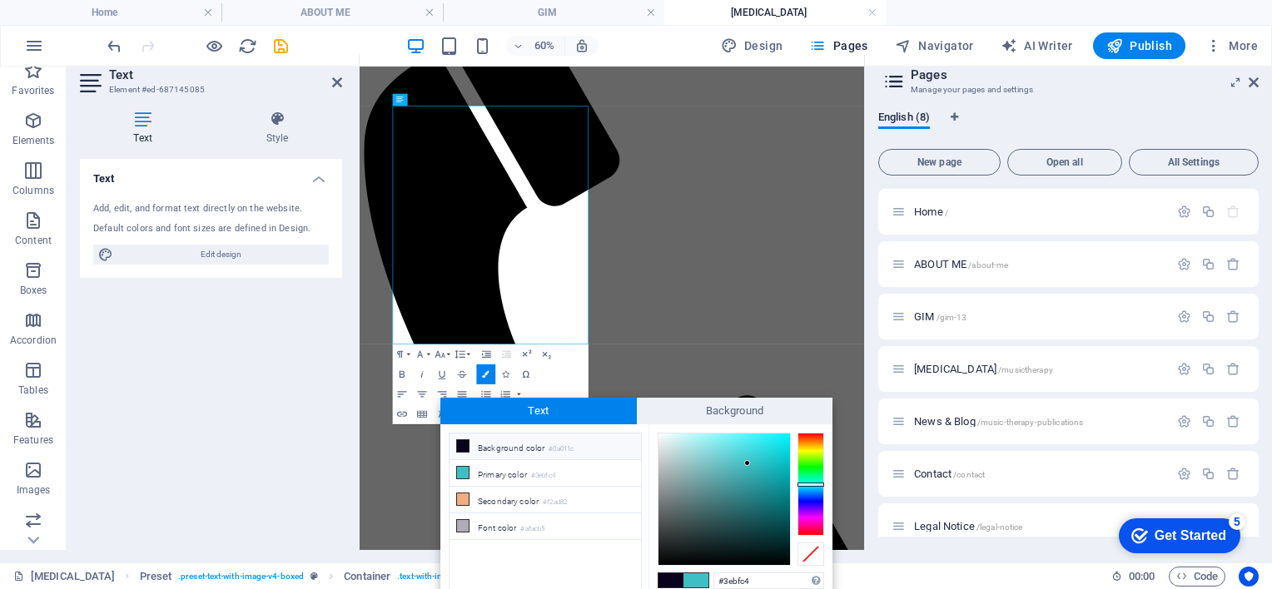
click at [693, 576] on span at bounding box center [695, 580] width 25 height 14
type input "#ffffff"
drag, startPoint x: 679, startPoint y: 497, endPoint x: 655, endPoint y: 433, distance: 68.5
click at [658, 434] on div at bounding box center [723, 499] width 131 height 131
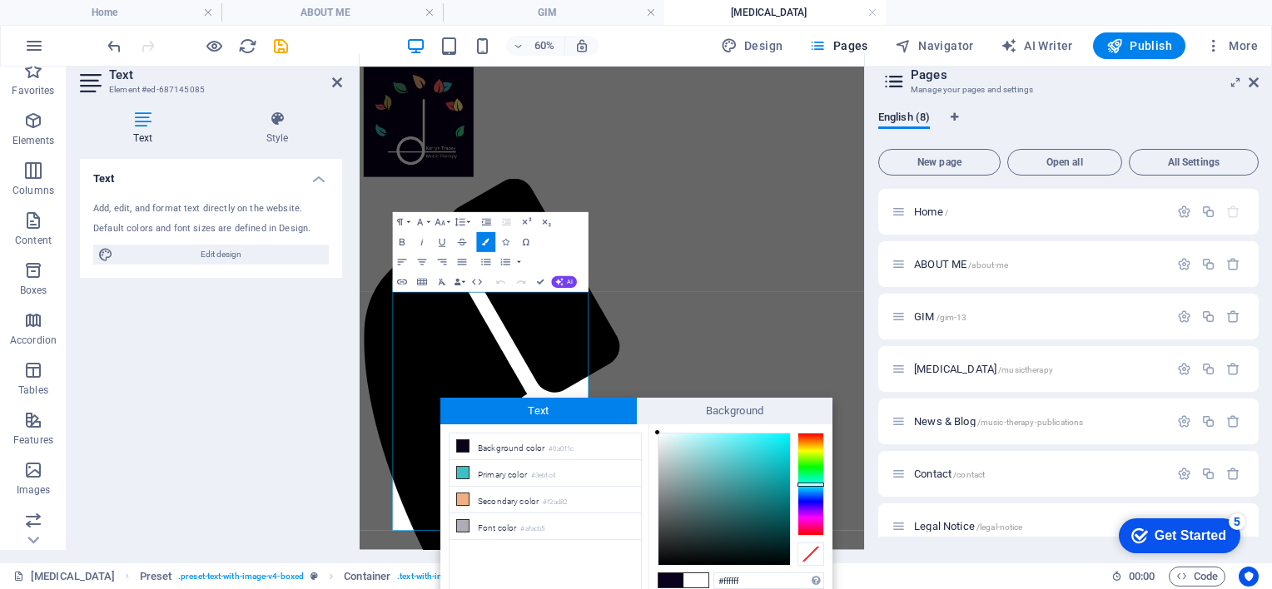
drag, startPoint x: 1197, startPoint y: 201, endPoint x: 1226, endPoint y: 296, distance: 99.2
drag, startPoint x: 1002, startPoint y: 525, endPoint x: 820, endPoint y: 625, distance: 207.8
click at [752, 584] on input "#ffffff" at bounding box center [768, 581] width 111 height 17
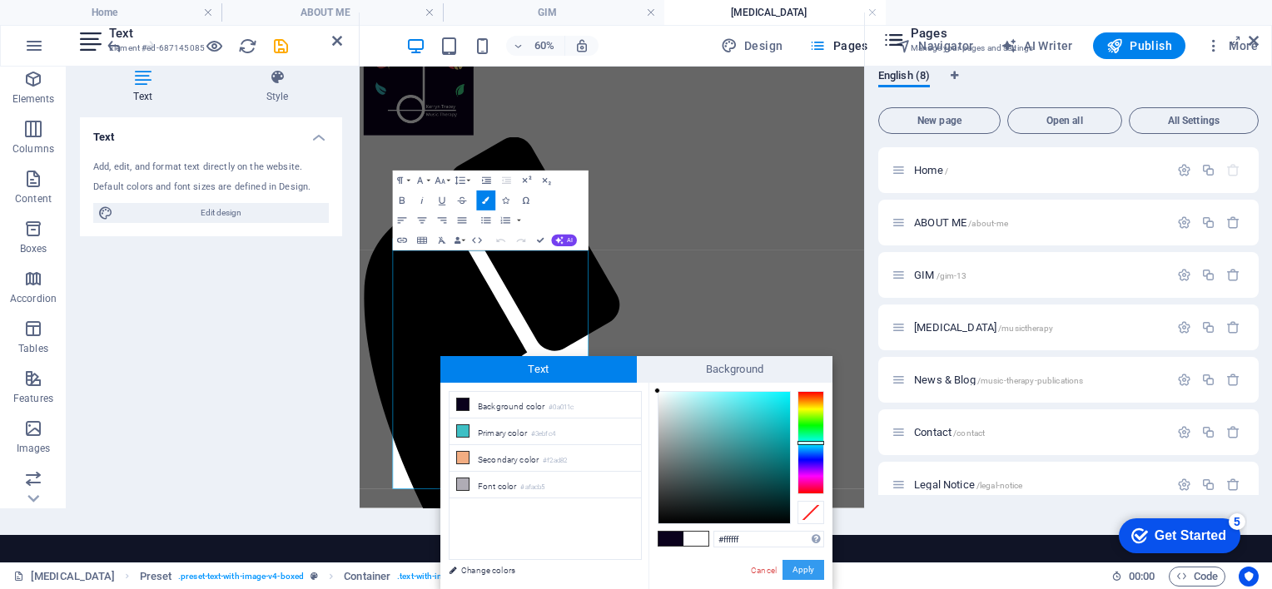
click at [790, 573] on button "Apply" at bounding box center [803, 570] width 42 height 20
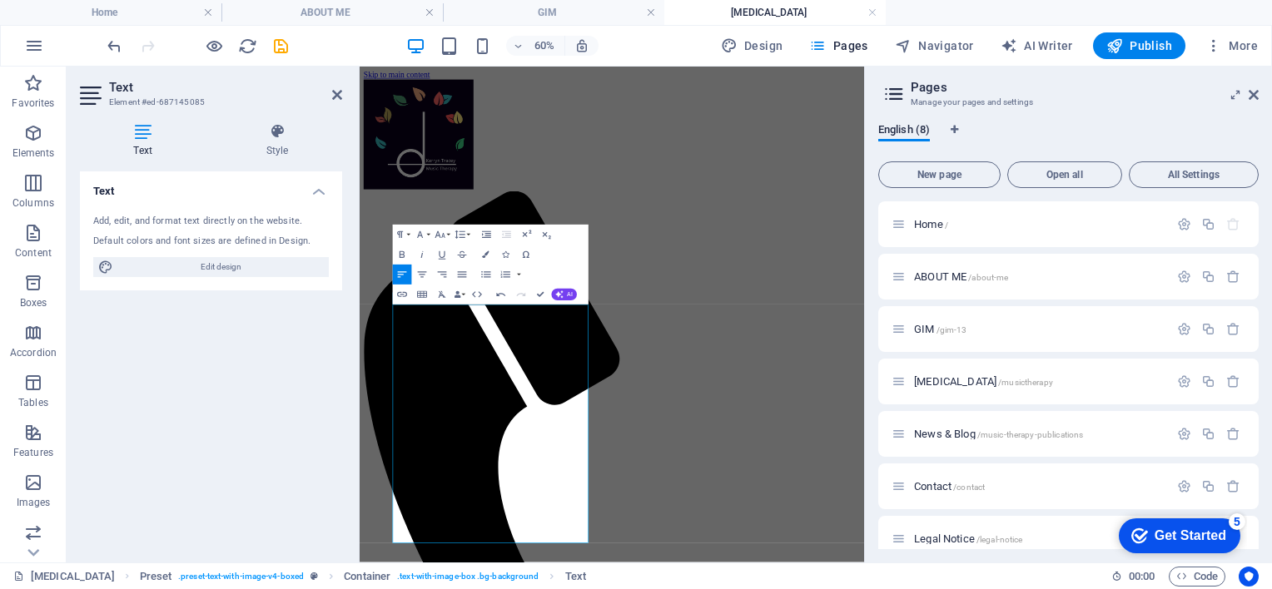
scroll to position [0, 0]
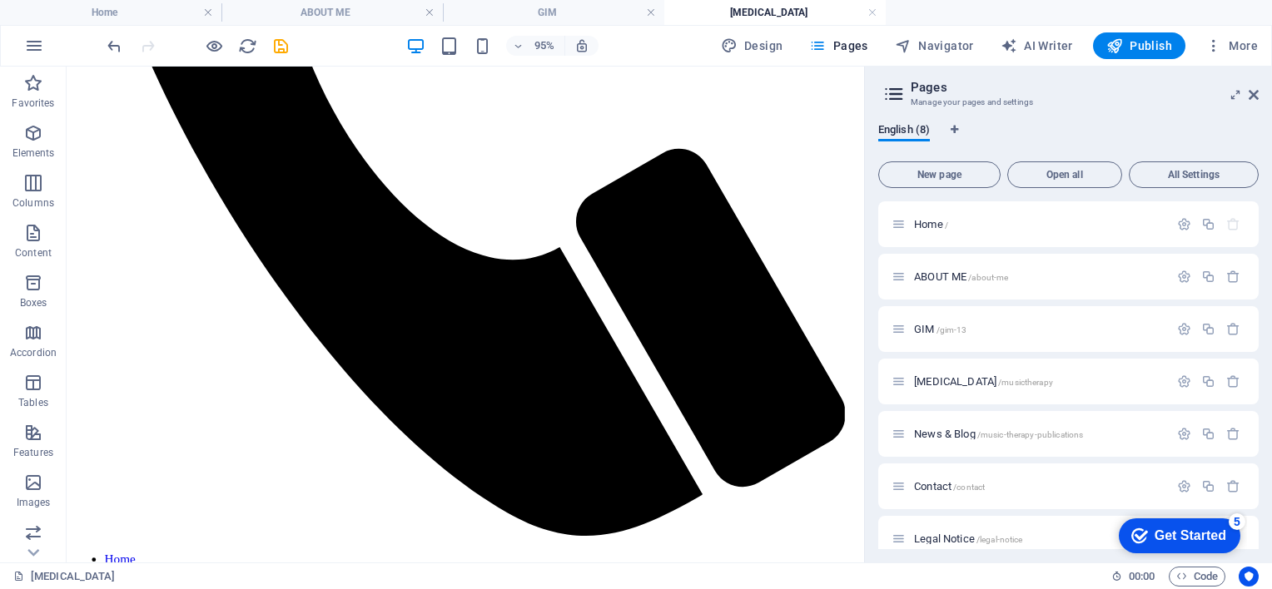
scroll to position [796, 0]
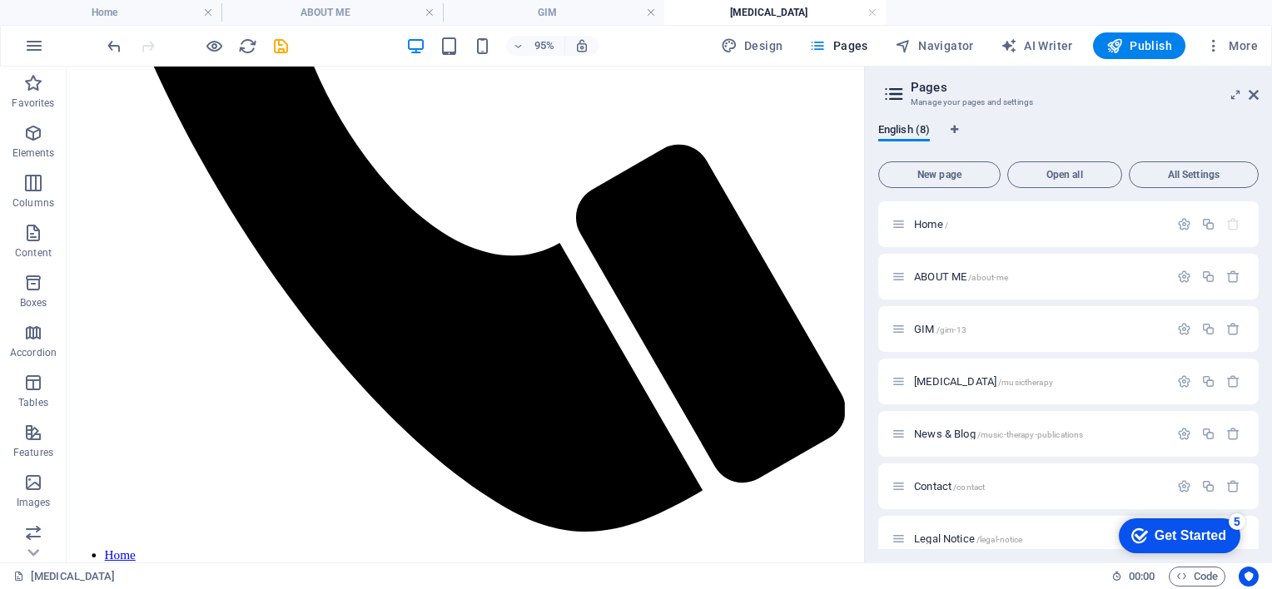
drag, startPoint x: 897, startPoint y: 206, endPoint x: 930, endPoint y: 514, distance: 309.6
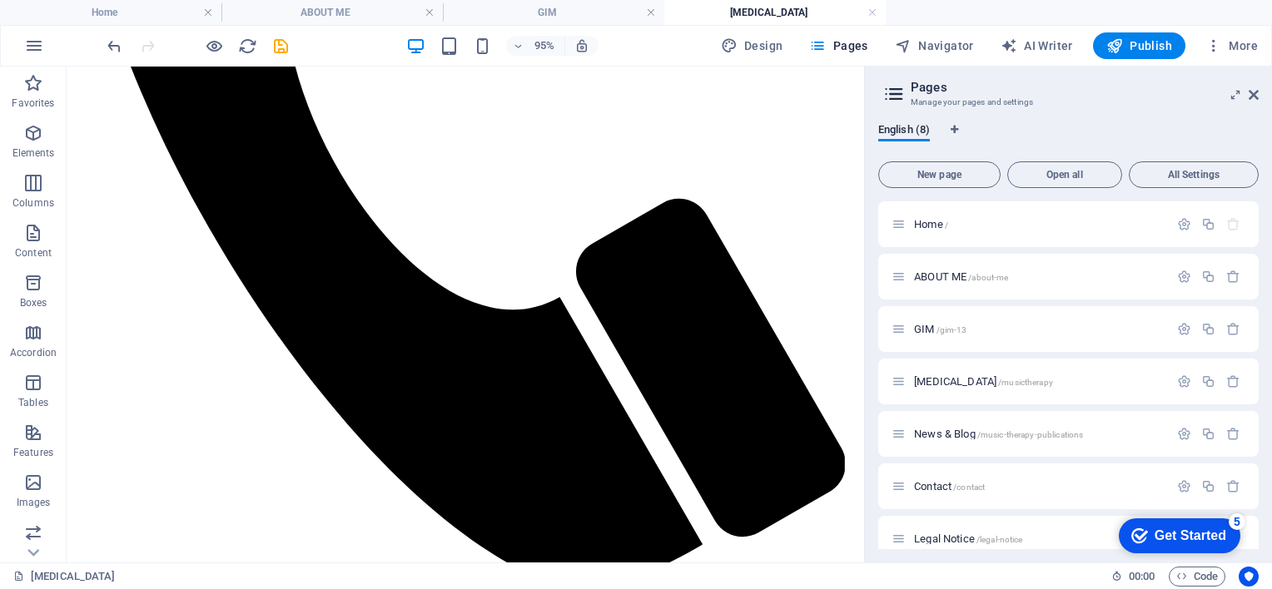
scroll to position [733, 0]
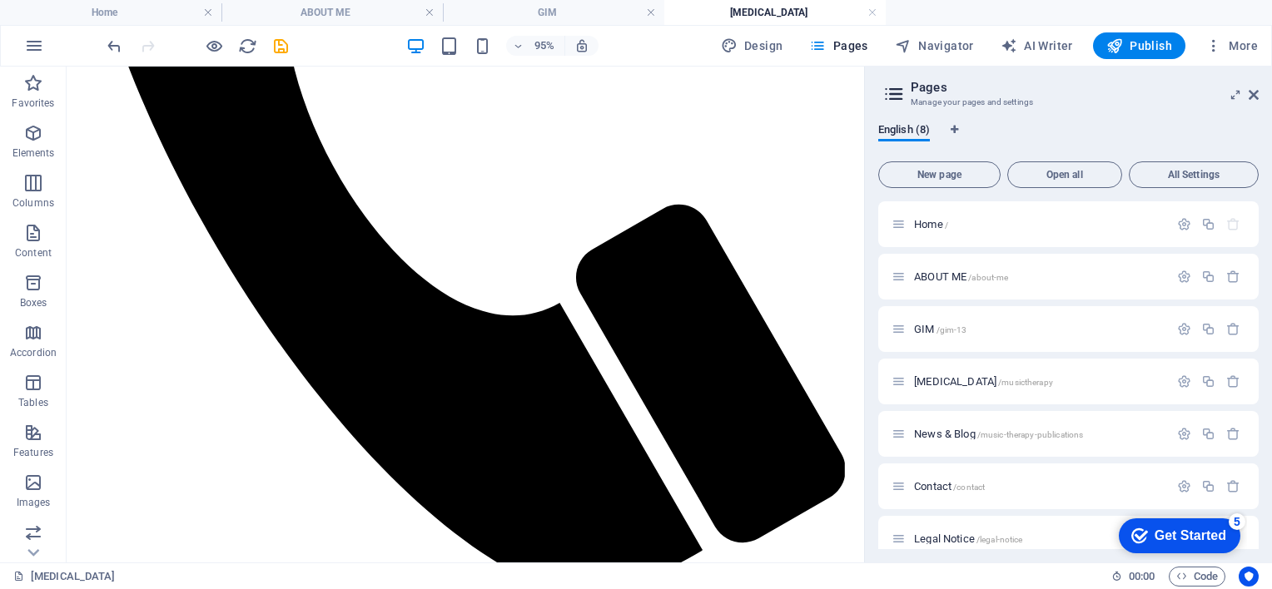
drag, startPoint x: 900, startPoint y: 447, endPoint x: 930, endPoint y: 475, distance: 41.8
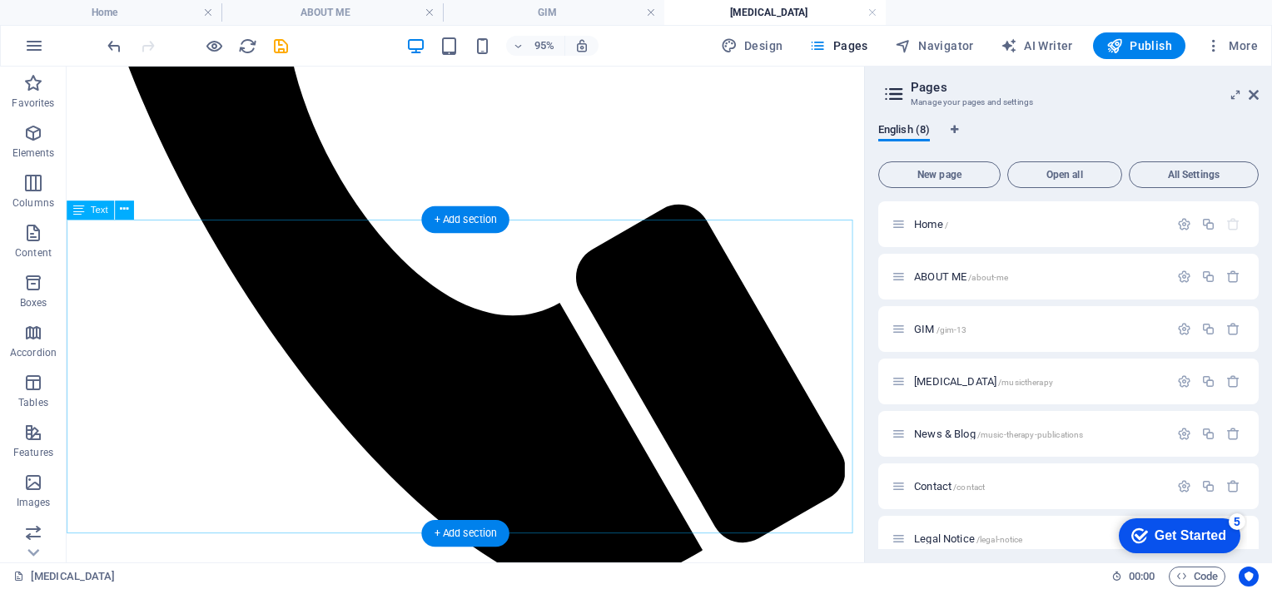
drag, startPoint x: 667, startPoint y: 514, endPoint x: 605, endPoint y: 479, distance: 70.8
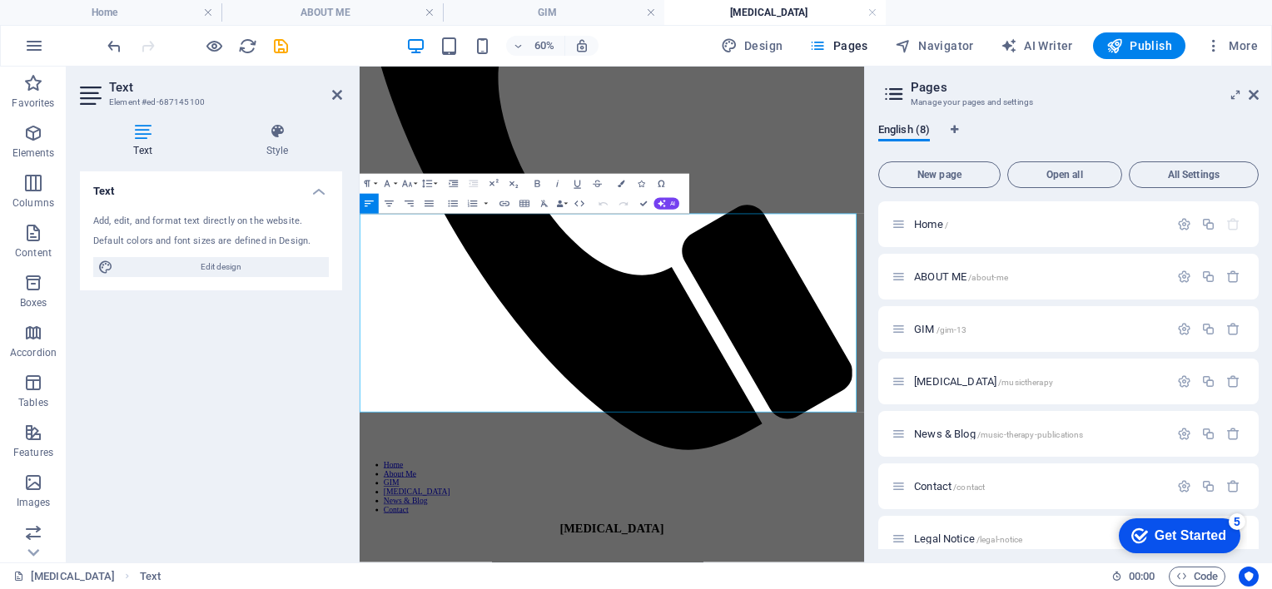
drag, startPoint x: 959, startPoint y: 598, endPoint x: 718, endPoint y: 290, distance: 390.7
click at [622, 187] on icon "button" at bounding box center [621, 184] width 7 height 7
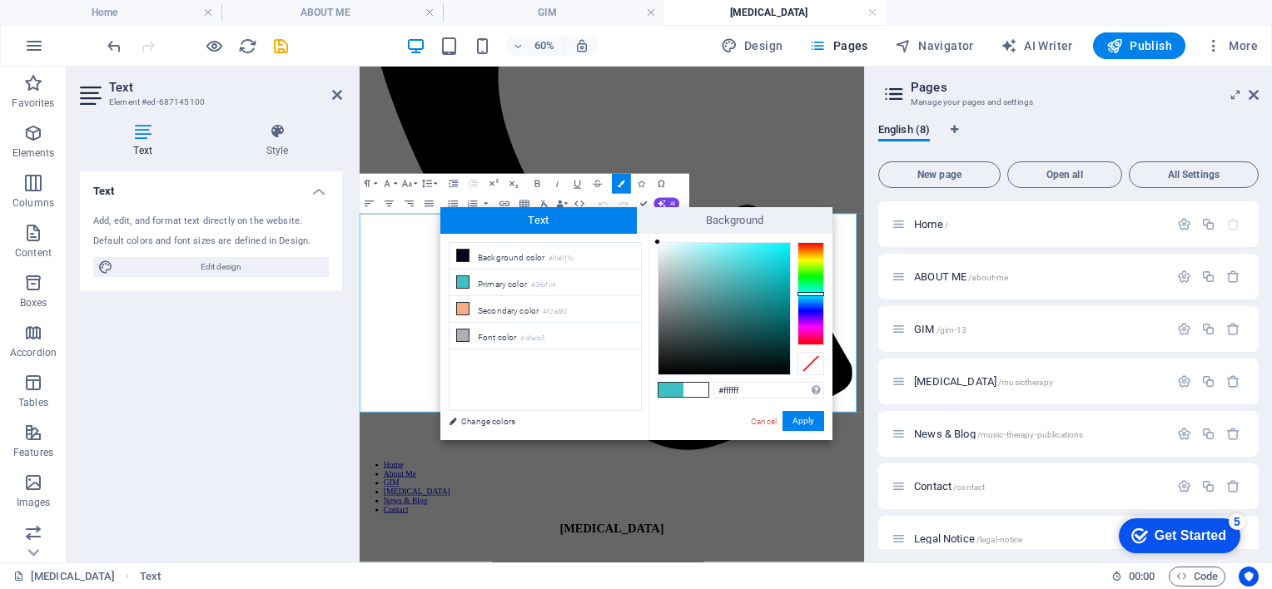
drag, startPoint x: 667, startPoint y: 257, endPoint x: 654, endPoint y: 236, distance: 24.3
click at [654, 236] on div "#ffffff Supported formats #0852ed rgb(8, 82, 237) rgba(8, 82, 237, 90%) hsv(221…" at bounding box center [740, 458] width 184 height 448
click at [652, 240] on div "#ffffff Supported formats #0852ed rgb(8, 82, 237) rgba(8, 82, 237, 90%) hsv(221…" at bounding box center [740, 458] width 184 height 448
drag, startPoint x: 656, startPoint y: 245, endPoint x: 647, endPoint y: 243, distance: 8.5
click at [648, 243] on div "#fefefe Supported formats #0852ed rgb(8, 82, 237) rgba(8, 82, 237, 90%) hsv(221…" at bounding box center [740, 458] width 184 height 448
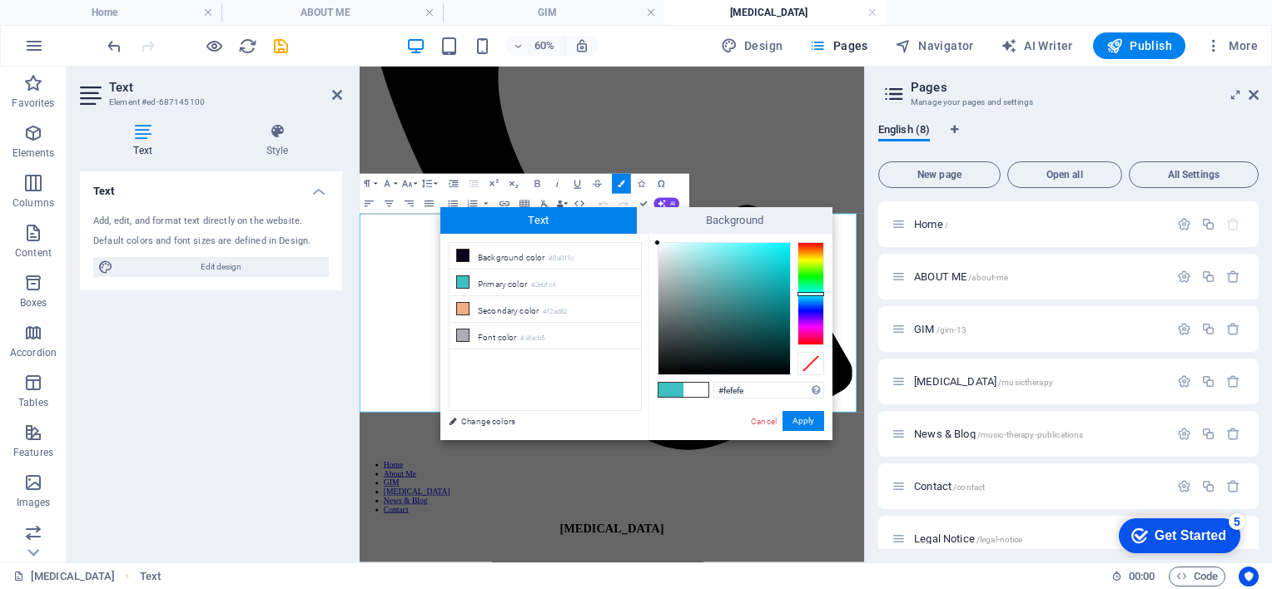
click at [648, 243] on div "#fefefe Supported formats #0852ed rgb(8, 82, 237) rgba(8, 82, 237, 90%) hsv(221…" at bounding box center [740, 458] width 184 height 448
click at [648, 241] on div "#ffffff Supported formats #0852ed rgb(8, 82, 237) rgba(8, 82, 237, 90%) hsv(221…" at bounding box center [740, 458] width 184 height 448
click at [652, 241] on div "#ffffff Supported formats #0852ed rgb(8, 82, 237) rgba(8, 82, 237, 90%) hsv(221…" at bounding box center [740, 458] width 184 height 448
click at [652, 240] on div "#ffffff Supported formats #0852ed rgb(8, 82, 237) rgba(8, 82, 237, 90%) hsv(221…" at bounding box center [740, 458] width 184 height 448
click at [659, 244] on div at bounding box center [659, 244] width 6 height 6
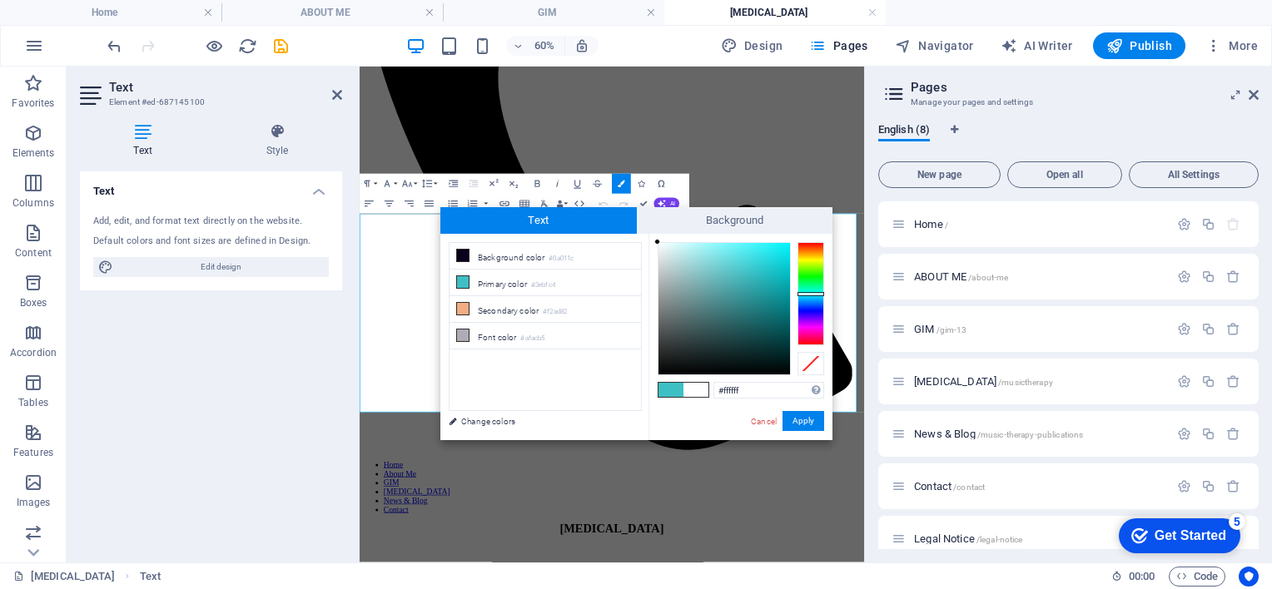
click at [657, 241] on div at bounding box center [657, 242] width 6 height 6
click at [799, 419] on button "Apply" at bounding box center [803, 421] width 42 height 20
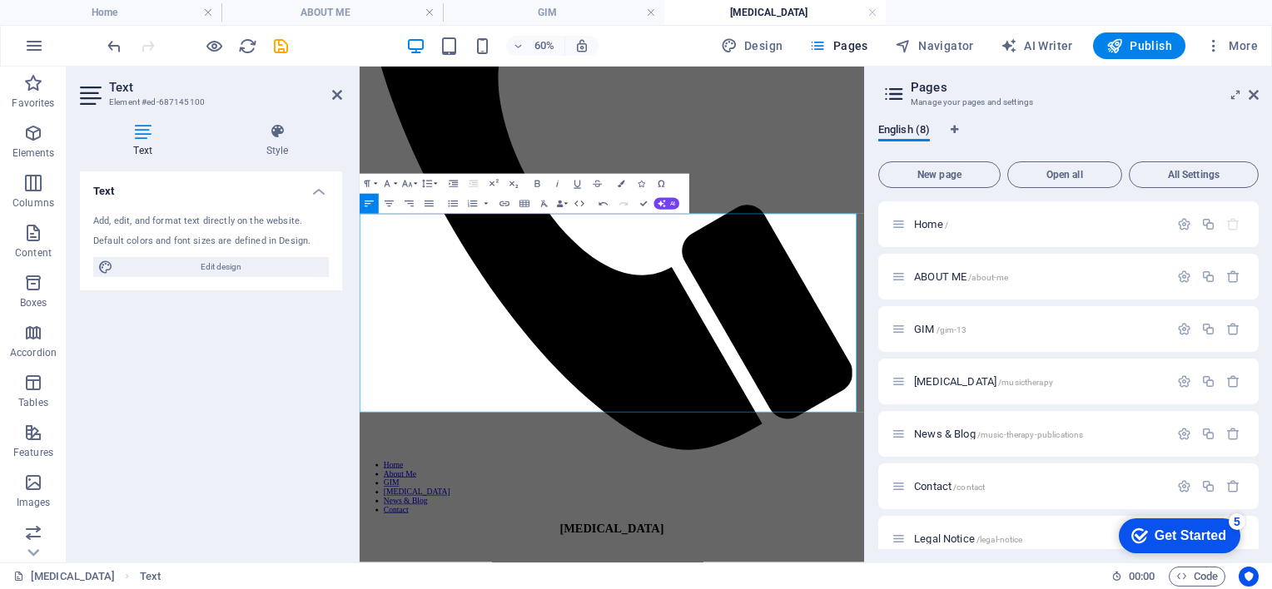
drag, startPoint x: 366, startPoint y: 387, endPoint x: 380, endPoint y: 394, distance: 15.6
drag, startPoint x: 360, startPoint y: 388, endPoint x: 1035, endPoint y: 434, distance: 676.5
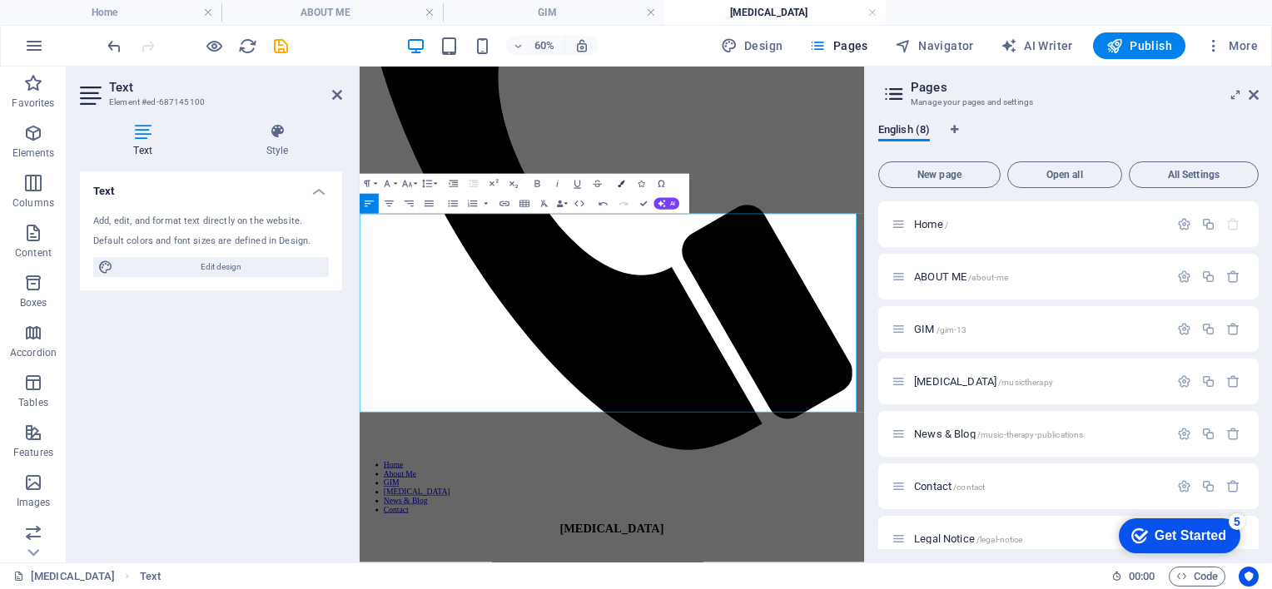
click at [622, 184] on icon "button" at bounding box center [621, 184] width 7 height 7
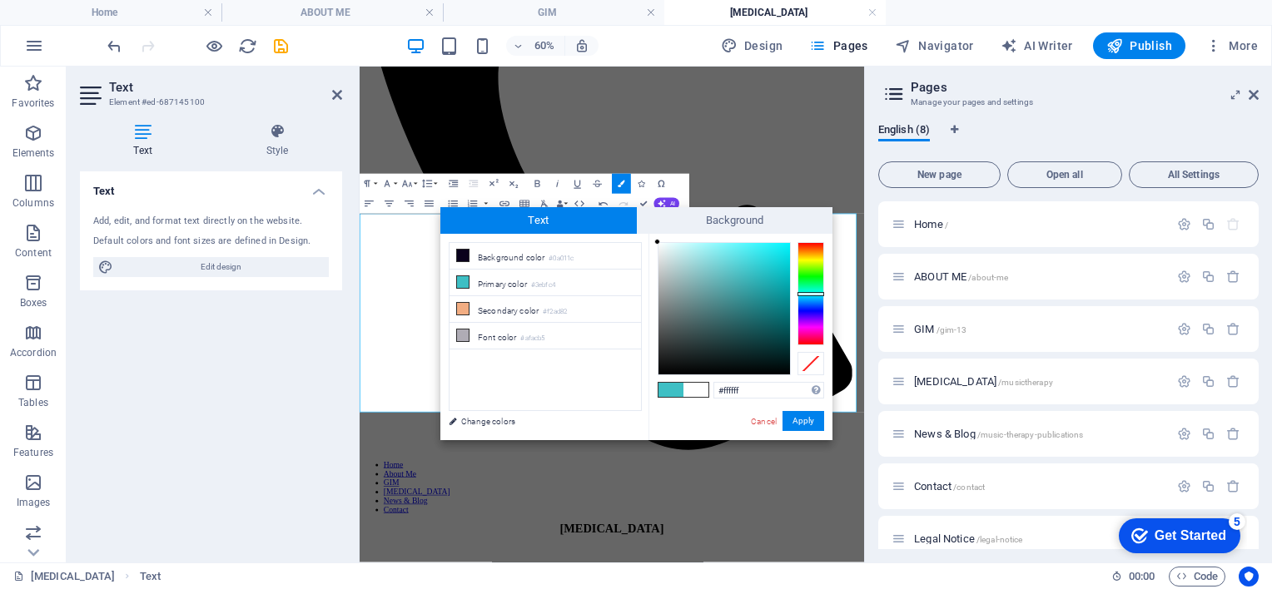
drag, startPoint x: 677, startPoint y: 276, endPoint x: 654, endPoint y: 237, distance: 45.1
click at [654, 237] on div "#ffffff Supported formats #0852ed rgb(8, 82, 237) rgba(8, 82, 237, 90%) hsv(221…" at bounding box center [740, 458] width 184 height 448
click at [767, 388] on input "#000000" at bounding box center [768, 390] width 111 height 17
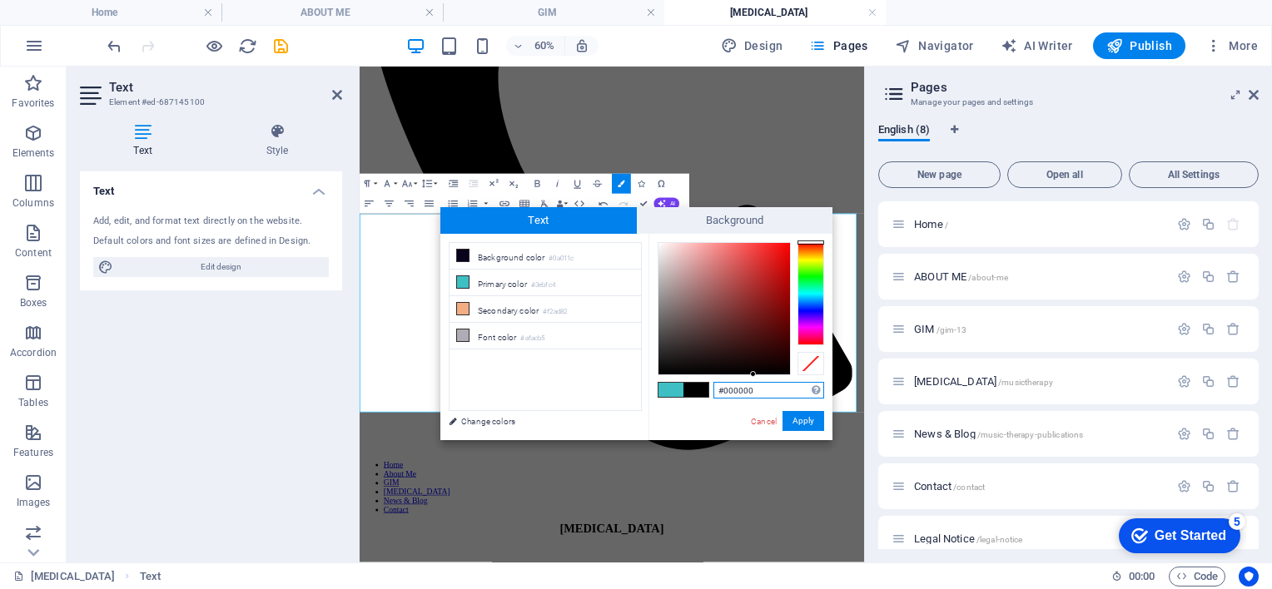
click at [753, 392] on input "#000000" at bounding box center [768, 390] width 111 height 17
click at [757, 363] on div at bounding box center [757, 363] width 6 height 6
click at [760, 389] on input "#160505" at bounding box center [768, 390] width 111 height 17
click at [801, 422] on button "Apply" at bounding box center [803, 421] width 42 height 20
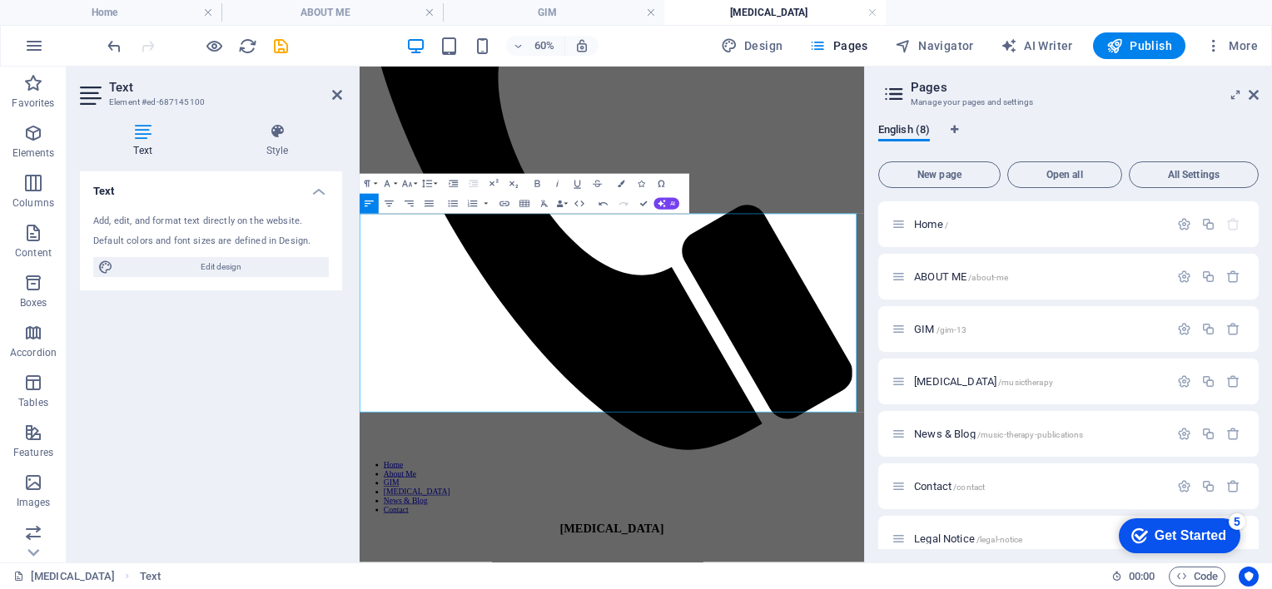
drag, startPoint x: 517, startPoint y: 565, endPoint x: 363, endPoint y: 469, distance: 181.7
click at [618, 184] on icon "button" at bounding box center [621, 184] width 7 height 7
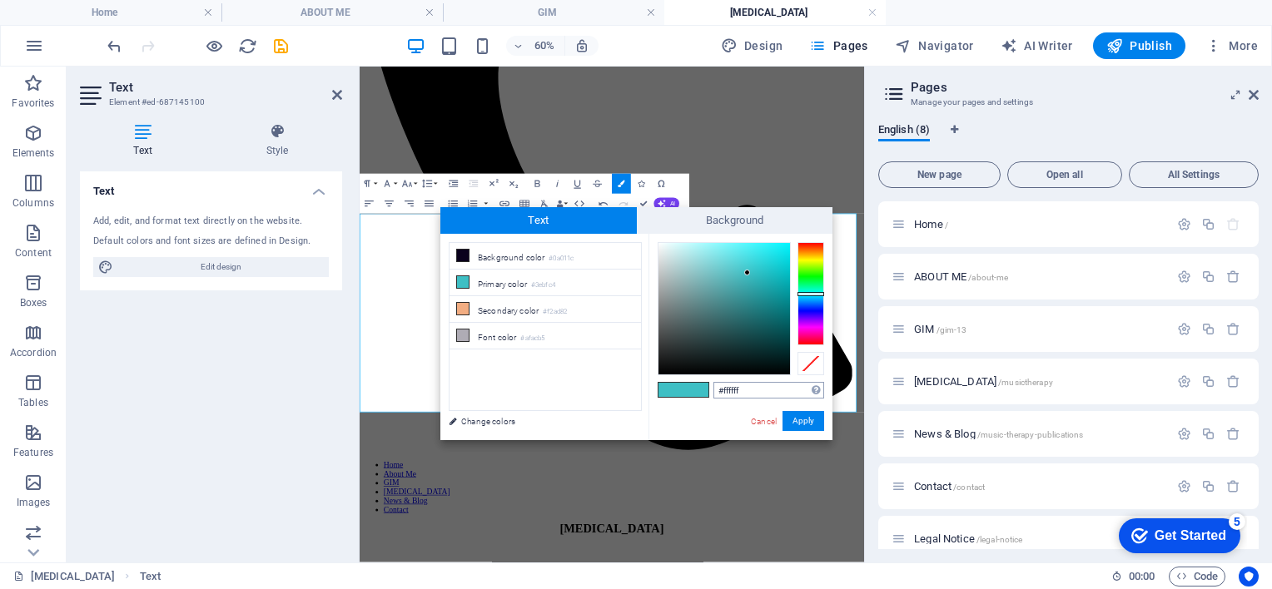
type input "#ffffff"
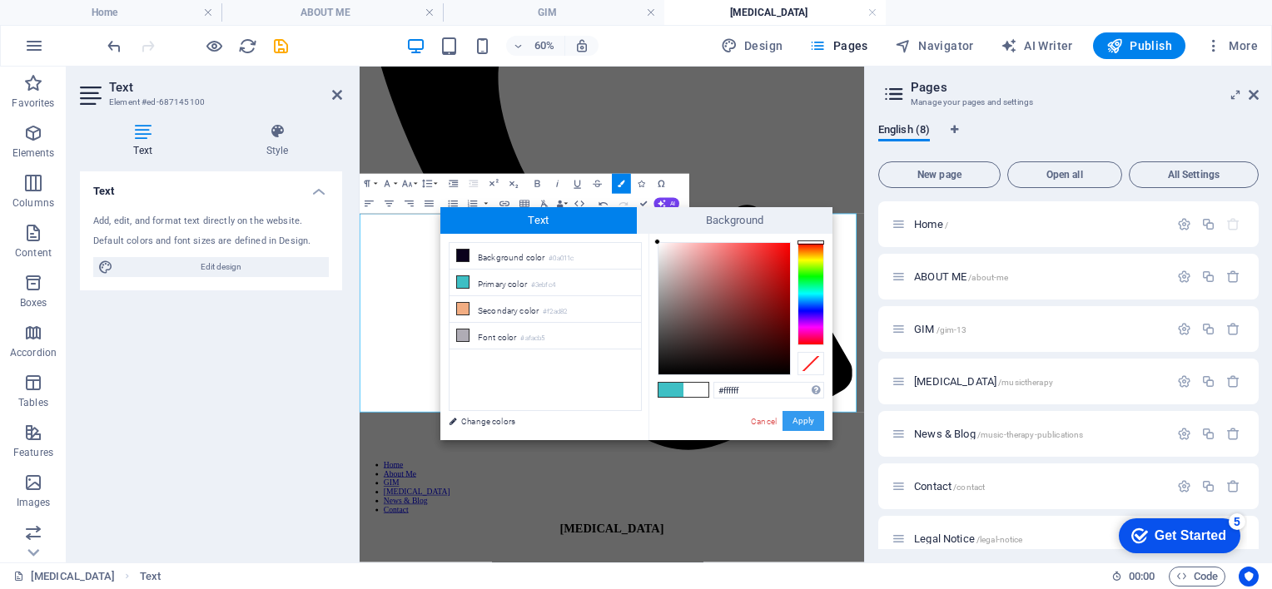
click at [797, 427] on button "Apply" at bounding box center [803, 421] width 42 height 20
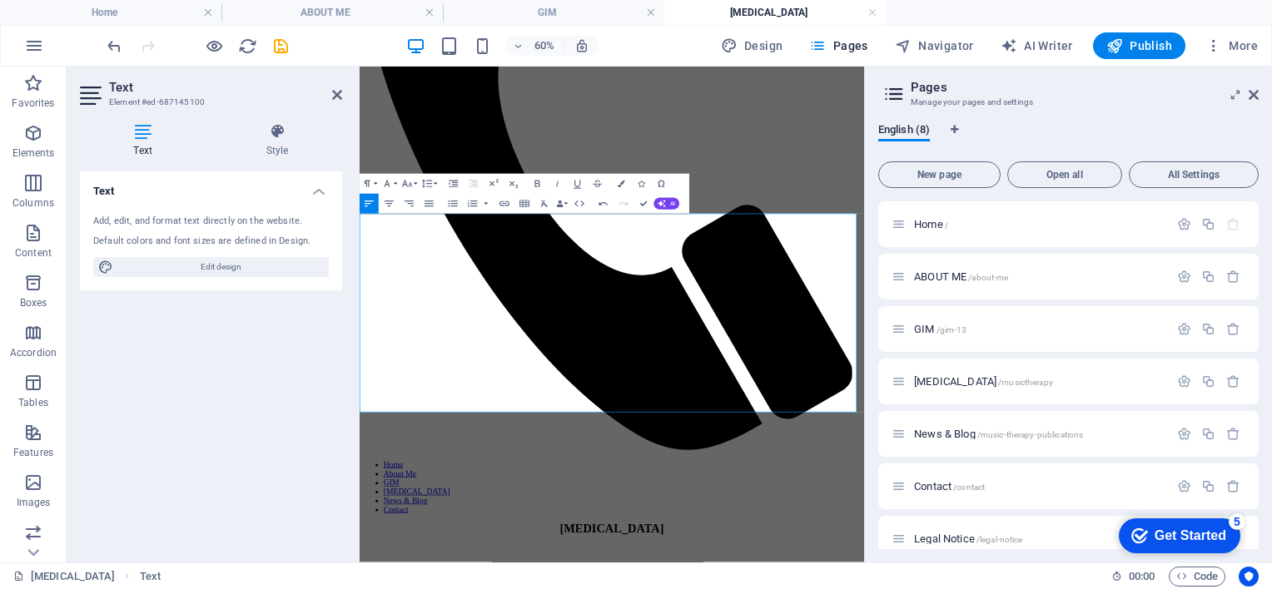
drag, startPoint x: 1009, startPoint y: 598, endPoint x: 850, endPoint y: 577, distance: 160.3
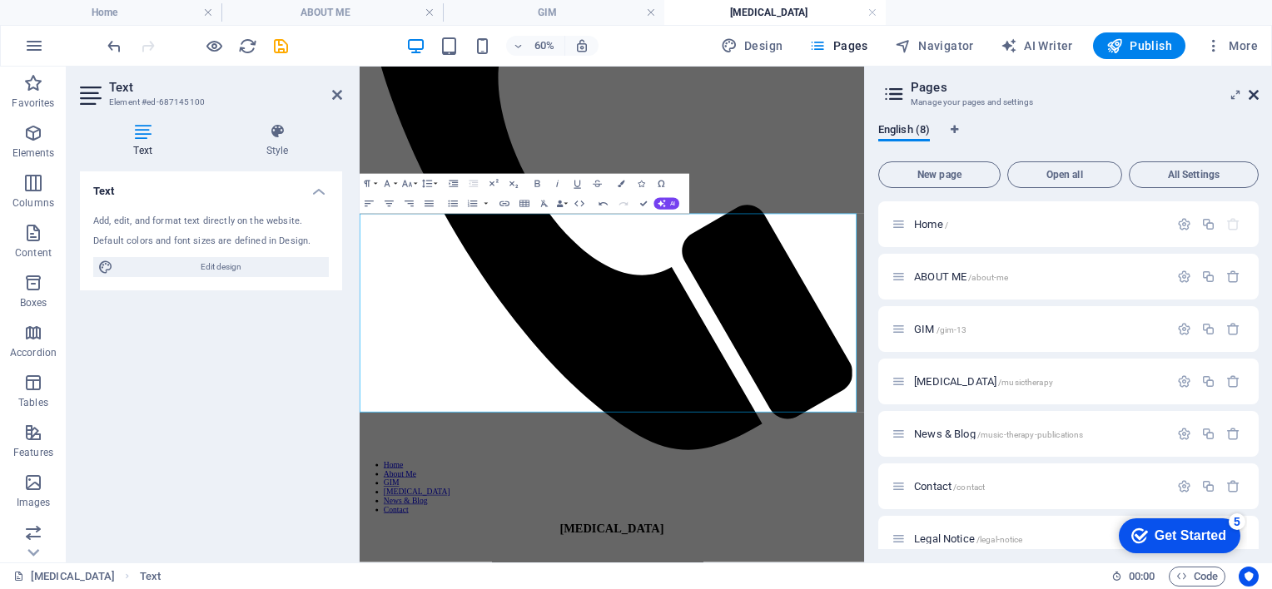
click at [1257, 93] on icon at bounding box center [1253, 94] width 10 height 13
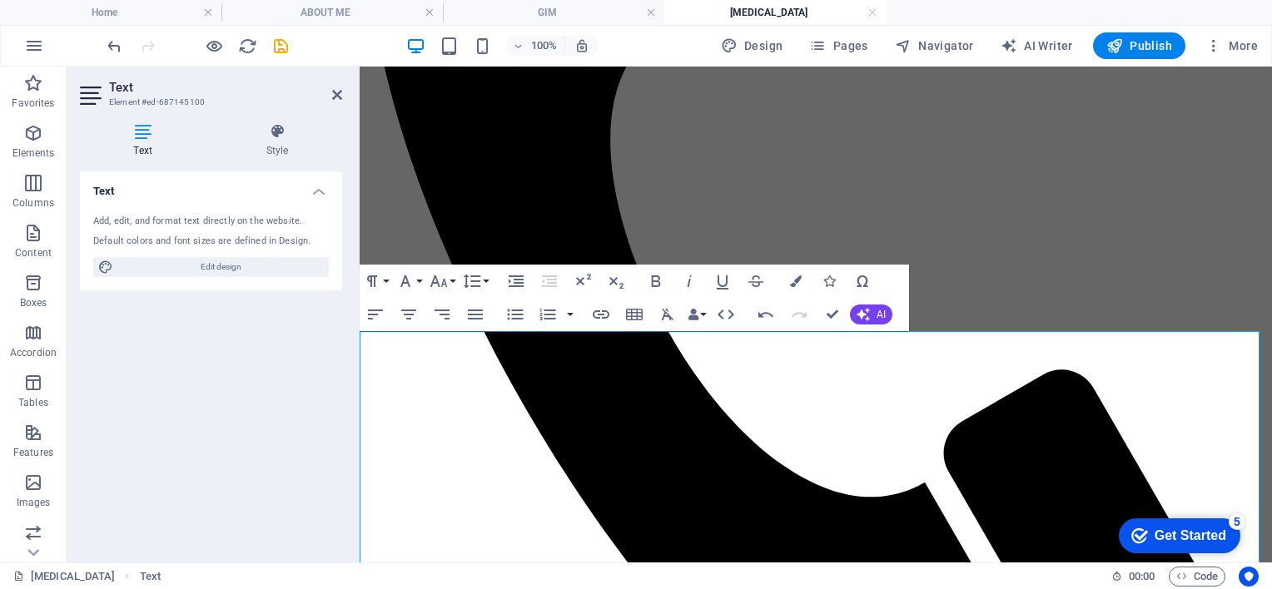
scroll to position [577, 0]
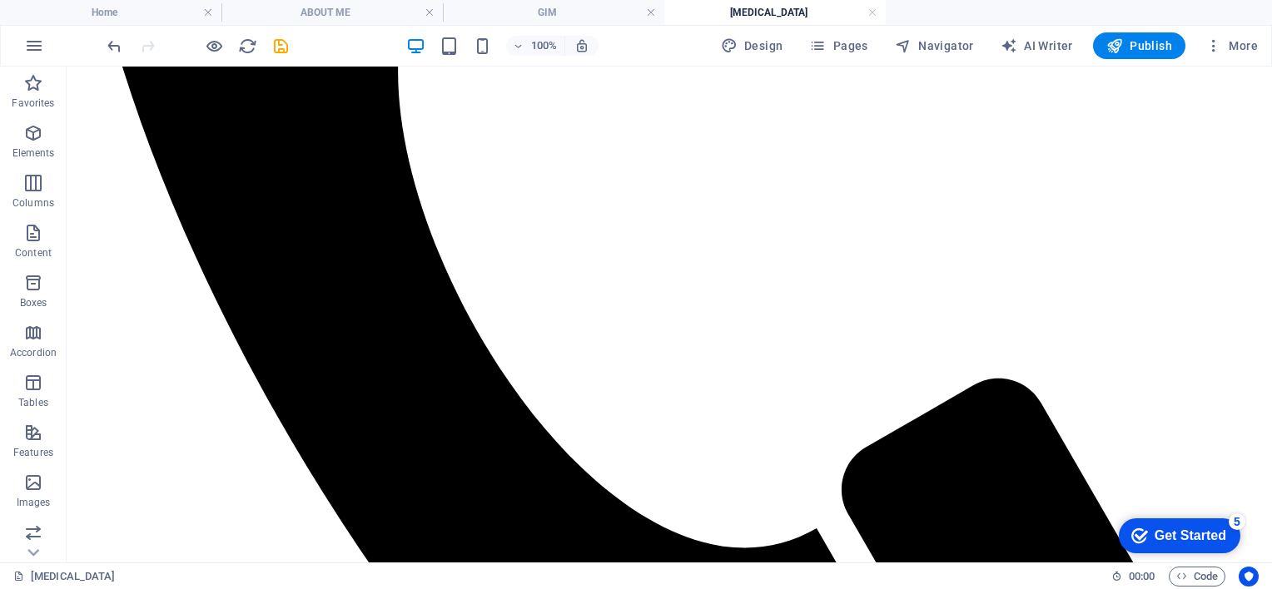
scroll to position [870, 0]
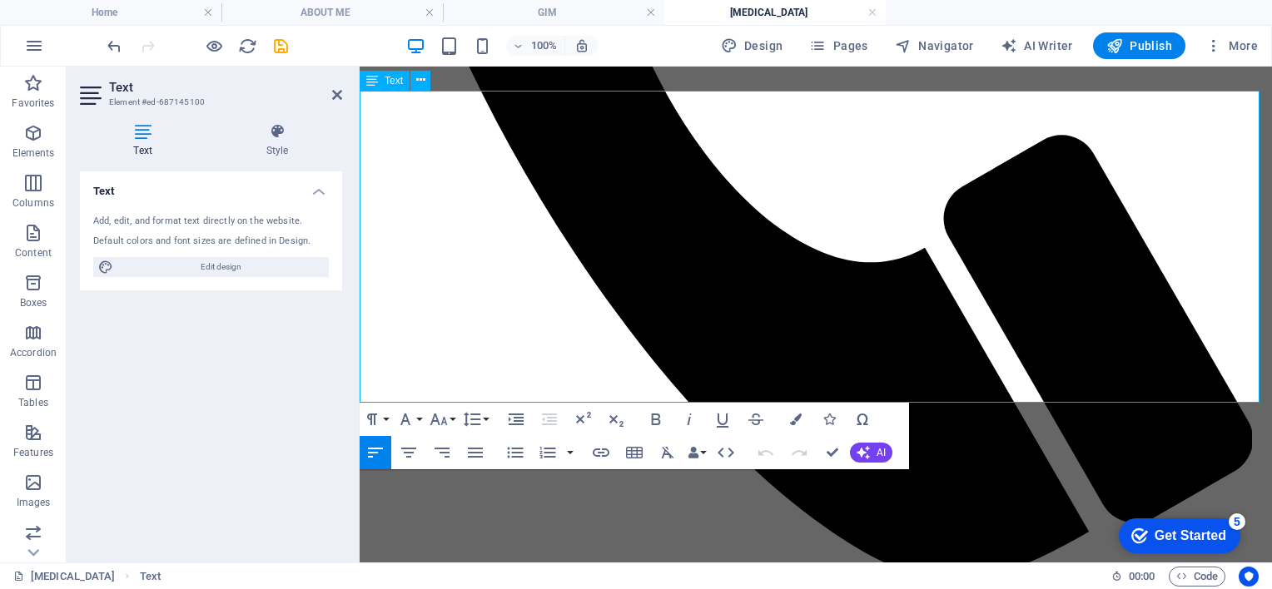
drag, startPoint x: 895, startPoint y: 117, endPoint x: 1004, endPoint y: 117, distance: 109.0
drag, startPoint x: 642, startPoint y: 117, endPoint x: 1005, endPoint y: 121, distance: 362.9
click at [598, 455] on icon "button" at bounding box center [601, 453] width 17 height 8
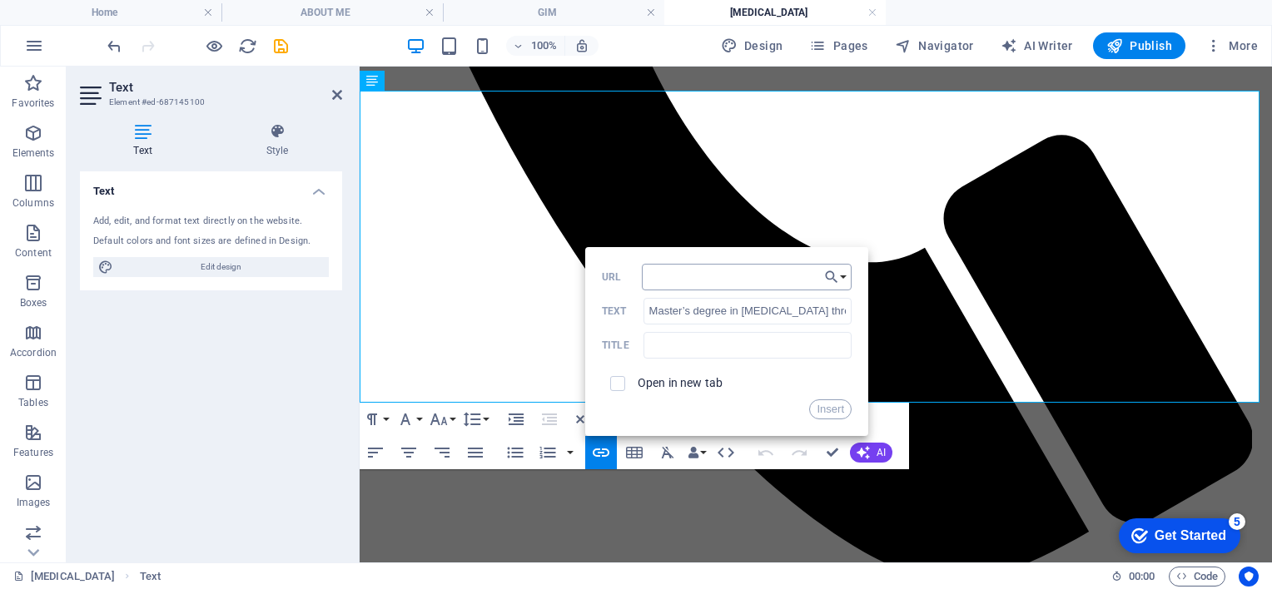
type input "https://www.up.ac.za/music/article/44462/training-in-music-communication-and-mu…"
click at [816, 413] on button "Insert" at bounding box center [830, 409] width 42 height 20
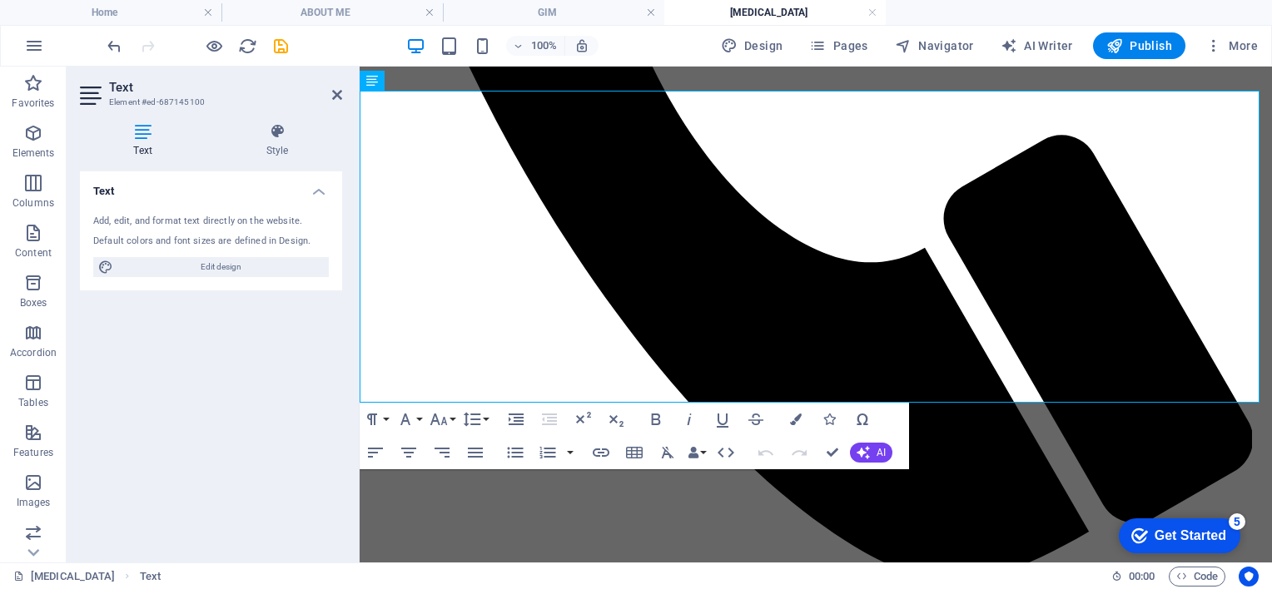
scroll to position [0, 0]
drag, startPoint x: 635, startPoint y: 136, endPoint x: 404, endPoint y: 133, distance: 230.5
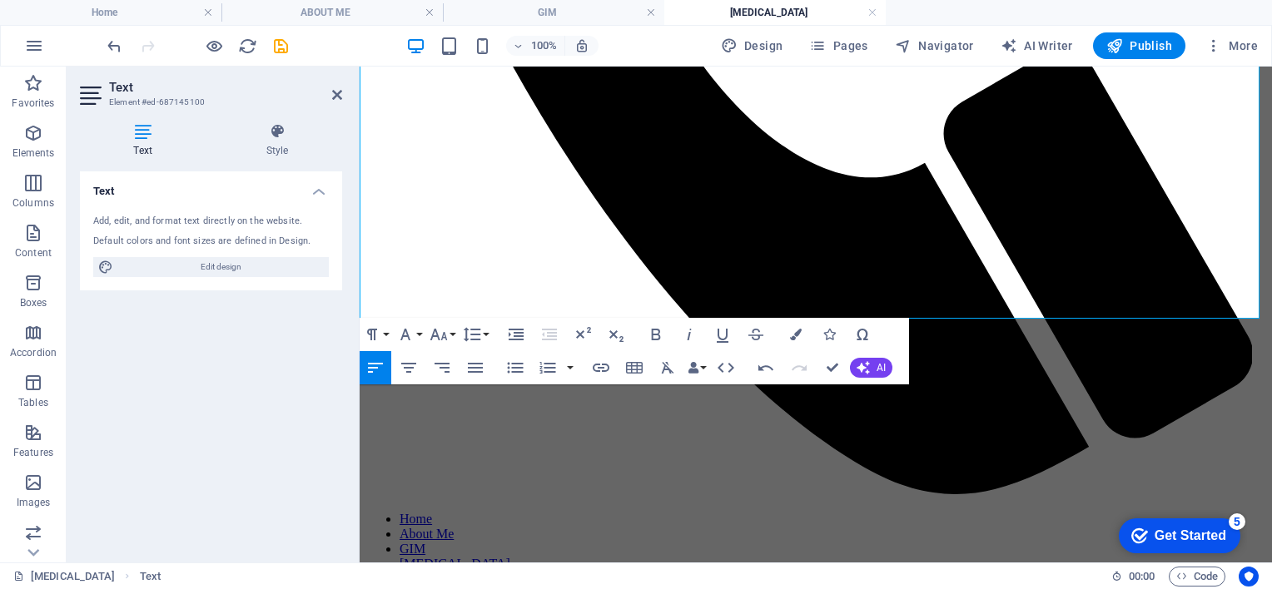
scroll to position [961, 0]
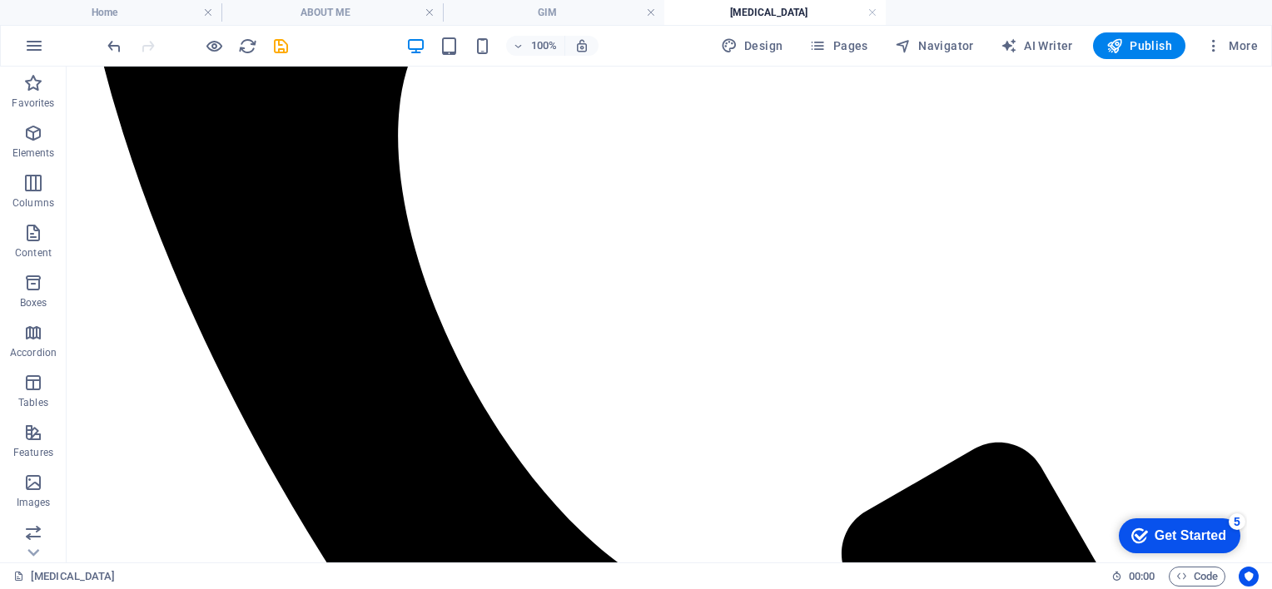
scroll to position [925, 0]
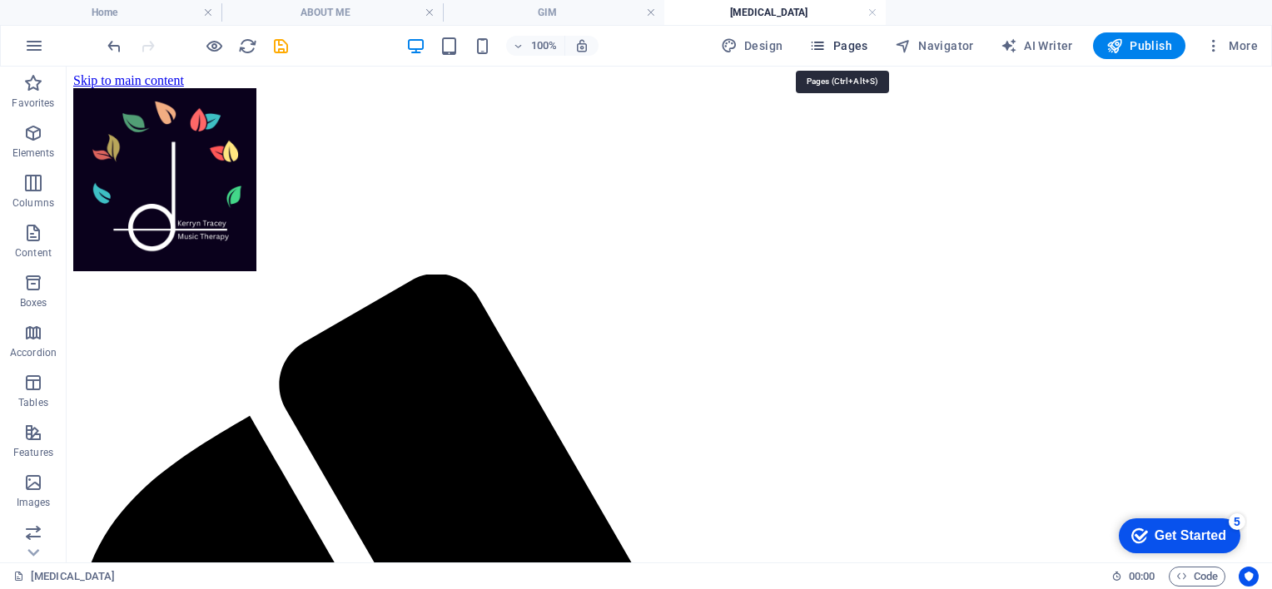
click at [852, 47] on span "Pages" at bounding box center [838, 45] width 58 height 17
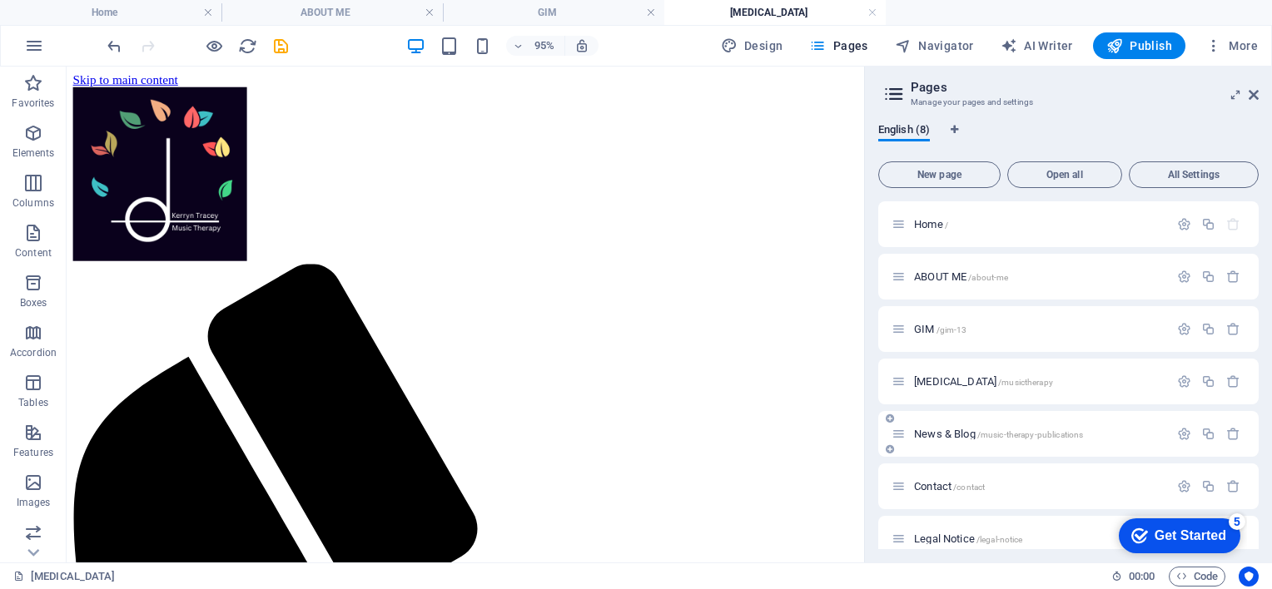
click at [964, 435] on span "News & Blog /music-therapy-publications" at bounding box center [998, 434] width 169 height 12
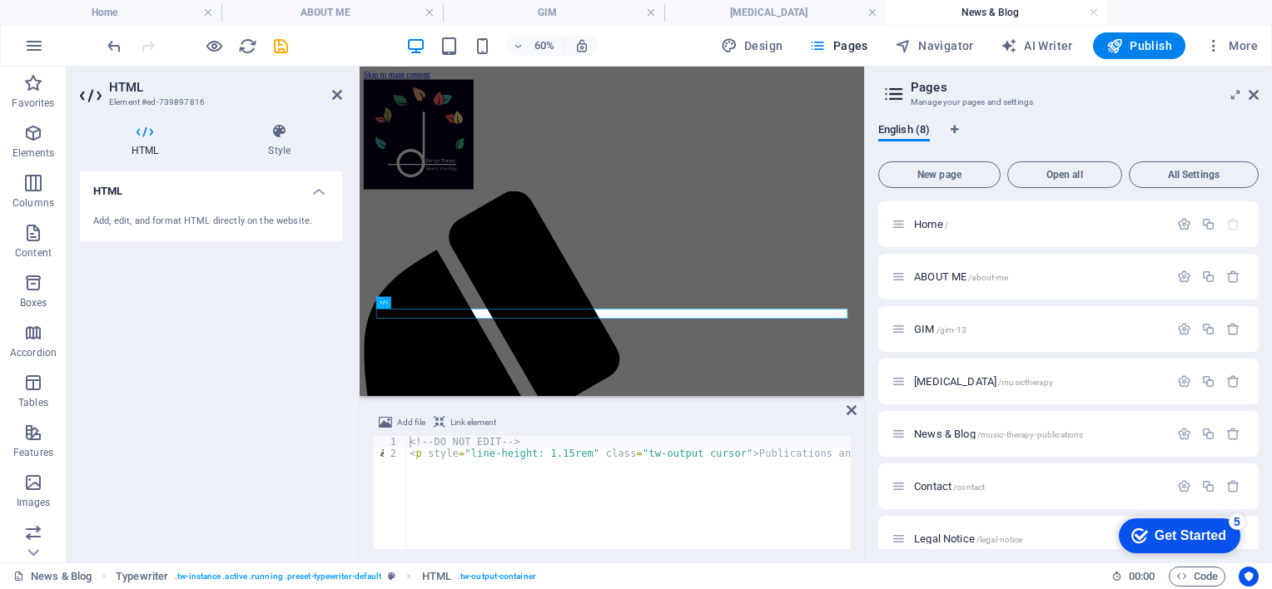
click at [319, 193] on h4 "HTML" at bounding box center [211, 186] width 262 height 30
click at [319, 193] on h4 "HTML" at bounding box center [211, 191] width 262 height 40
drag, startPoint x: 1261, startPoint y: 343, endPoint x: 1259, endPoint y: 415, distance: 72.4
click at [1259, 415] on div "English (8) New page Open all All Settings Home / ABOUT ME /about-me GIM /gim-1…" at bounding box center [1068, 336] width 407 height 453
drag, startPoint x: 1257, startPoint y: 414, endPoint x: 1259, endPoint y: 471, distance: 56.6
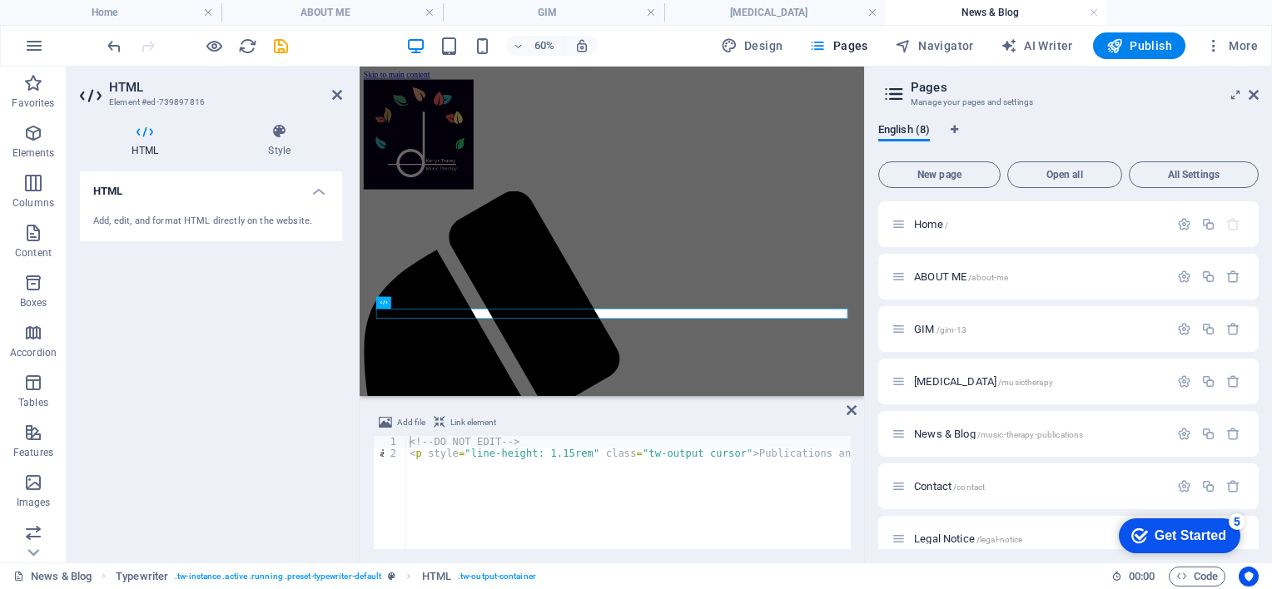
click at [1259, 471] on div "English (8) New page Open all All Settings Home / ABOUT ME /about-me GIM /gim-1…" at bounding box center [1068, 336] width 407 height 453
click at [953, 484] on span "Contact /contact" at bounding box center [949, 486] width 71 height 12
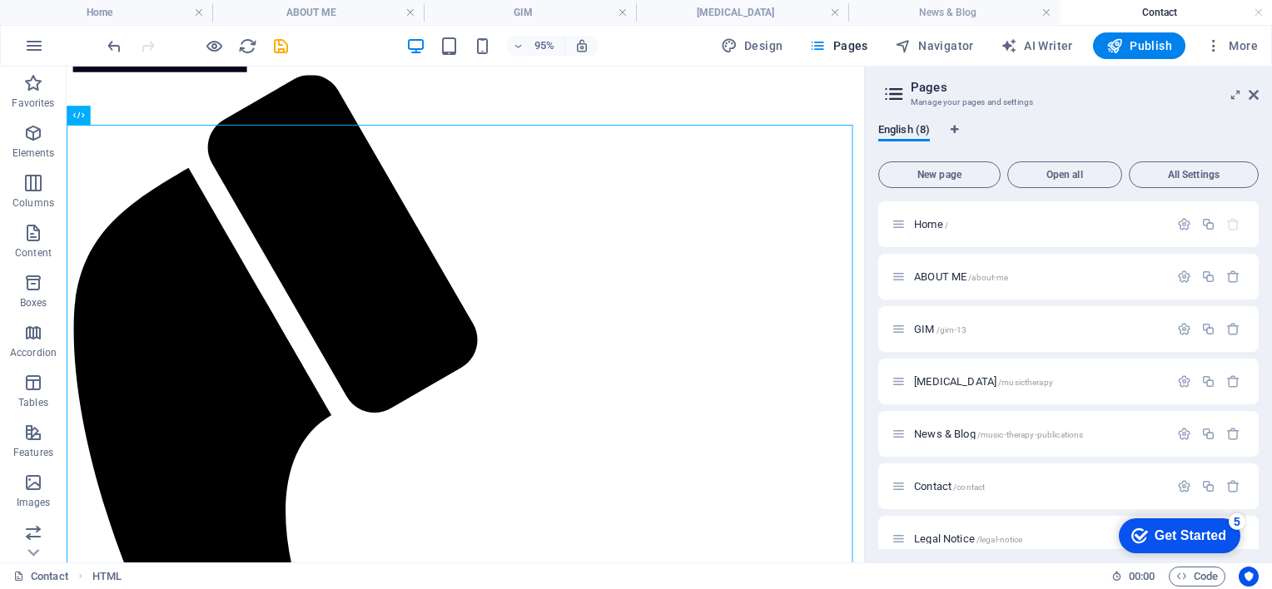
scroll to position [206, 0]
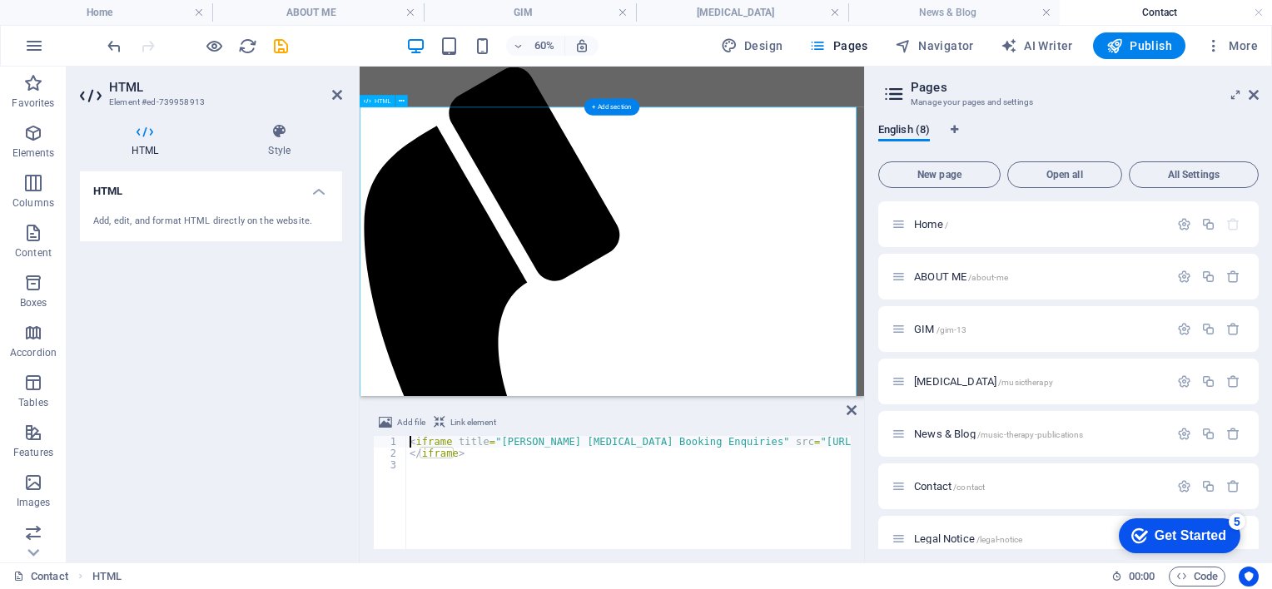
click at [337, 93] on icon at bounding box center [337, 94] width 10 height 13
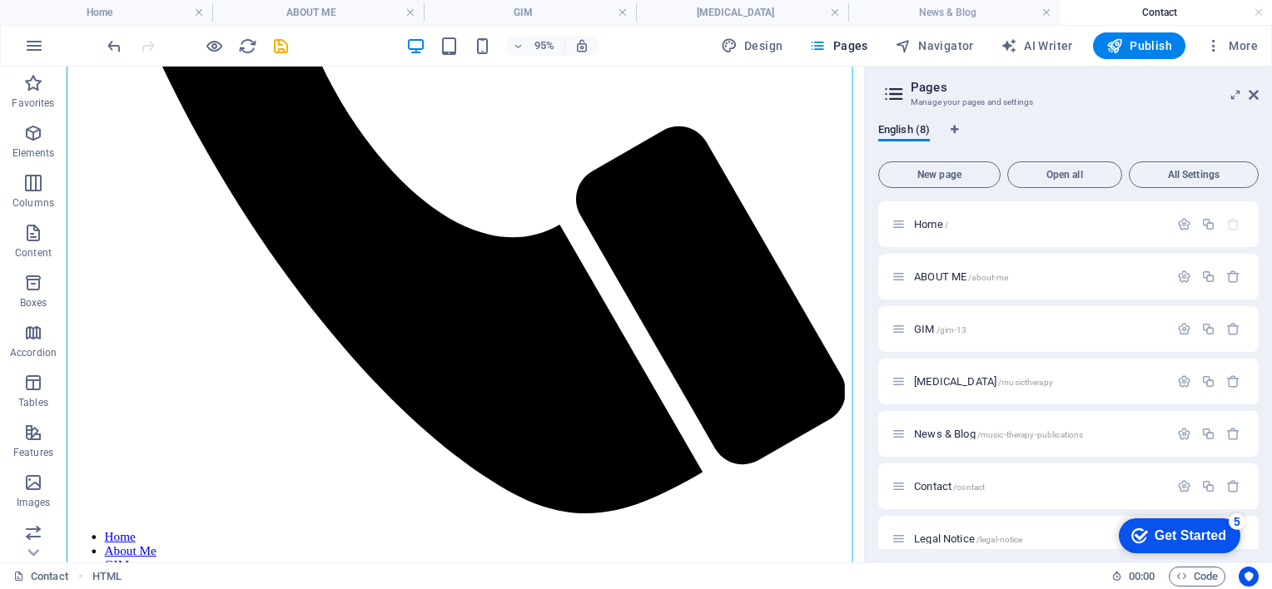
scroll to position [818, 0]
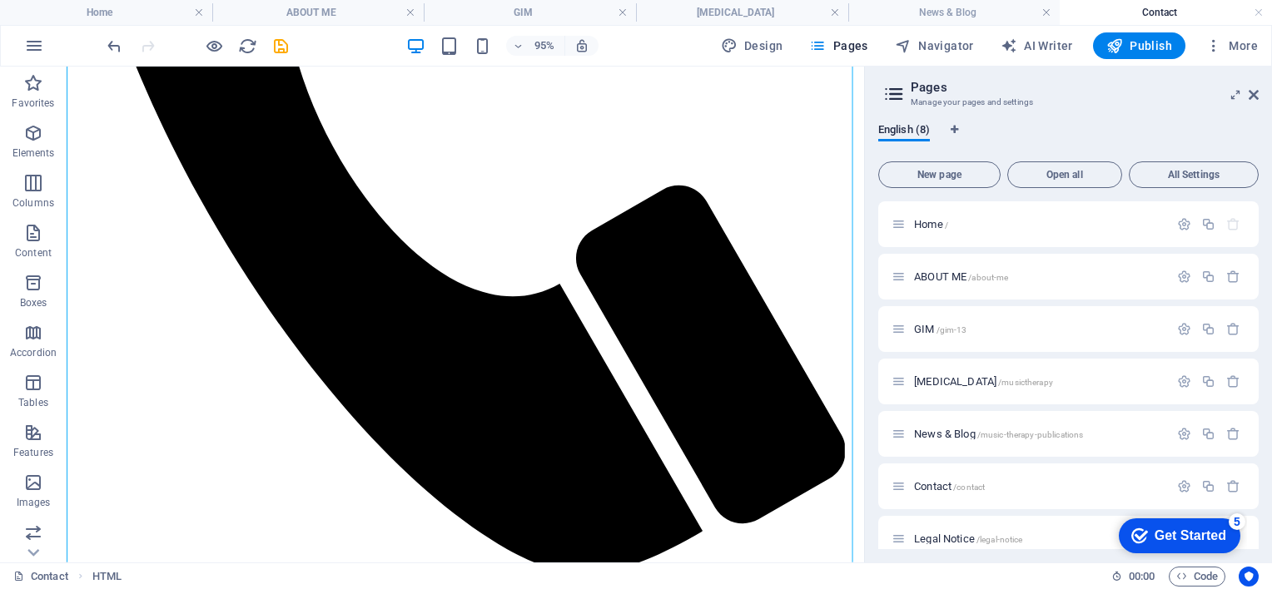
scroll to position [765, 0]
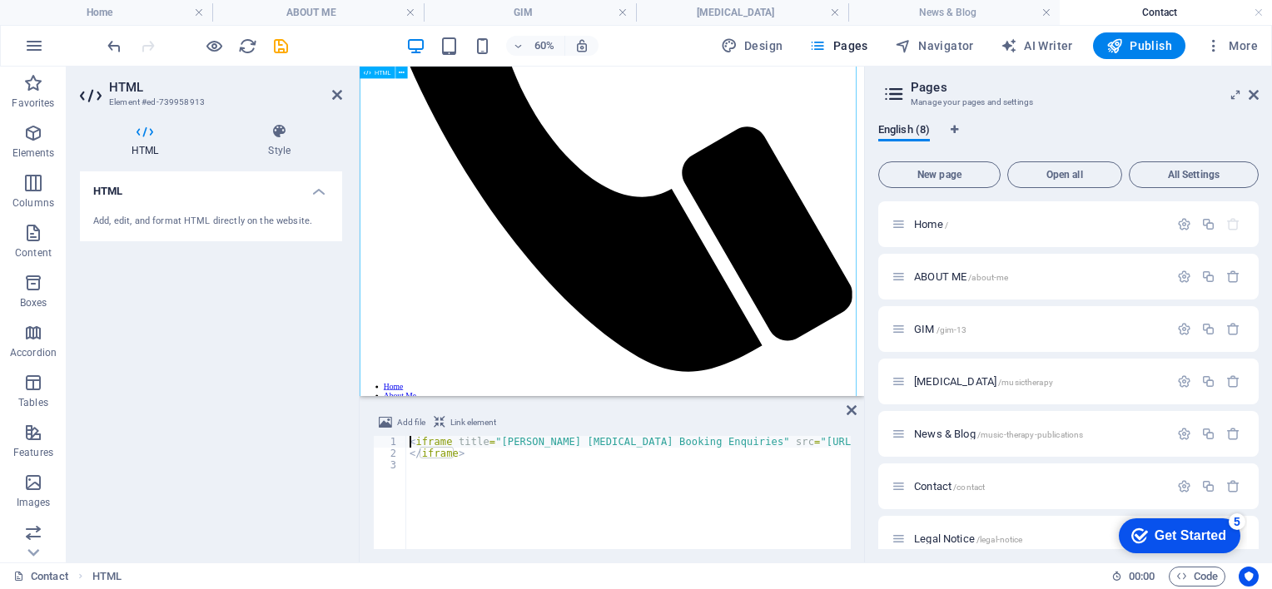
drag, startPoint x: 995, startPoint y: 299, endPoint x: 807, endPoint y: 316, distance: 188.9
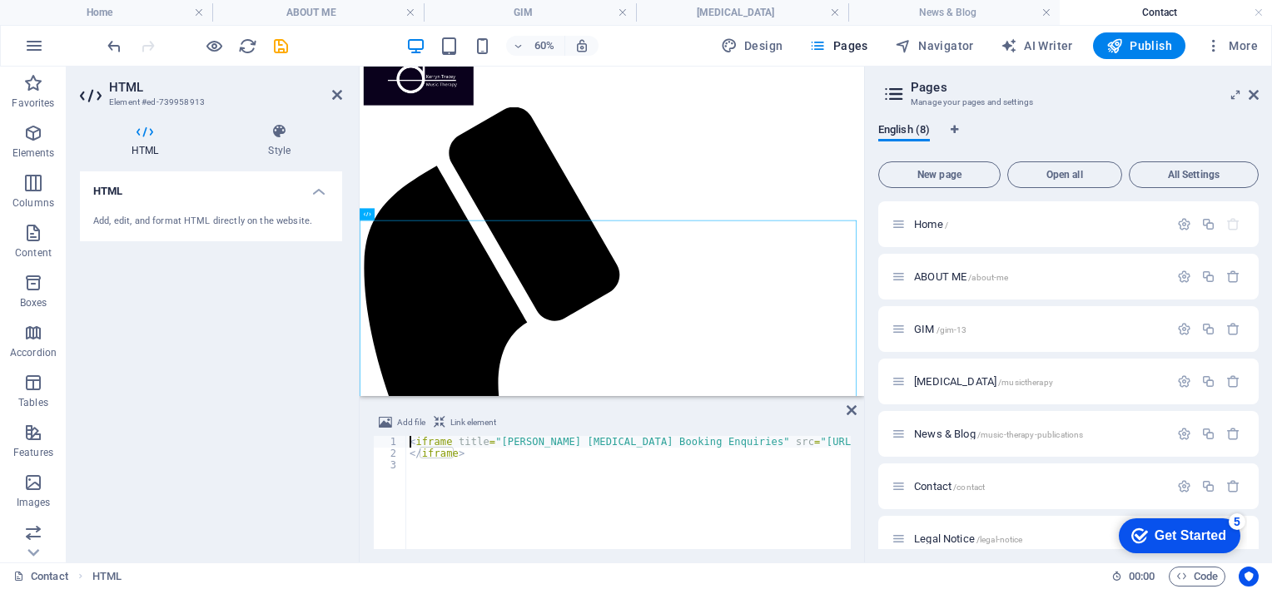
scroll to position [216, 0]
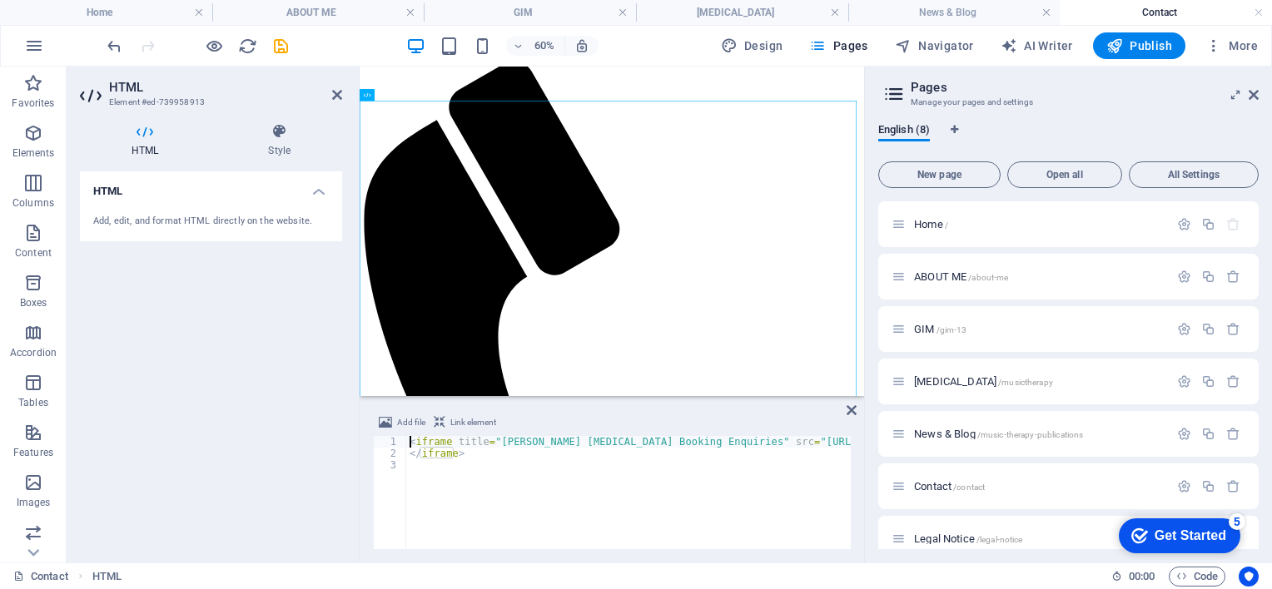
click at [691, 444] on div "< iframe title = "[PERSON_NAME] [MEDICAL_DATA] Booking Enquiries" src = "[URL][…" at bounding box center [1217, 502] width 1622 height 133
type textarea "<iframe title="[PERSON_NAME] [MEDICAL_DATA] Enquiries" src="[URL][DOMAIN_NAME]"…"
click at [707, 494] on div "< iframe title = "[PERSON_NAME] [MEDICAL_DATA] Enquiries" src = "[URL][DOMAIN_N…" at bounding box center [1194, 502] width 1577 height 133
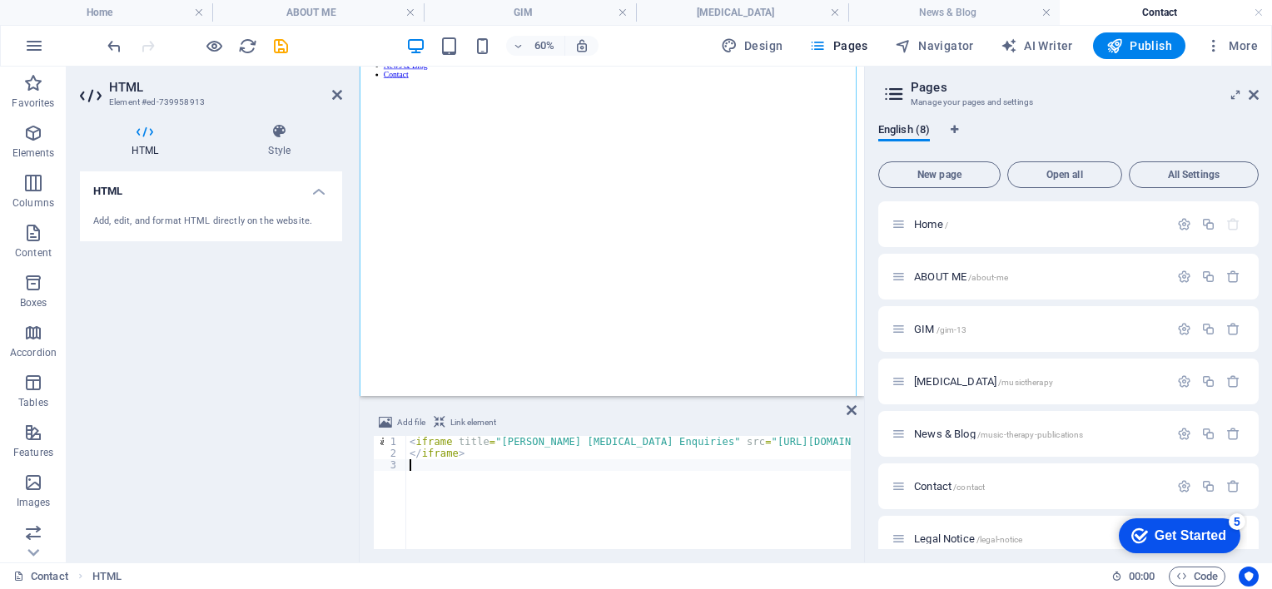
scroll to position [1391, 0]
drag, startPoint x: 470, startPoint y: 194, endPoint x: 528, endPoint y: 264, distance: 90.5
click at [966, 533] on span "Legal Notice /legal-notice" at bounding box center [968, 539] width 108 height 12
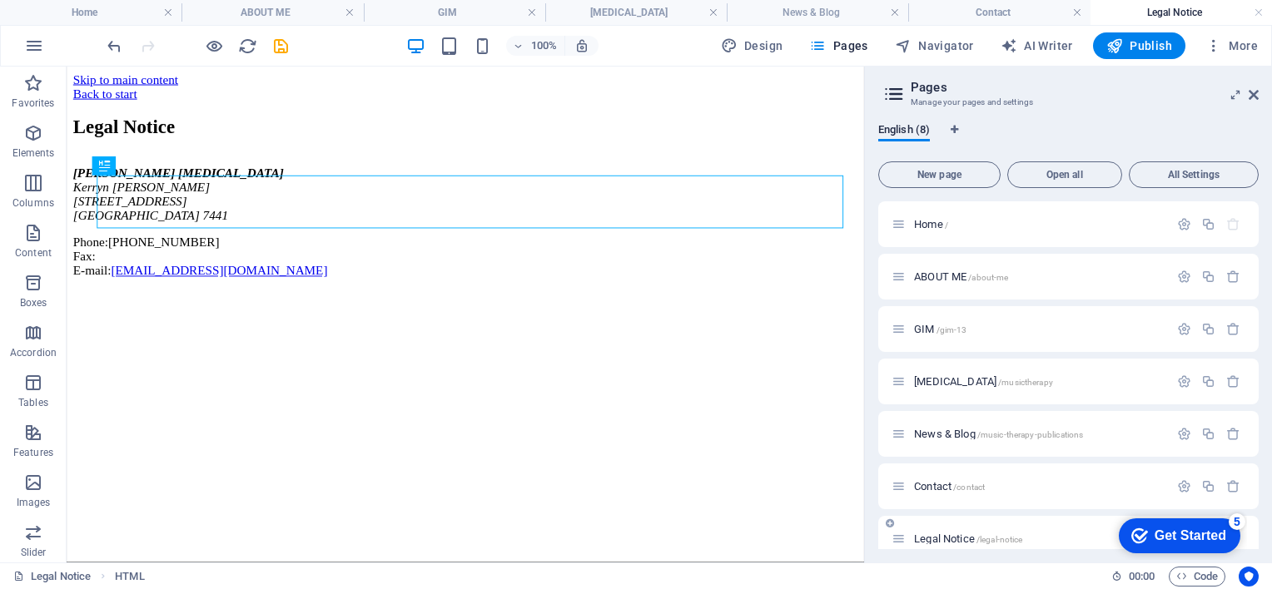
scroll to position [0, 0]
click at [1252, 97] on icon at bounding box center [1253, 94] width 10 height 13
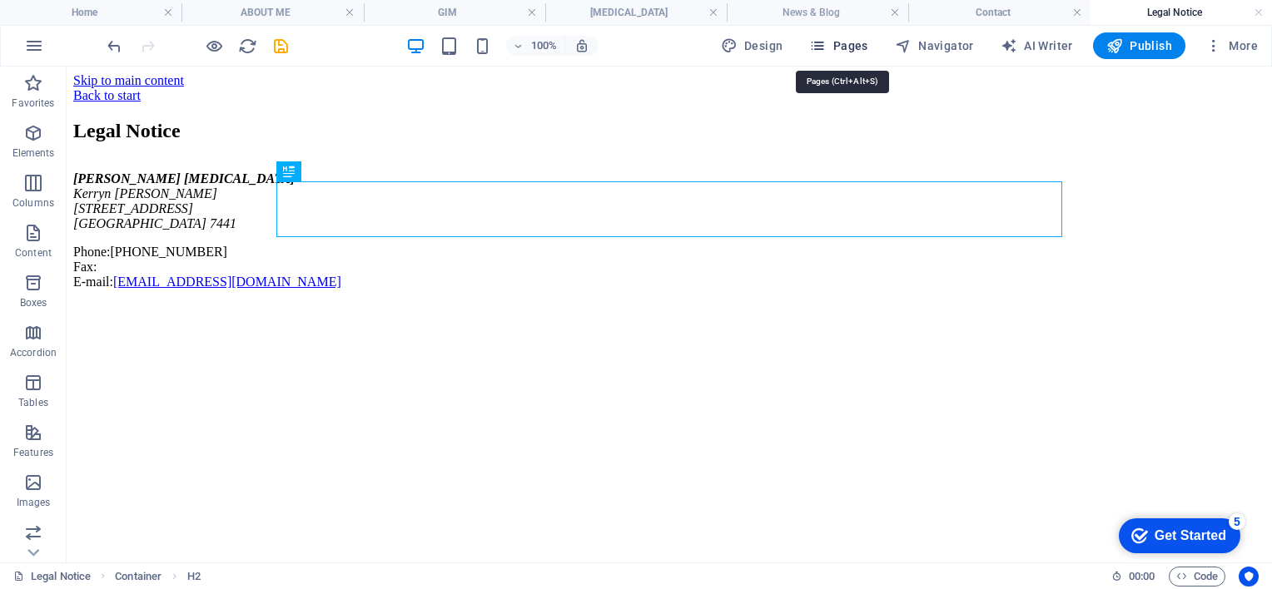
click at [850, 39] on span "Pages" at bounding box center [838, 45] width 58 height 17
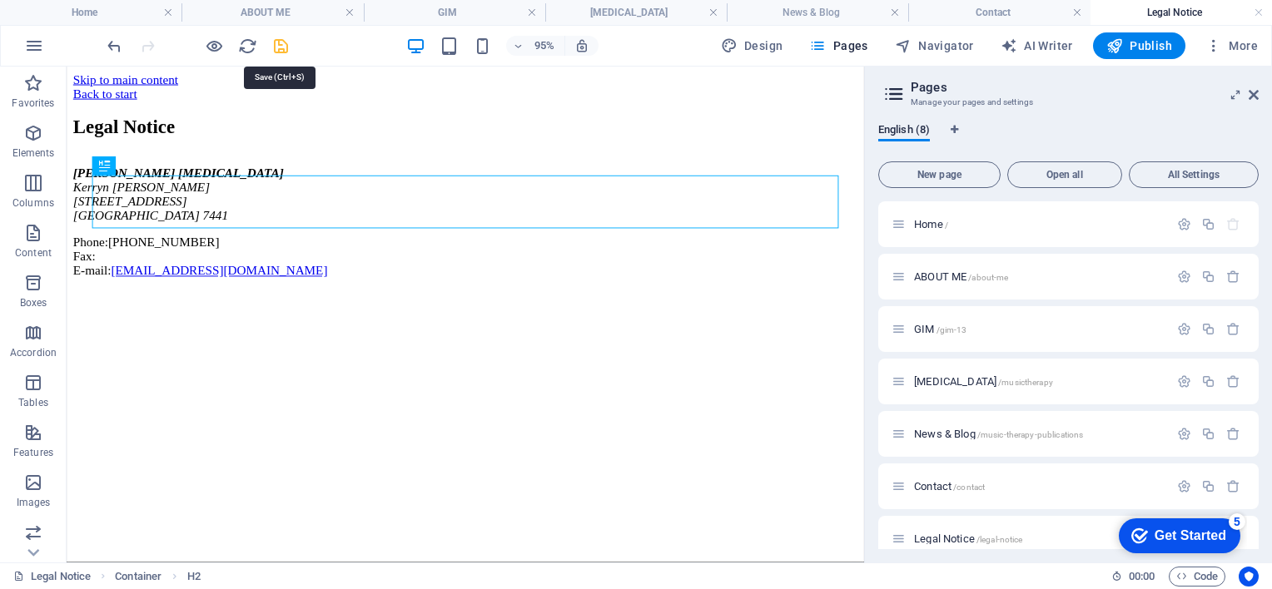
click at [284, 47] on icon "save" at bounding box center [280, 46] width 19 height 19
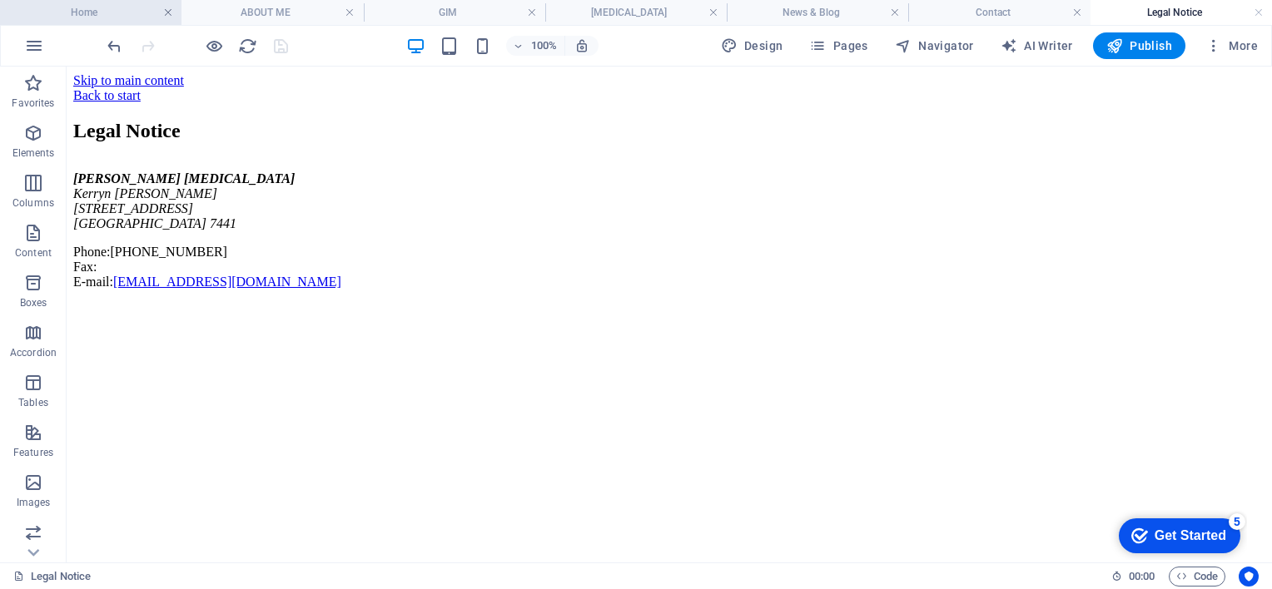
click at [170, 12] on link at bounding box center [168, 13] width 10 height 16
click at [198, 11] on link at bounding box center [199, 13] width 10 height 16
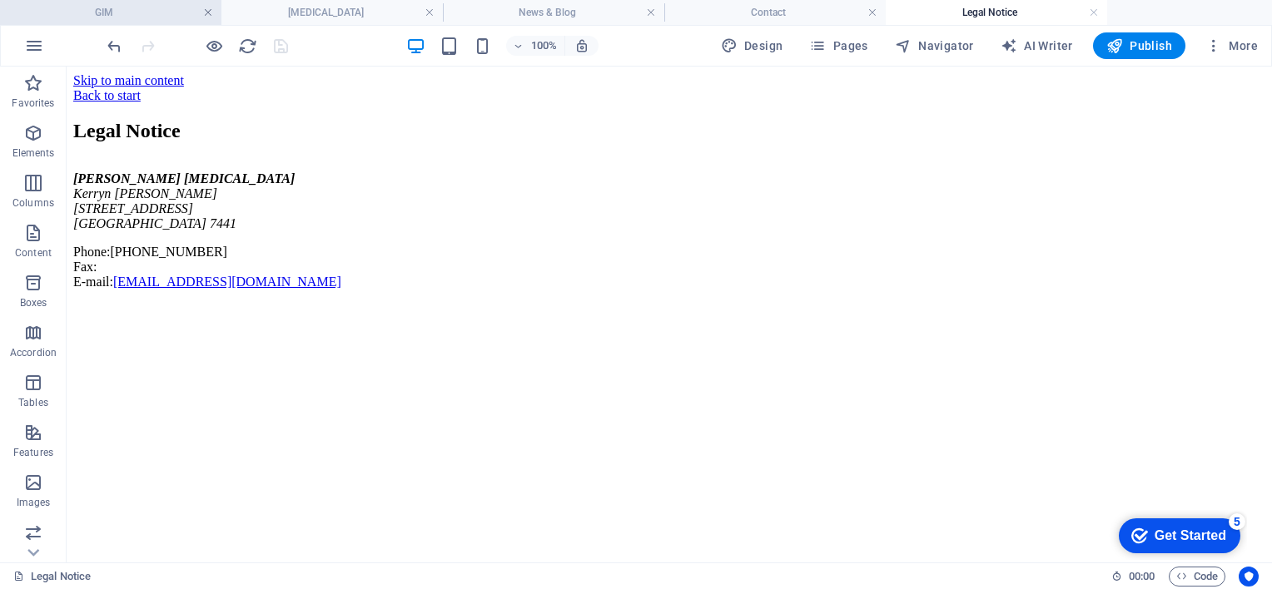
click at [206, 13] on link at bounding box center [208, 13] width 10 height 16
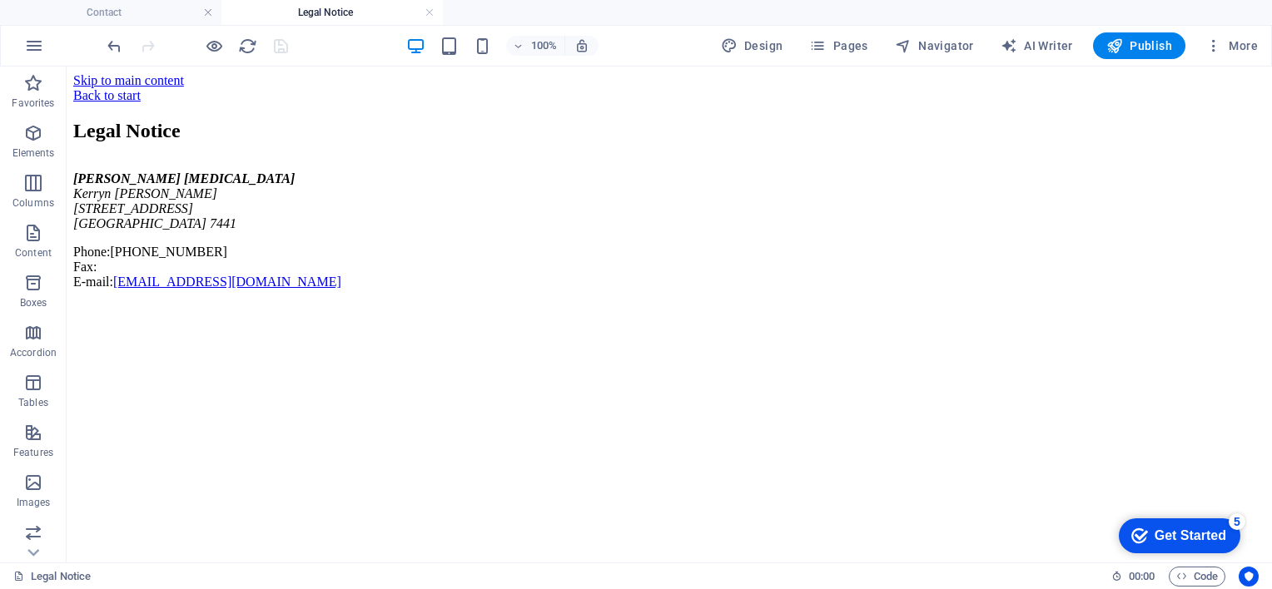
click at [206, 13] on link at bounding box center [208, 13] width 10 height 16
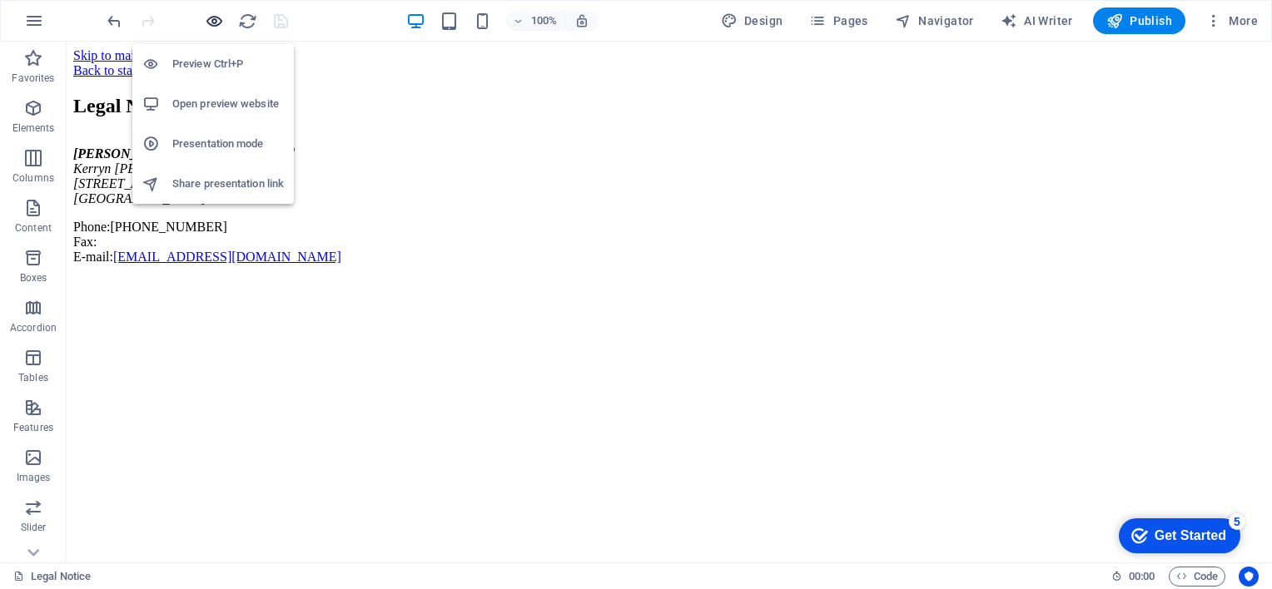
click at [206, 13] on icon "button" at bounding box center [214, 21] width 19 height 19
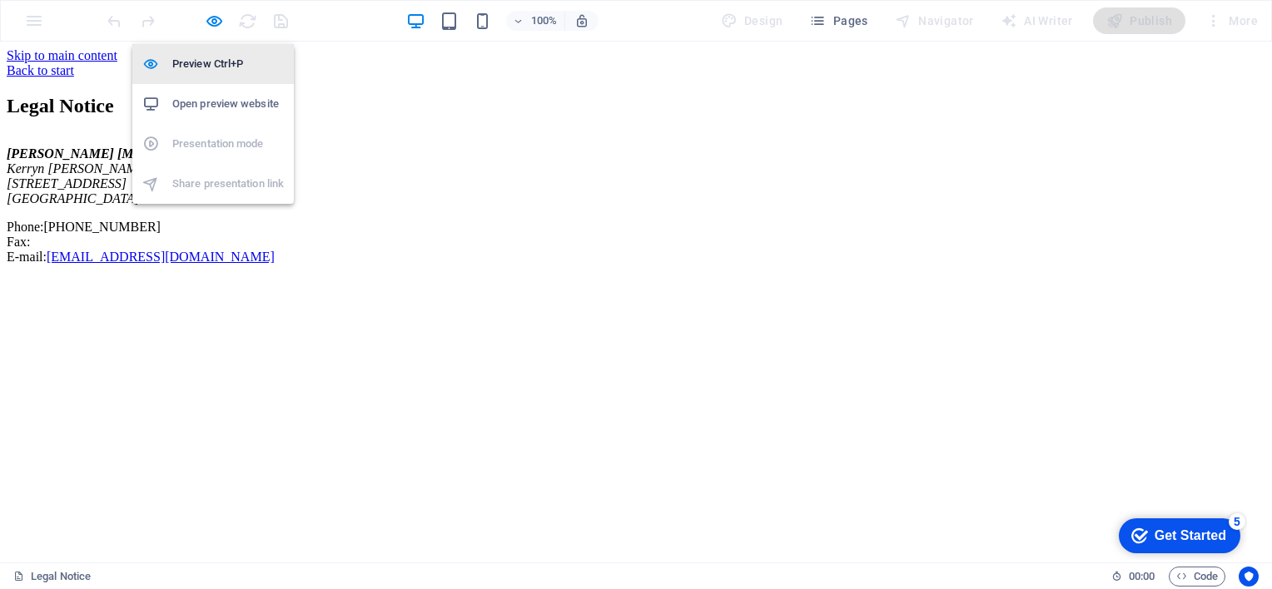
click at [203, 65] on h6 "Preview Ctrl+P" at bounding box center [228, 64] width 112 height 20
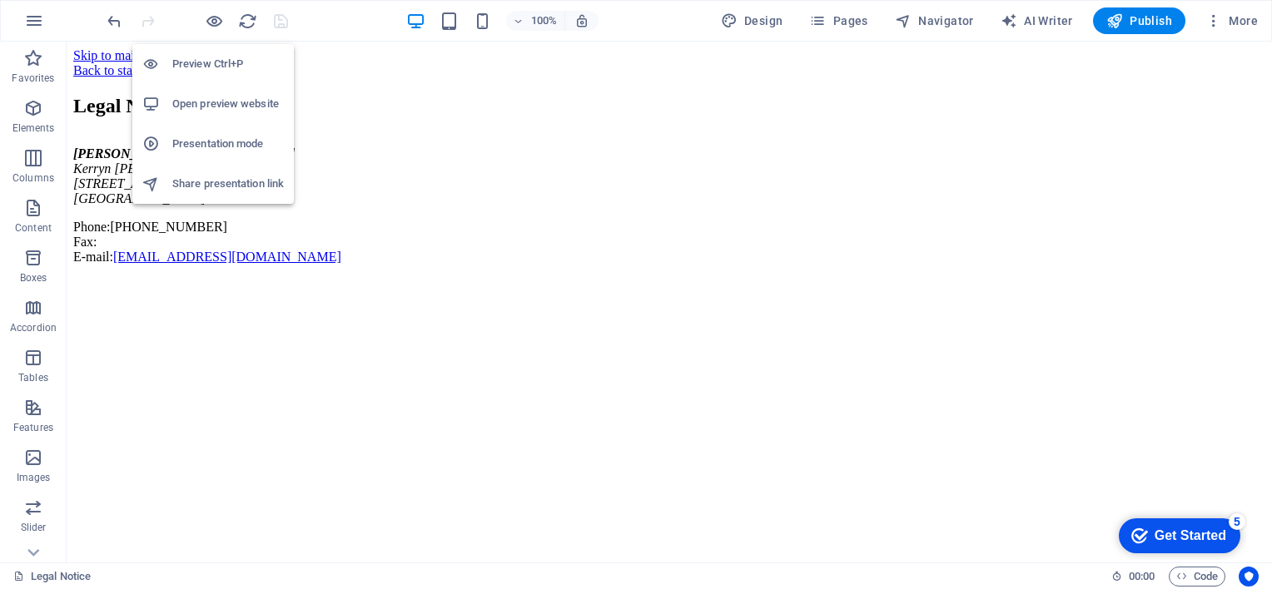
click at [226, 107] on h6 "Open preview website" at bounding box center [228, 104] width 112 height 20
